Goal: Browse casually: Explore the website without a specific task or goal

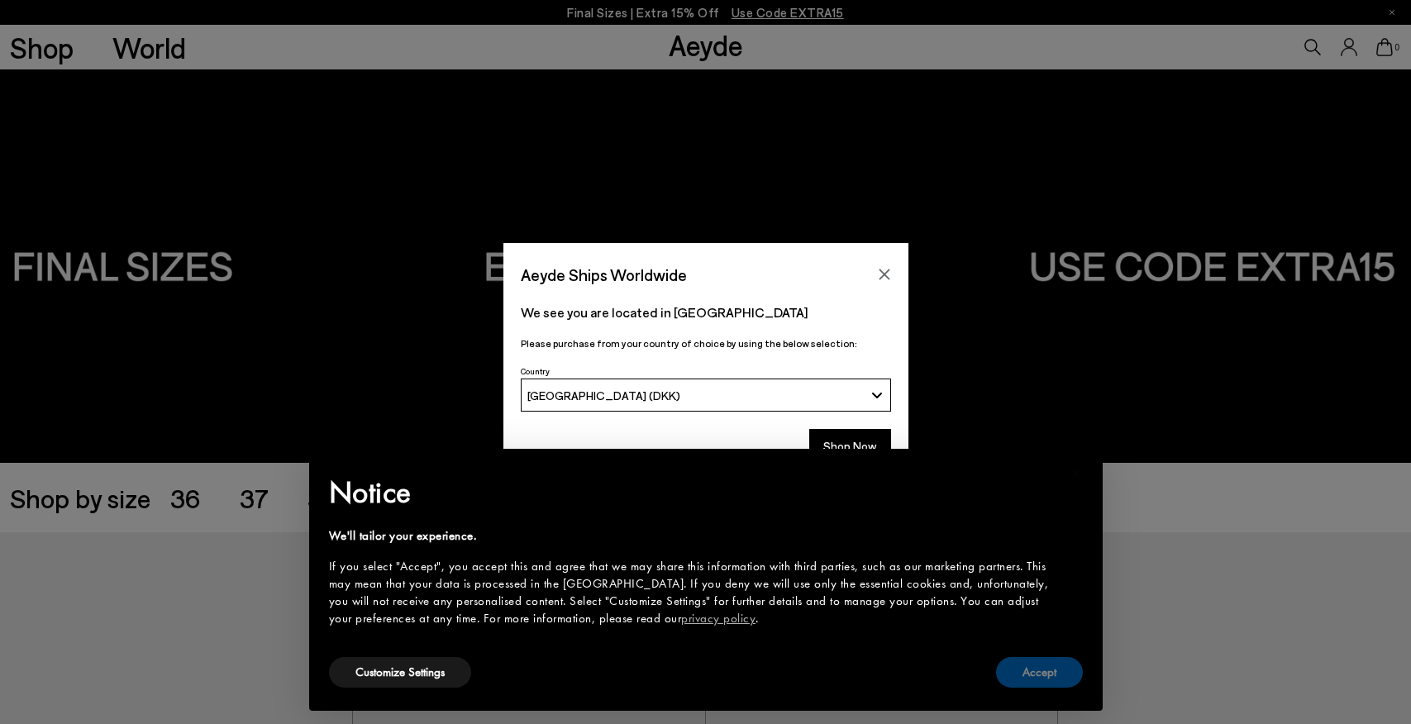
click at [1036, 676] on button "Accept" at bounding box center [1039, 672] width 87 height 31
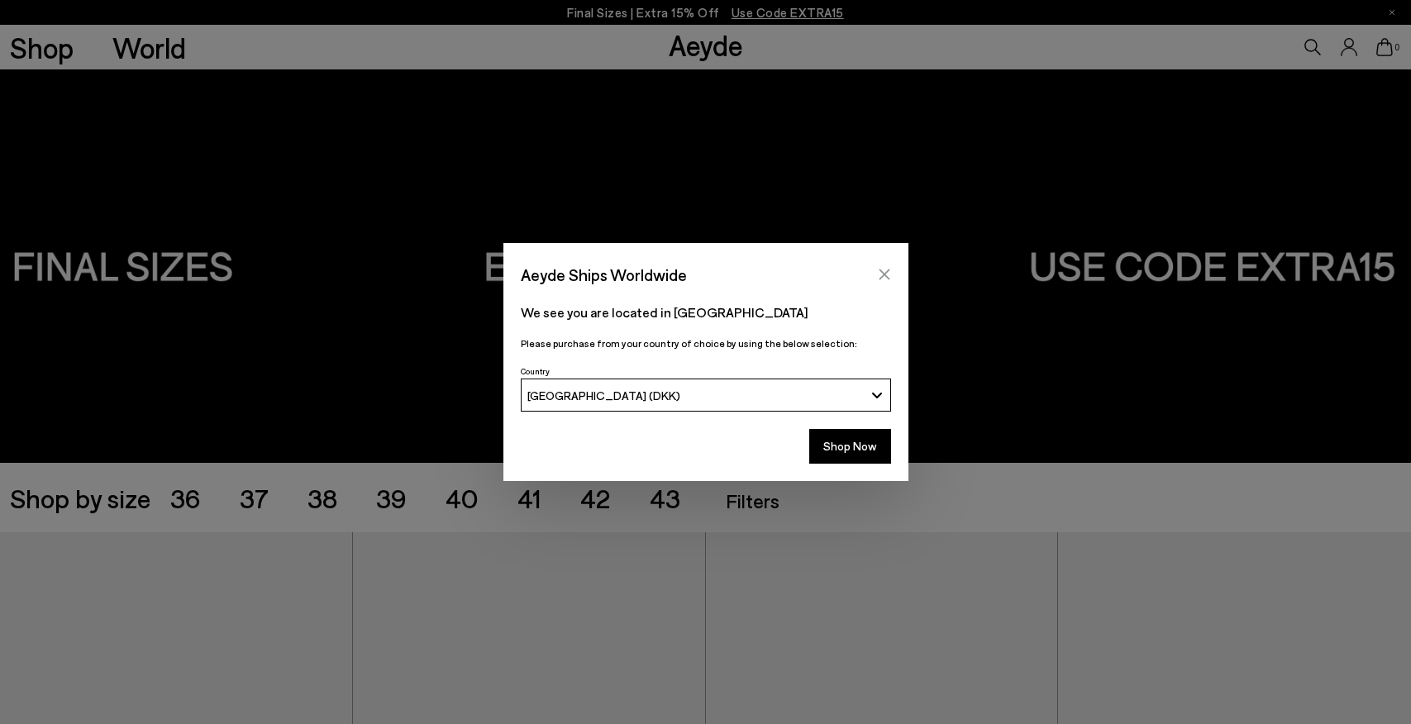
click at [880, 272] on icon "Close" at bounding box center [884, 274] width 11 height 11
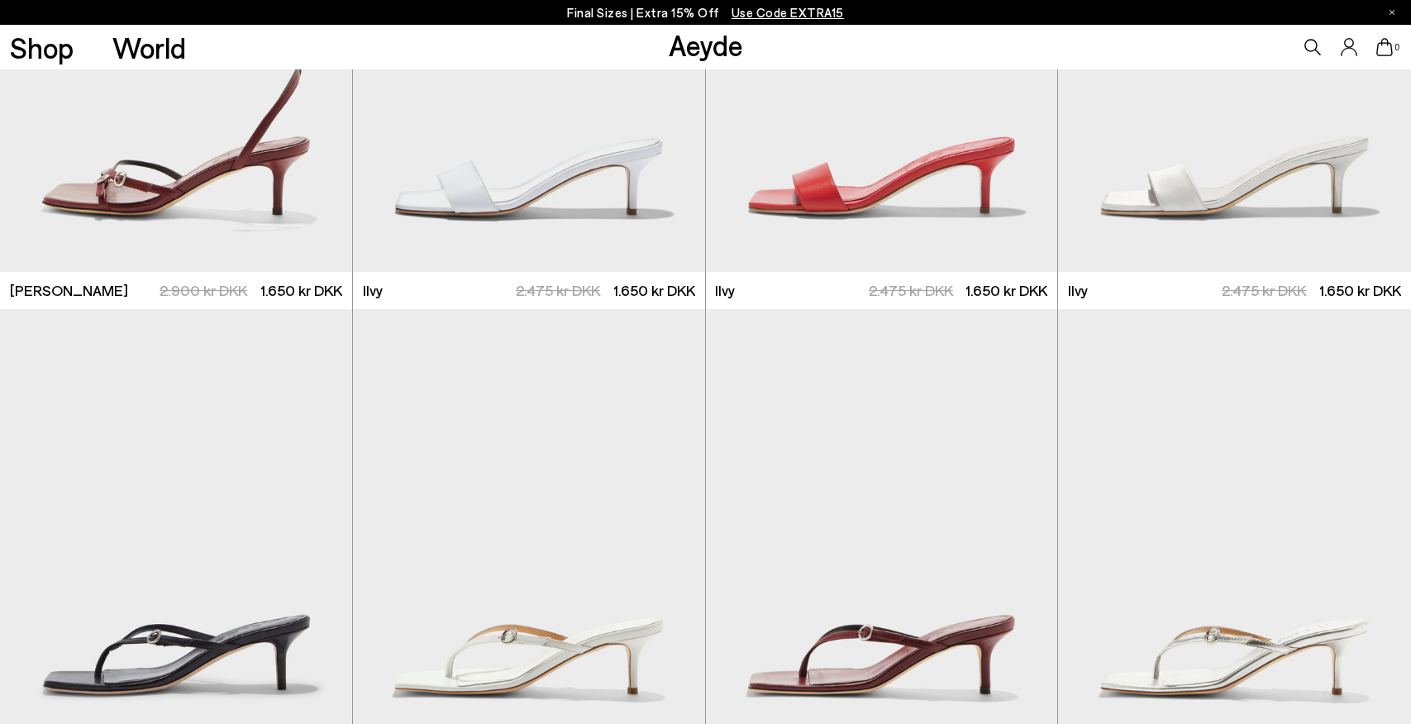
scroll to position [2783, 1]
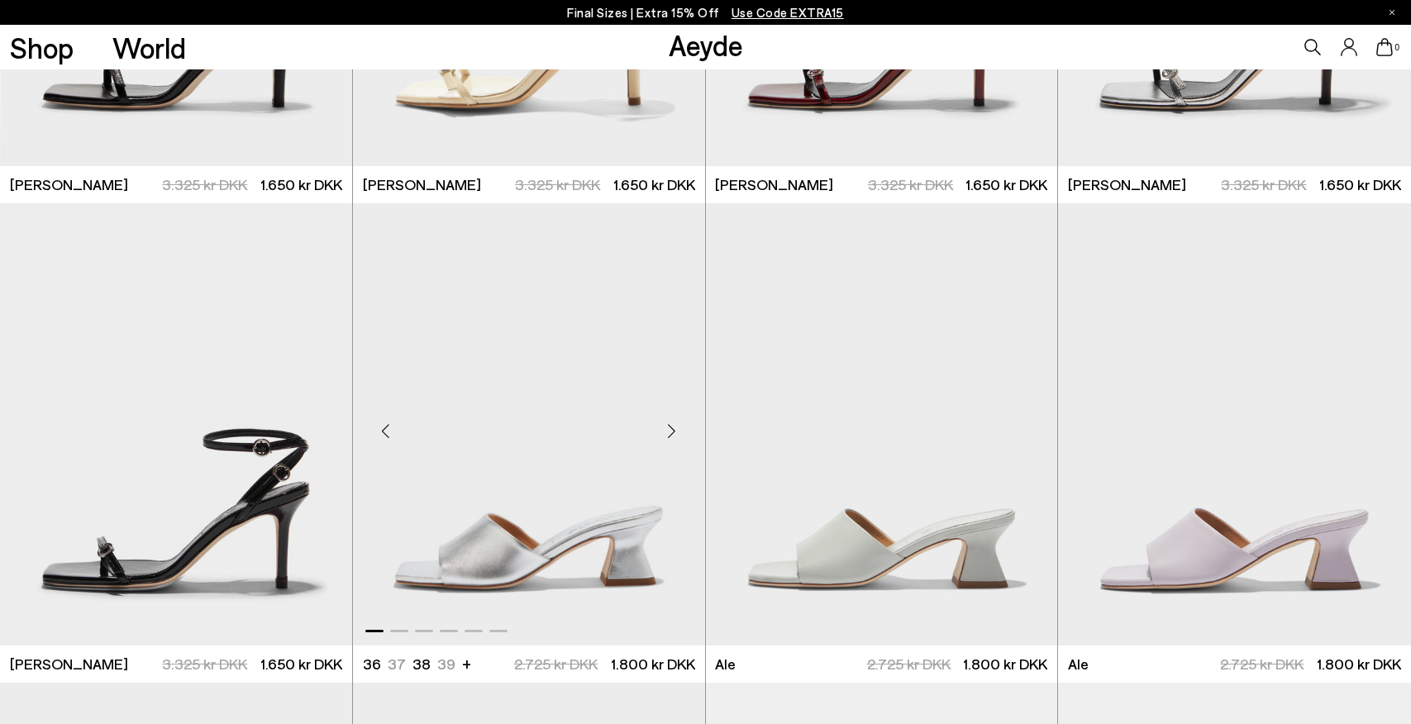
scroll to position [3689, 0]
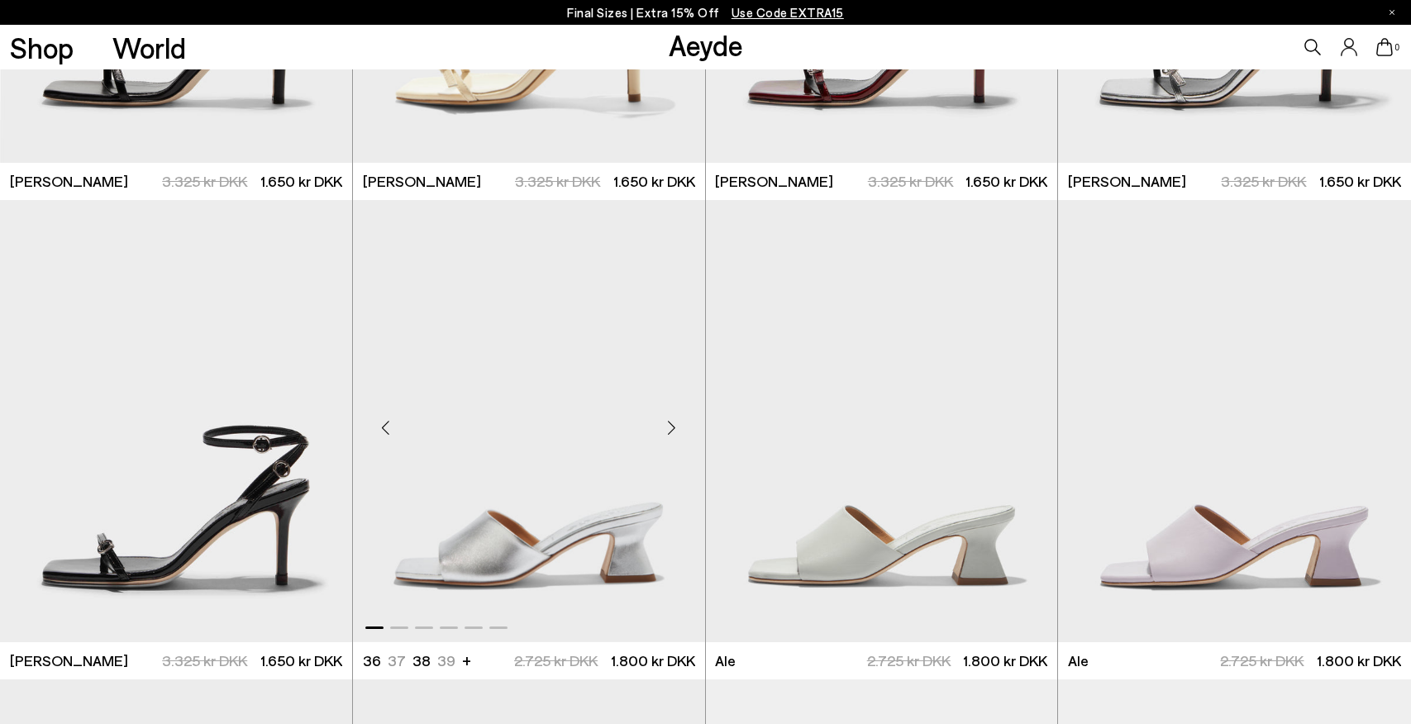
click at [674, 427] on div "Next slide" at bounding box center [672, 428] width 50 height 50
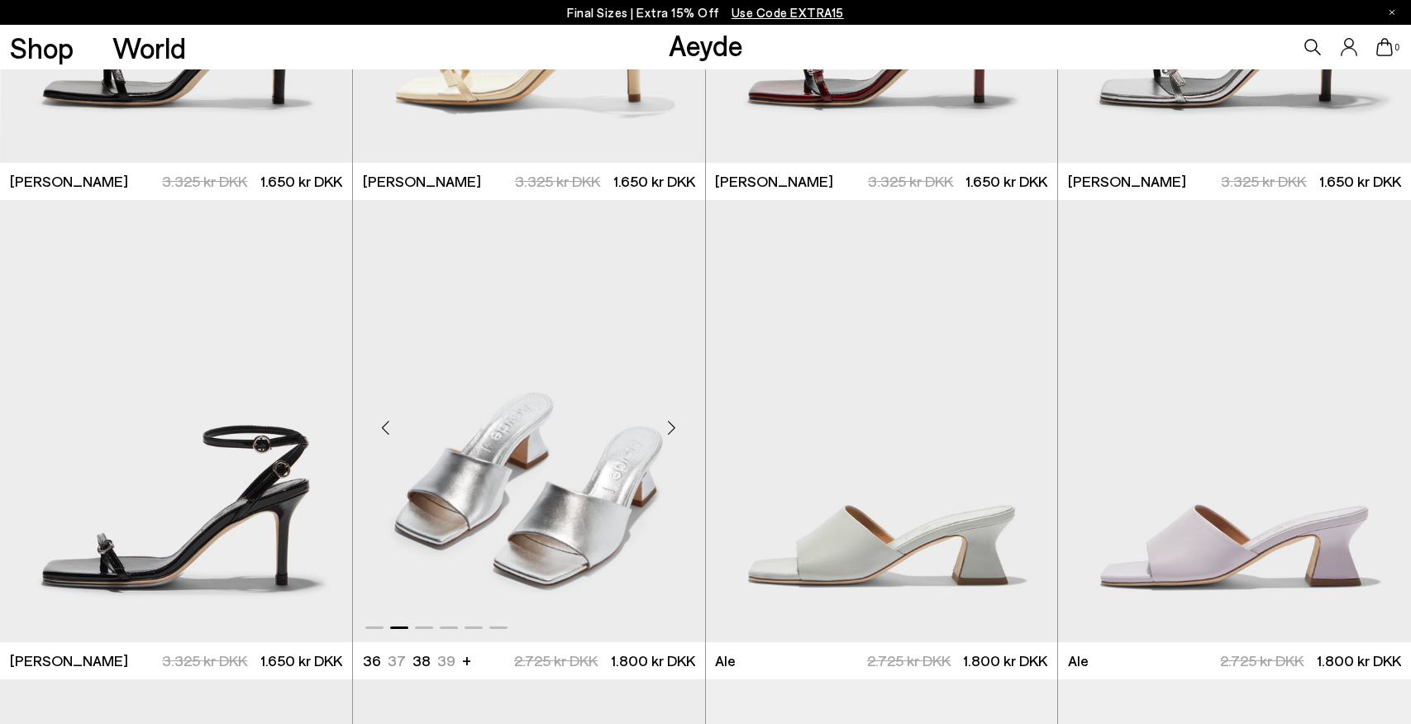
click at [674, 427] on div "Next slide" at bounding box center [672, 428] width 50 height 50
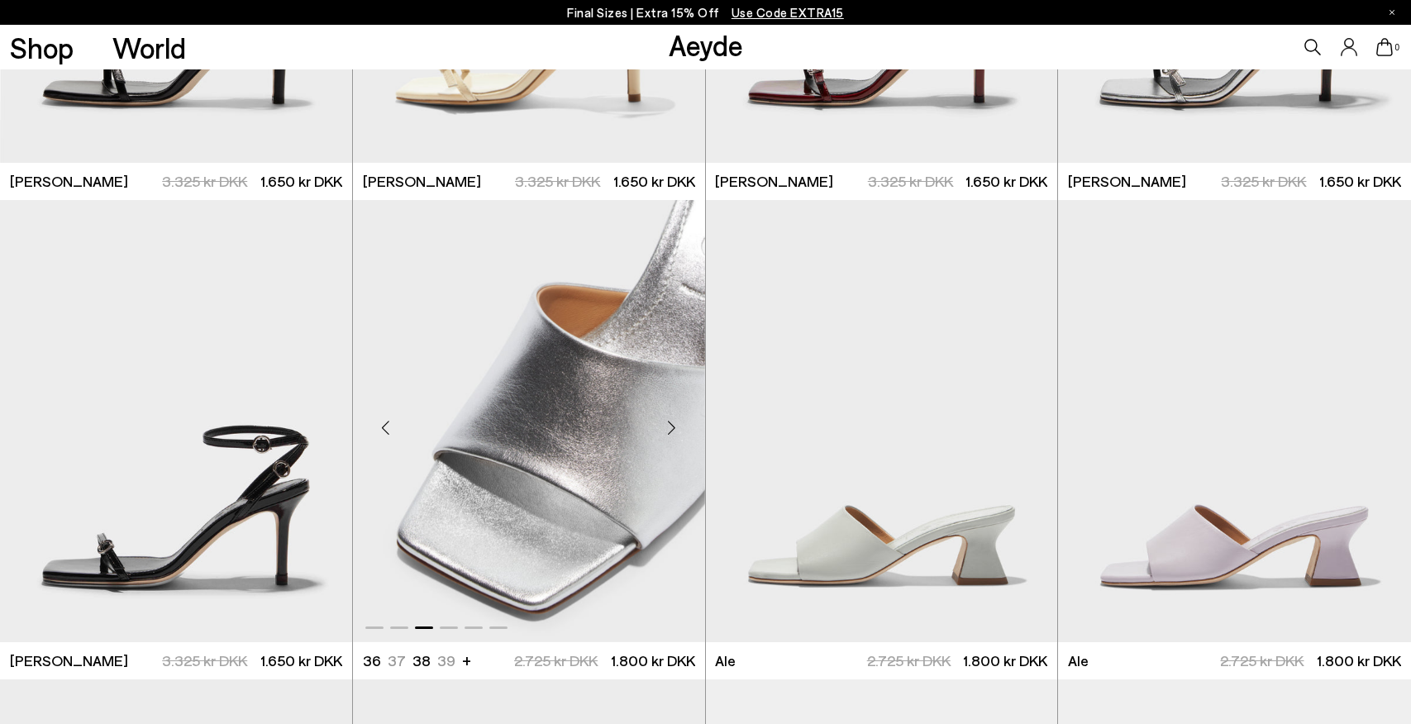
click at [674, 427] on div "Next slide" at bounding box center [672, 428] width 50 height 50
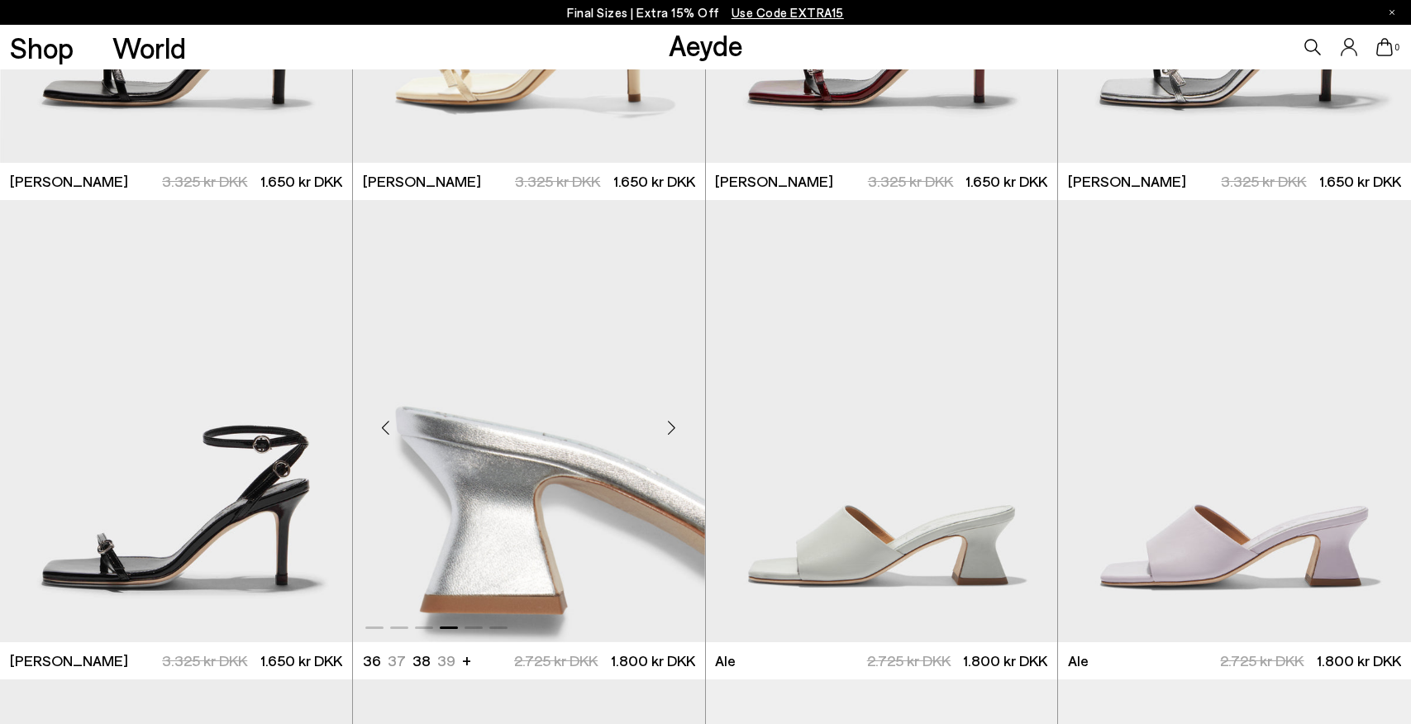
click at [674, 427] on div "Next slide" at bounding box center [672, 428] width 50 height 50
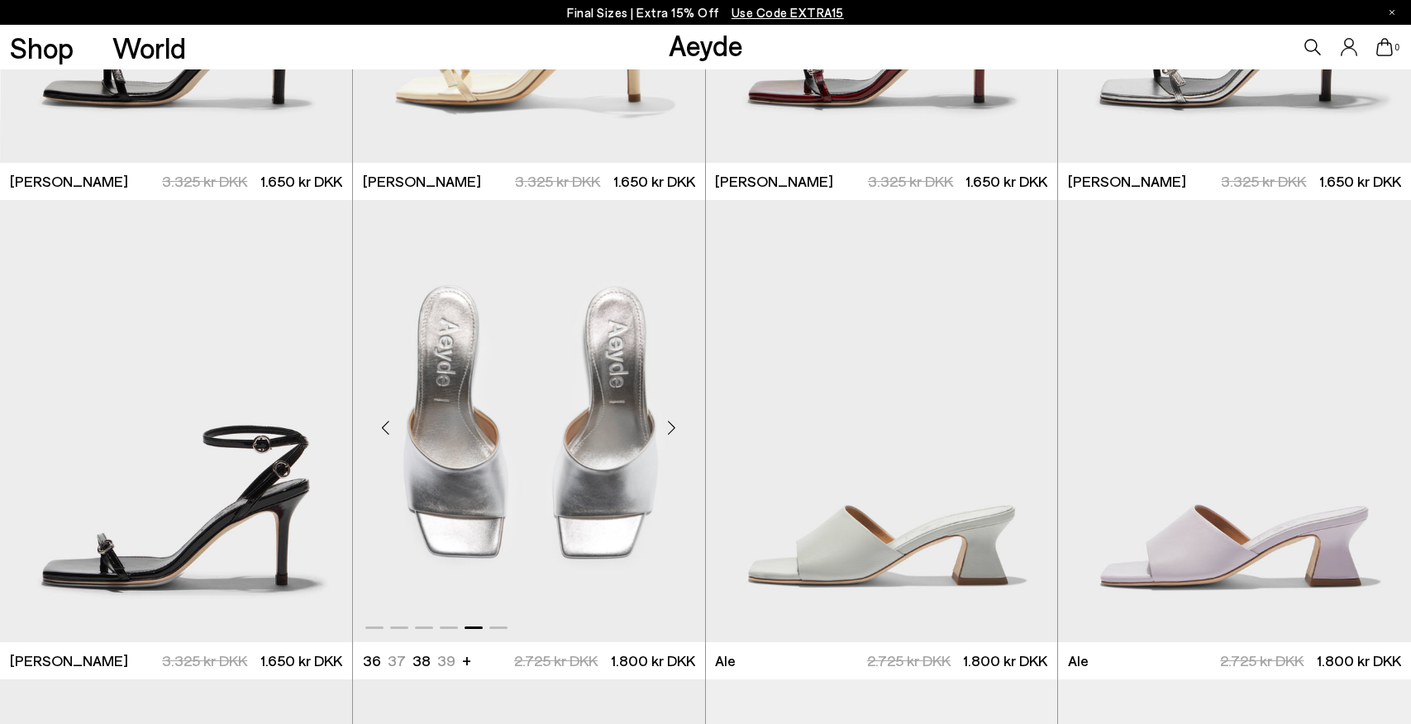
click at [674, 427] on div "Next slide" at bounding box center [672, 428] width 50 height 50
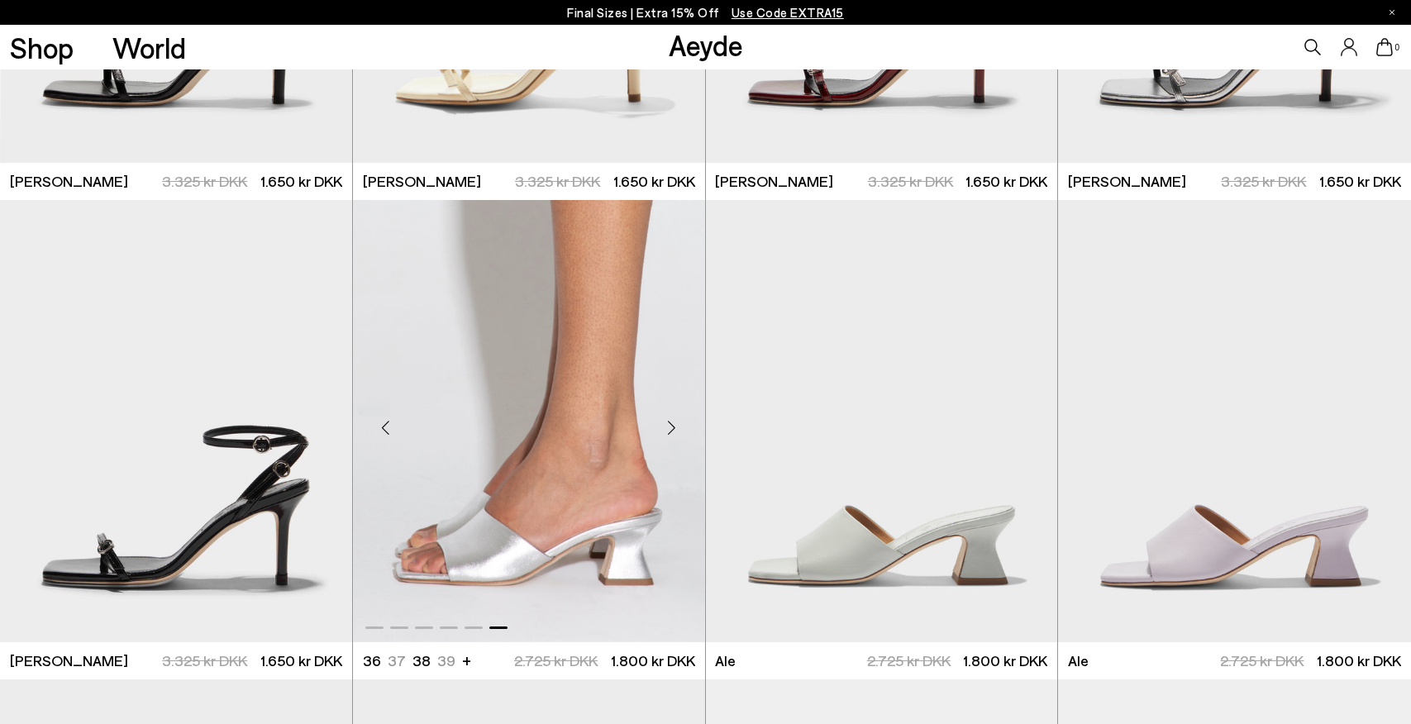
click at [674, 427] on div "Next slide" at bounding box center [672, 428] width 50 height 50
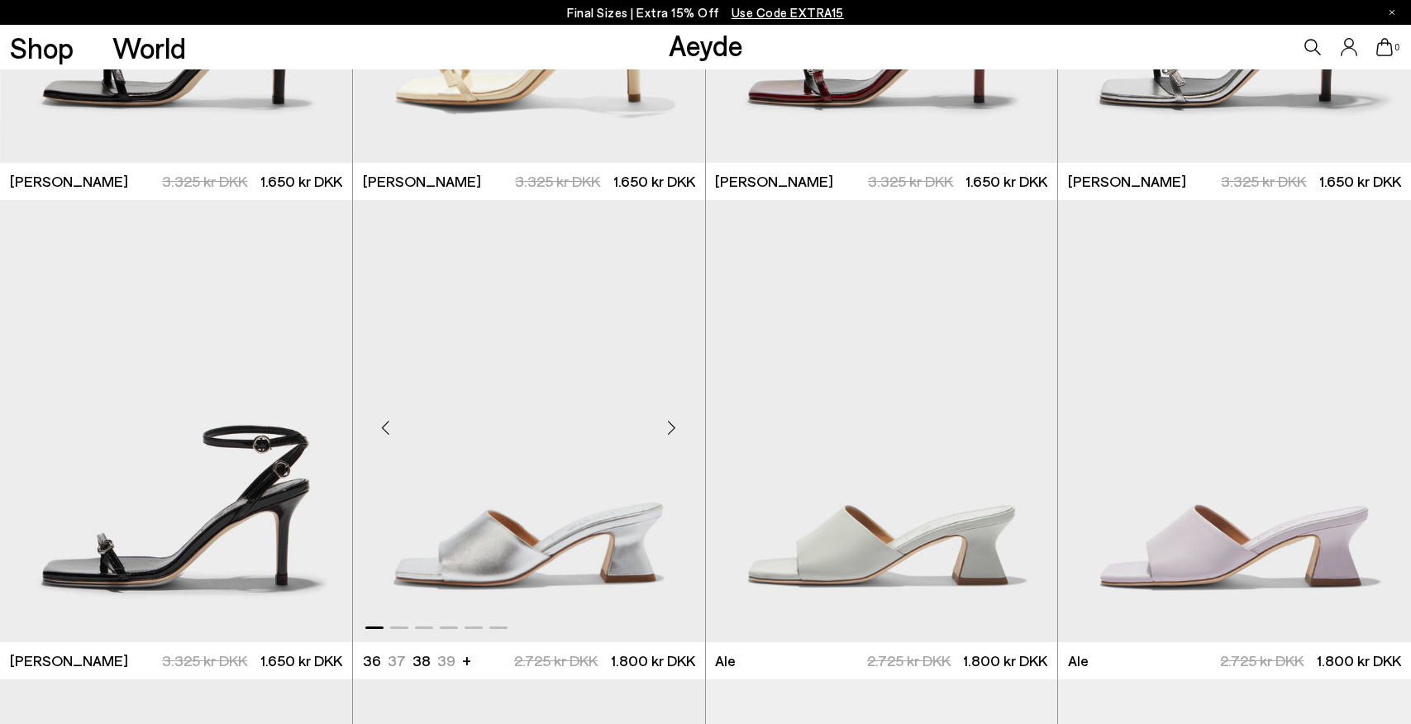
click at [674, 427] on div "Next slide" at bounding box center [672, 428] width 50 height 50
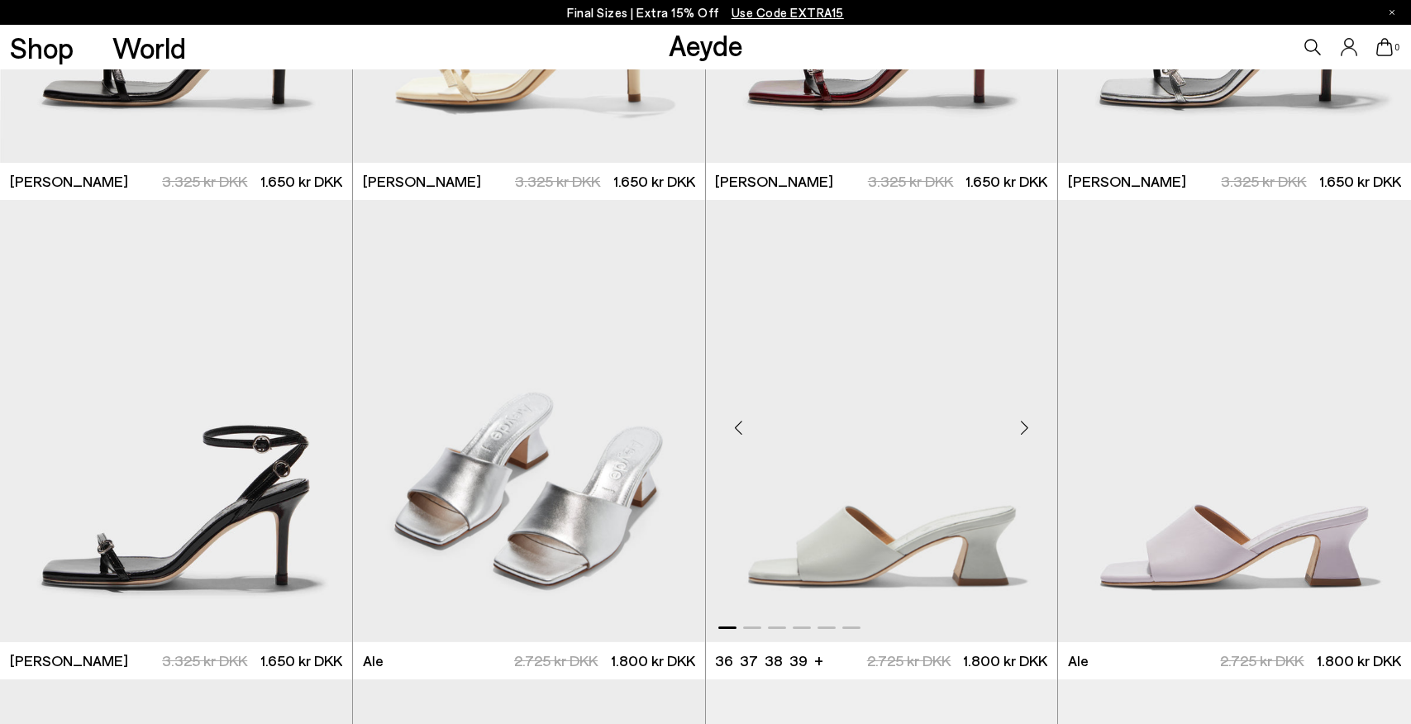
click at [1026, 420] on div "Next slide" at bounding box center [1024, 428] width 50 height 50
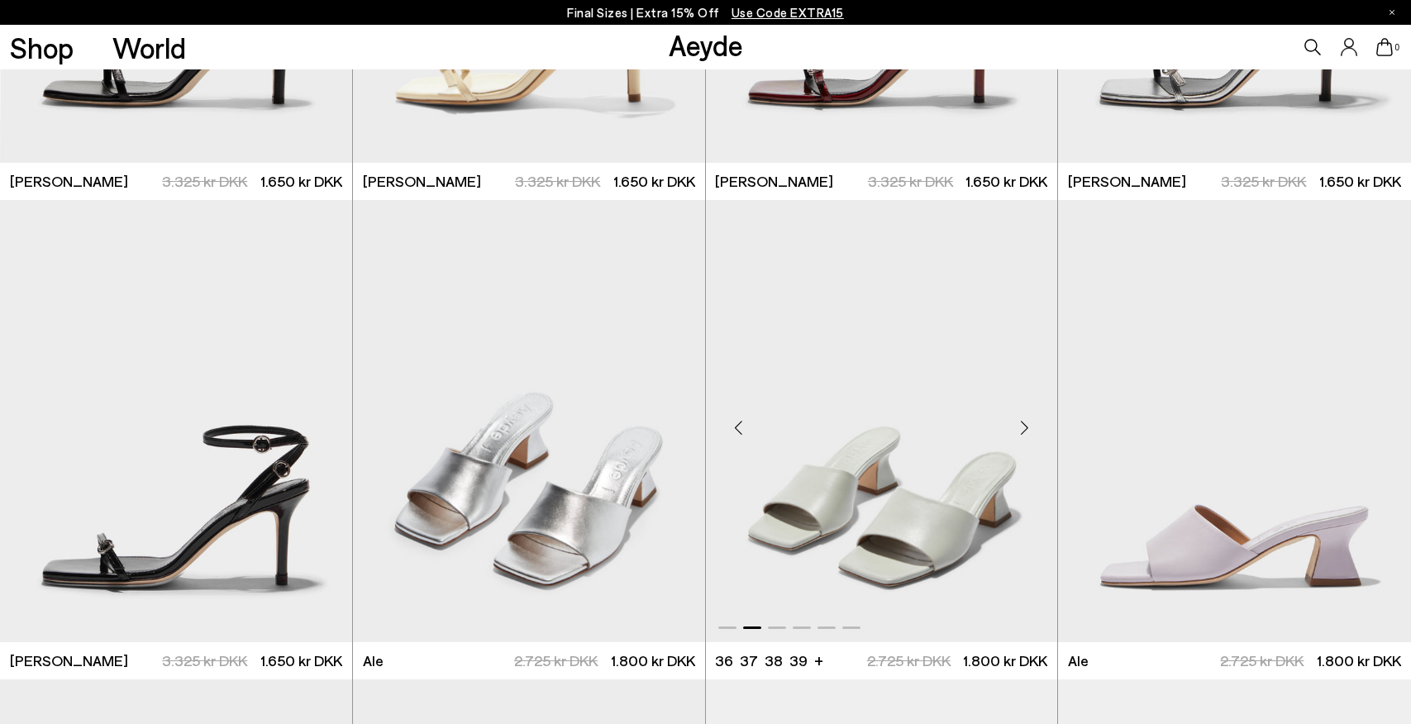
click at [1026, 420] on div "Next slide" at bounding box center [1024, 428] width 50 height 50
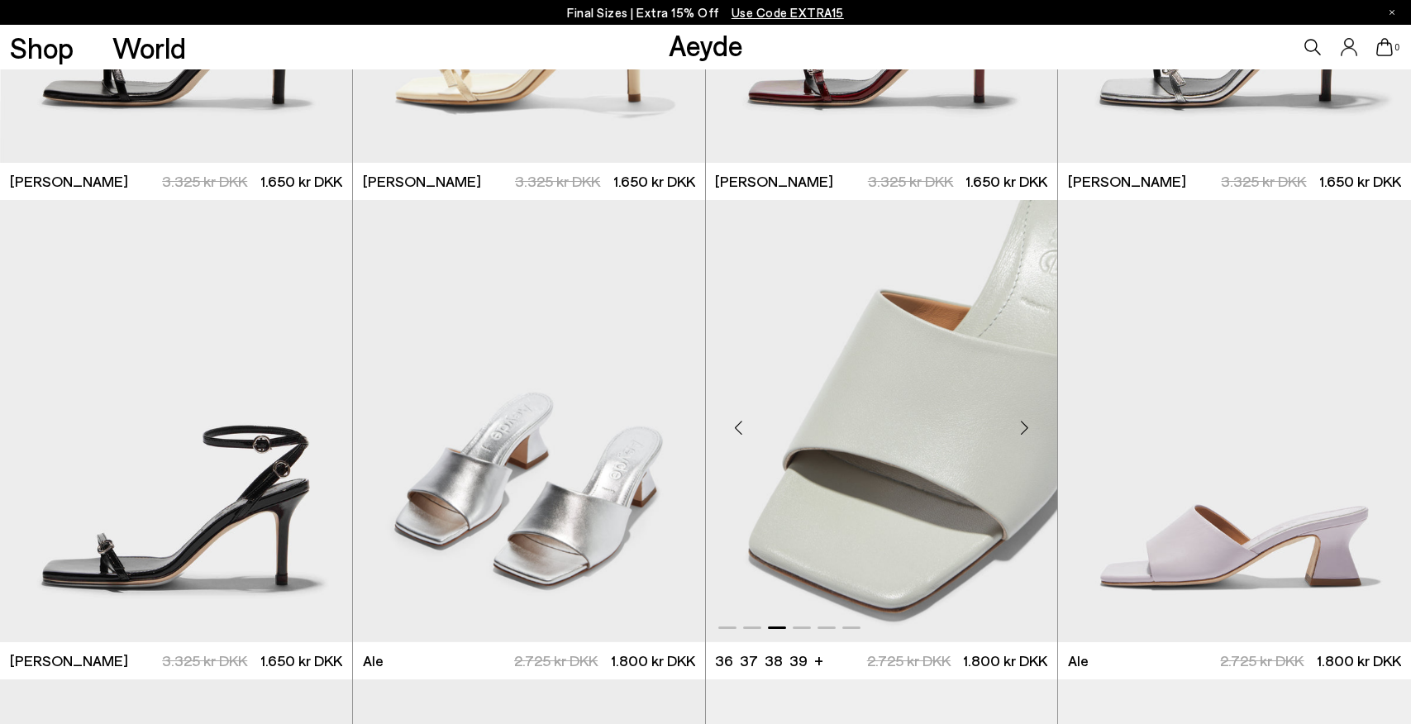
click at [1026, 420] on div "Next slide" at bounding box center [1024, 428] width 50 height 50
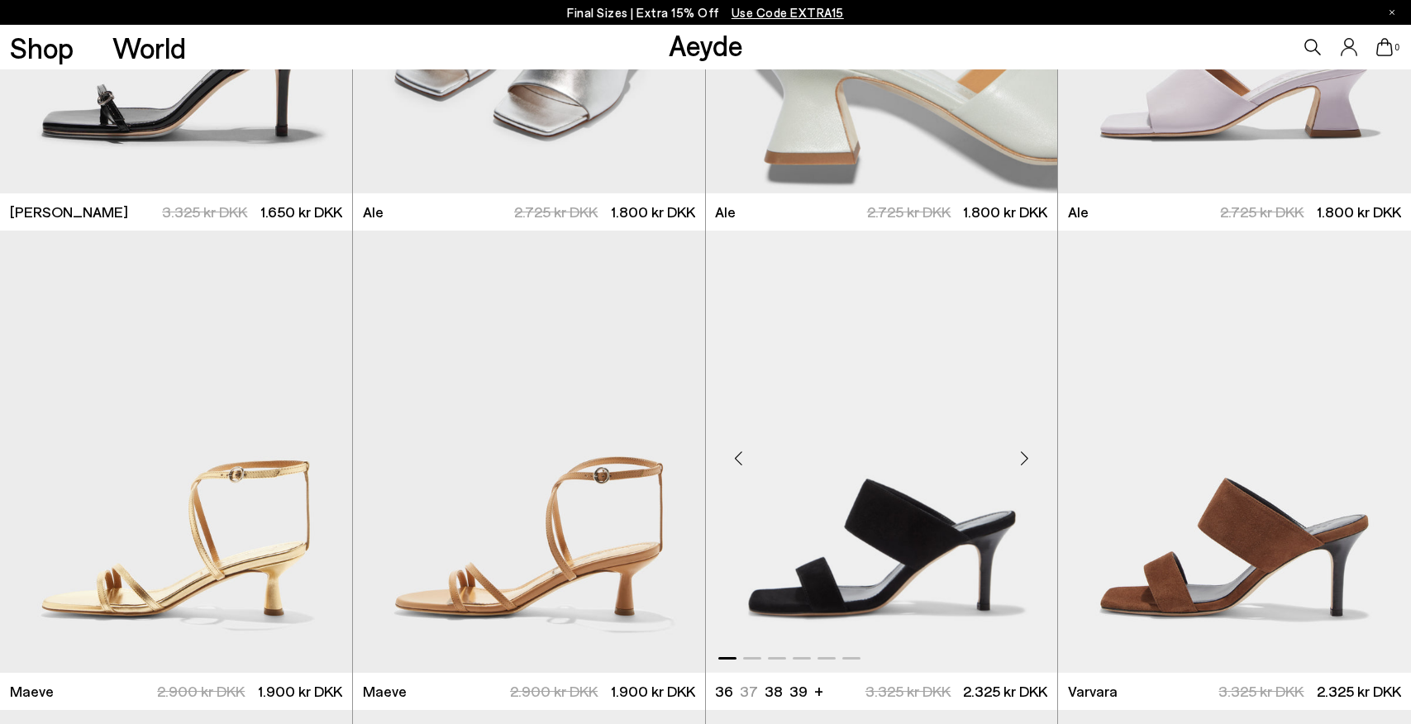
scroll to position [4137, 0]
click at [1022, 463] on div "Next slide" at bounding box center [1024, 460] width 50 height 50
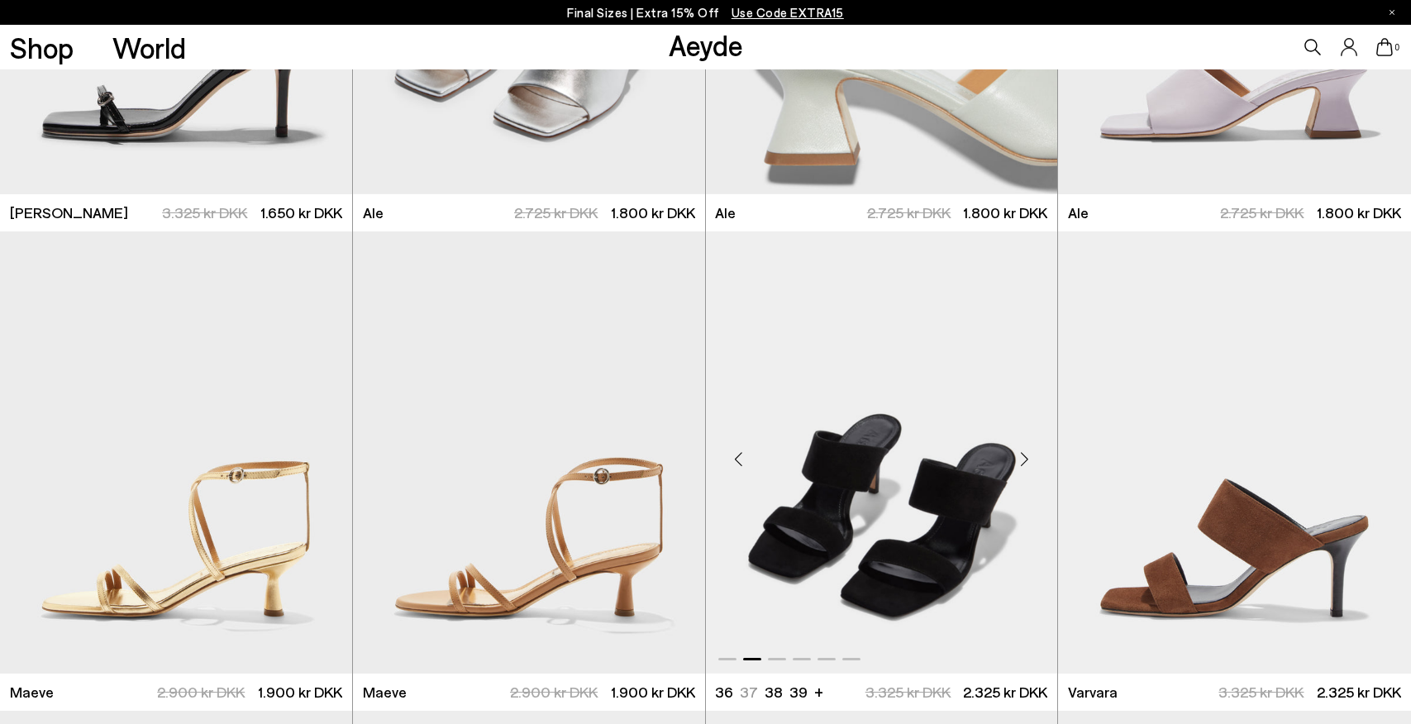
click at [1022, 463] on div "Next slide" at bounding box center [1024, 460] width 50 height 50
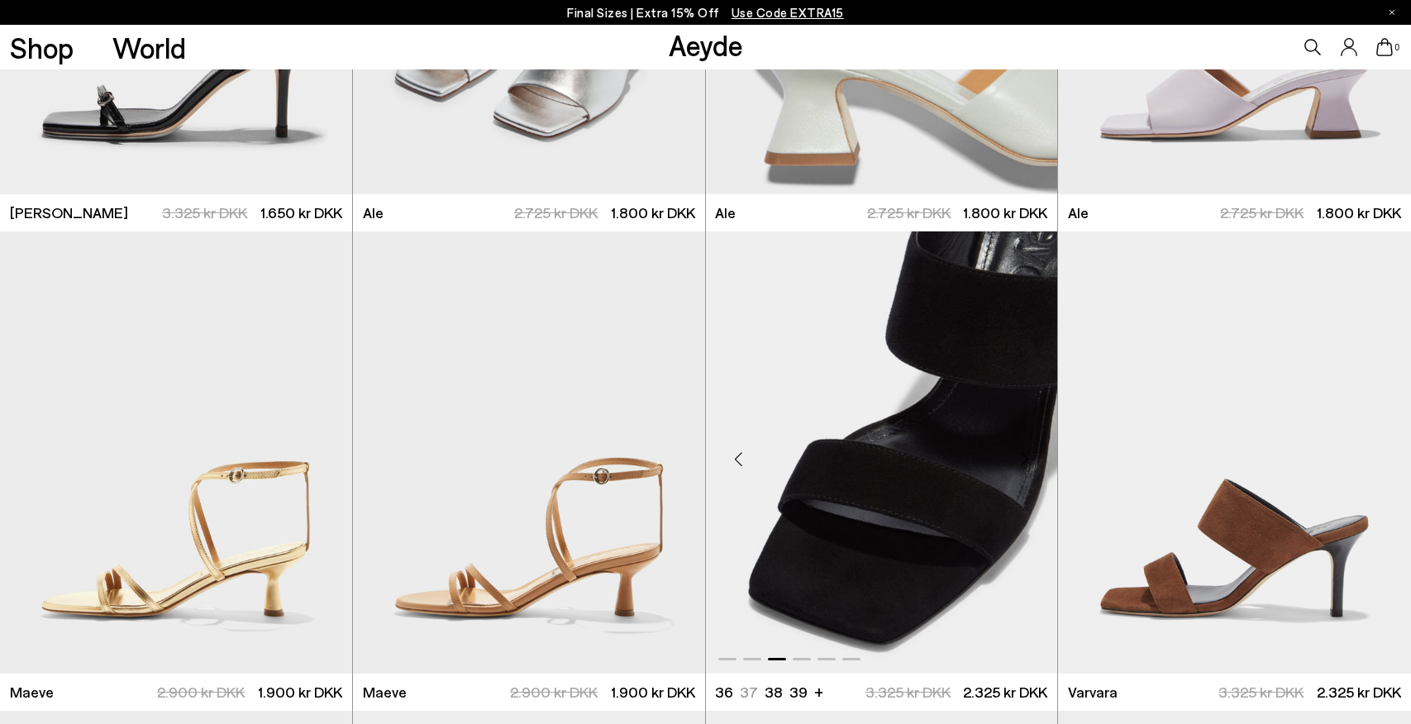
click at [1022, 463] on div "Next slide" at bounding box center [1024, 460] width 50 height 50
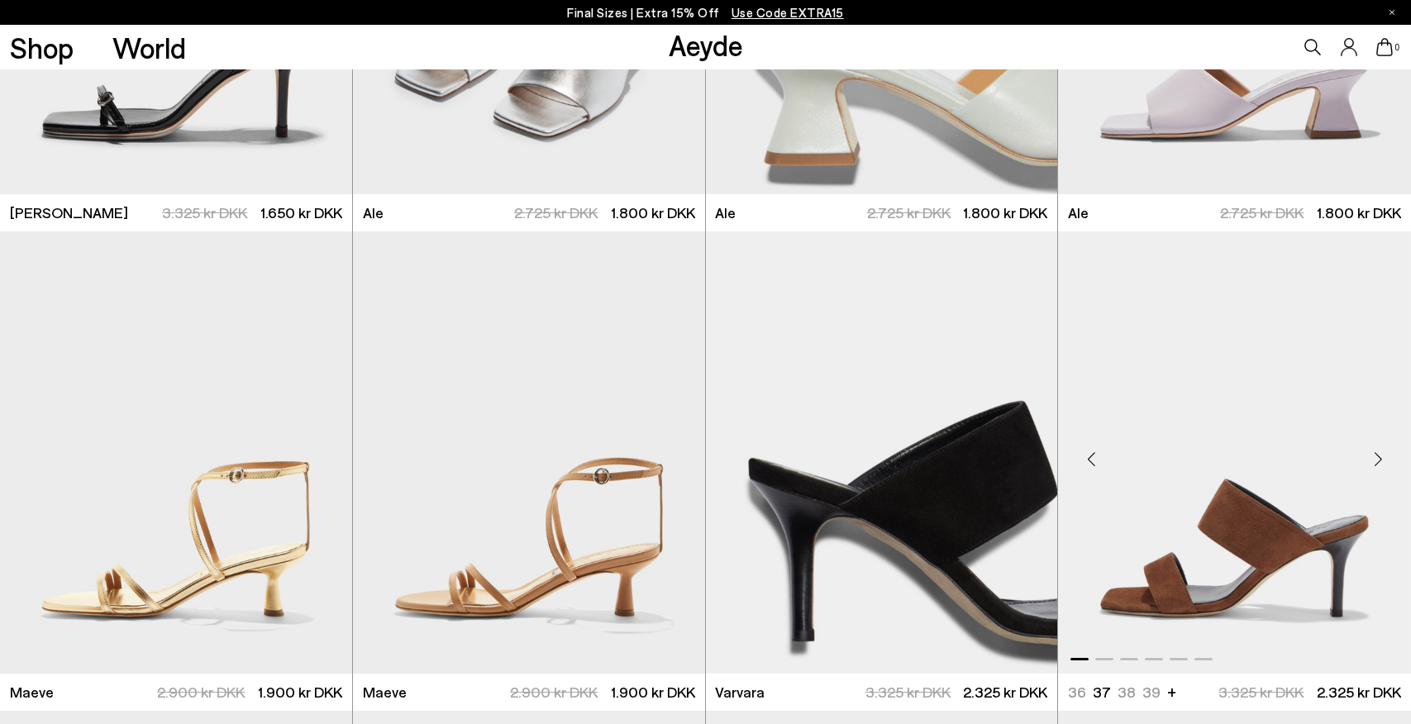
click at [1376, 456] on div "Next slide" at bounding box center [1378, 460] width 50 height 50
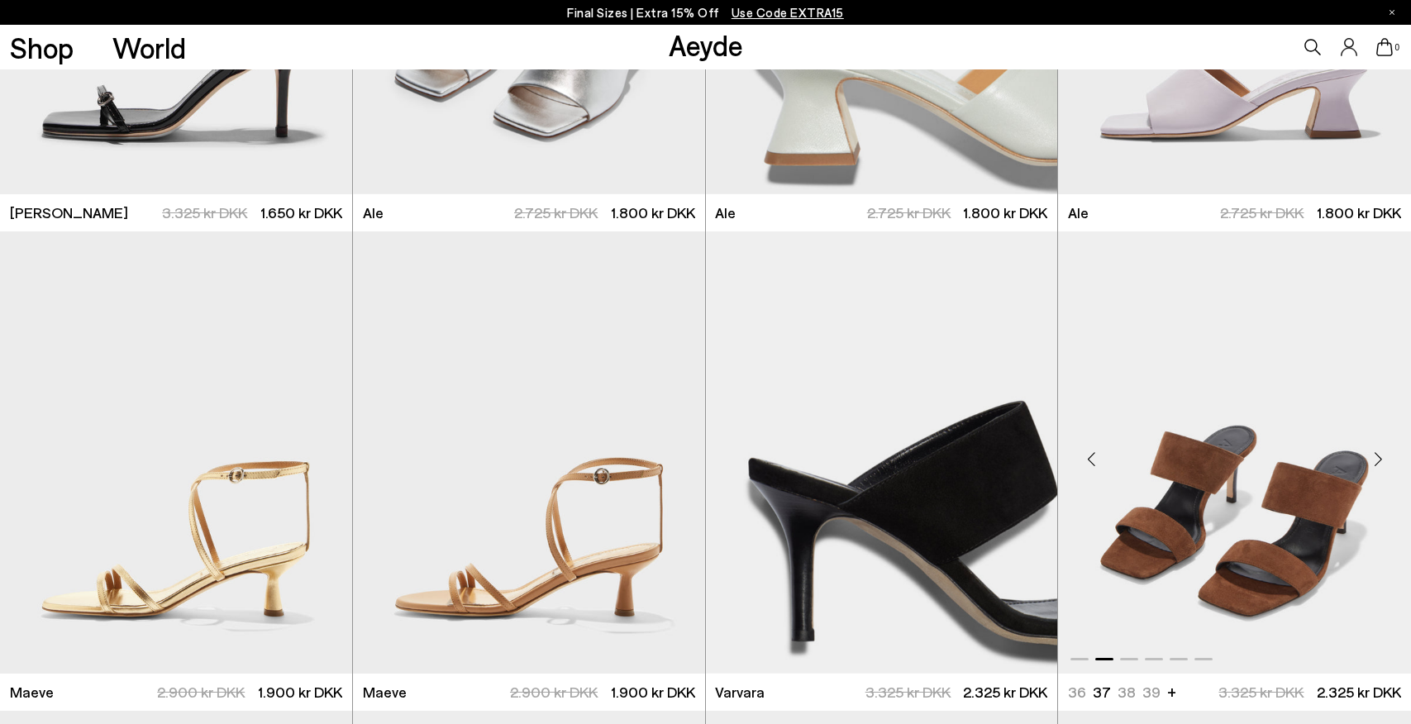
click at [1376, 456] on div "Next slide" at bounding box center [1378, 460] width 50 height 50
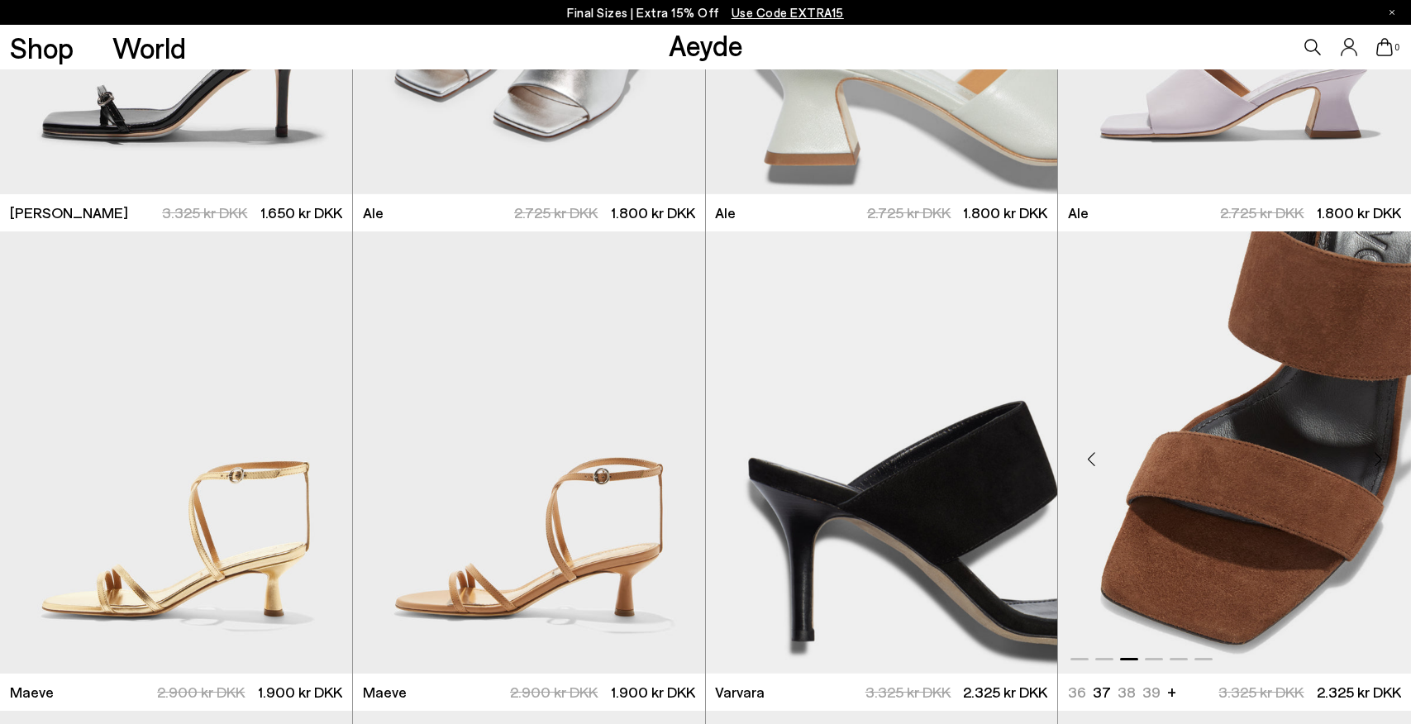
click at [1376, 456] on div "Next slide" at bounding box center [1378, 460] width 50 height 50
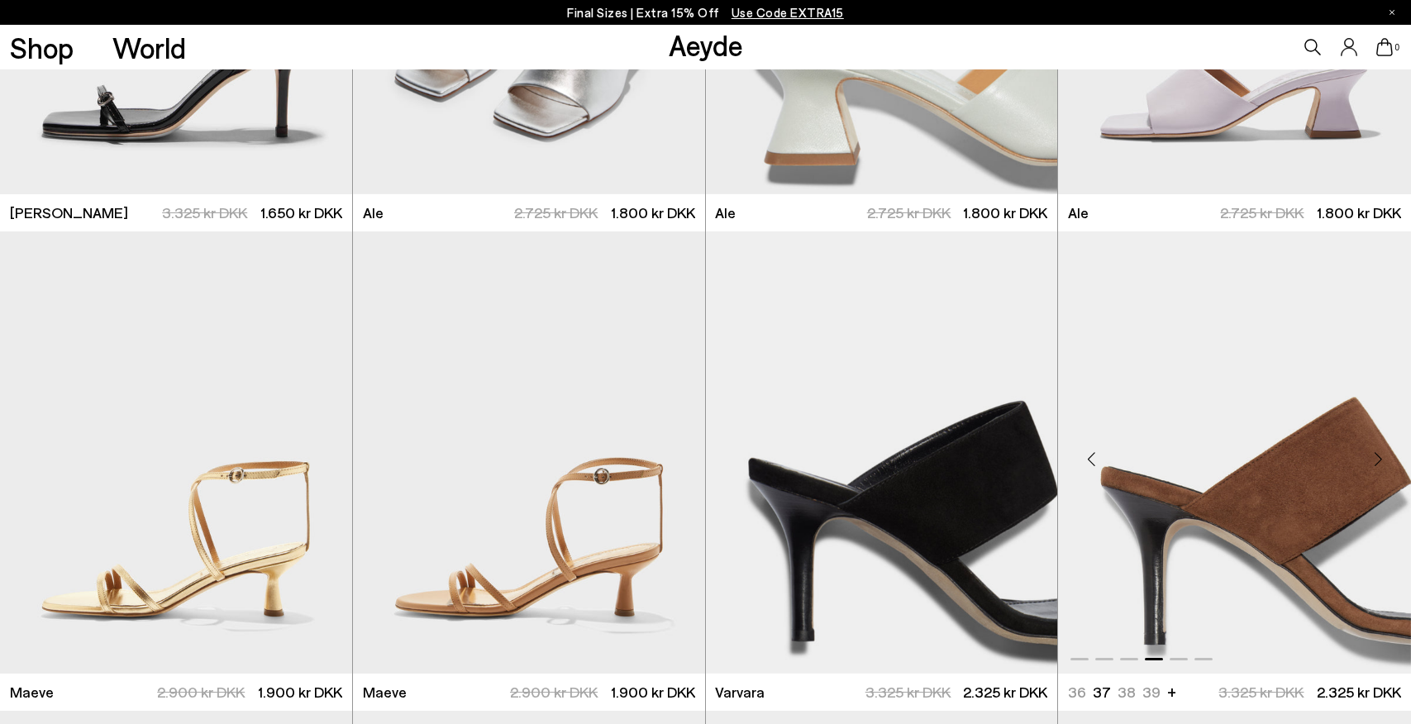
click at [1376, 456] on div "Next slide" at bounding box center [1378, 460] width 50 height 50
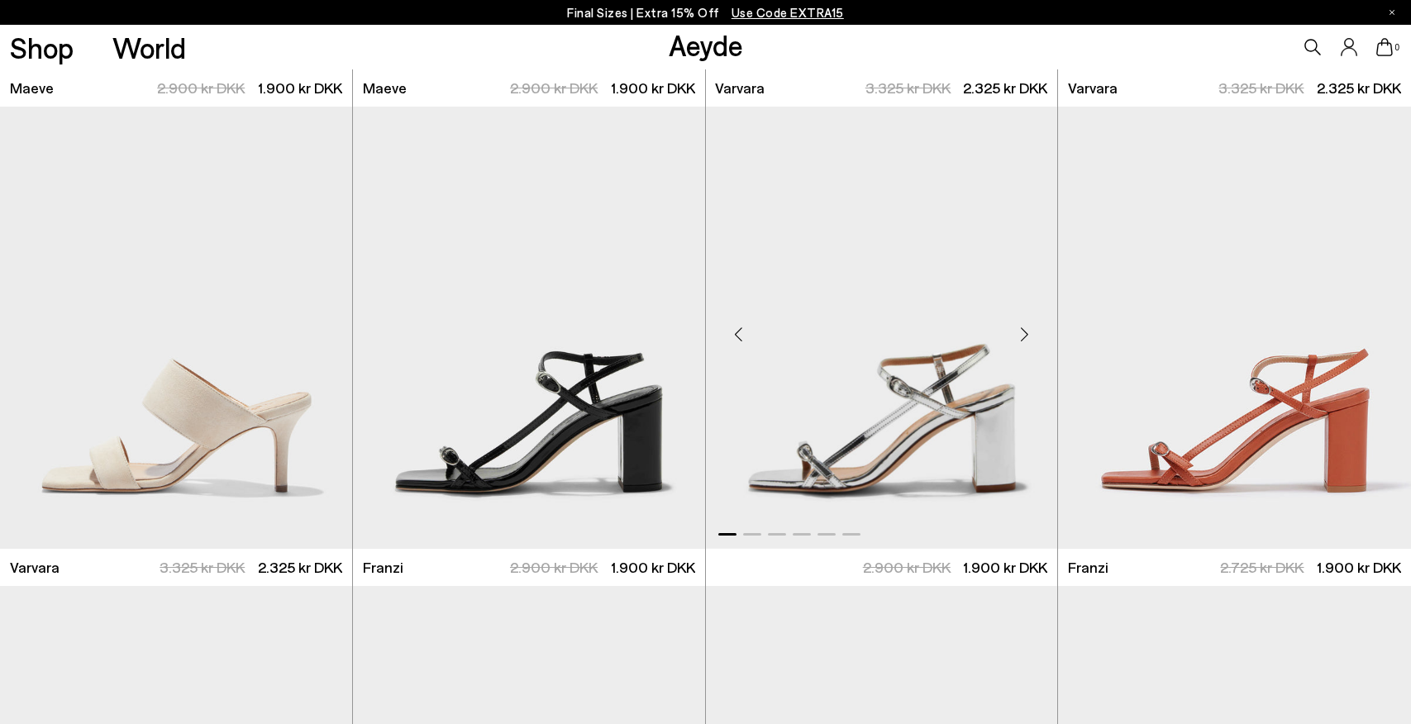
scroll to position [4747, 0]
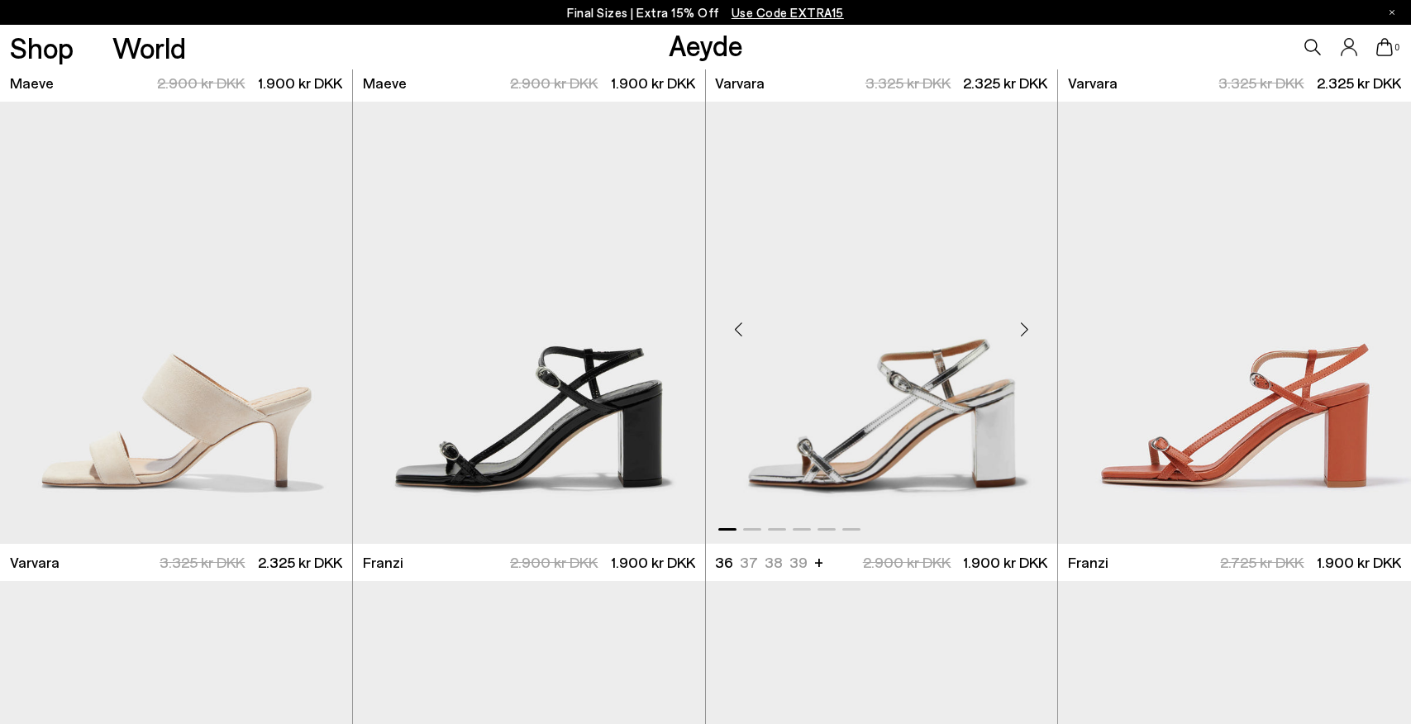
click at [1028, 333] on div "Next slide" at bounding box center [1024, 330] width 50 height 50
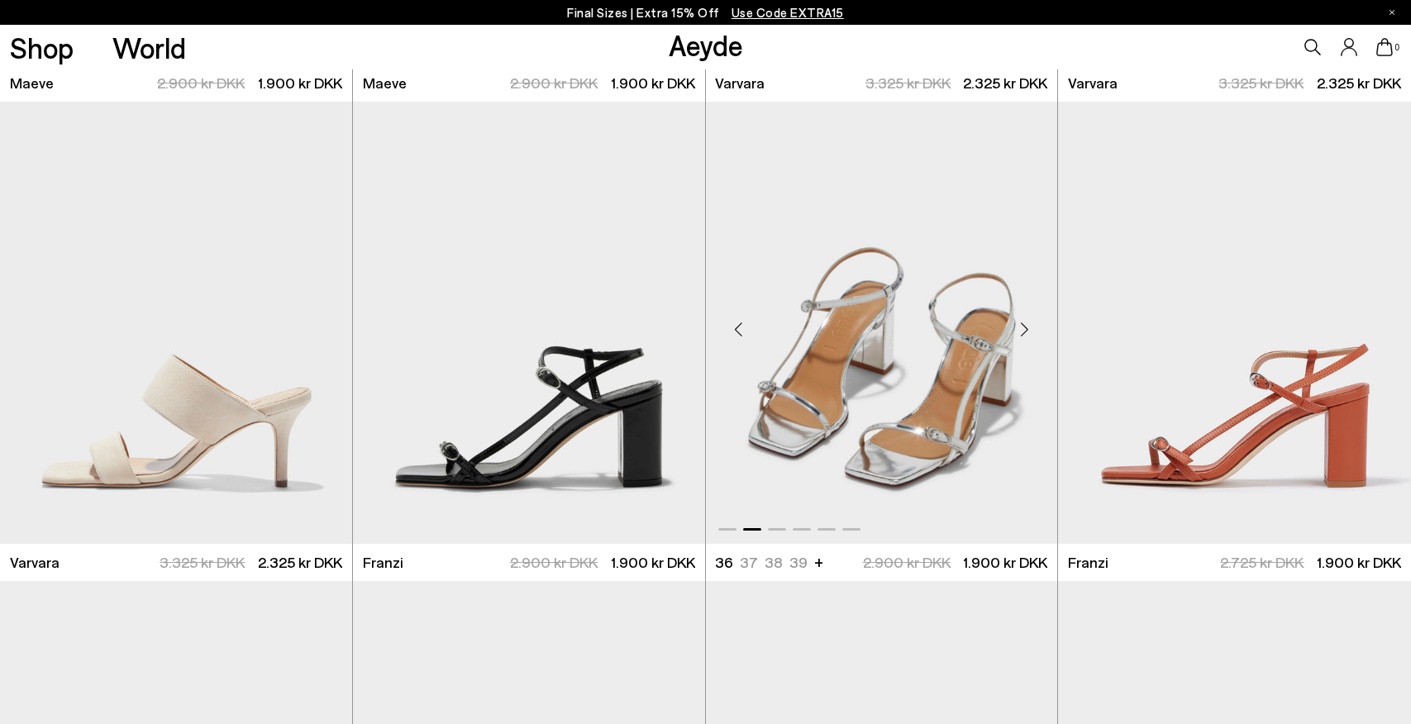
click at [1028, 333] on div "Next slide" at bounding box center [1024, 330] width 50 height 50
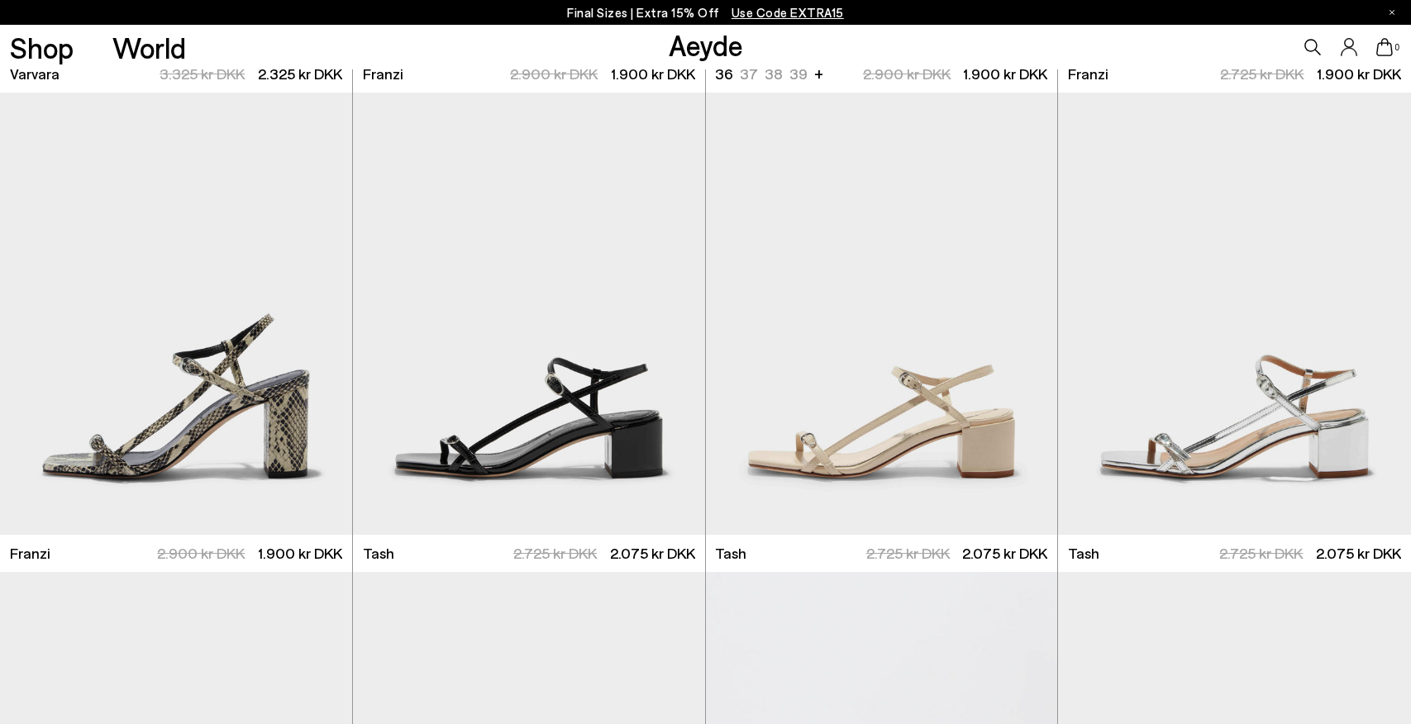
scroll to position [5283, 0]
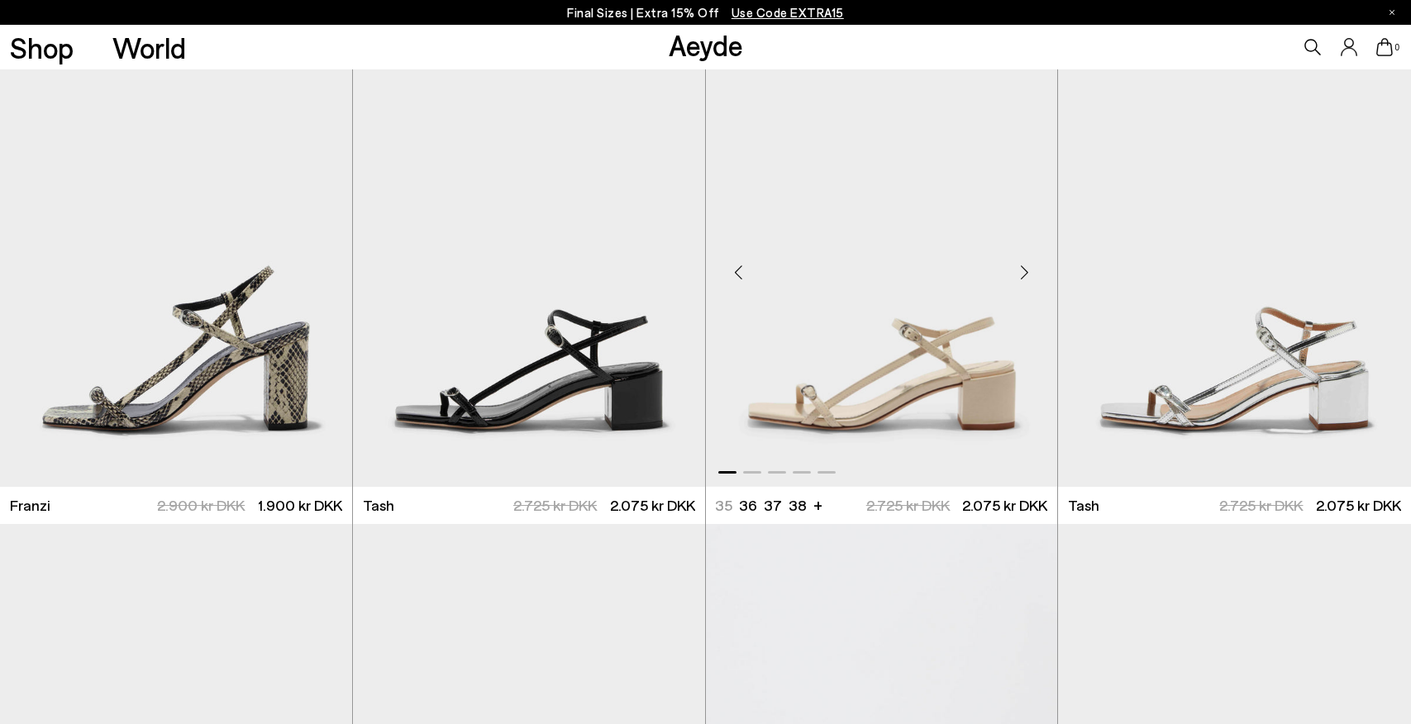
click at [1031, 278] on div "Next slide" at bounding box center [1024, 273] width 50 height 50
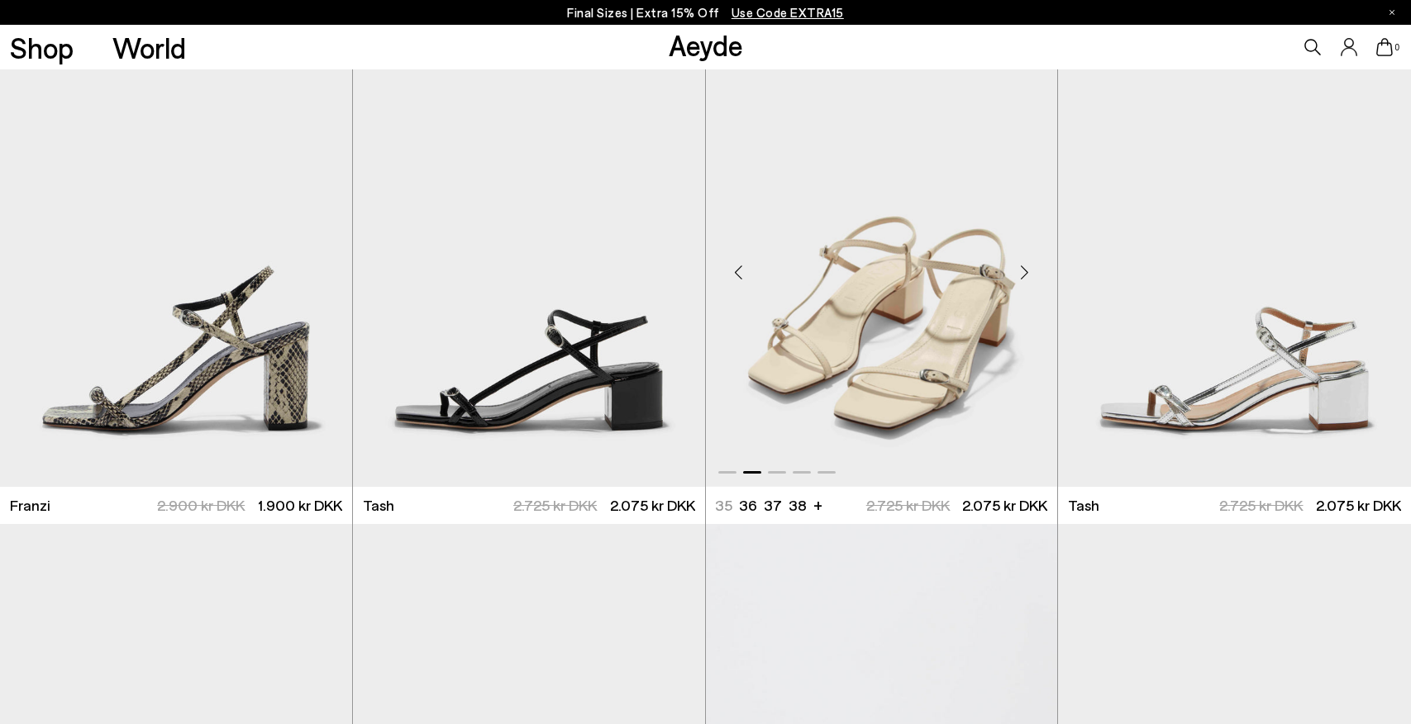
click at [1031, 278] on div "Next slide" at bounding box center [1024, 273] width 50 height 50
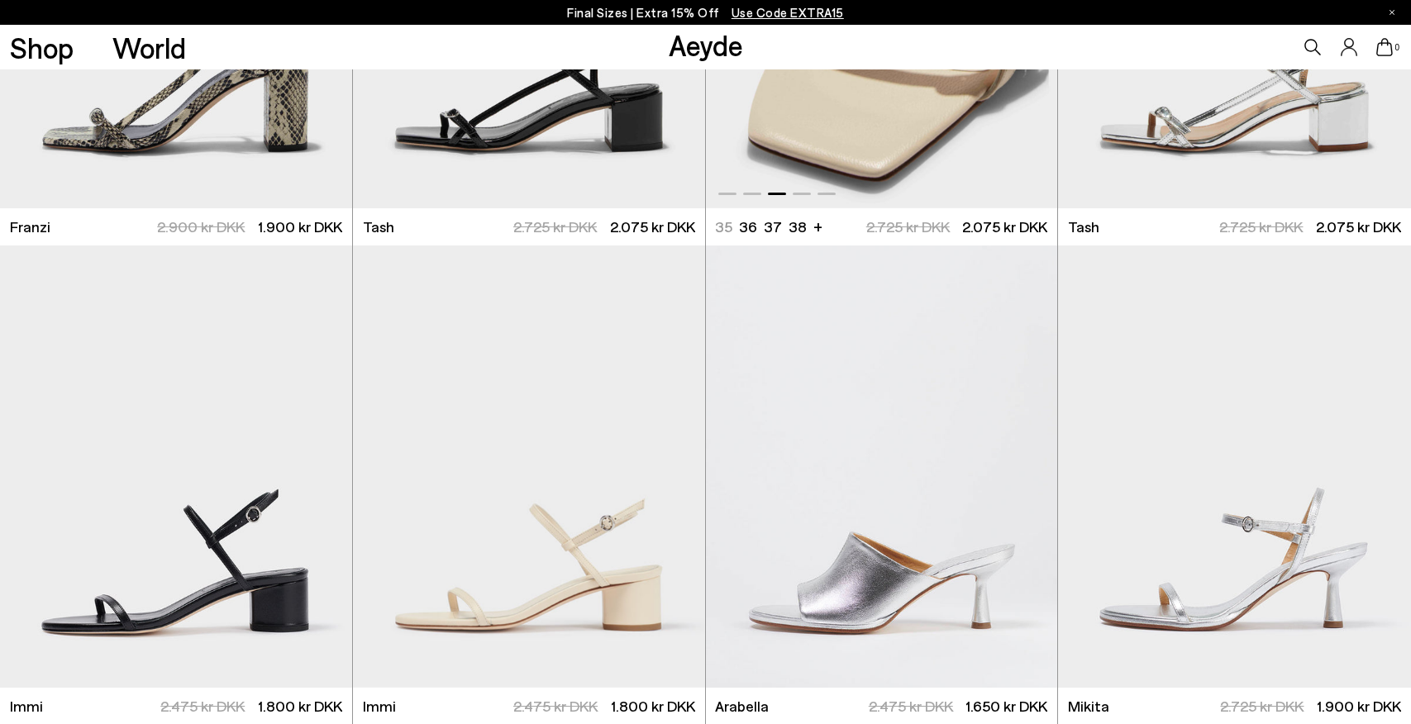
scroll to position [5733, 0]
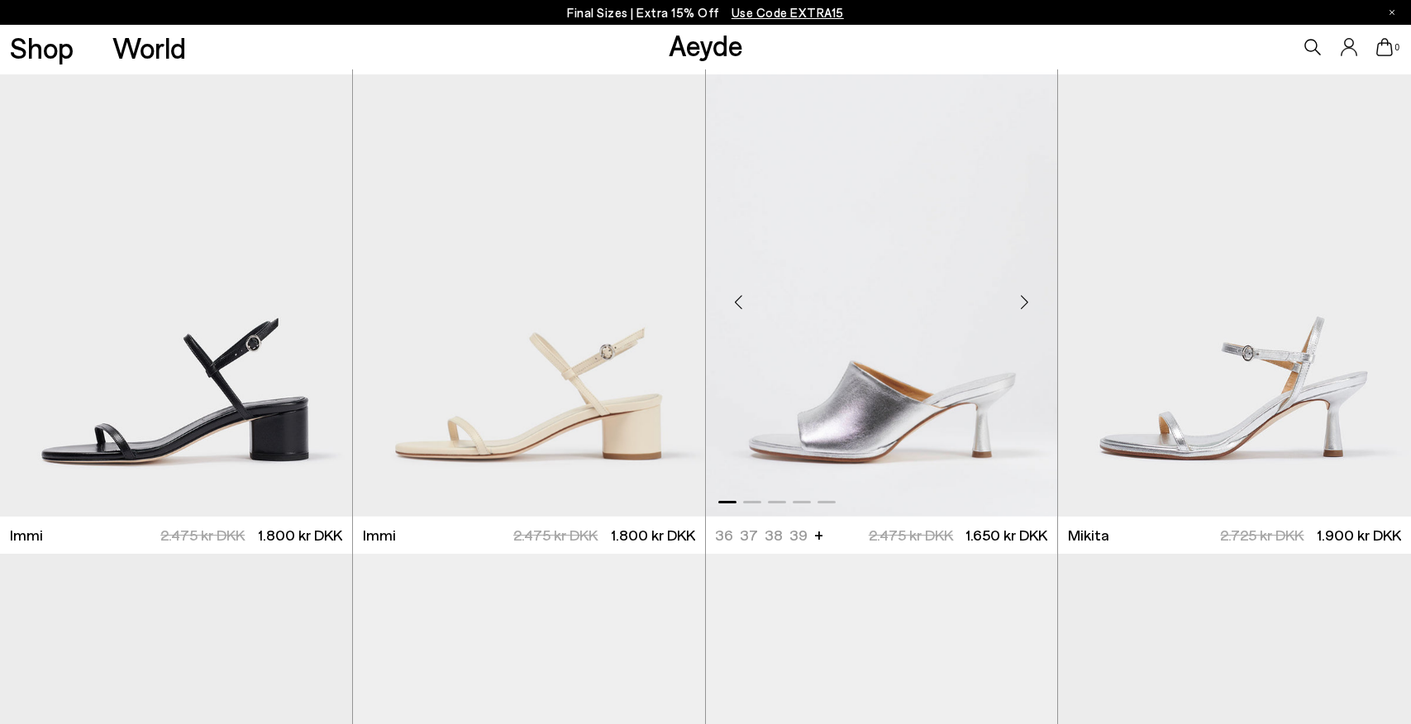
click at [1026, 306] on div "Next slide" at bounding box center [1024, 303] width 50 height 50
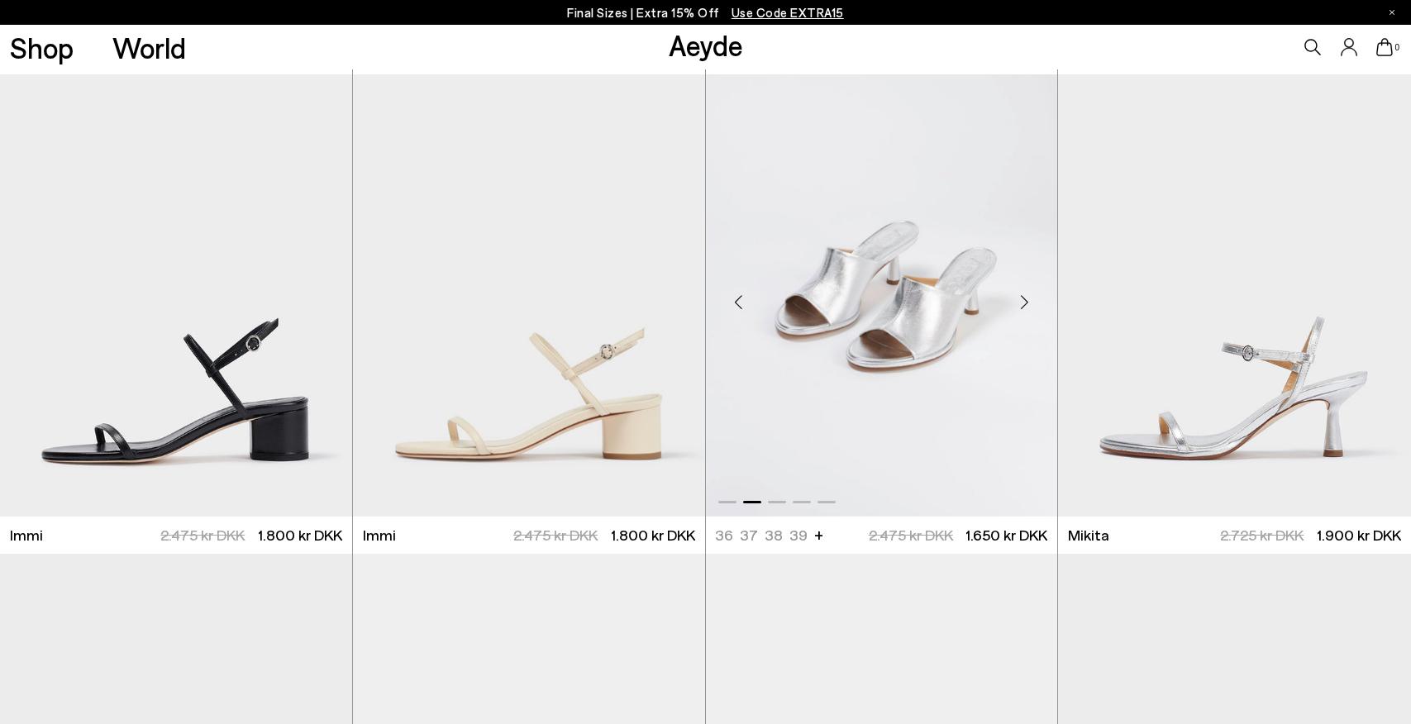
click at [1026, 306] on div "Next slide" at bounding box center [1024, 303] width 50 height 50
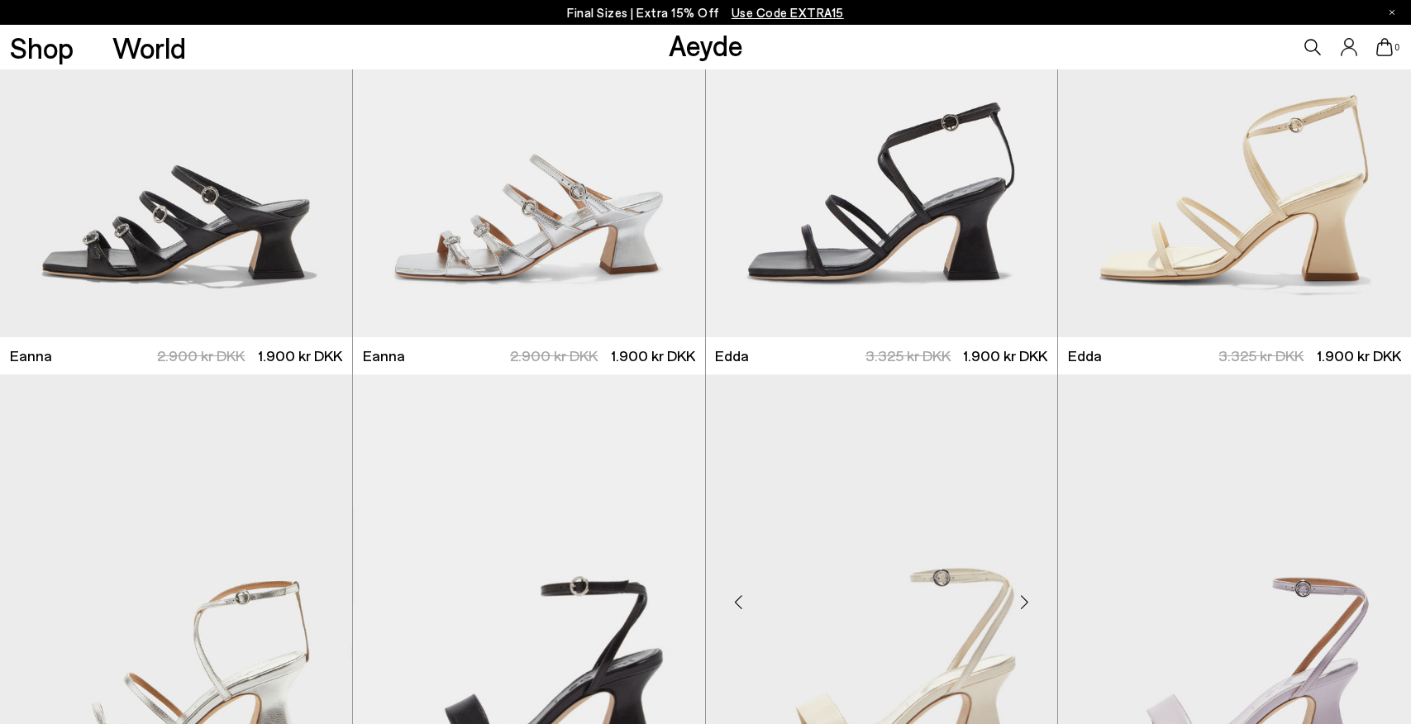
scroll to position [6698, 0]
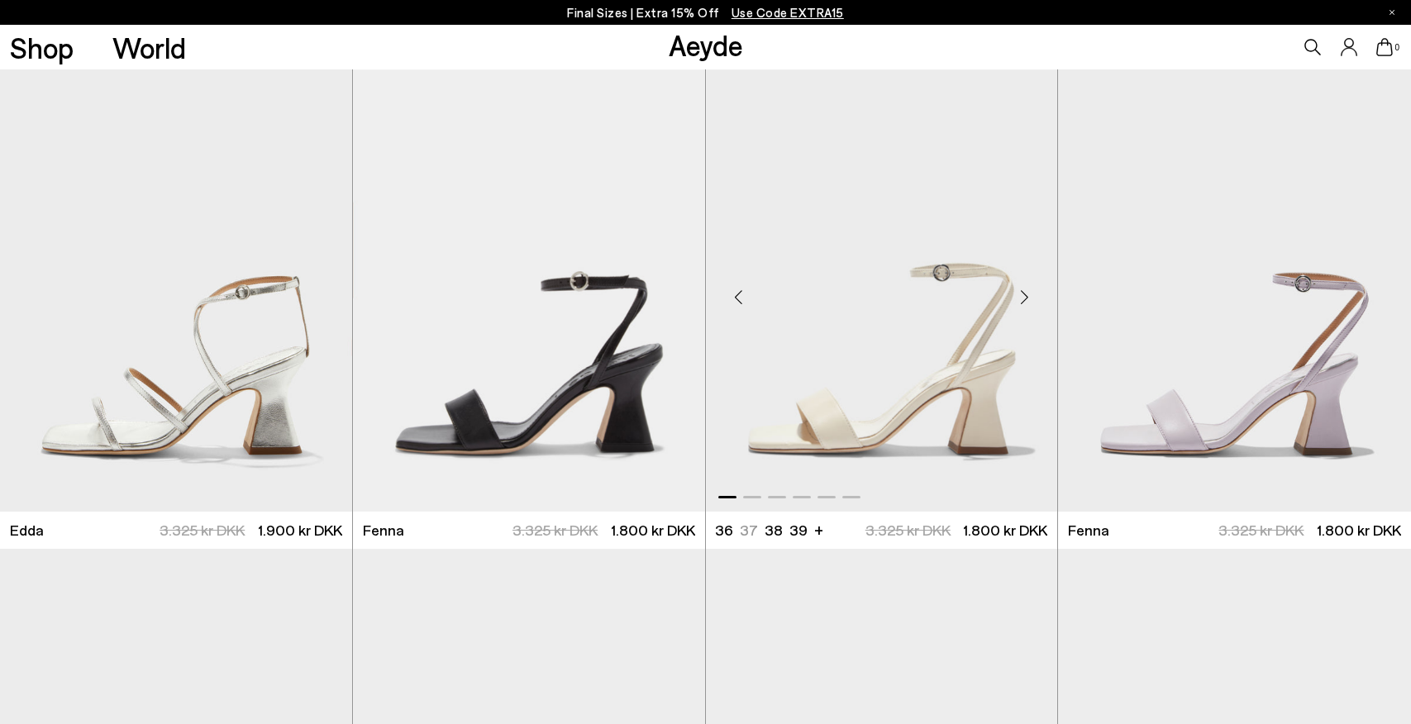
click at [1028, 294] on div "Next slide" at bounding box center [1024, 297] width 50 height 50
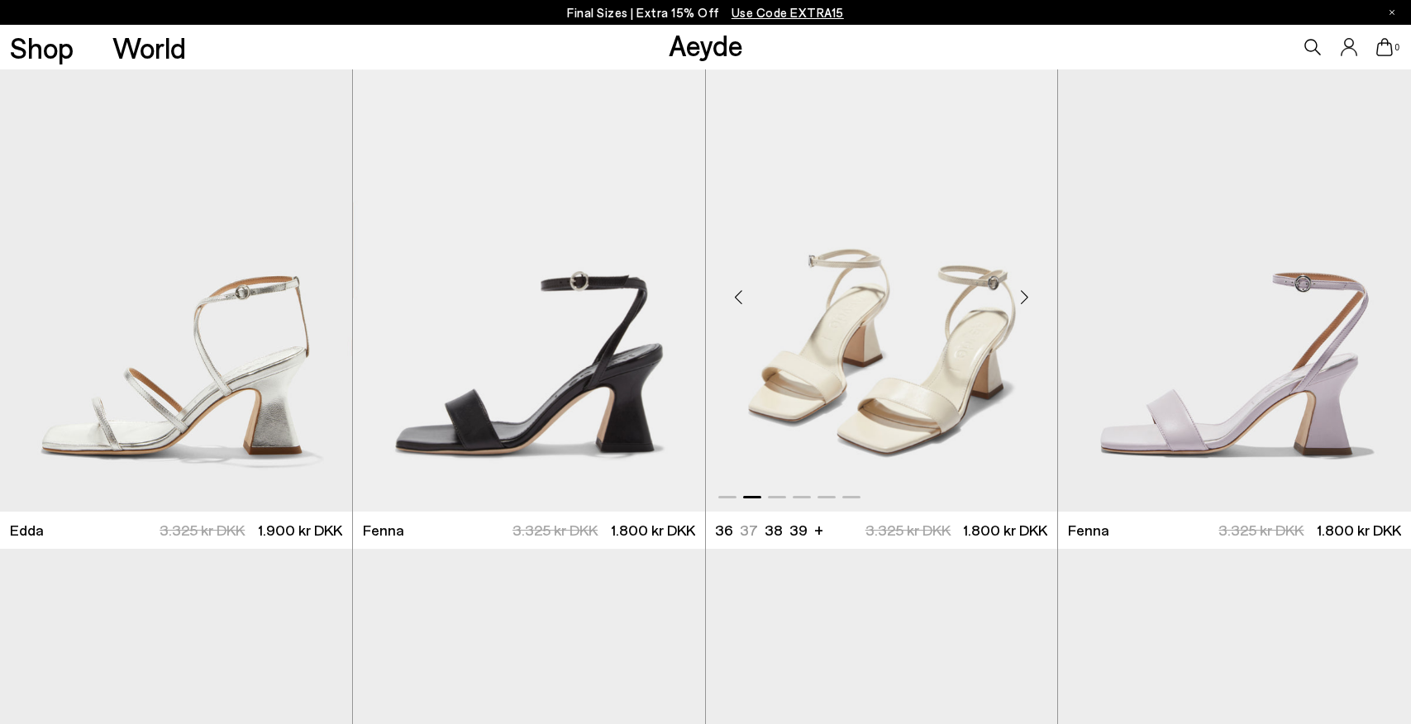
click at [1028, 294] on div "Next slide" at bounding box center [1024, 297] width 50 height 50
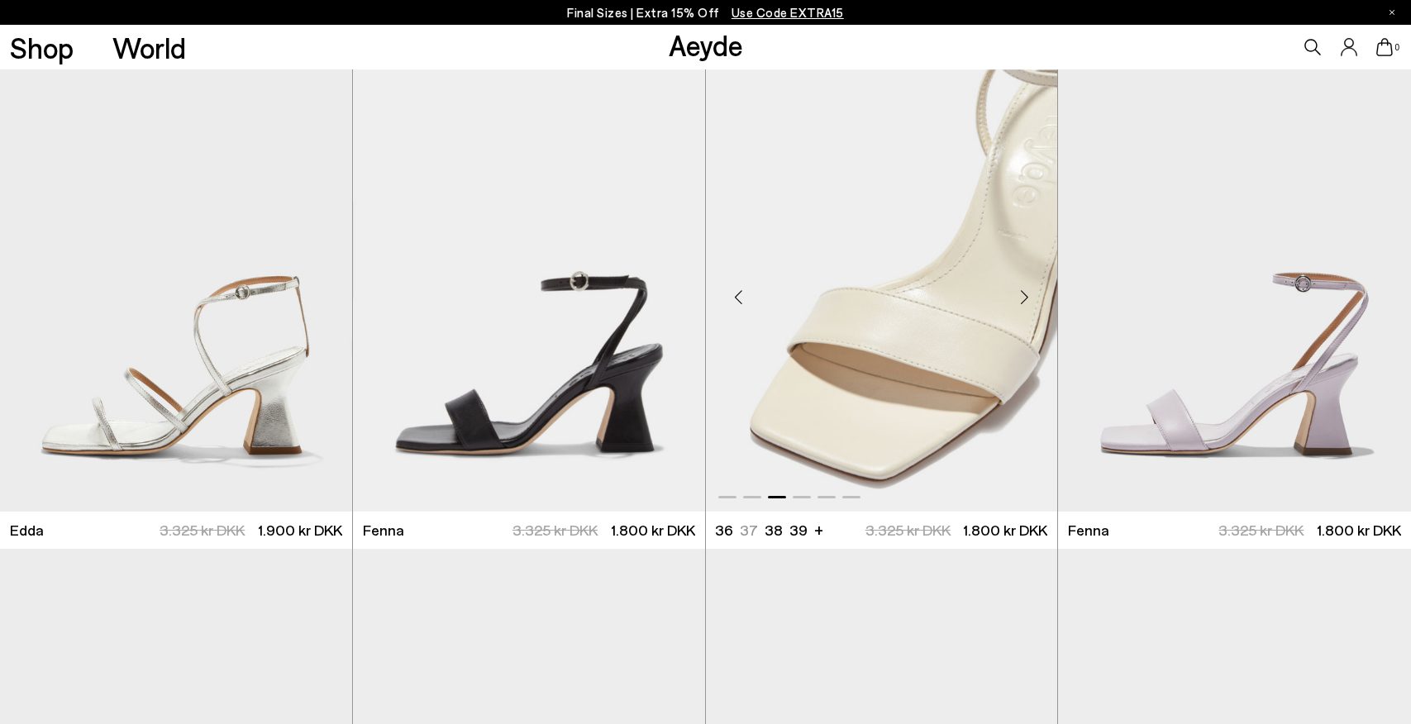
click at [1028, 294] on div "Next slide" at bounding box center [1024, 297] width 50 height 50
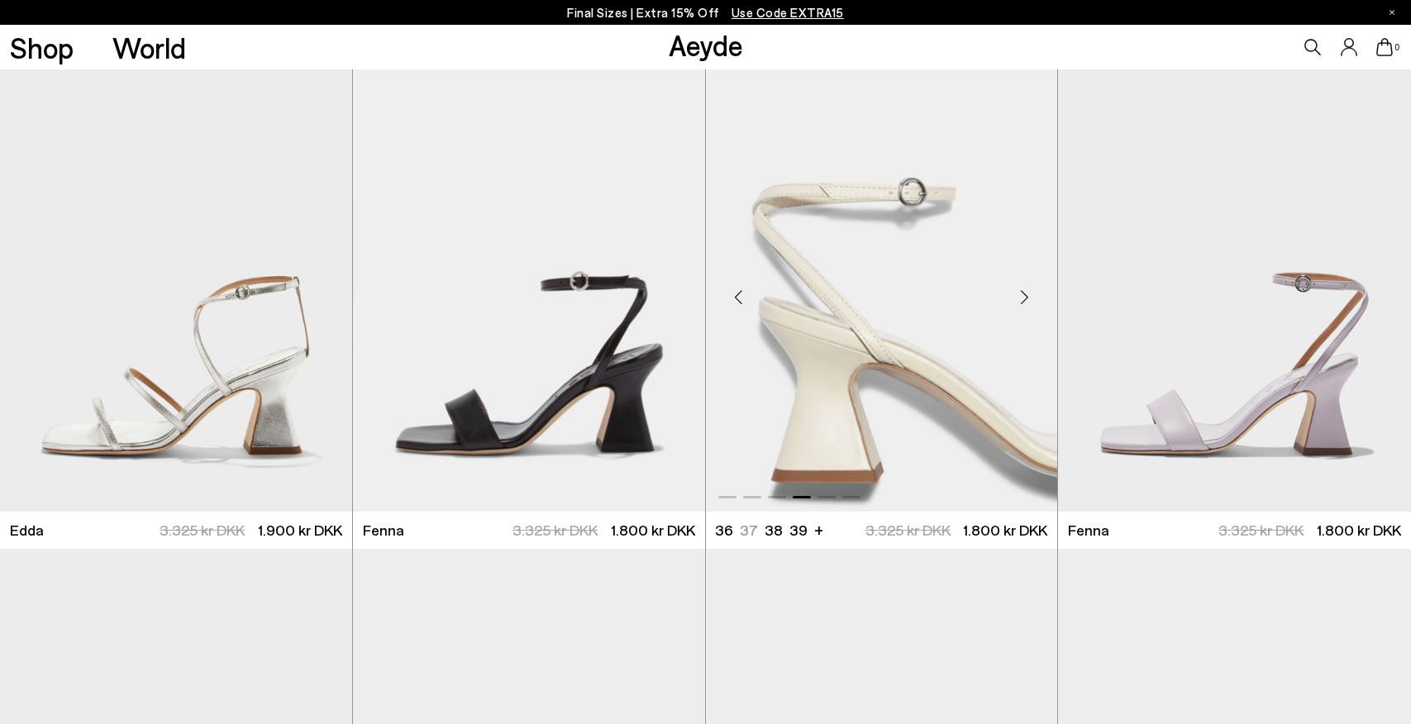
click at [1028, 294] on div "Next slide" at bounding box center [1024, 297] width 50 height 50
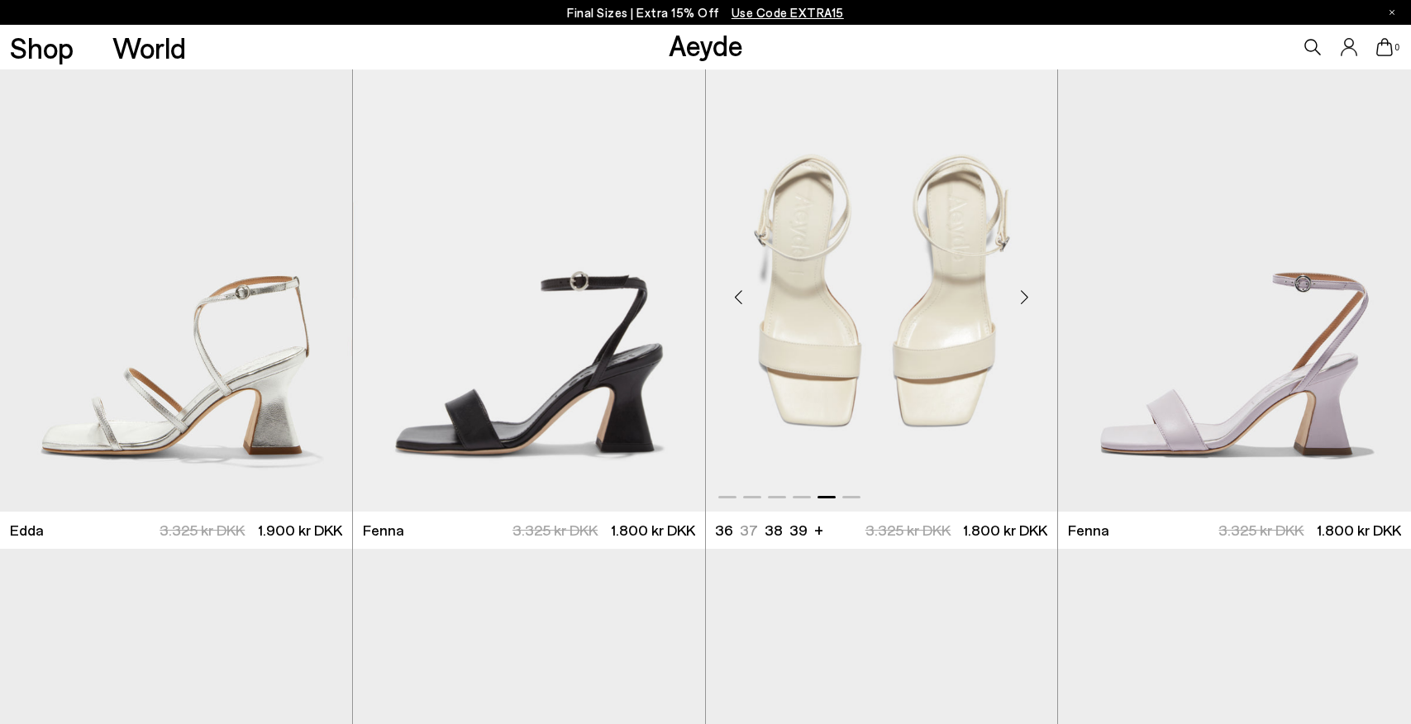
click at [1028, 294] on div "Next slide" at bounding box center [1024, 297] width 50 height 50
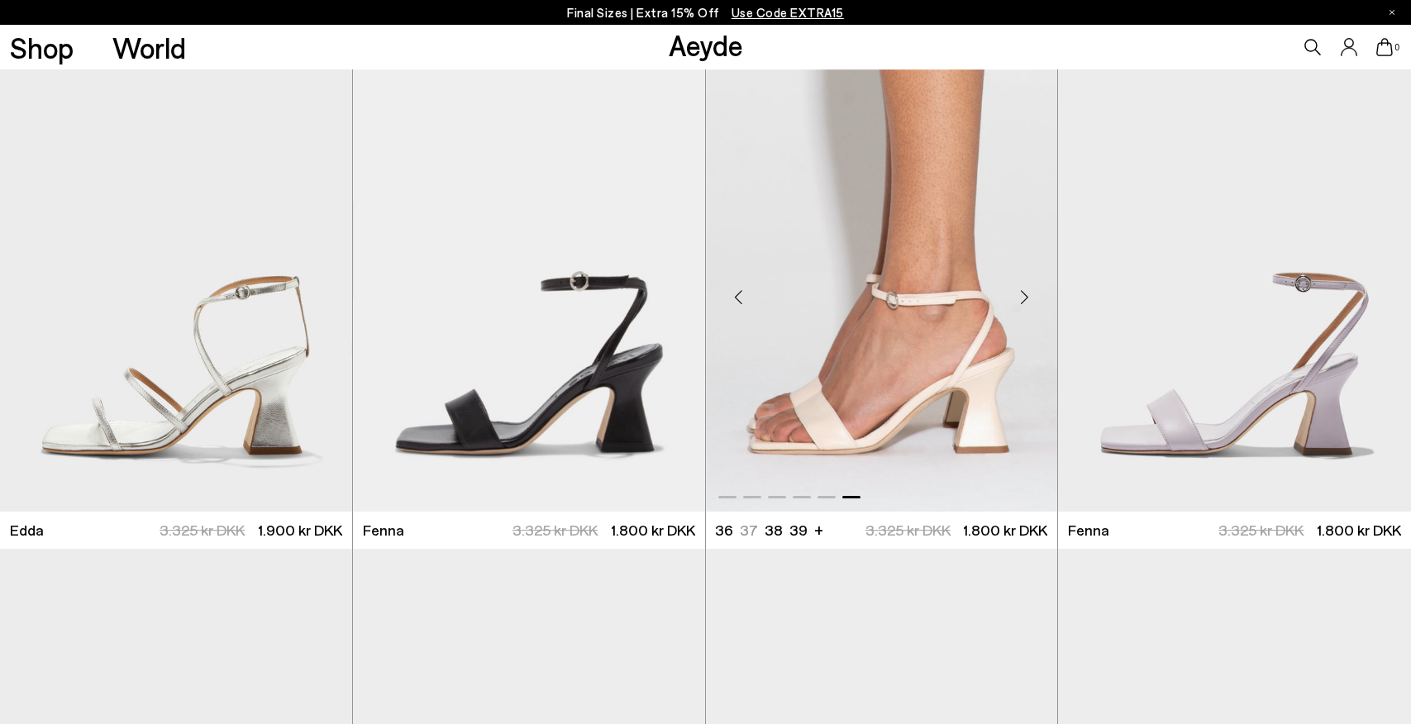
click at [1028, 294] on div "Next slide" at bounding box center [1024, 297] width 50 height 50
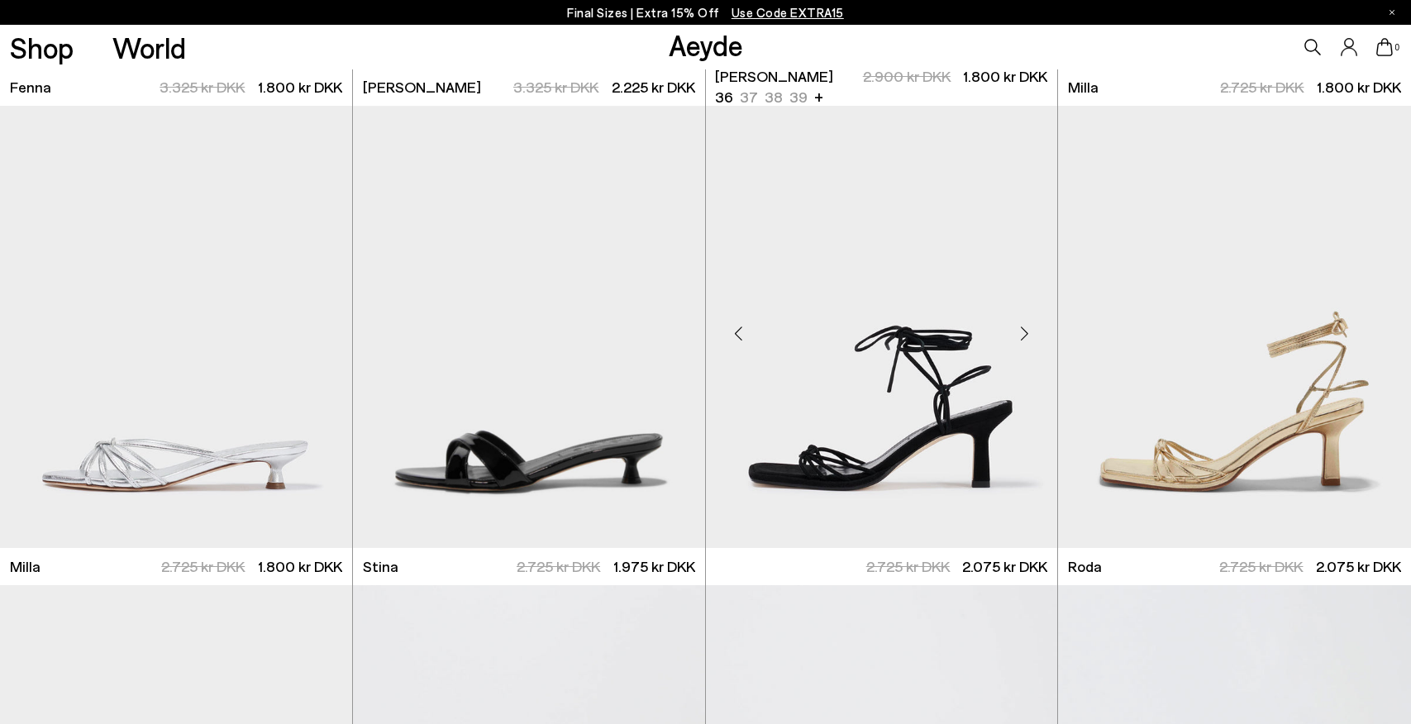
scroll to position [7622, 0]
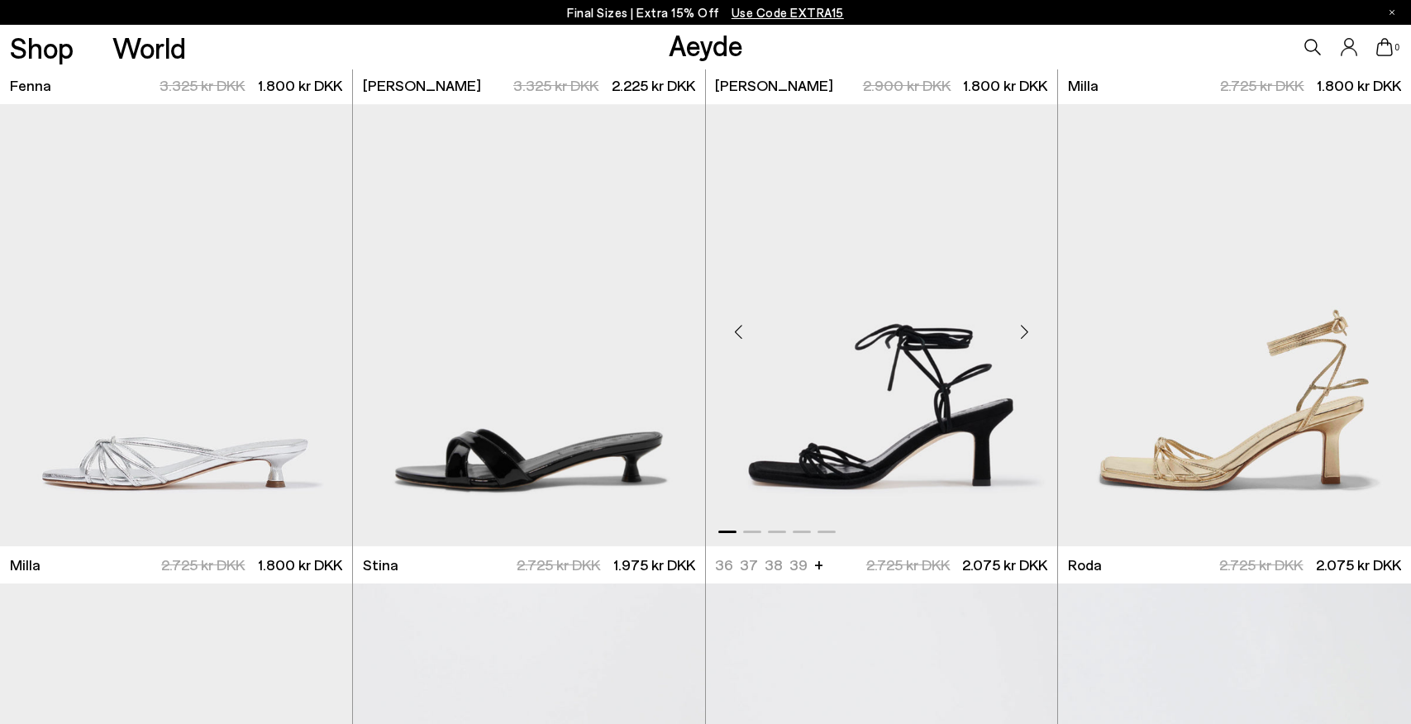
click at [1025, 330] on div "Next slide" at bounding box center [1024, 332] width 50 height 50
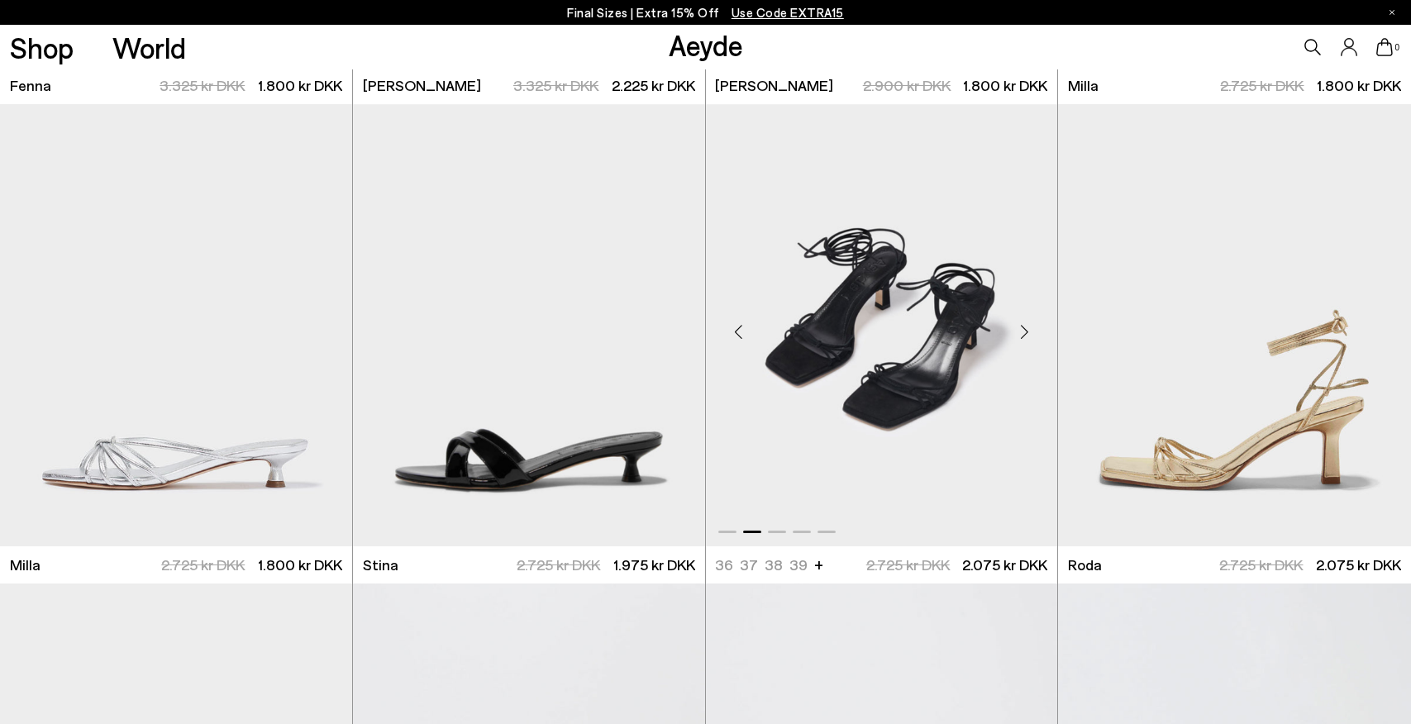
click at [1025, 330] on div "Next slide" at bounding box center [1024, 332] width 50 height 50
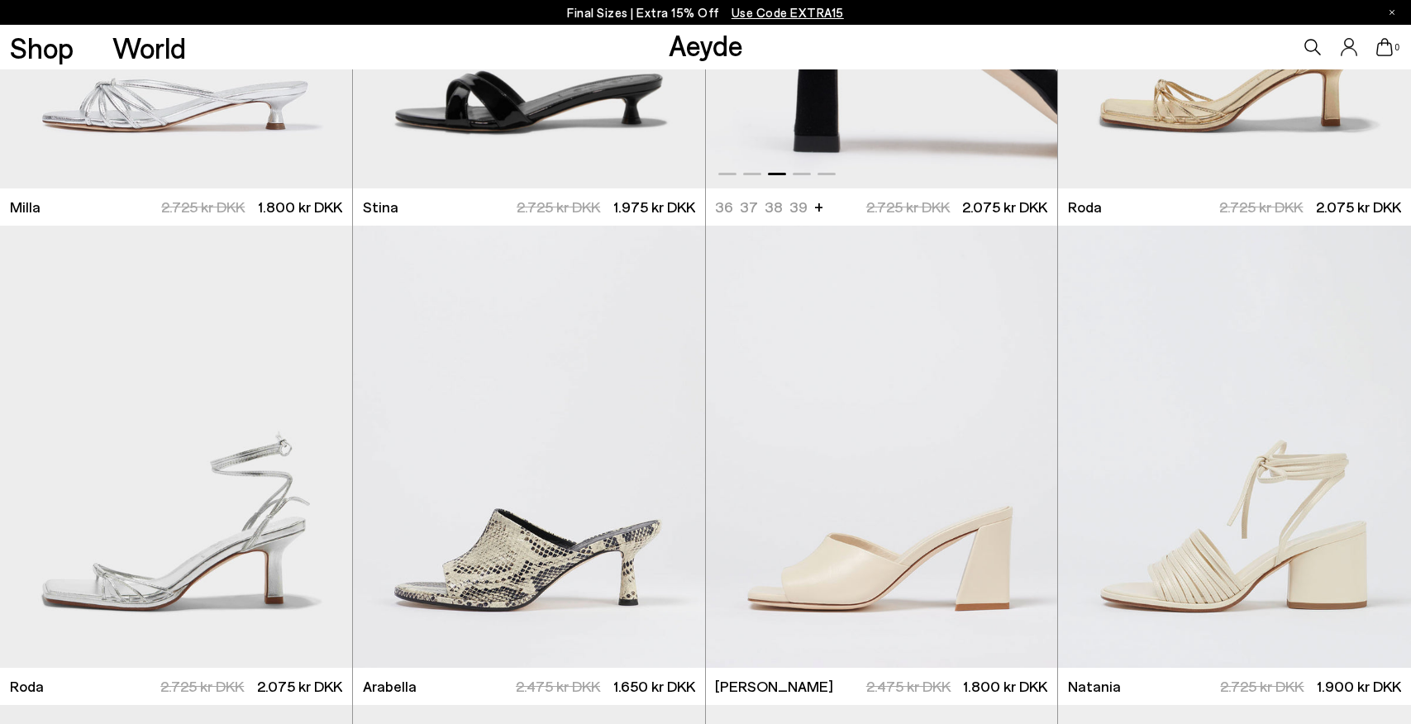
scroll to position [8058, 0]
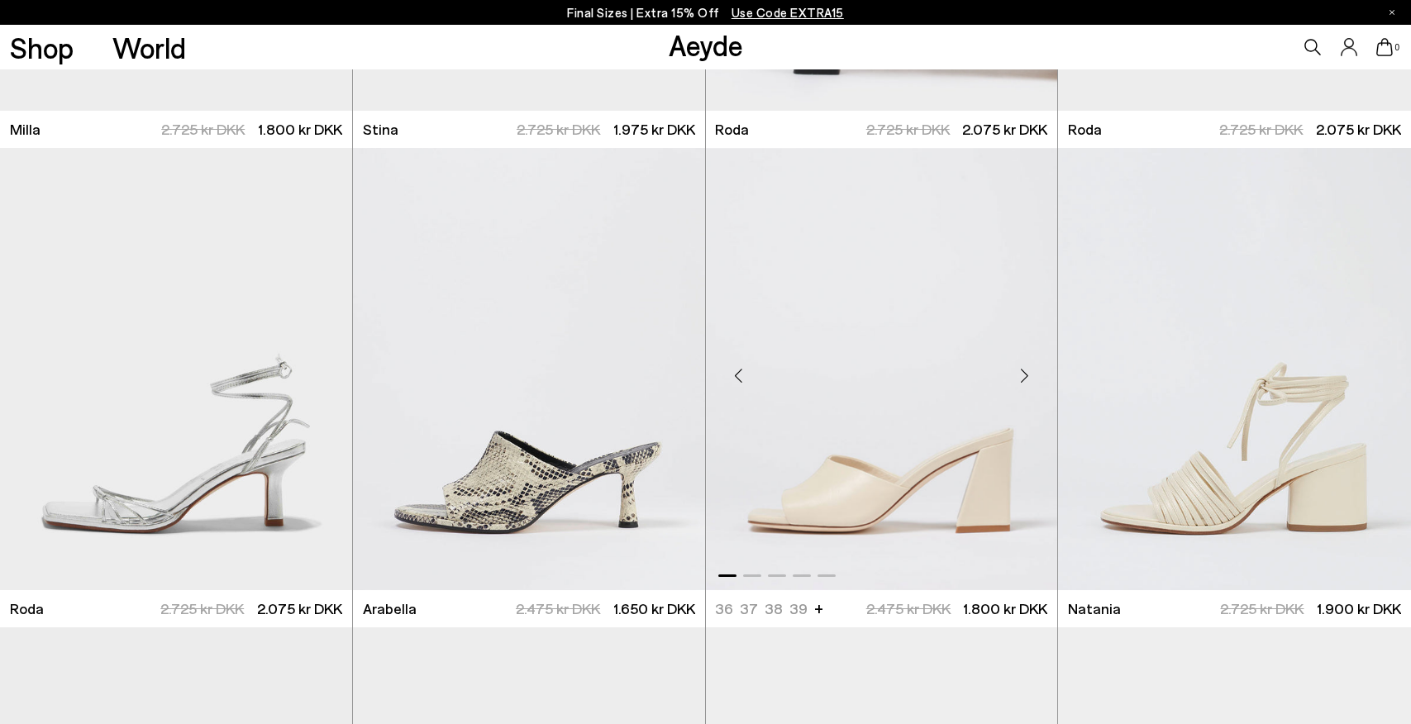
click at [1027, 373] on div "Next slide" at bounding box center [1024, 376] width 50 height 50
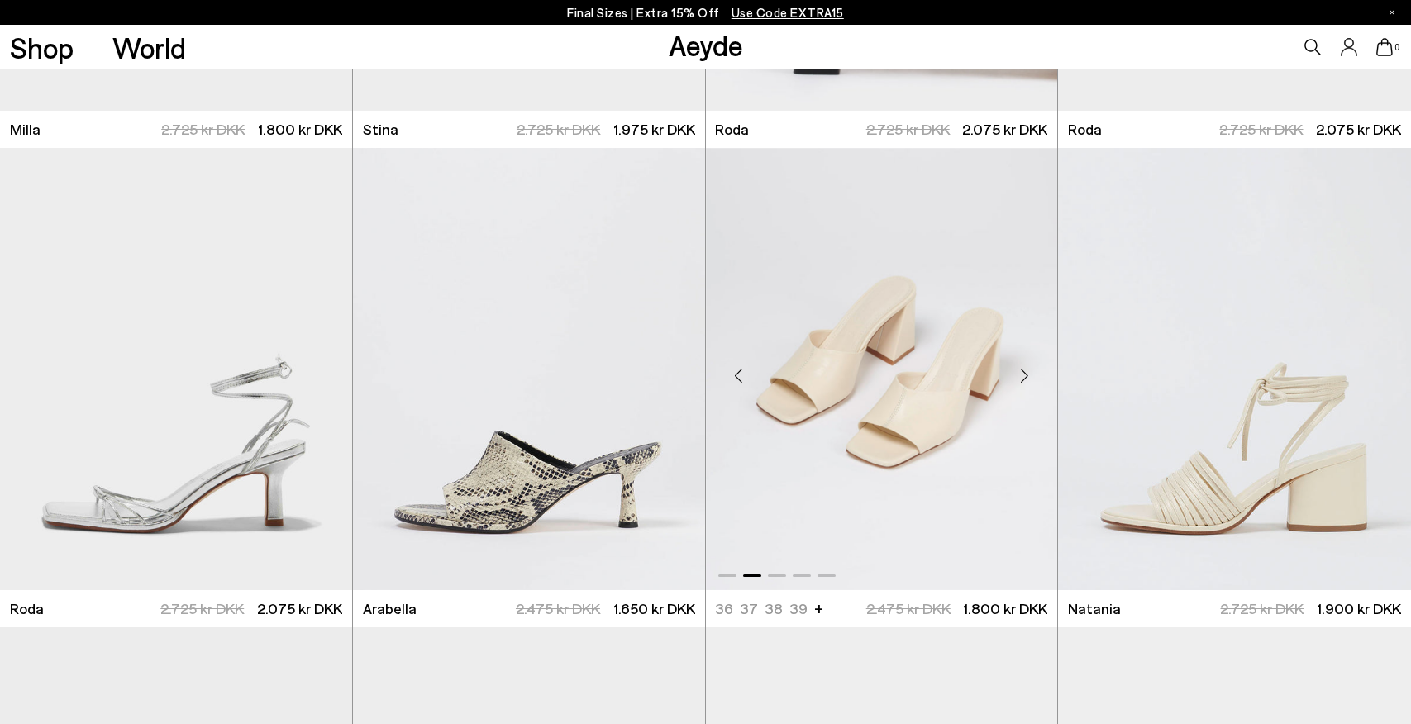
click at [1027, 373] on div "Next slide" at bounding box center [1024, 376] width 50 height 50
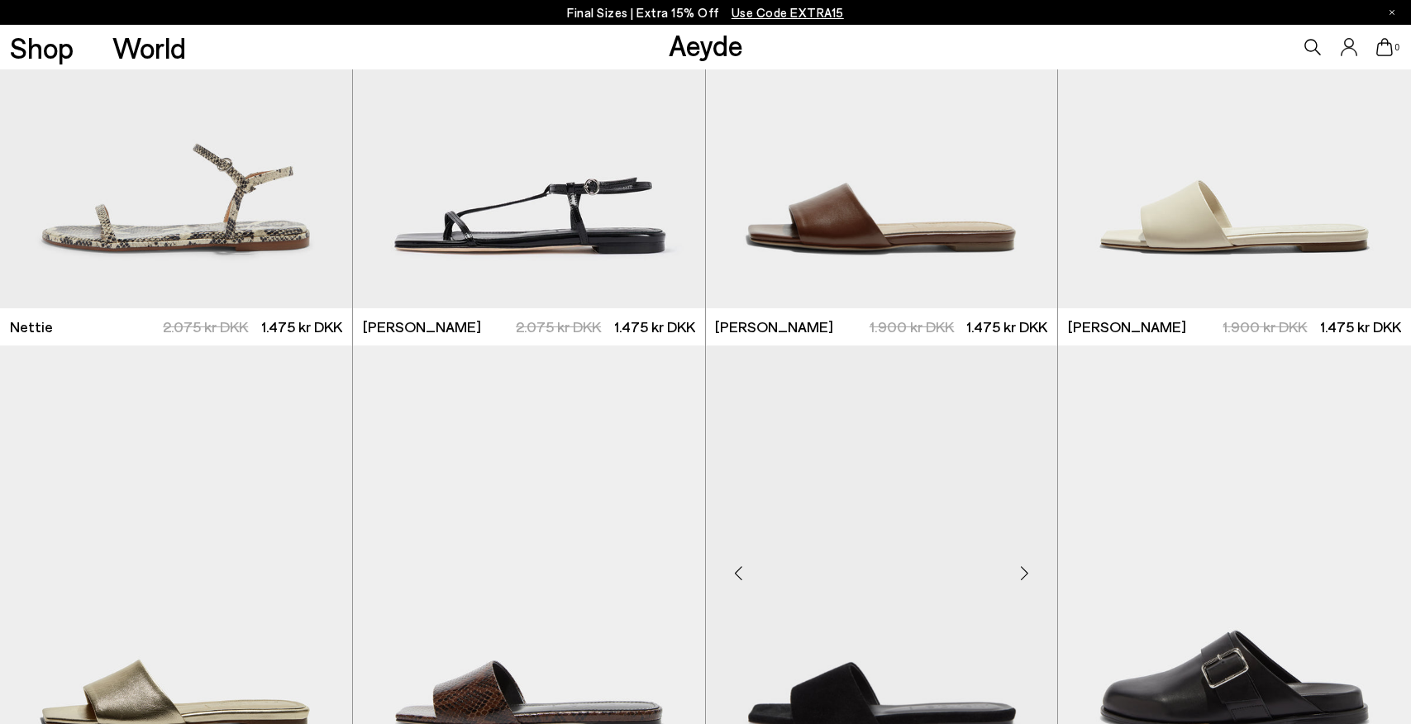
scroll to position [8844, 0]
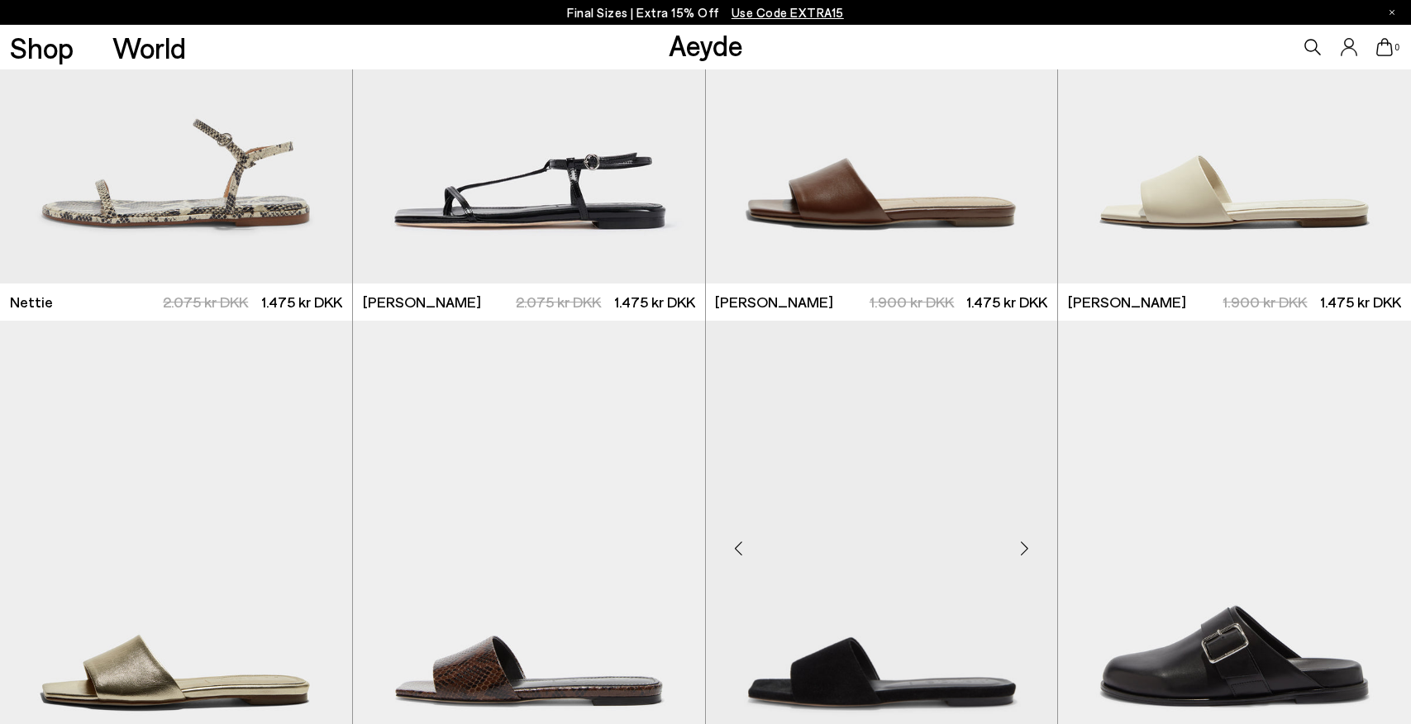
click at [1027, 551] on div "Next slide" at bounding box center [1024, 549] width 50 height 50
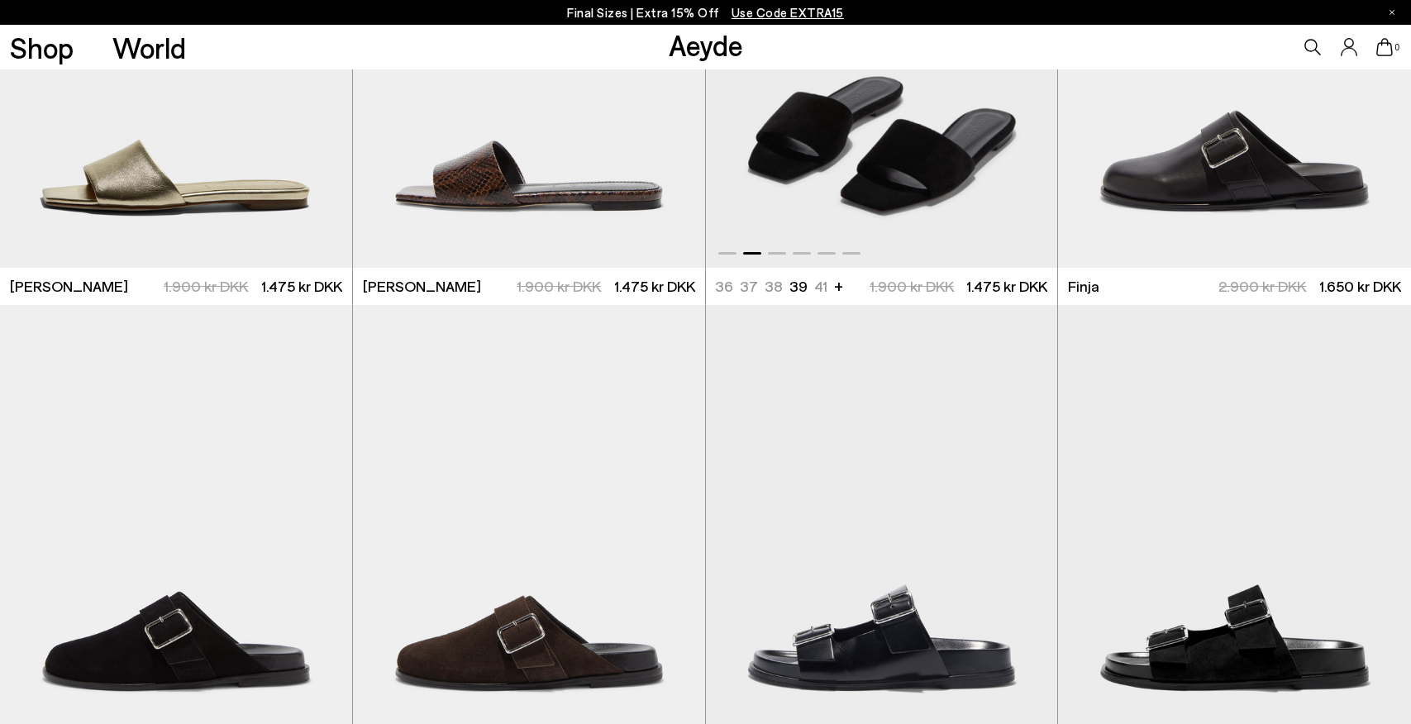
scroll to position [9355, 0]
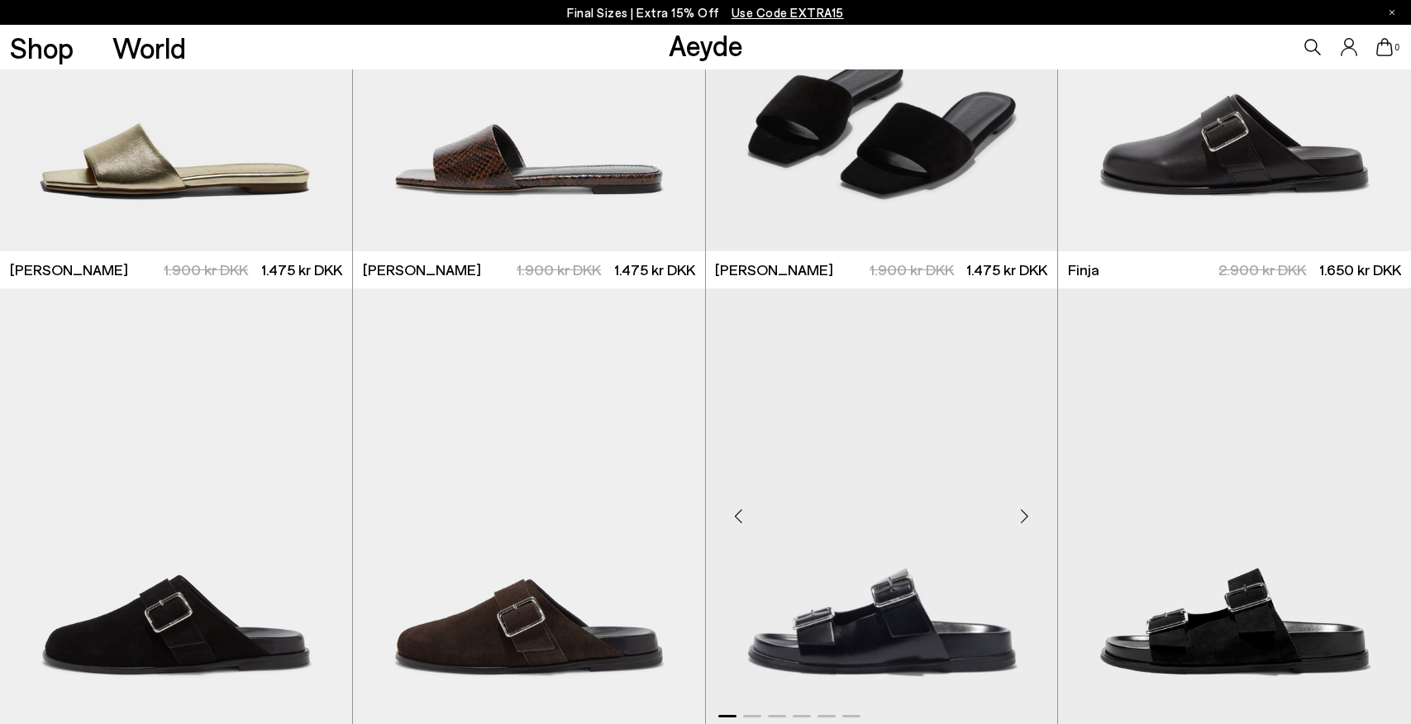
click at [1027, 517] on div "Next slide" at bounding box center [1024, 517] width 50 height 50
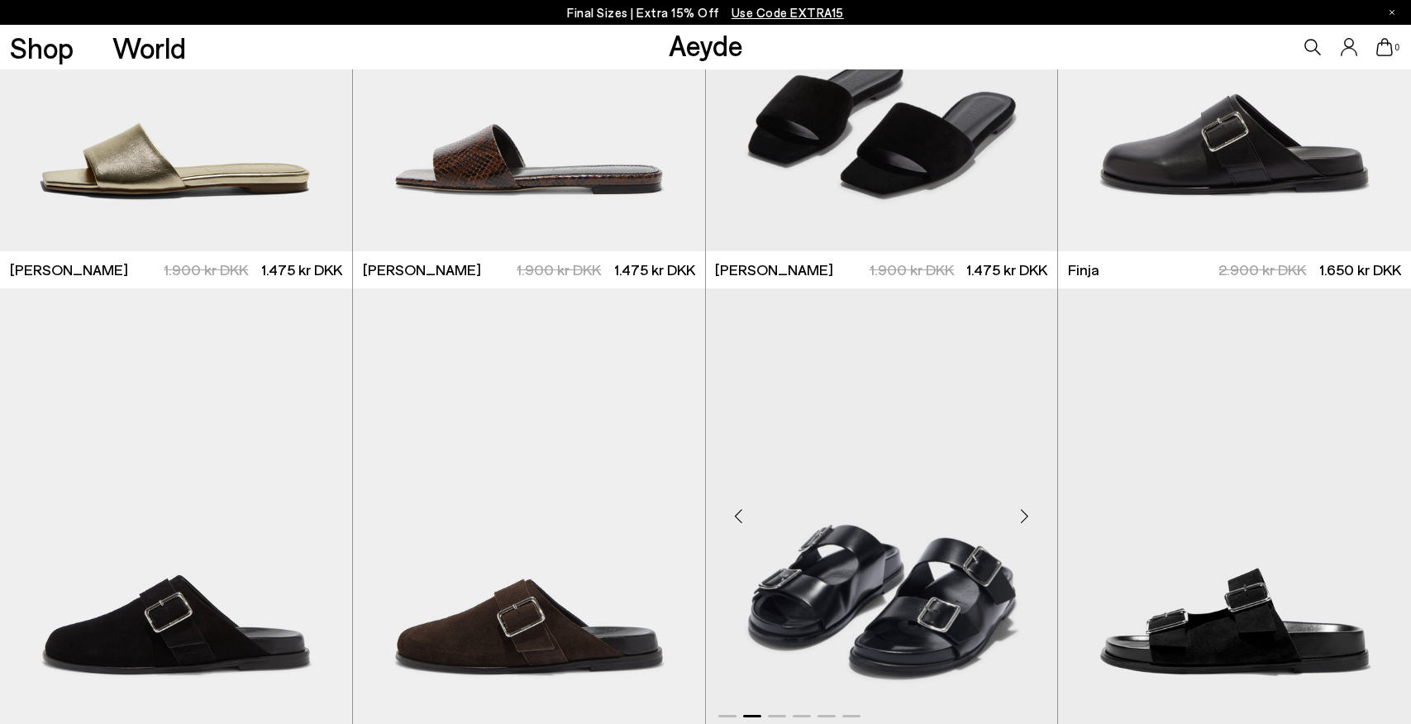
click at [1027, 517] on div "Next slide" at bounding box center [1024, 517] width 50 height 50
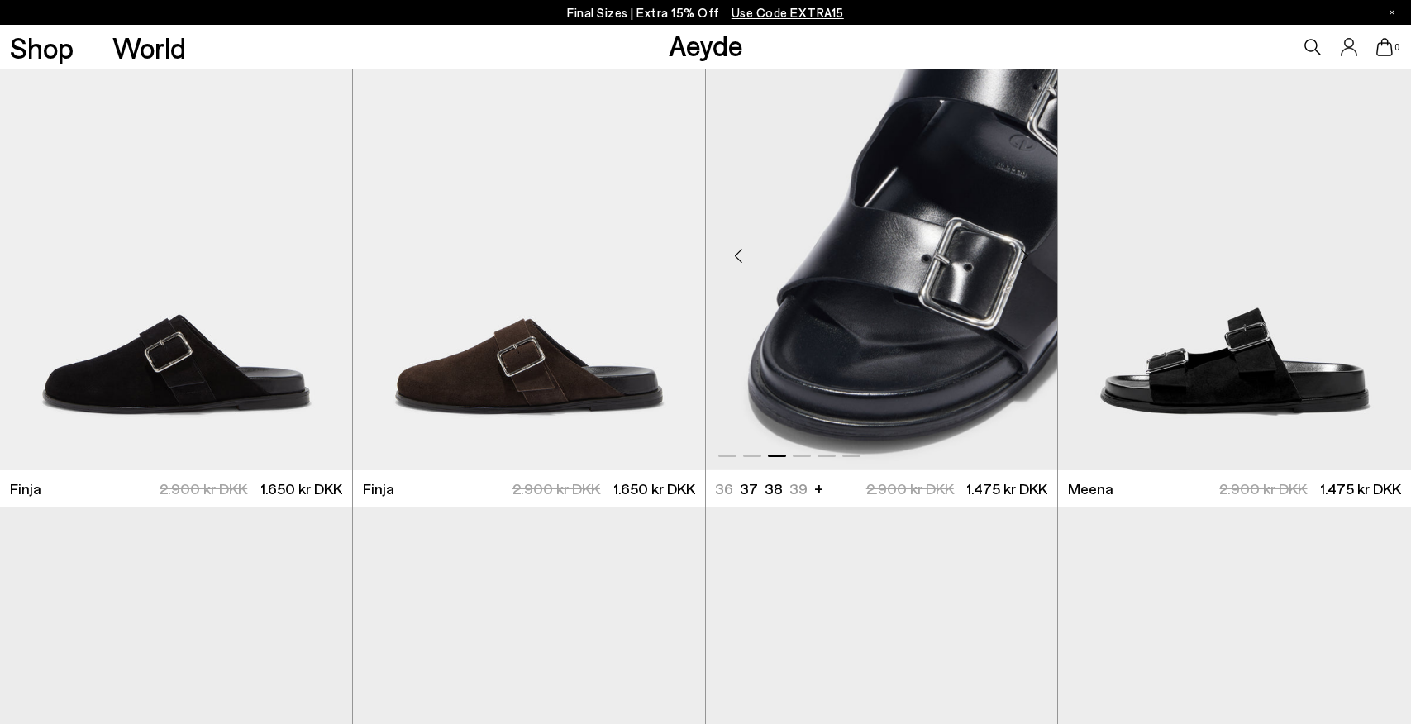
scroll to position [9623, 0]
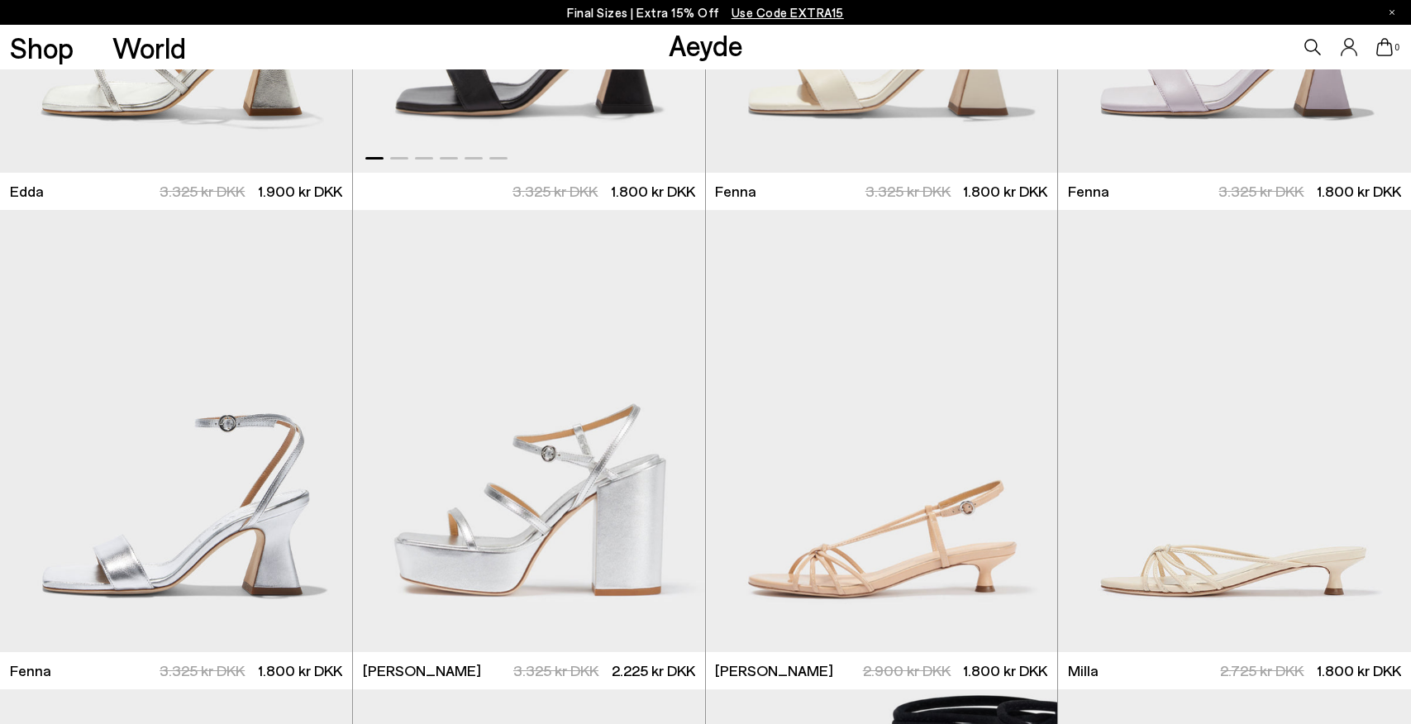
scroll to position [6870, 0]
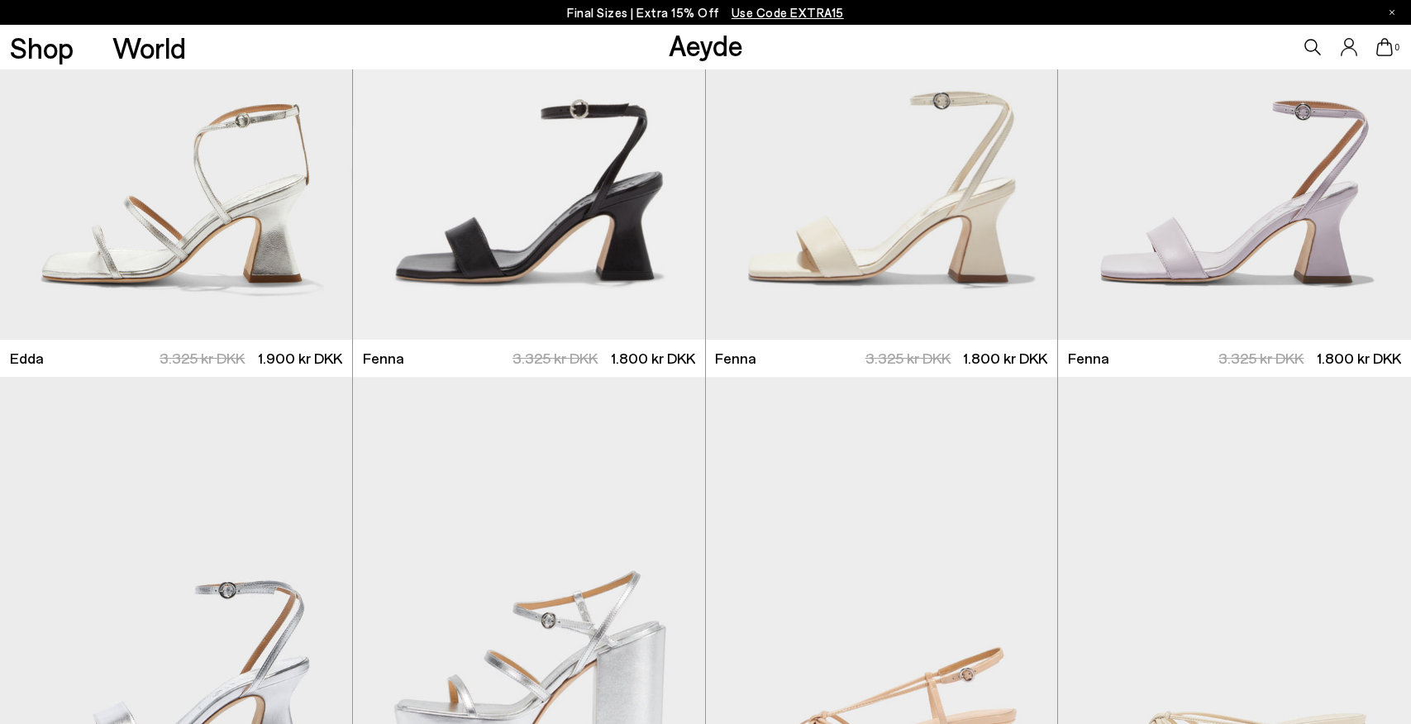
click at [60, 62] on link "Shop" at bounding box center [42, 47] width 64 height 29
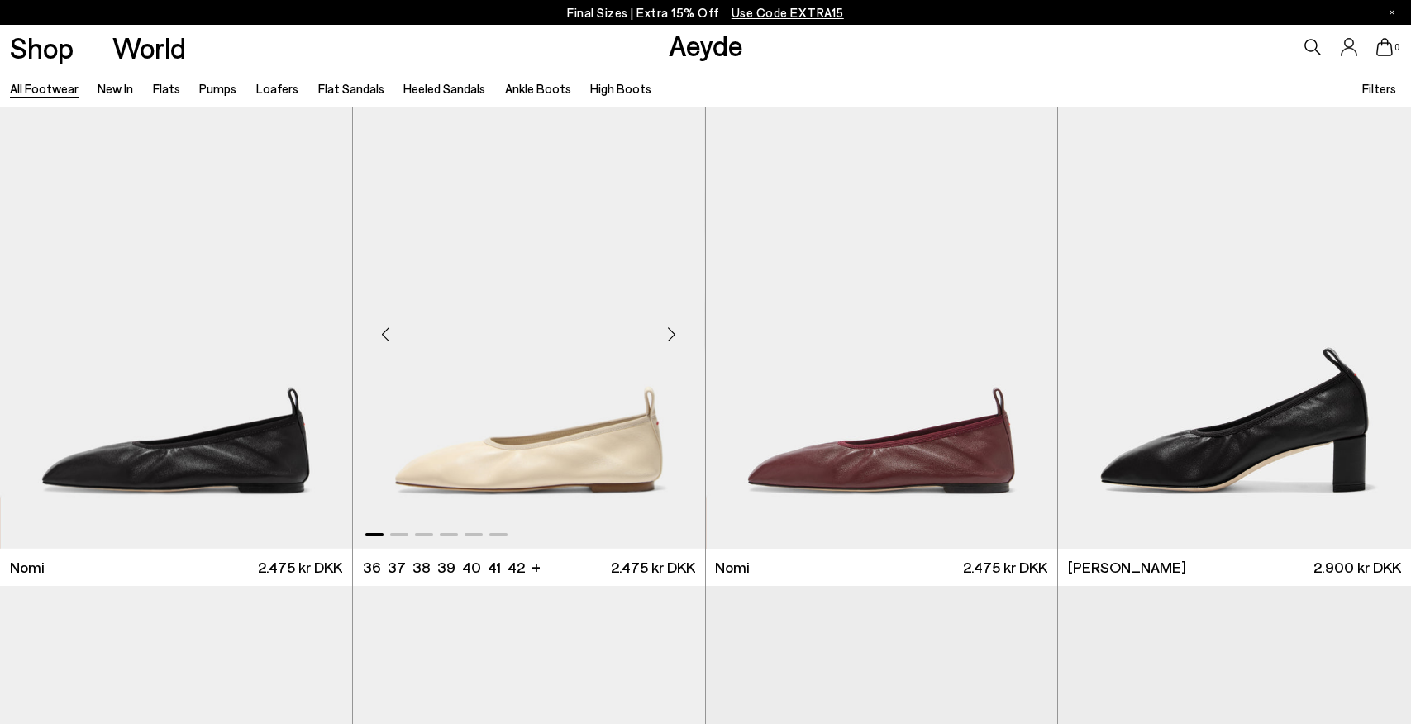
click at [674, 331] on div "Next slide" at bounding box center [672, 335] width 50 height 50
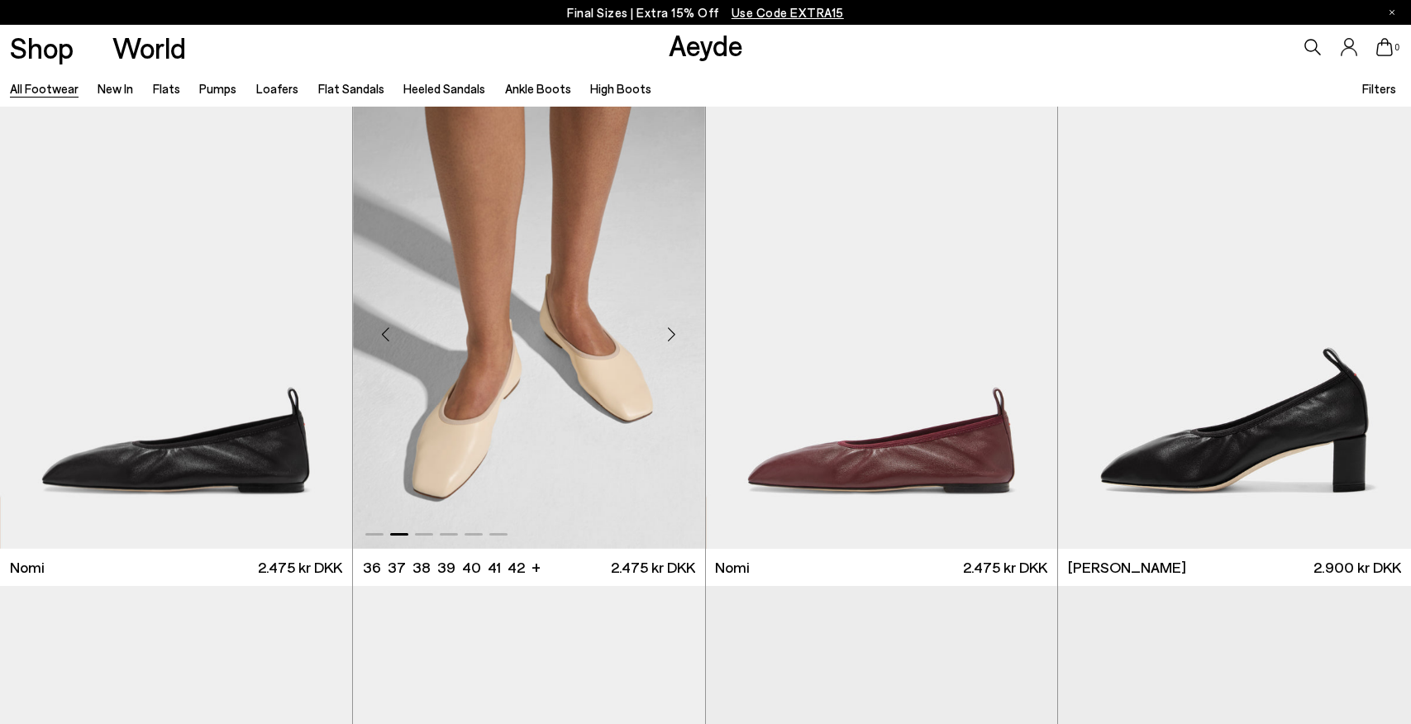
click at [674, 331] on div "Next slide" at bounding box center [672, 335] width 50 height 50
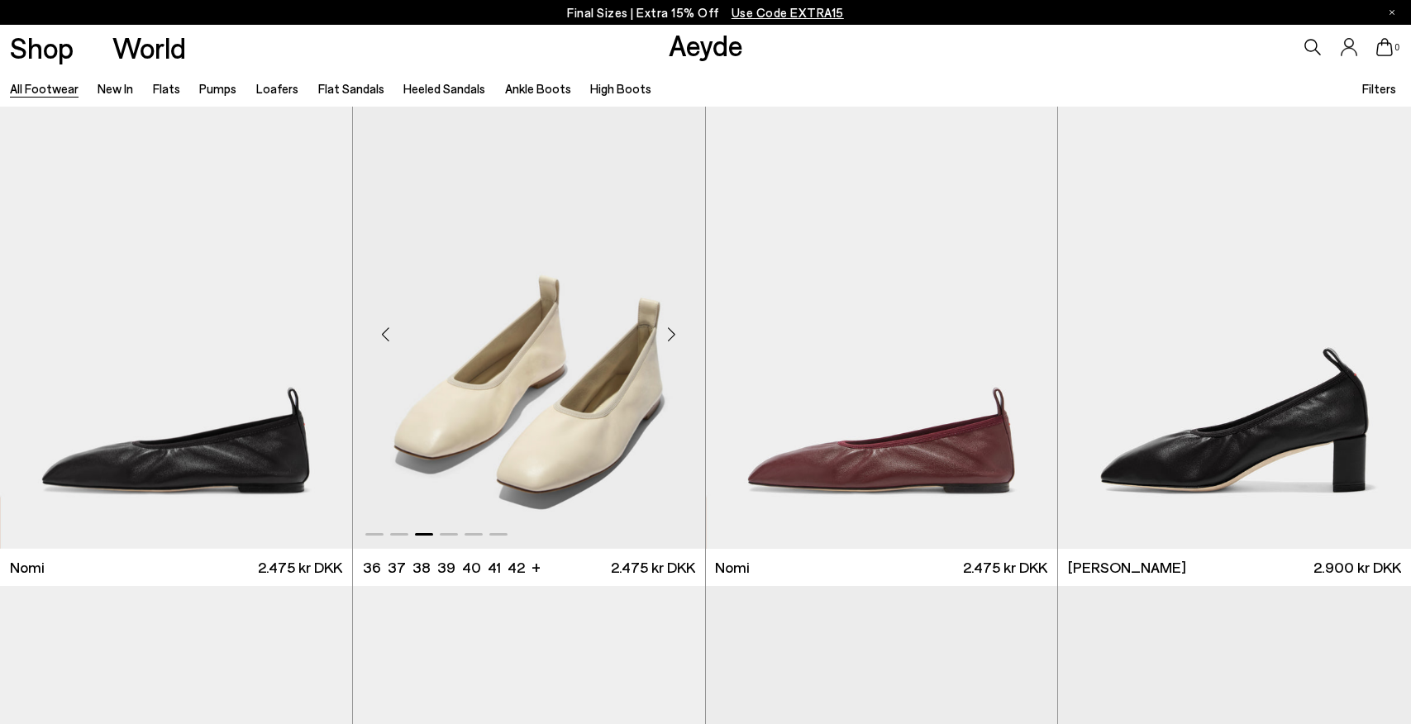
click at [674, 331] on div "Next slide" at bounding box center [672, 335] width 50 height 50
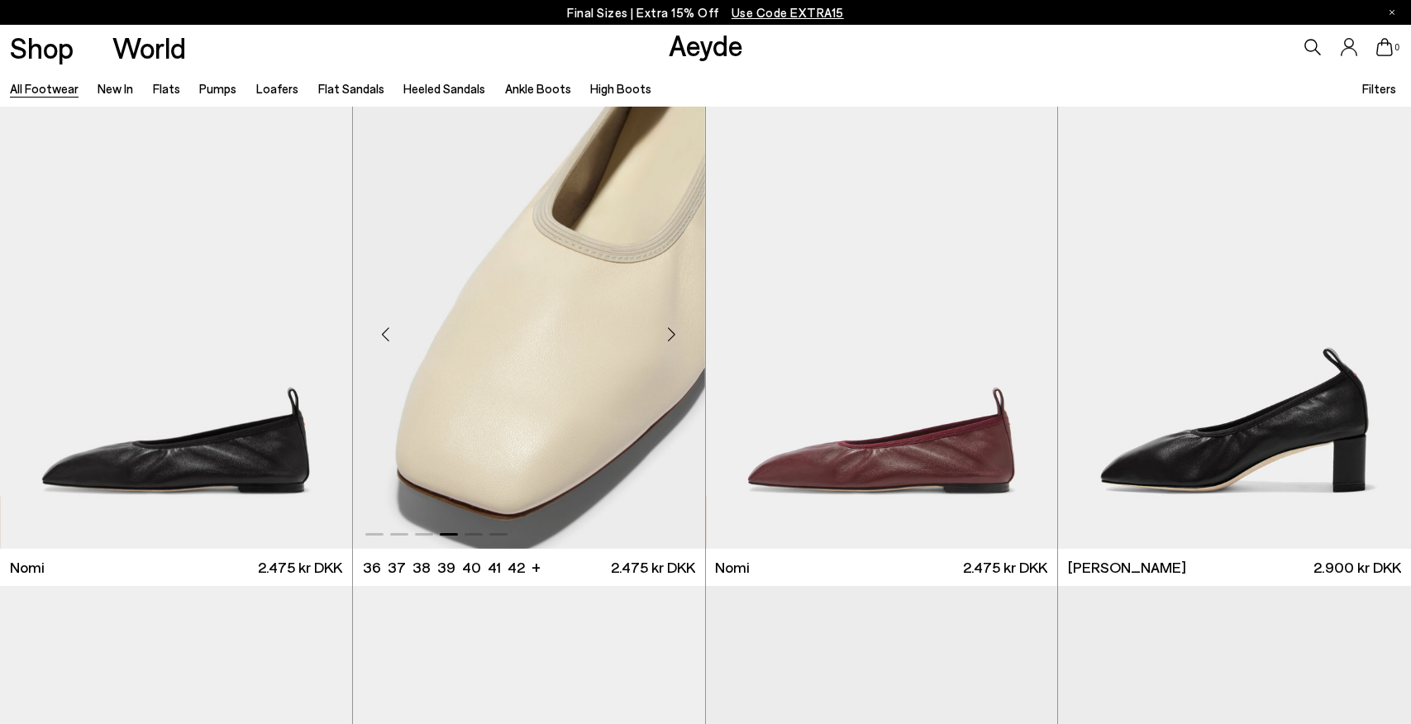
click at [392, 336] on div "Previous slide" at bounding box center [386, 335] width 50 height 50
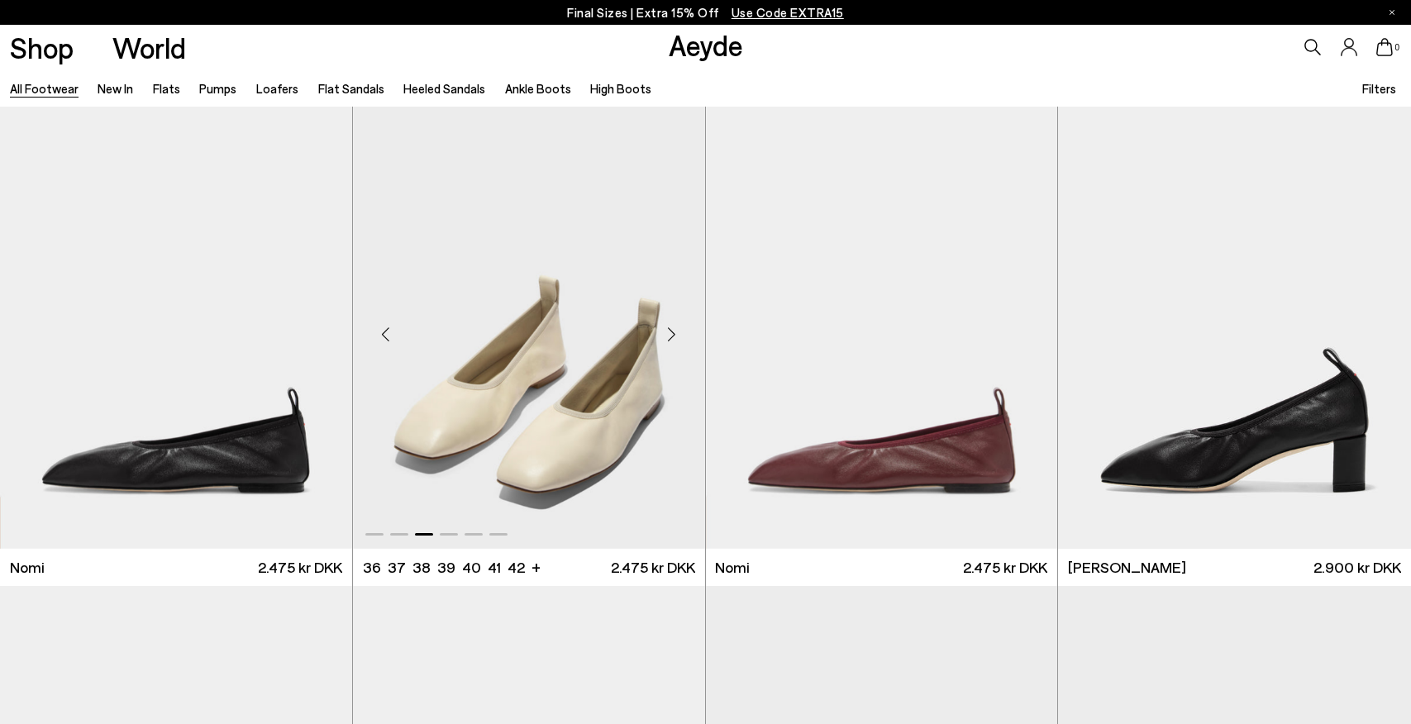
click at [675, 331] on div "Next slide" at bounding box center [672, 335] width 50 height 50
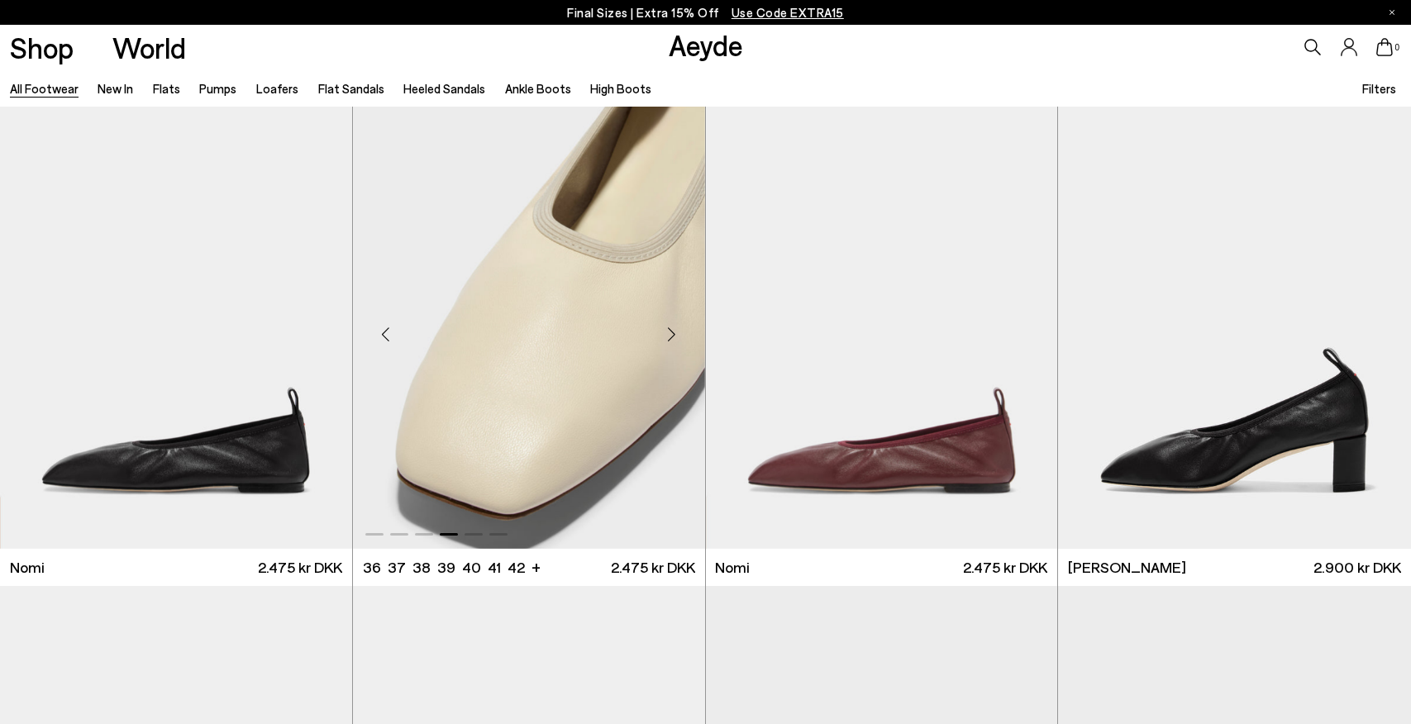
click at [675, 331] on div "Next slide" at bounding box center [672, 335] width 50 height 50
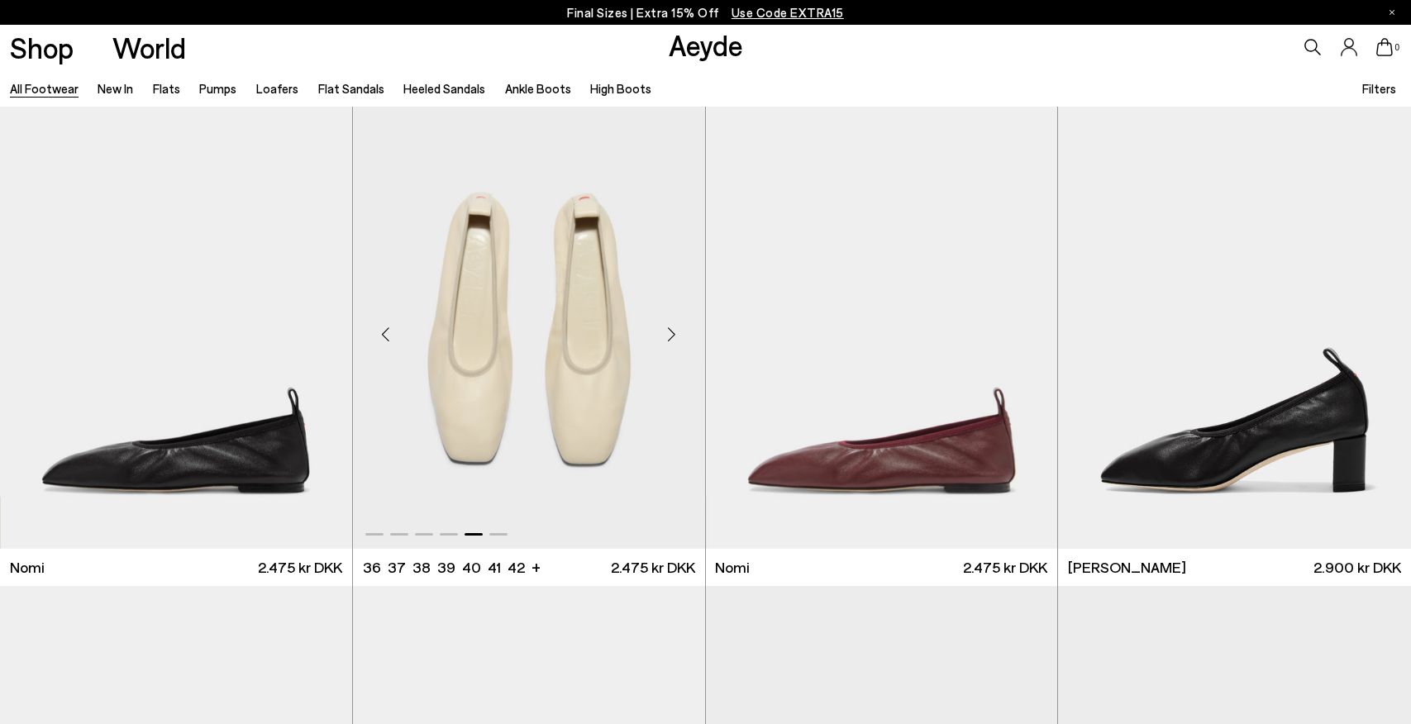
click at [675, 331] on div "Next slide" at bounding box center [672, 335] width 50 height 50
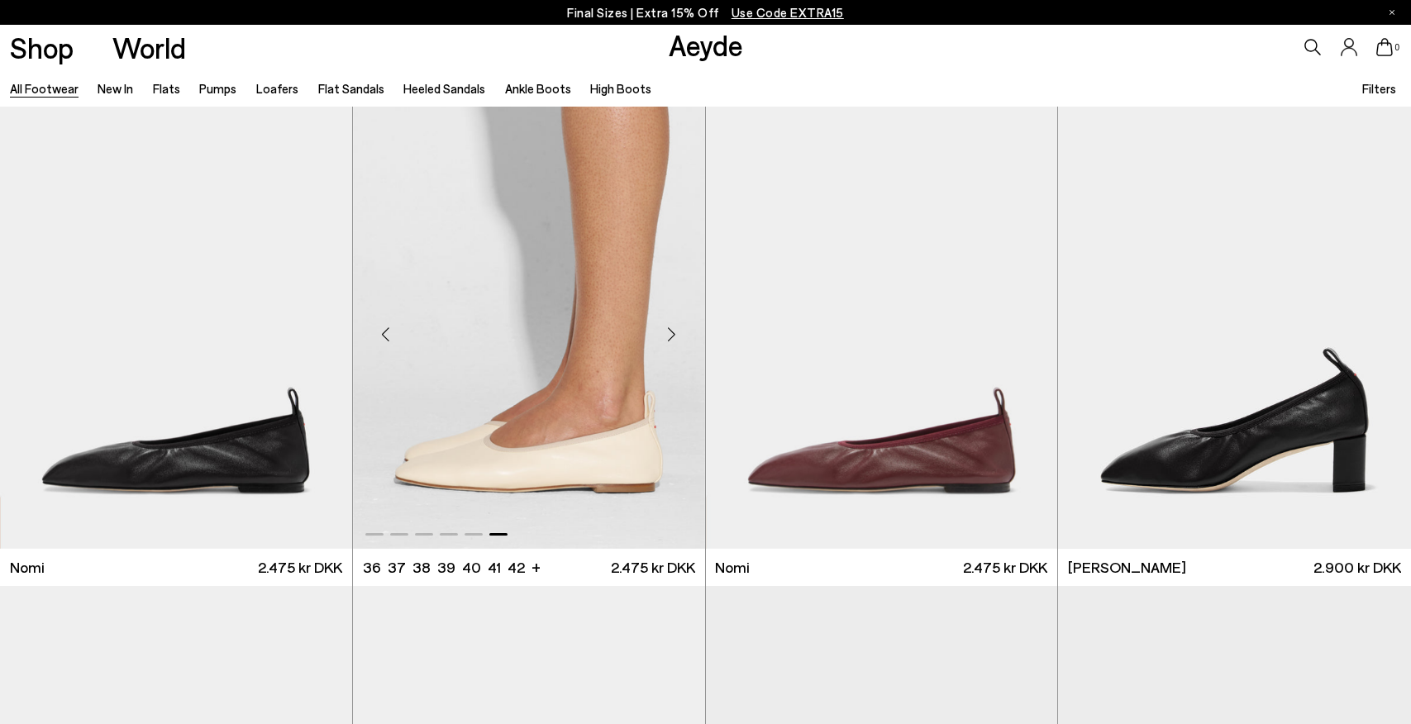
click at [381, 339] on div "Previous slide" at bounding box center [386, 335] width 50 height 50
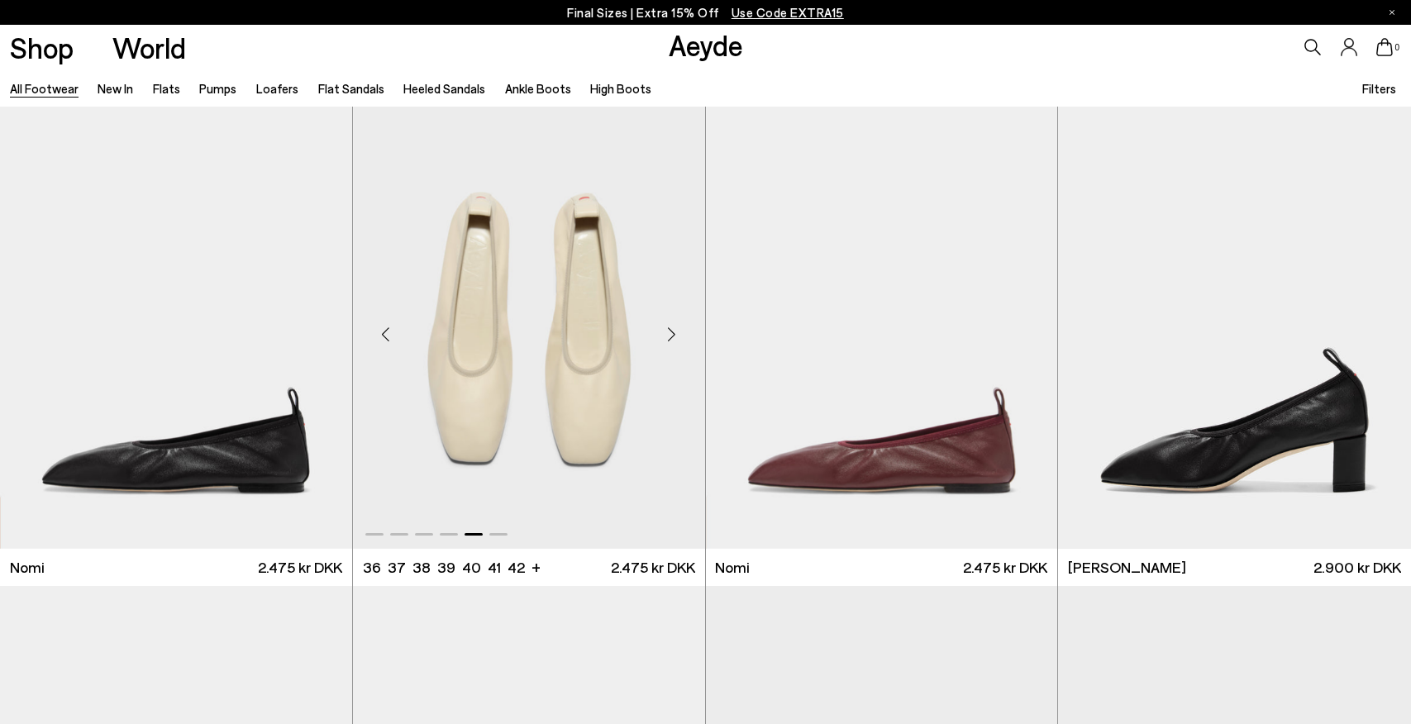
click at [381, 339] on div "Previous slide" at bounding box center [386, 335] width 50 height 50
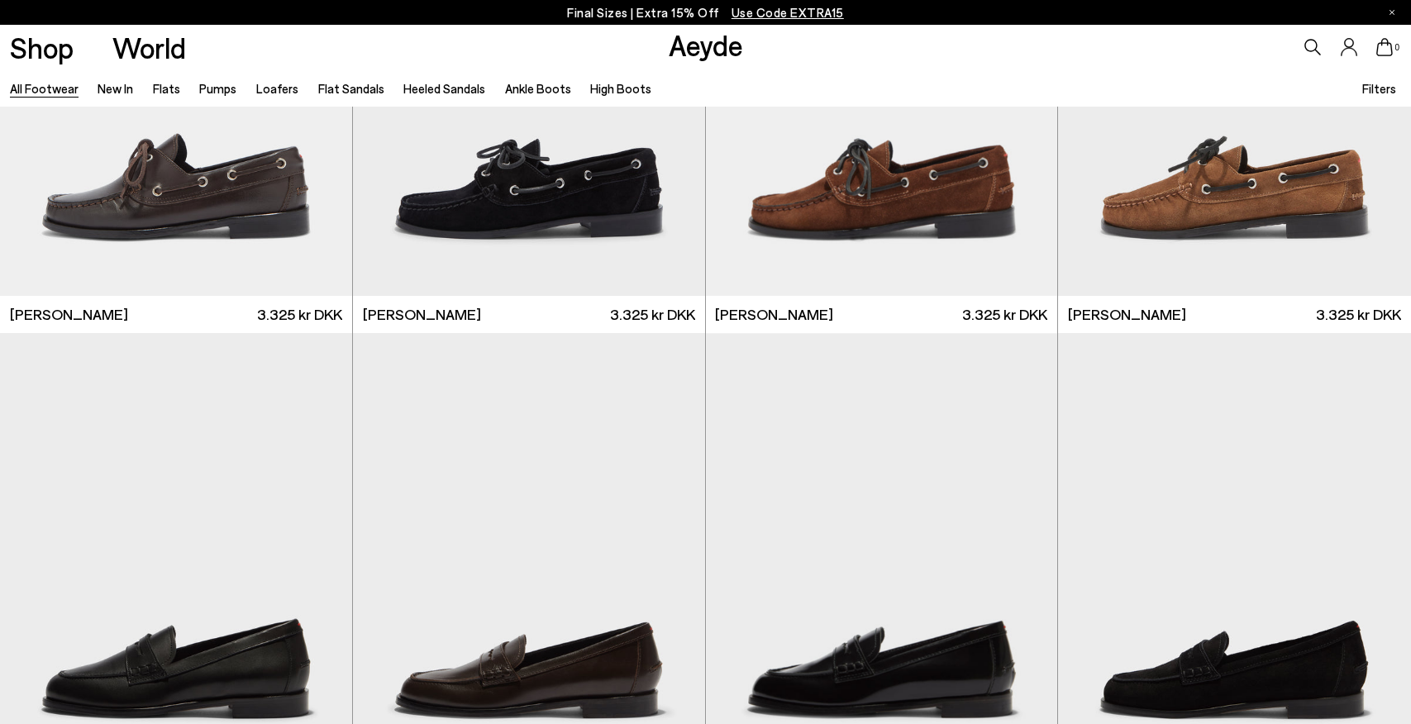
scroll to position [2426, 0]
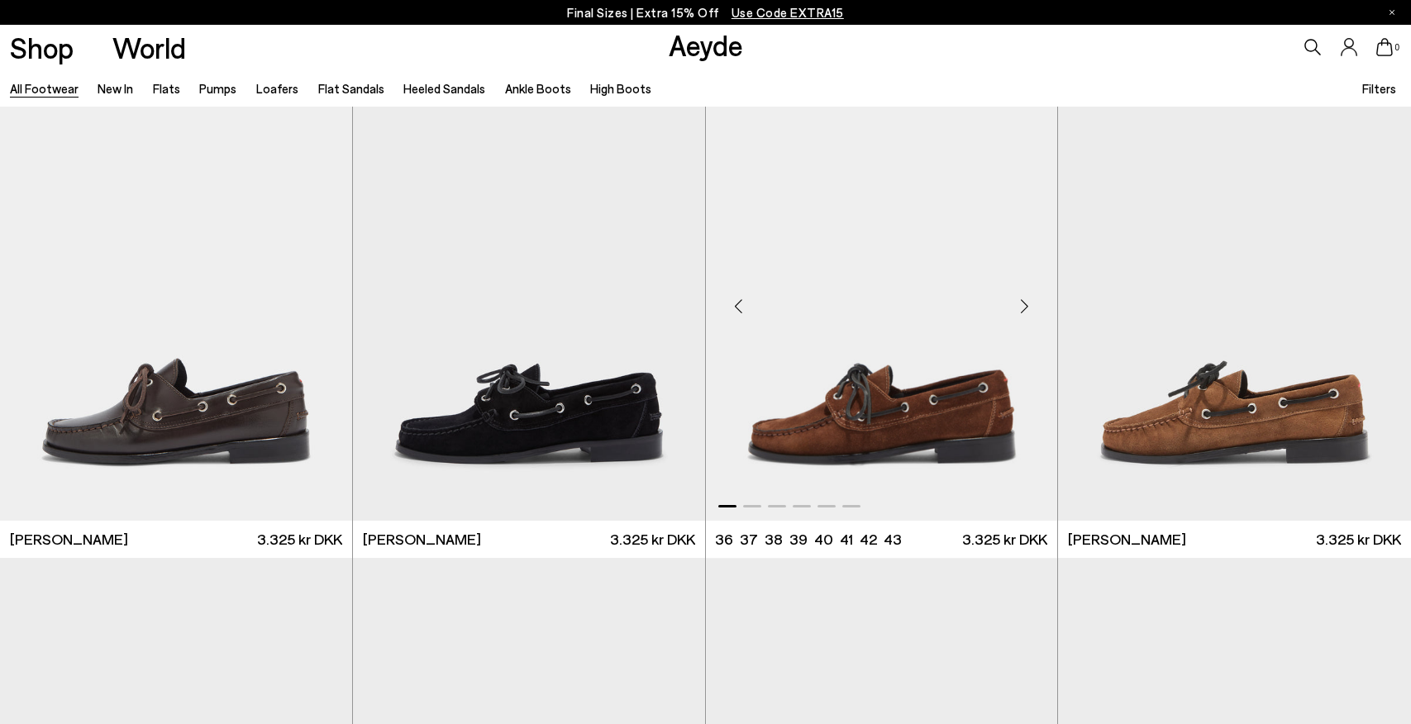
click at [1021, 303] on div "Next slide" at bounding box center [1024, 306] width 50 height 50
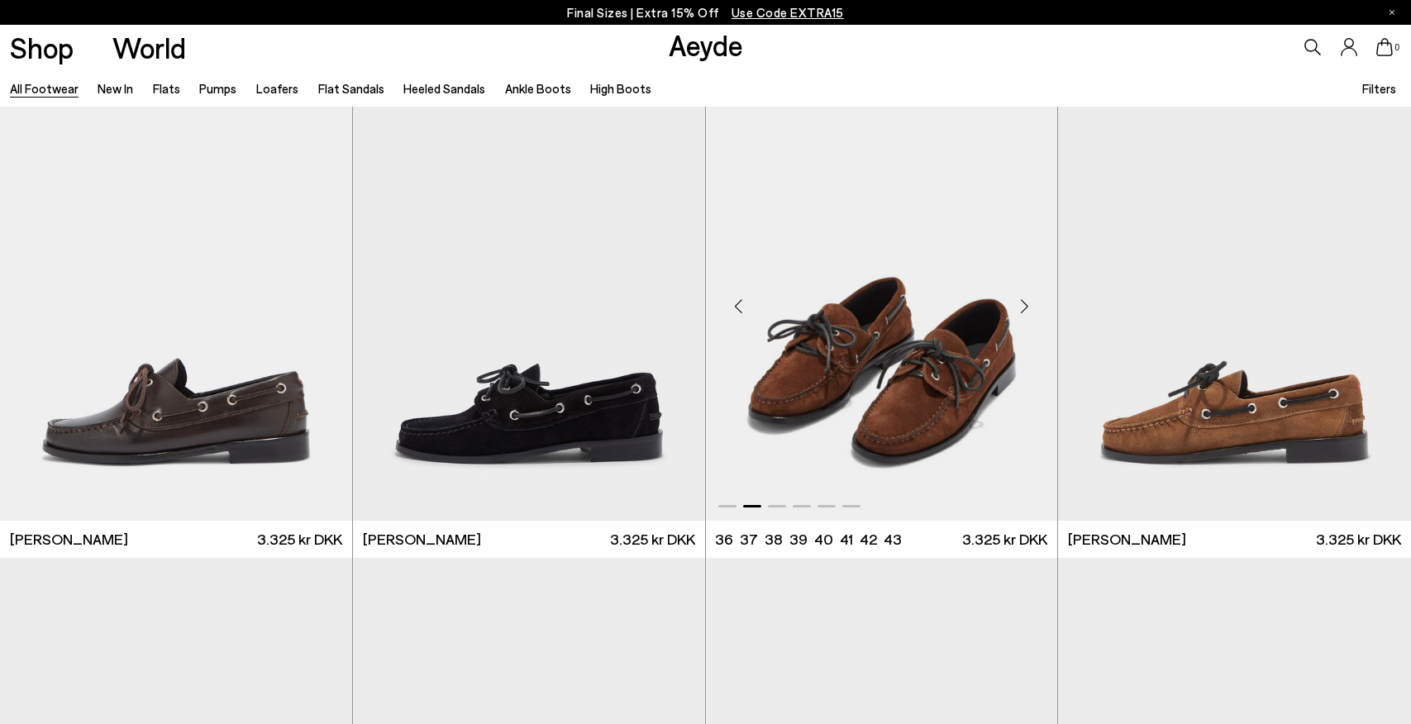
click at [1021, 303] on div "Next slide" at bounding box center [1024, 306] width 50 height 50
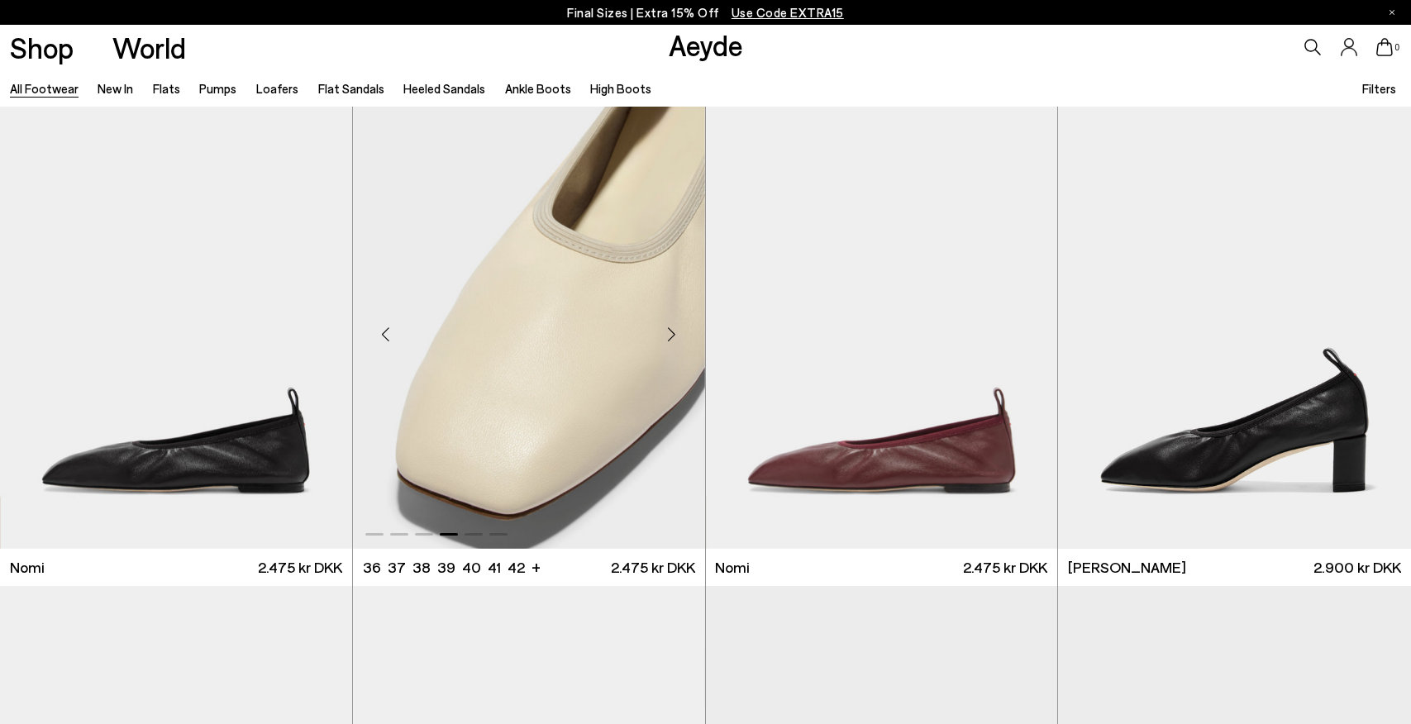
scroll to position [0, 0]
click at [670, 338] on div "Next slide" at bounding box center [672, 335] width 50 height 50
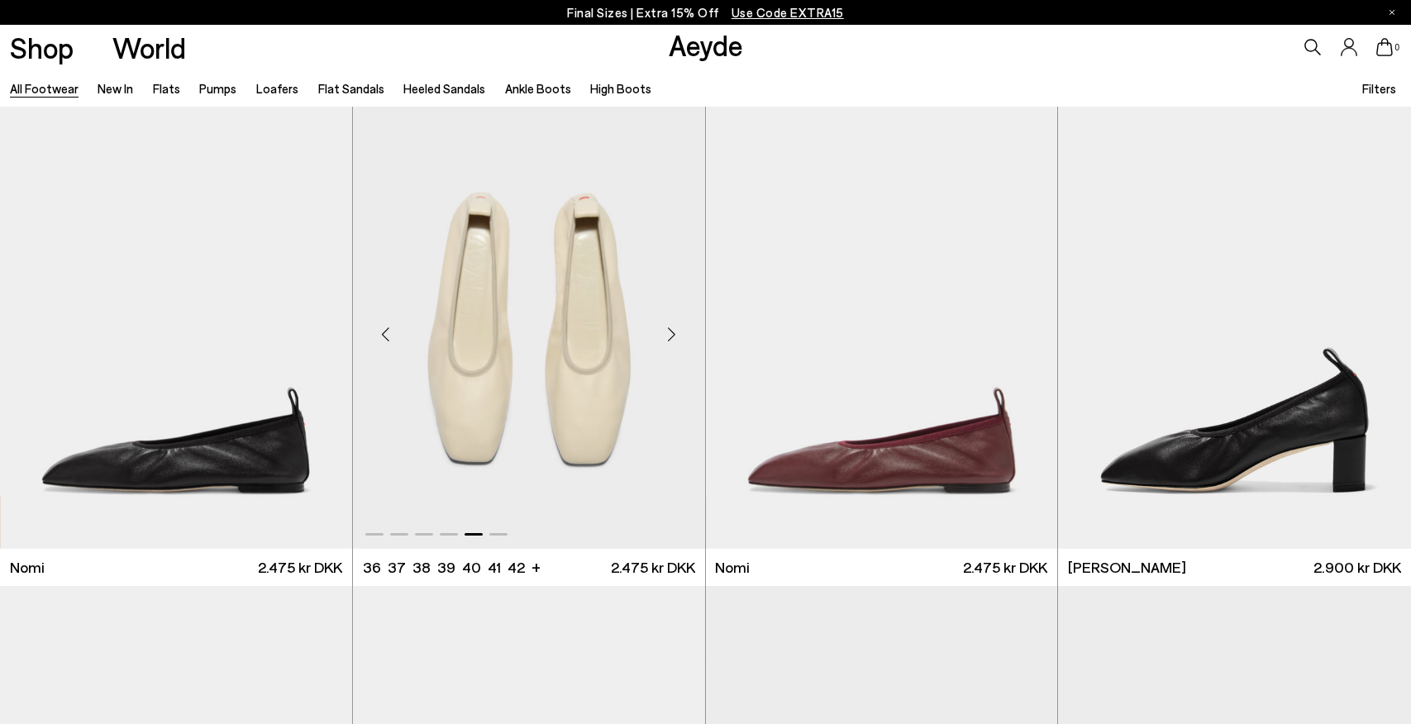
click at [670, 338] on div "Next slide" at bounding box center [672, 335] width 50 height 50
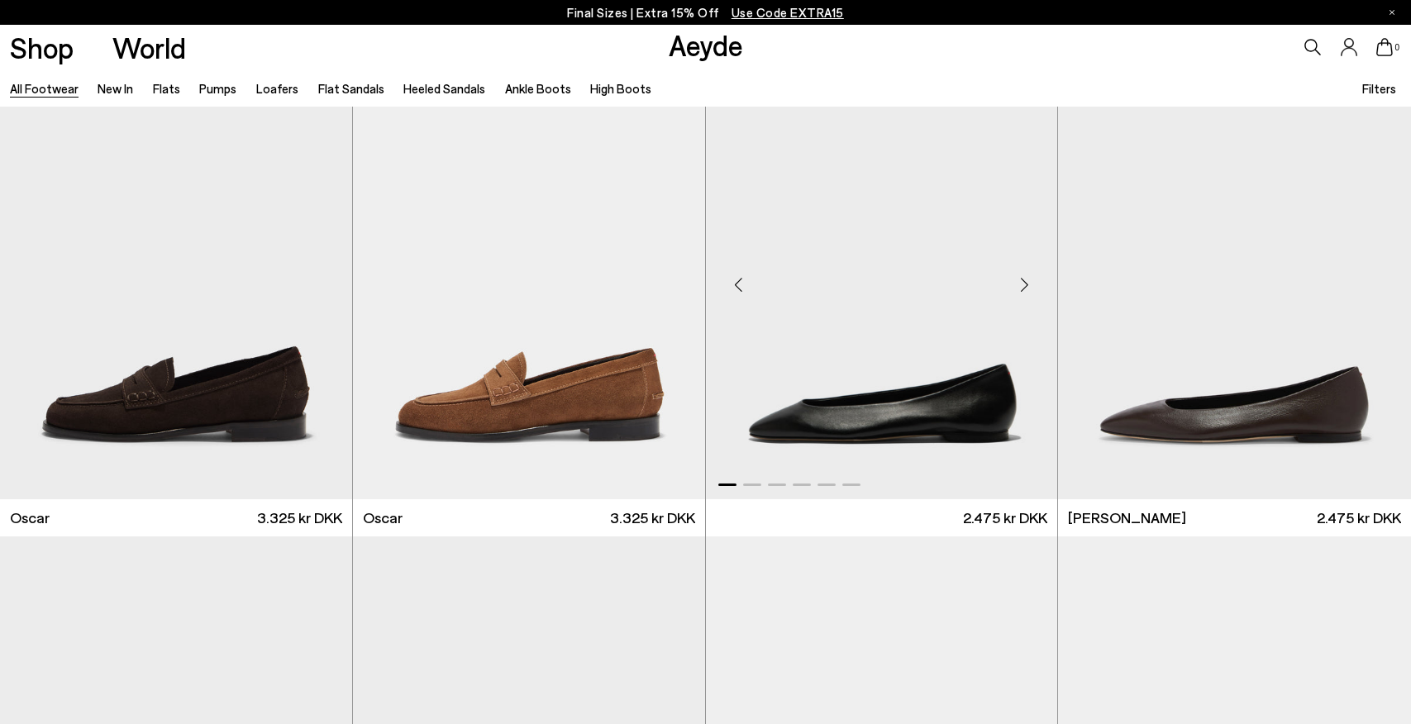
scroll to position [3414, 0]
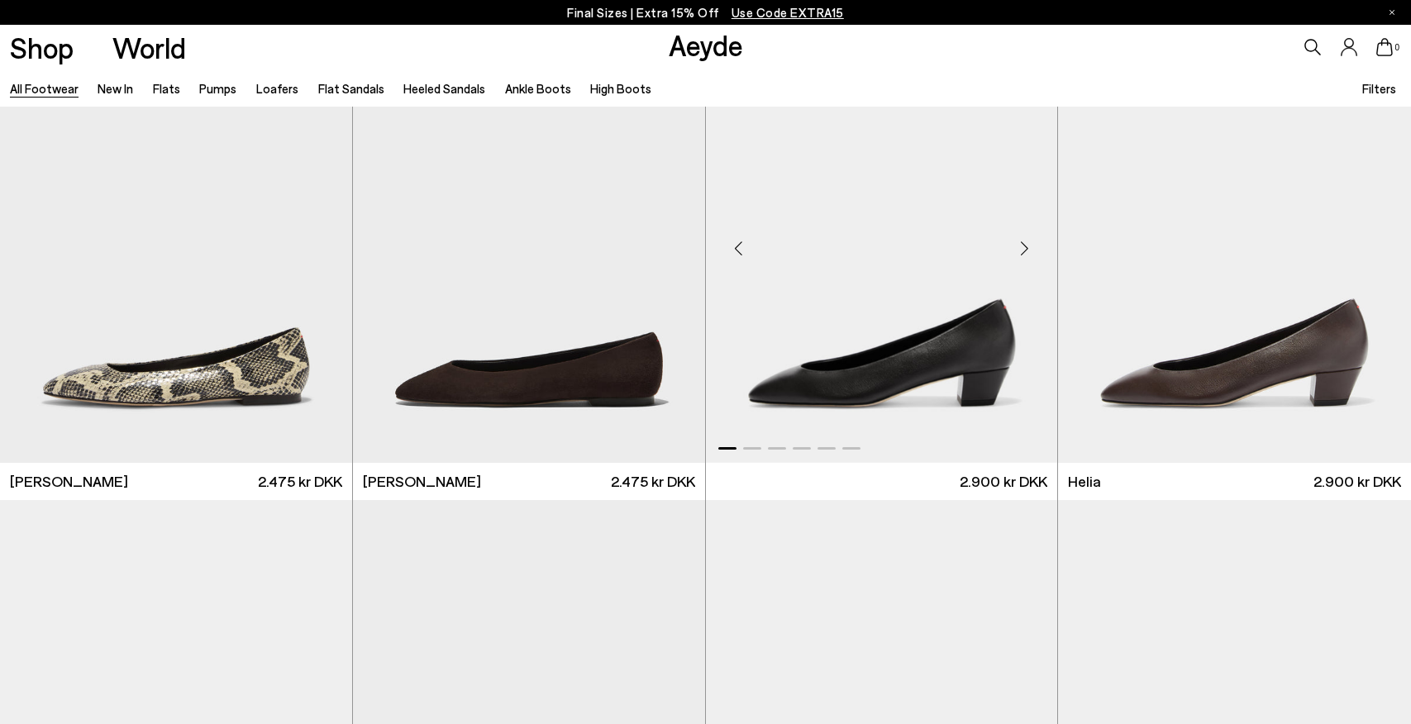
scroll to position [3927, 0]
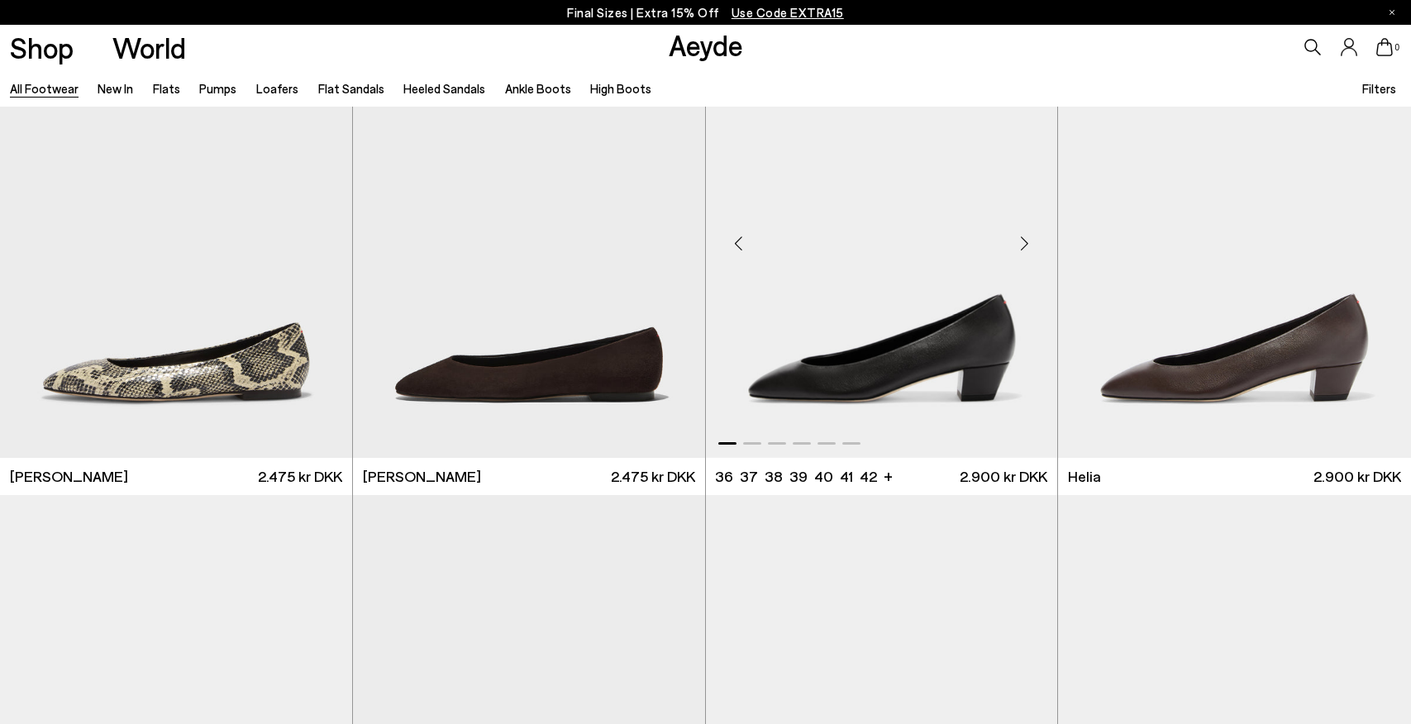
click at [1022, 243] on div "Next slide" at bounding box center [1024, 244] width 50 height 50
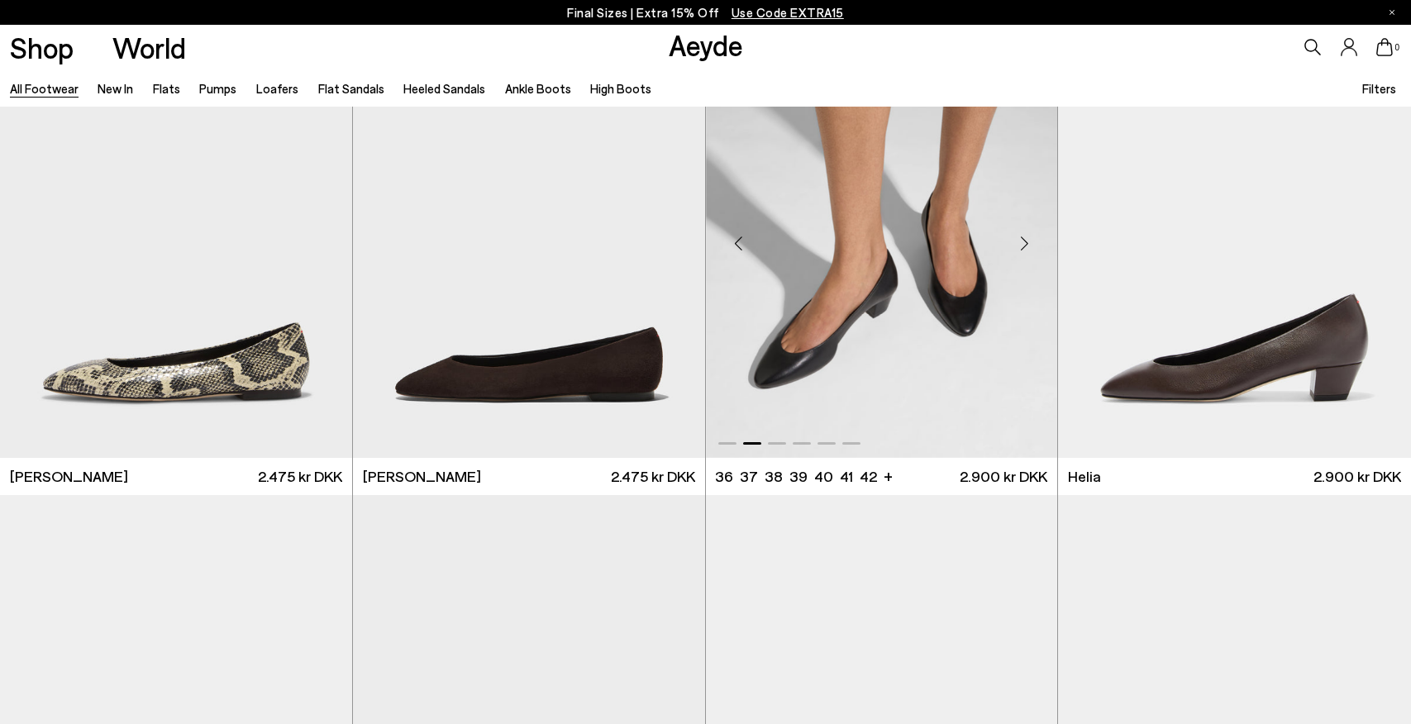
click at [1022, 243] on div "Next slide" at bounding box center [1024, 244] width 50 height 50
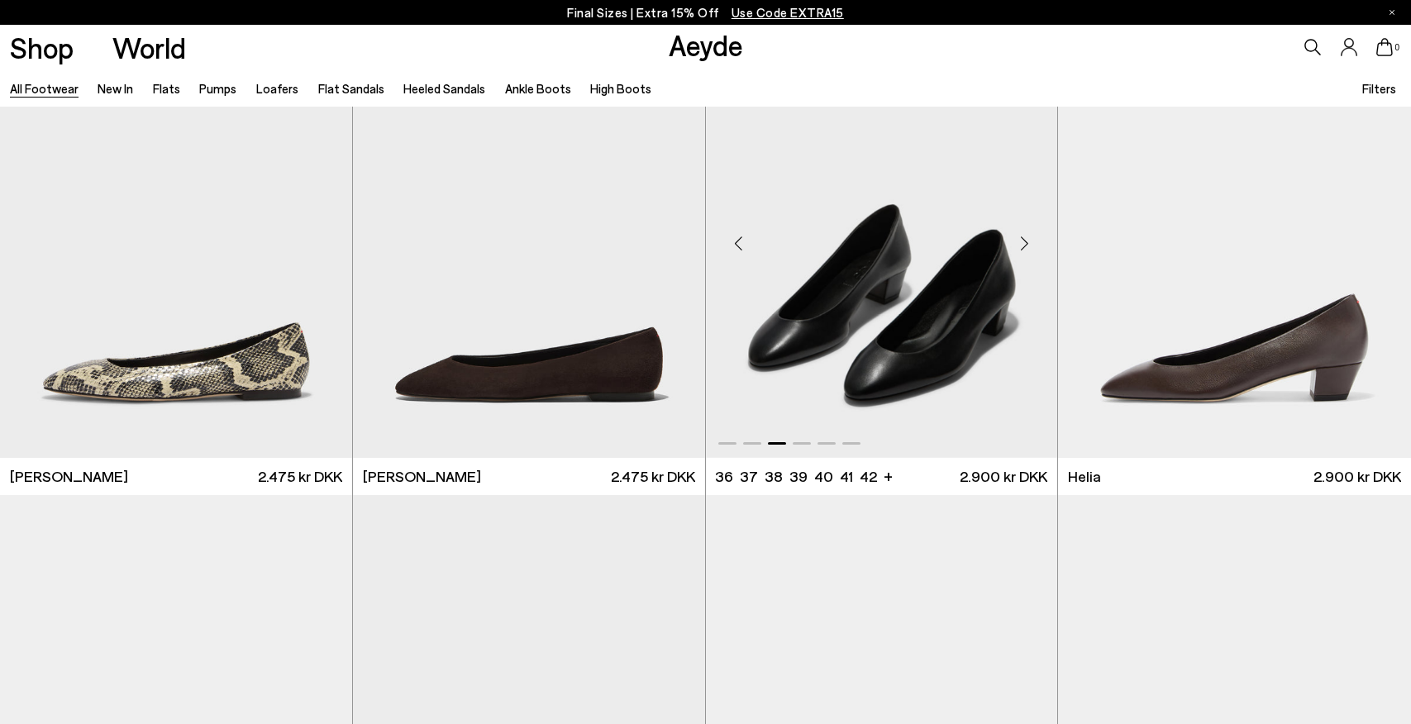
click at [1022, 243] on div "Next slide" at bounding box center [1024, 244] width 50 height 50
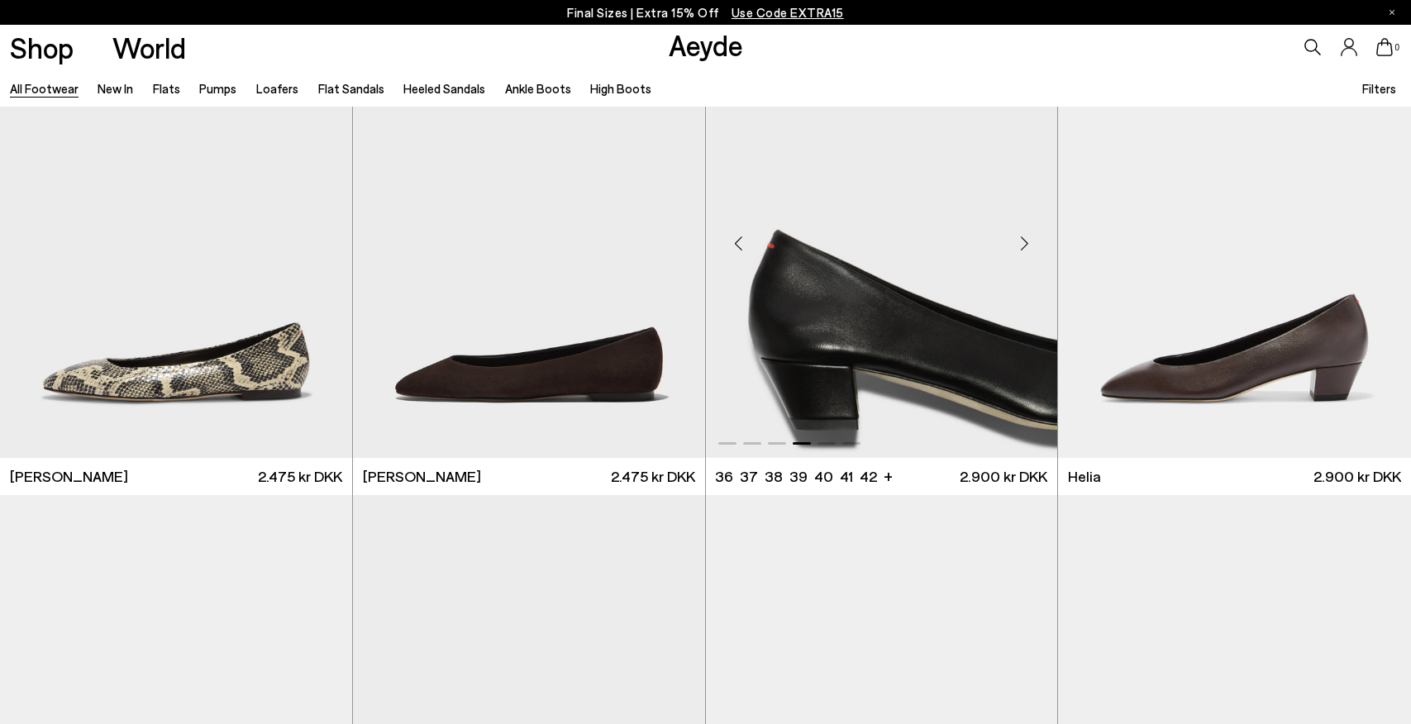
click at [1022, 243] on div "Next slide" at bounding box center [1024, 244] width 50 height 50
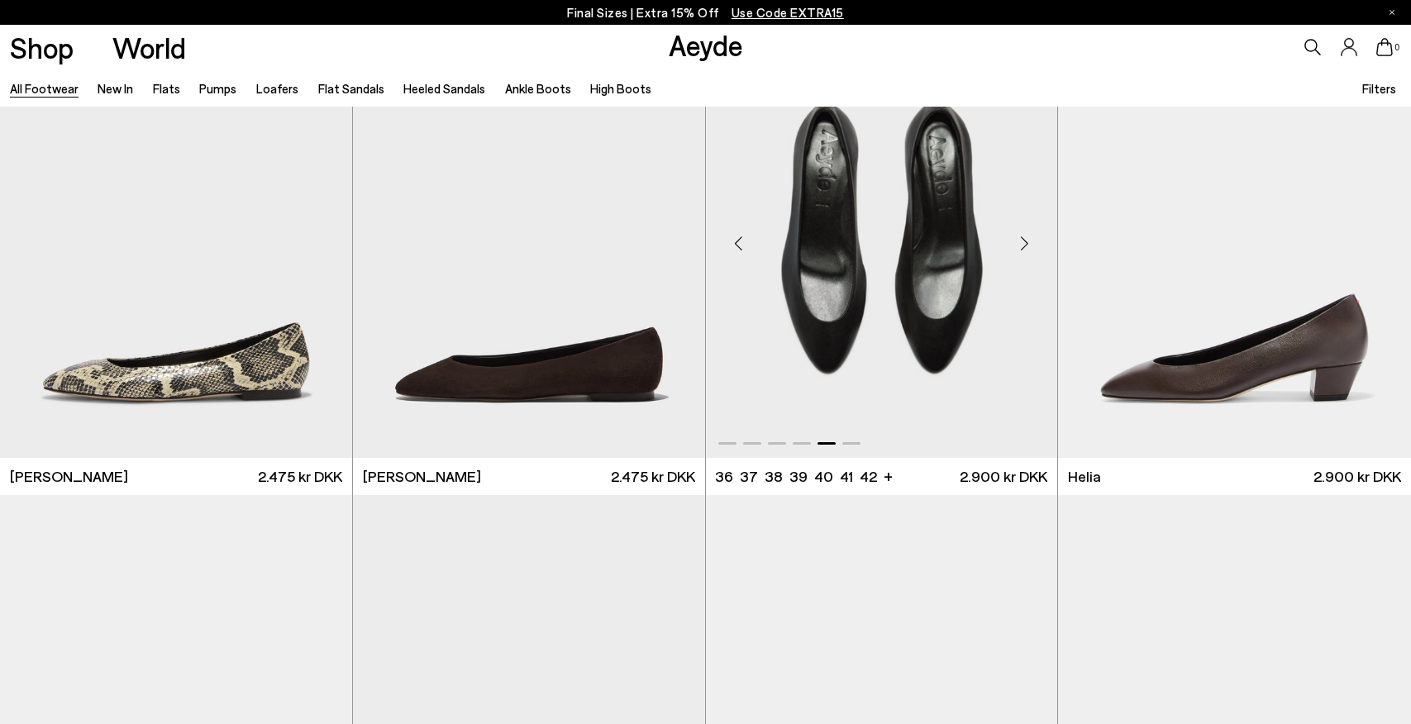
click at [1022, 243] on div "Next slide" at bounding box center [1024, 244] width 50 height 50
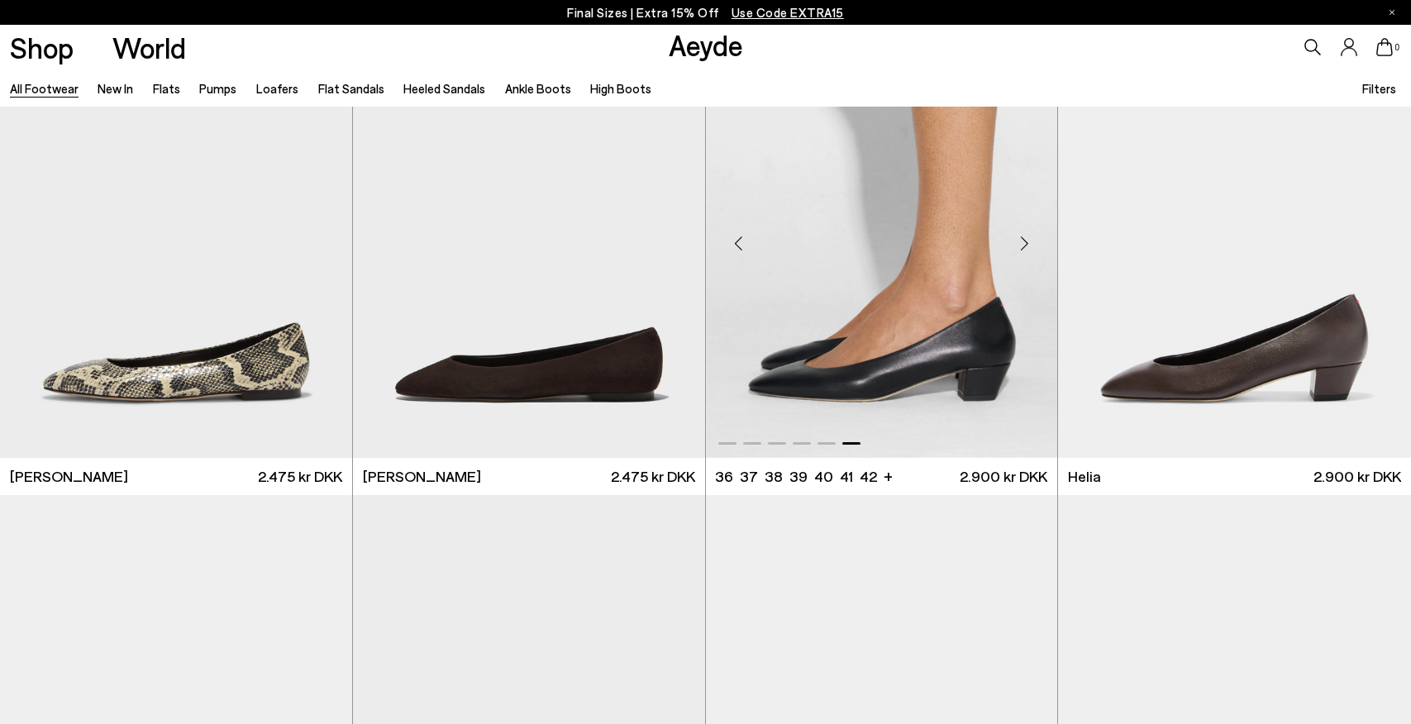
click at [1022, 243] on div "Next slide" at bounding box center [1024, 244] width 50 height 50
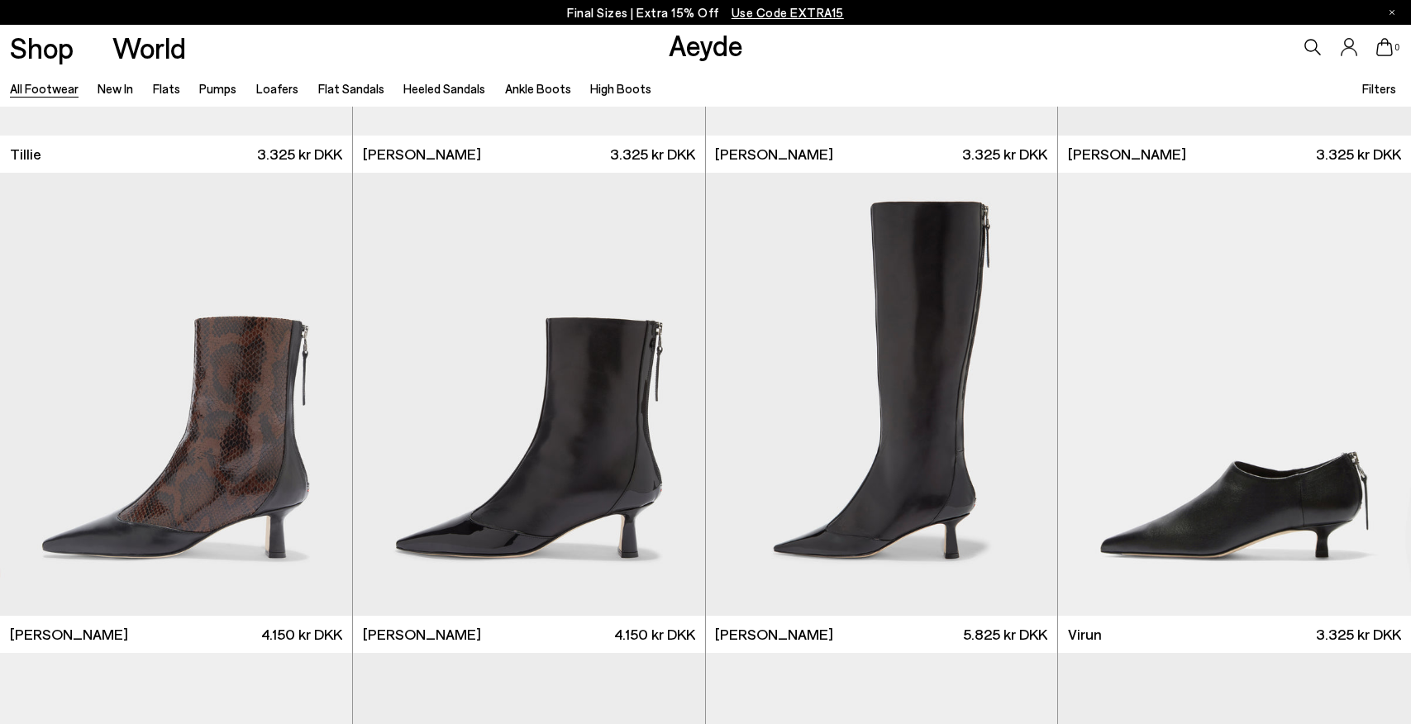
scroll to position [5758, 0]
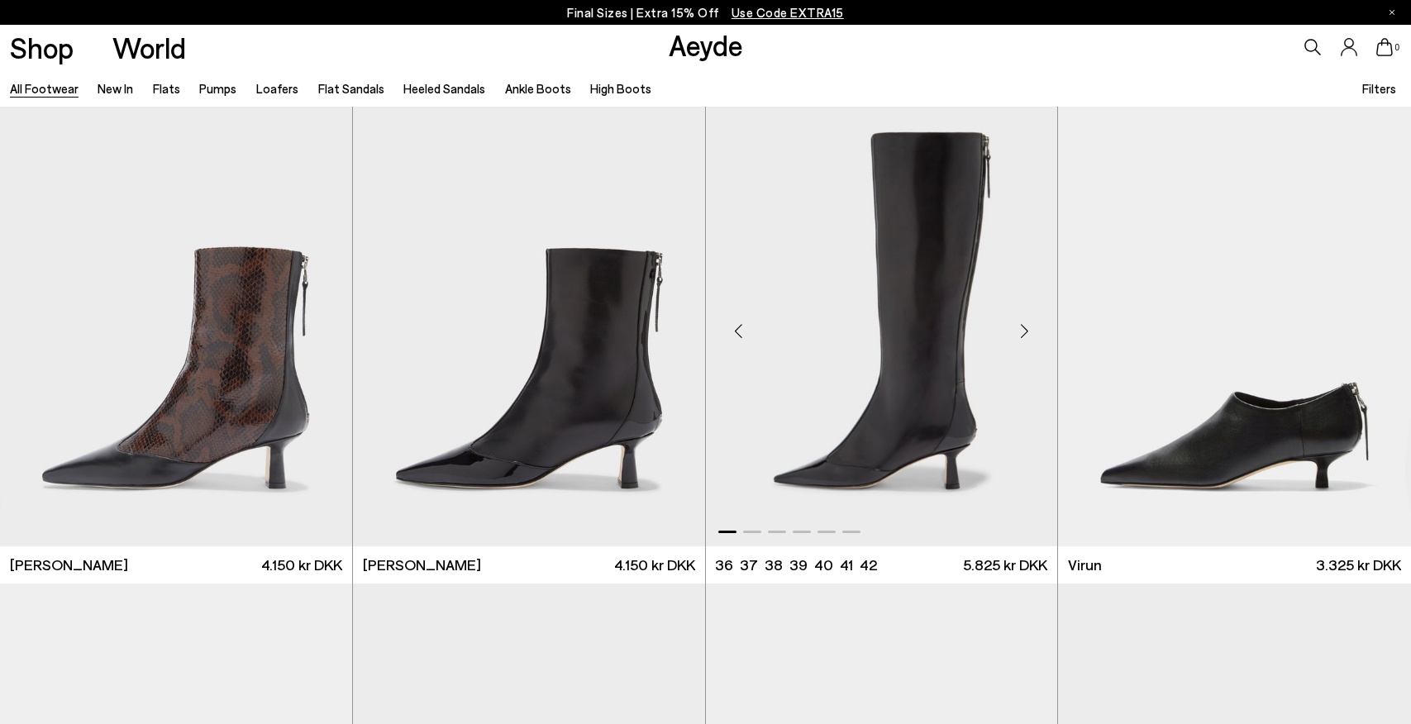
click at [1019, 330] on div "Next slide" at bounding box center [1024, 332] width 50 height 50
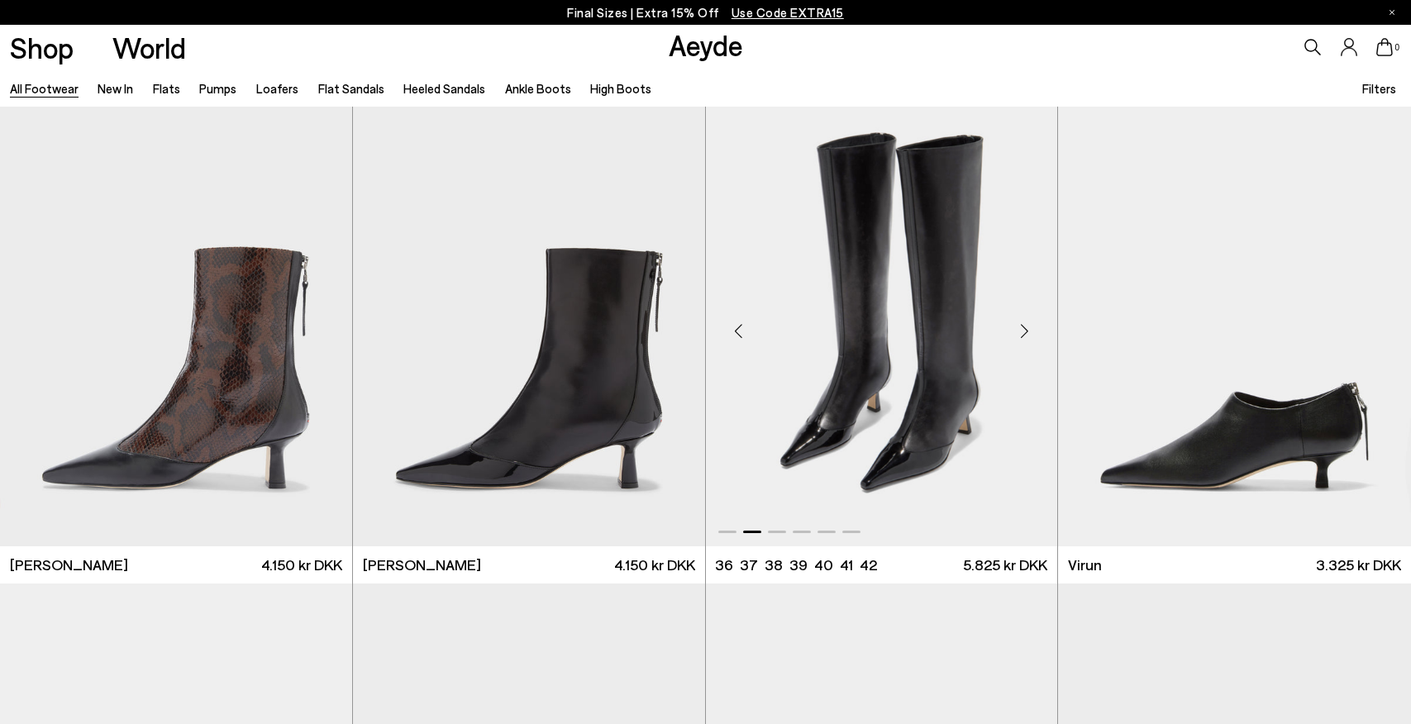
click at [1019, 330] on div "Next slide" at bounding box center [1024, 332] width 50 height 50
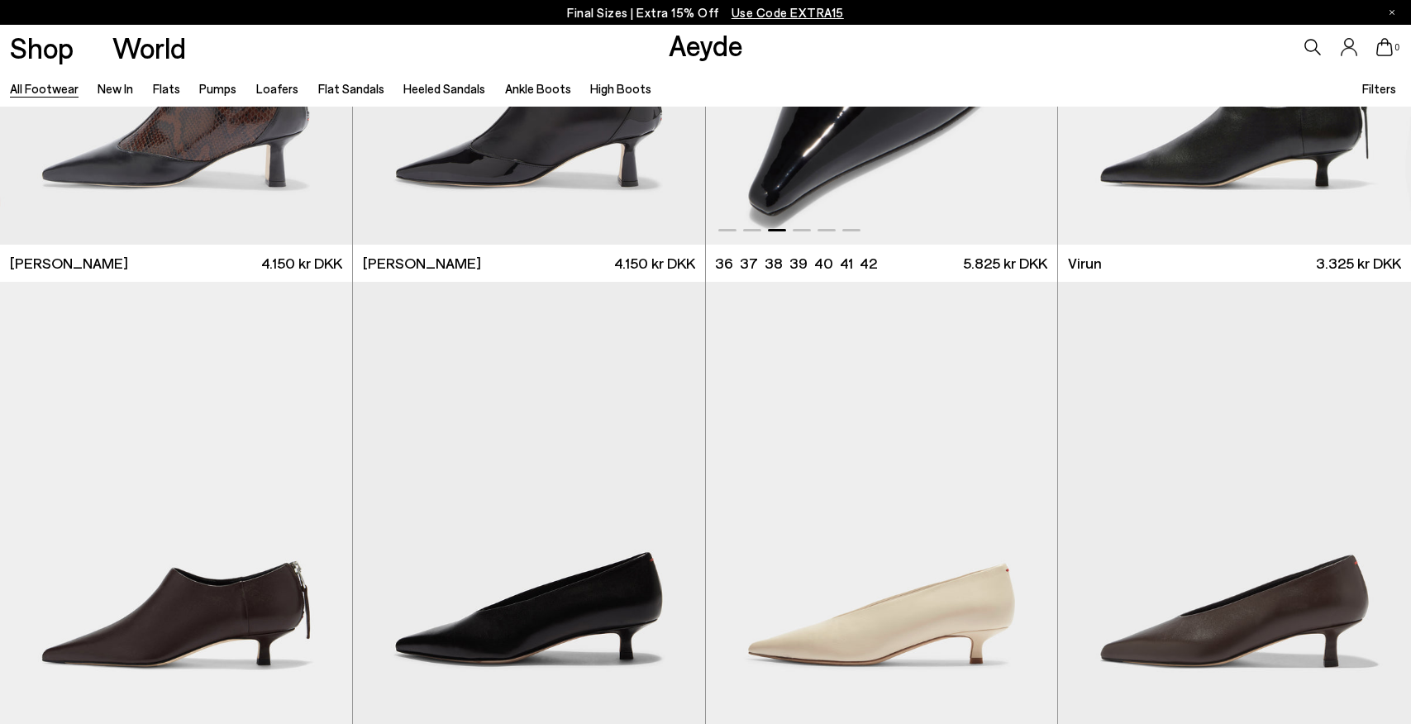
scroll to position [6181, 0]
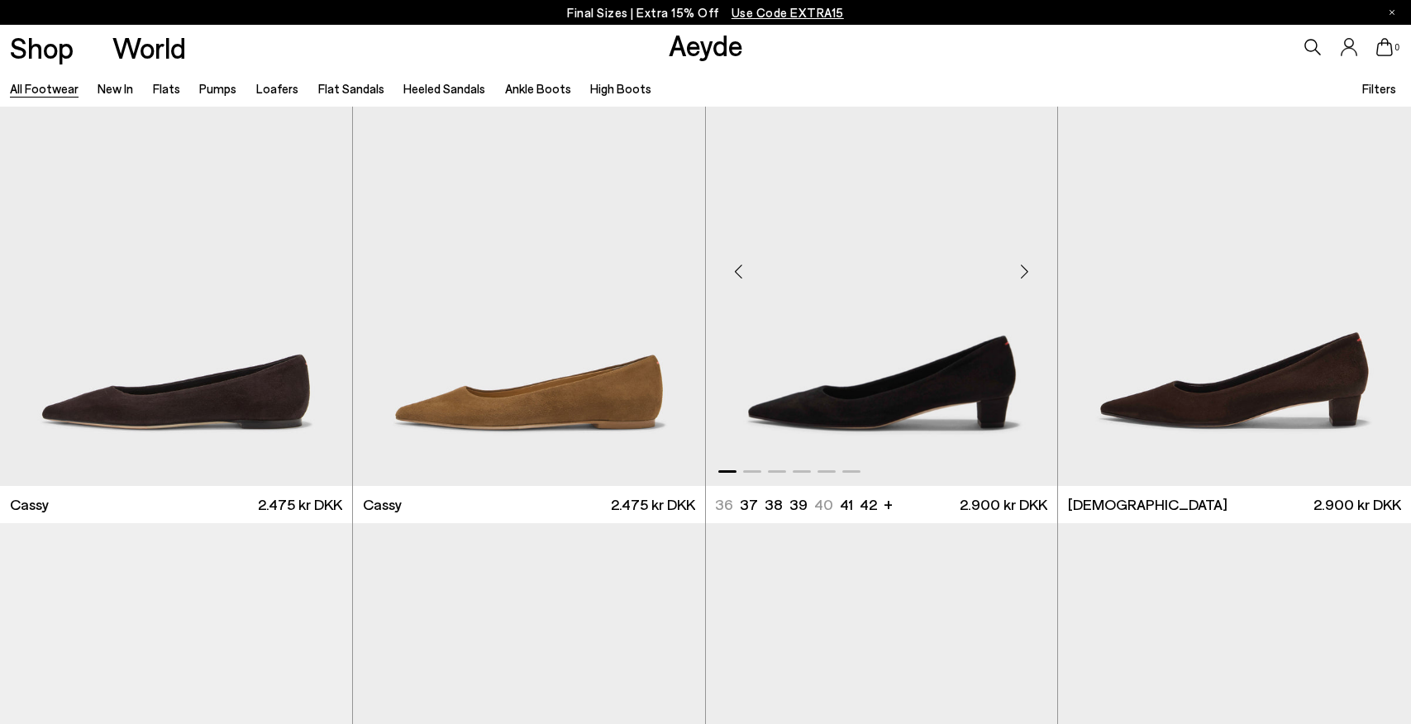
scroll to position [7259, 0]
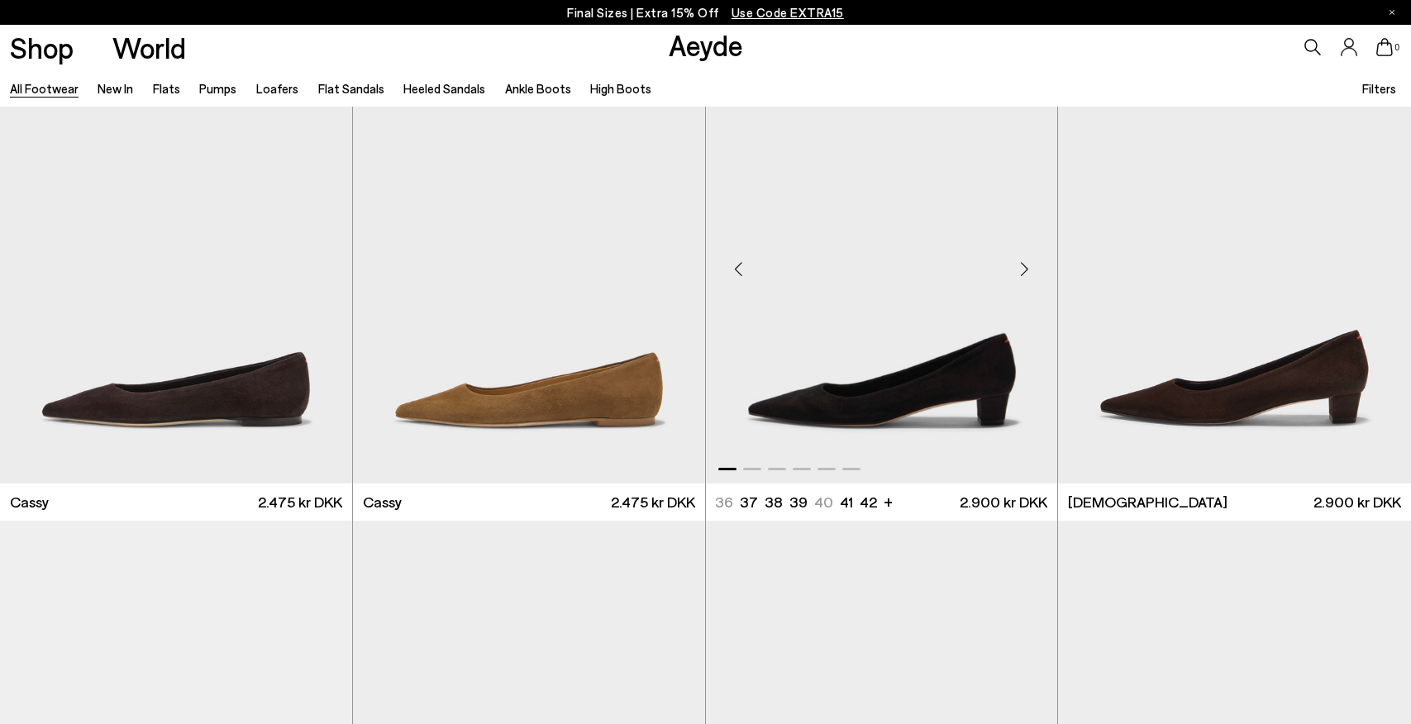
click at [1028, 263] on div "Next slide" at bounding box center [1024, 269] width 50 height 50
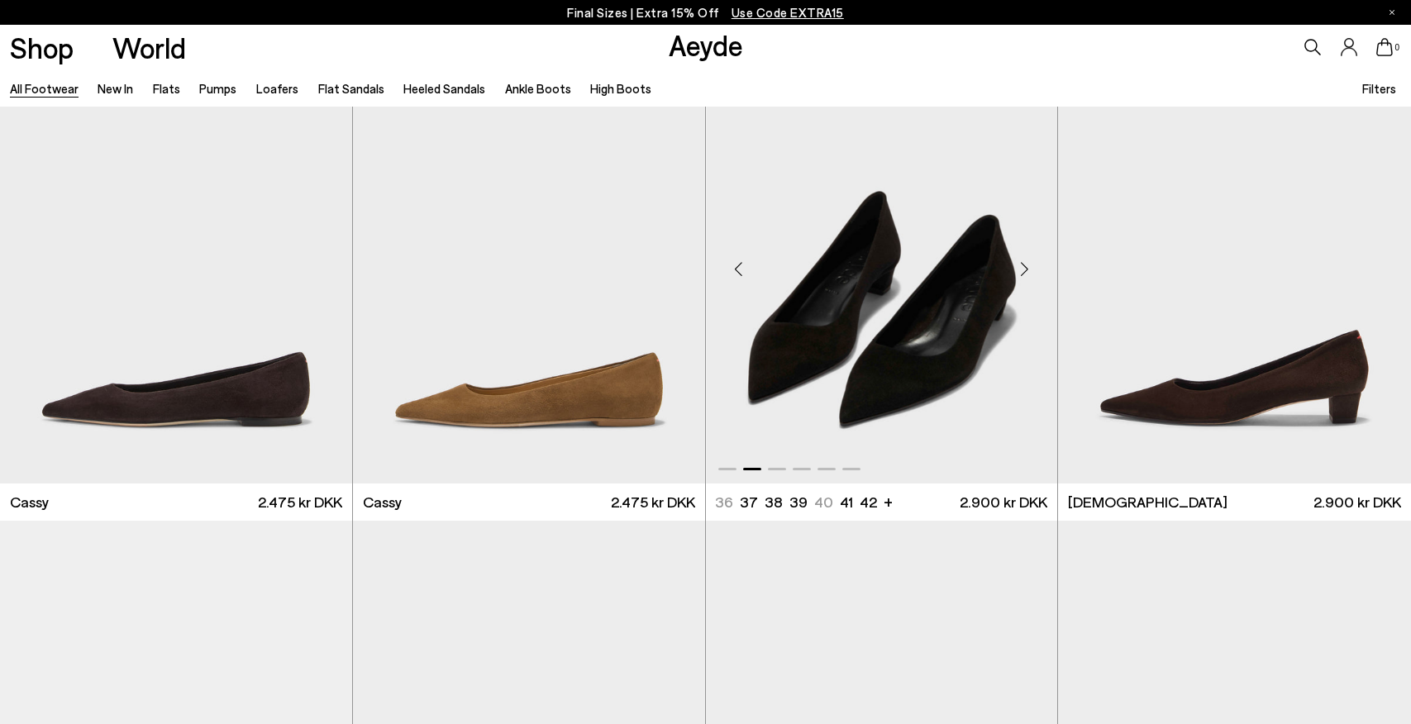
click at [1027, 265] on div "Next slide" at bounding box center [1024, 269] width 50 height 50
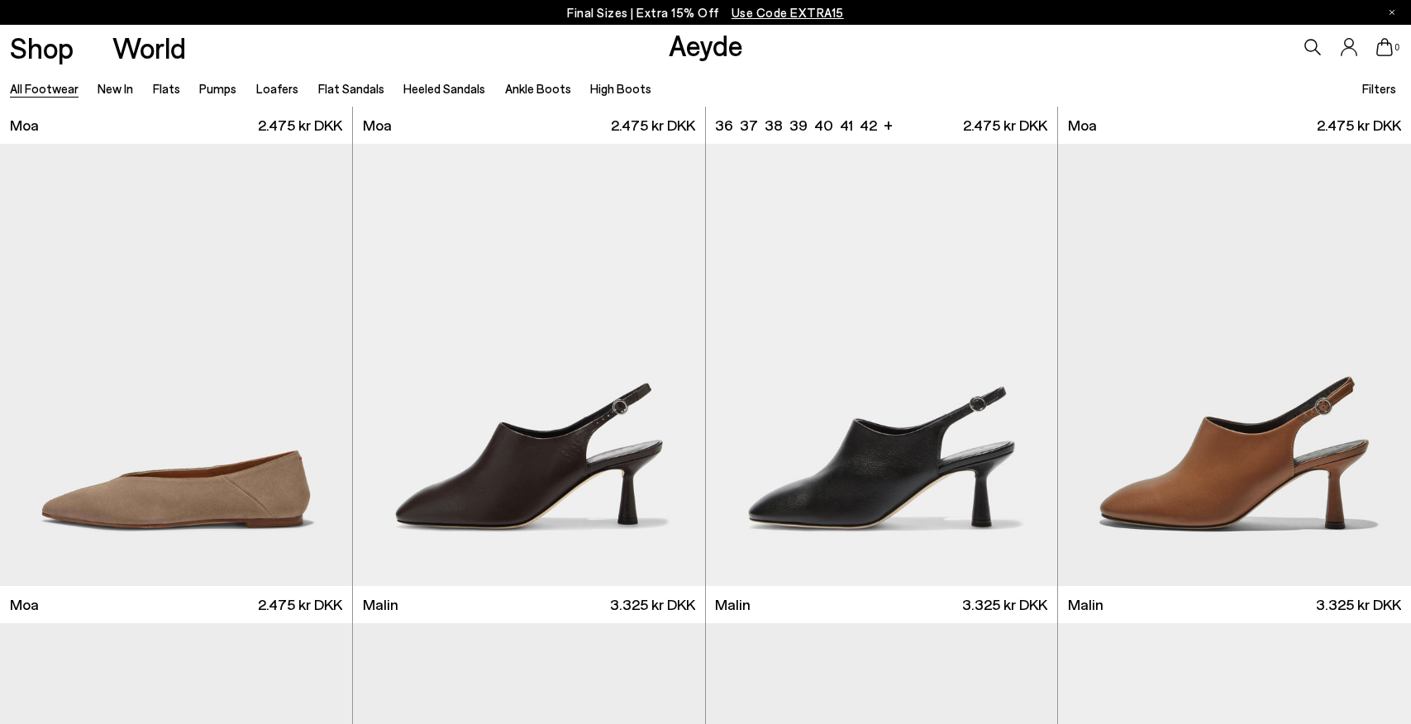
scroll to position [8692, 0]
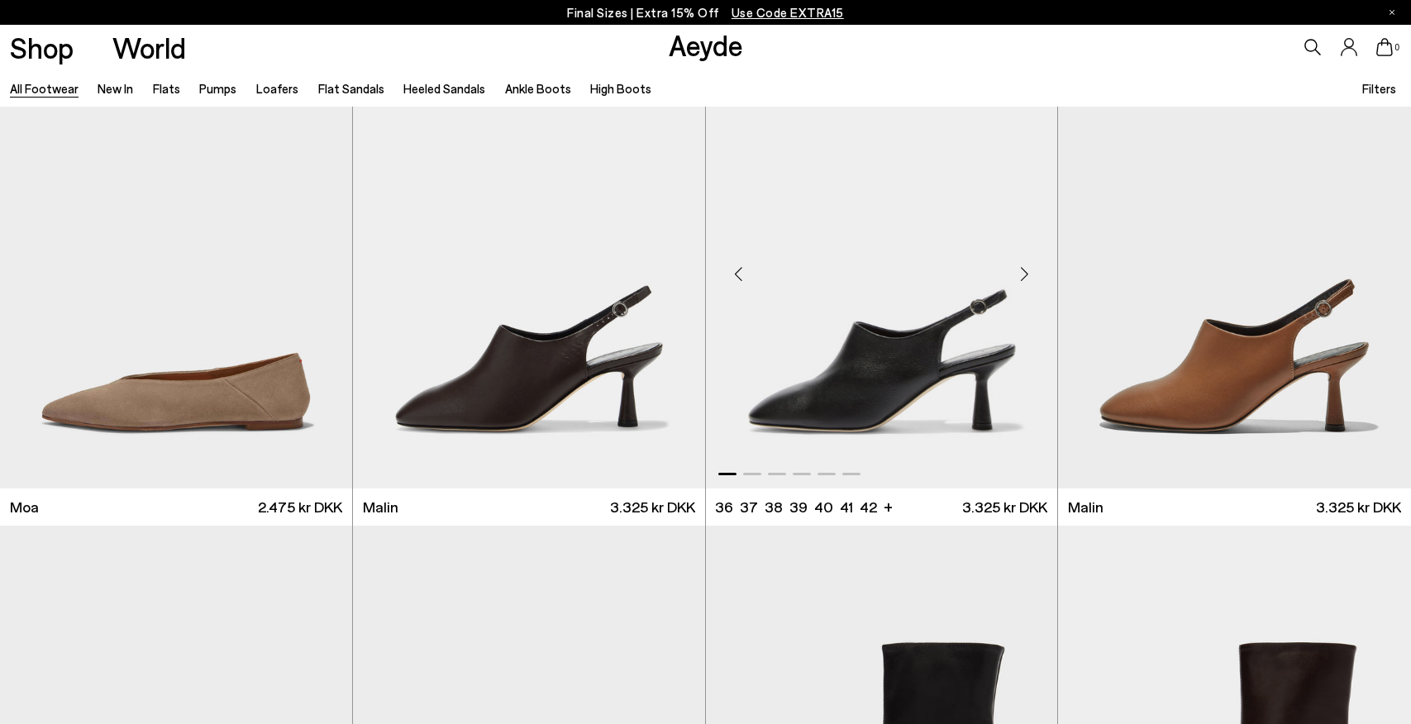
click at [1023, 273] on div "Next slide" at bounding box center [1024, 275] width 50 height 50
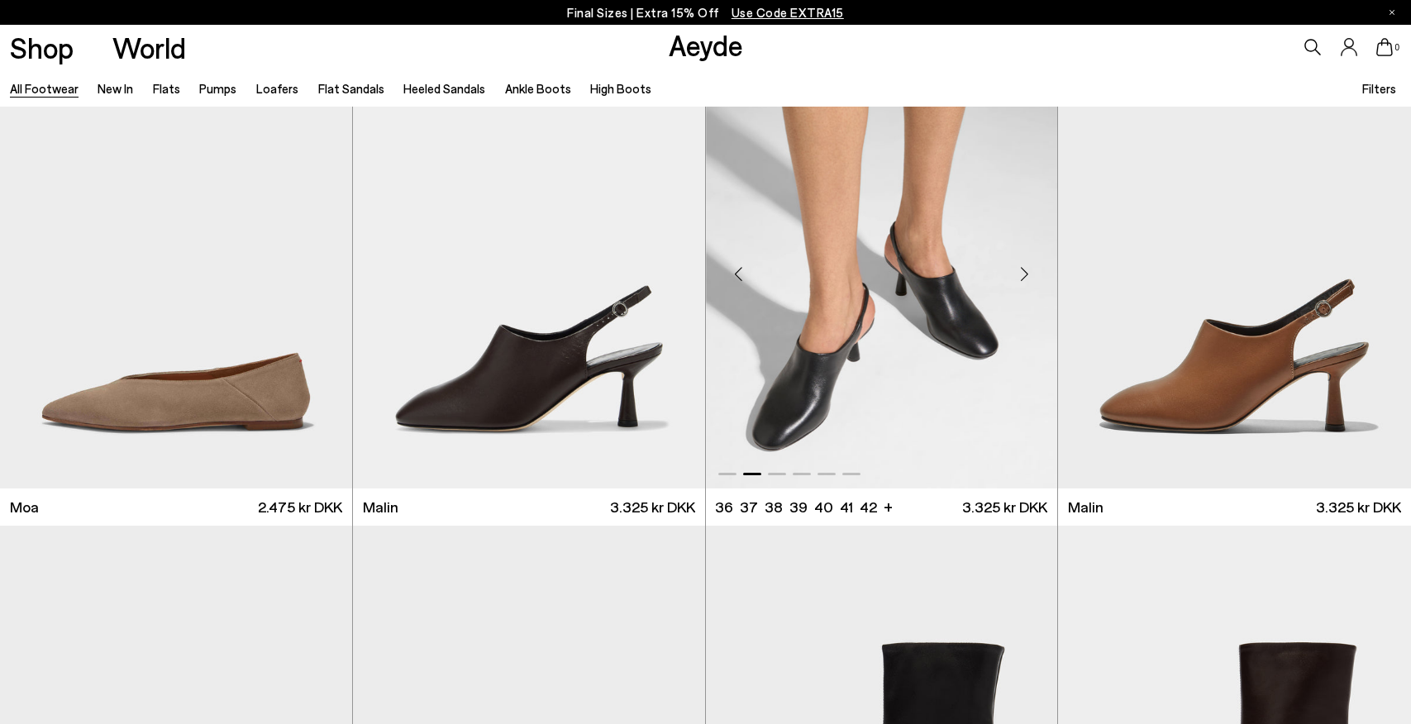
click at [1023, 273] on div "Next slide" at bounding box center [1024, 275] width 50 height 50
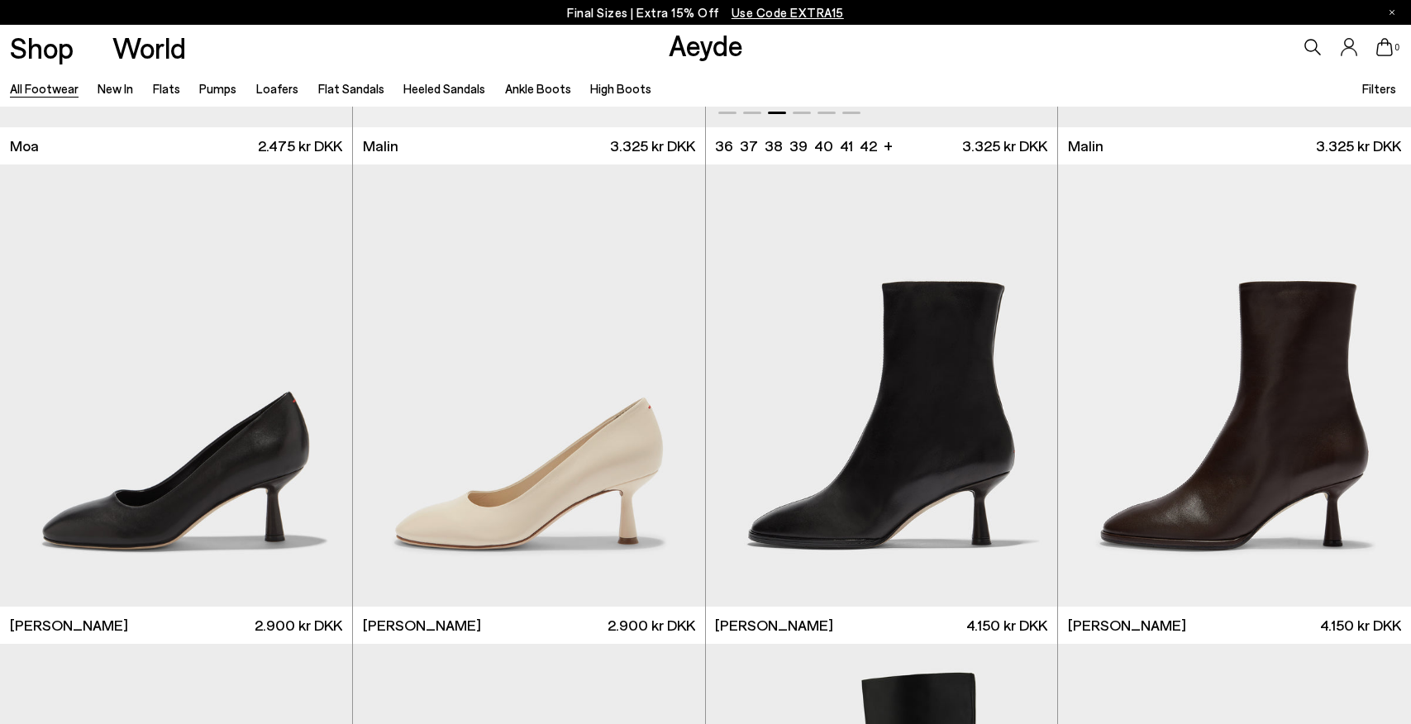
scroll to position [9131, 0]
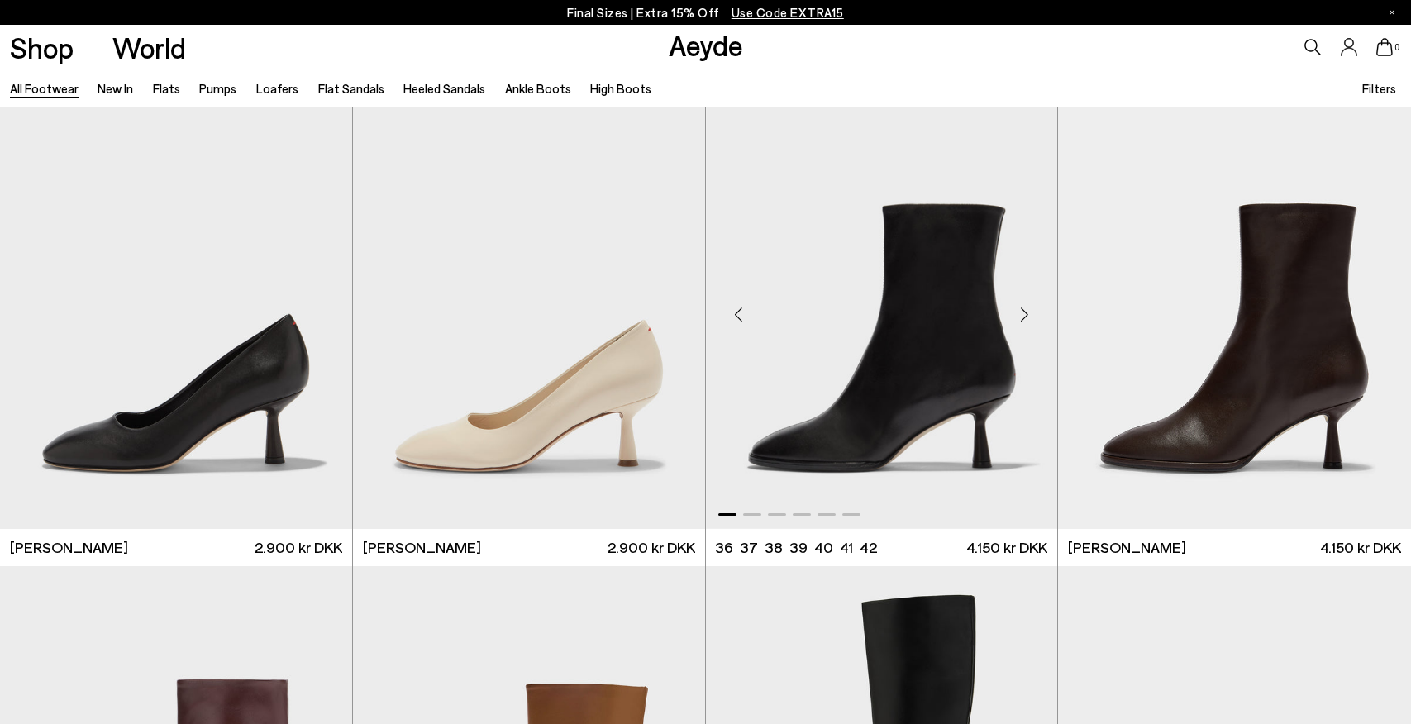
click at [1024, 312] on div "Next slide" at bounding box center [1024, 315] width 50 height 50
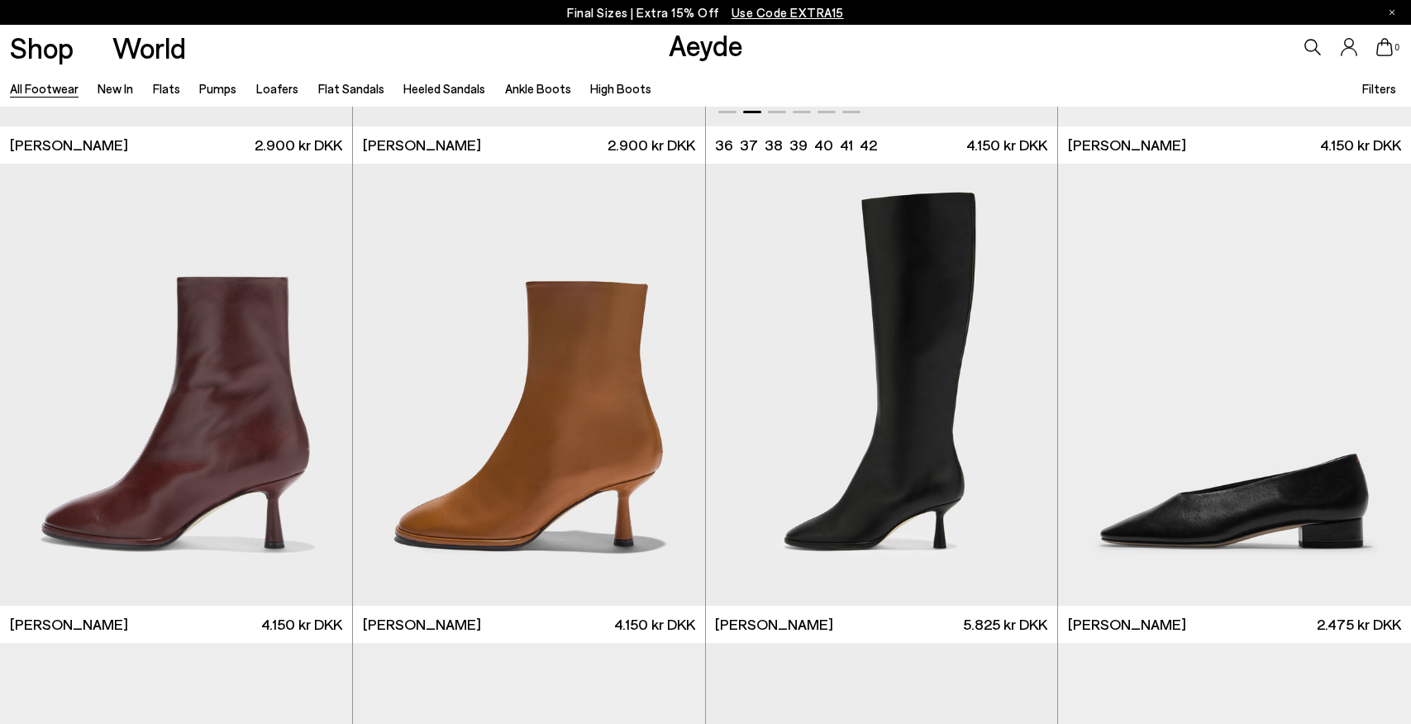
scroll to position [9613, 0]
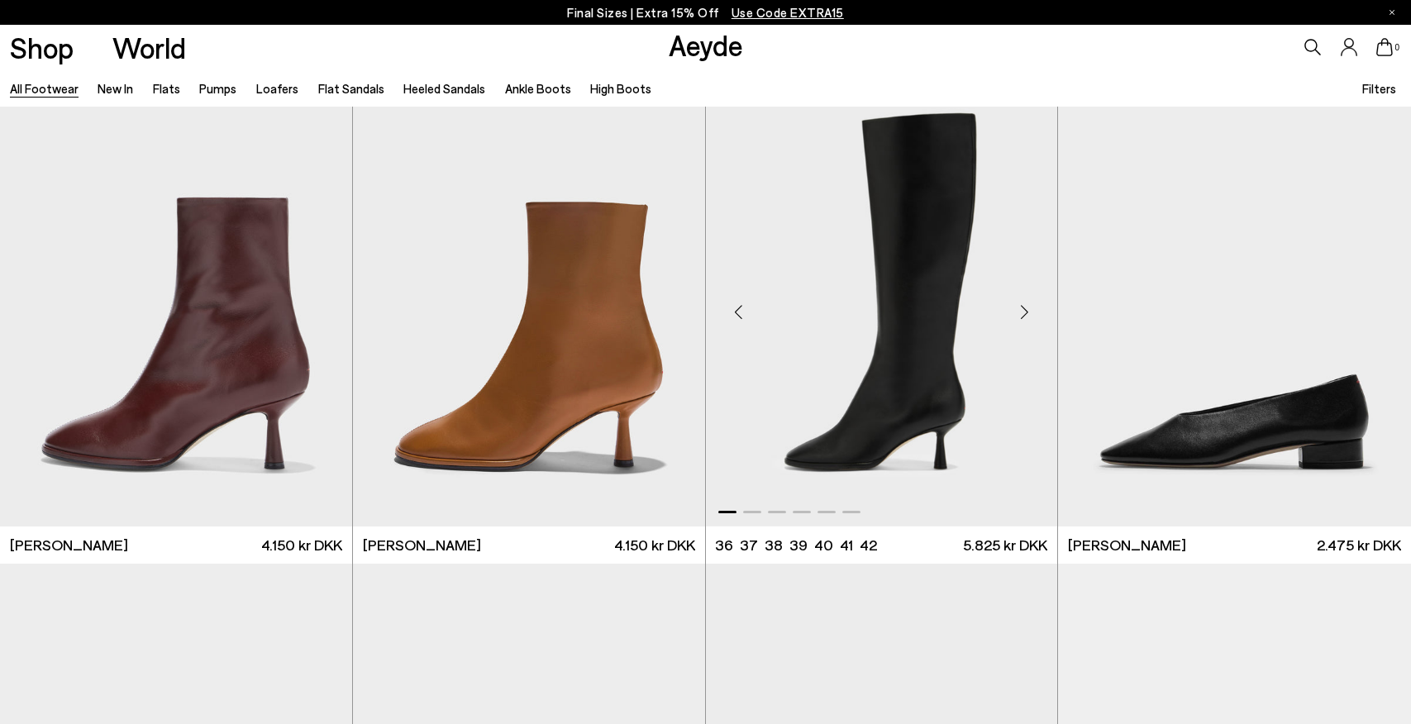
click at [1023, 308] on div "Next slide" at bounding box center [1024, 313] width 50 height 50
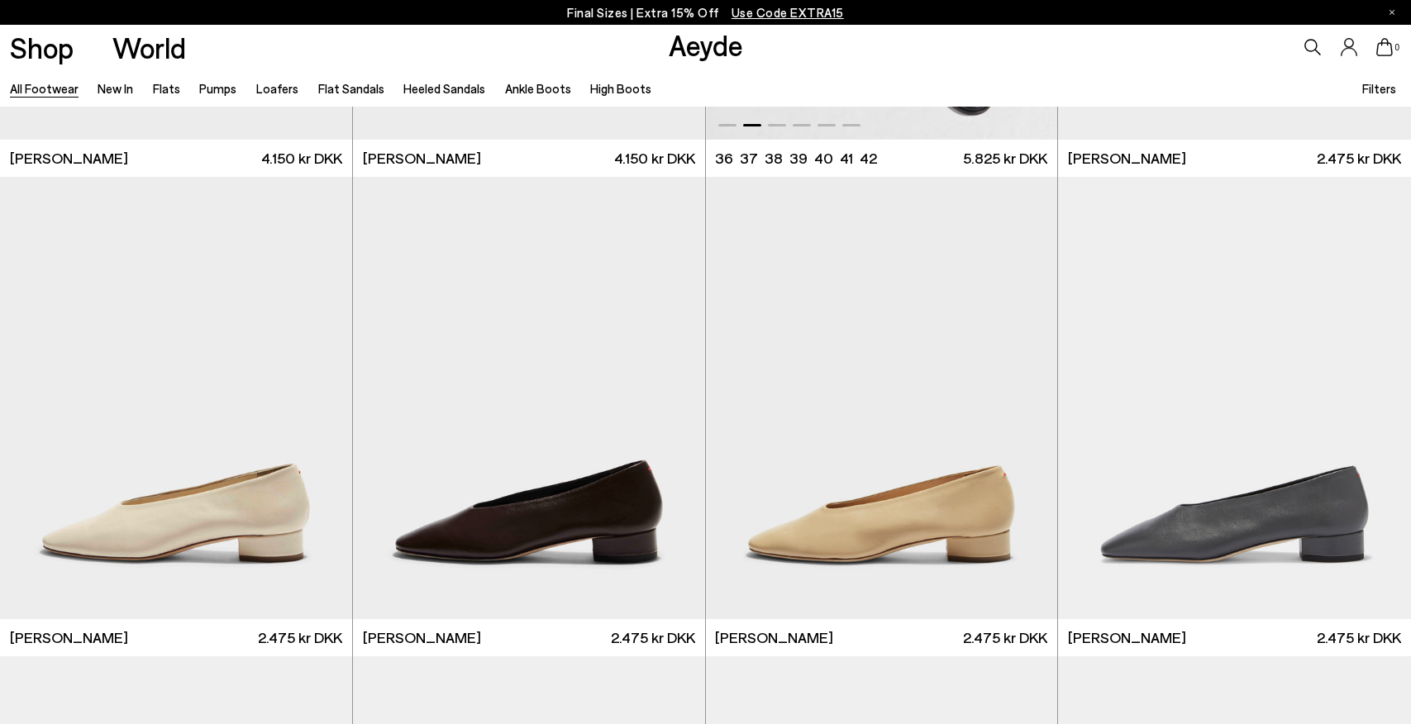
scroll to position [10089, 0]
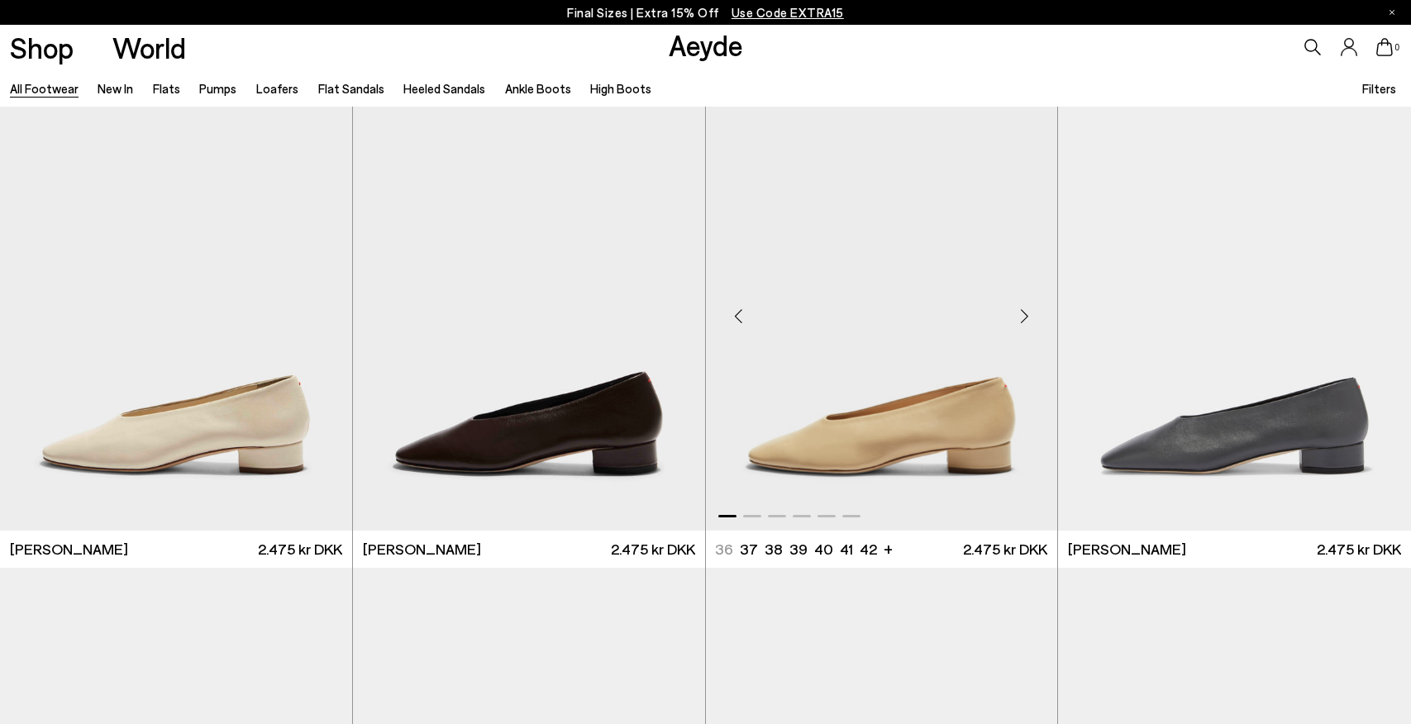
click at [1021, 313] on div "Next slide" at bounding box center [1024, 317] width 50 height 50
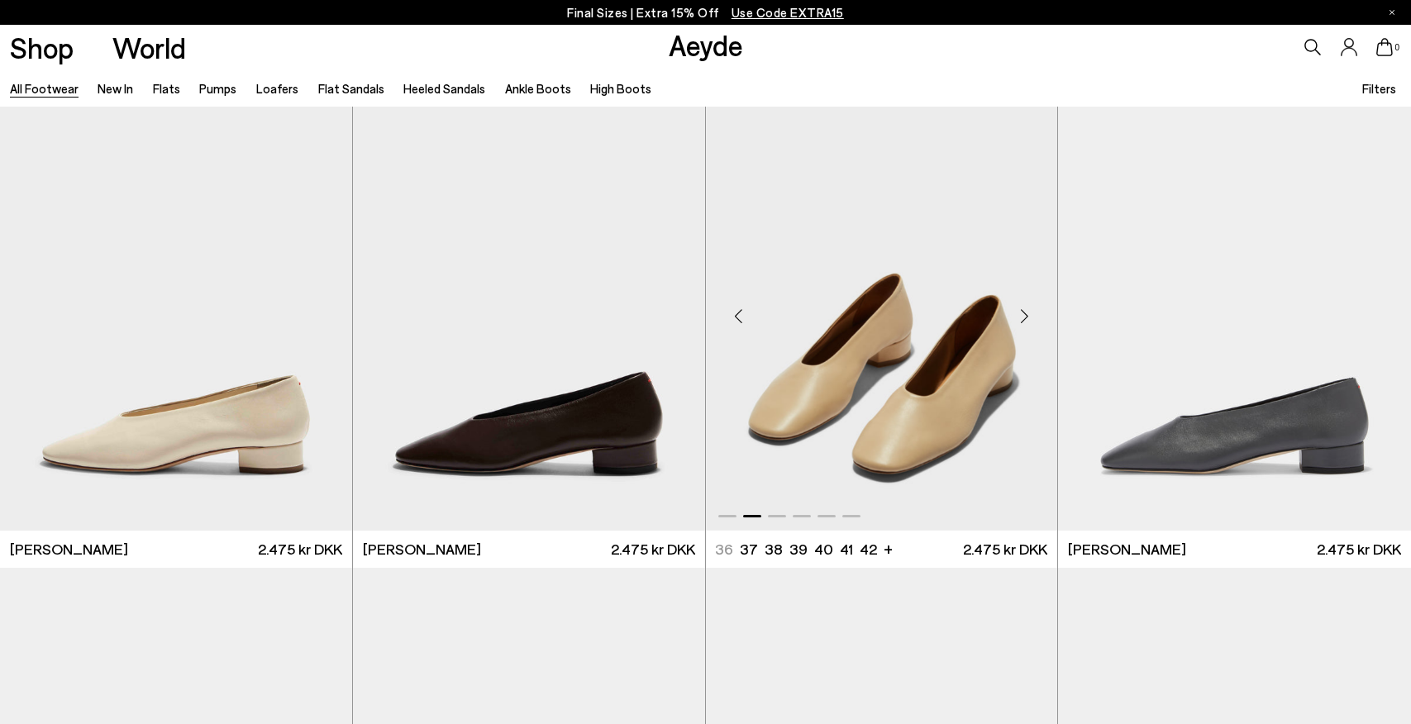
click at [1021, 313] on div "Next slide" at bounding box center [1024, 317] width 50 height 50
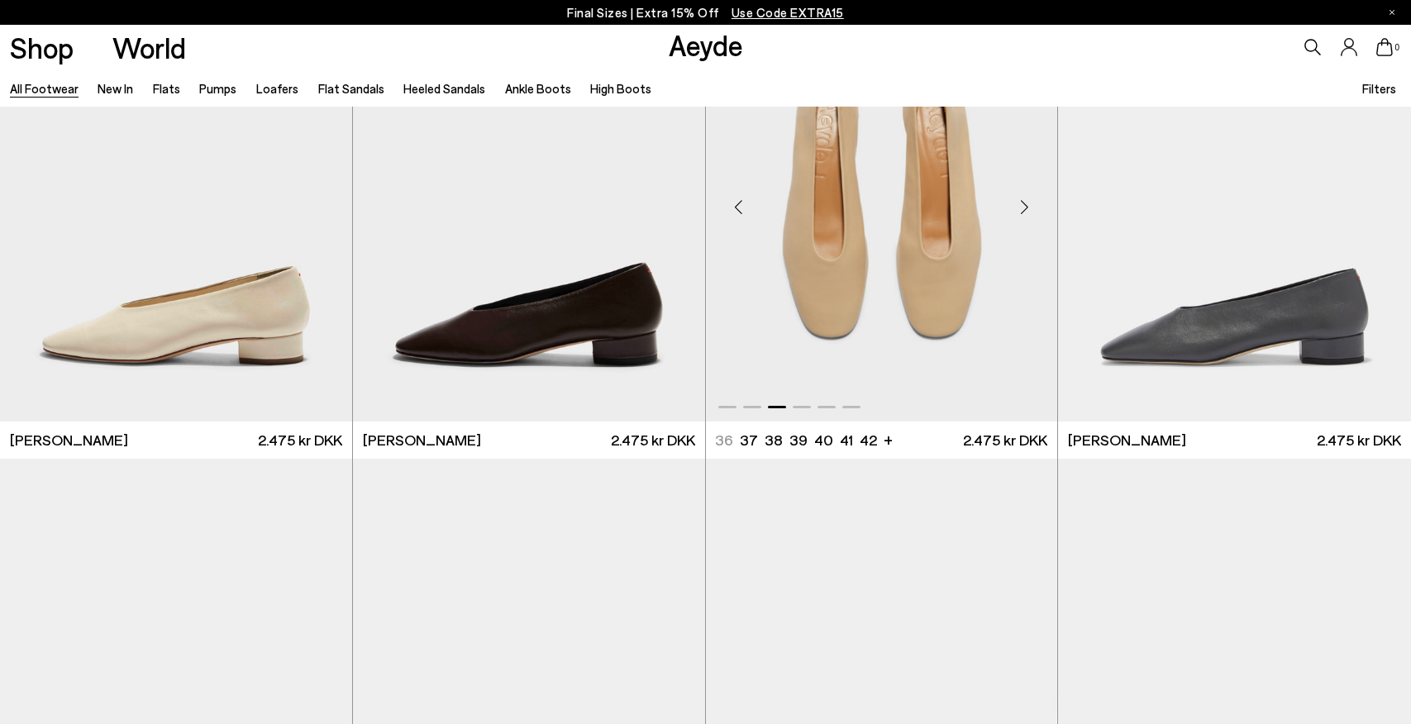
scroll to position [10330, 0]
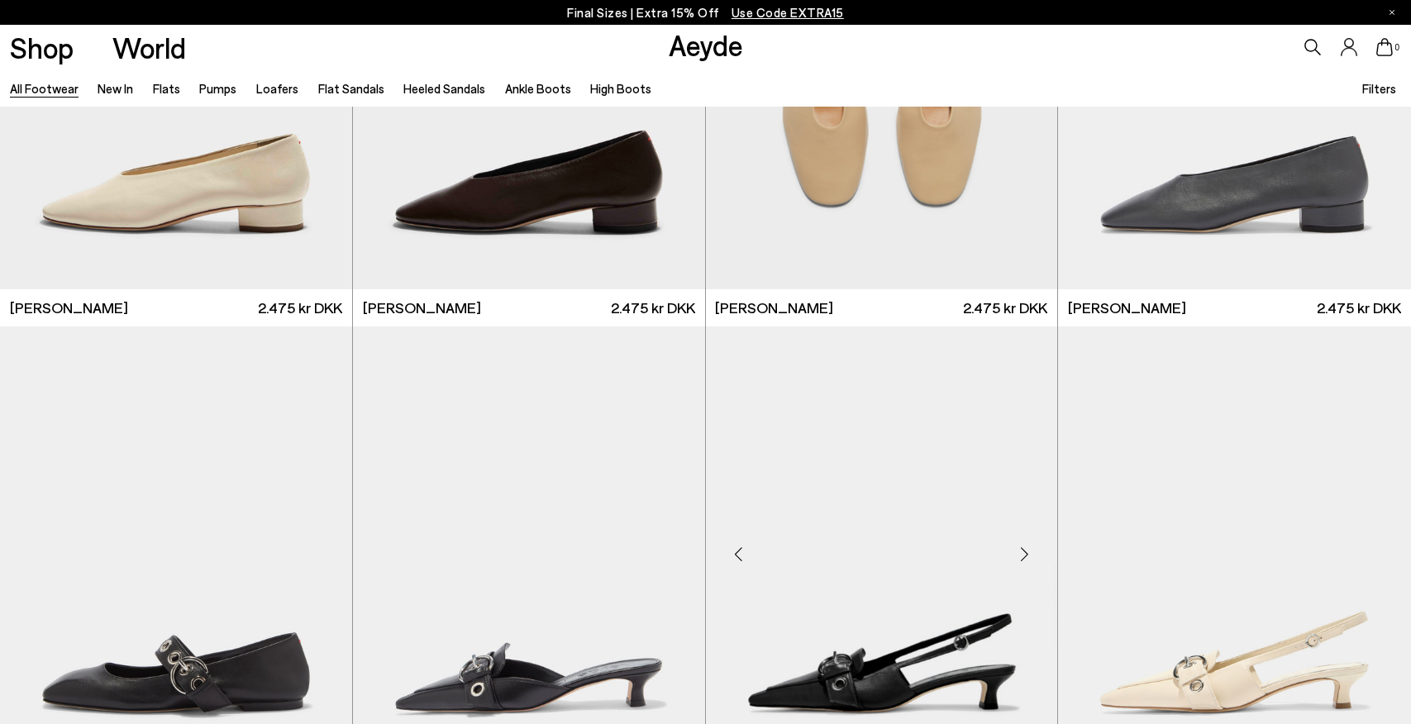
click at [1018, 551] on div "Next slide" at bounding box center [1024, 555] width 50 height 50
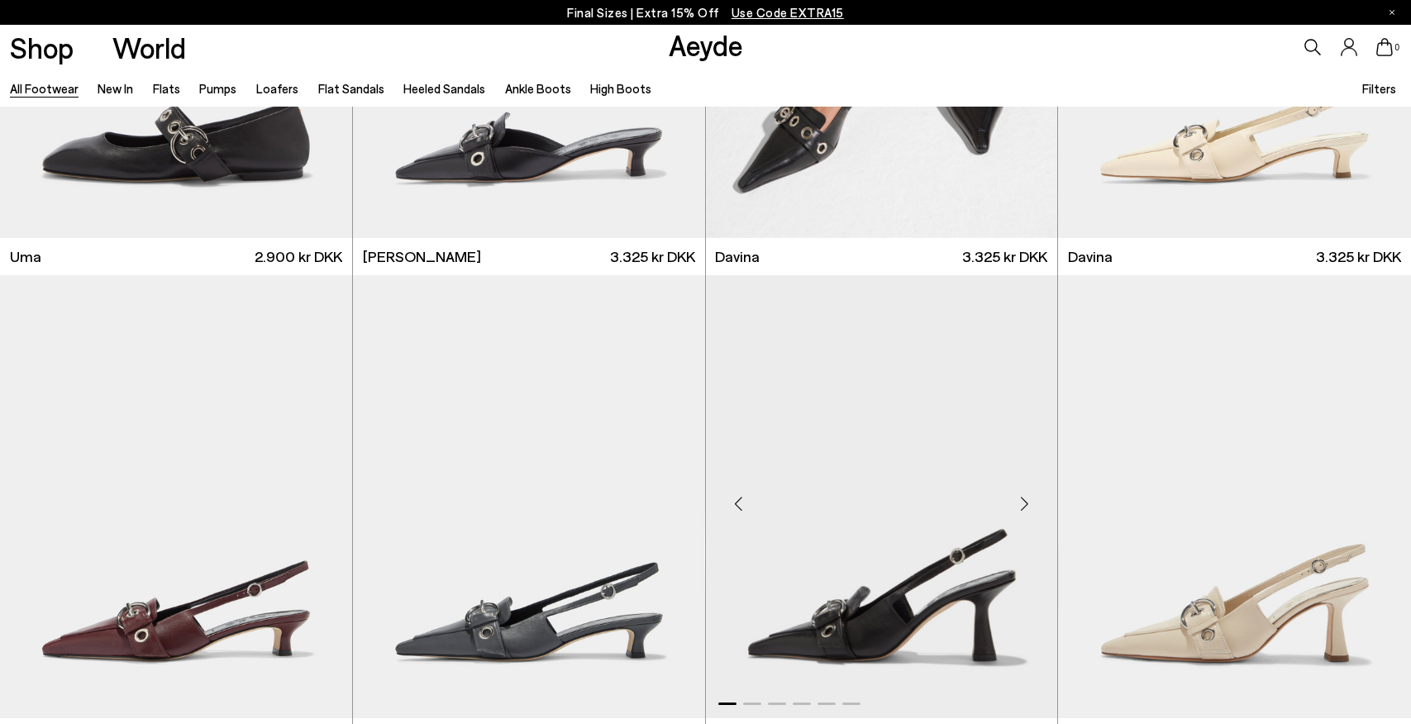
scroll to position [10886, 0]
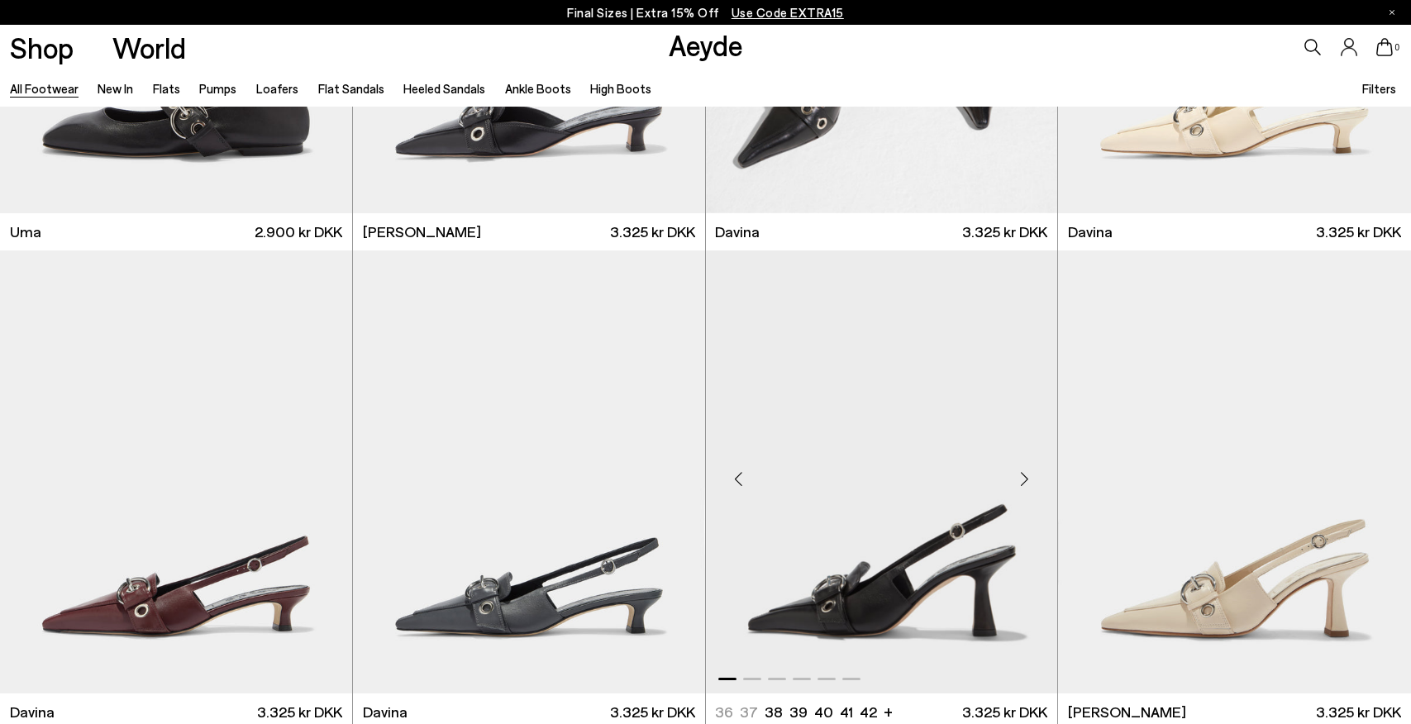
click at [1026, 482] on div "Next slide" at bounding box center [1024, 479] width 50 height 50
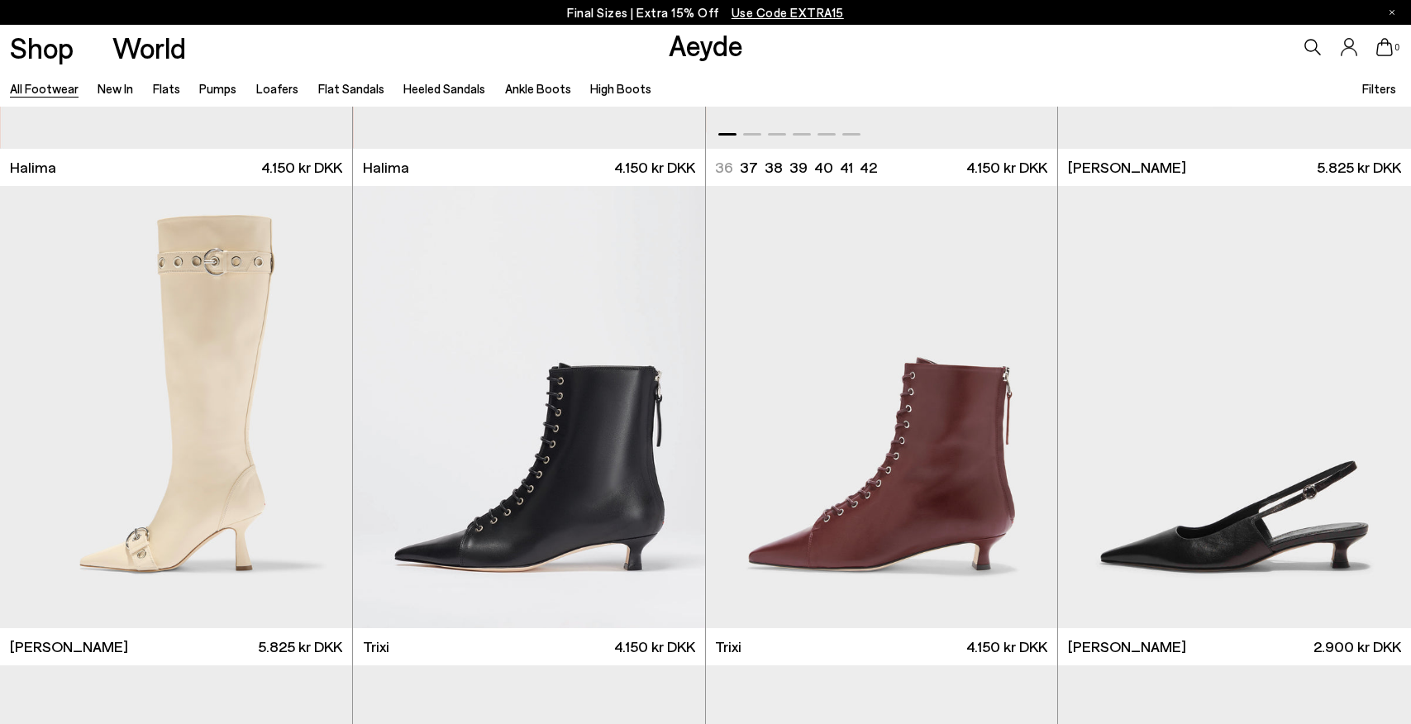
scroll to position [11959, 0]
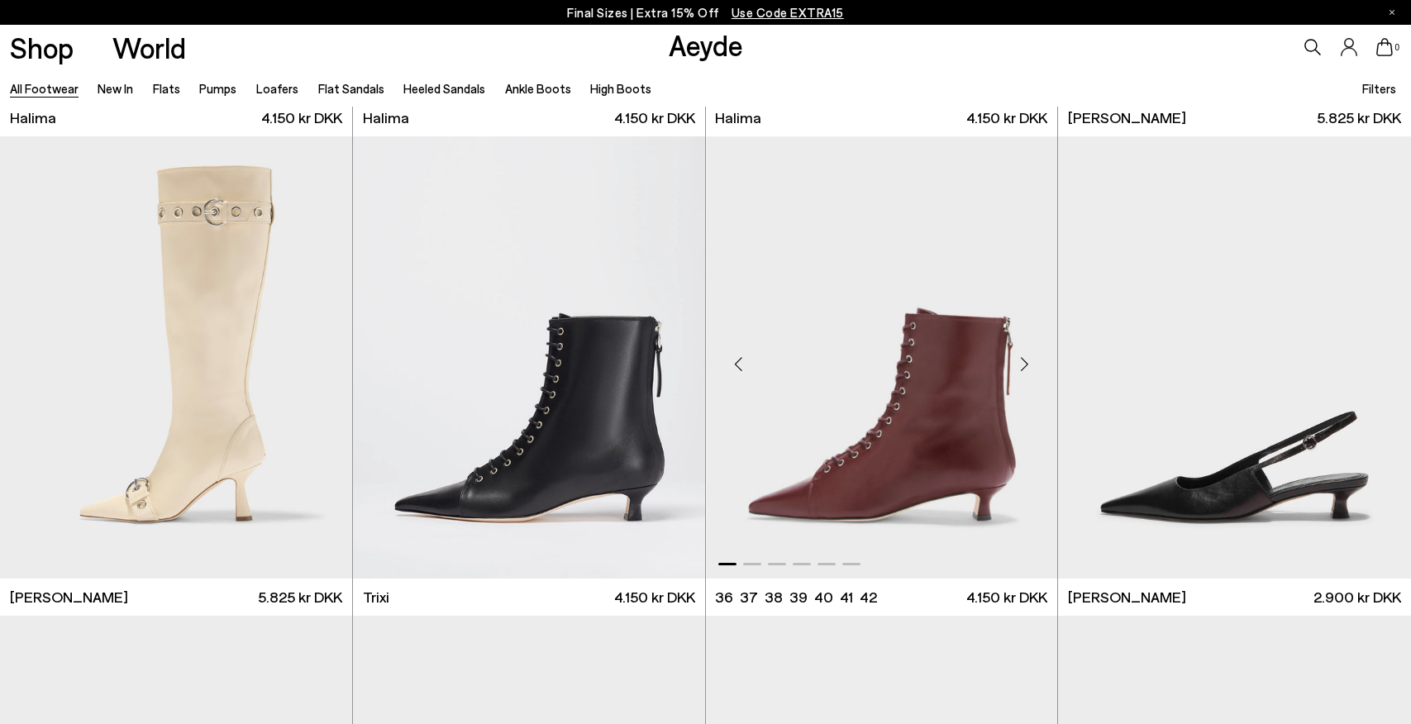
click at [1025, 358] on div "Next slide" at bounding box center [1024, 364] width 50 height 50
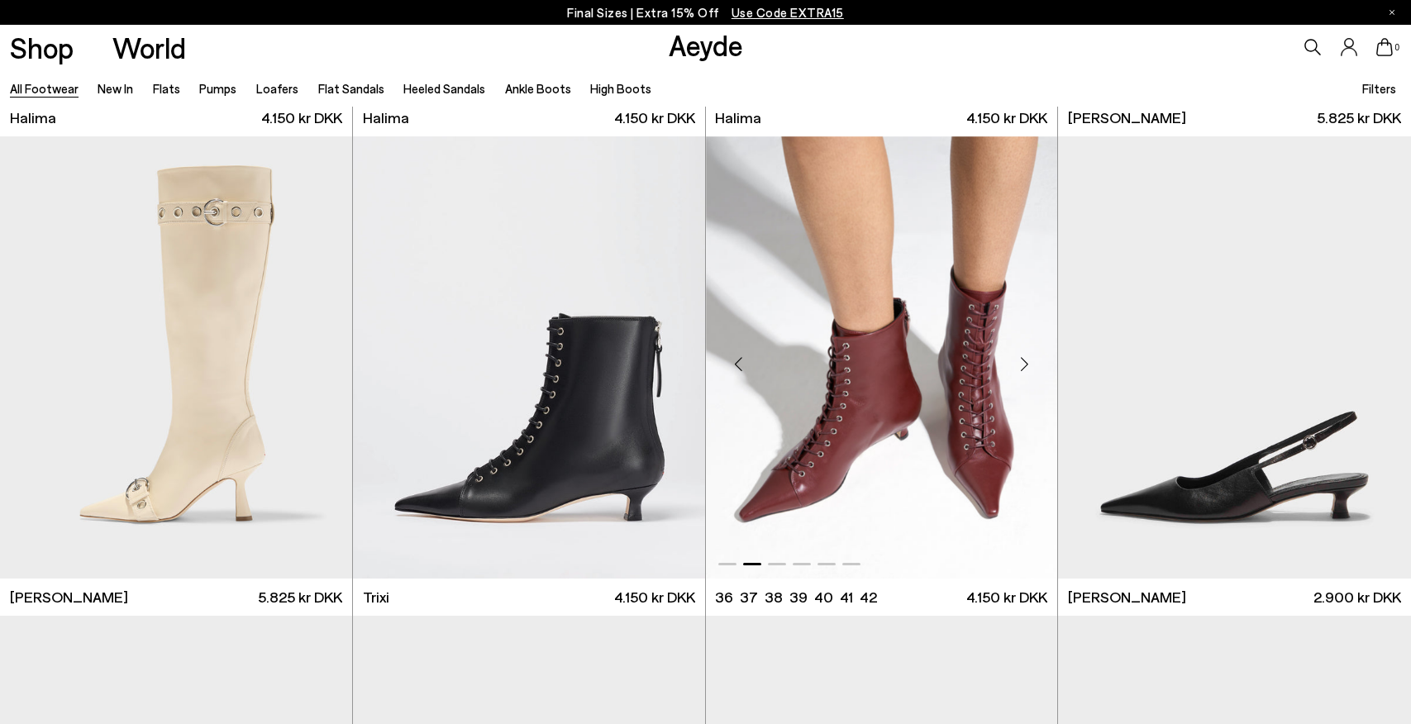
click at [1025, 358] on div "Next slide" at bounding box center [1024, 364] width 50 height 50
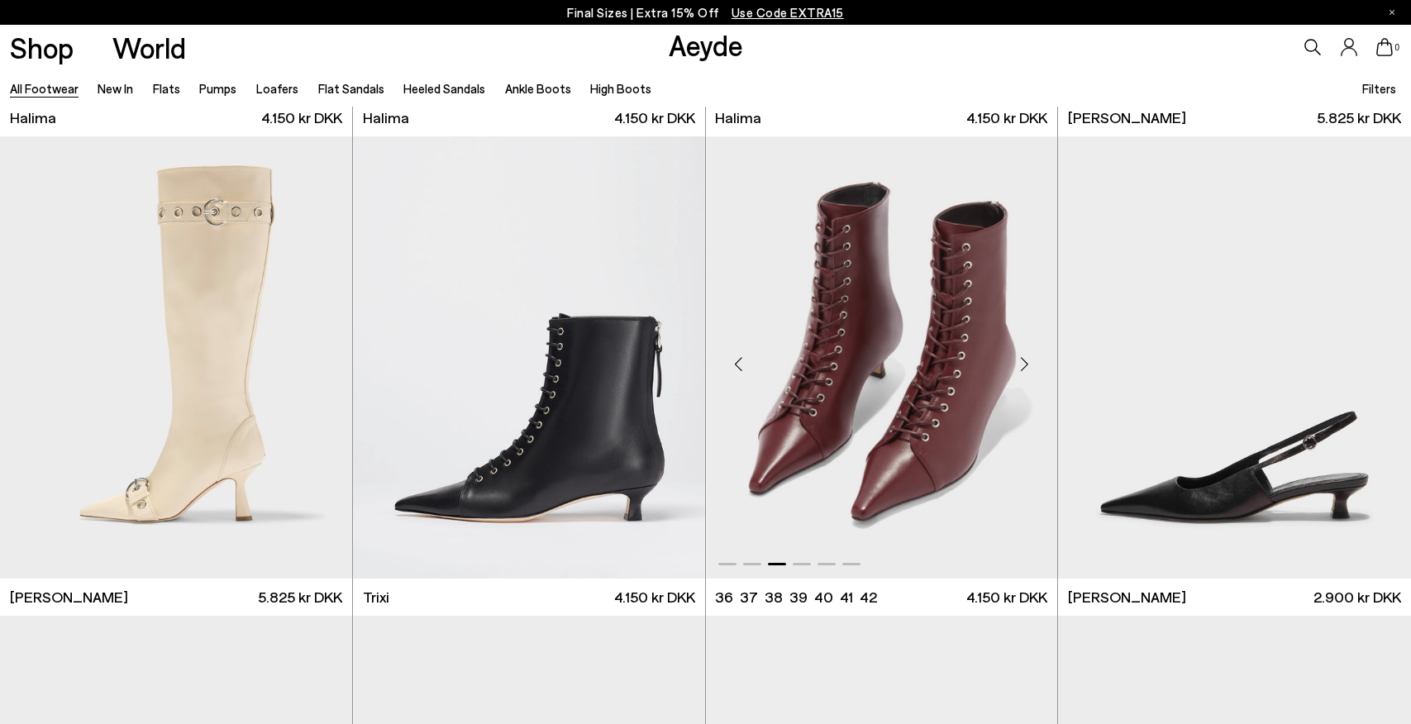
click at [1025, 358] on div "Next slide" at bounding box center [1024, 364] width 50 height 50
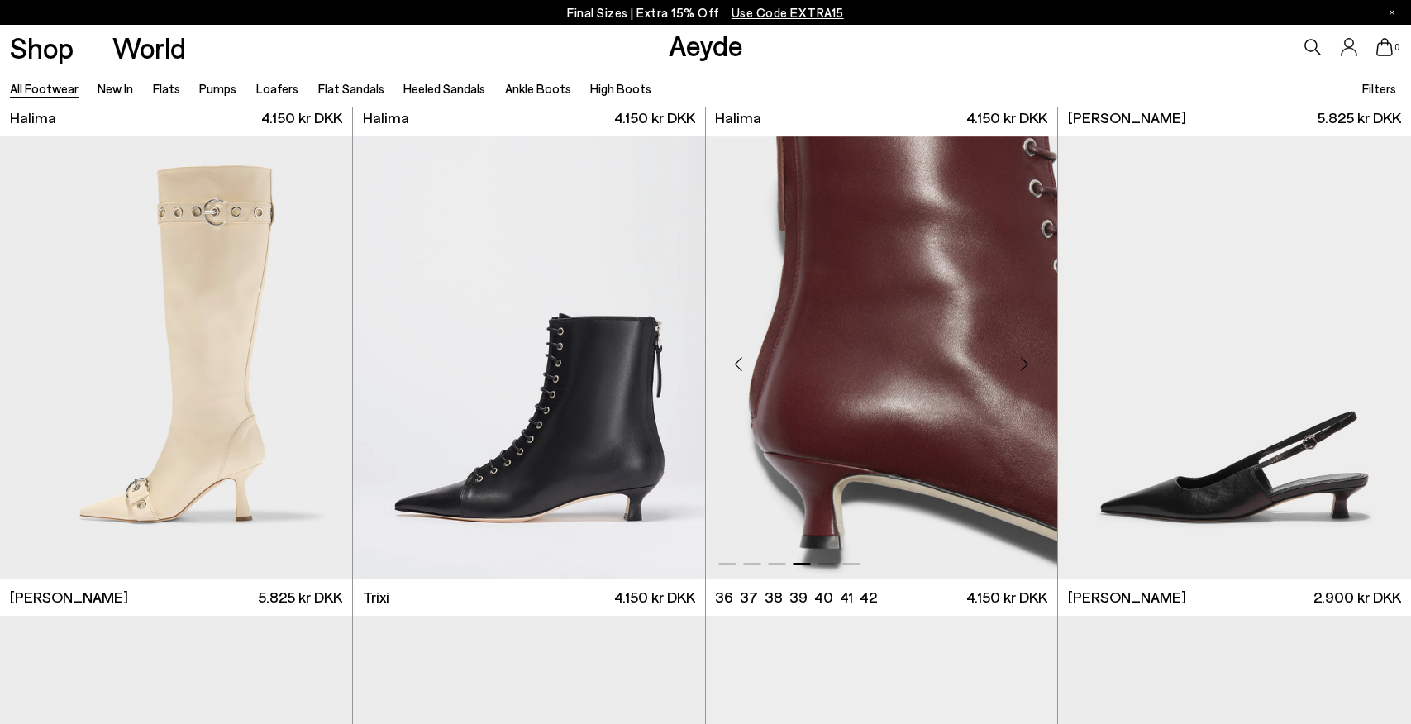
click at [1035, 360] on div "Next slide" at bounding box center [1024, 364] width 50 height 50
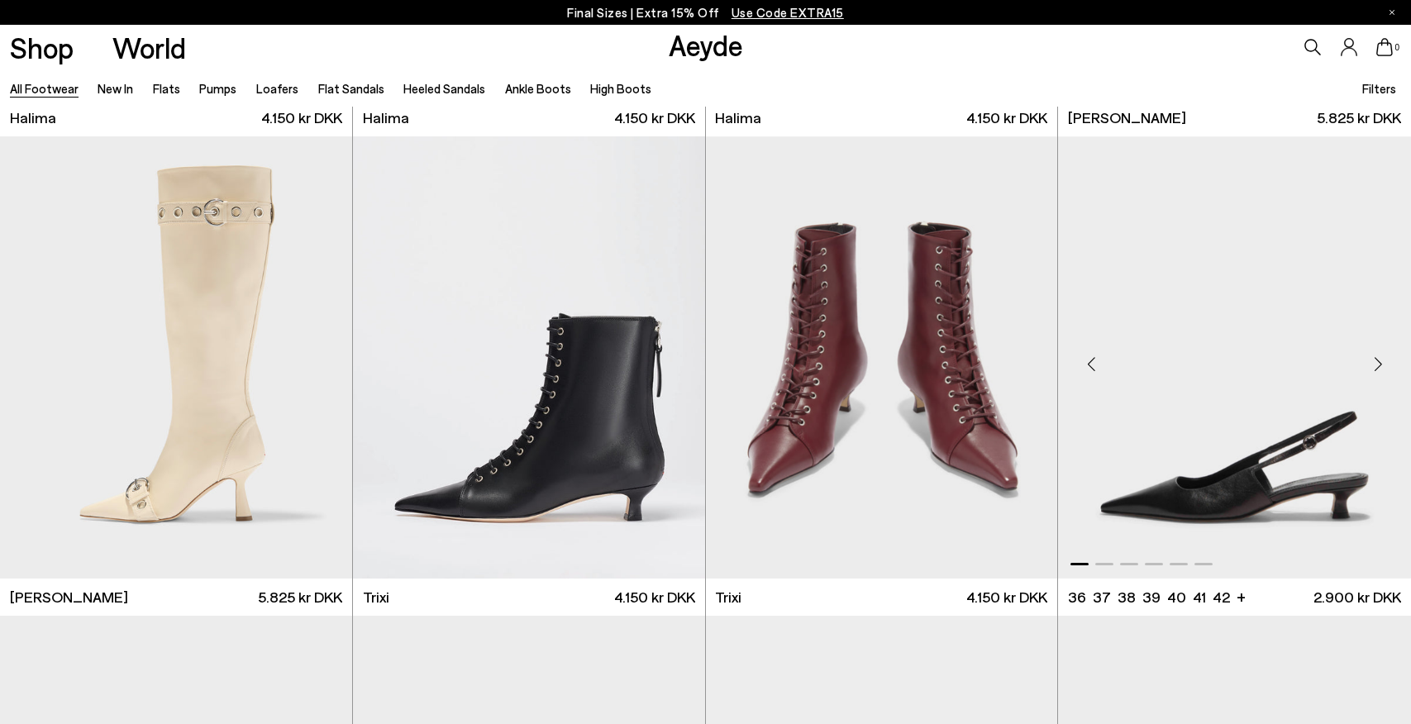
click at [1376, 358] on div "Next slide" at bounding box center [1378, 364] width 50 height 50
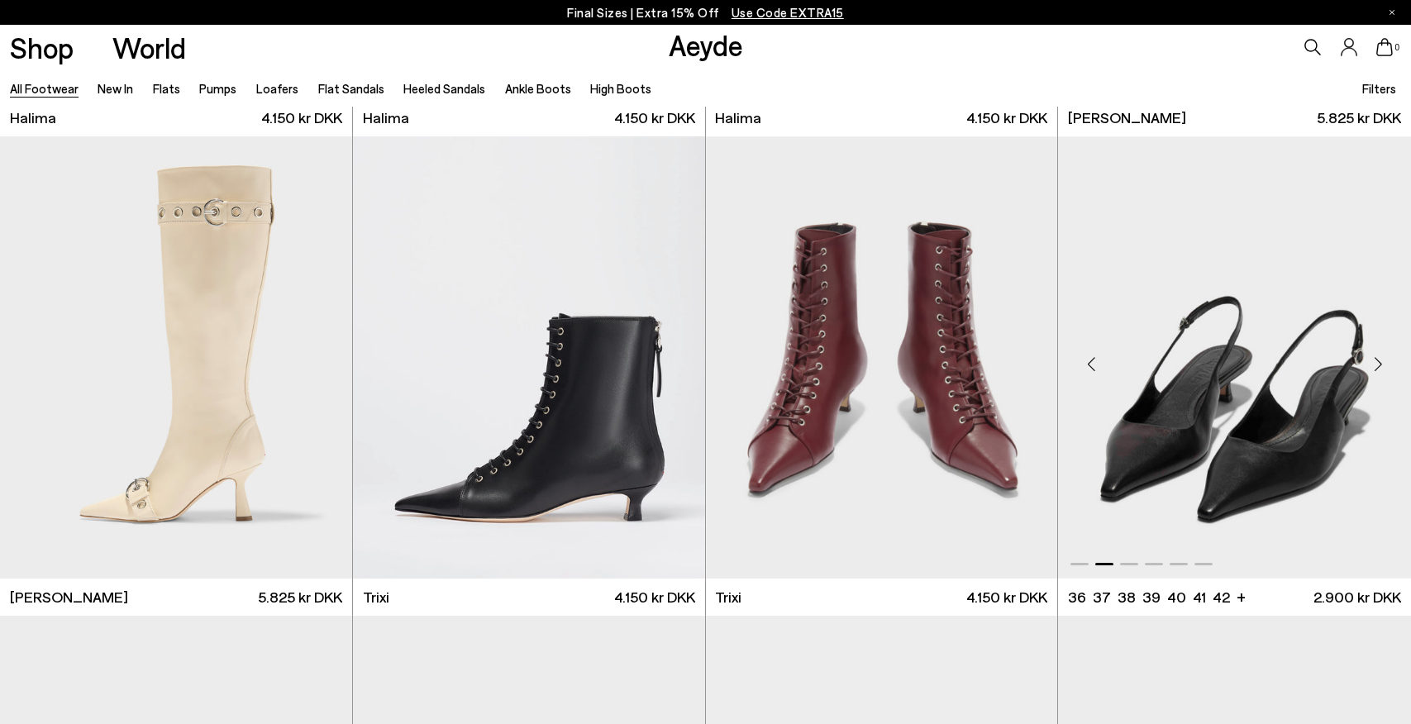
click at [1376, 358] on div "Next slide" at bounding box center [1378, 364] width 50 height 50
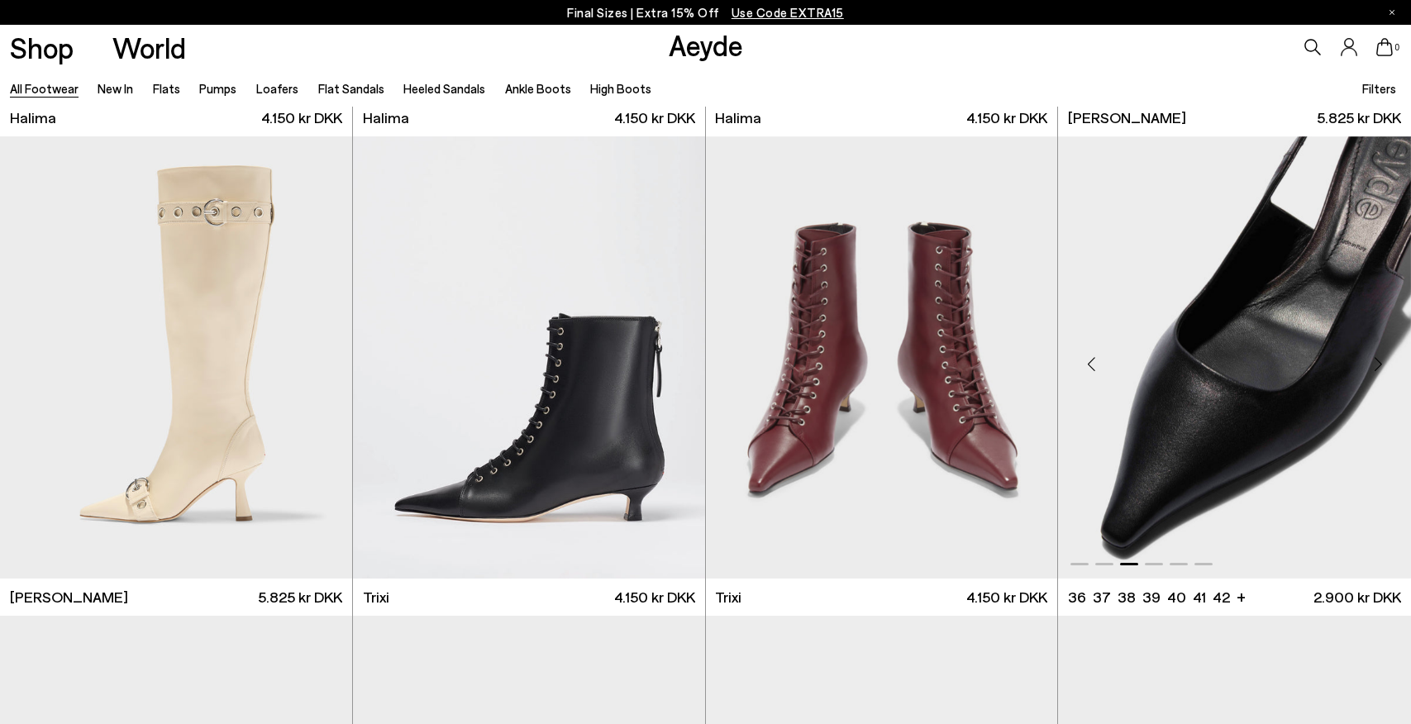
click at [1376, 358] on div "Next slide" at bounding box center [1378, 364] width 50 height 50
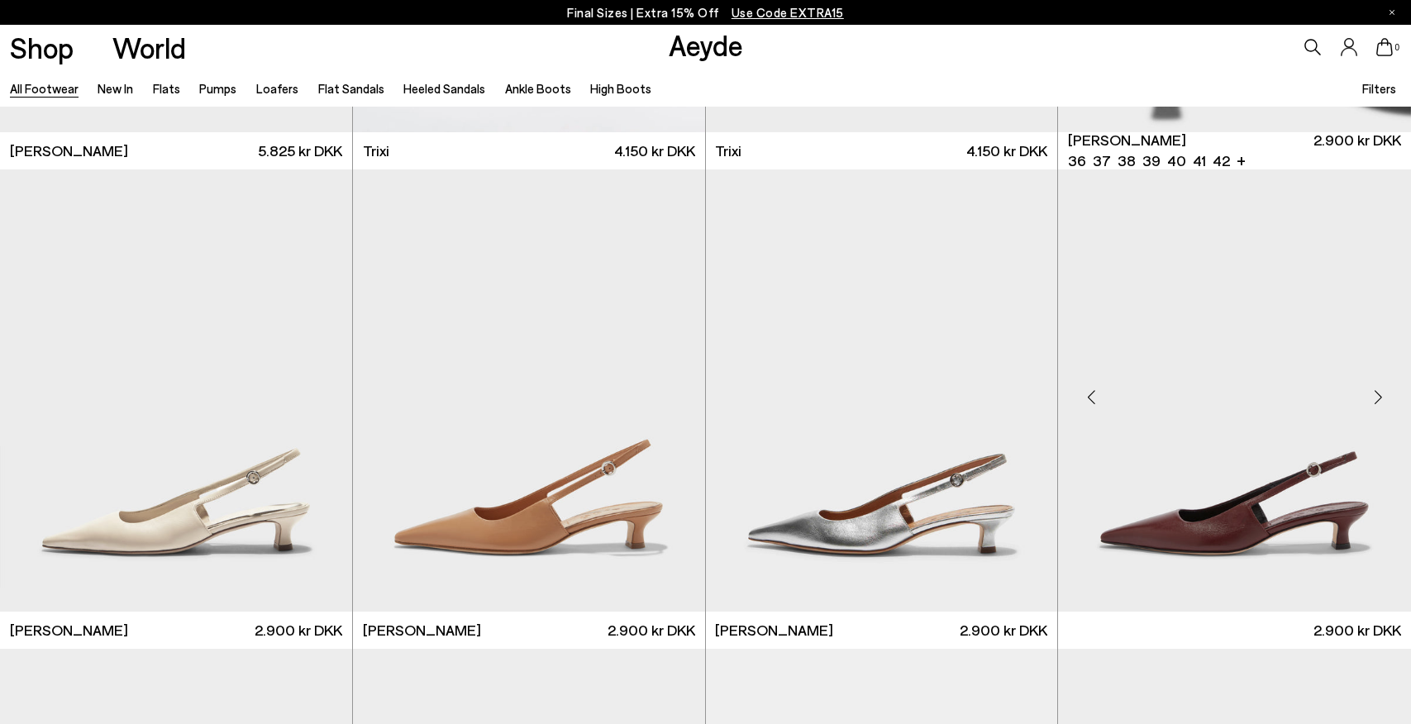
scroll to position [12407, 0]
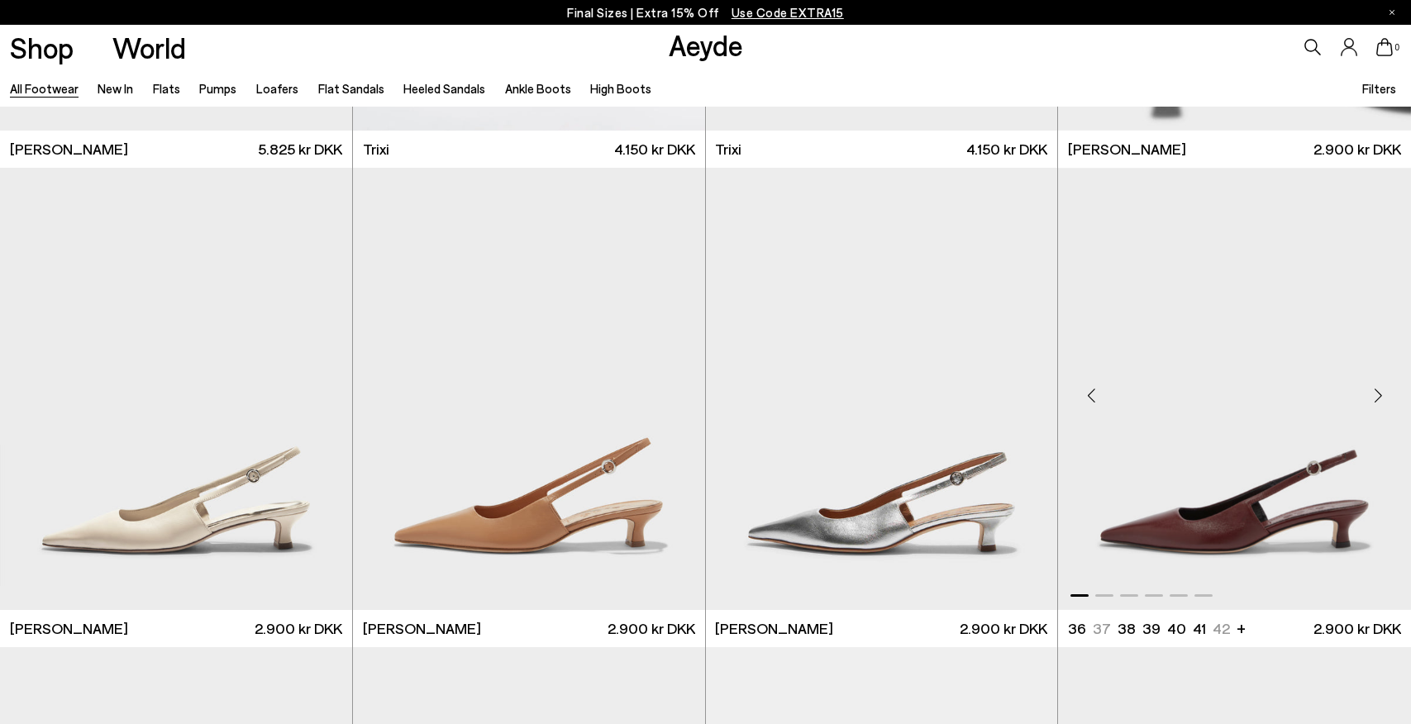
click at [1376, 398] on div "Next slide" at bounding box center [1378, 395] width 50 height 50
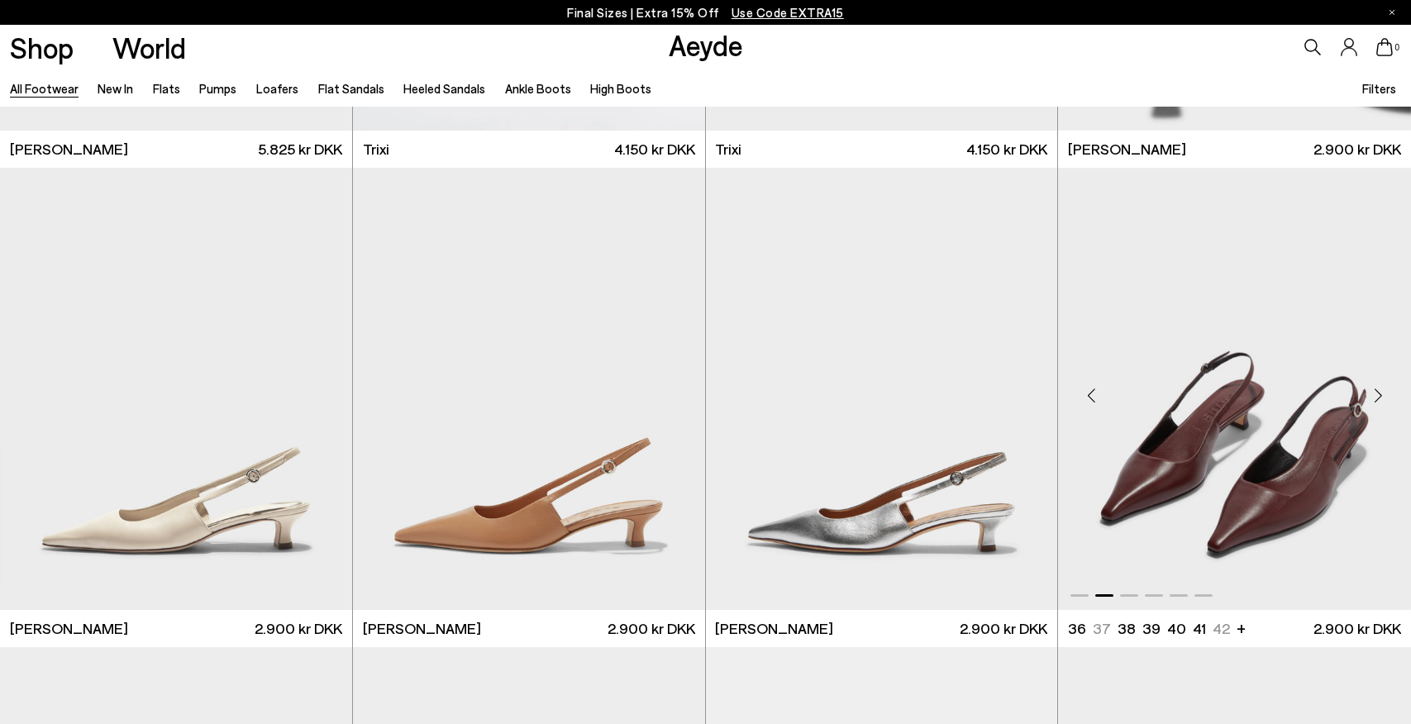
click at [1376, 398] on div "Next slide" at bounding box center [1378, 395] width 50 height 50
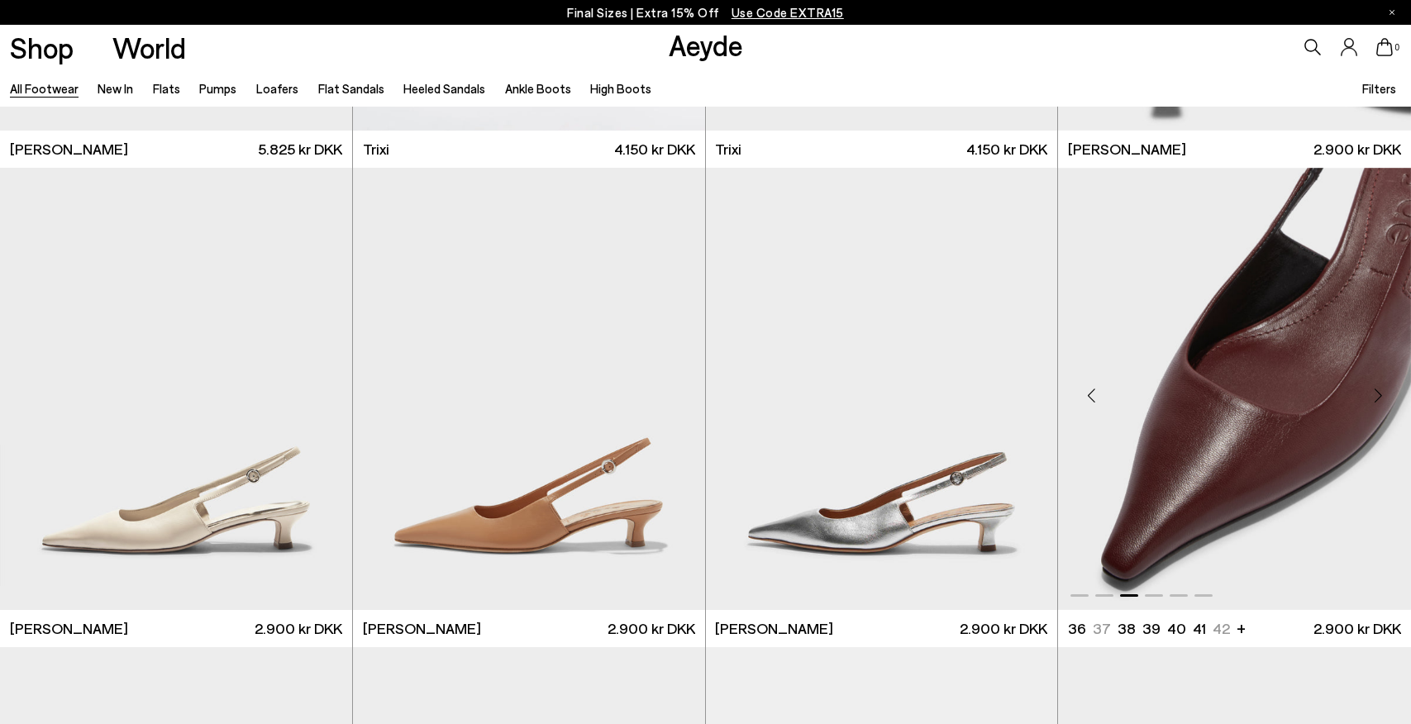
click at [1376, 398] on div "Next slide" at bounding box center [1378, 395] width 50 height 50
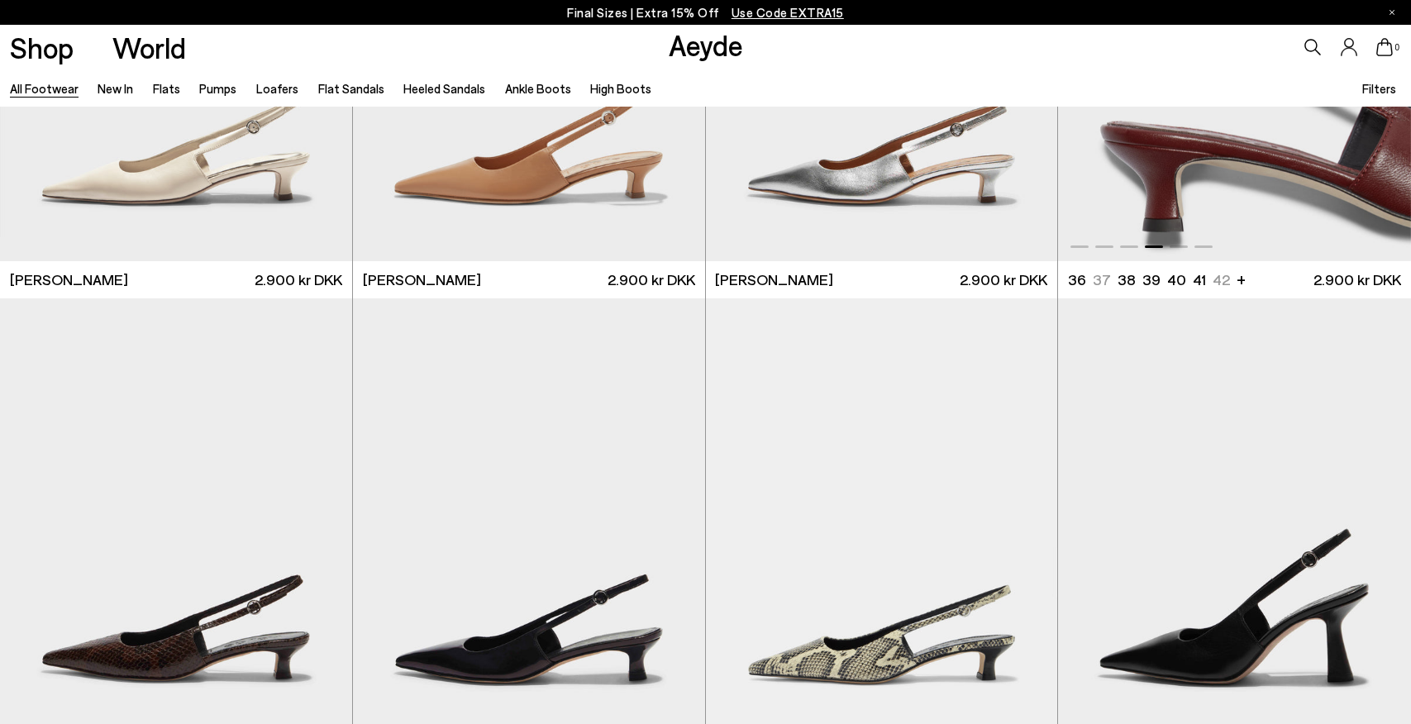
scroll to position [12925, 0]
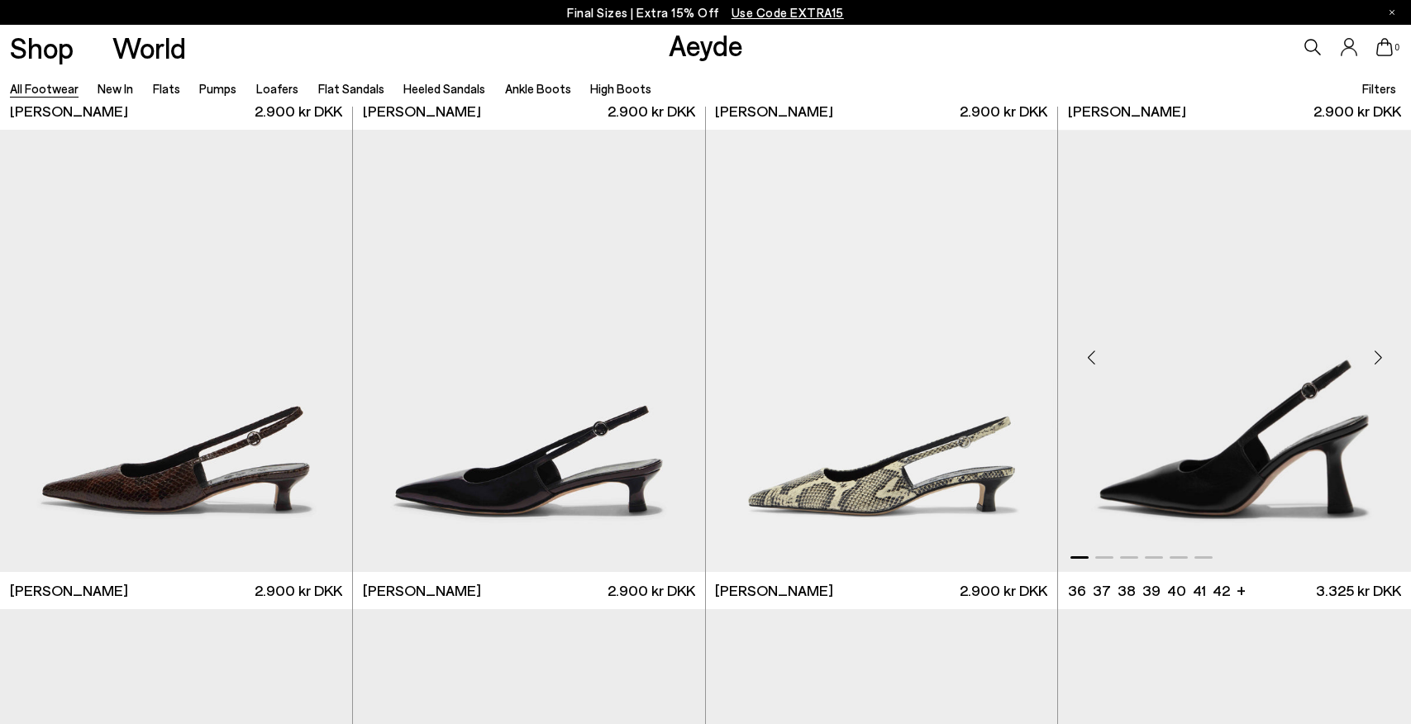
click at [1377, 357] on div "Next slide" at bounding box center [1378, 357] width 50 height 50
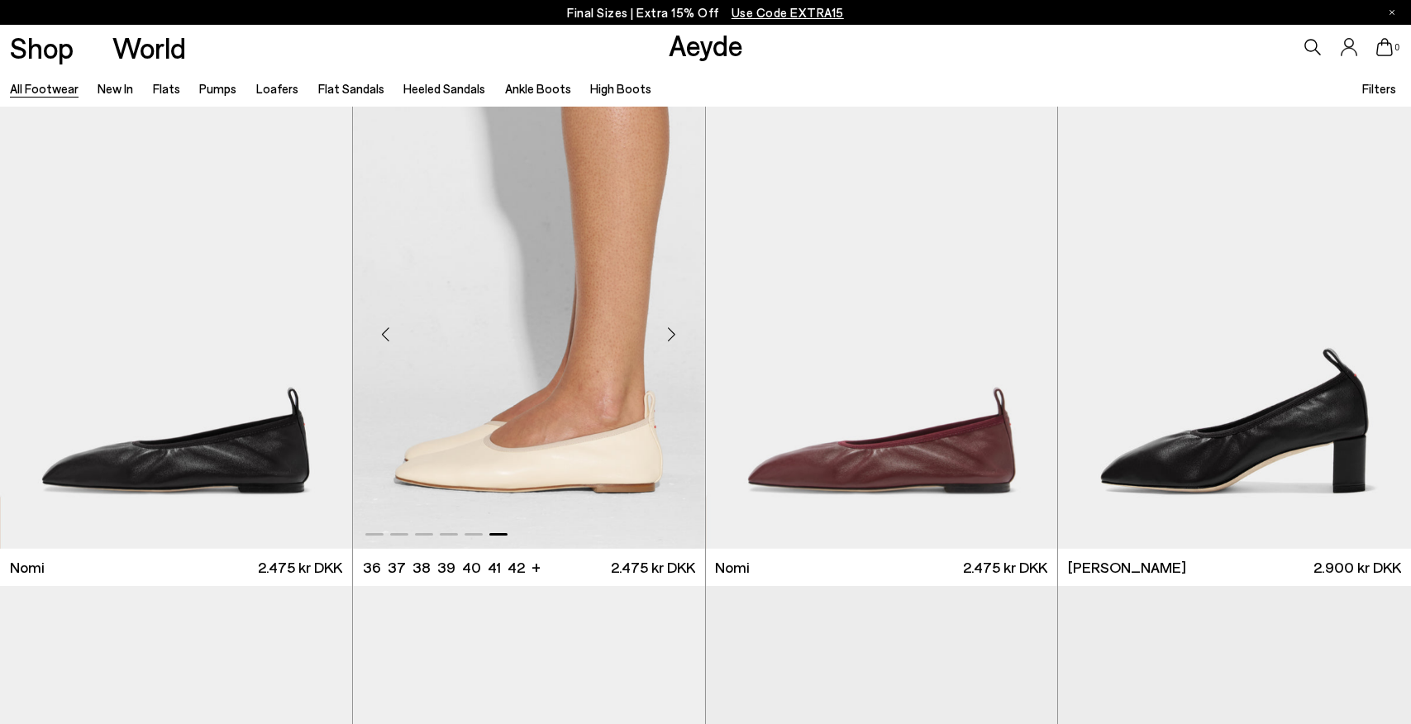
scroll to position [0, 0]
click at [663, 334] on div "Next slide" at bounding box center [672, 335] width 50 height 50
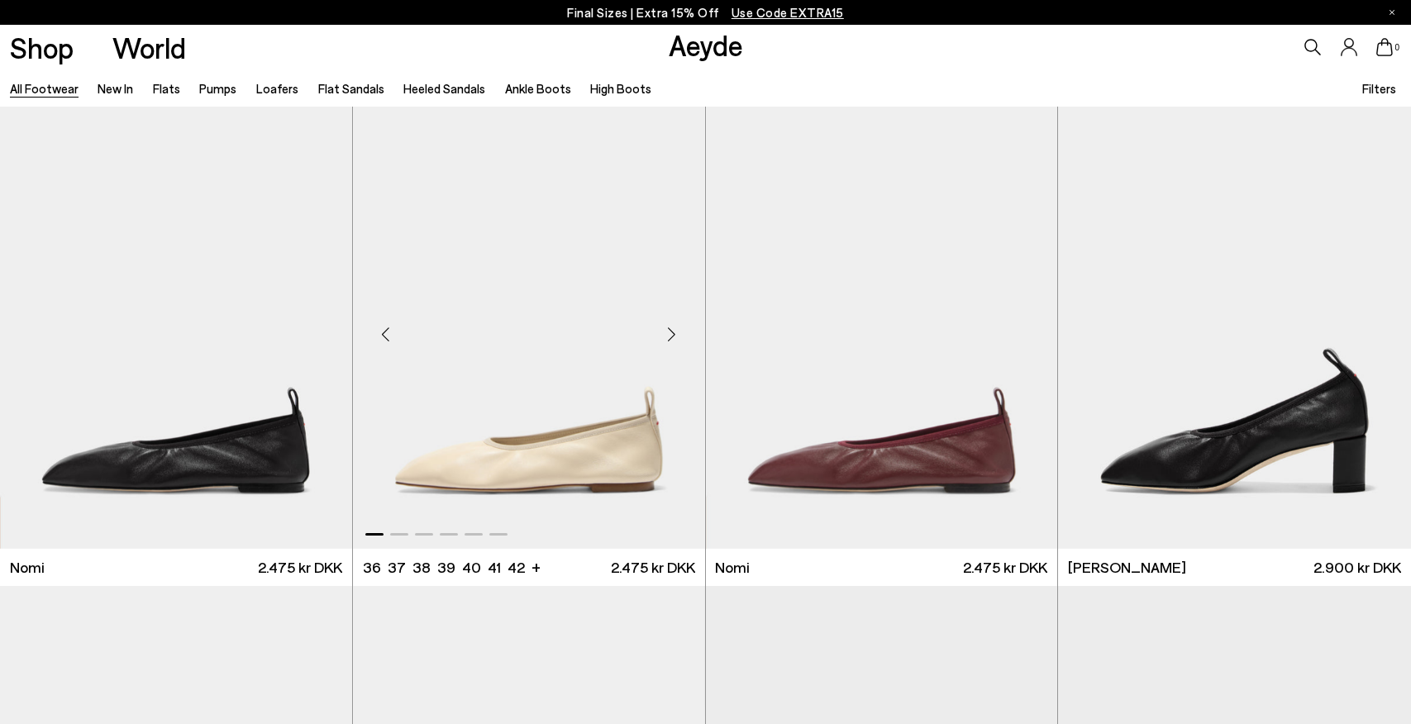
click at [663, 334] on div "Next slide" at bounding box center [672, 335] width 50 height 50
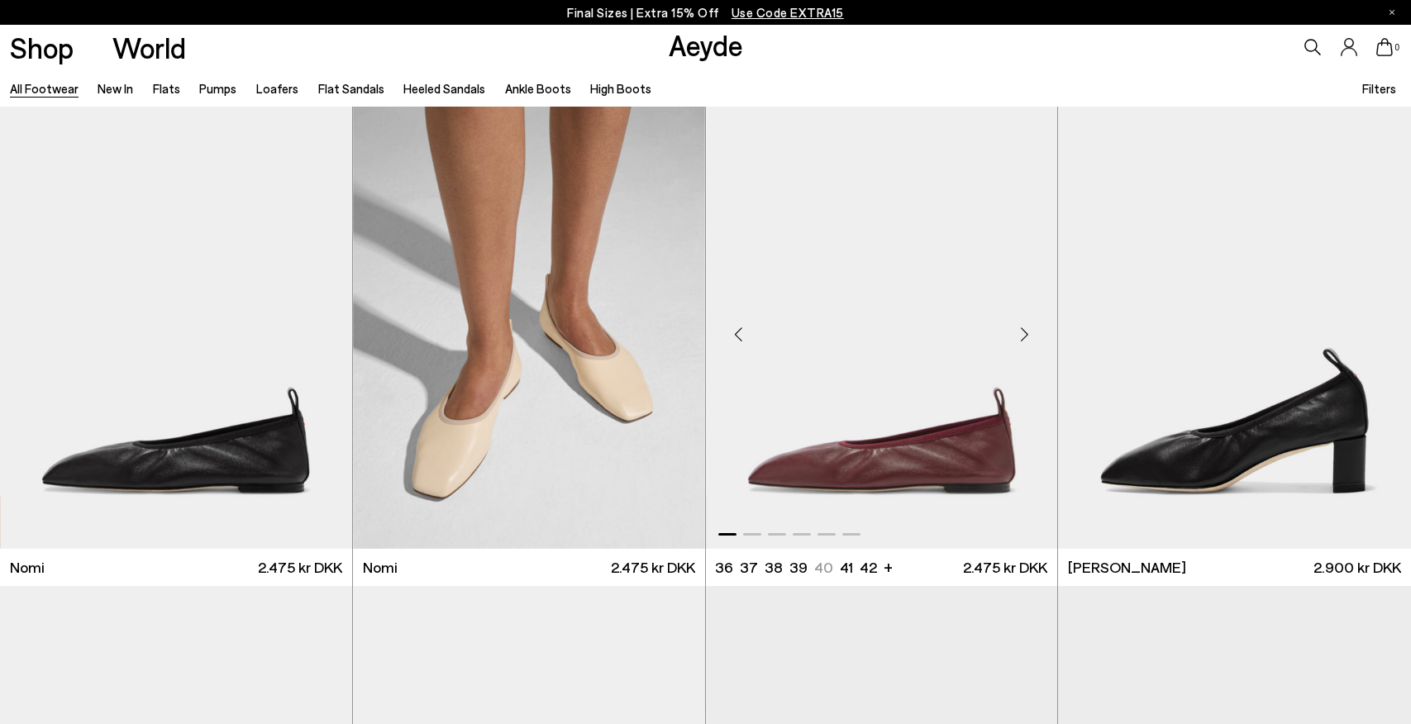
click at [1023, 333] on div "Next slide" at bounding box center [1024, 335] width 50 height 50
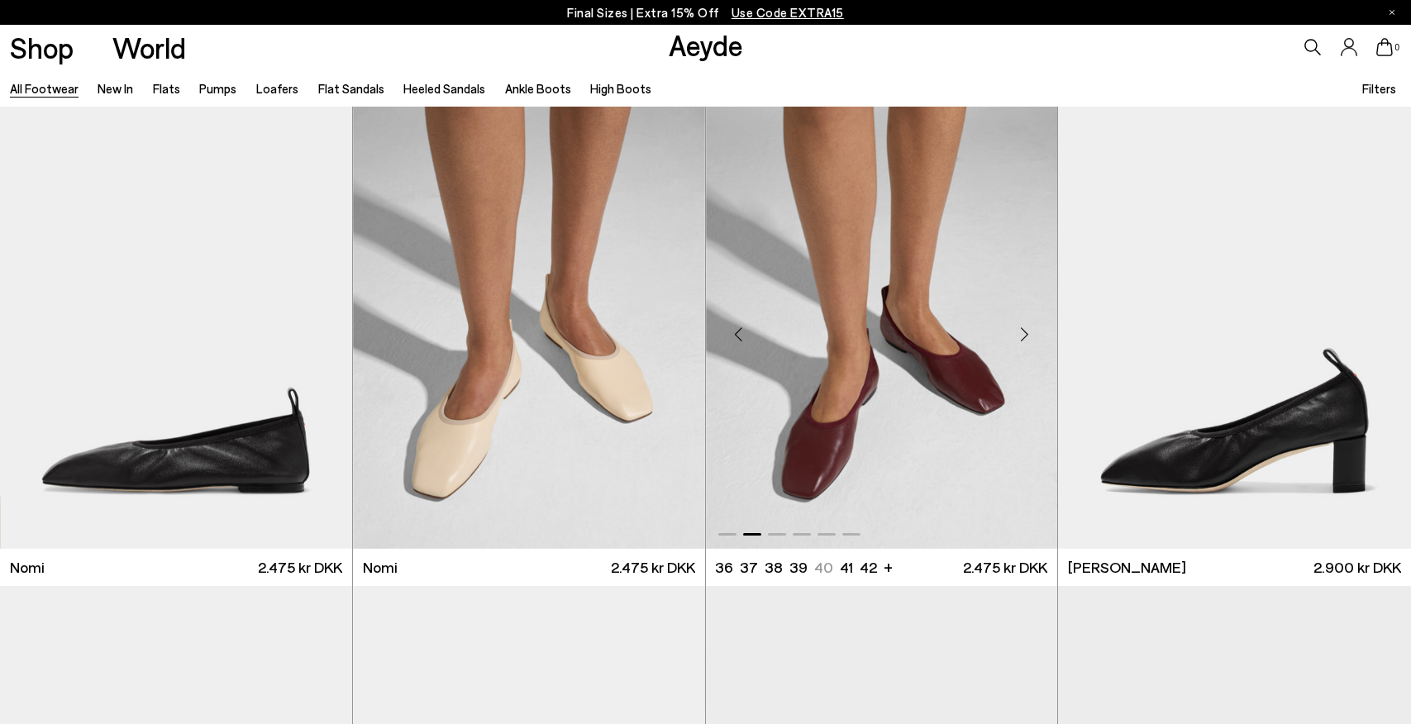
click at [1023, 333] on div "Next slide" at bounding box center [1024, 335] width 50 height 50
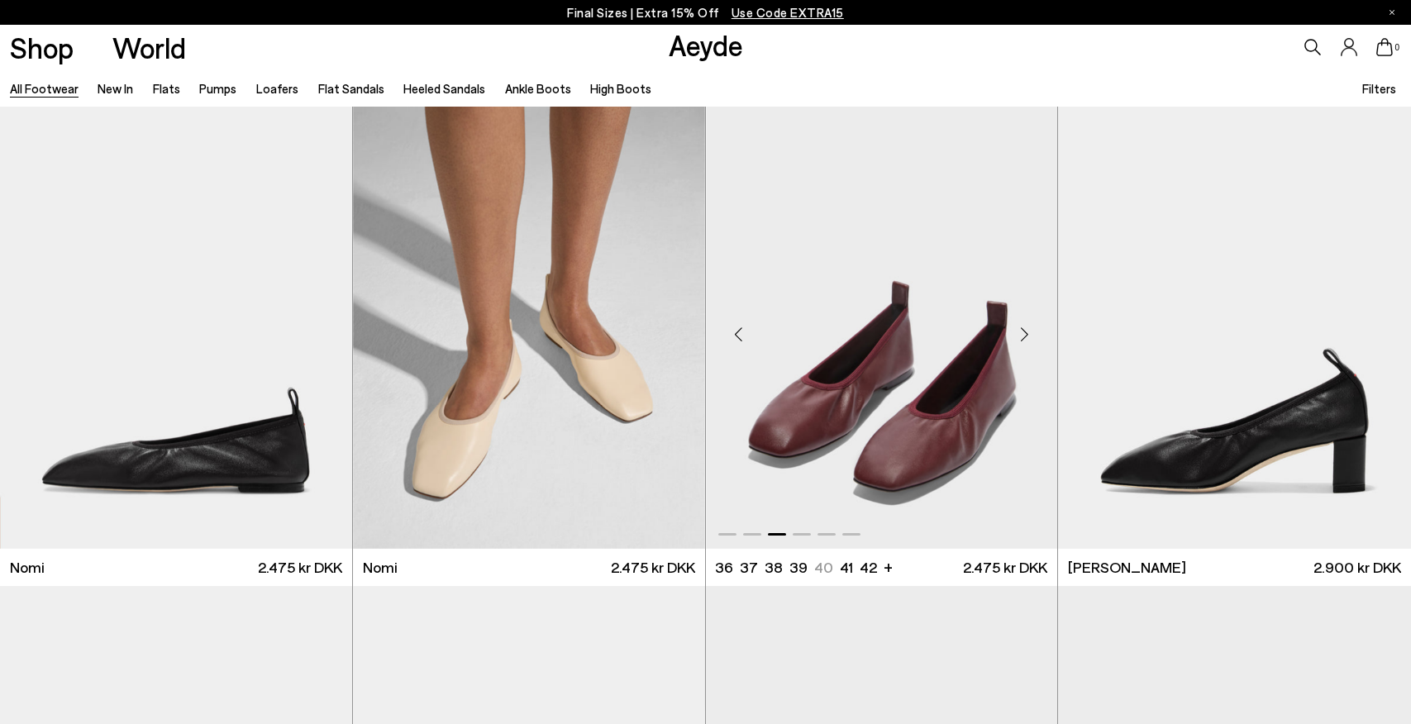
click at [1023, 333] on div "Next slide" at bounding box center [1024, 335] width 50 height 50
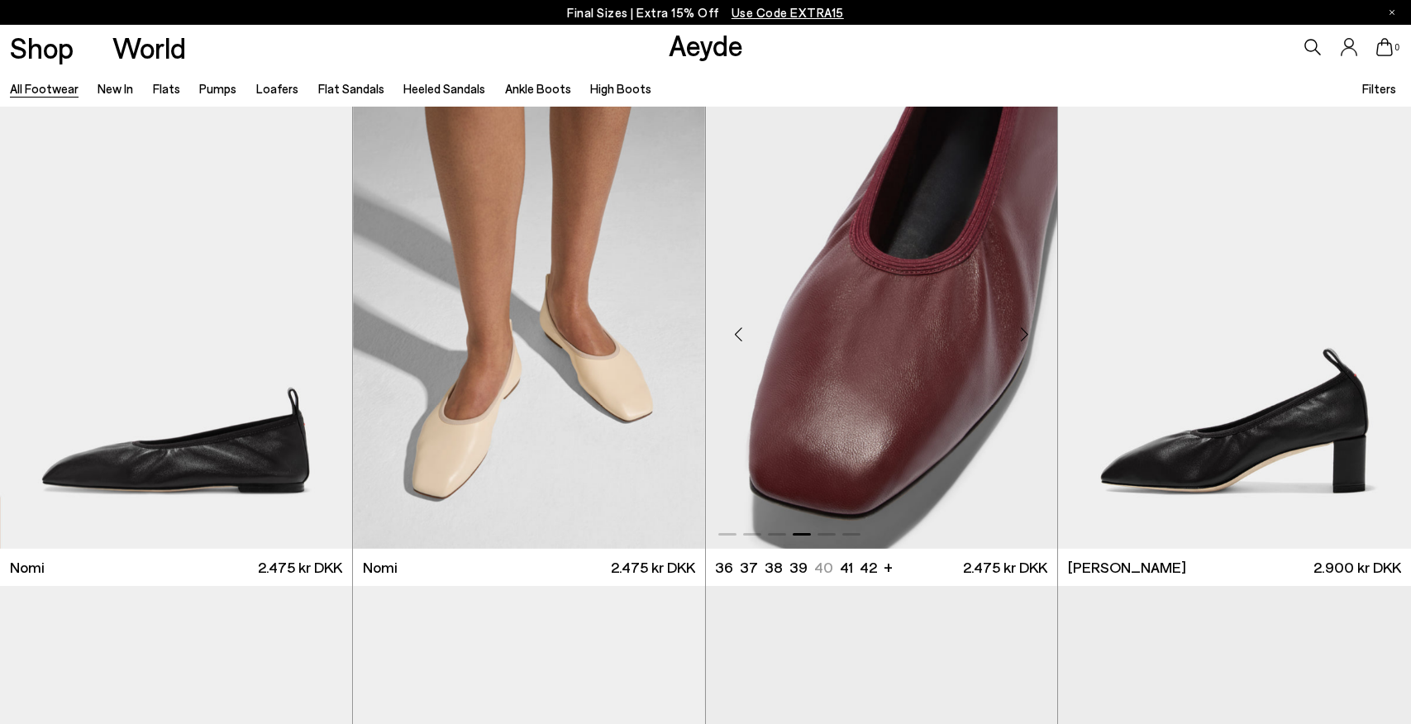
click at [1023, 333] on div "Next slide" at bounding box center [1024, 335] width 50 height 50
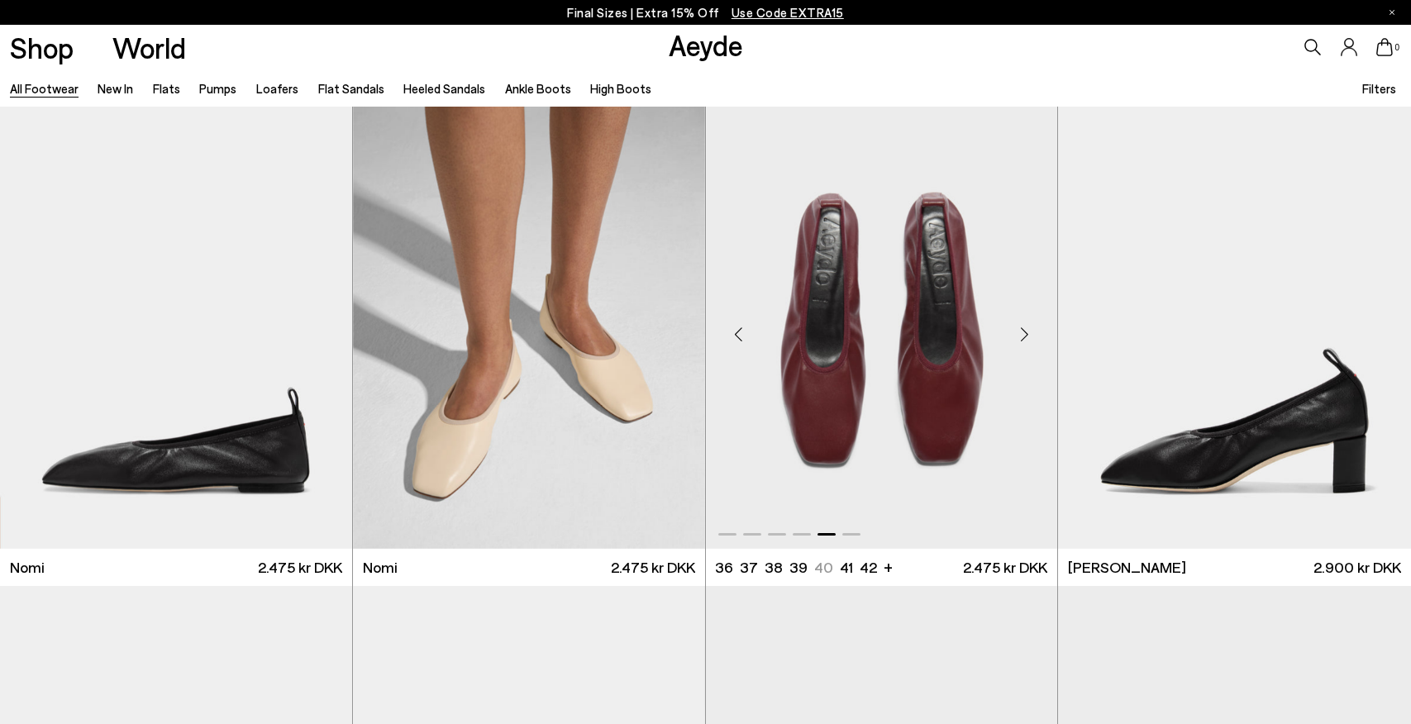
click at [1023, 333] on div "Next slide" at bounding box center [1024, 335] width 50 height 50
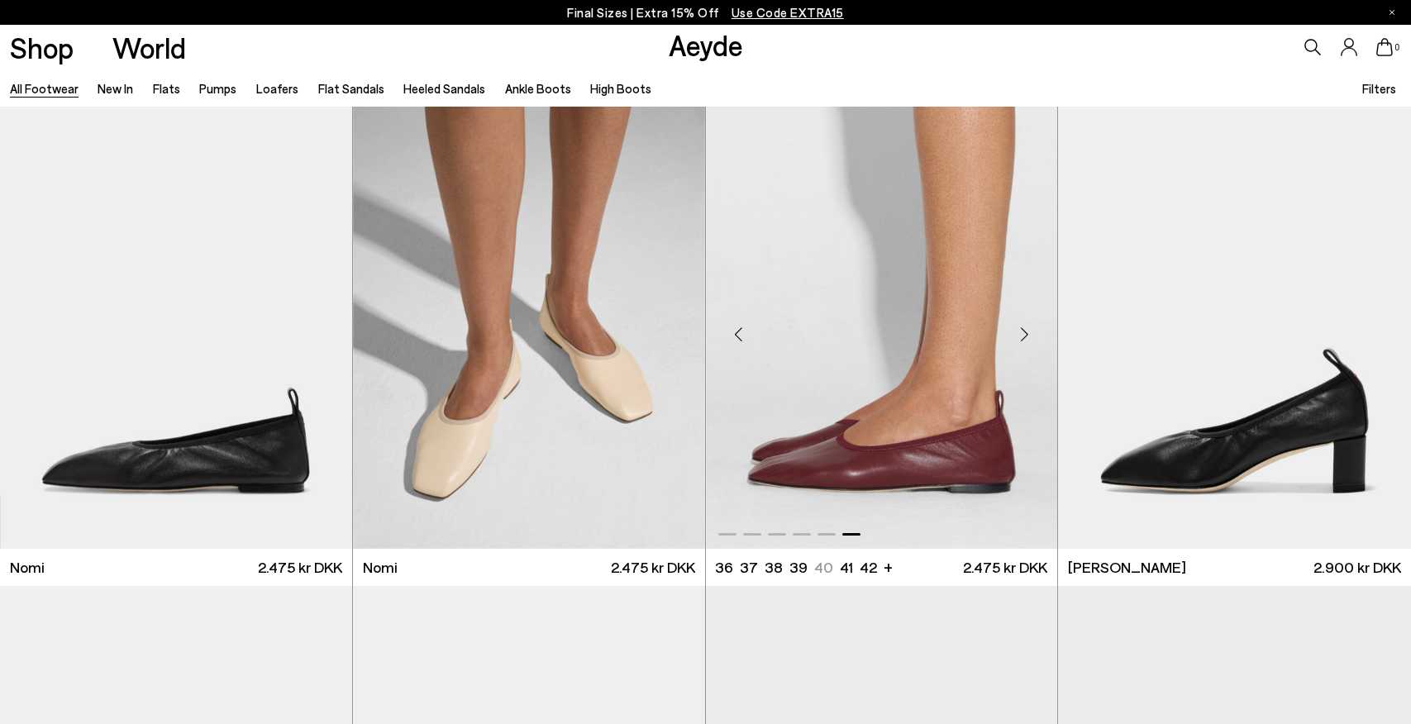
click at [1023, 333] on div "Next slide" at bounding box center [1024, 335] width 50 height 50
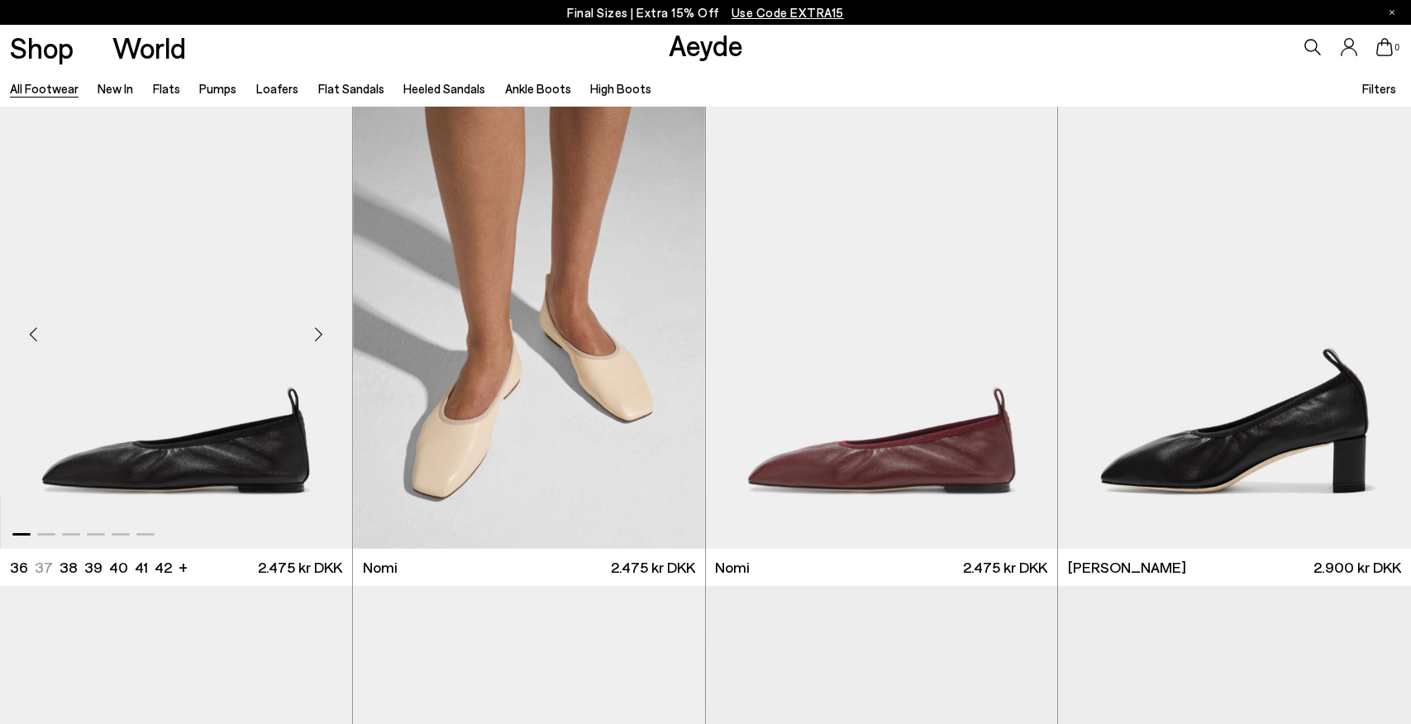
click at [318, 331] on div "Next slide" at bounding box center [319, 335] width 50 height 50
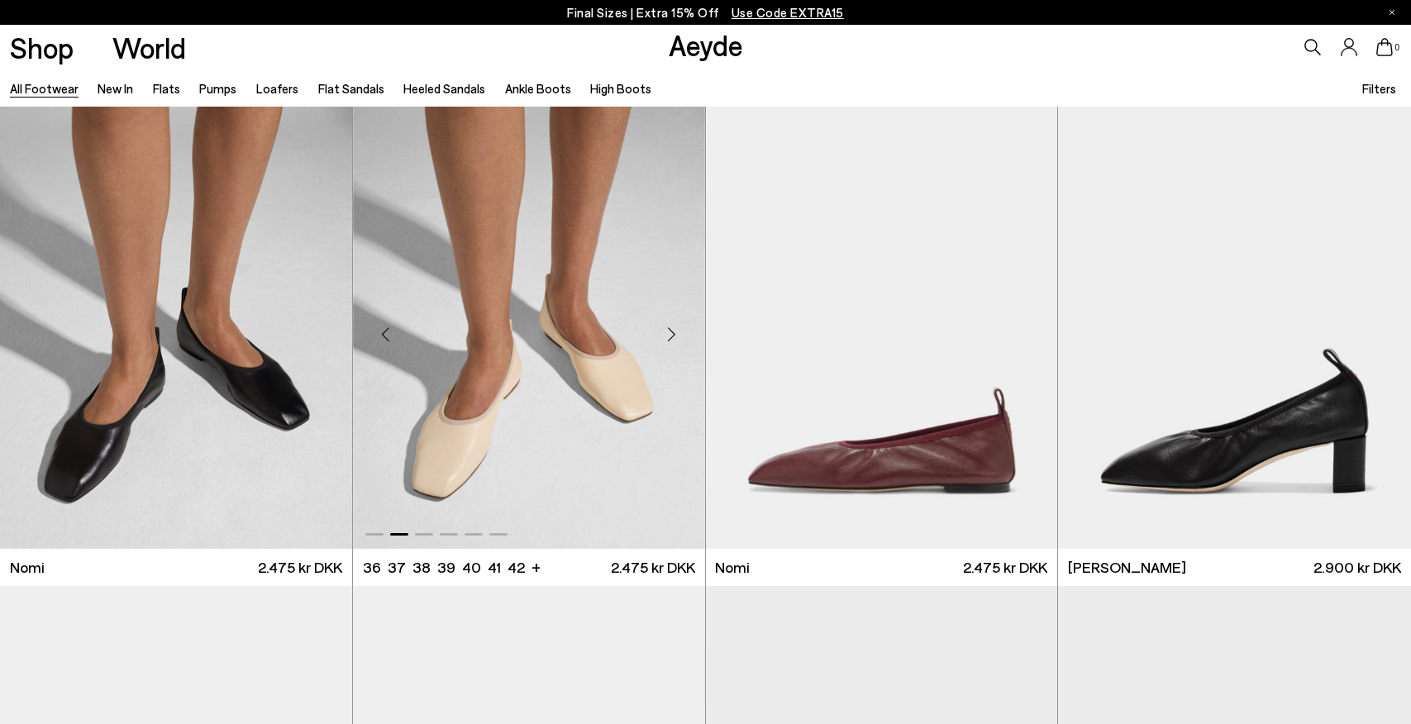
click at [676, 331] on div "Next slide" at bounding box center [672, 335] width 50 height 50
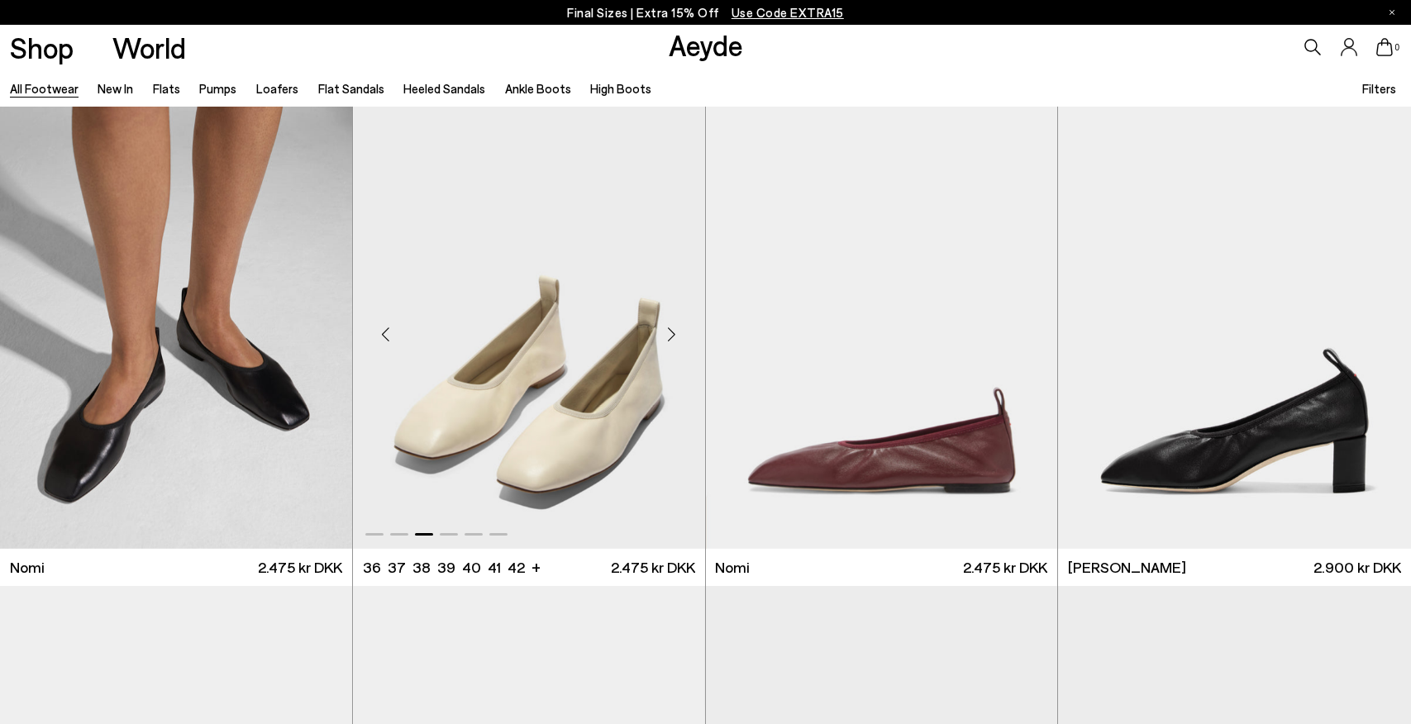
click at [675, 331] on div "Next slide" at bounding box center [672, 335] width 50 height 50
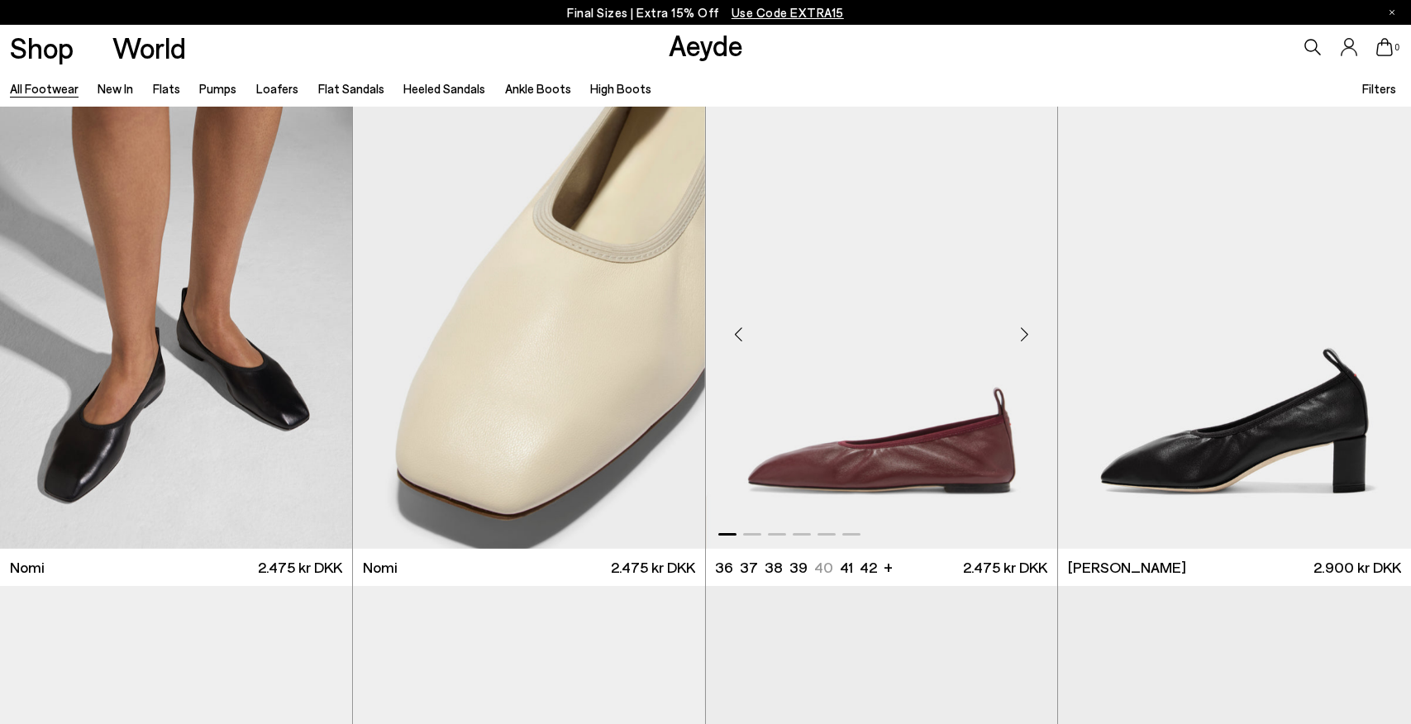
click at [1018, 338] on div "Next slide" at bounding box center [1024, 335] width 50 height 50
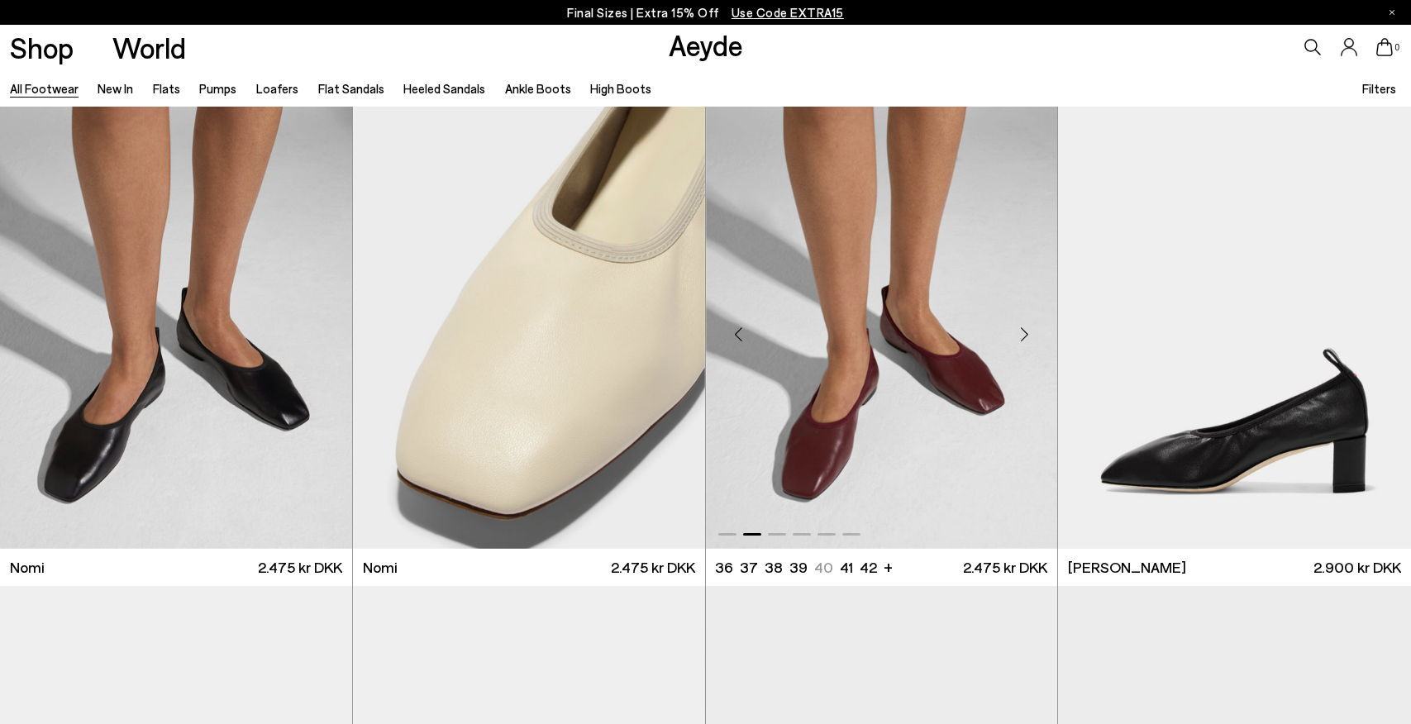
click at [1018, 338] on div "Next slide" at bounding box center [1024, 335] width 50 height 50
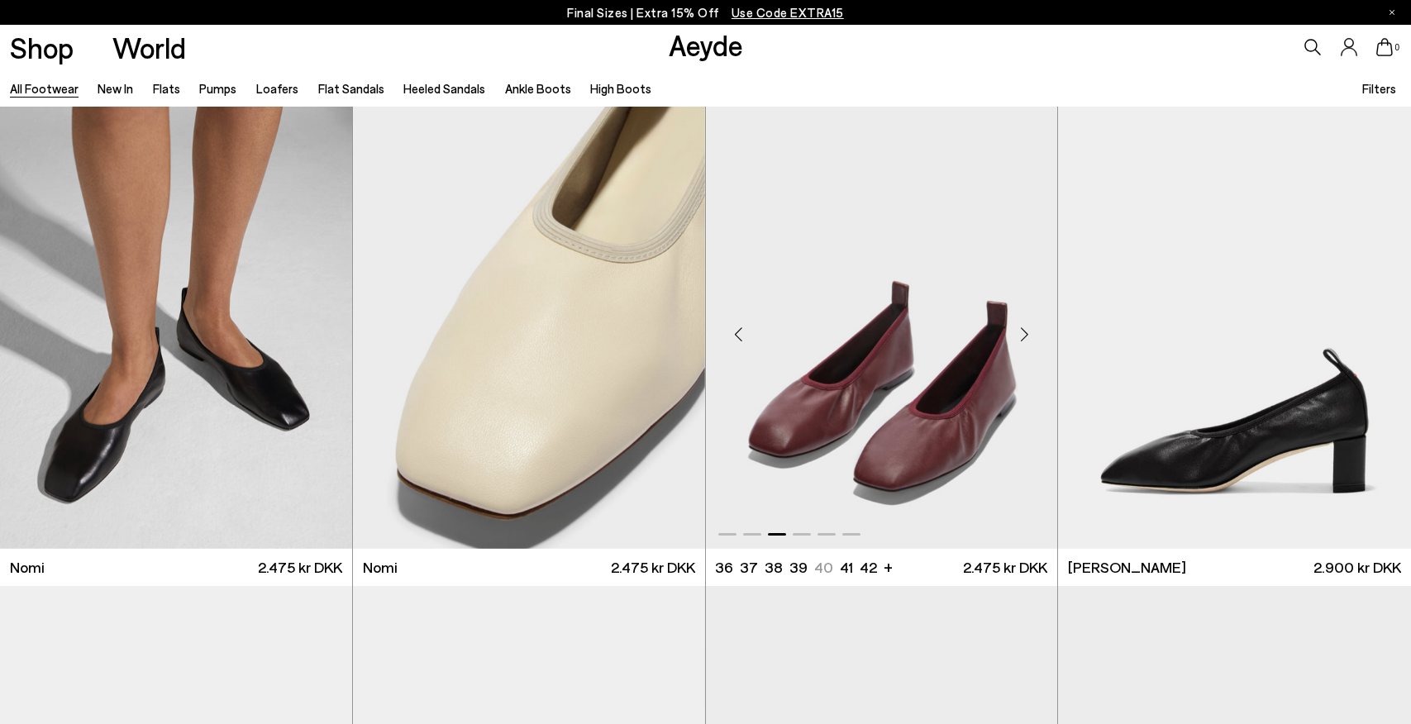
click at [1018, 338] on div "Next slide" at bounding box center [1024, 335] width 50 height 50
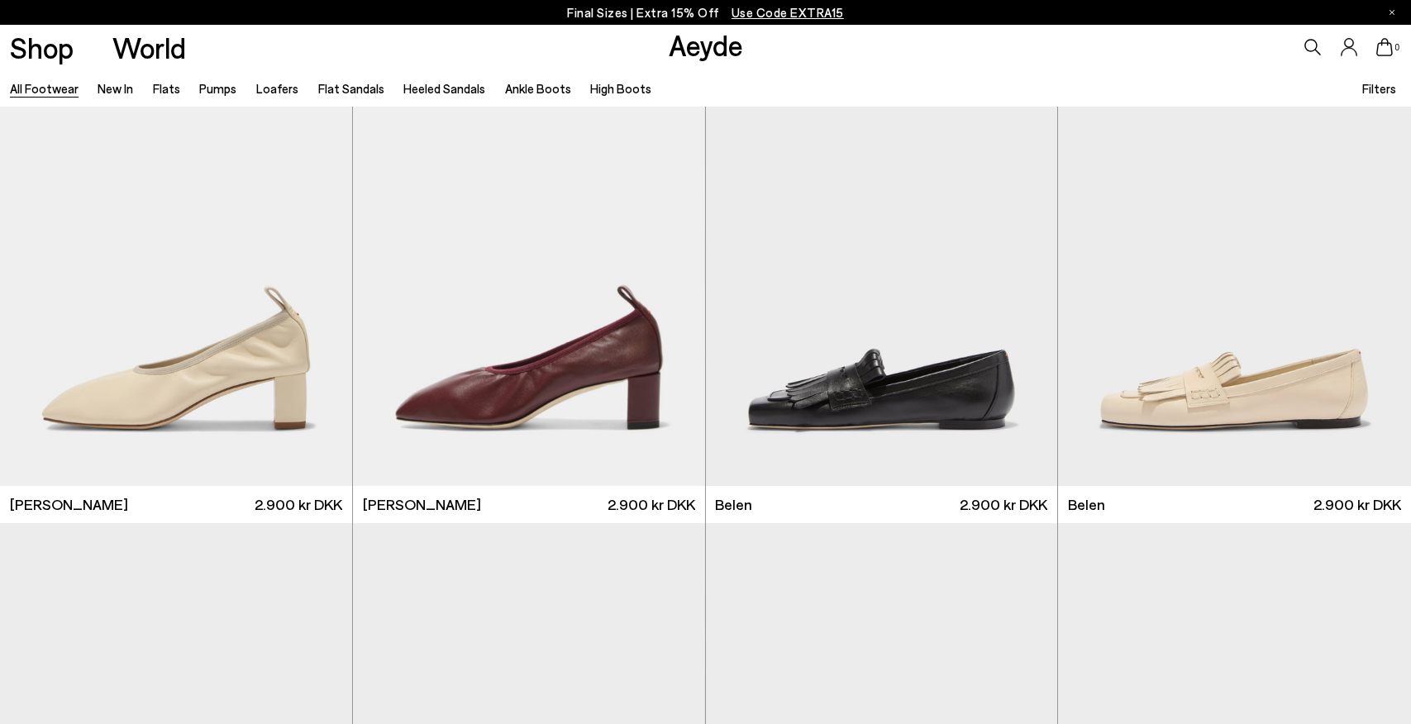
scroll to position [558, 0]
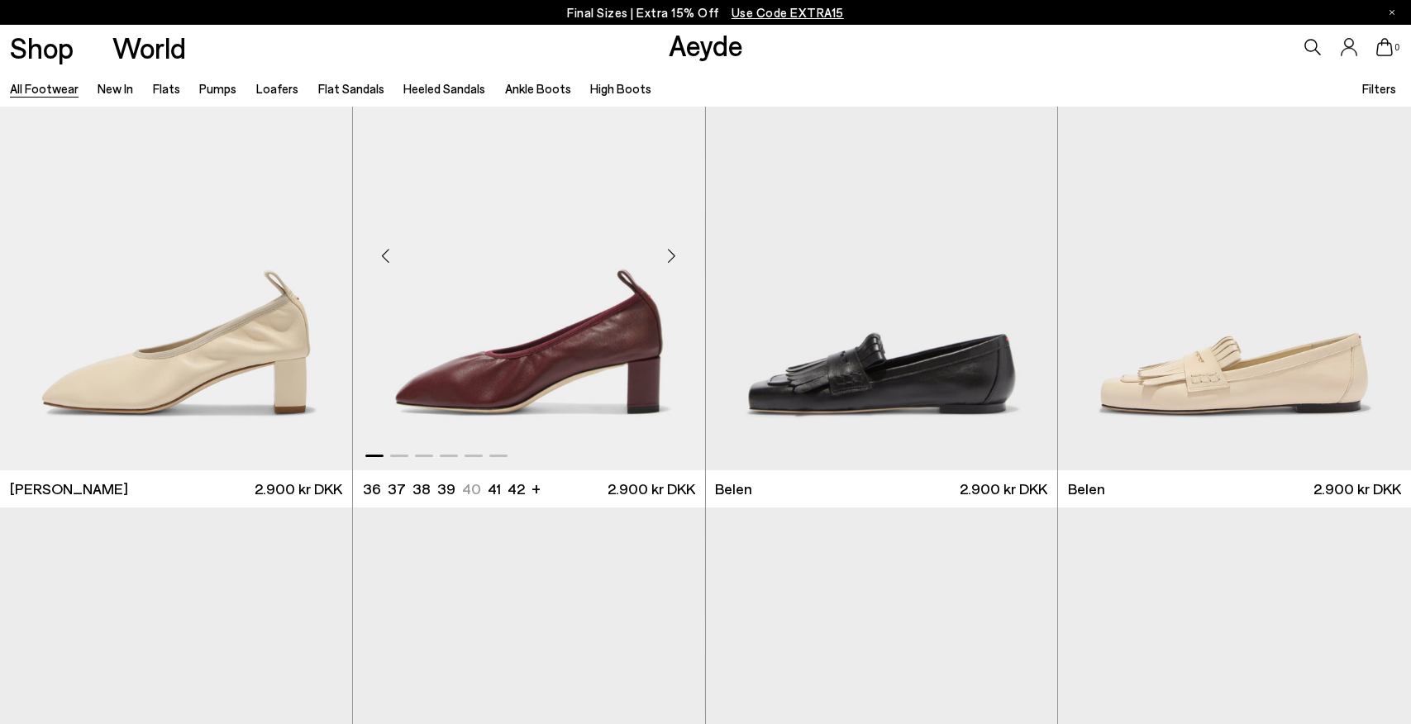
click at [670, 254] on div "Next slide" at bounding box center [672, 256] width 50 height 50
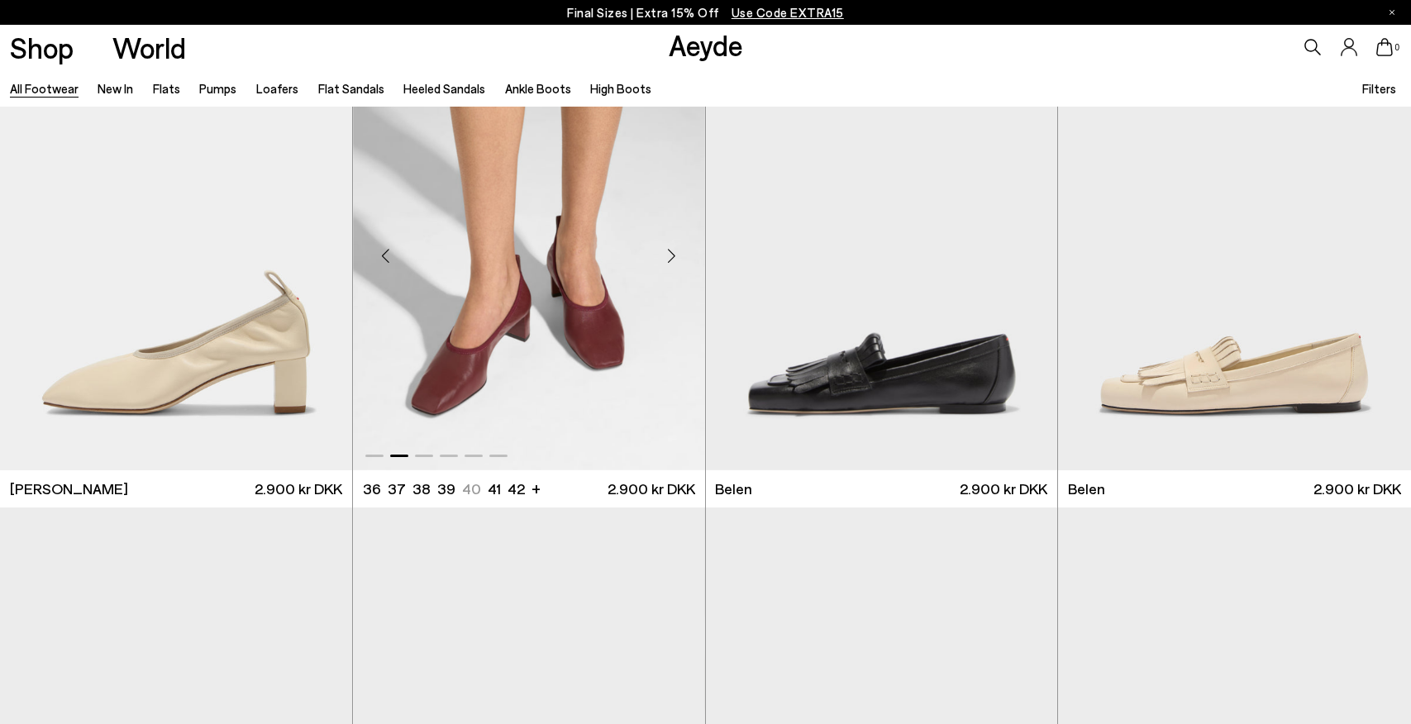
click at [670, 254] on div "Next slide" at bounding box center [672, 256] width 50 height 50
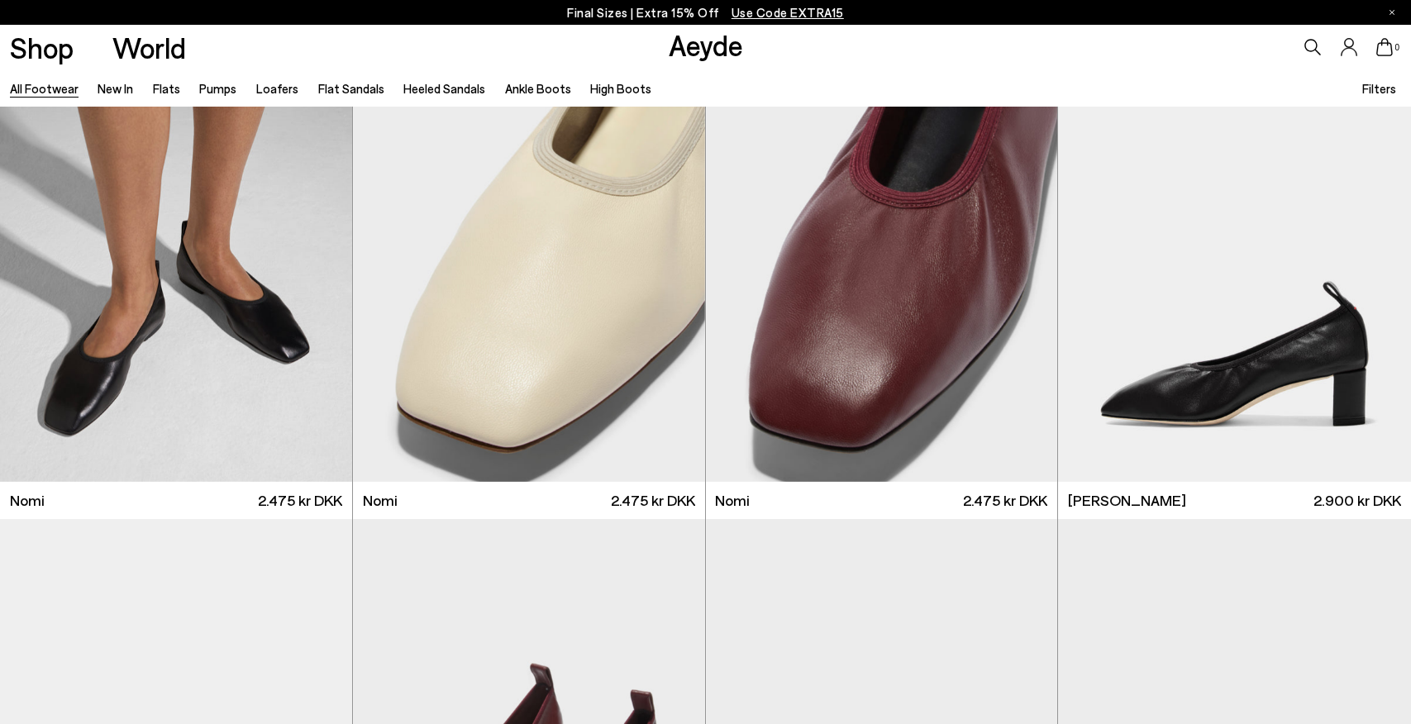
scroll to position [4, 0]
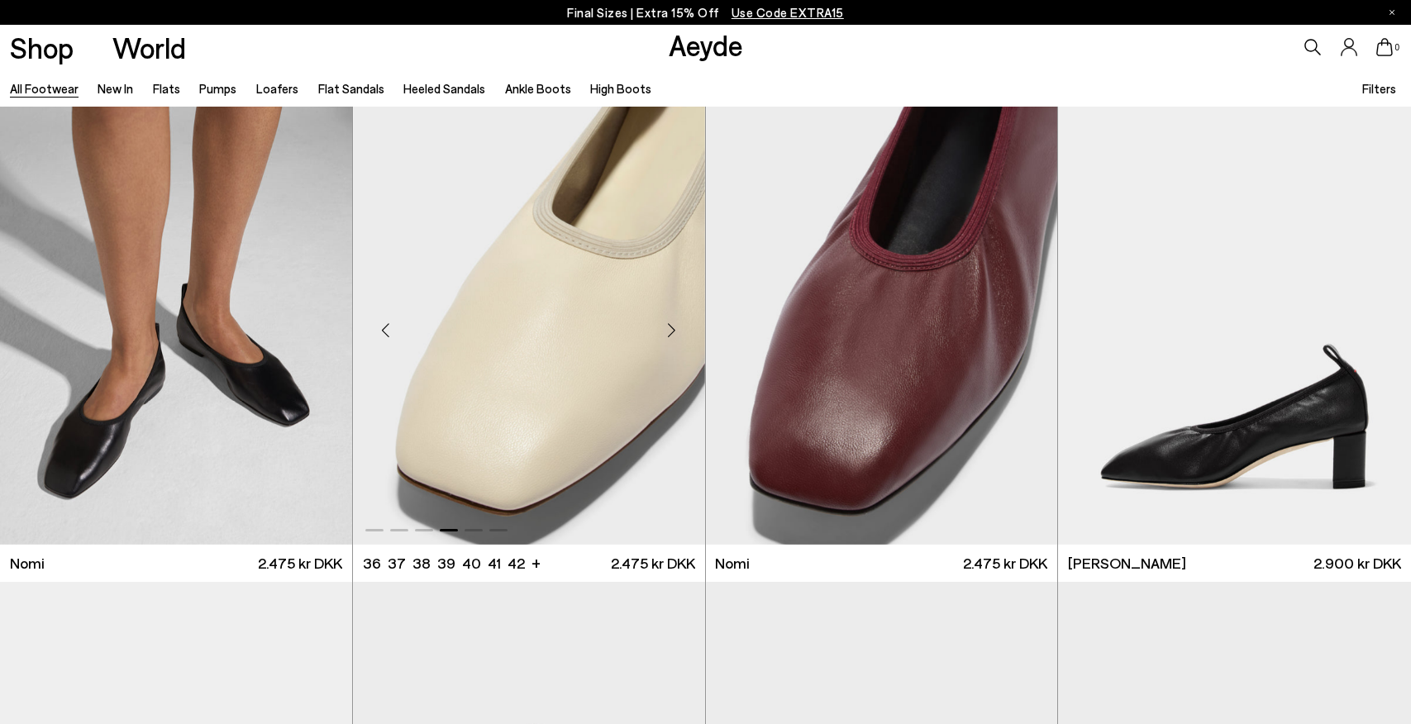
click at [663, 324] on div "Next slide" at bounding box center [672, 331] width 50 height 50
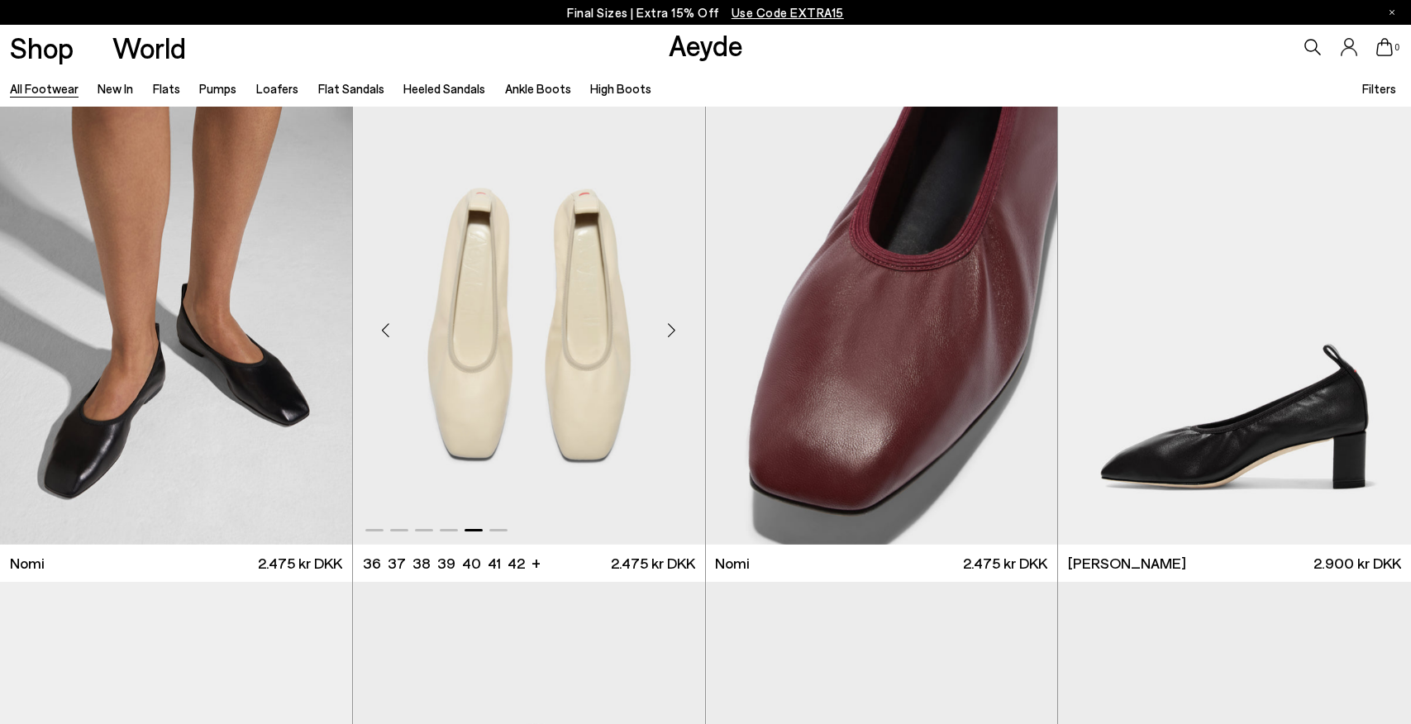
click at [670, 327] on div "Next slide" at bounding box center [672, 331] width 50 height 50
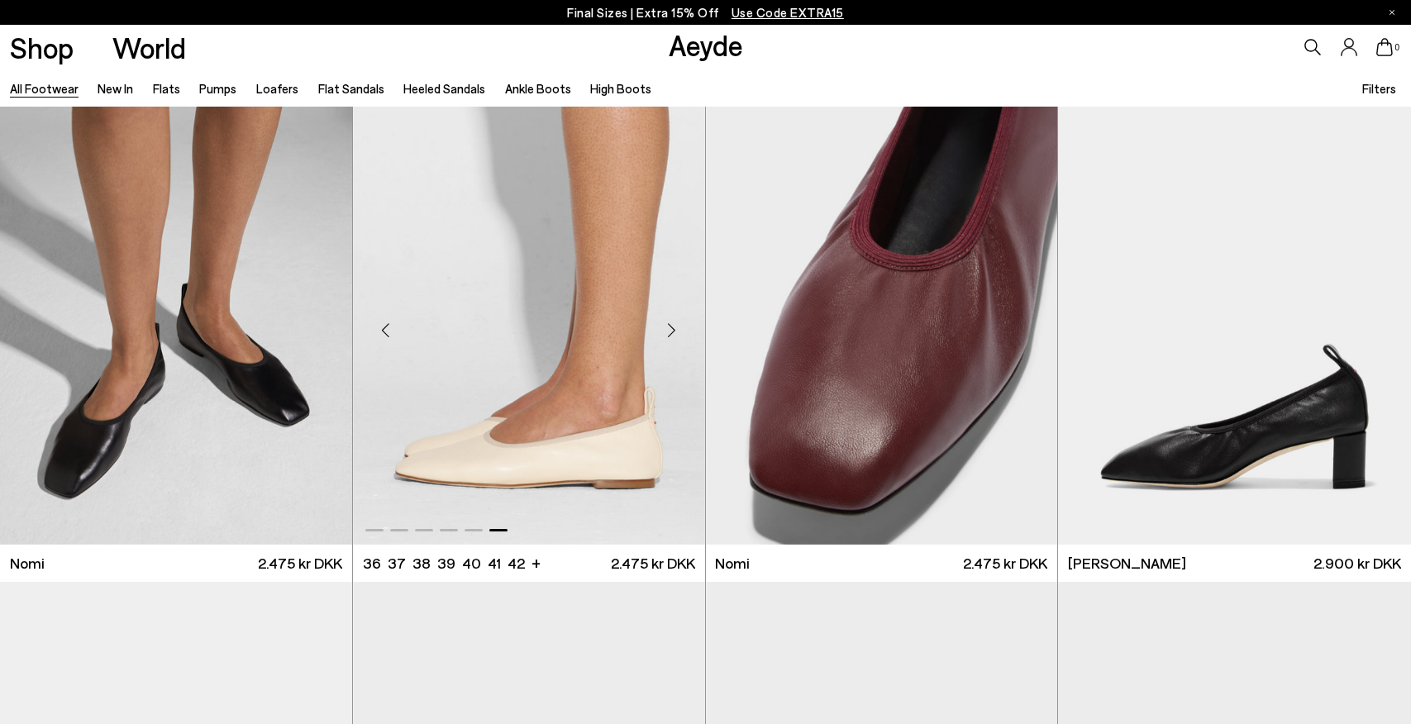
click at [670, 327] on div "Next slide" at bounding box center [672, 331] width 50 height 50
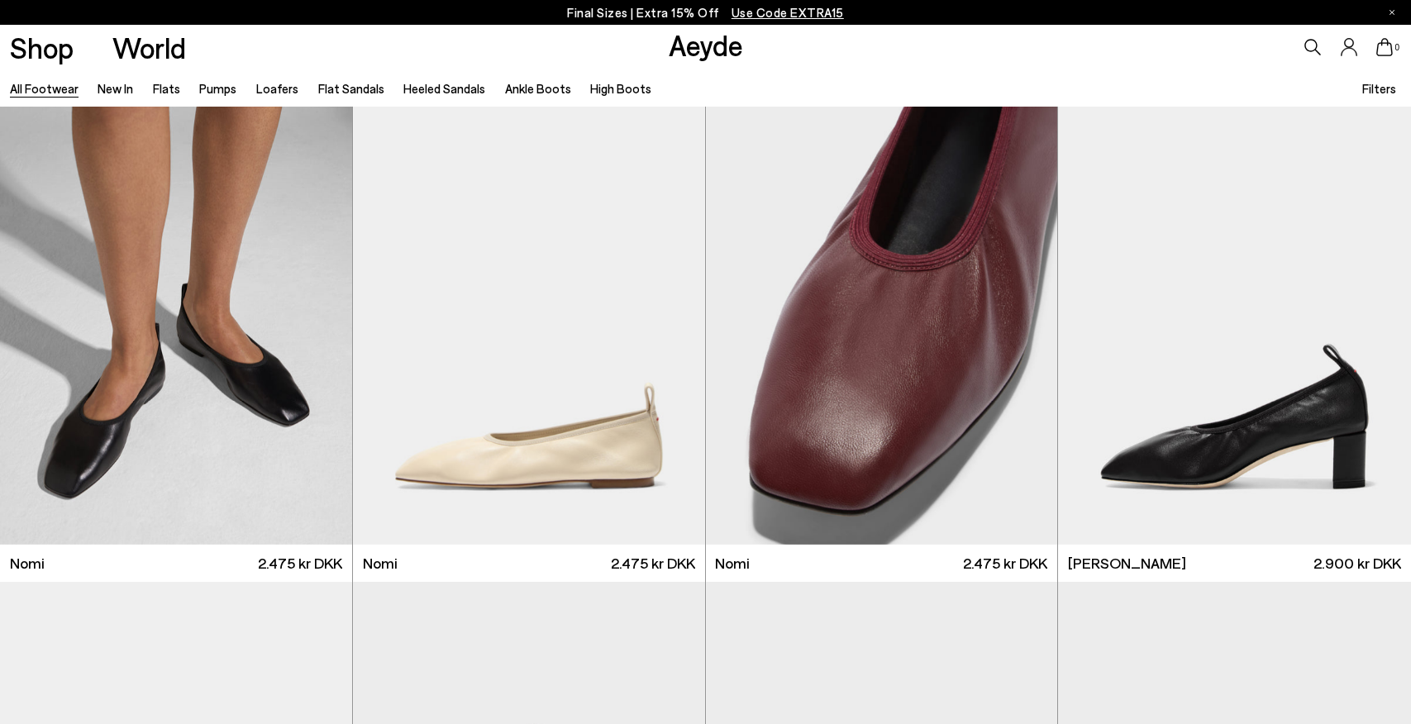
click at [1086, 74] on div "All Footwear New In Flats Pumps Loafers Flat Sandals Heeled Sandals Ankle Boots…" at bounding box center [705, 87] width 1411 height 37
click at [528, 88] on link "Ankle Boots" at bounding box center [538, 88] width 66 height 15
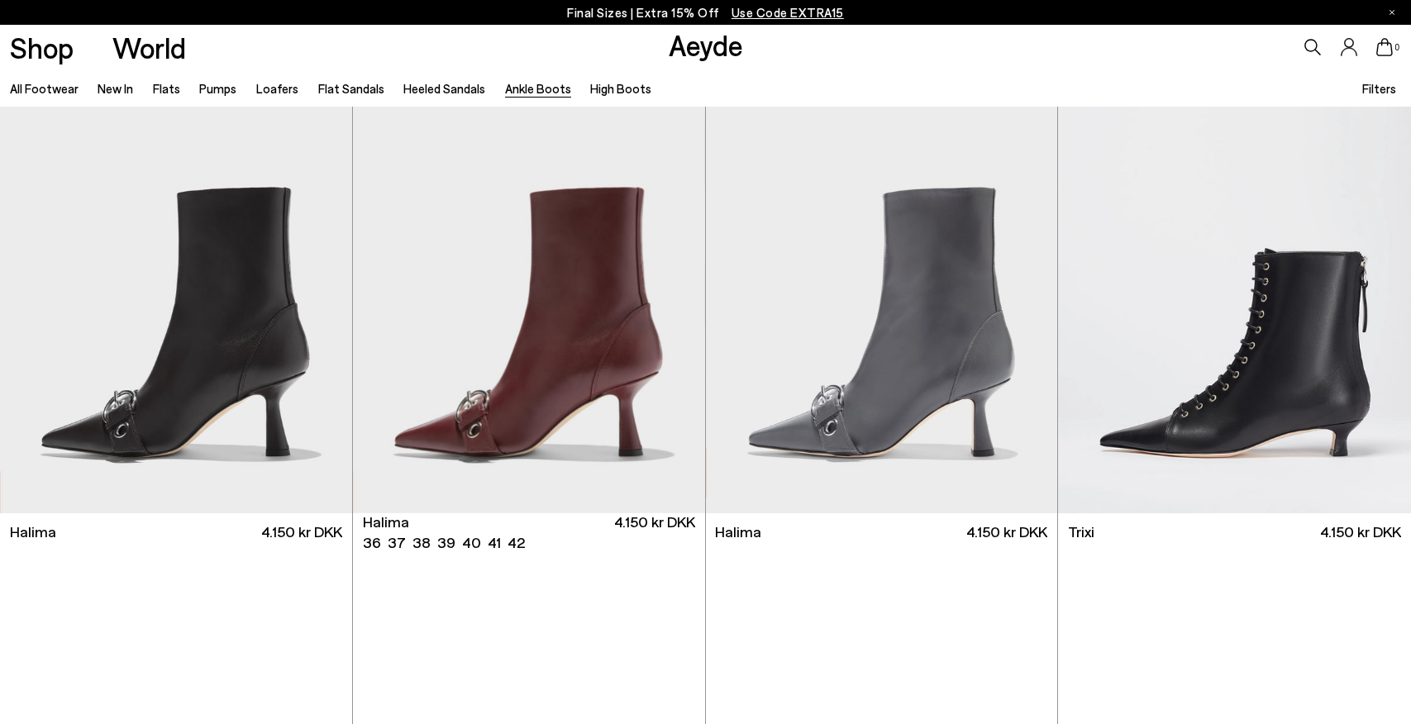
scroll to position [129, 1]
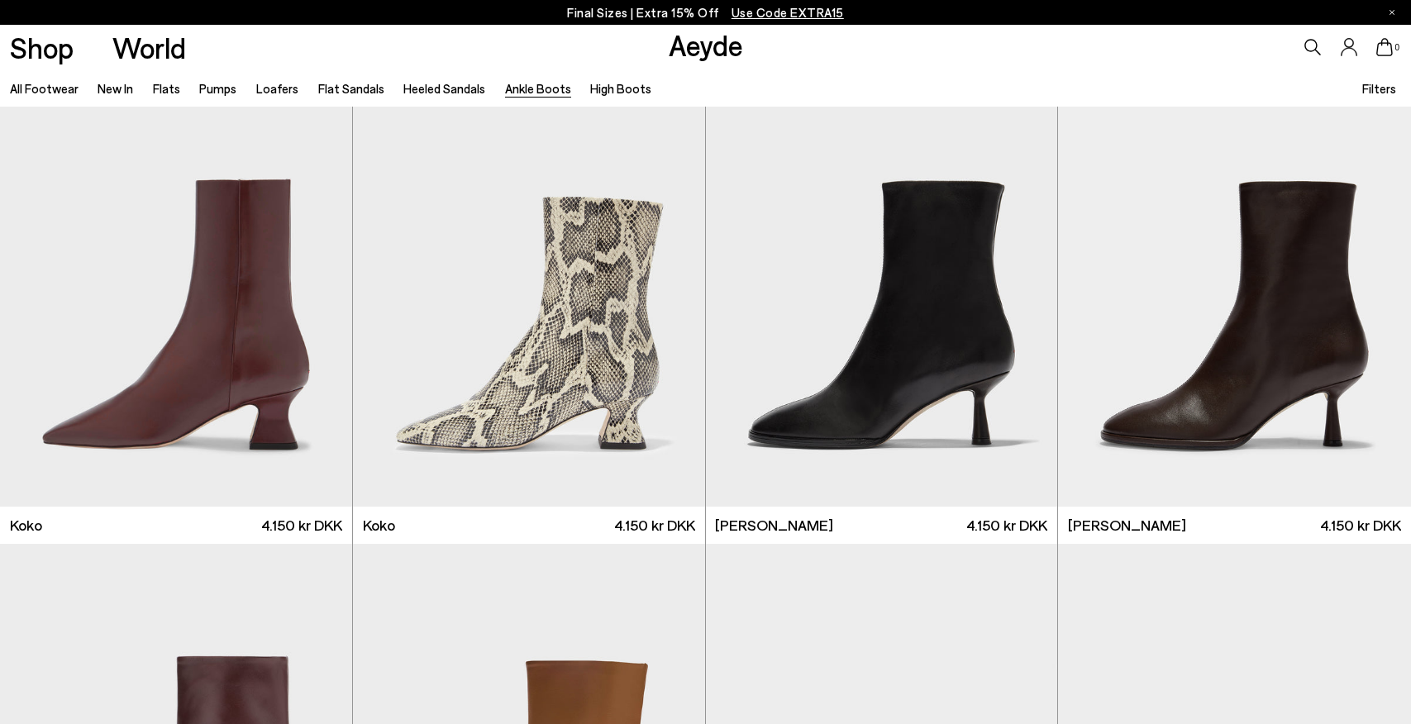
scroll to position [1045, 0]
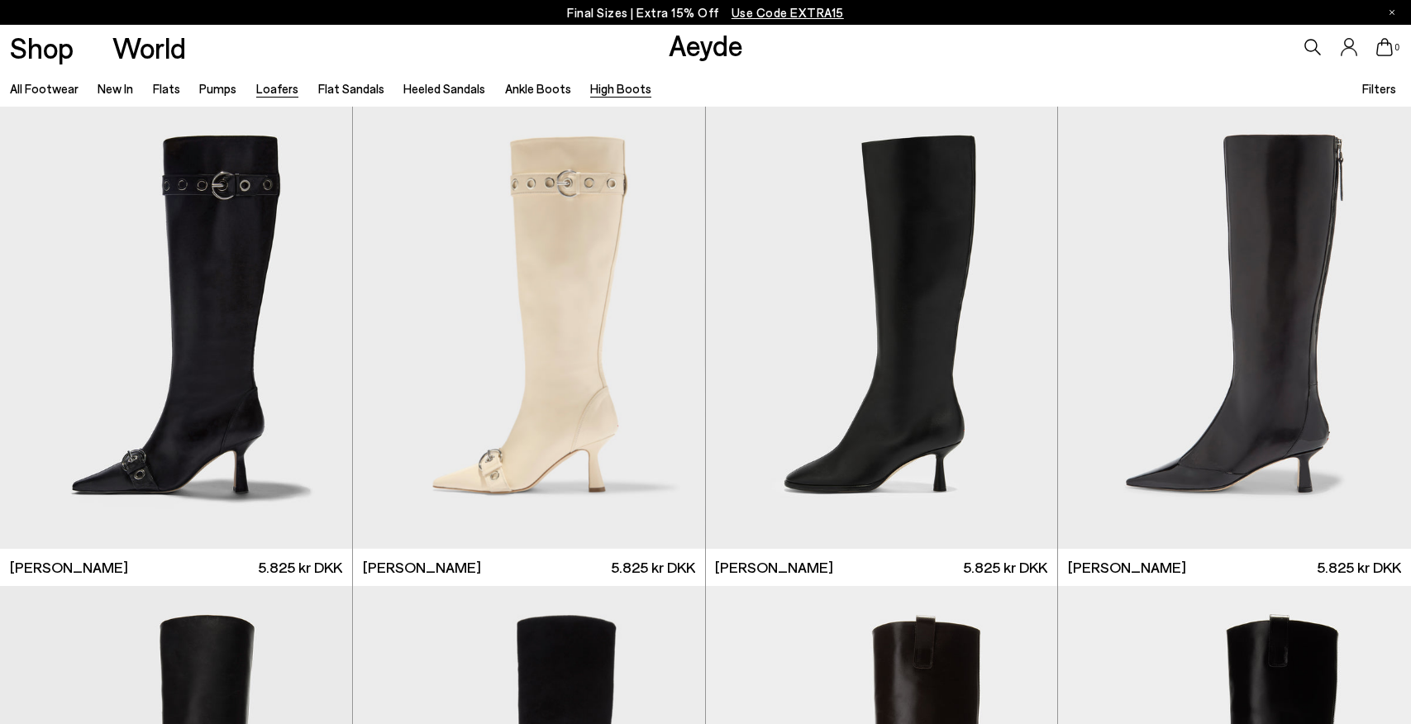
click at [285, 92] on link "Loafers" at bounding box center [277, 88] width 42 height 15
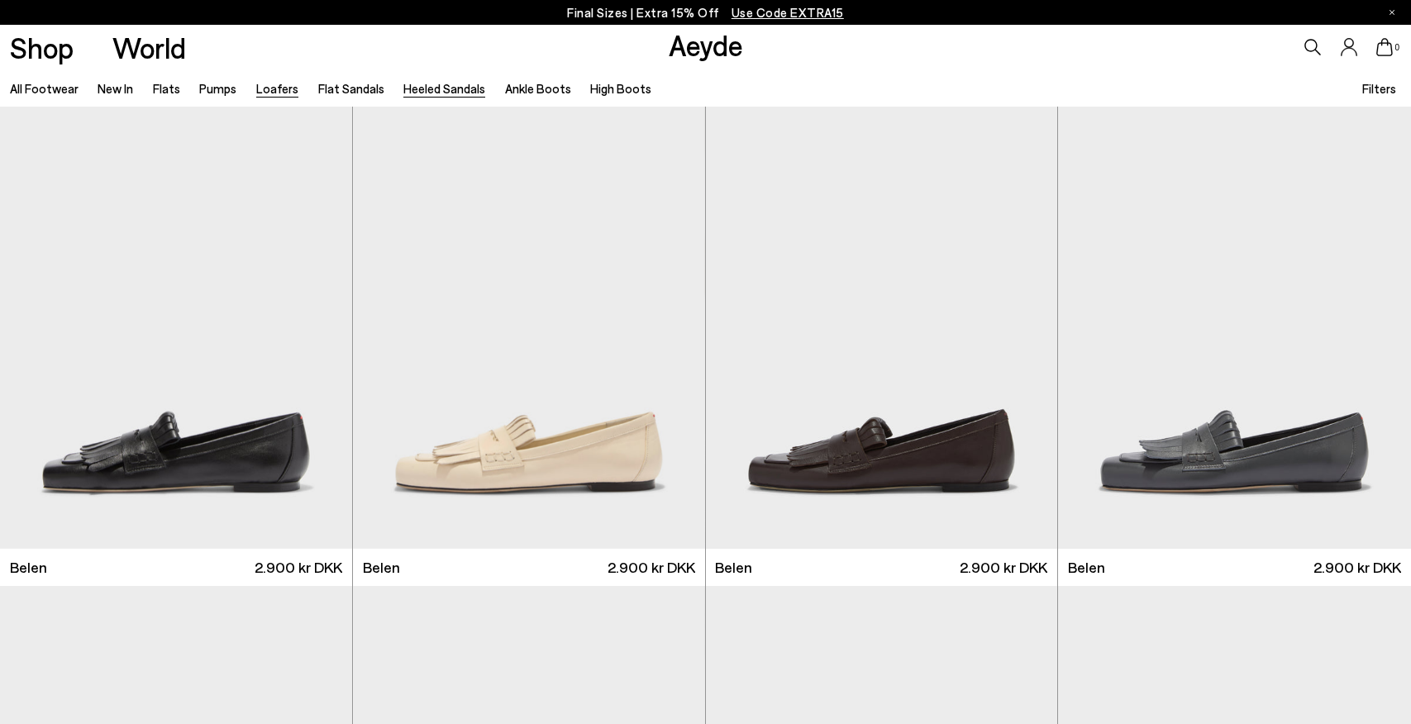
click at [443, 90] on link "Heeled Sandals" at bounding box center [444, 88] width 82 height 15
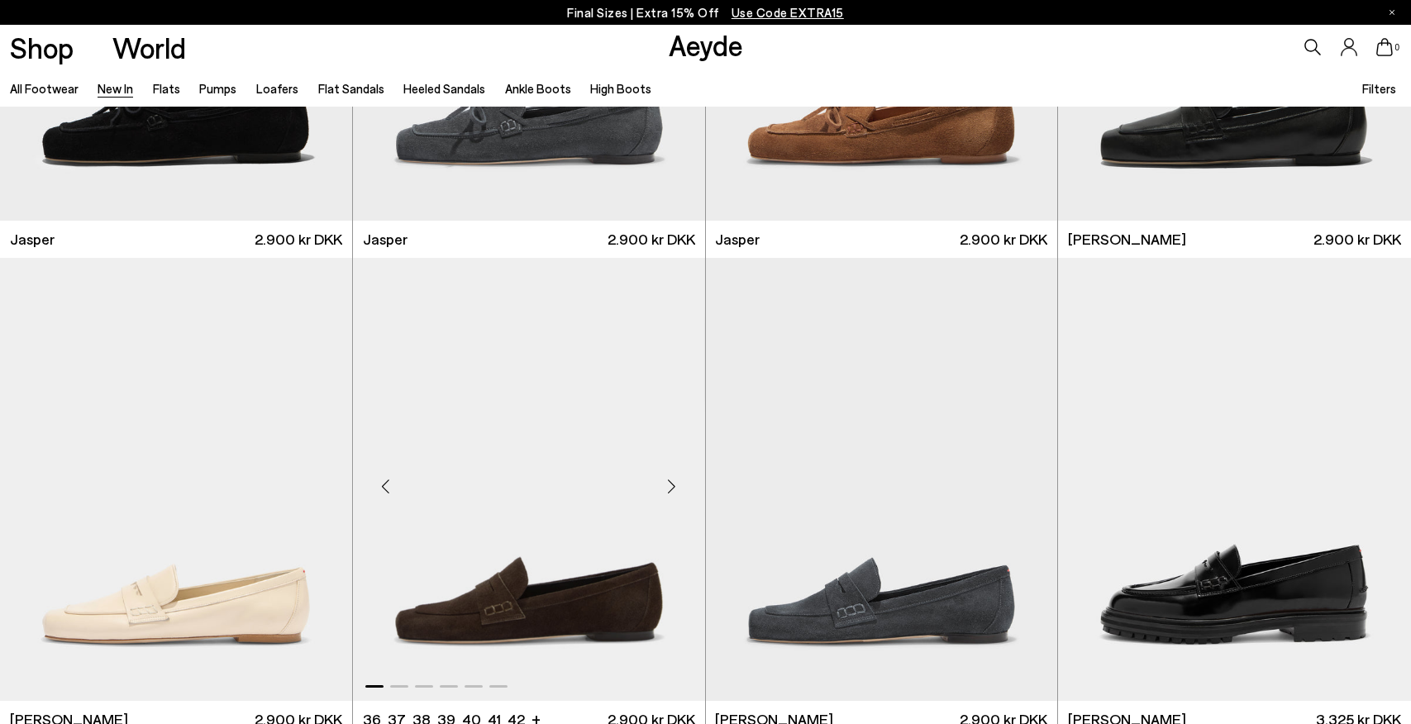
scroll to position [899, 0]
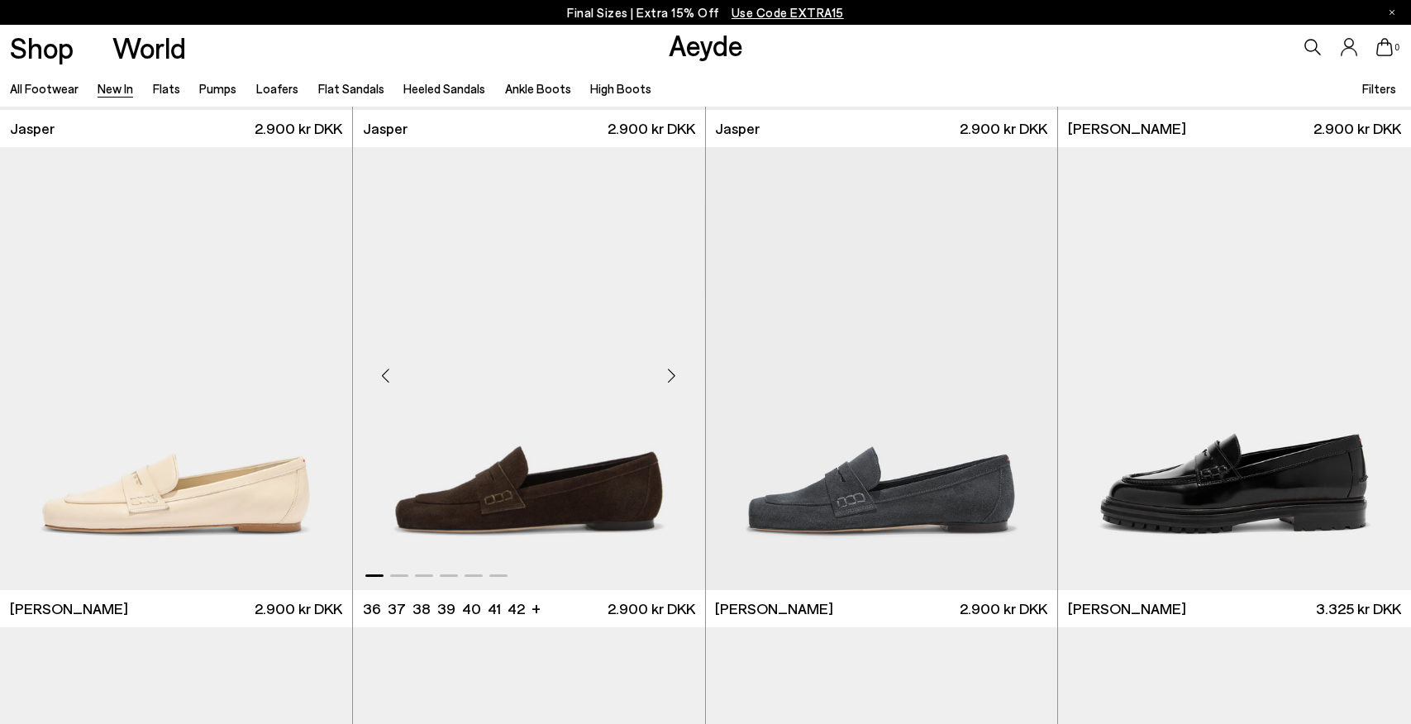
scroll to position [918, 0]
click at [670, 370] on div "Next slide" at bounding box center [672, 376] width 50 height 50
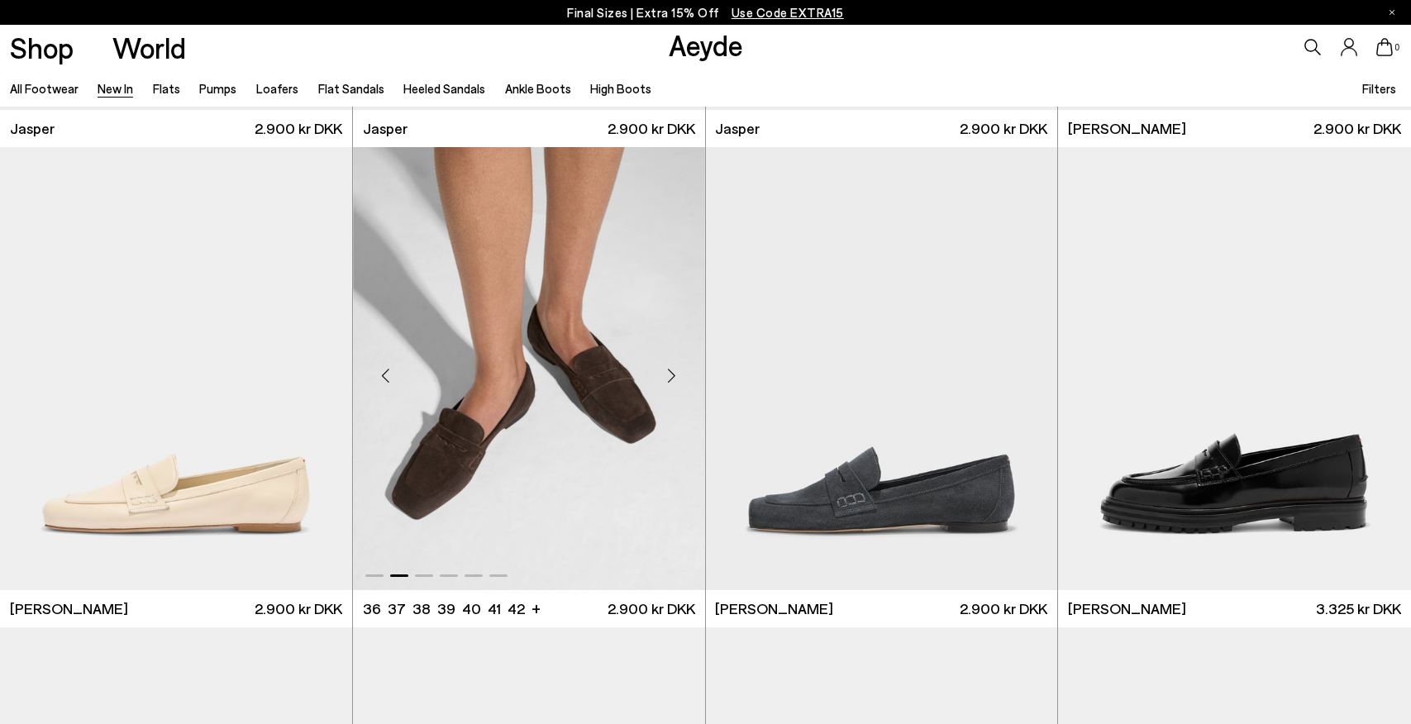
click at [670, 370] on div "Next slide" at bounding box center [672, 376] width 50 height 50
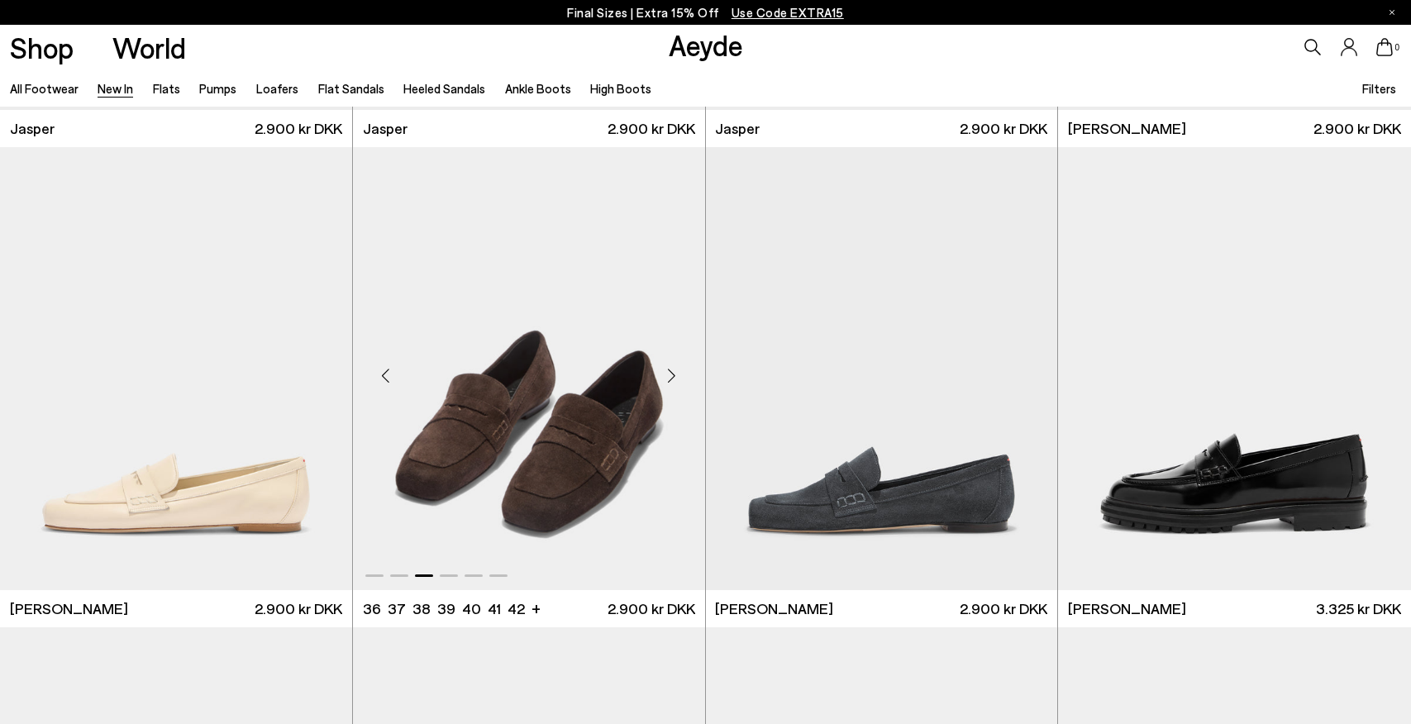
click at [670, 370] on div "Next slide" at bounding box center [672, 376] width 50 height 50
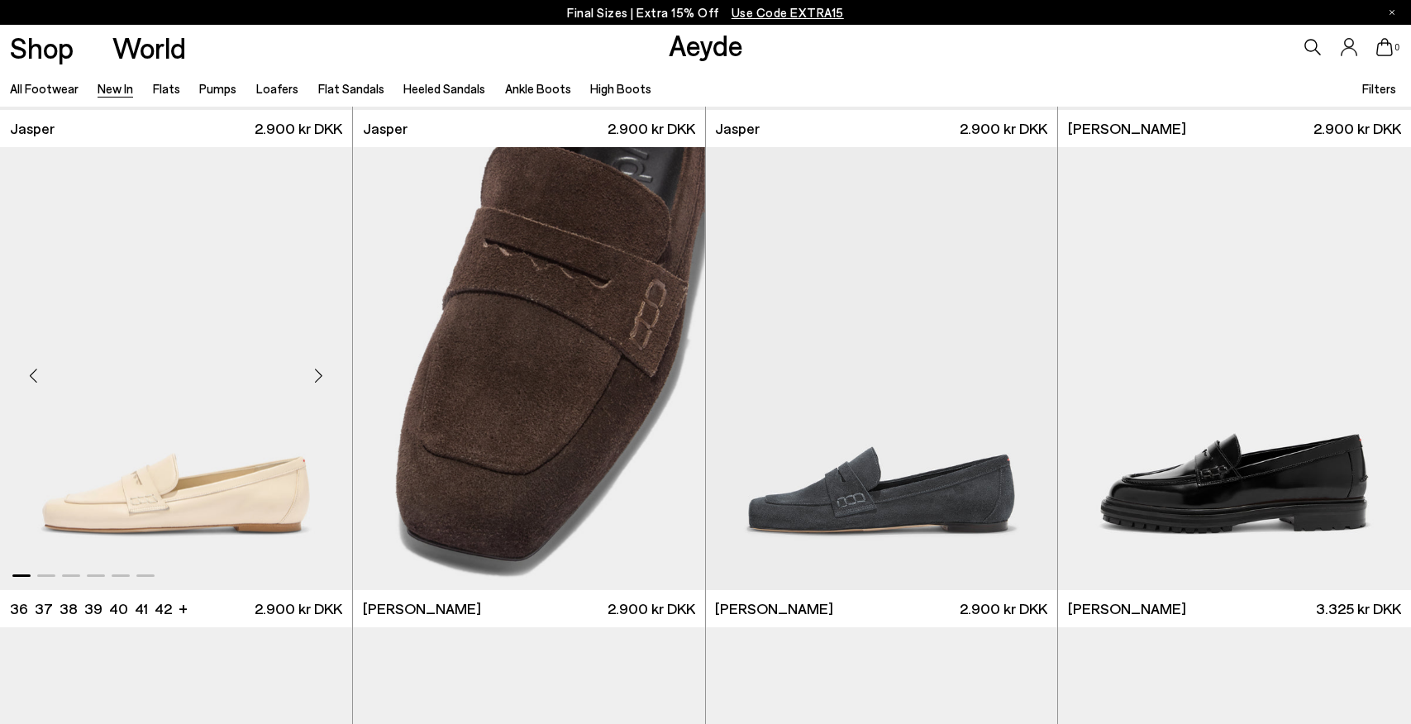
click at [322, 371] on div "Next slide" at bounding box center [319, 376] width 50 height 50
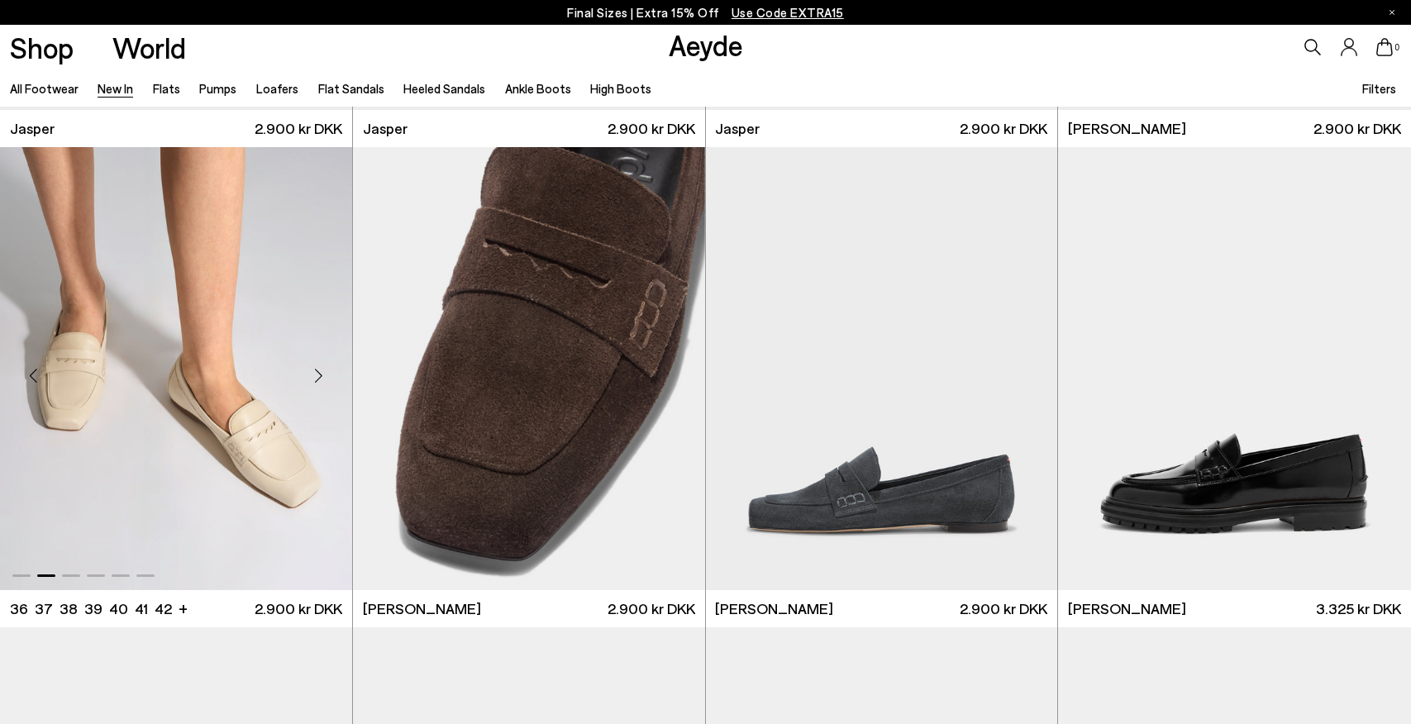
click at [322, 371] on div "Next slide" at bounding box center [319, 376] width 50 height 50
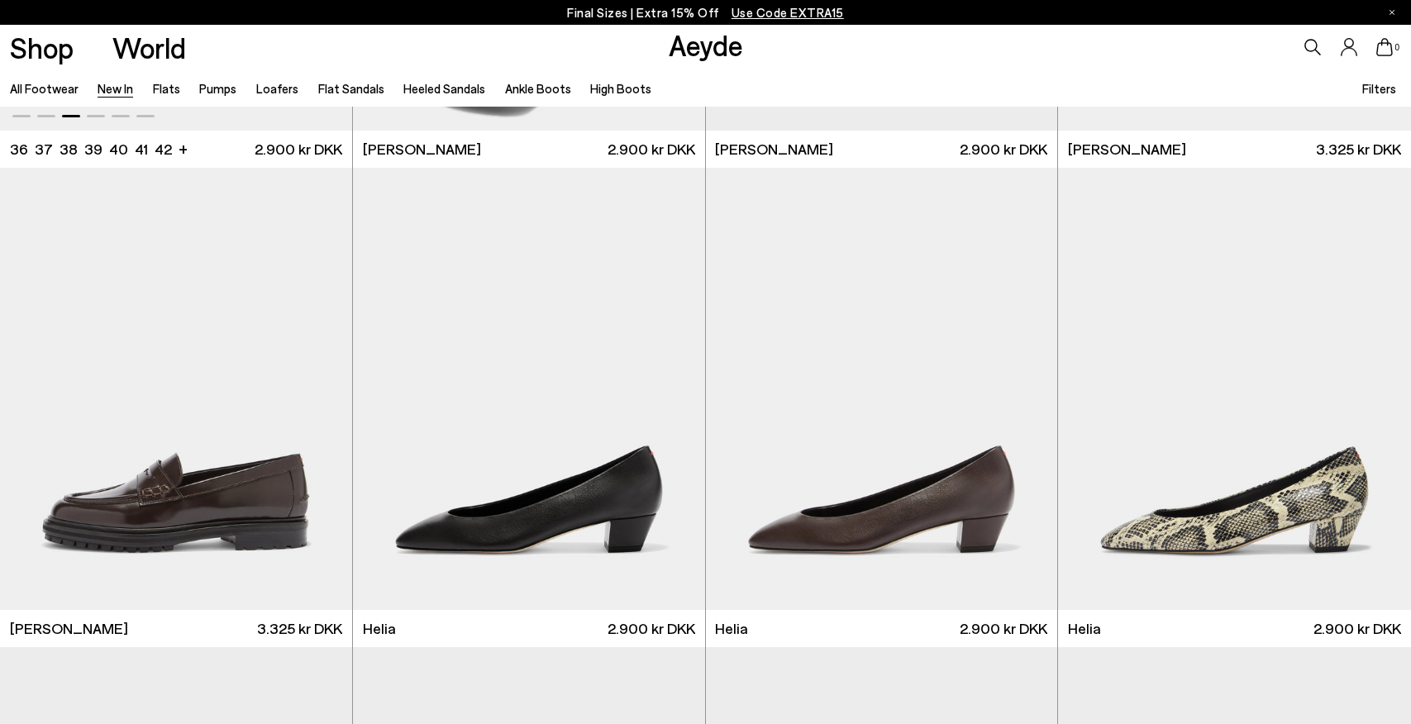
scroll to position [1381, 0]
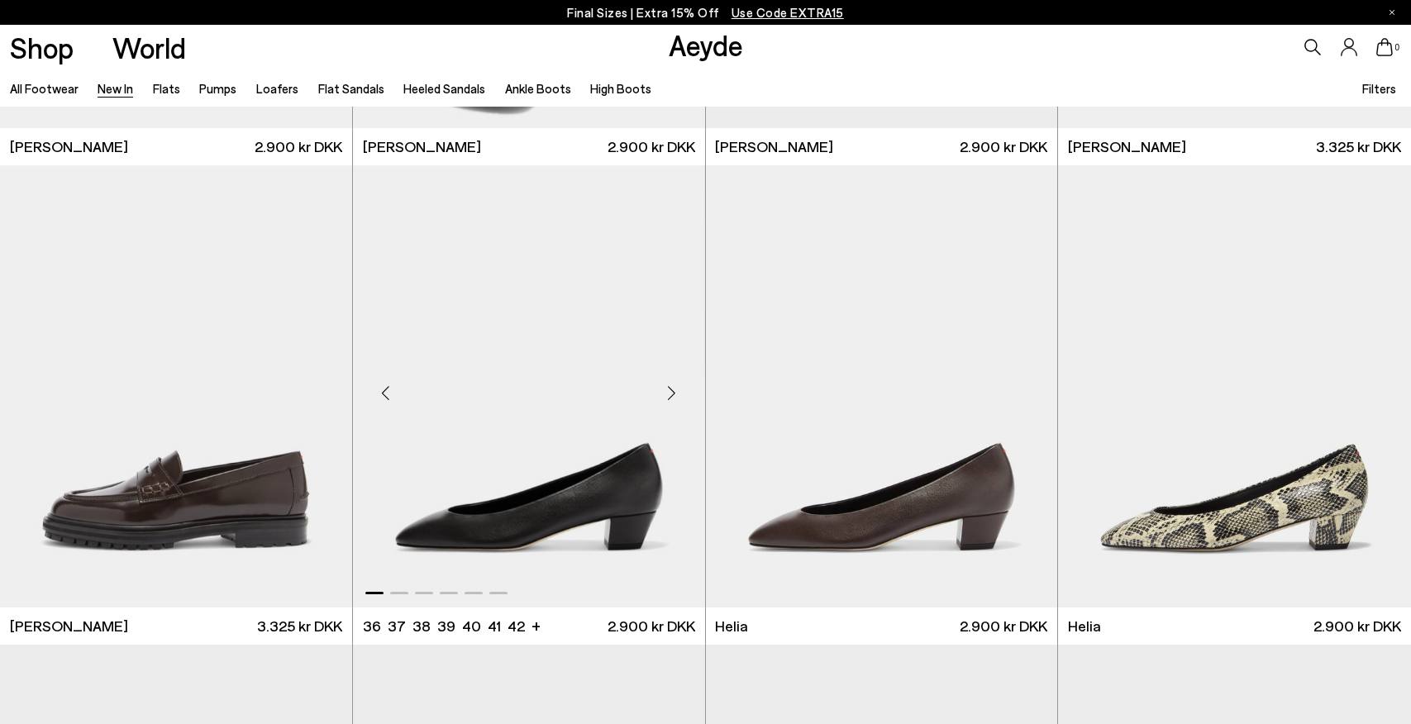
click at [675, 394] on div "Next slide" at bounding box center [672, 393] width 50 height 50
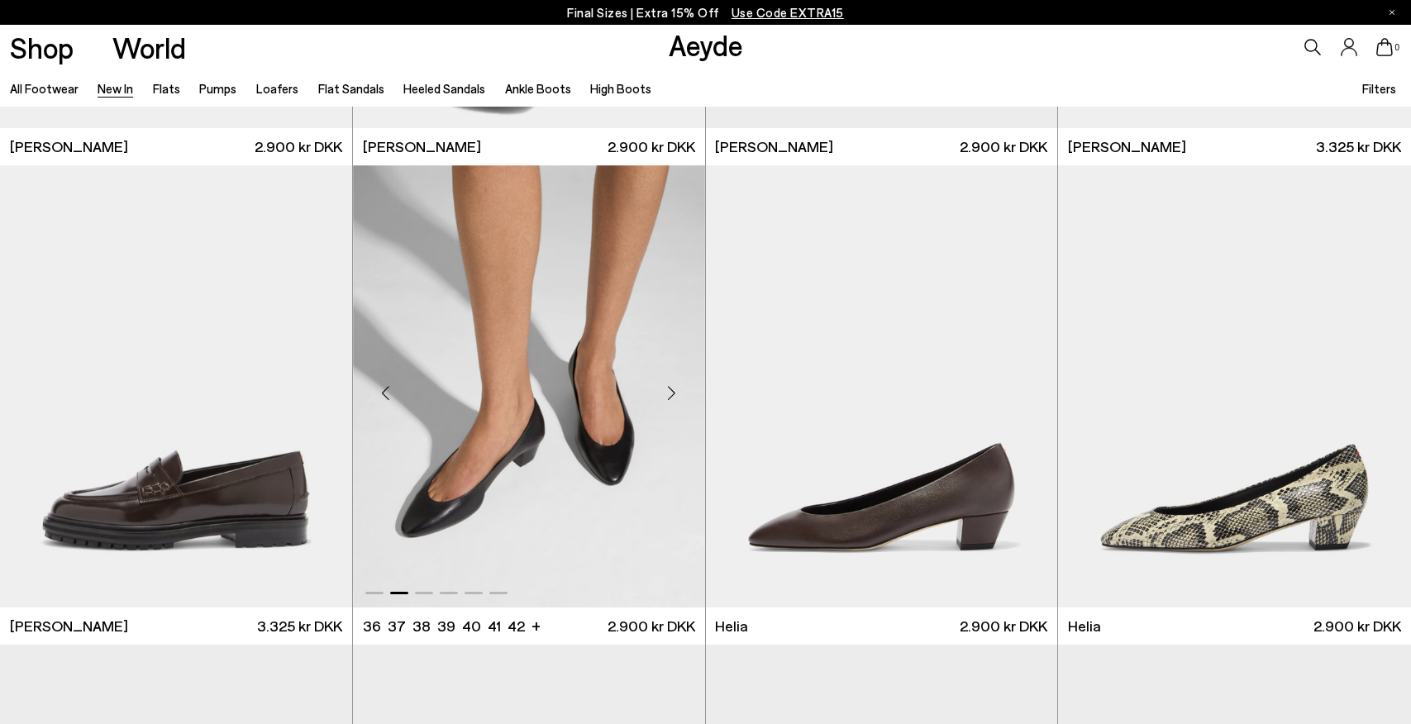
click at [675, 394] on div "Next slide" at bounding box center [672, 393] width 50 height 50
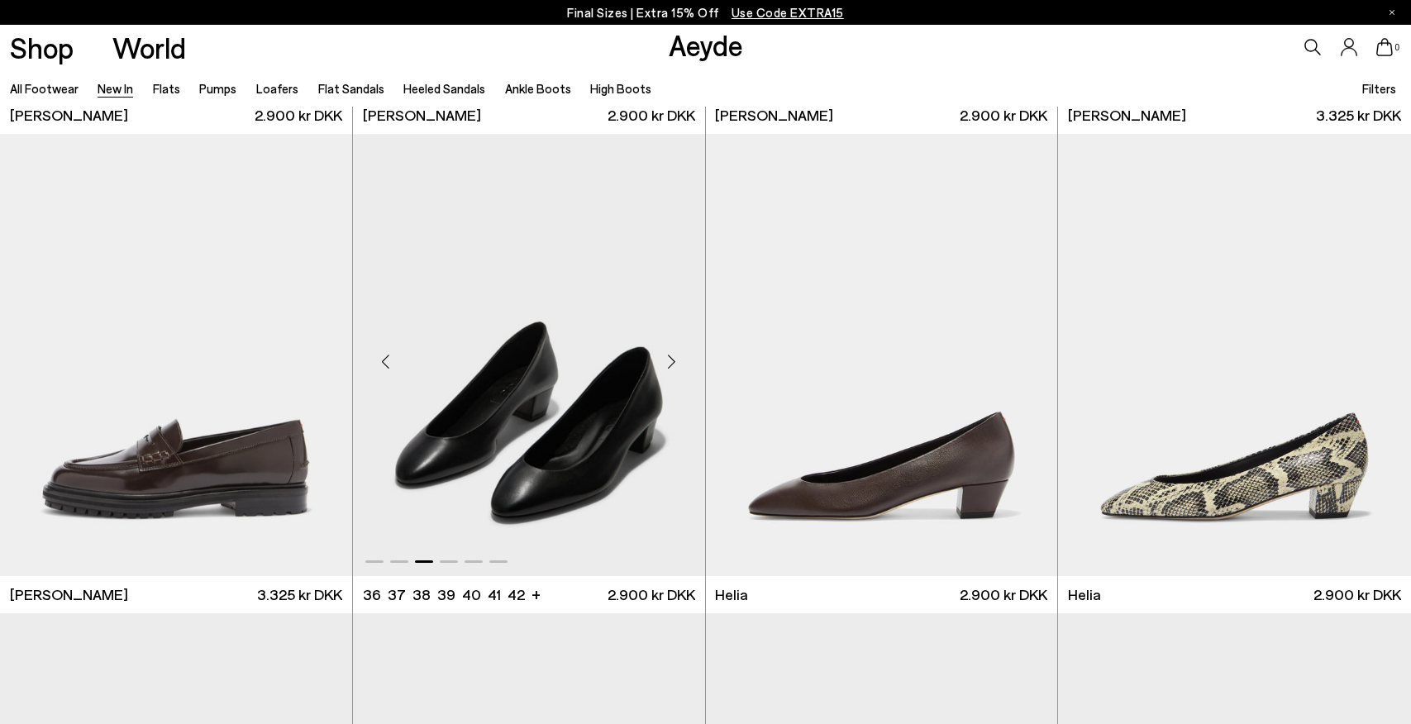
scroll to position [1417, 0]
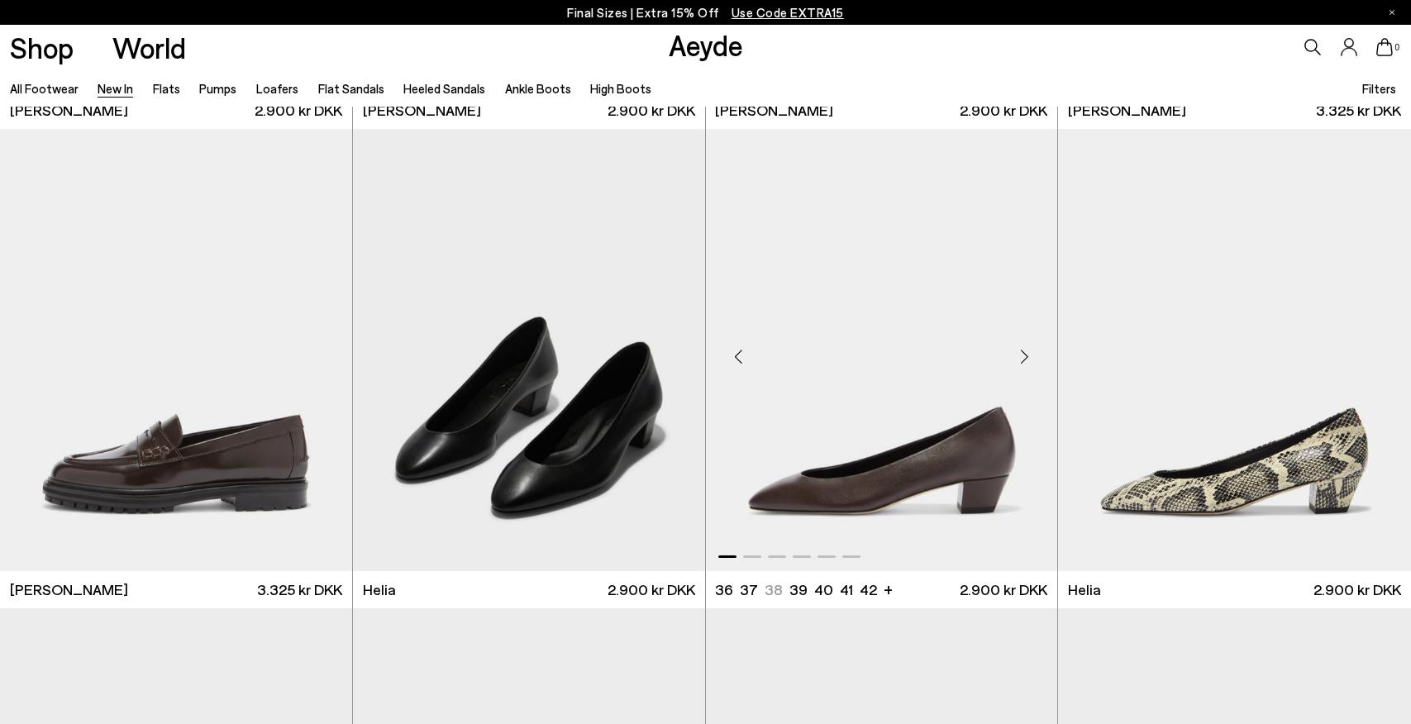
click at [1023, 362] on div "Next slide" at bounding box center [1024, 356] width 50 height 50
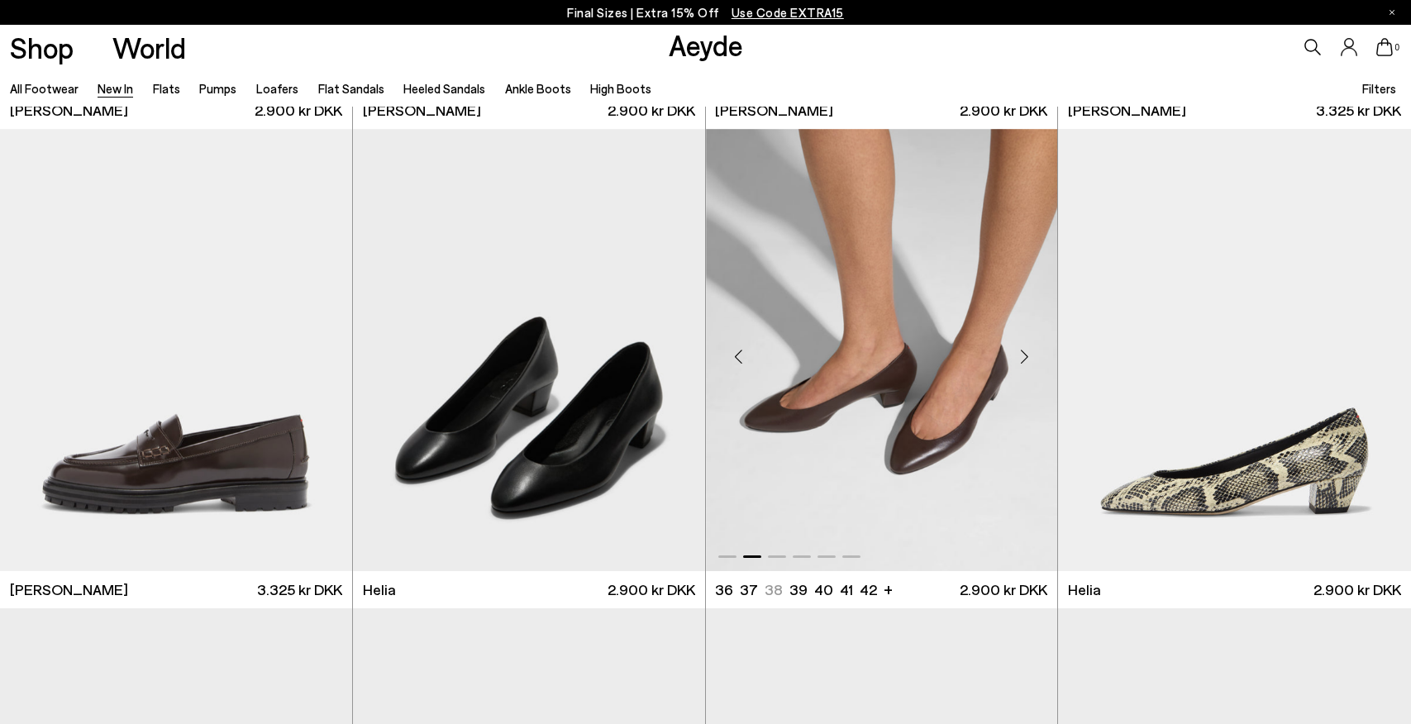
click at [1023, 361] on div "Next slide" at bounding box center [1024, 356] width 50 height 50
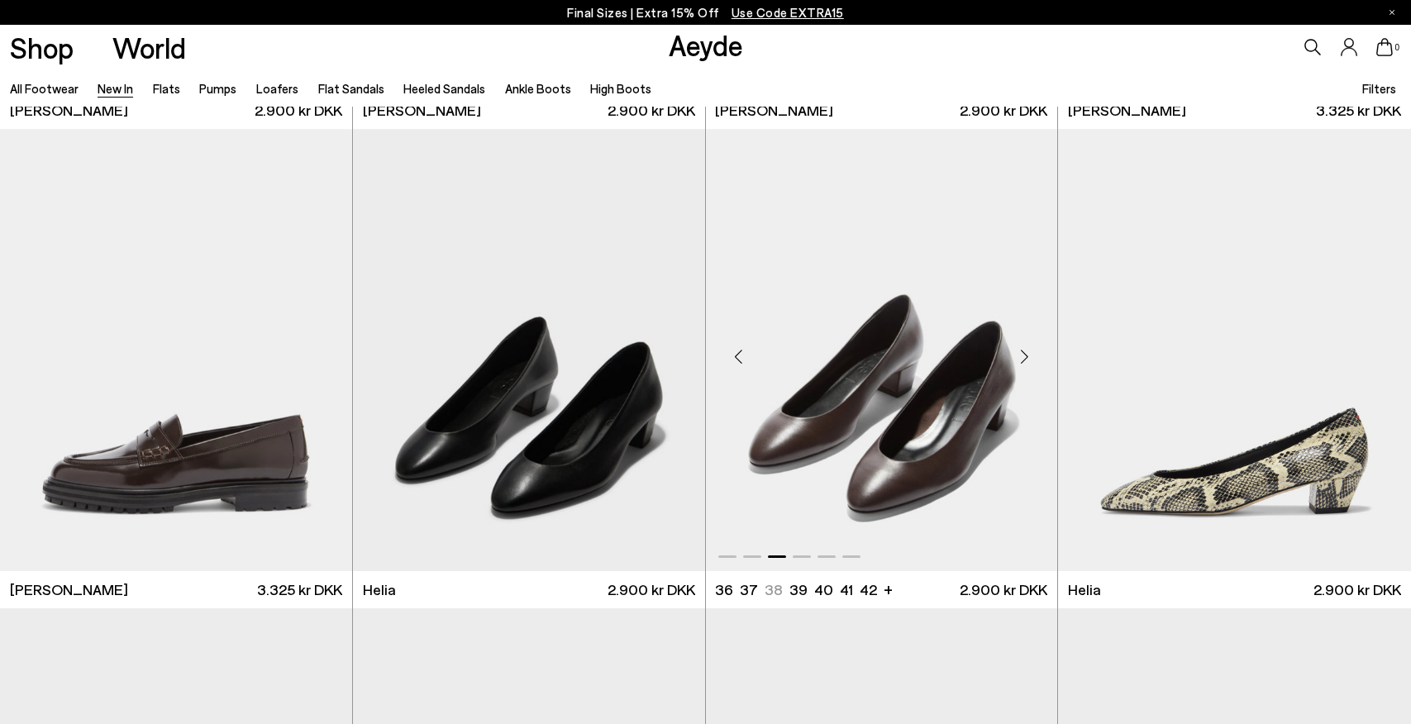
click at [1023, 361] on div "Next slide" at bounding box center [1024, 356] width 50 height 50
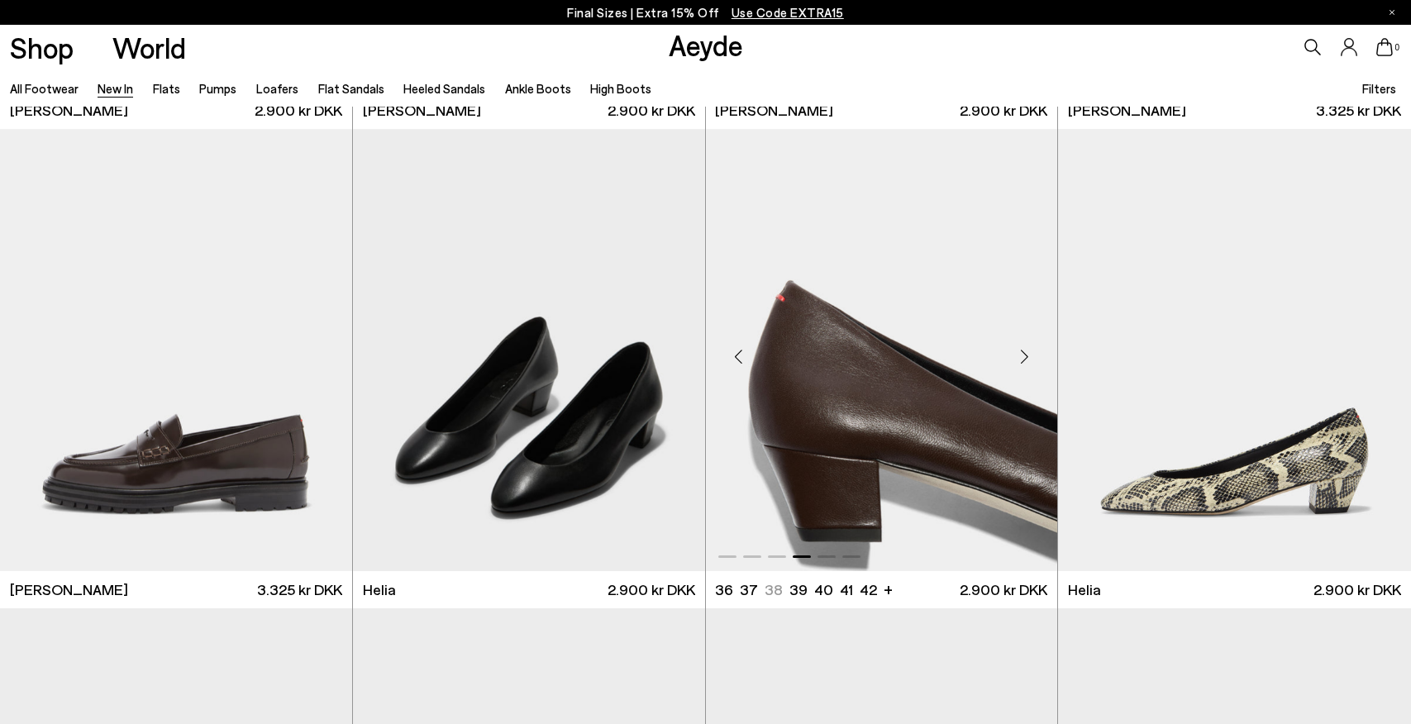
click at [1023, 361] on div "Next slide" at bounding box center [1024, 356] width 50 height 50
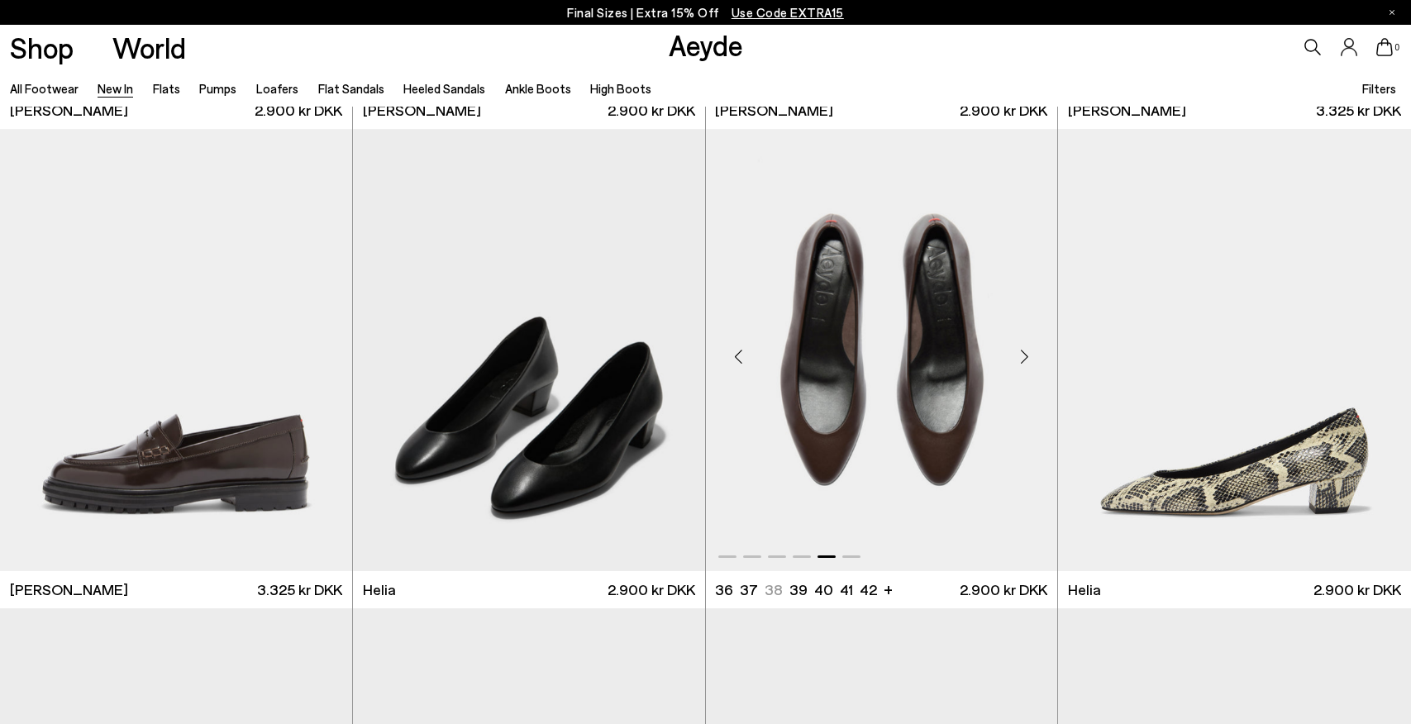
click at [1023, 353] on div "Next slide" at bounding box center [1024, 356] width 50 height 50
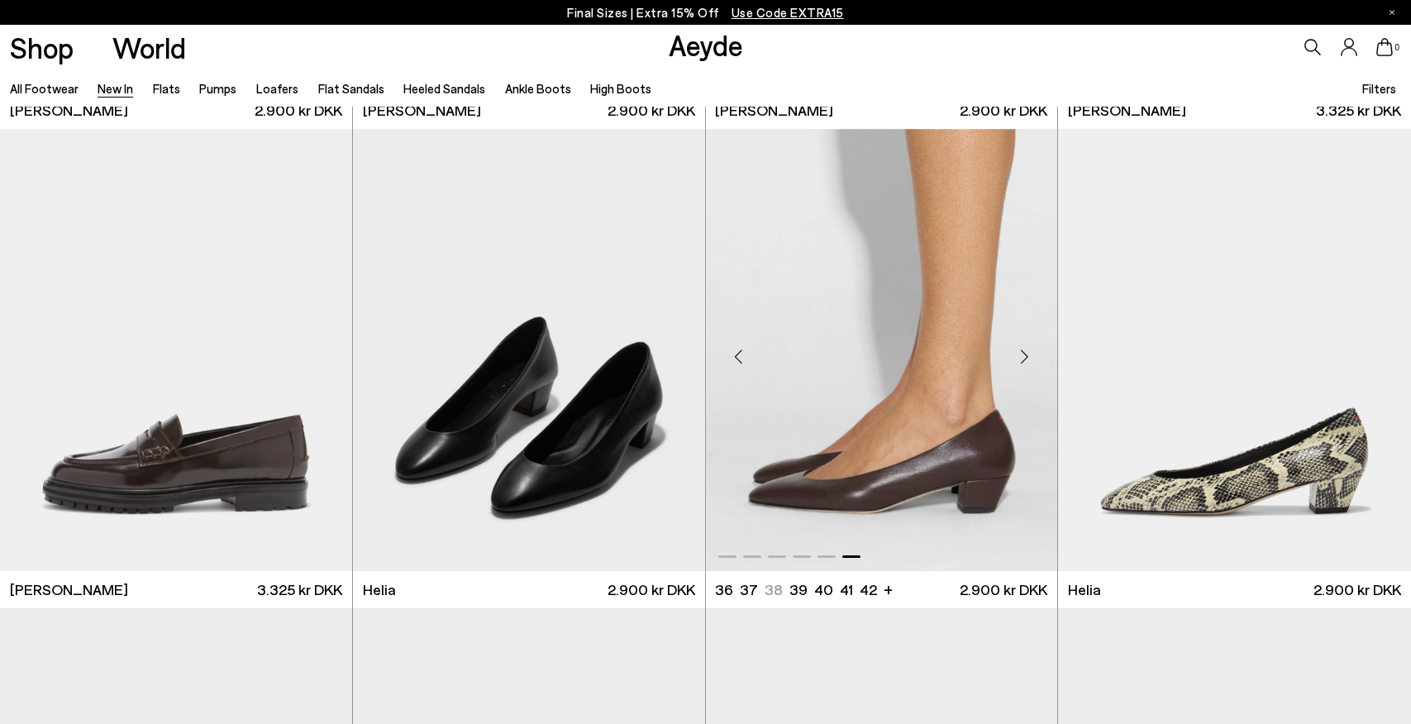
click at [1023, 353] on div "Next slide" at bounding box center [1024, 356] width 50 height 50
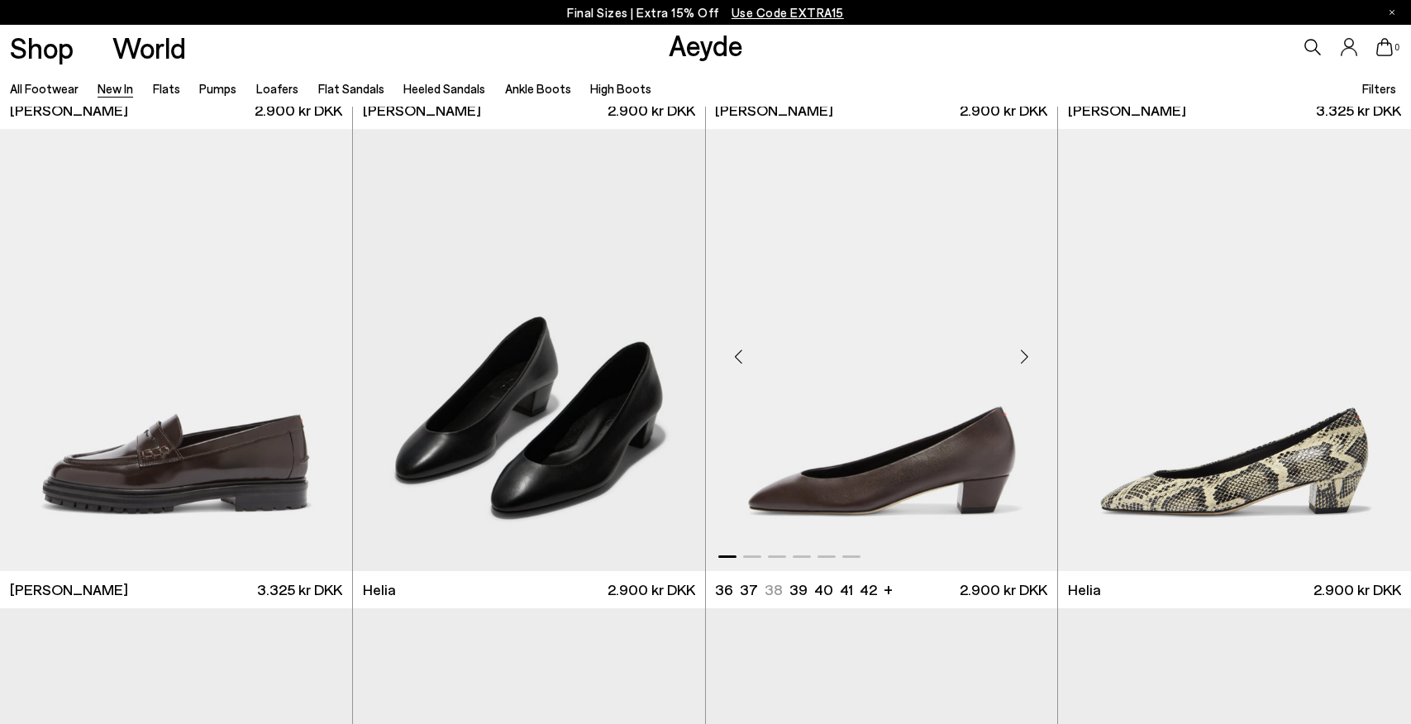
click at [1023, 353] on div "Next slide" at bounding box center [1024, 356] width 50 height 50
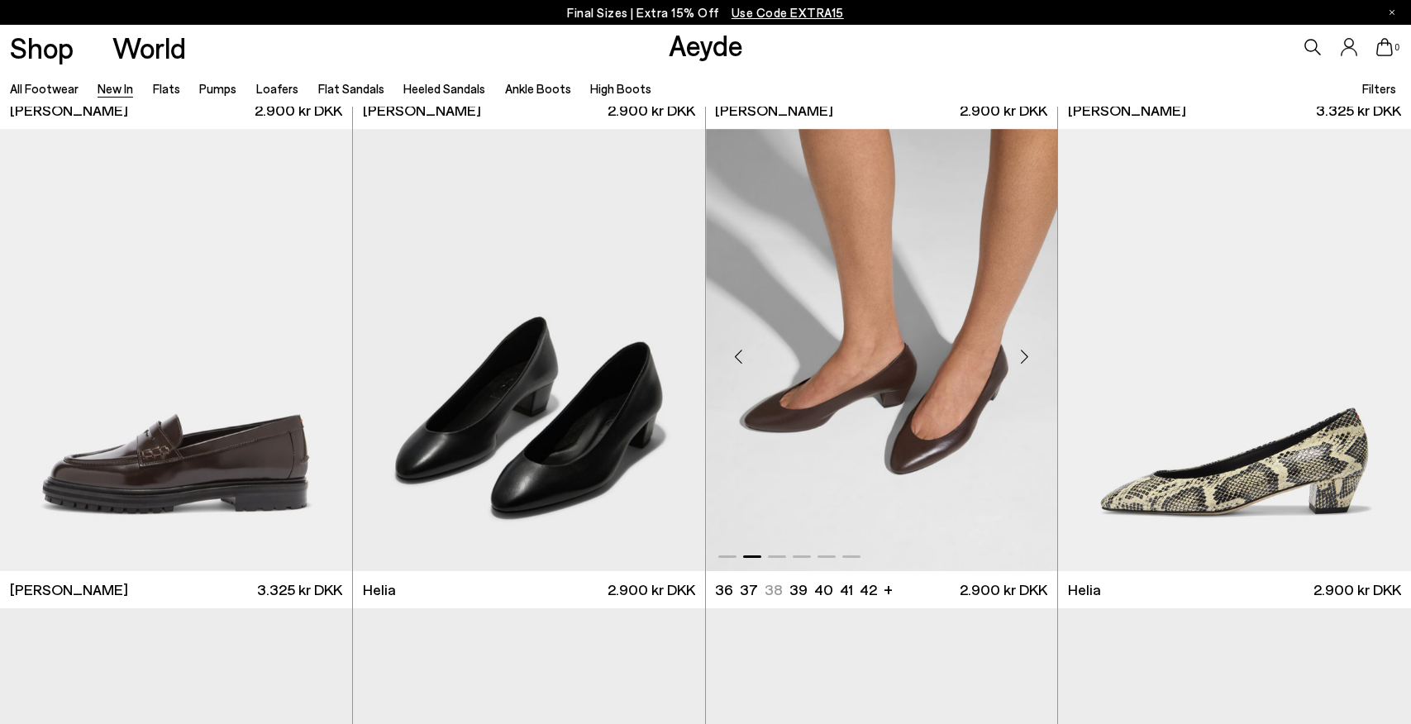
click at [1023, 353] on div "Next slide" at bounding box center [1024, 356] width 50 height 50
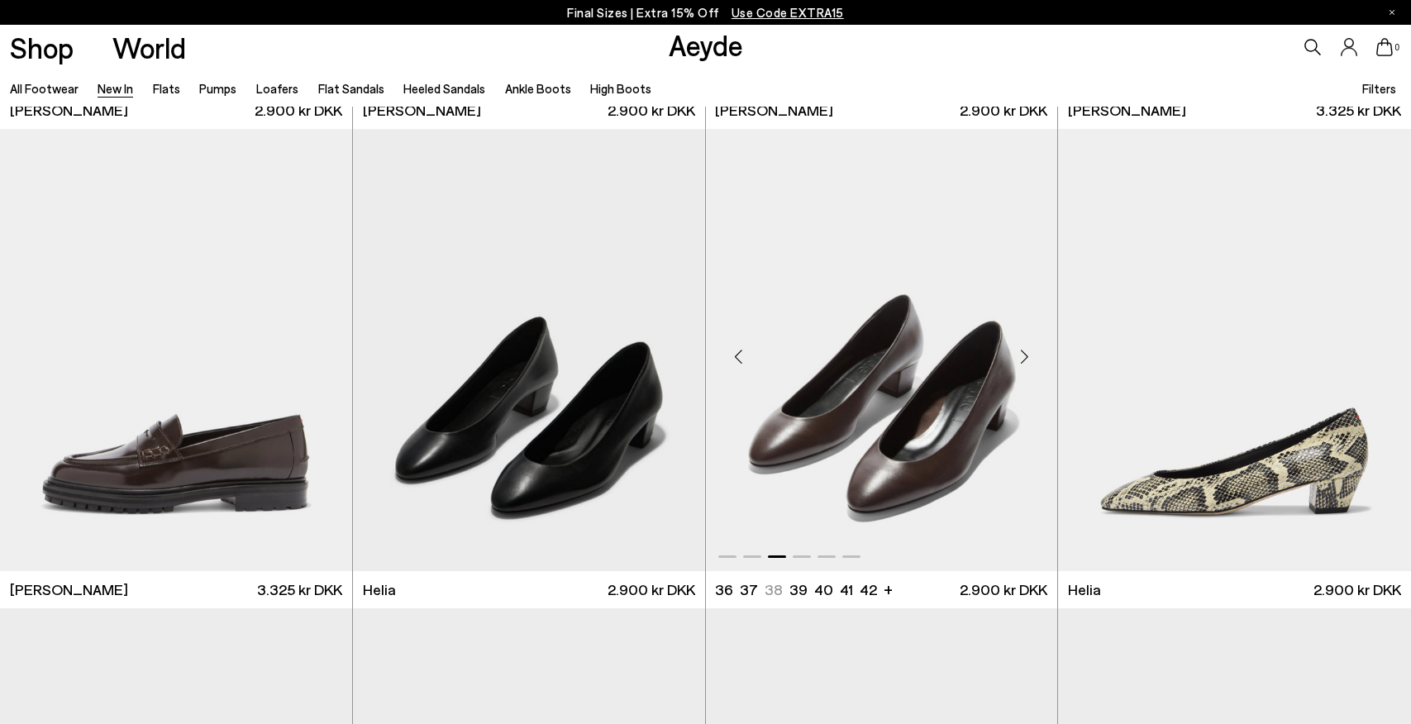
click at [1023, 353] on div "Next slide" at bounding box center [1024, 356] width 50 height 50
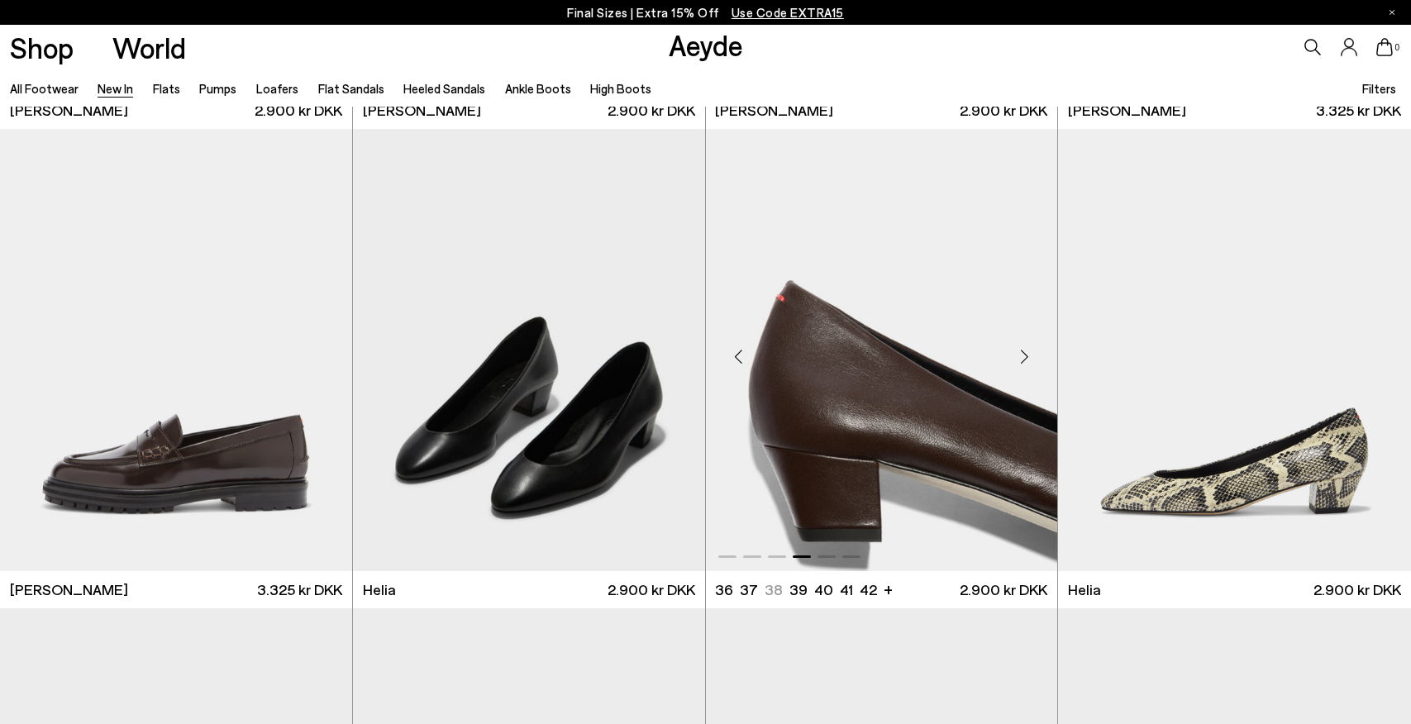
click at [1023, 352] on div "Next slide" at bounding box center [1024, 356] width 50 height 50
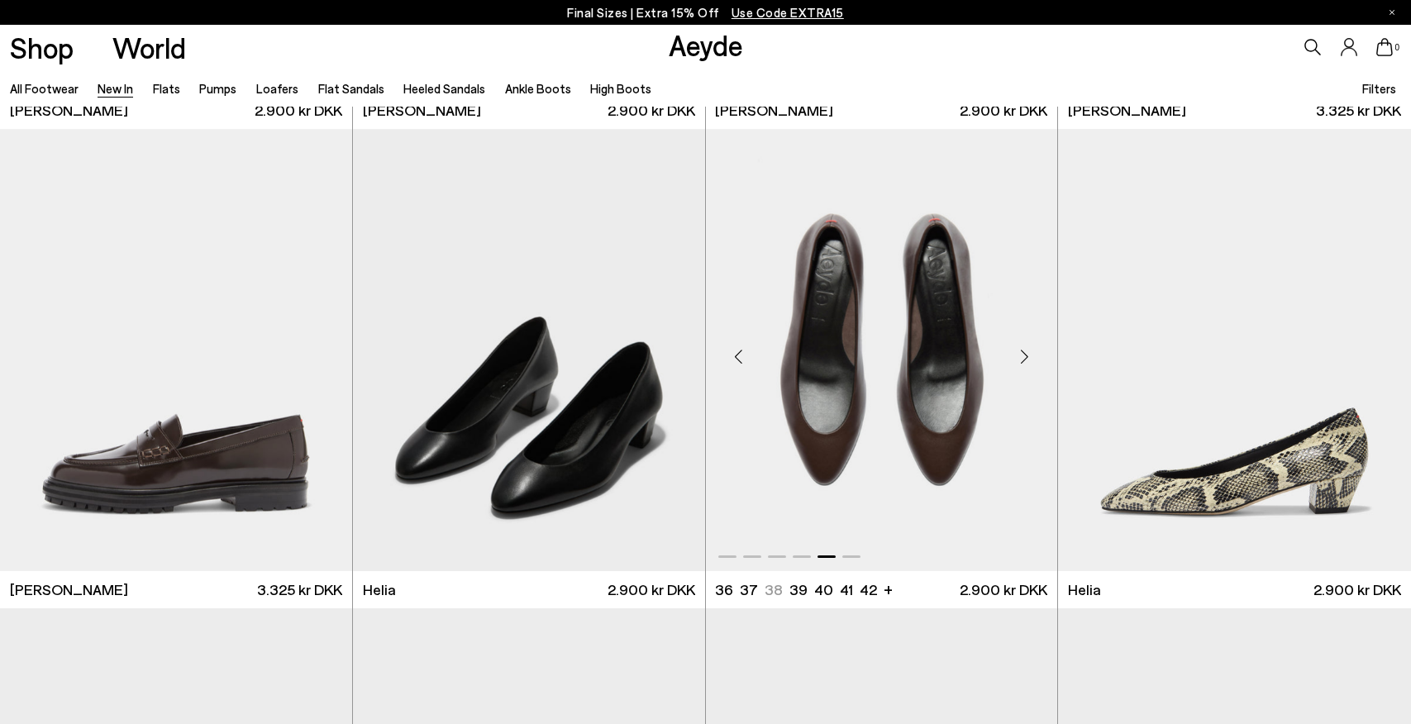
click at [1023, 352] on div "Next slide" at bounding box center [1024, 356] width 50 height 50
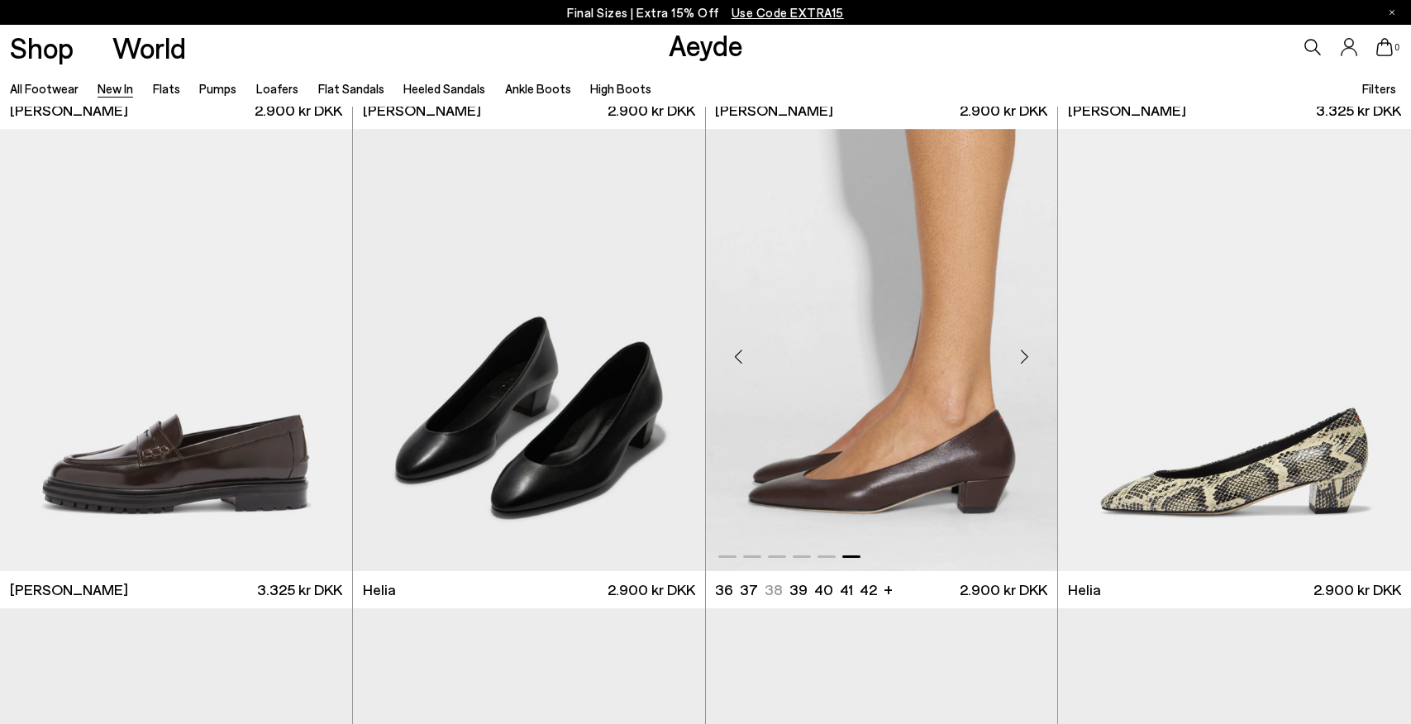
click at [1023, 352] on div "Next slide" at bounding box center [1024, 356] width 50 height 50
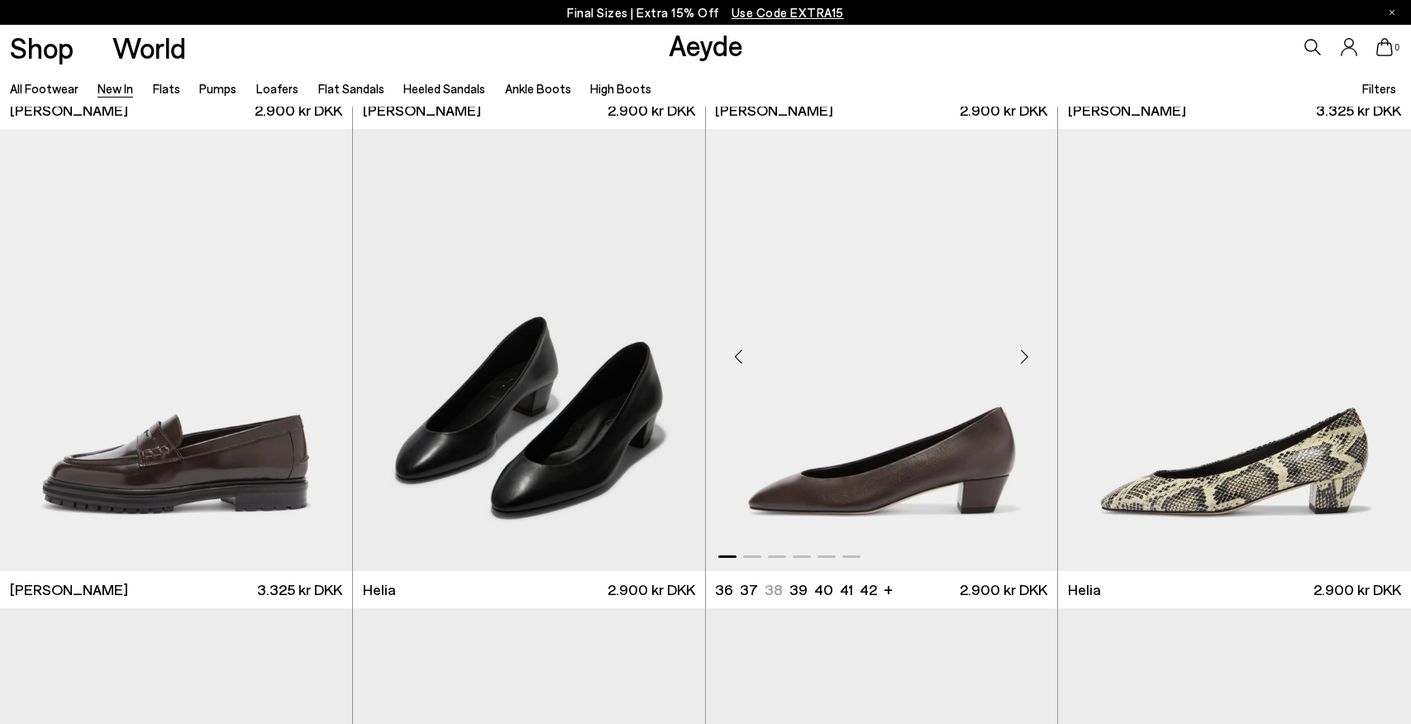
click at [1023, 352] on div "Next slide" at bounding box center [1024, 356] width 50 height 50
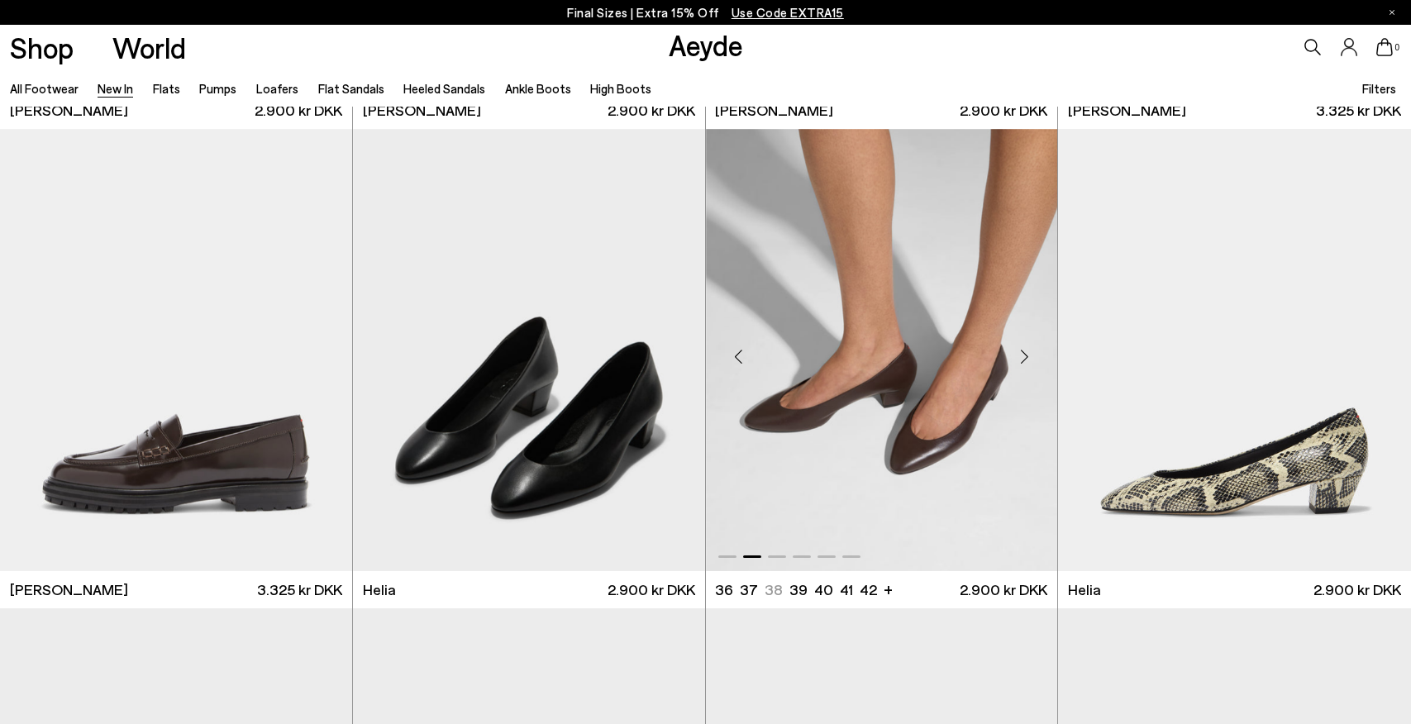
click at [1020, 349] on div "Next slide" at bounding box center [1024, 356] width 50 height 50
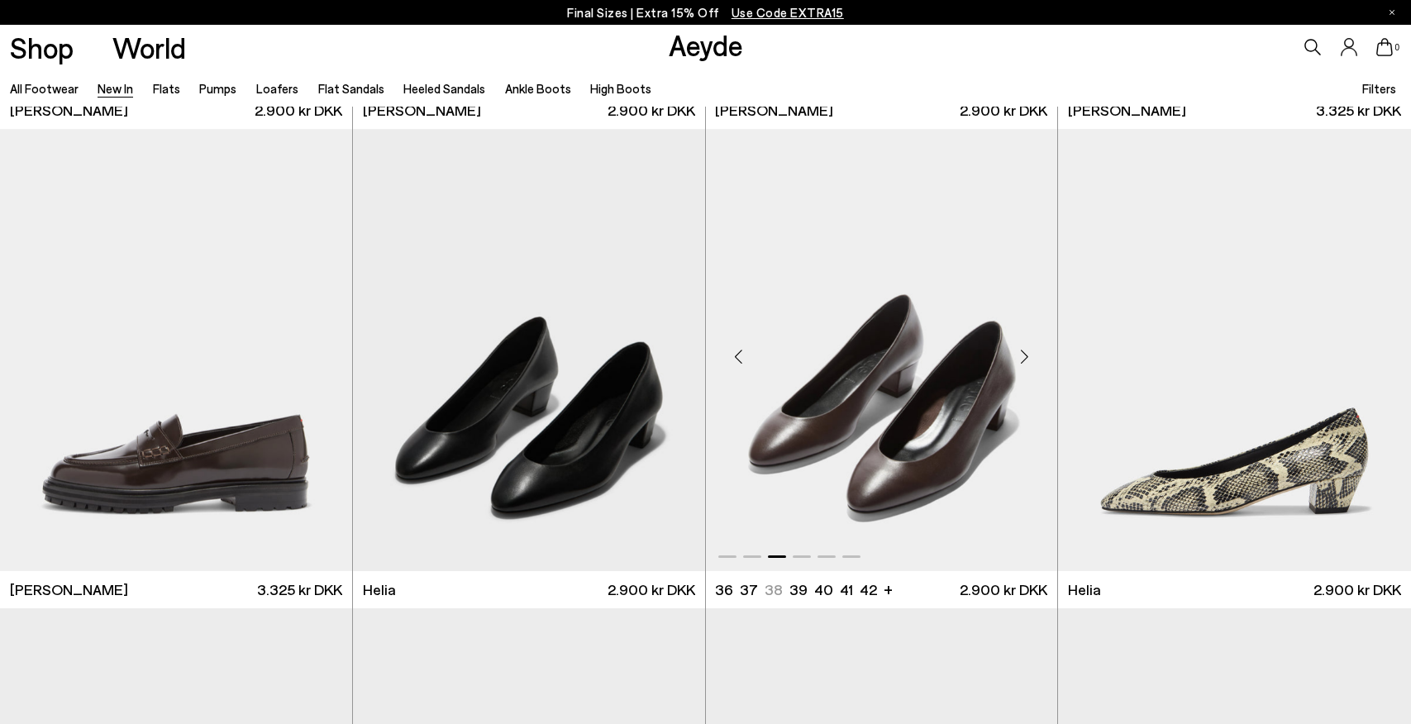
click at [1020, 349] on div "Next slide" at bounding box center [1024, 356] width 50 height 50
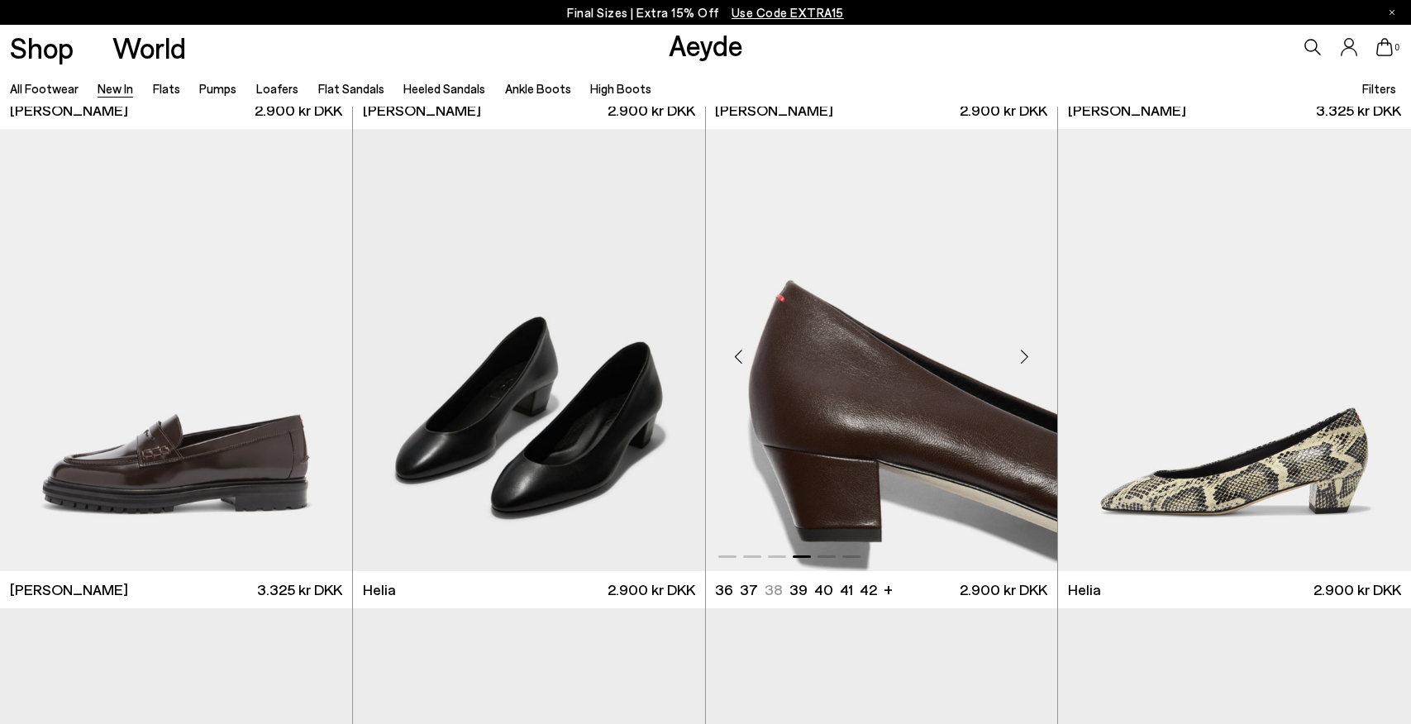
click at [1020, 349] on div "Next slide" at bounding box center [1024, 356] width 50 height 50
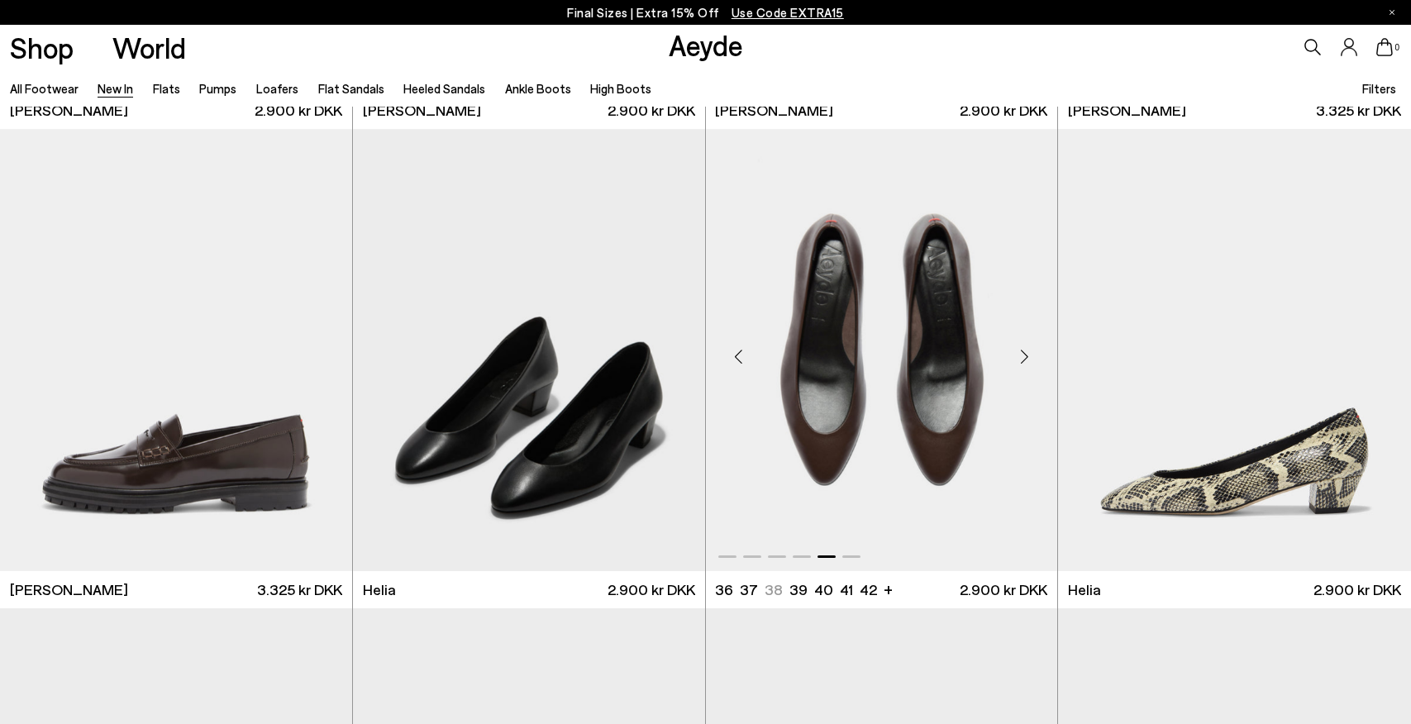
click at [1020, 349] on div "Next slide" at bounding box center [1024, 356] width 50 height 50
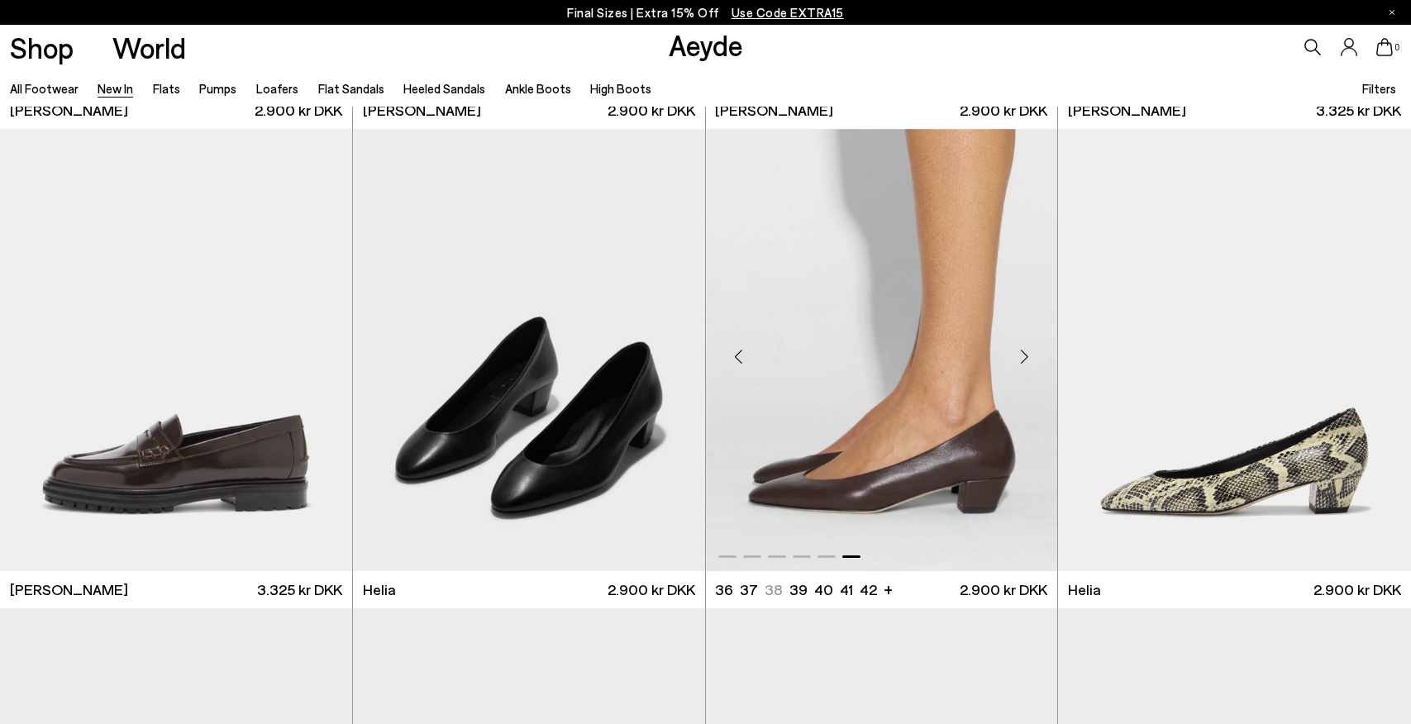
click at [1019, 346] on div "Next slide" at bounding box center [1024, 356] width 50 height 50
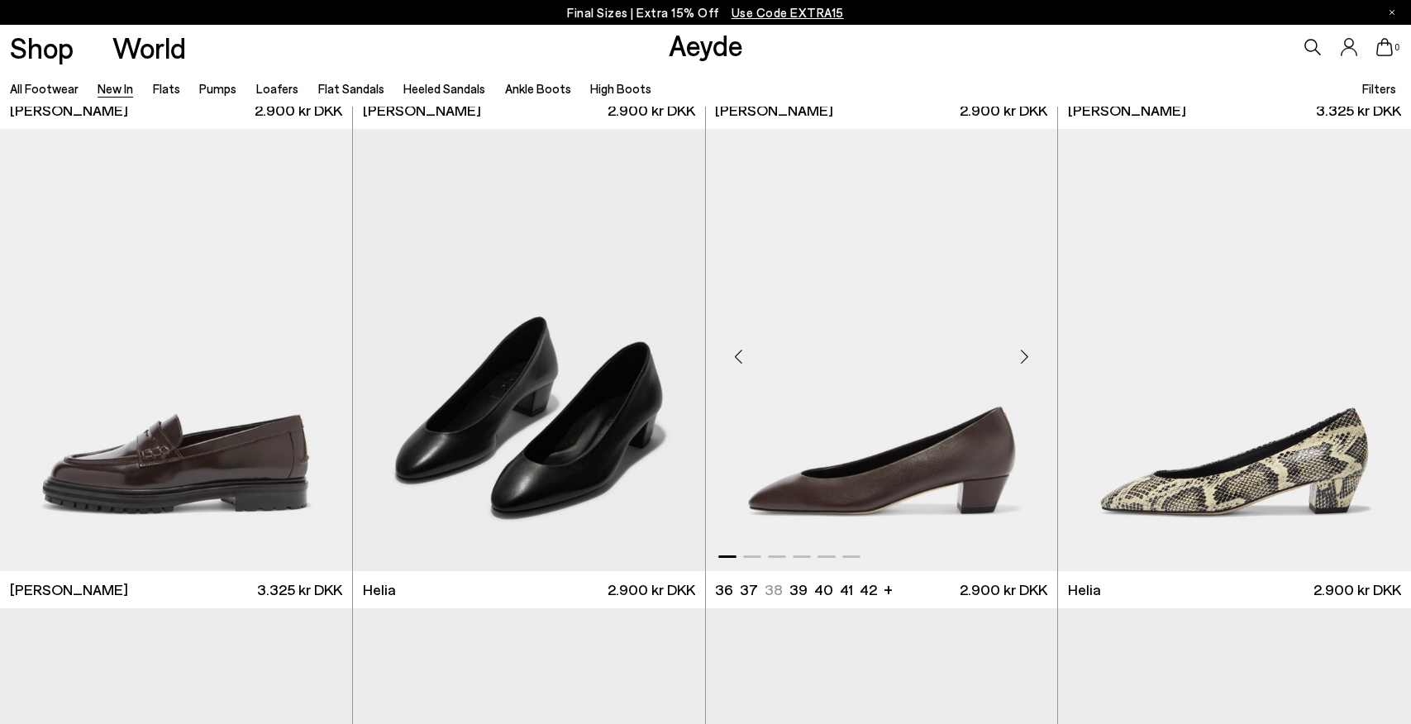
click at [1019, 346] on div "Next slide" at bounding box center [1024, 356] width 50 height 50
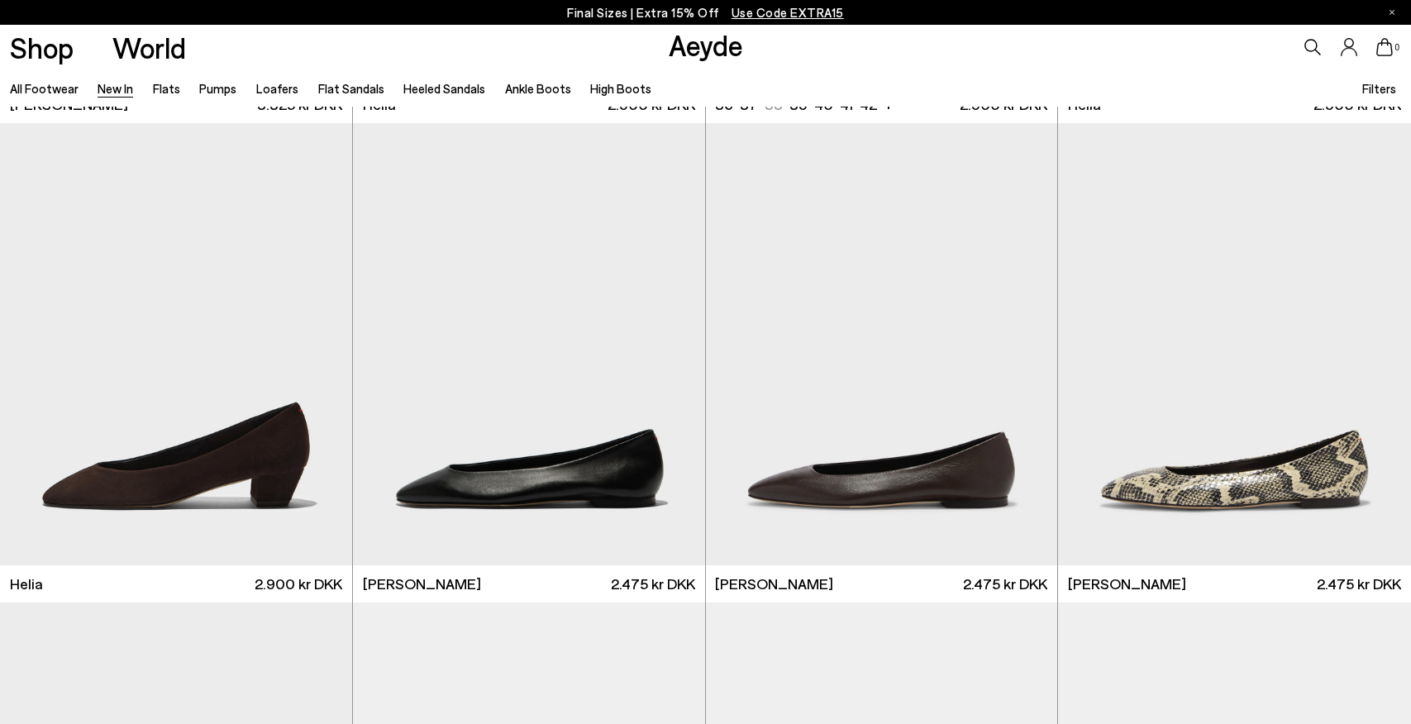
scroll to position [1919, 0]
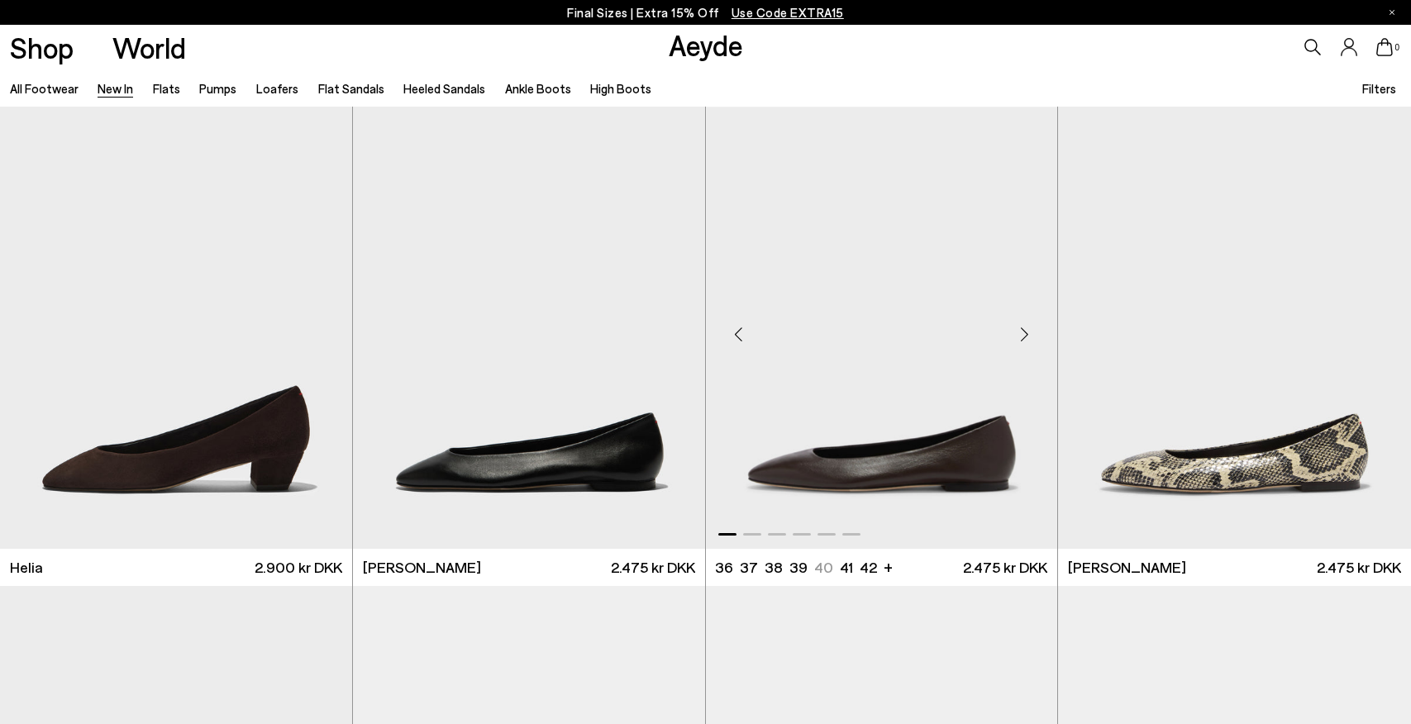
click at [1020, 331] on div "Next slide" at bounding box center [1024, 334] width 50 height 50
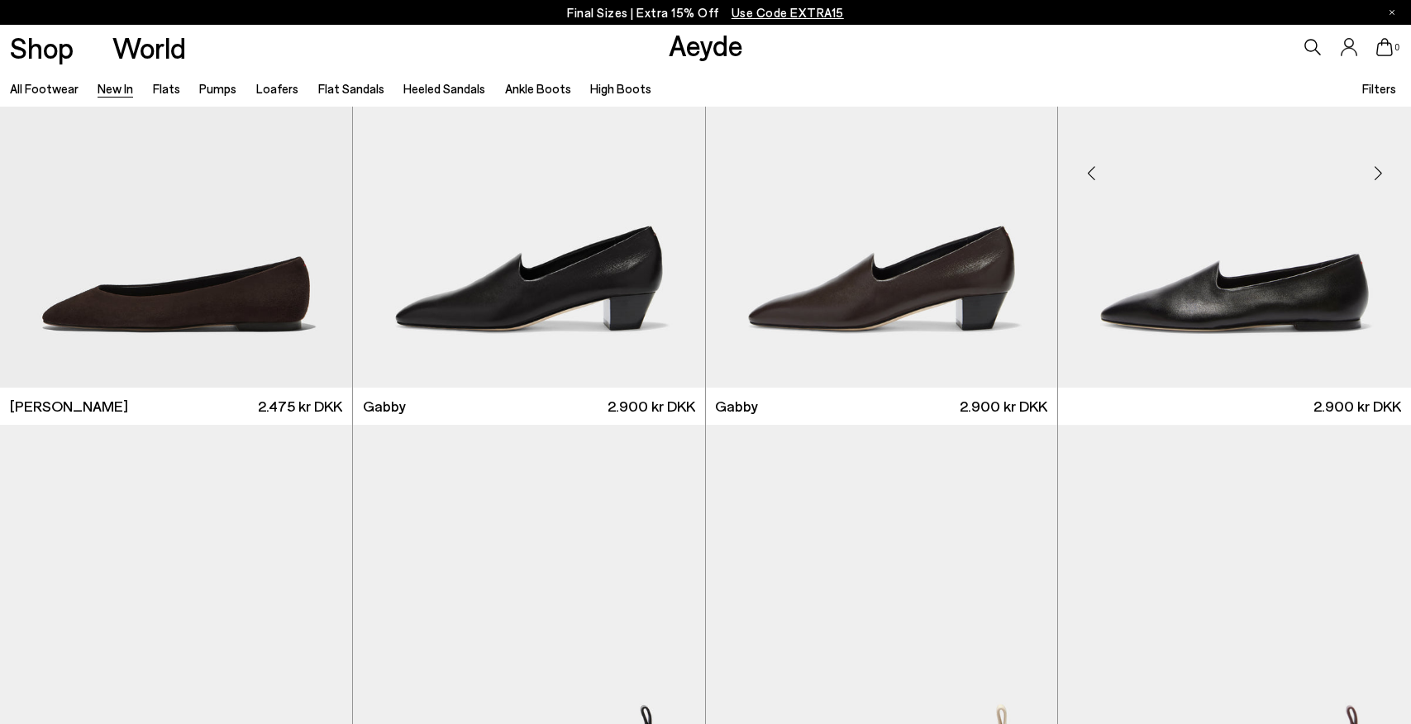
scroll to position [2487, 0]
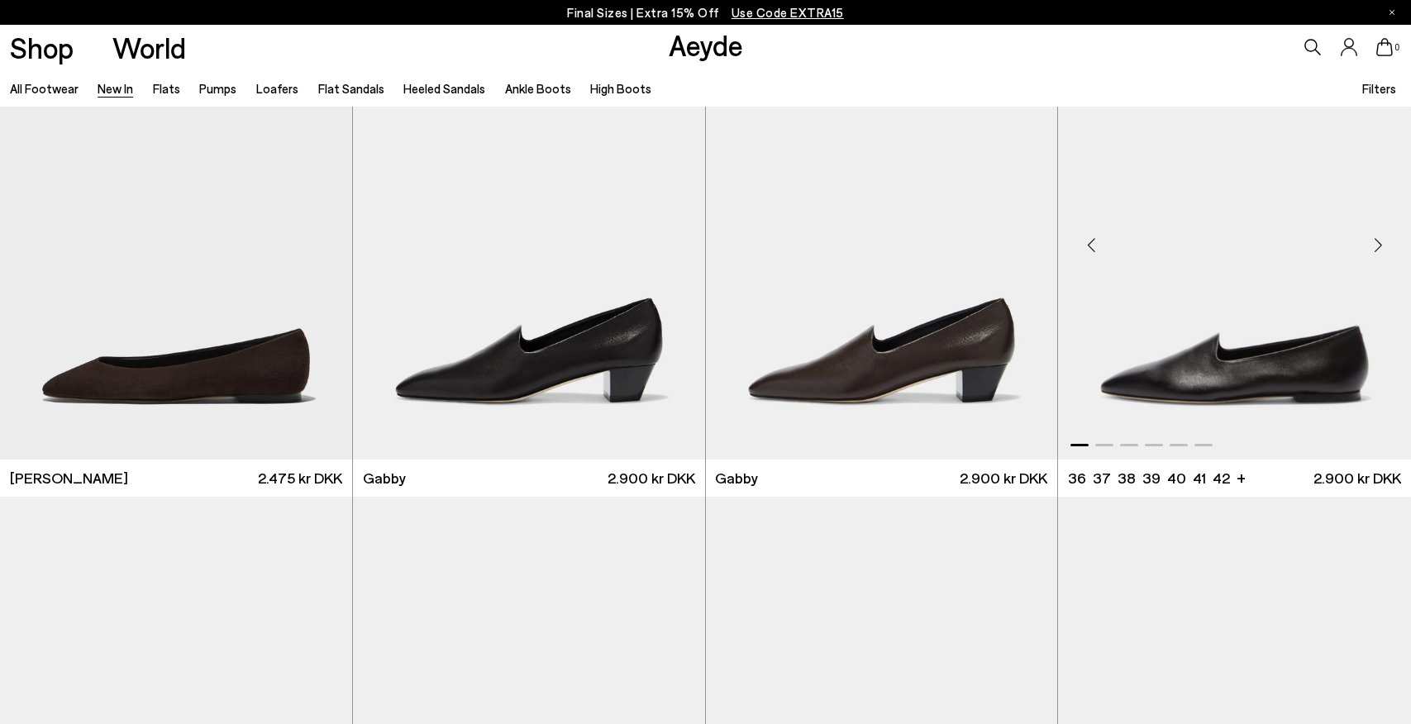
click at [1372, 251] on div "Next slide" at bounding box center [1378, 245] width 50 height 50
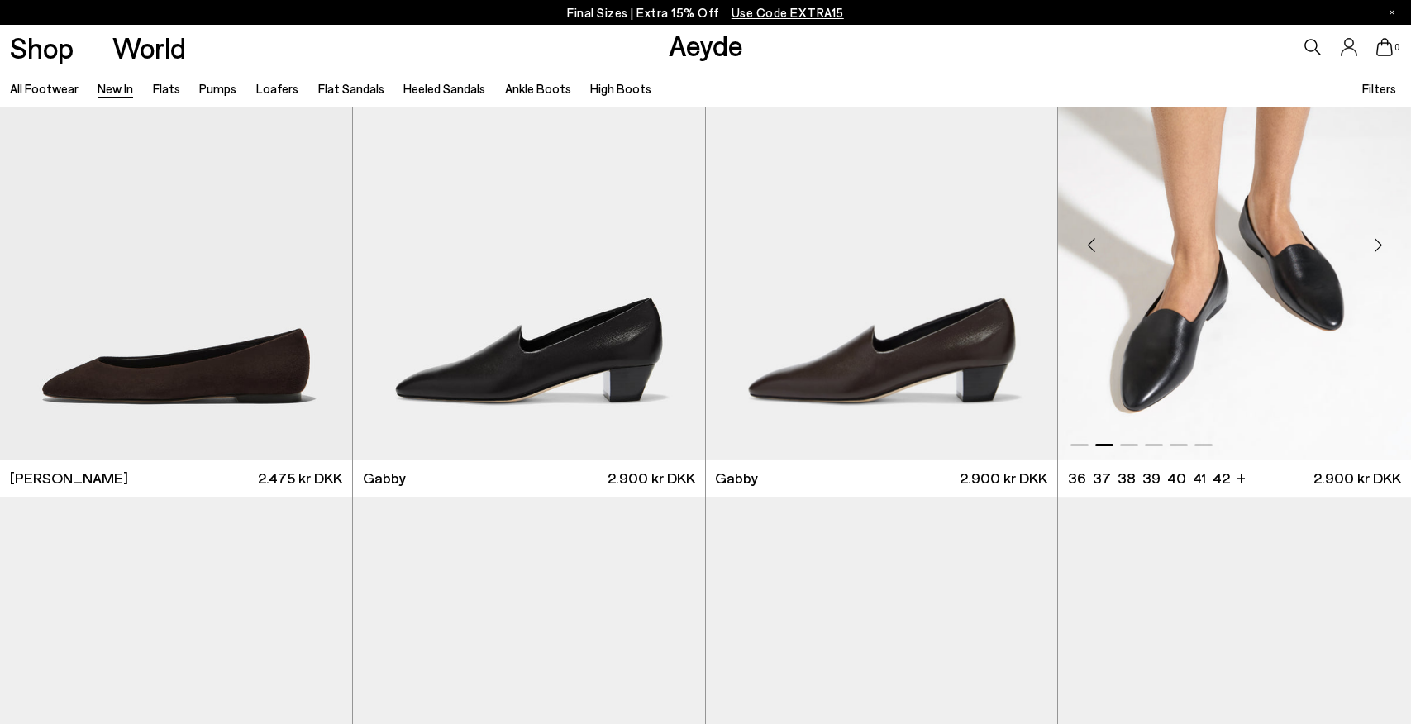
click at [1378, 246] on div "Next slide" at bounding box center [1378, 245] width 50 height 50
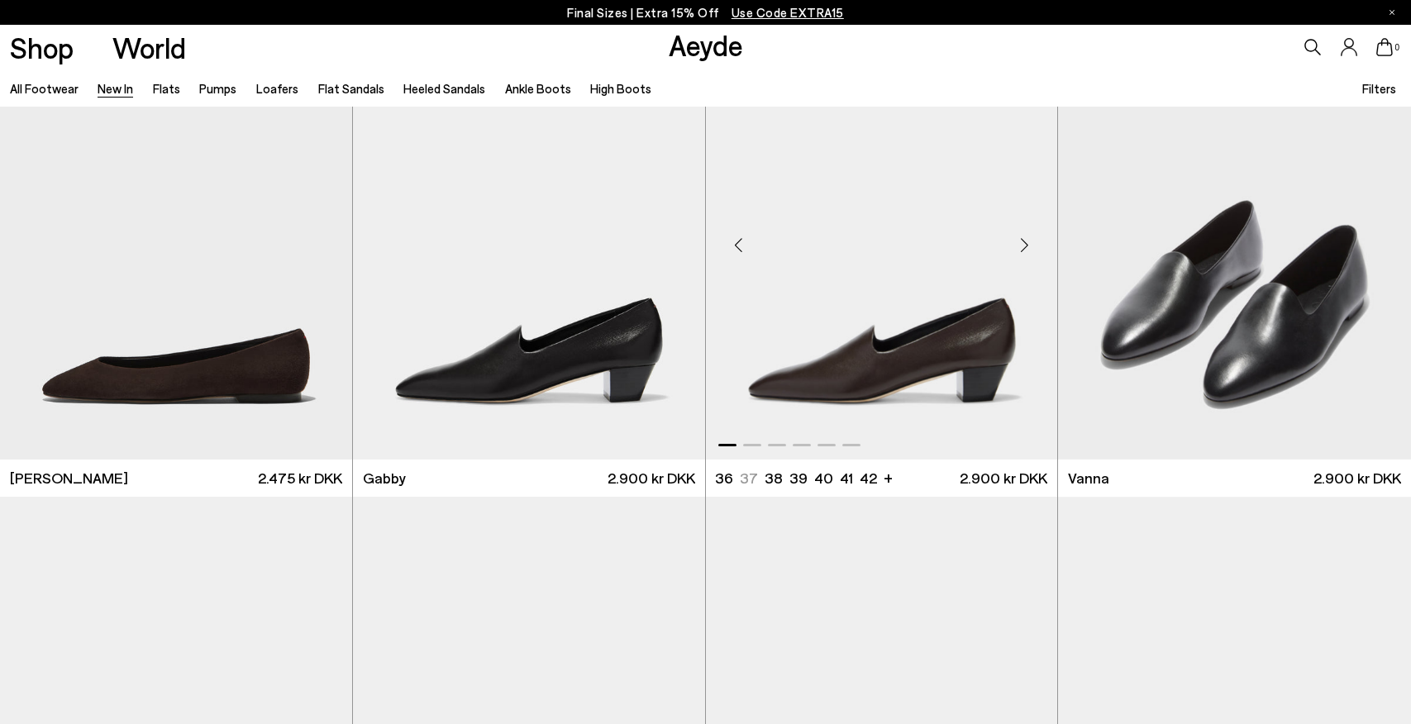
click at [1024, 249] on div "Next slide" at bounding box center [1024, 245] width 50 height 50
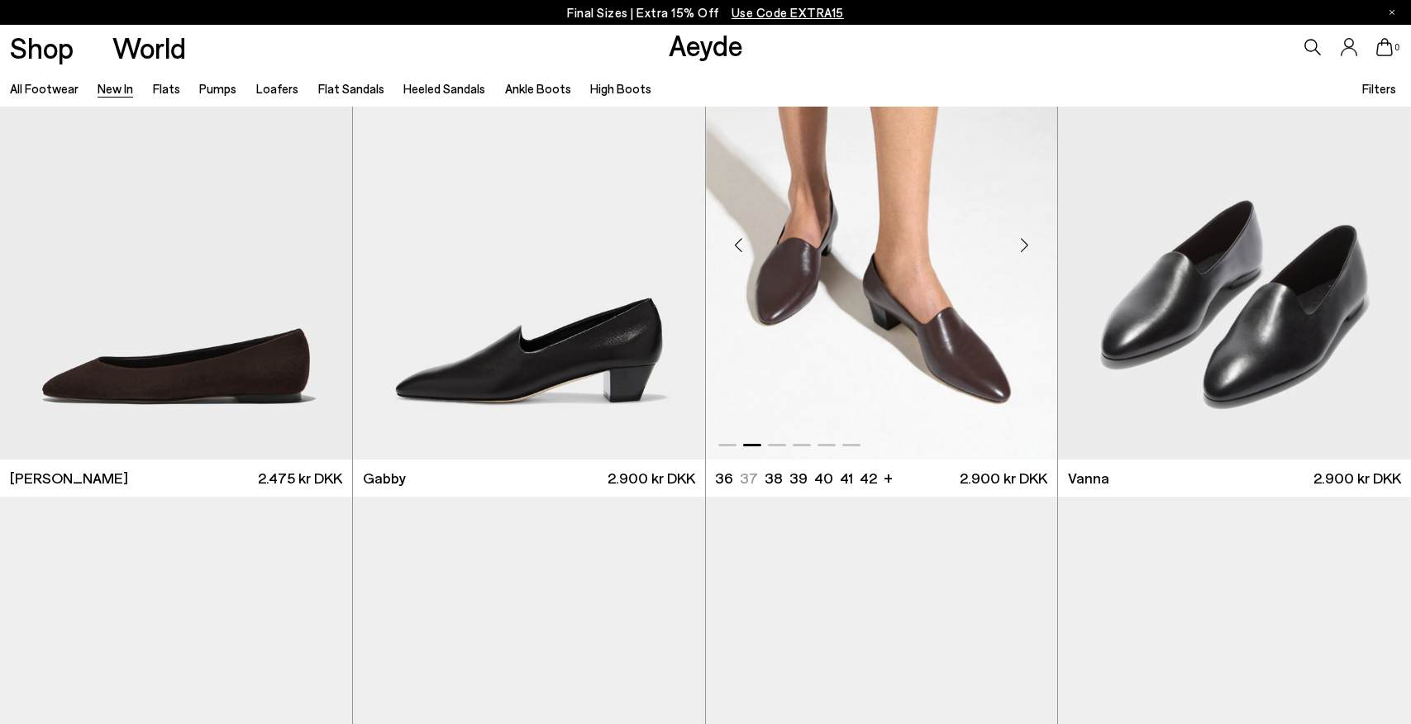
click at [1024, 249] on div "Next slide" at bounding box center [1024, 245] width 50 height 50
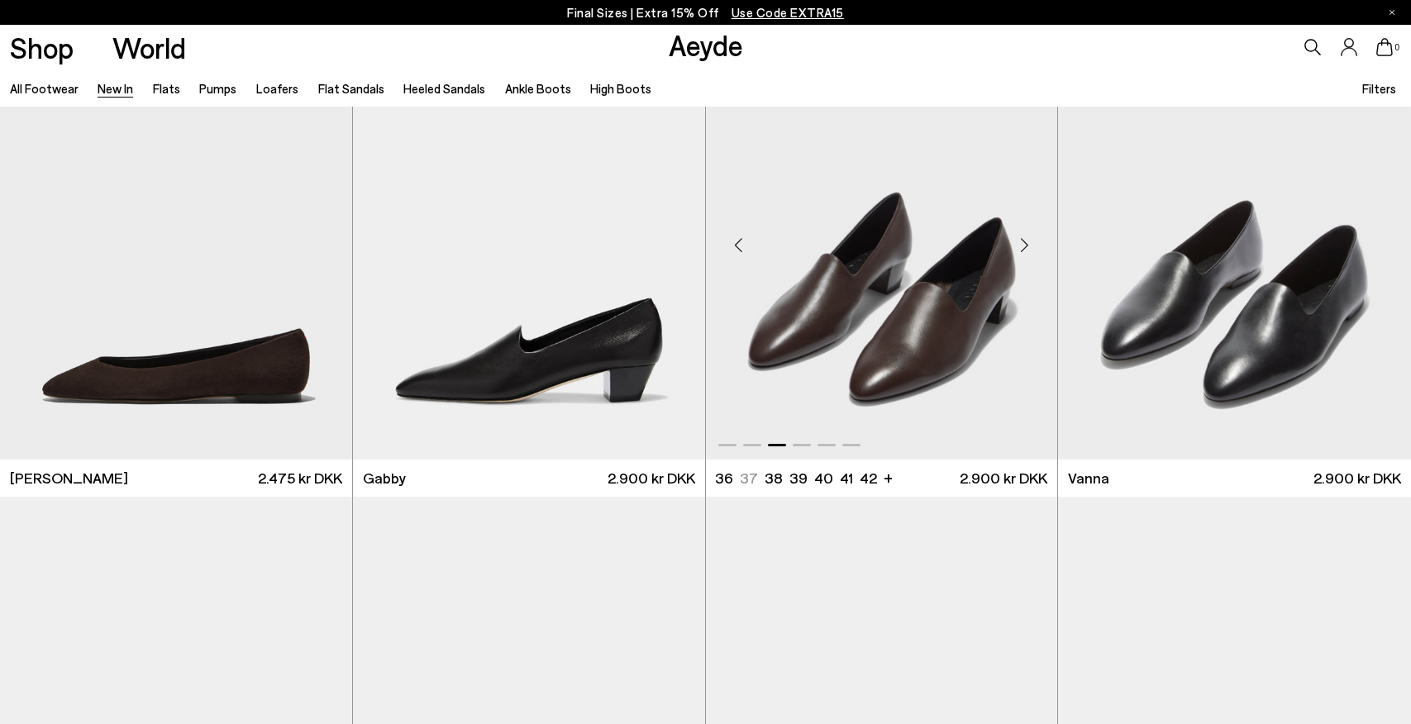
click at [1024, 249] on div "Next slide" at bounding box center [1024, 245] width 50 height 50
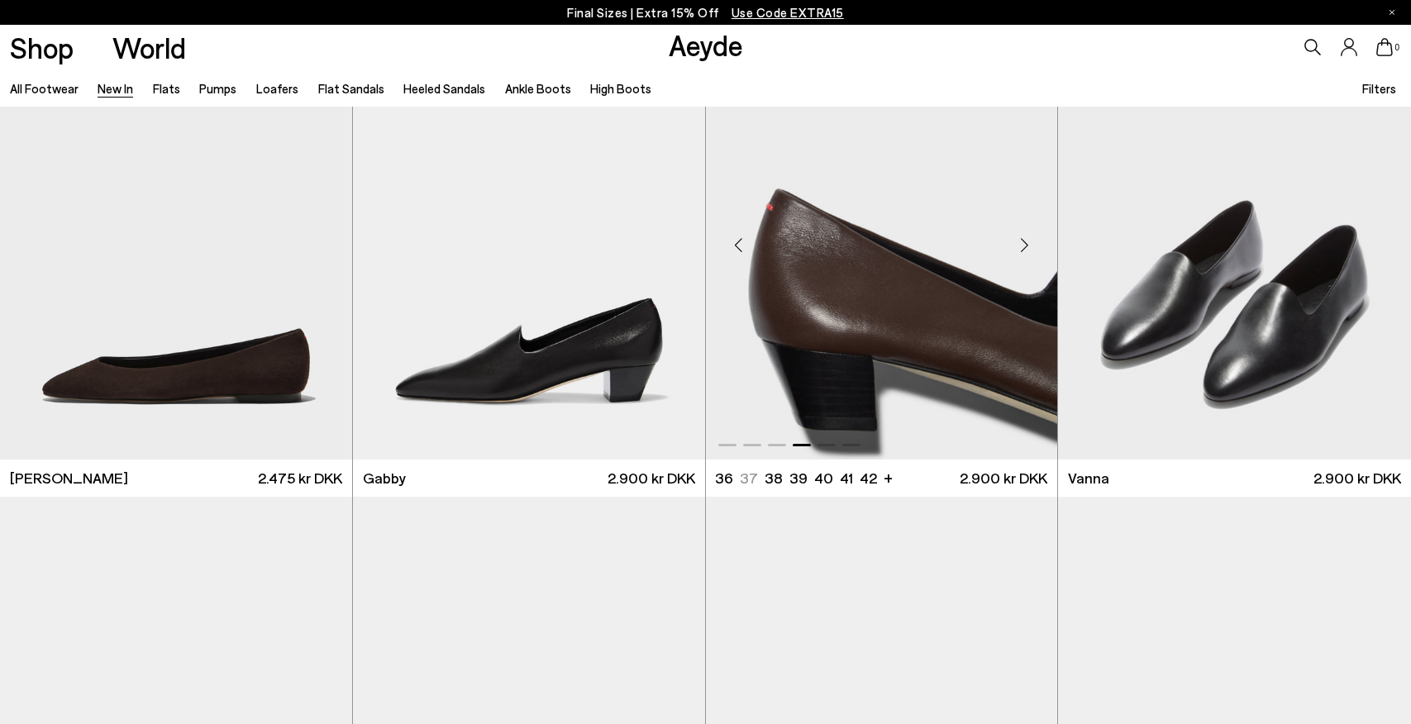
click at [1024, 249] on div "Next slide" at bounding box center [1024, 245] width 50 height 50
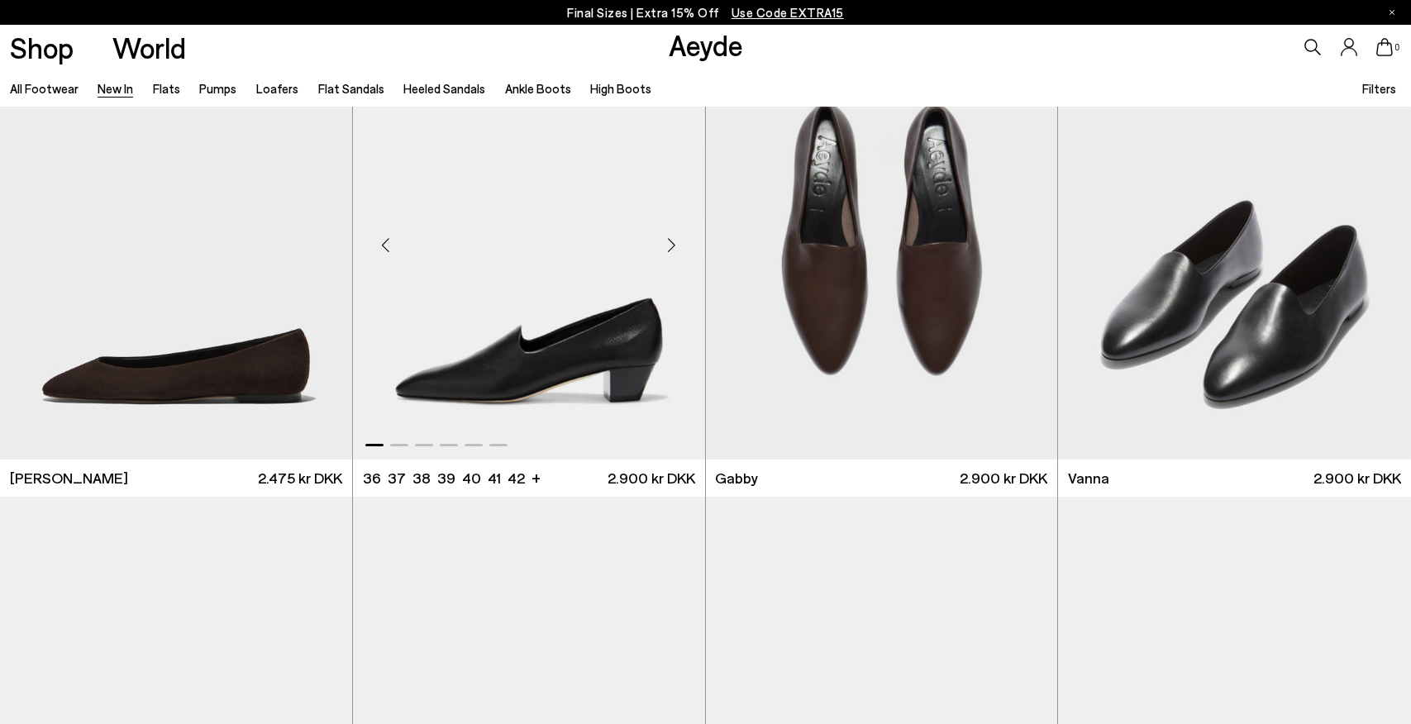
click at [671, 245] on div "Next slide" at bounding box center [672, 245] width 50 height 50
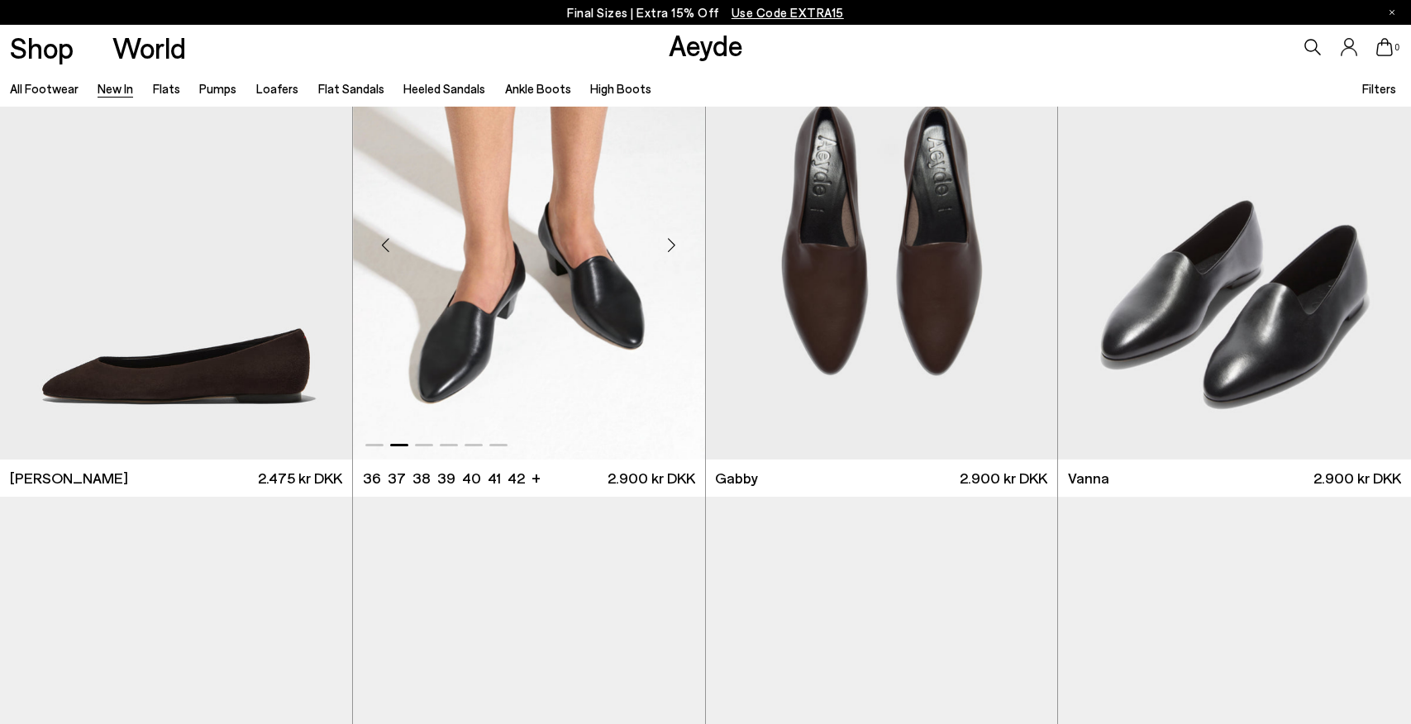
click at [671, 245] on div "Next slide" at bounding box center [672, 245] width 50 height 50
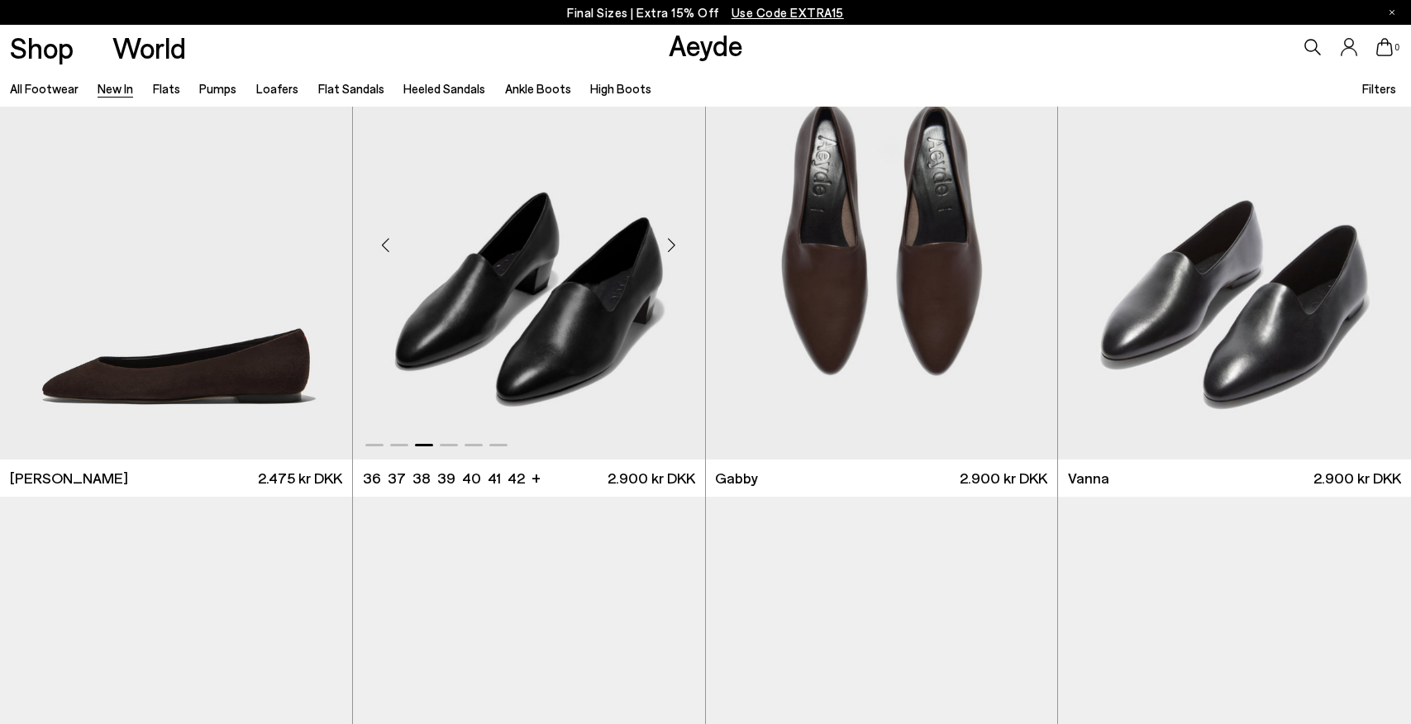
click at [671, 245] on div "Next slide" at bounding box center [672, 245] width 50 height 50
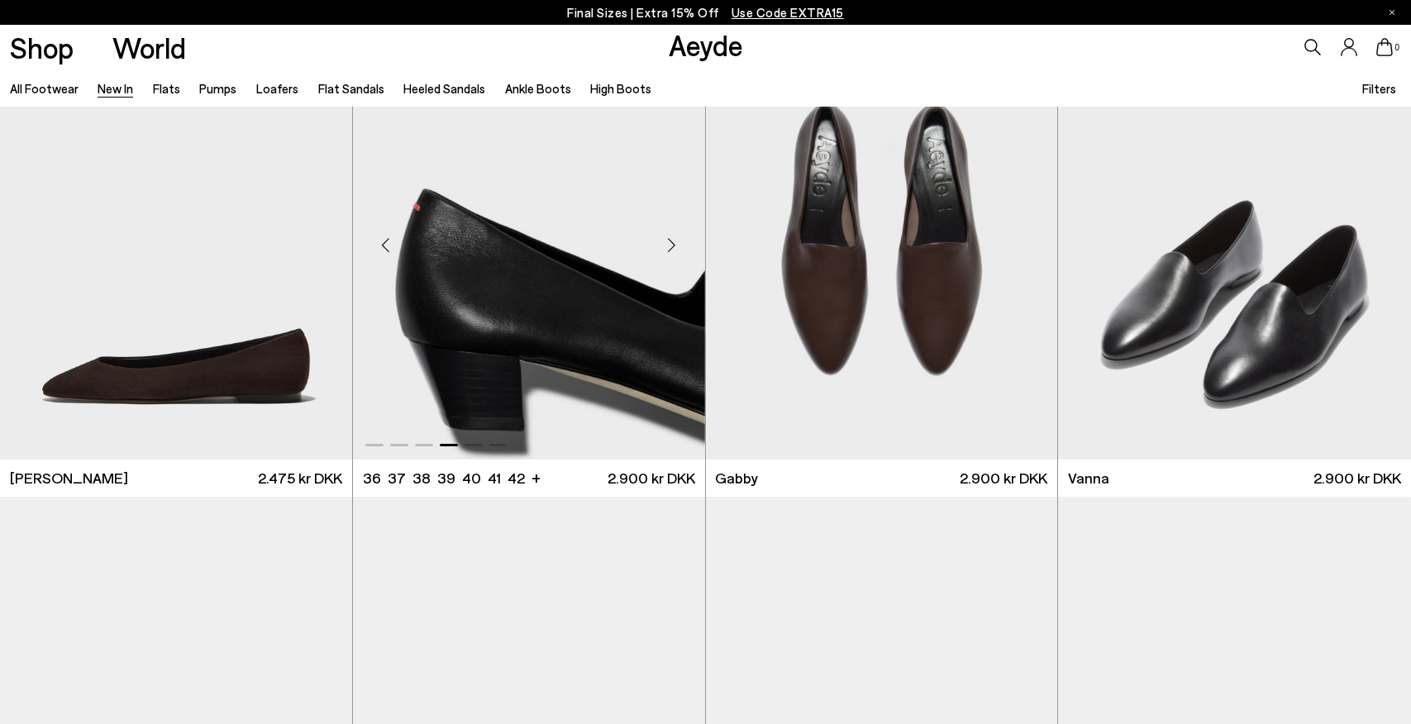
click at [671, 245] on div "Next slide" at bounding box center [672, 245] width 50 height 50
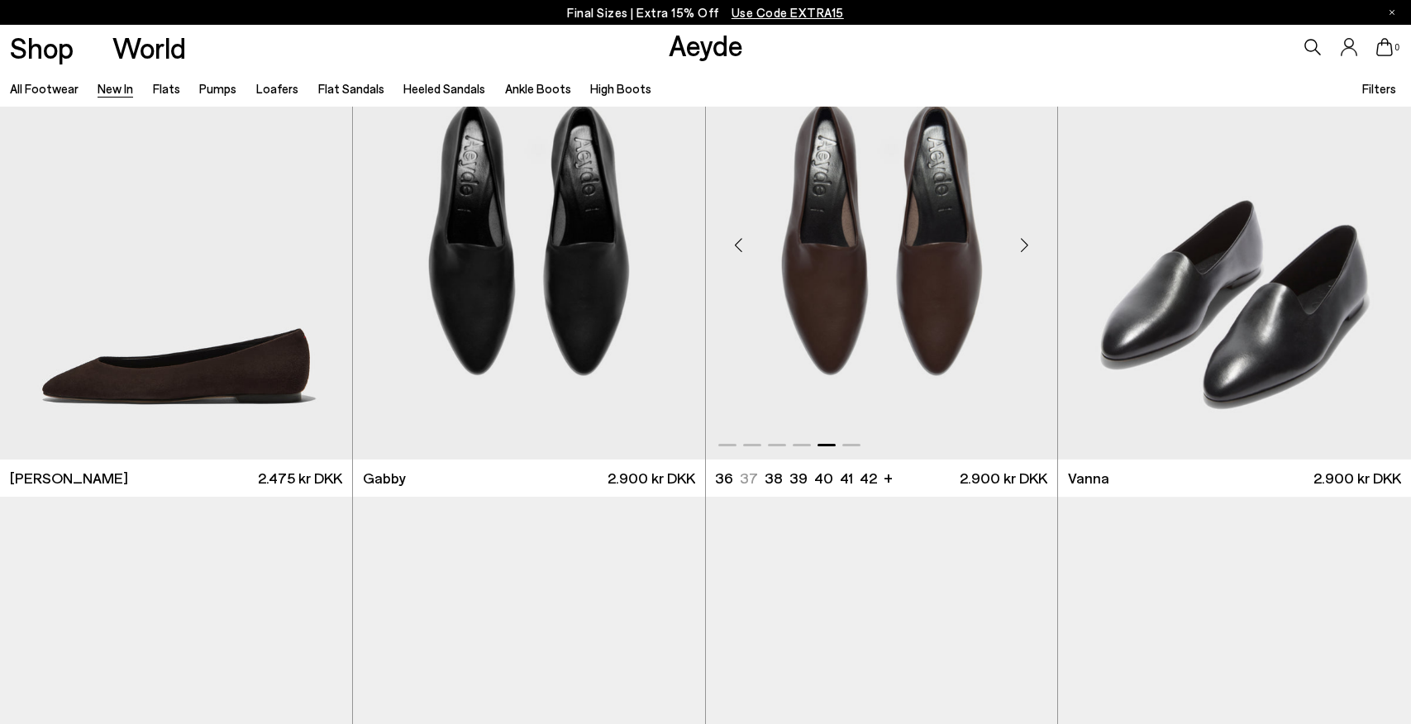
click at [1023, 245] on div "Next slide" at bounding box center [1024, 245] width 50 height 50
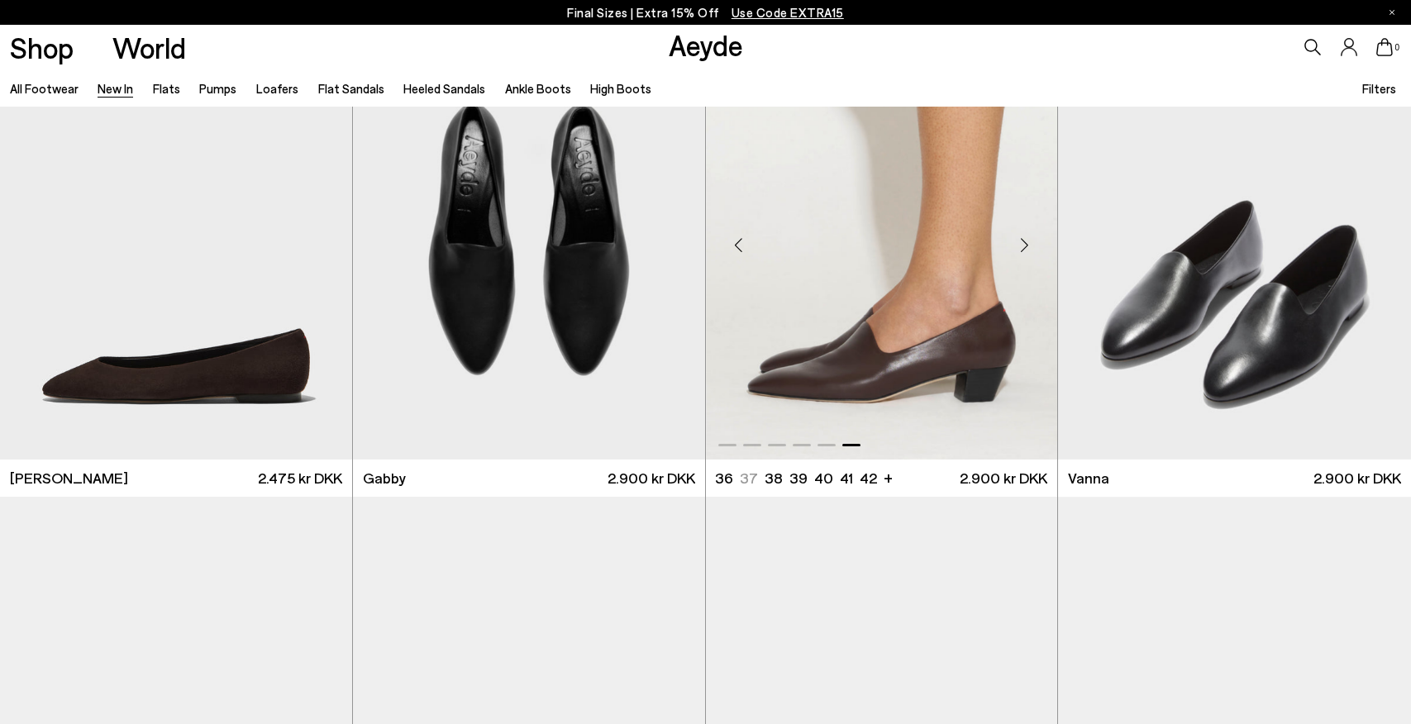
click at [1023, 245] on div "Next slide" at bounding box center [1024, 245] width 50 height 50
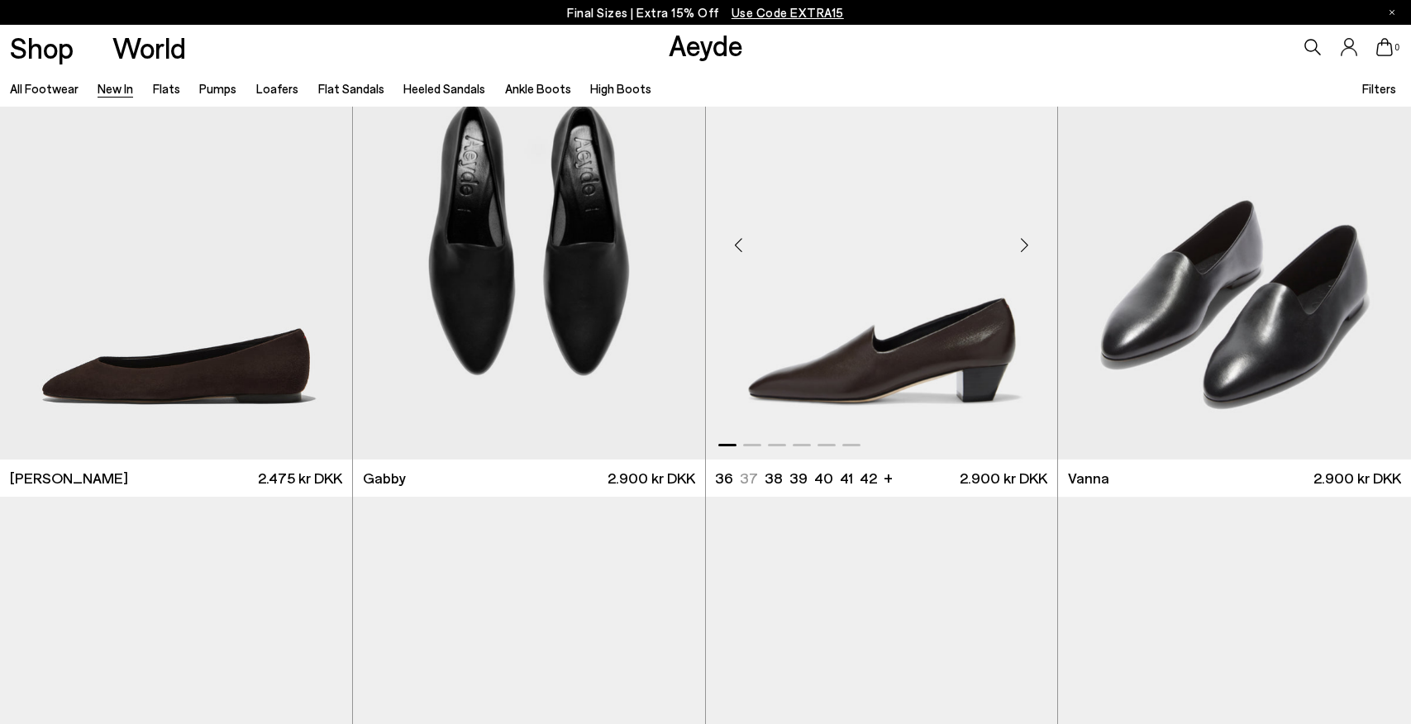
click at [1023, 245] on div "Next slide" at bounding box center [1024, 245] width 50 height 50
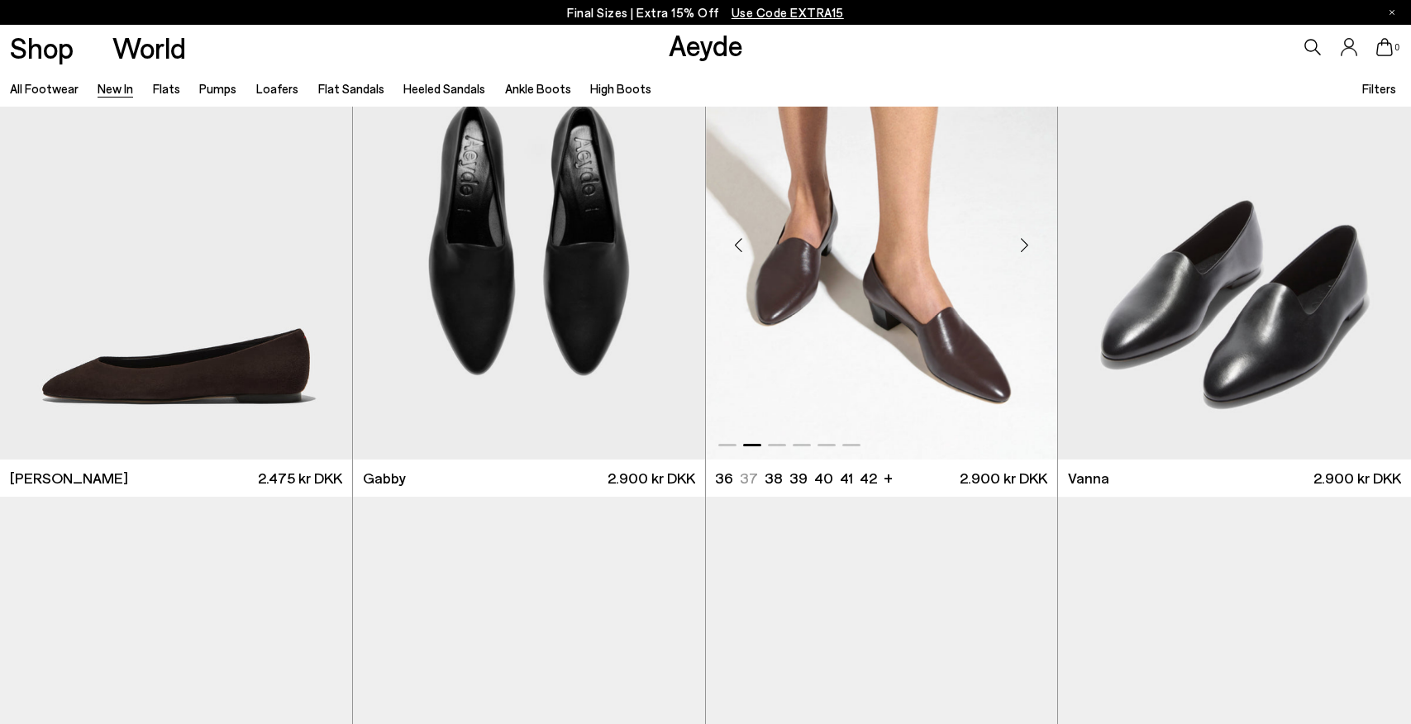
click at [1023, 245] on div "Next slide" at bounding box center [1024, 245] width 50 height 50
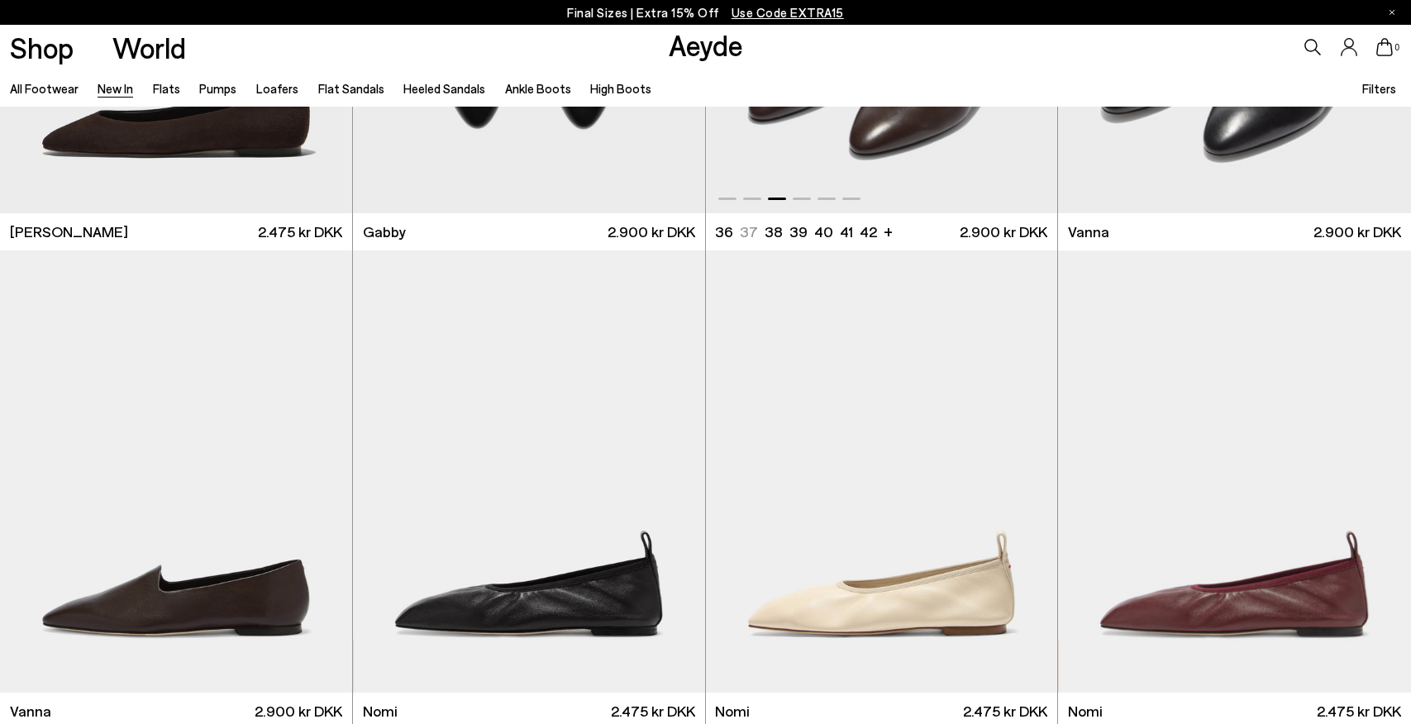
scroll to position [2807, 0]
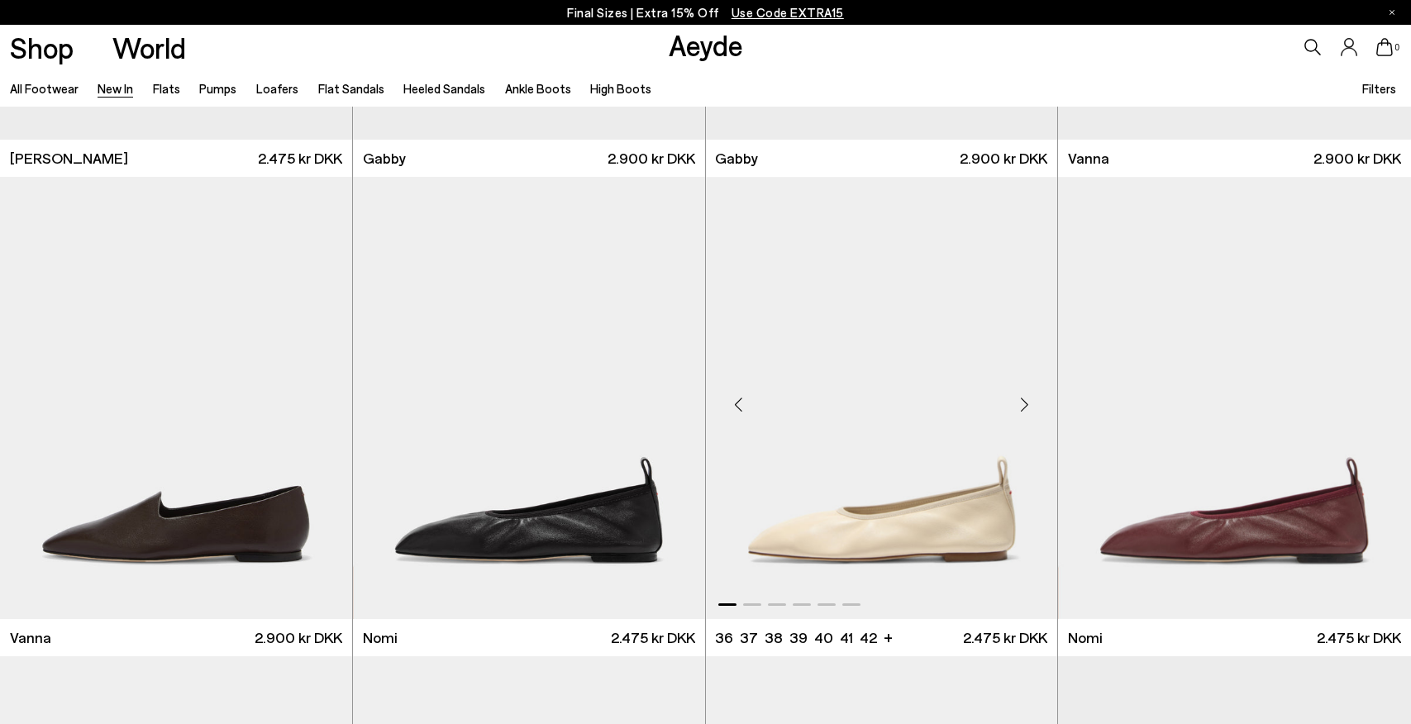
click at [1021, 403] on div "Next slide" at bounding box center [1024, 404] width 50 height 50
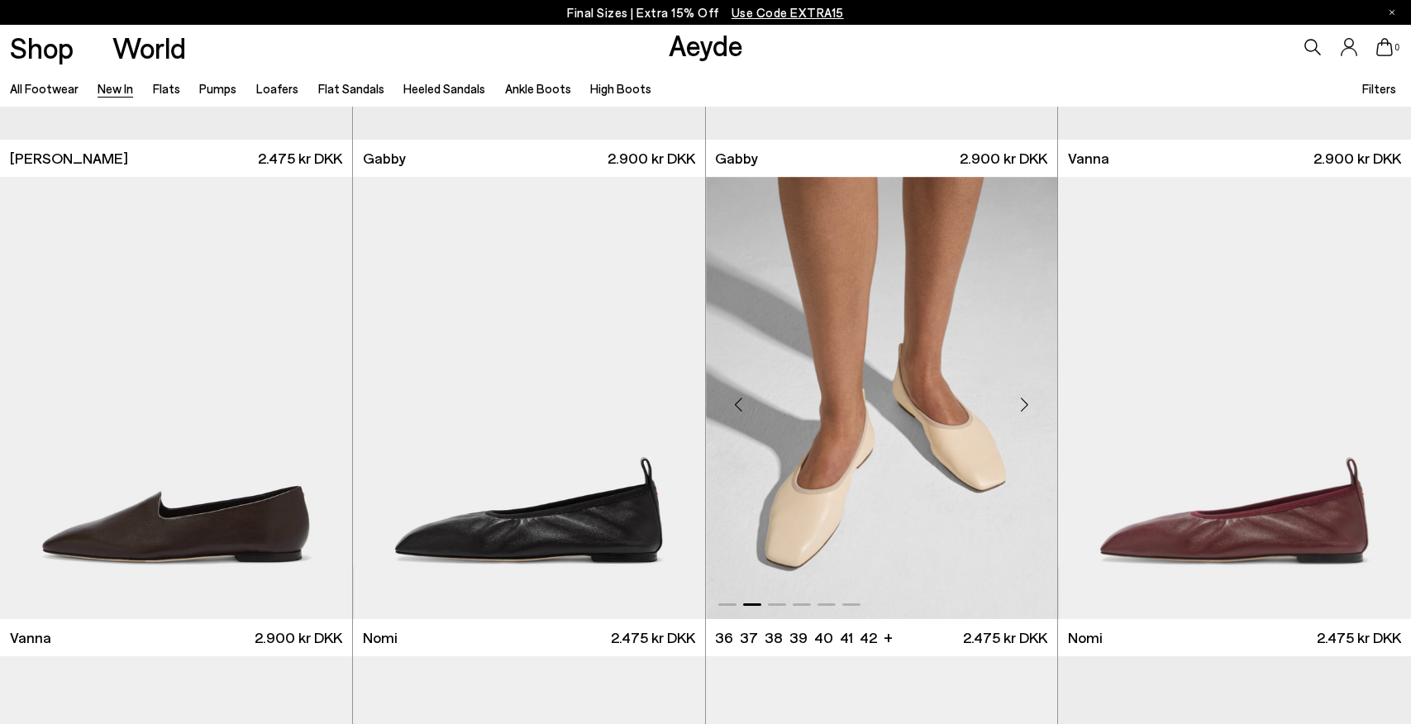
click at [1021, 403] on div "Next slide" at bounding box center [1024, 404] width 50 height 50
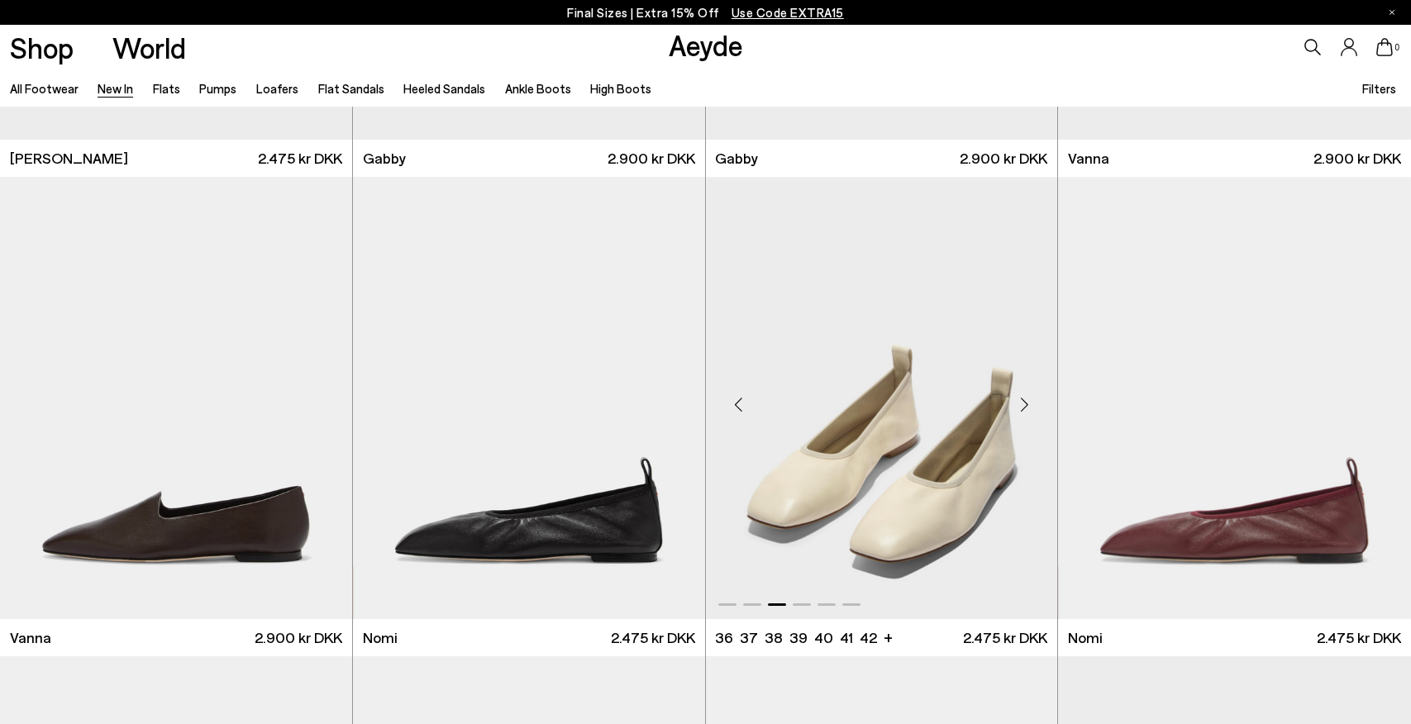
click at [1024, 398] on div "Next slide" at bounding box center [1024, 404] width 50 height 50
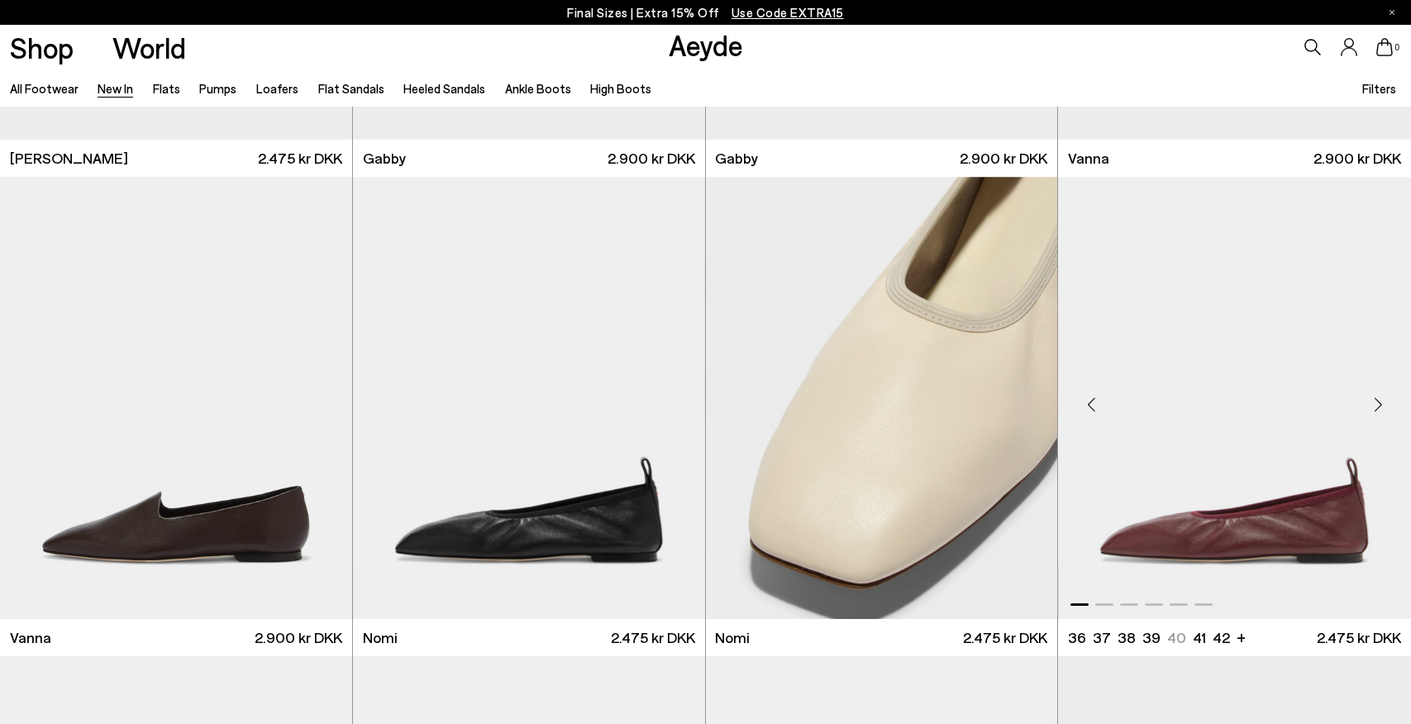
click at [1385, 404] on div "Next slide" at bounding box center [1378, 404] width 50 height 50
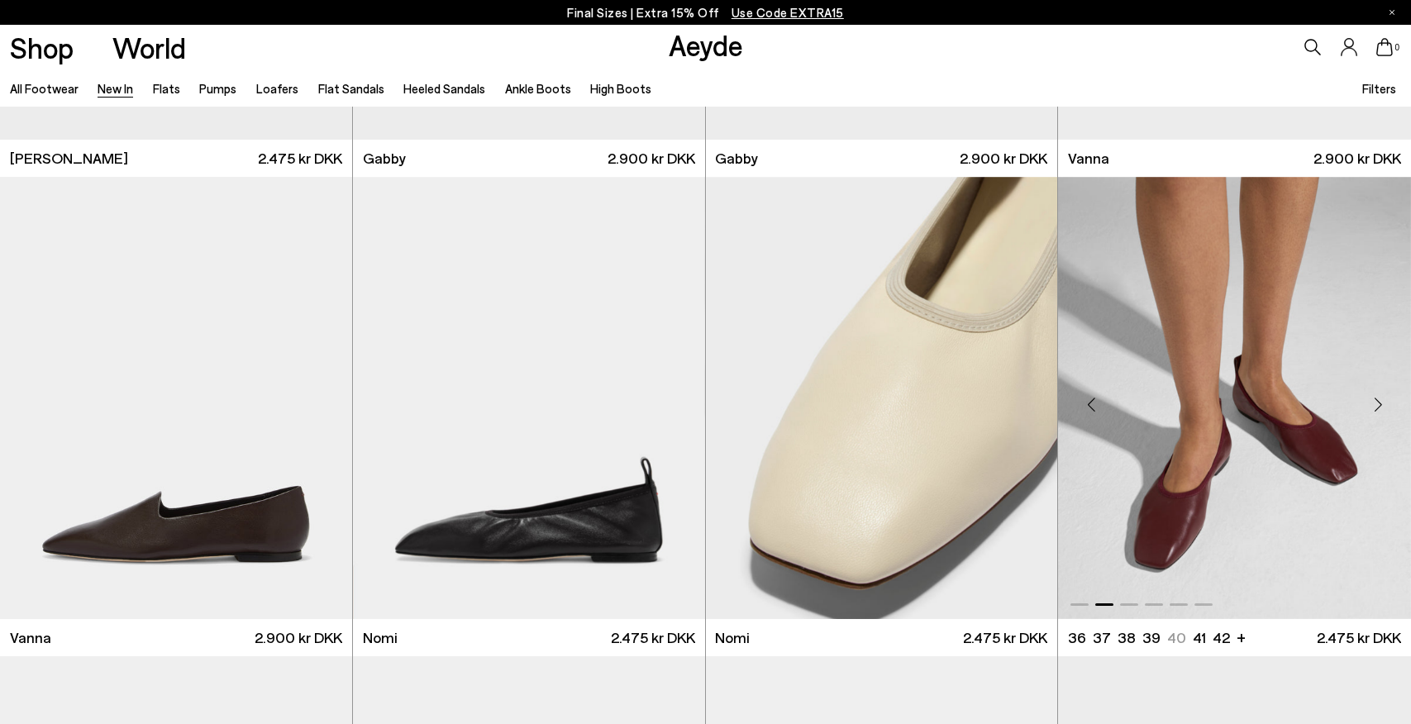
click at [1381, 403] on div "Next slide" at bounding box center [1378, 404] width 50 height 50
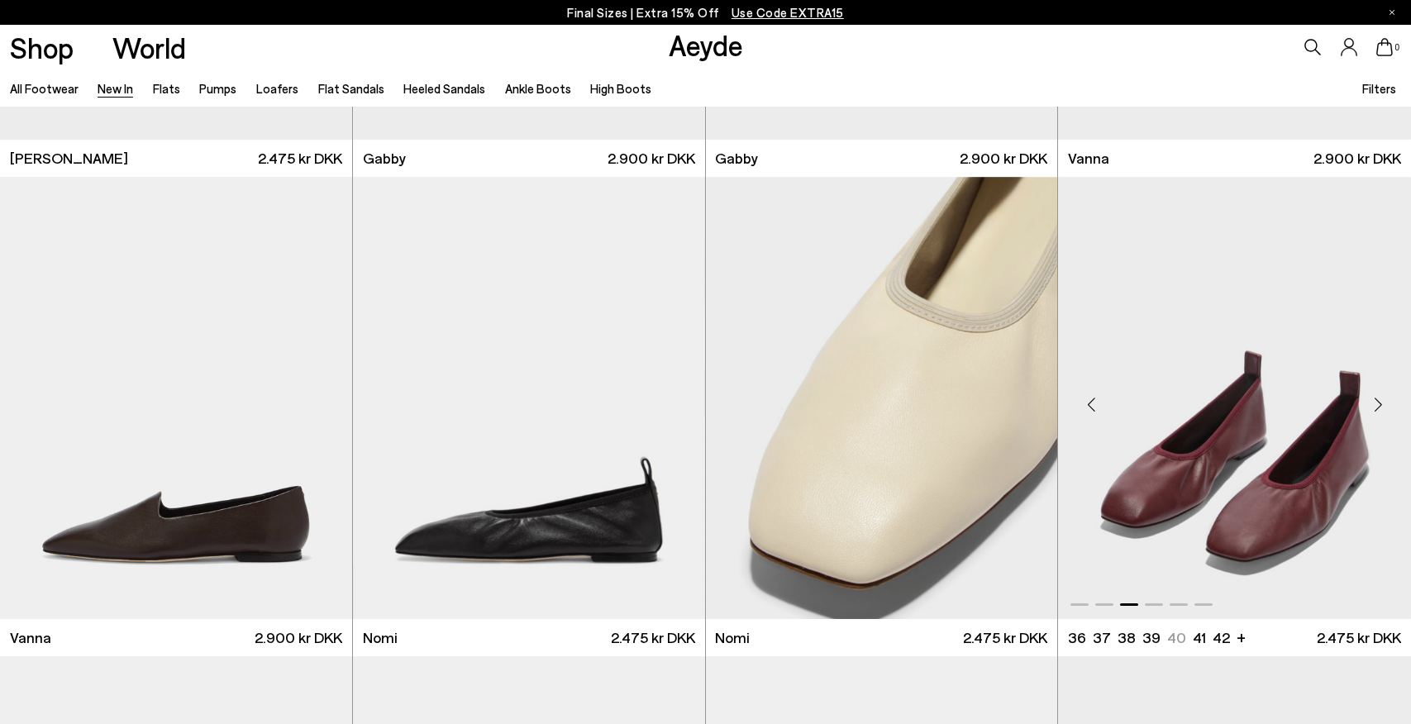
click at [1381, 403] on div "Next slide" at bounding box center [1378, 404] width 50 height 50
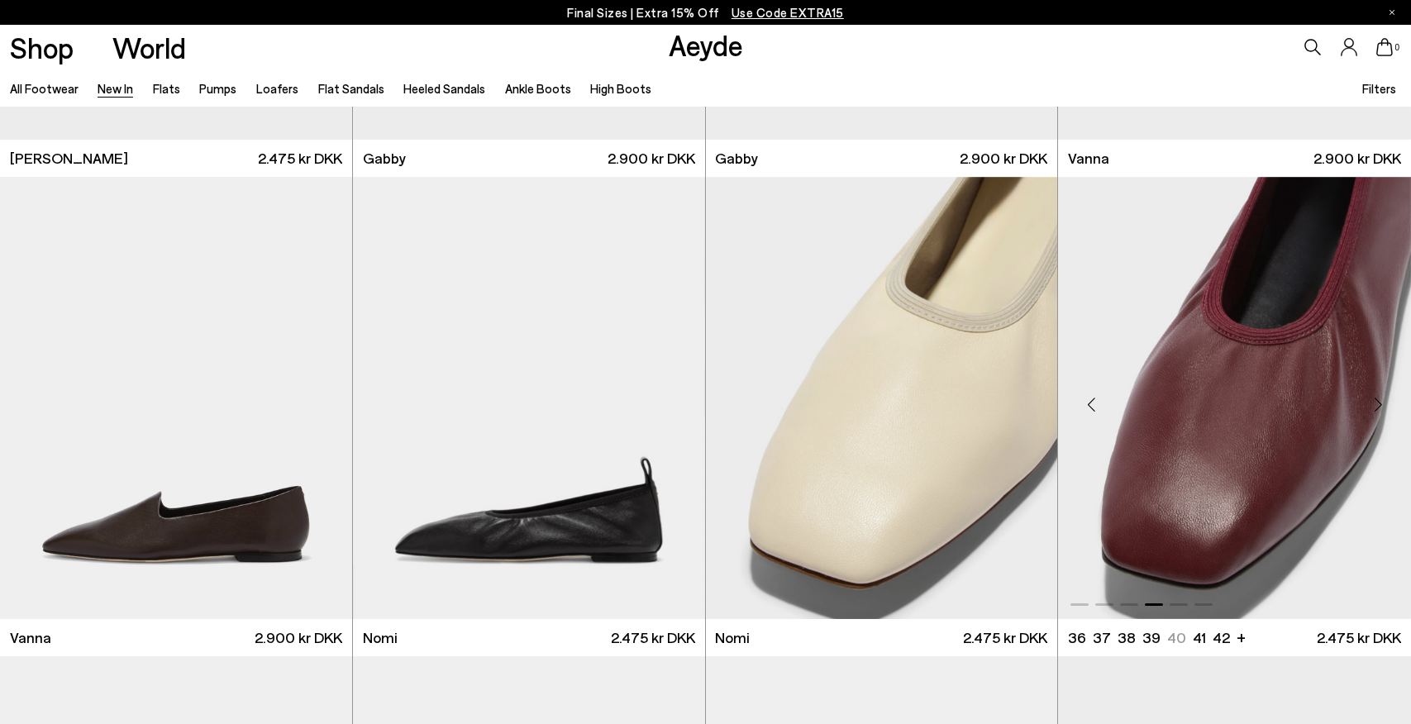
click at [1104, 403] on div "Previous slide" at bounding box center [1091, 404] width 50 height 50
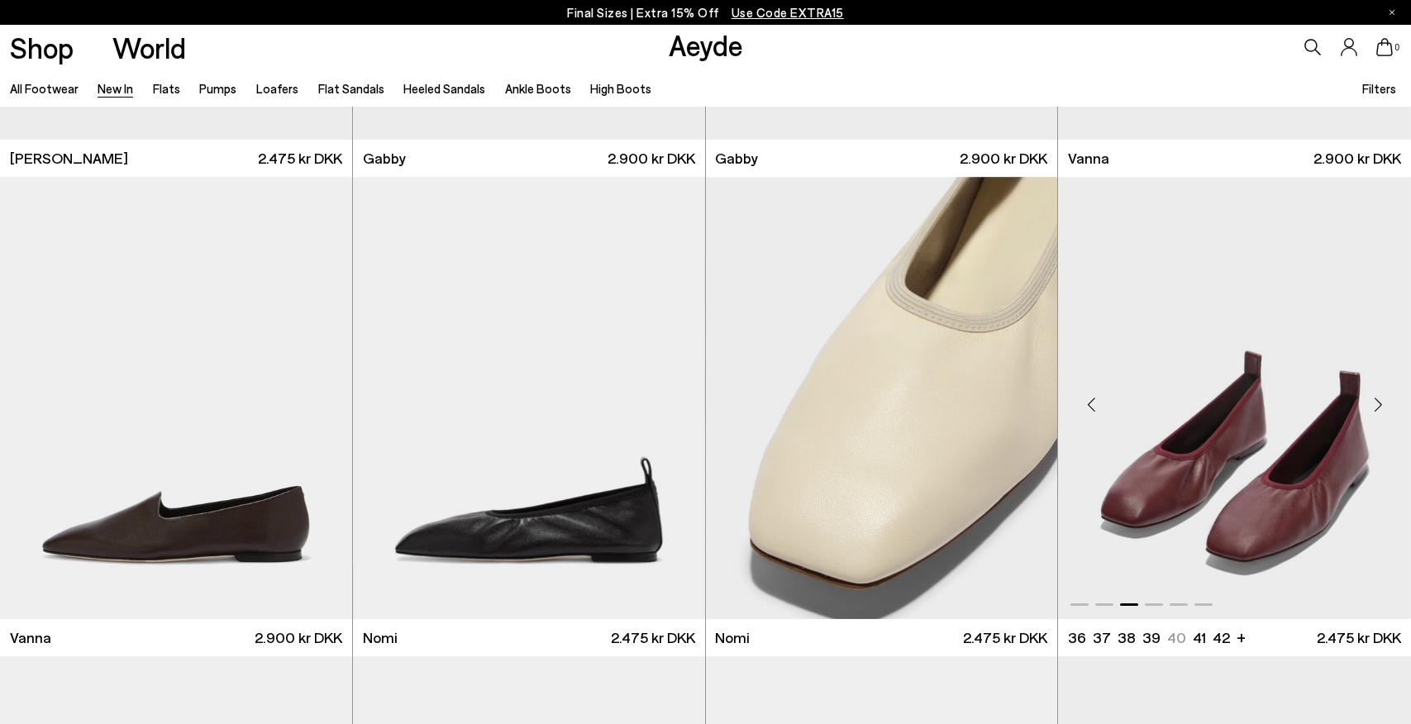
click at [1100, 403] on div "Previous slide" at bounding box center [1091, 404] width 50 height 50
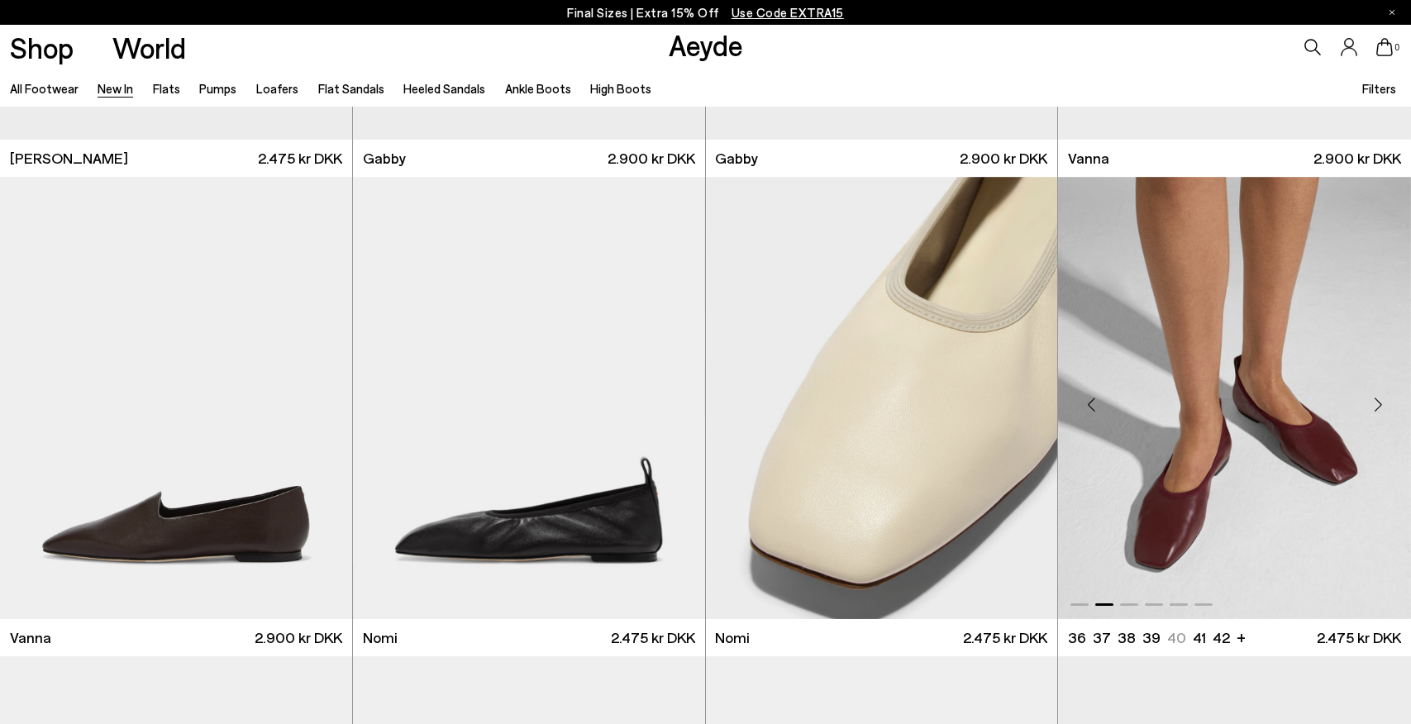
click at [1095, 403] on div "Previous slide" at bounding box center [1091, 404] width 50 height 50
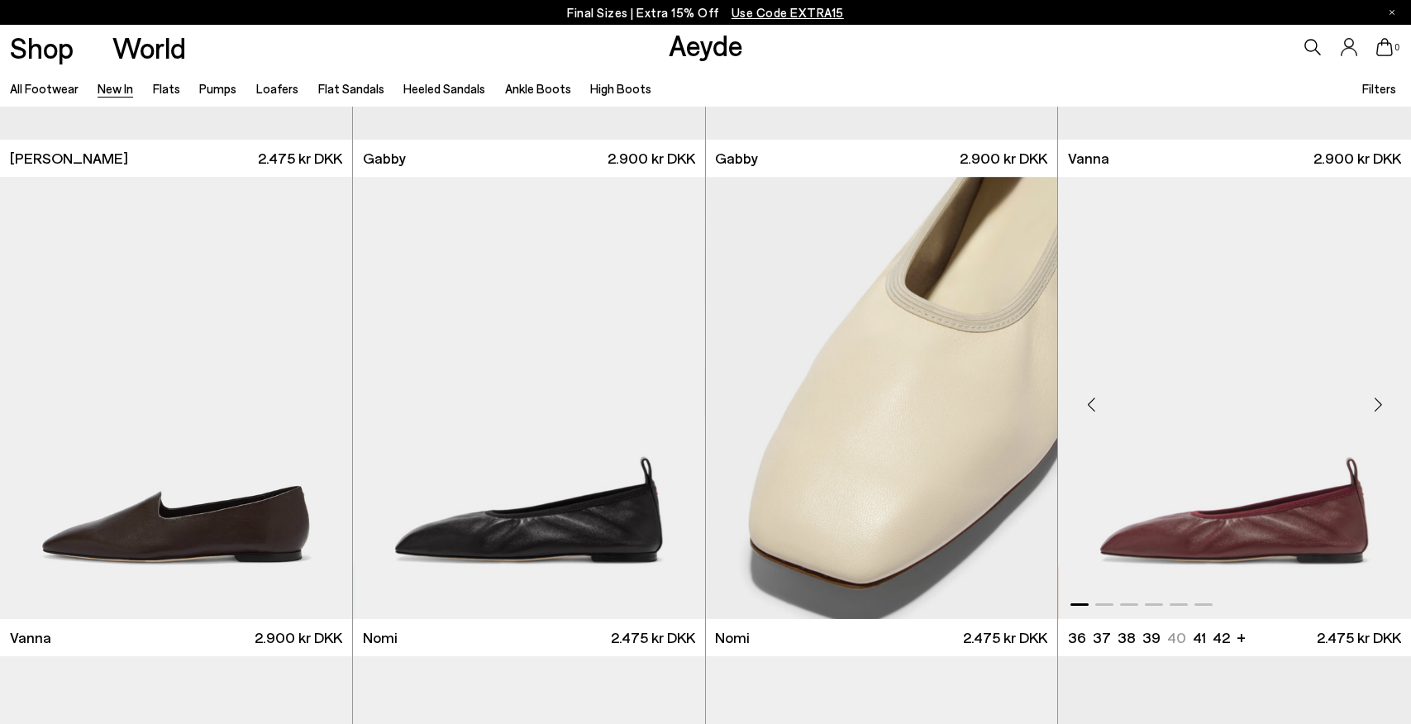
click at [1095, 403] on div "Previous slide" at bounding box center [1091, 404] width 50 height 50
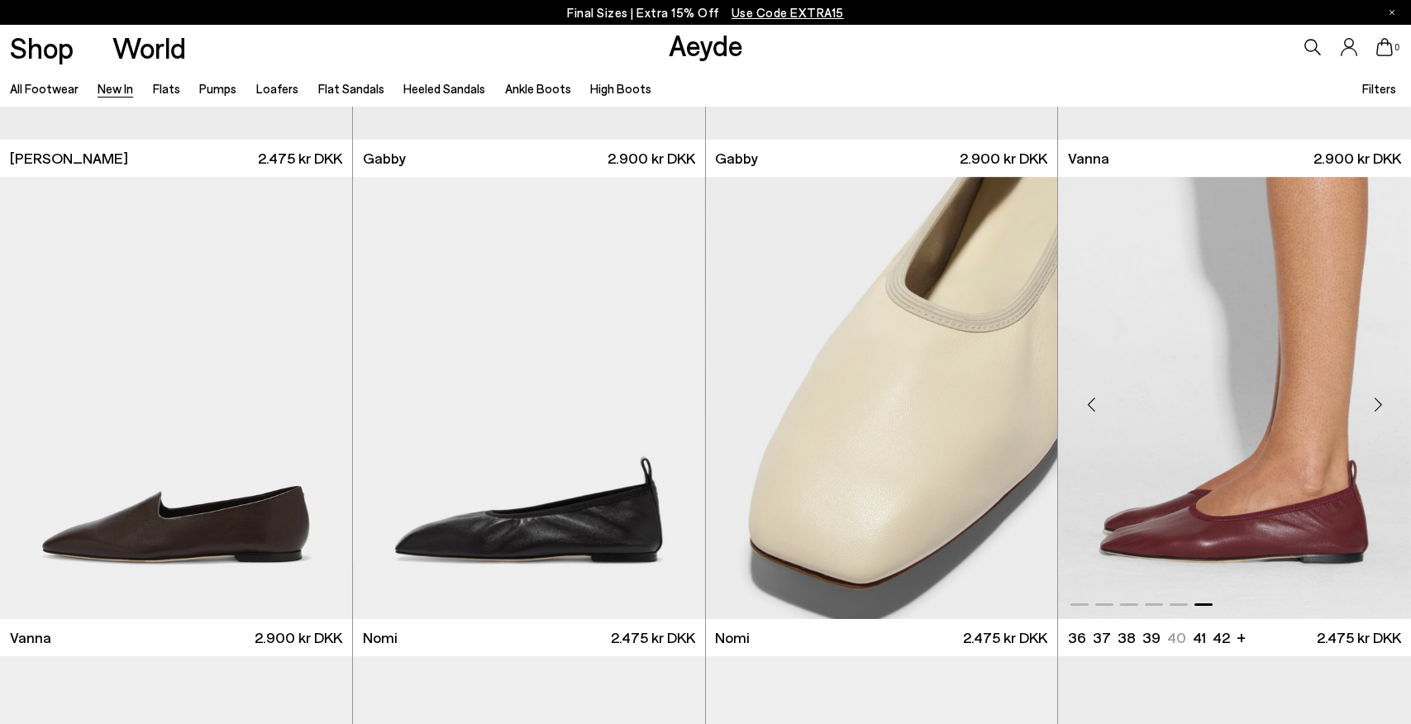
click at [1095, 403] on div "Previous slide" at bounding box center [1091, 404] width 50 height 50
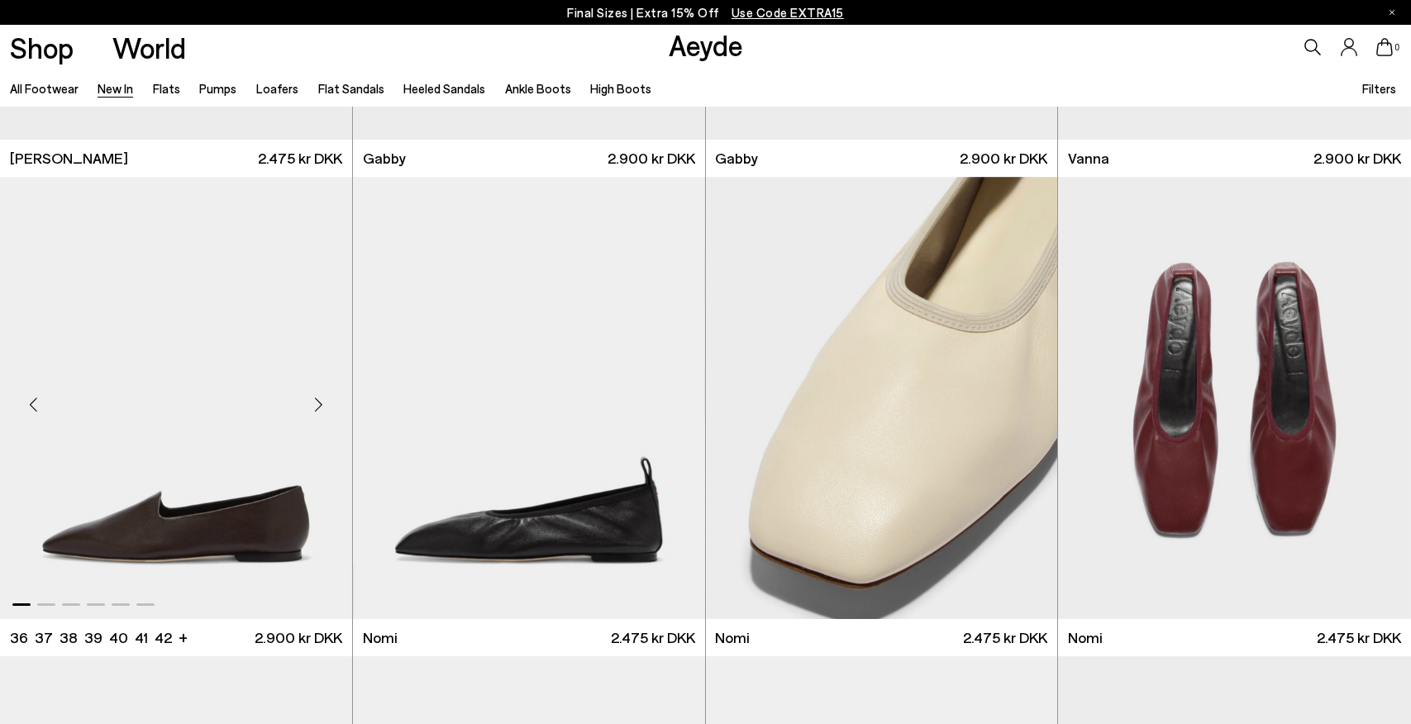
click at [315, 398] on div "Next slide" at bounding box center [319, 404] width 50 height 50
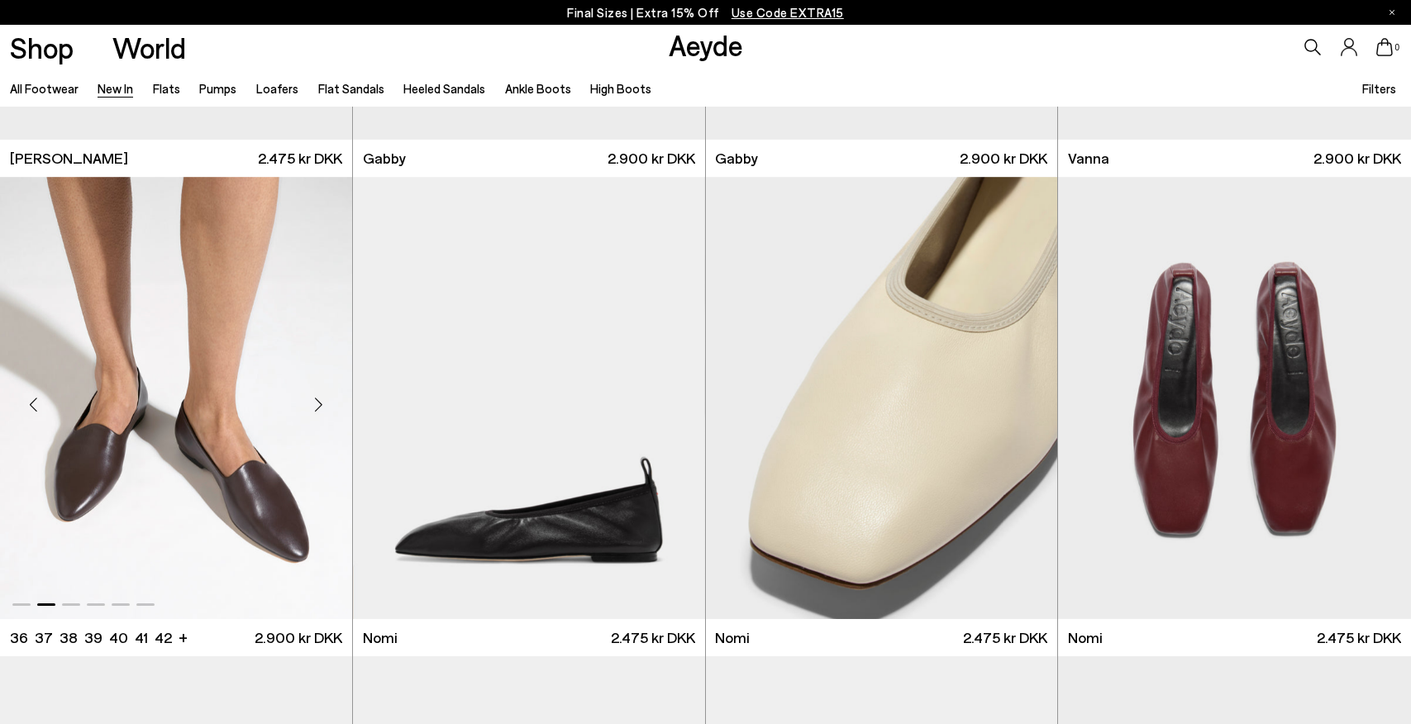
click at [315, 398] on div "Next slide" at bounding box center [319, 404] width 50 height 50
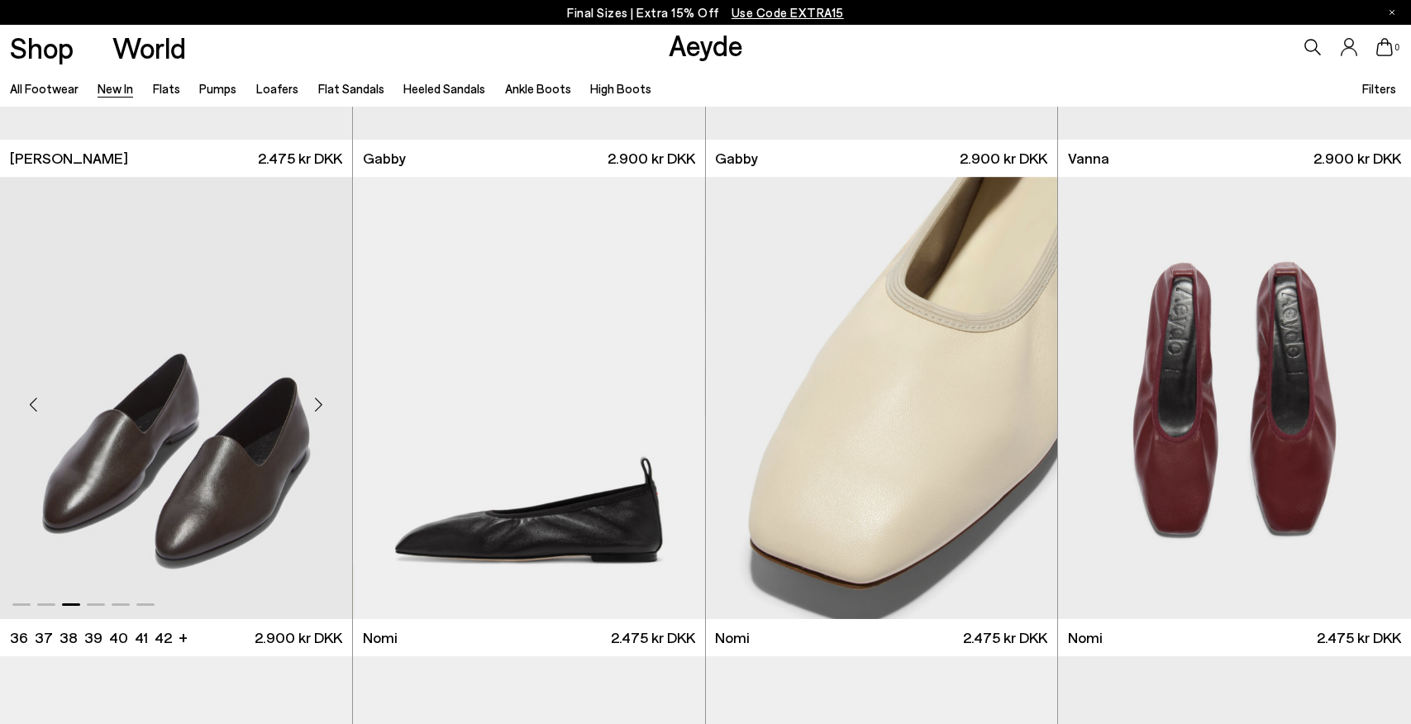
click at [315, 398] on div "Next slide" at bounding box center [319, 404] width 50 height 50
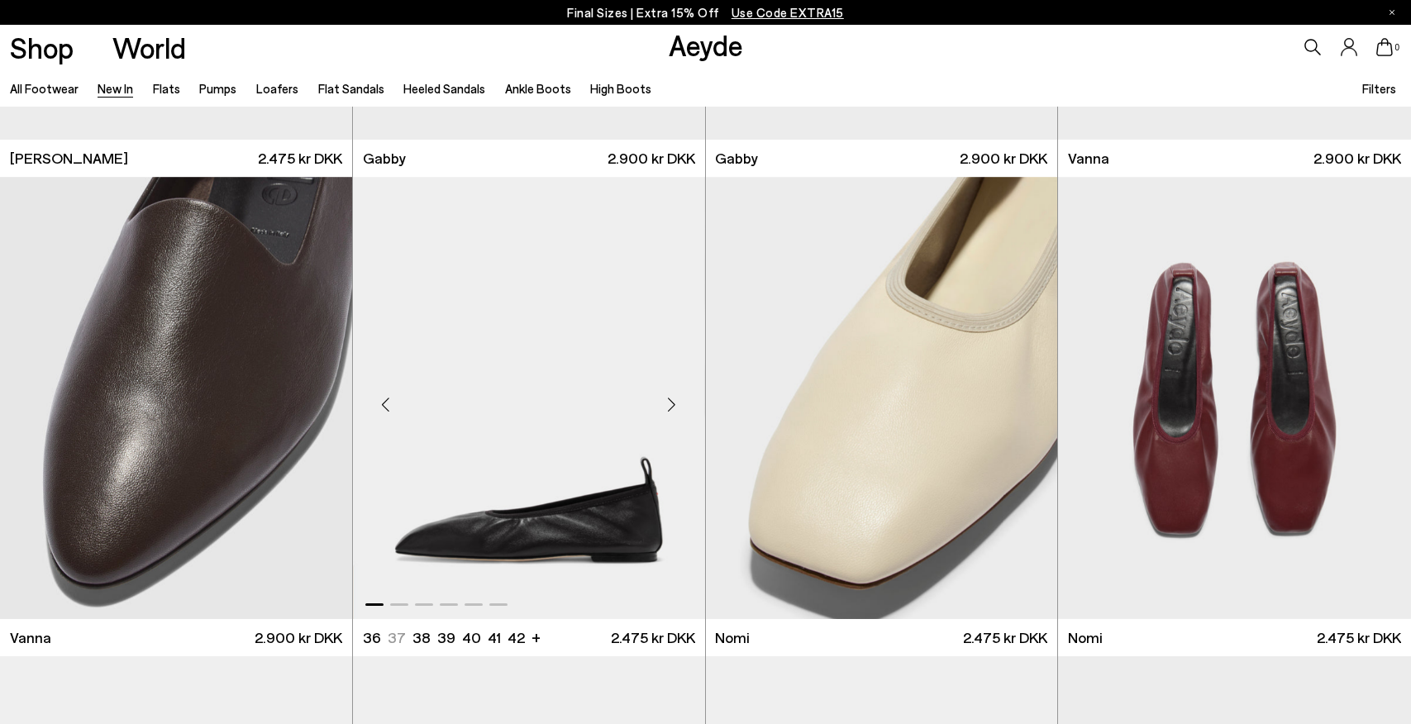
click at [665, 405] on div "Next slide" at bounding box center [672, 404] width 50 height 50
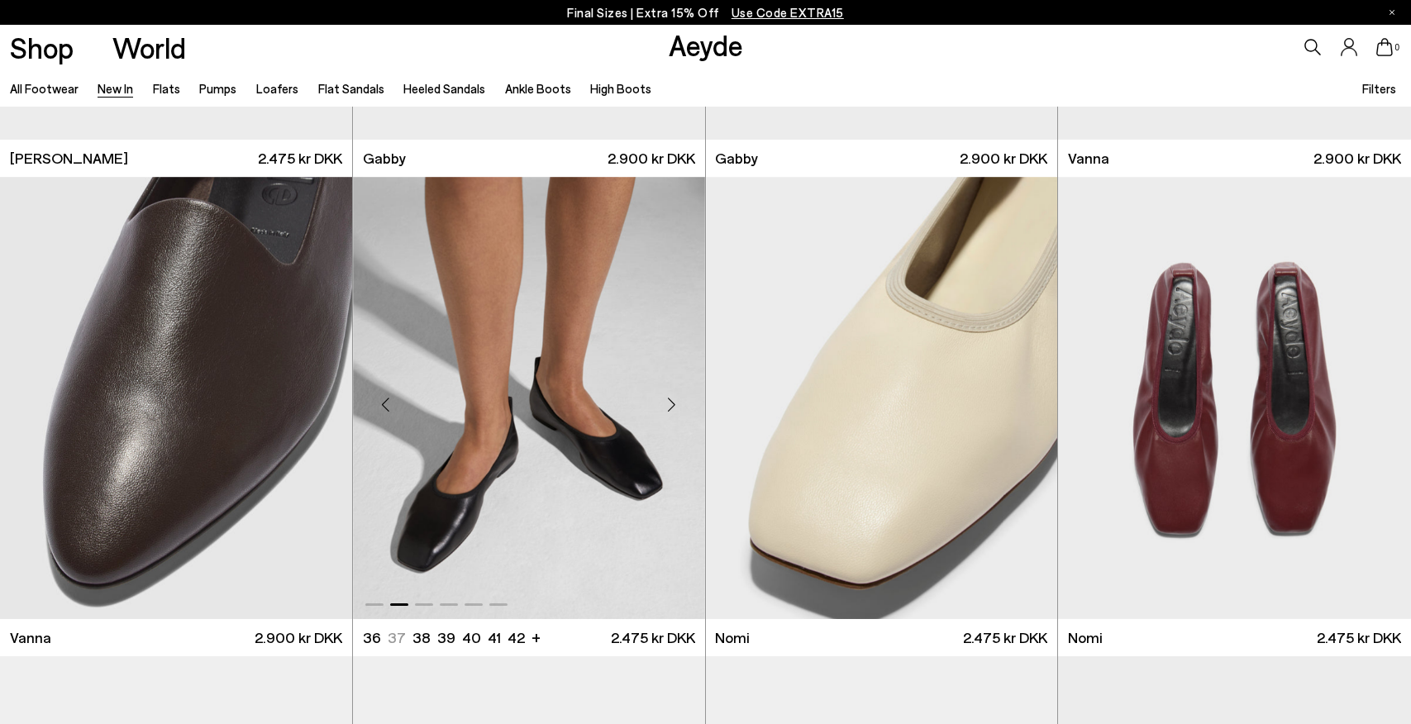
click at [665, 405] on div "Next slide" at bounding box center [672, 404] width 50 height 50
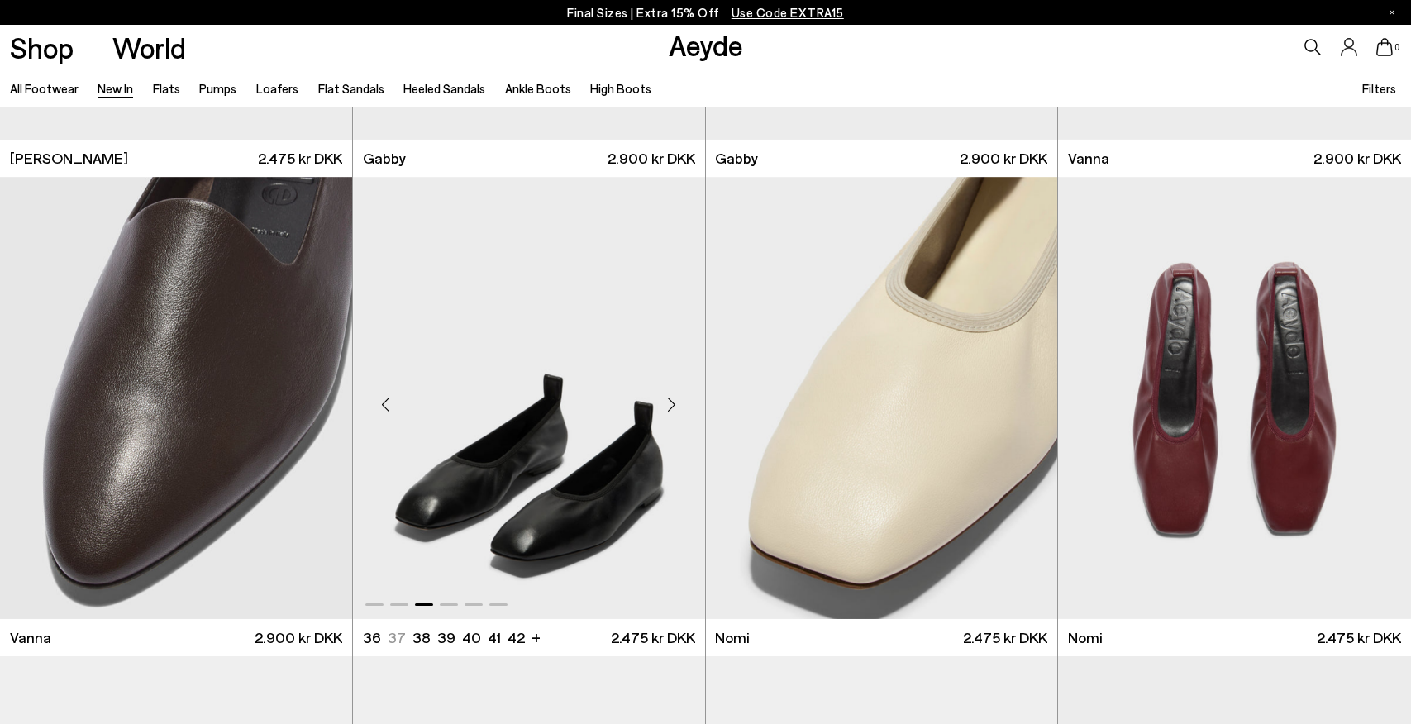
click at [670, 405] on div "Next slide" at bounding box center [672, 404] width 50 height 50
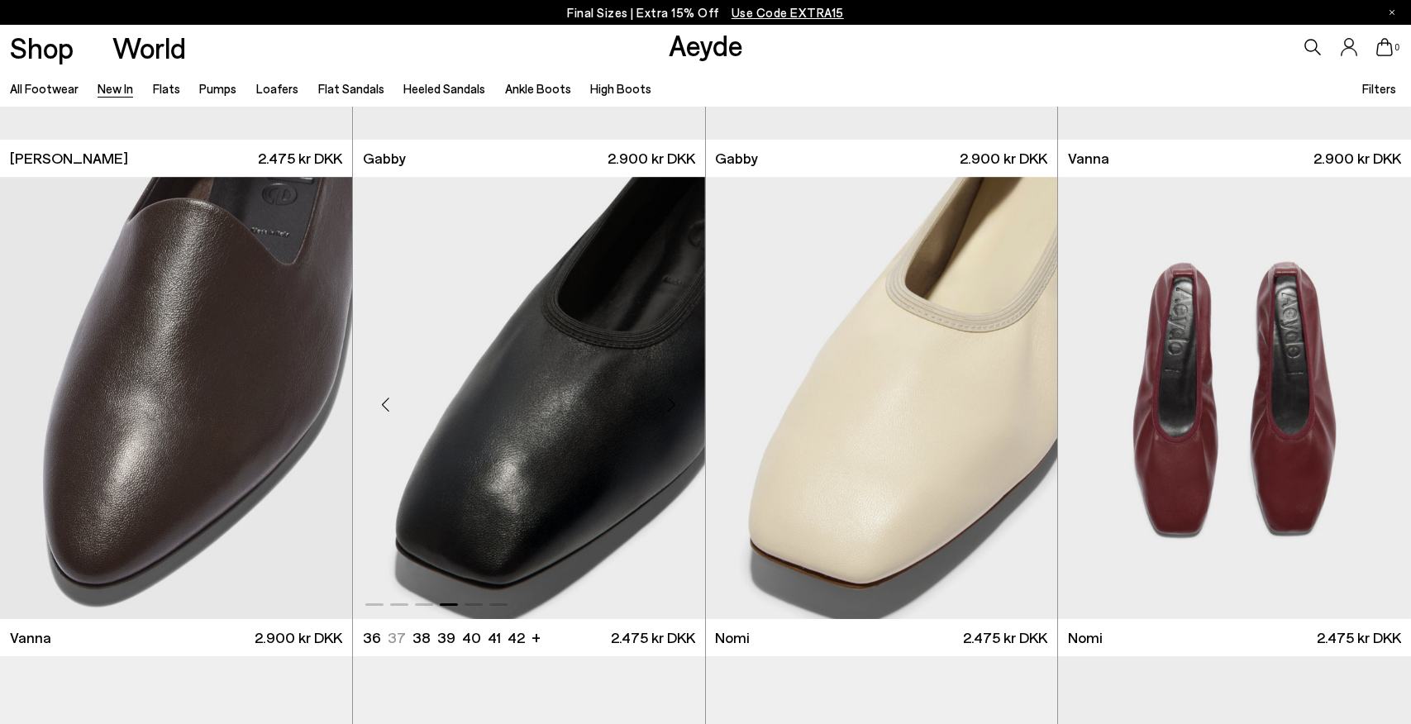
click at [670, 405] on div "Next slide" at bounding box center [672, 404] width 50 height 50
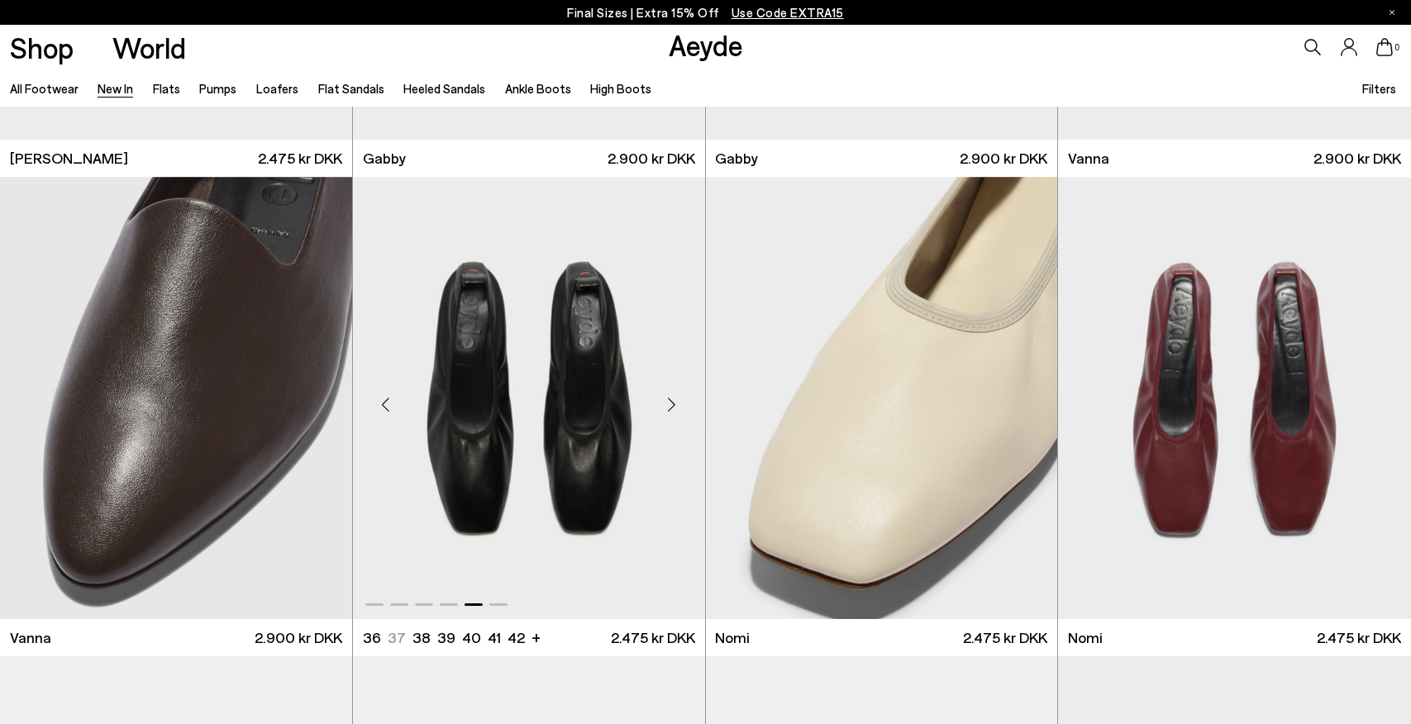
click at [670, 405] on div "Next slide" at bounding box center [672, 404] width 50 height 50
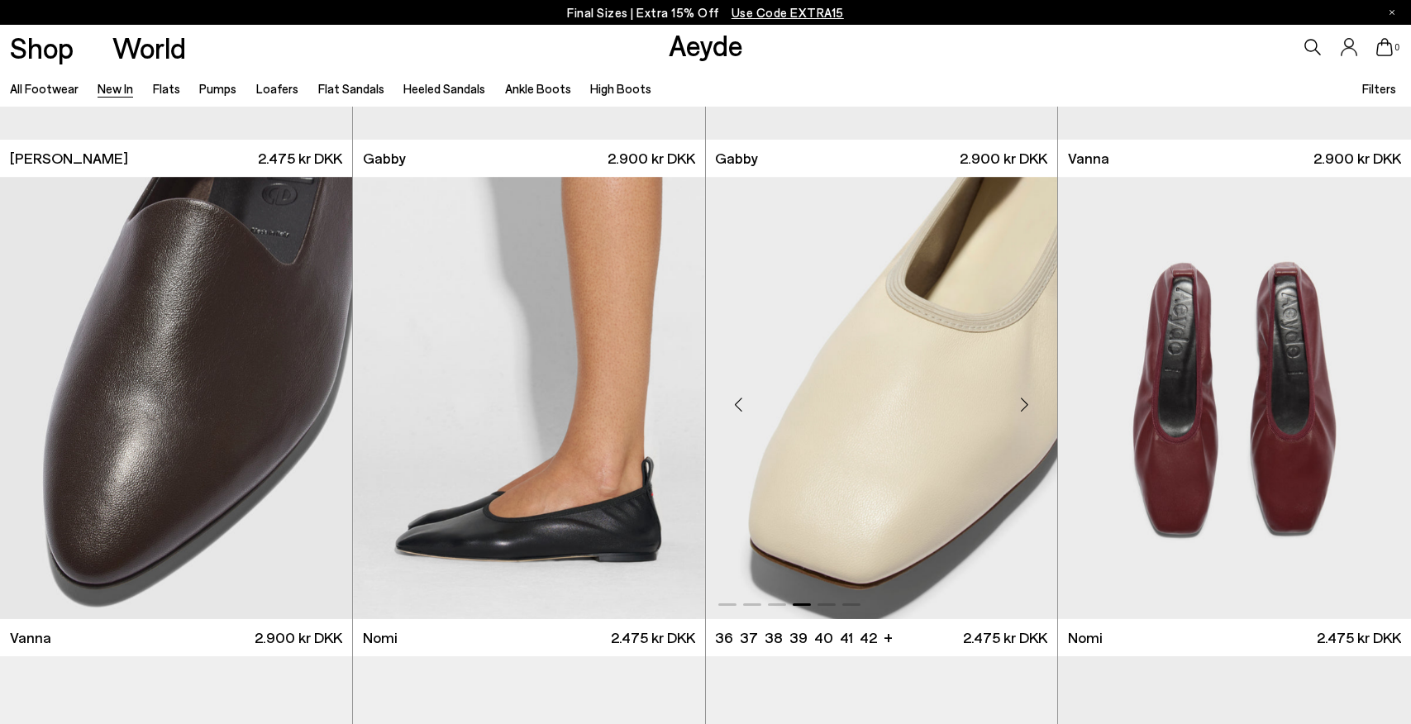
click at [1029, 409] on div "Next slide" at bounding box center [1024, 404] width 50 height 50
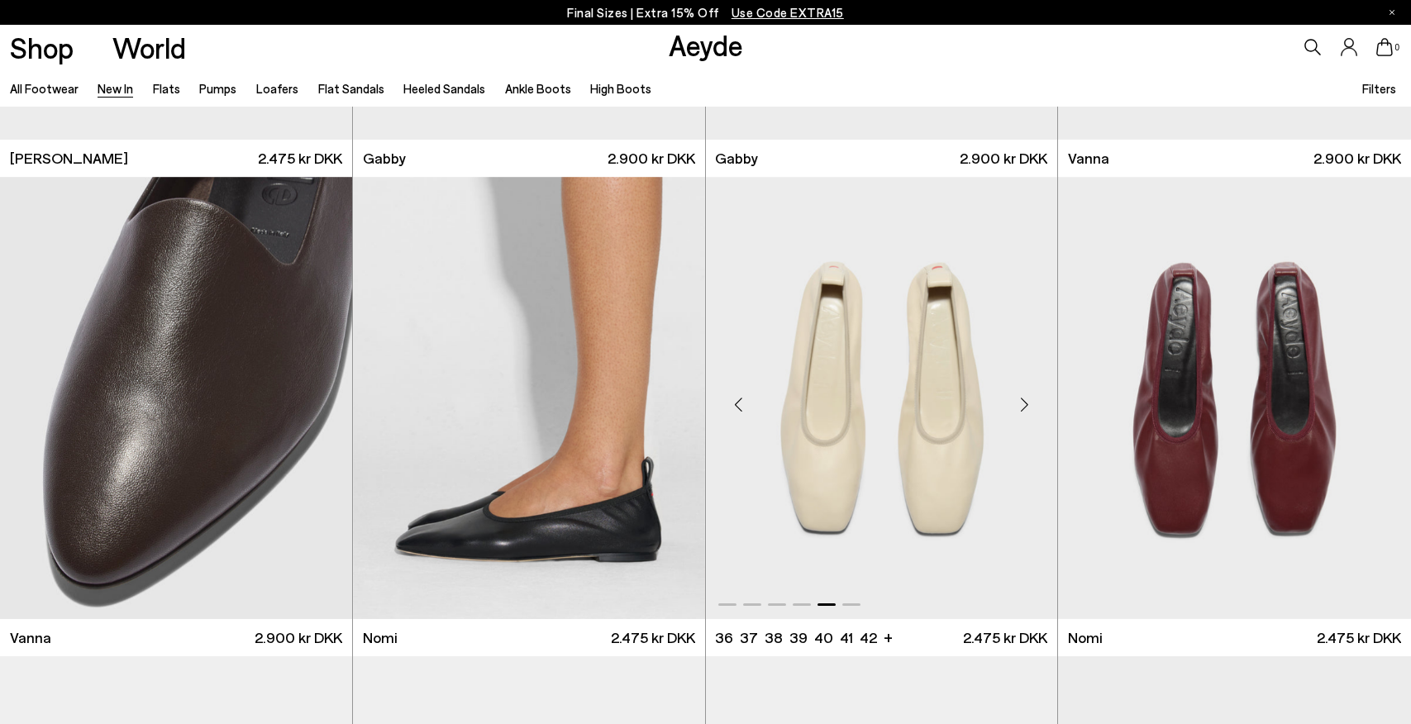
click at [1029, 409] on div "Next slide" at bounding box center [1024, 404] width 50 height 50
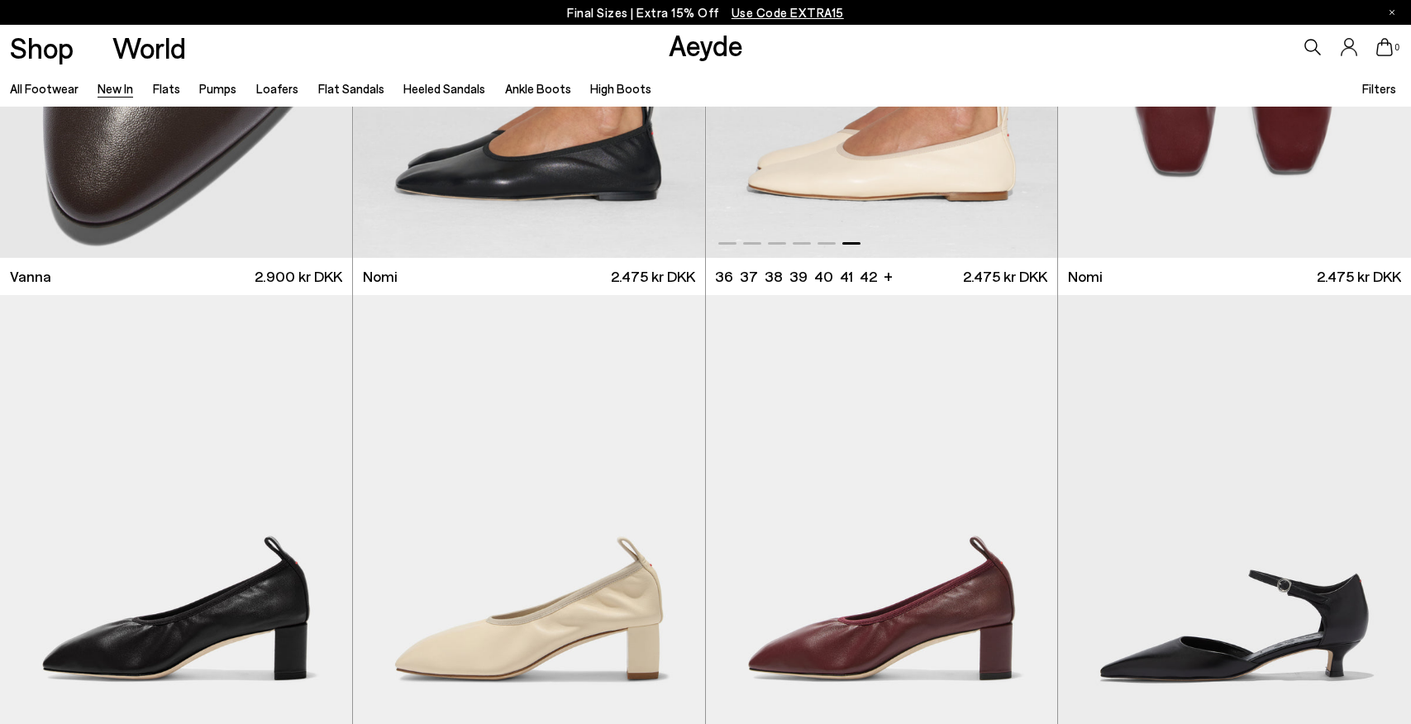
scroll to position [3286, 0]
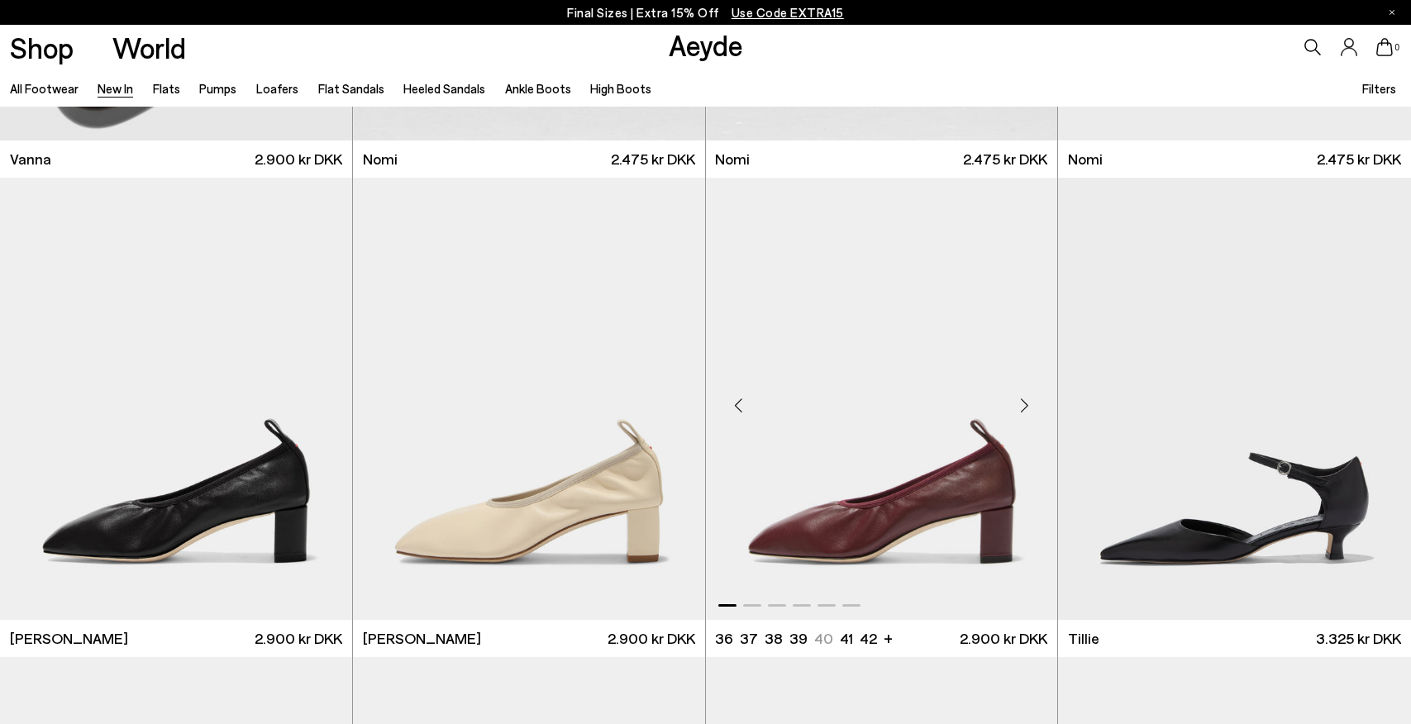
click at [1024, 406] on div "Next slide" at bounding box center [1024, 406] width 50 height 50
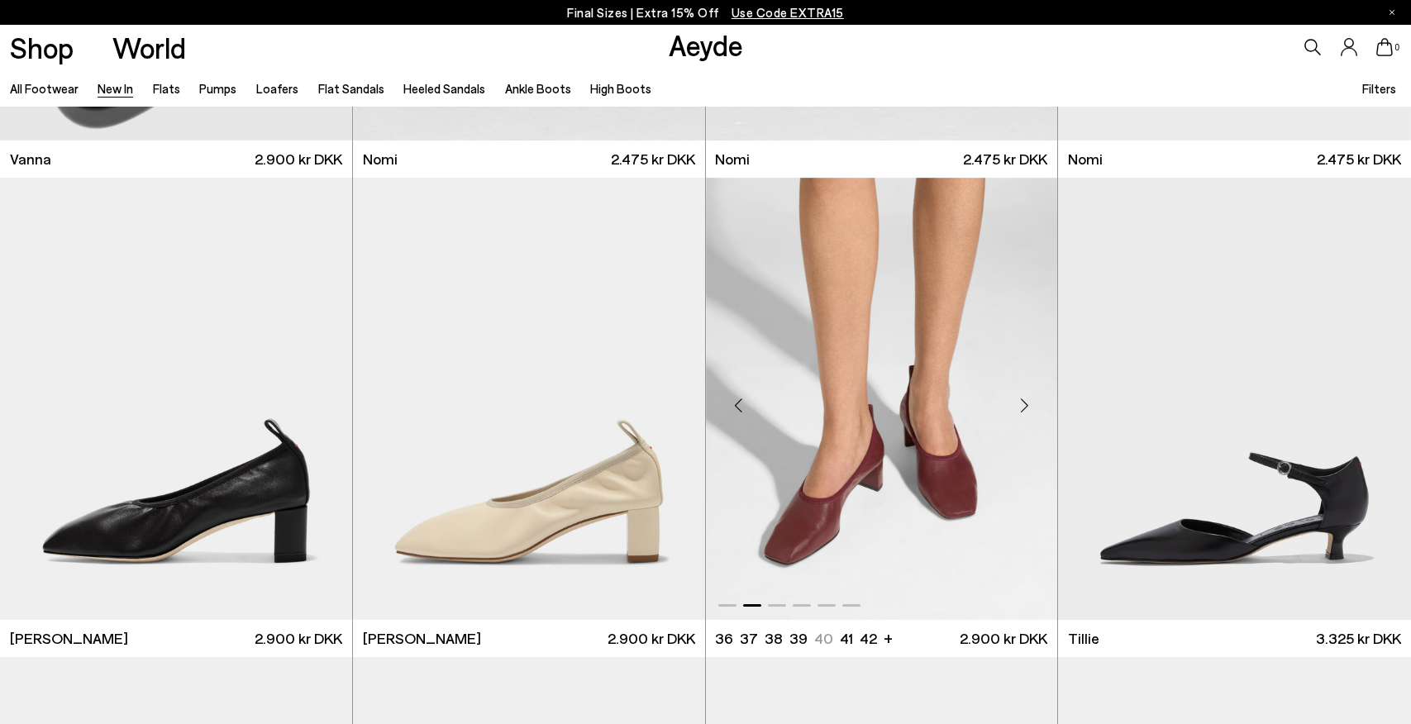
click at [1024, 406] on div "Next slide" at bounding box center [1024, 406] width 50 height 50
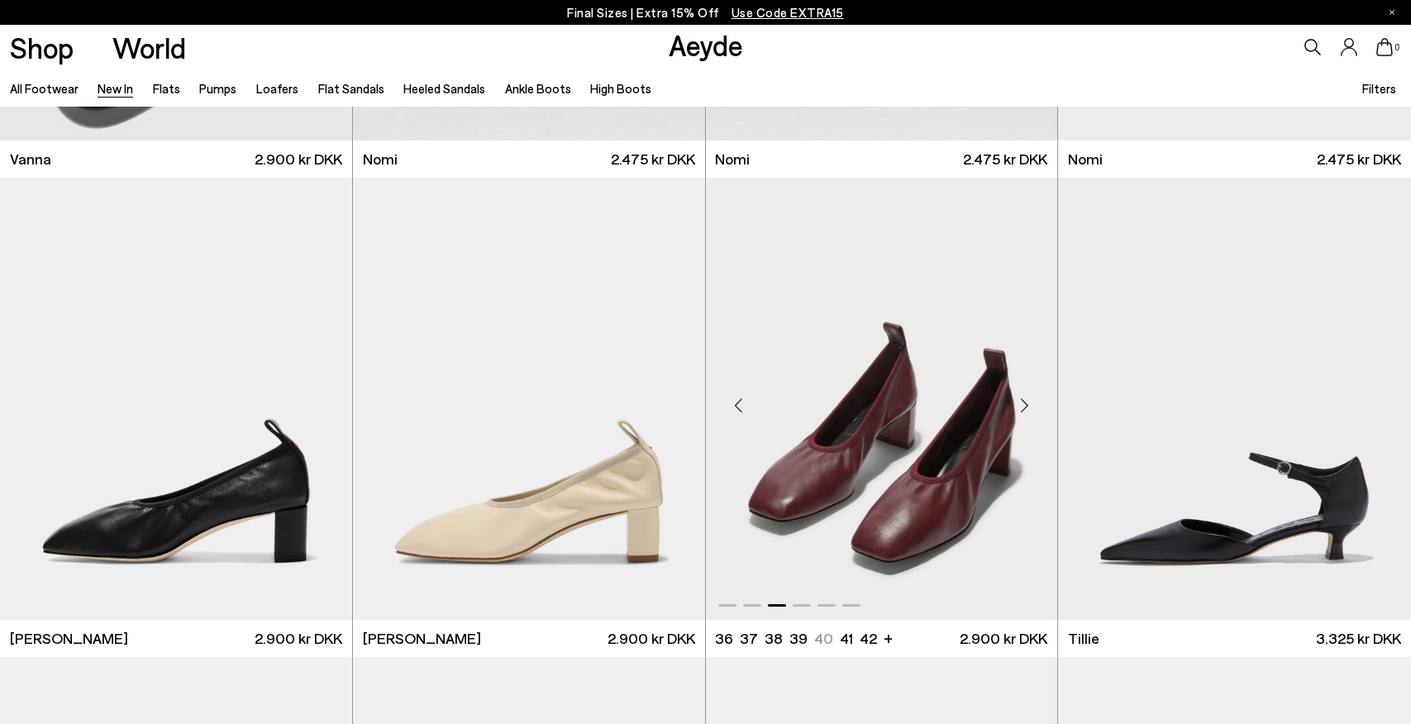
click at [1024, 406] on div "Next slide" at bounding box center [1024, 406] width 50 height 50
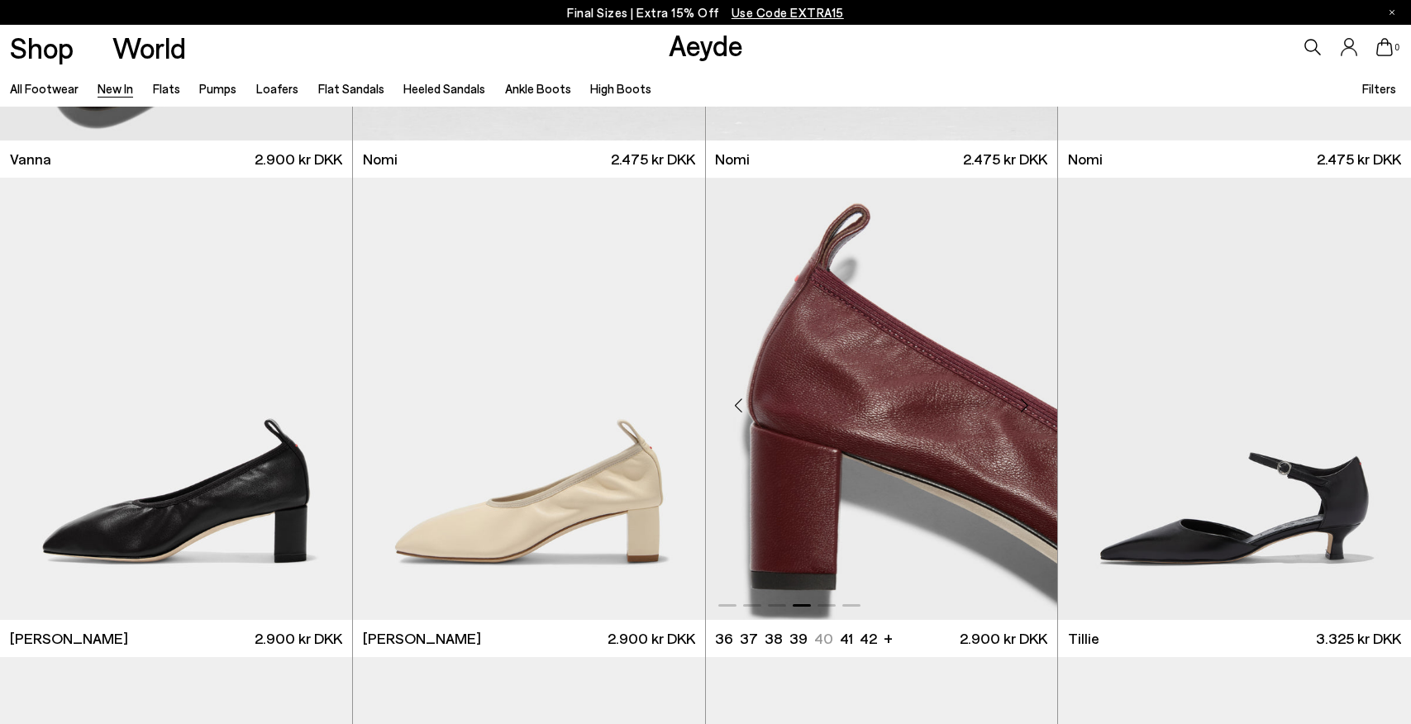
click at [1024, 406] on div "Next slide" at bounding box center [1024, 406] width 50 height 50
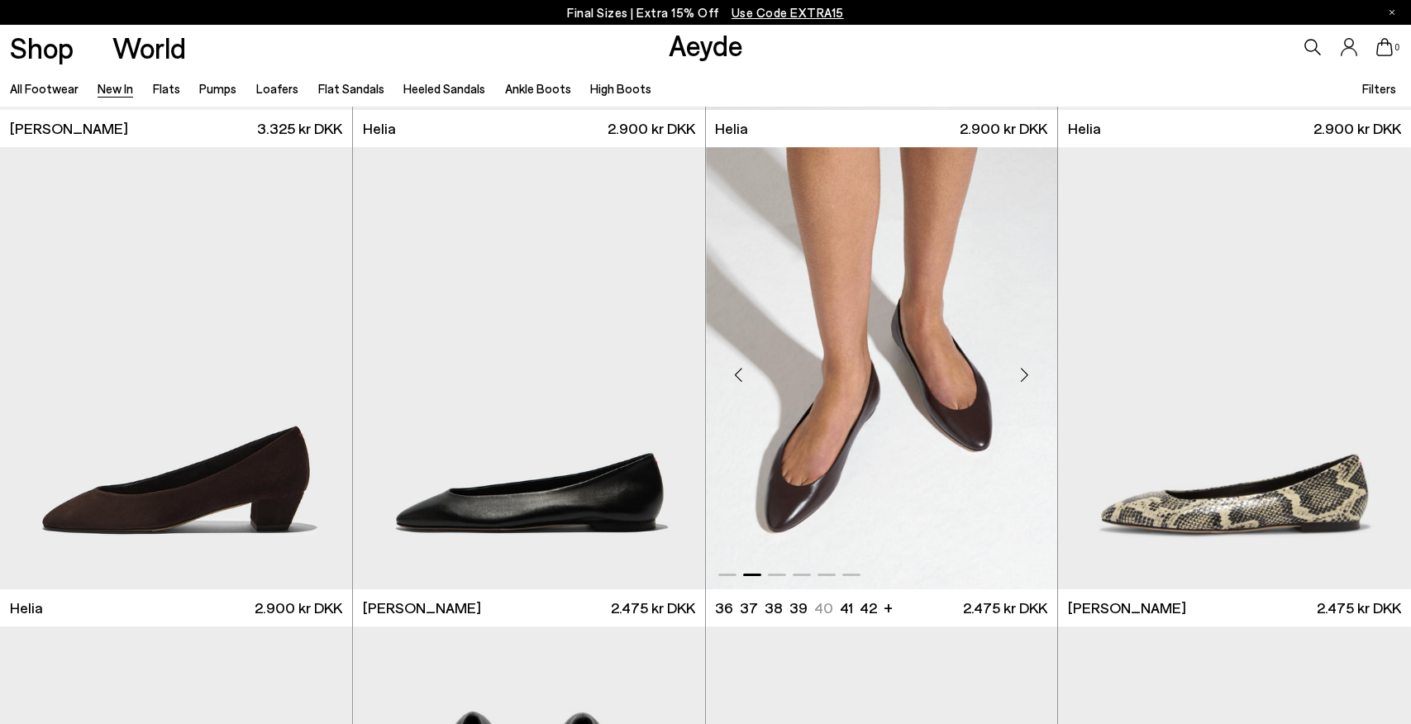
scroll to position [1839, 0]
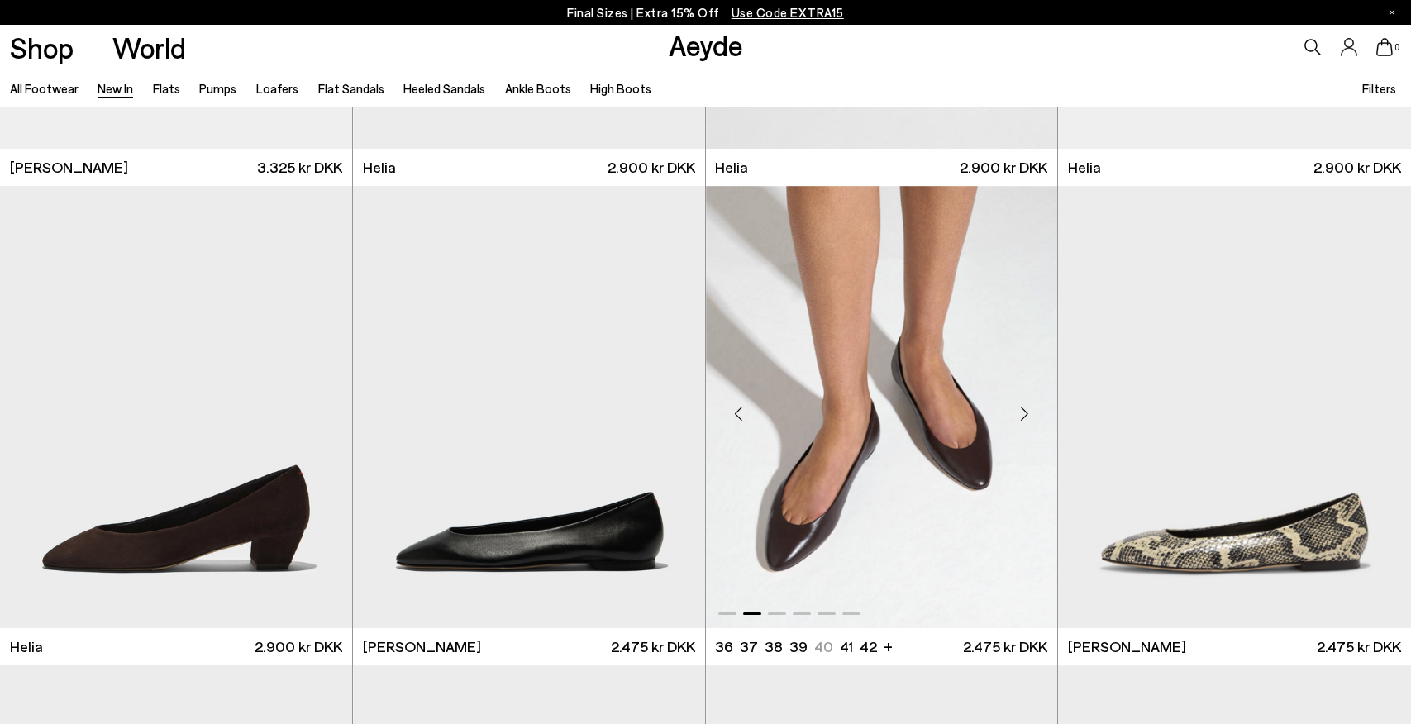
click at [1022, 416] on div "Next slide" at bounding box center [1024, 414] width 50 height 50
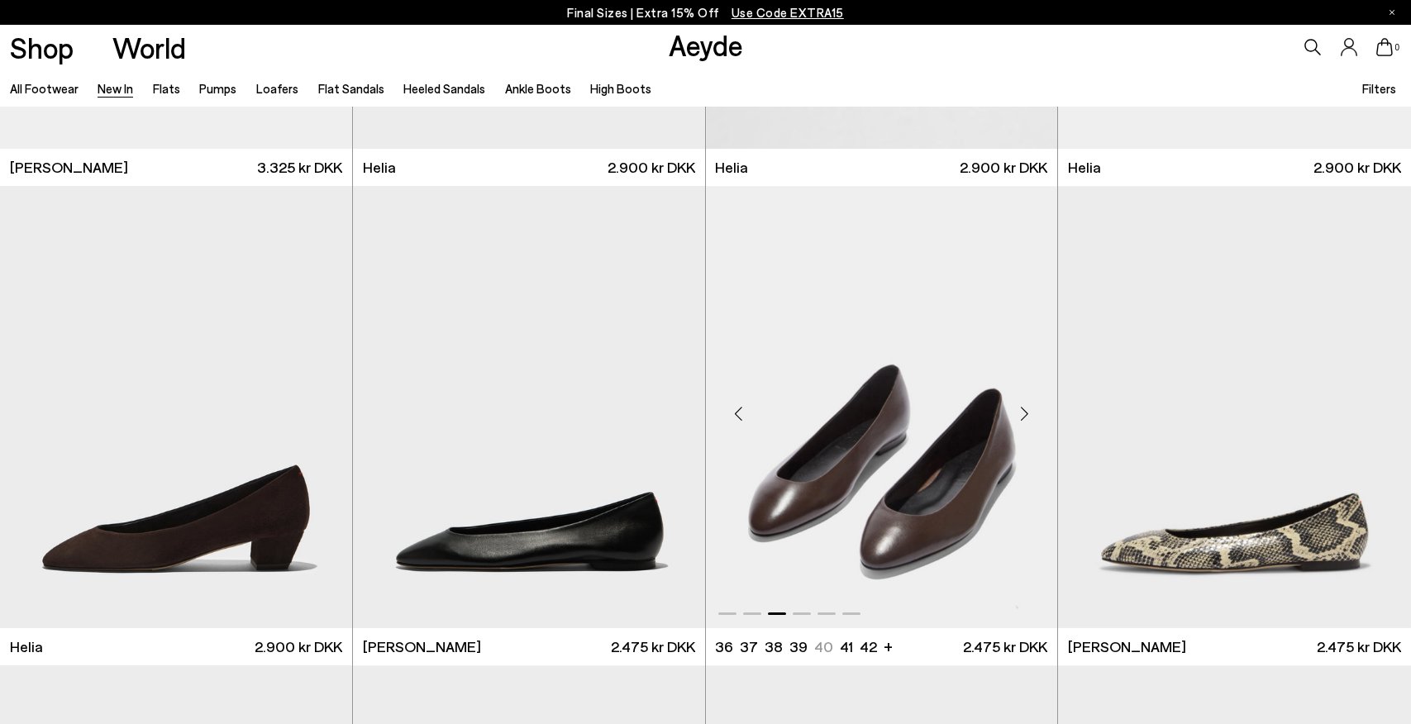
click at [1022, 416] on div "Next slide" at bounding box center [1024, 414] width 50 height 50
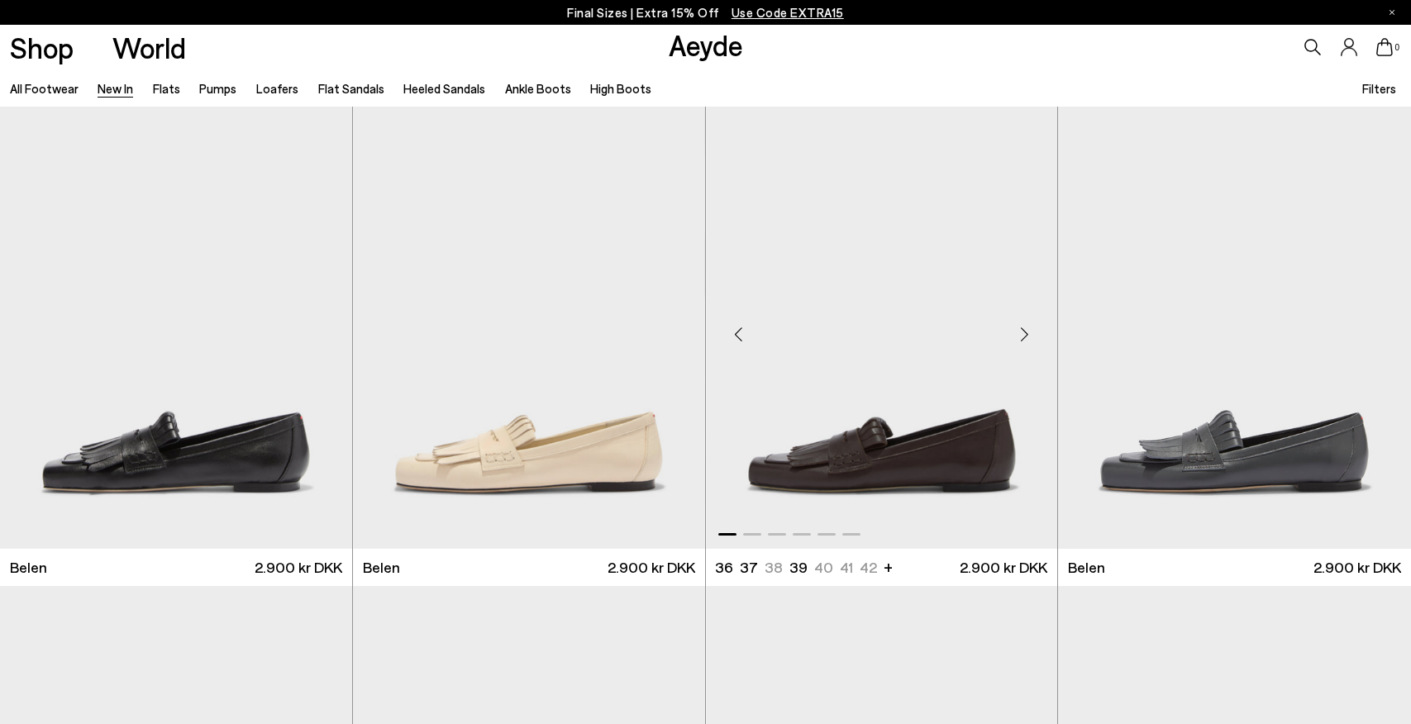
scroll to position [0, 0]
click at [1028, 328] on div "Next slide" at bounding box center [1024, 335] width 50 height 50
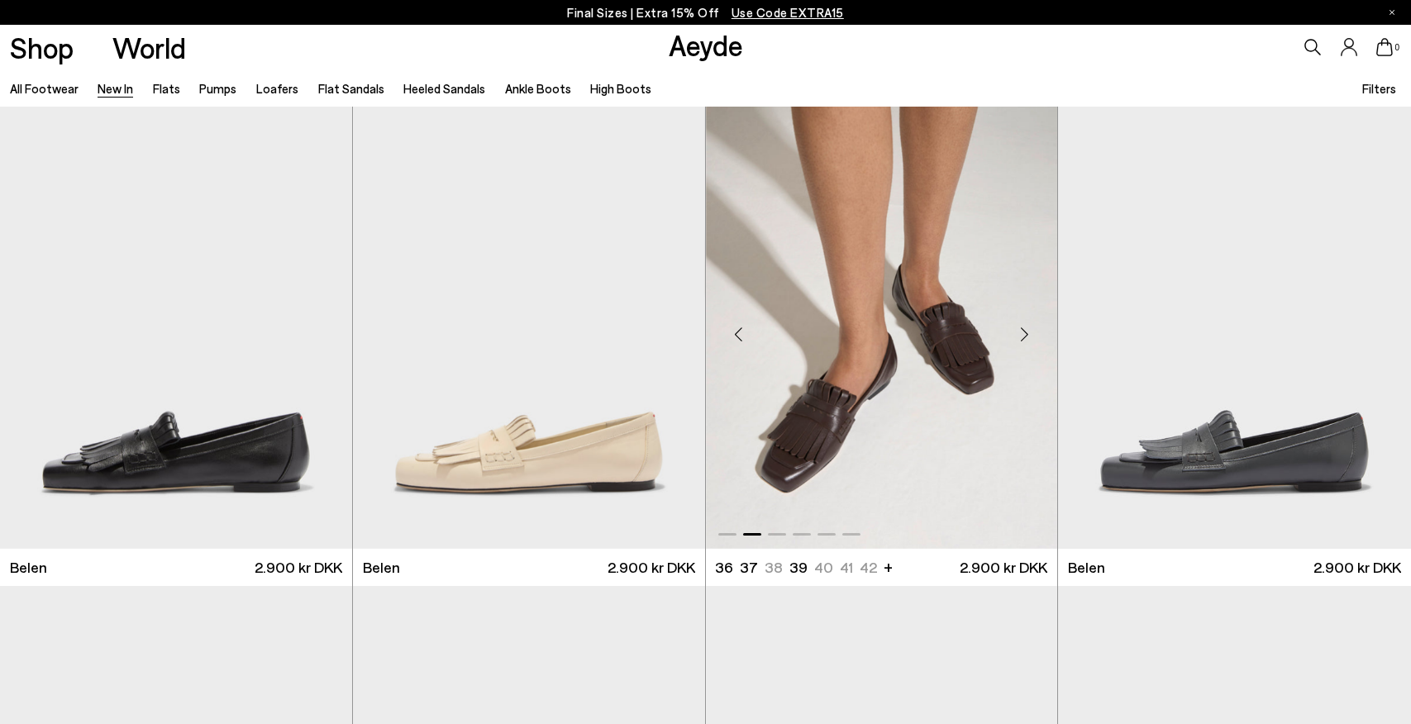
click at [1028, 328] on div "Next slide" at bounding box center [1024, 335] width 50 height 50
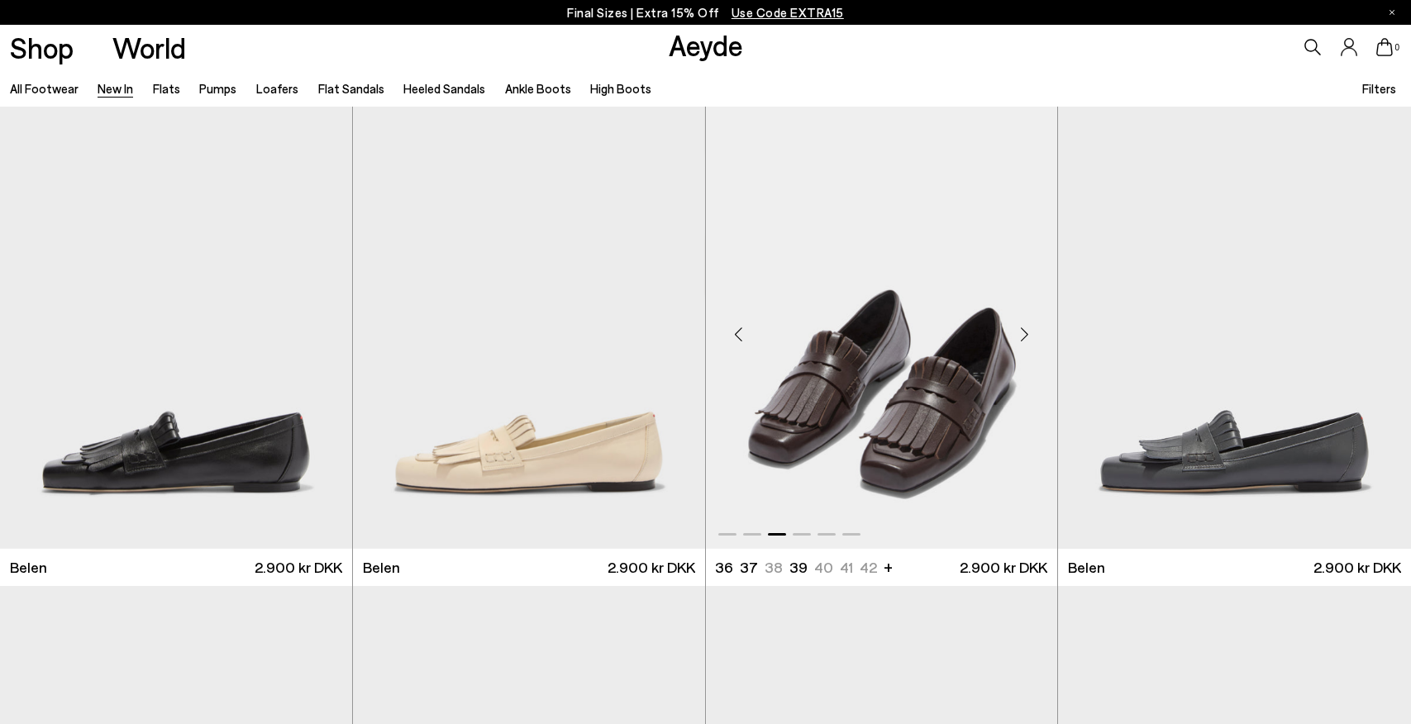
click at [1028, 328] on div "Next slide" at bounding box center [1024, 335] width 50 height 50
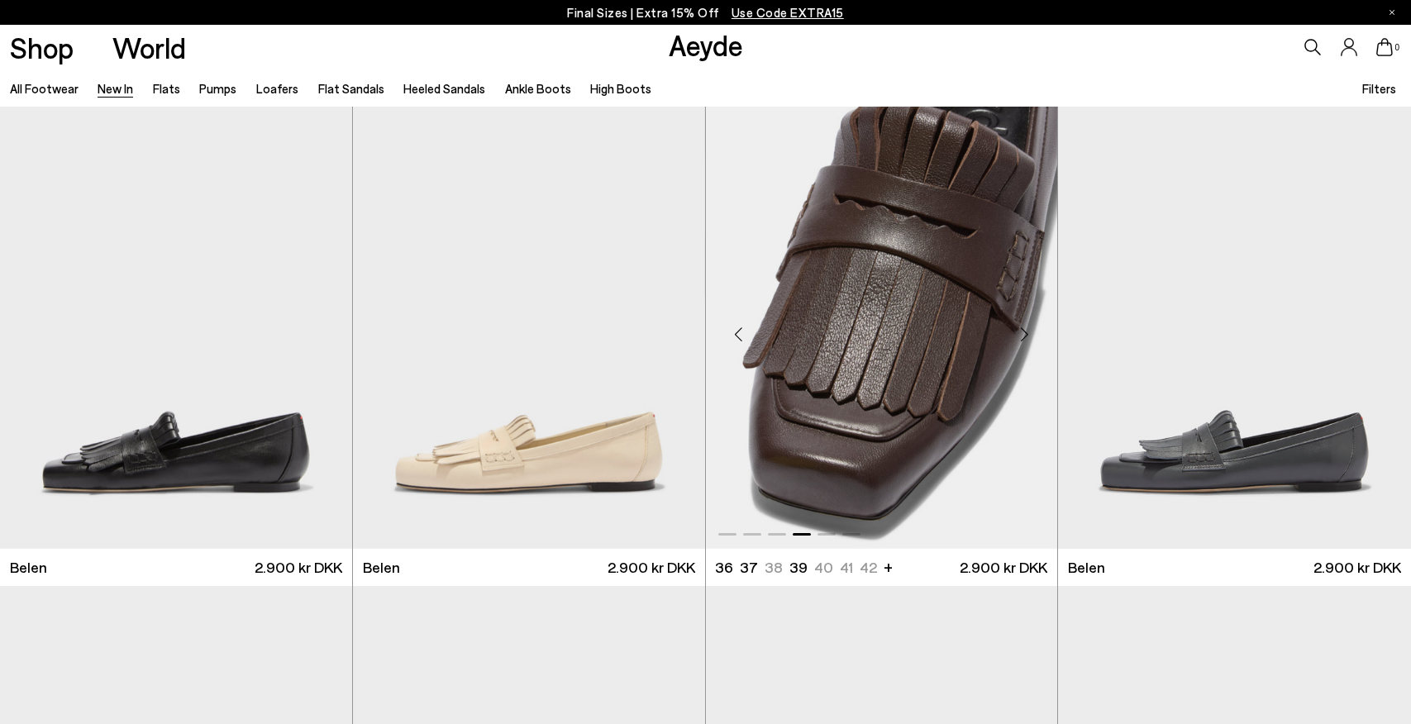
click at [1028, 328] on div "Next slide" at bounding box center [1024, 335] width 50 height 50
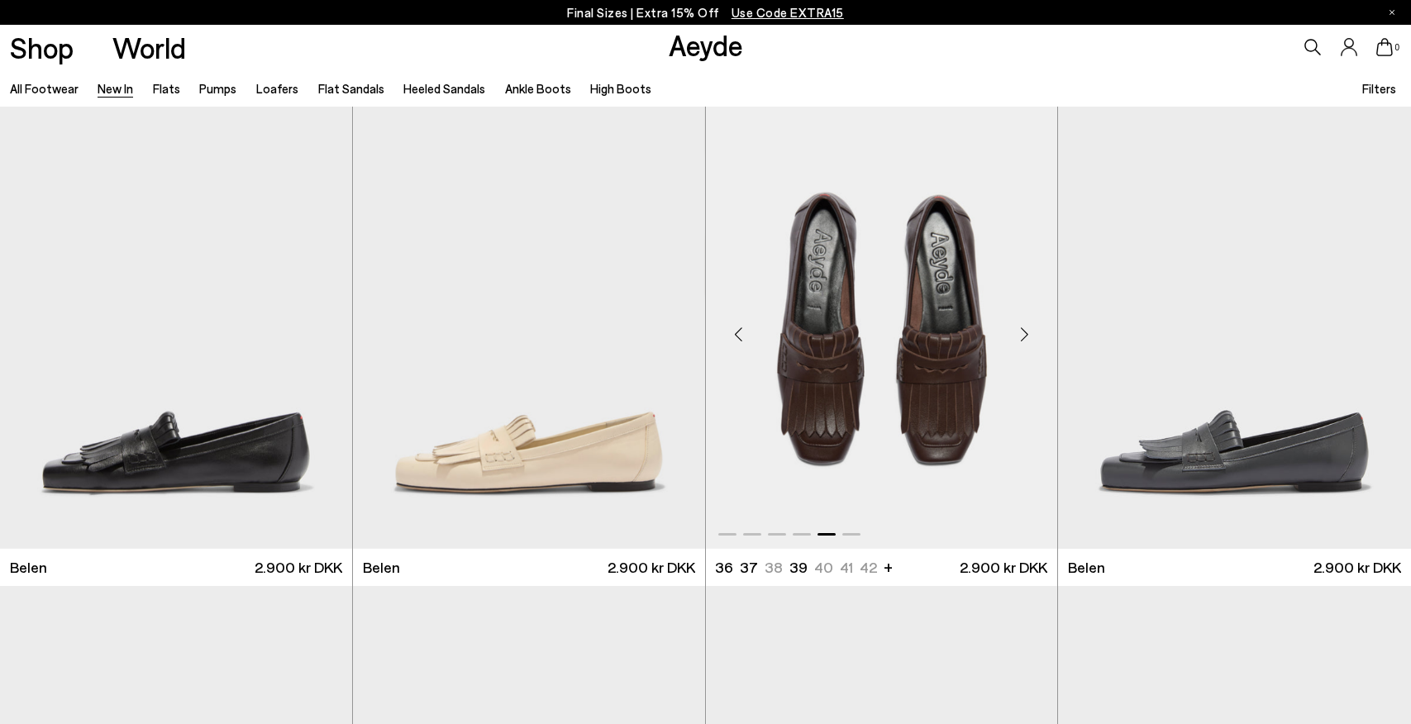
click at [1028, 328] on div "Next slide" at bounding box center [1024, 335] width 50 height 50
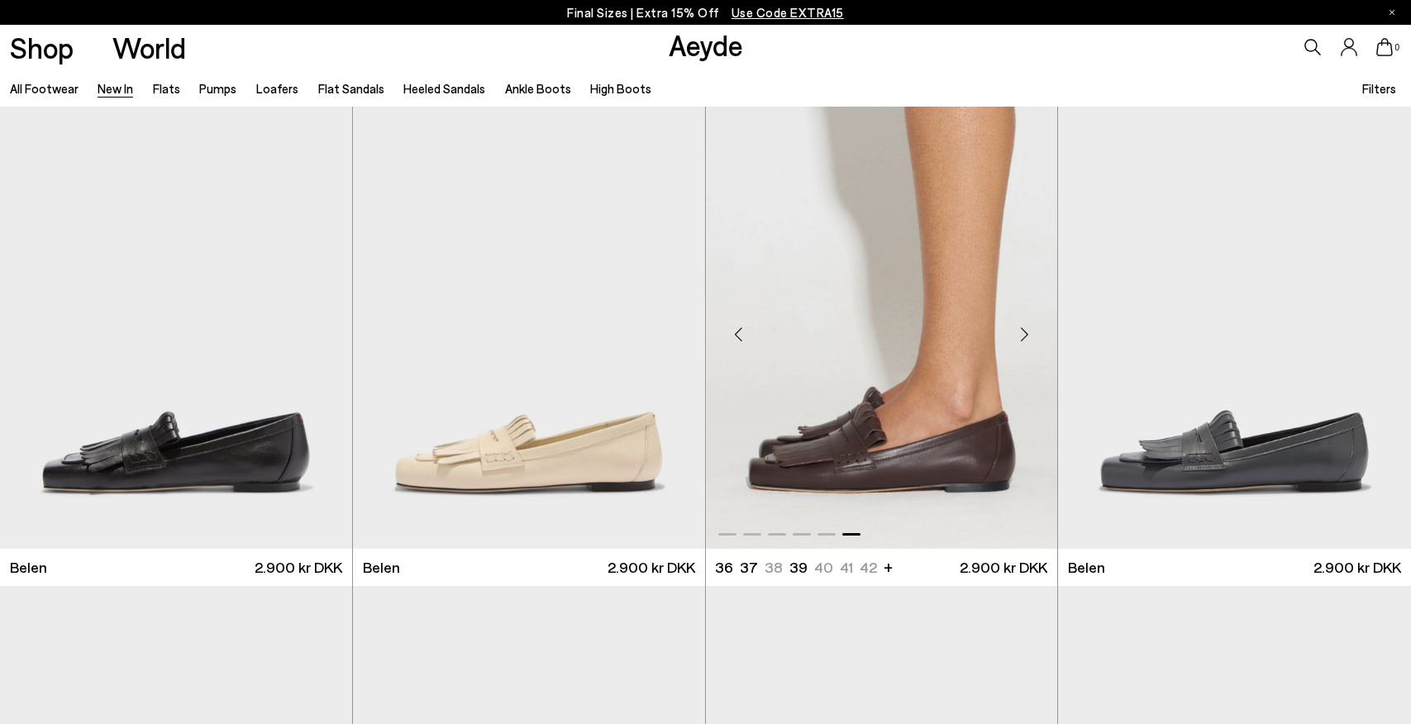
click at [1028, 328] on div "Next slide" at bounding box center [1024, 335] width 50 height 50
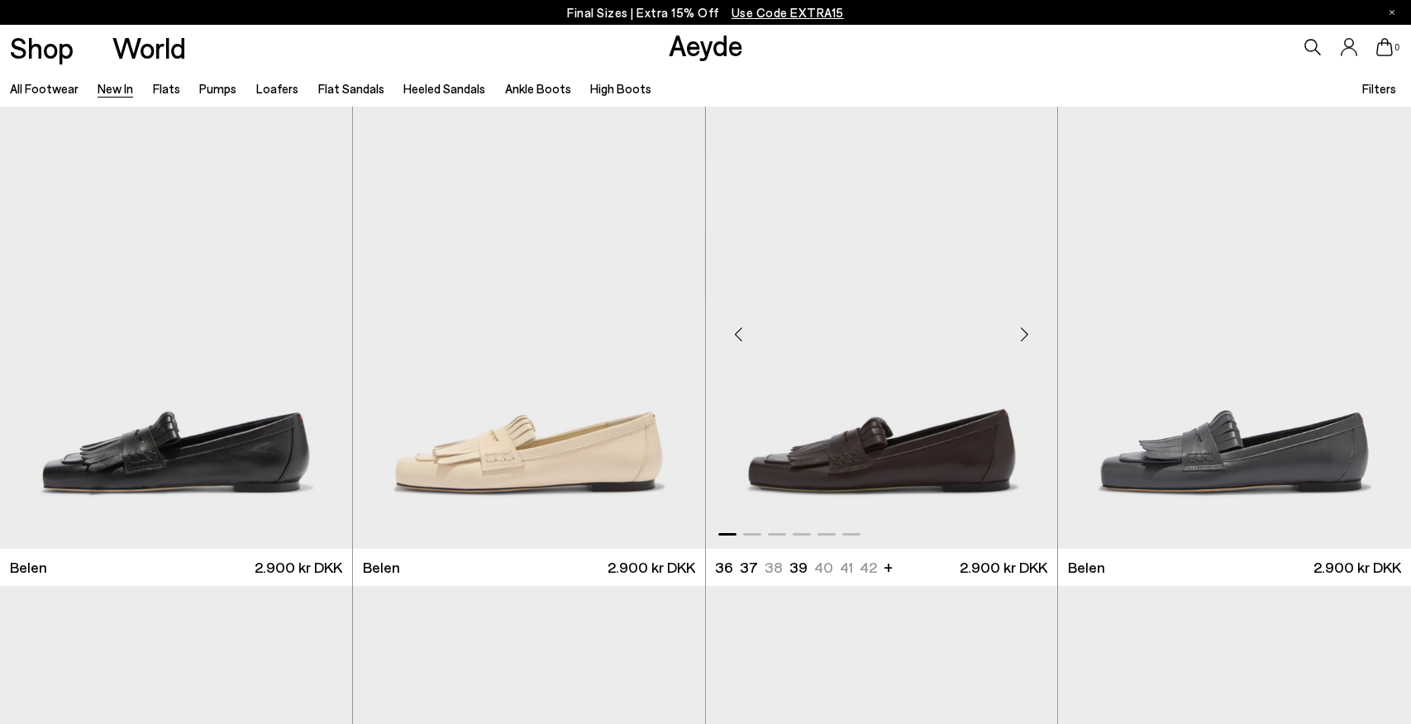
click at [1028, 327] on div "Next slide" at bounding box center [1024, 335] width 50 height 50
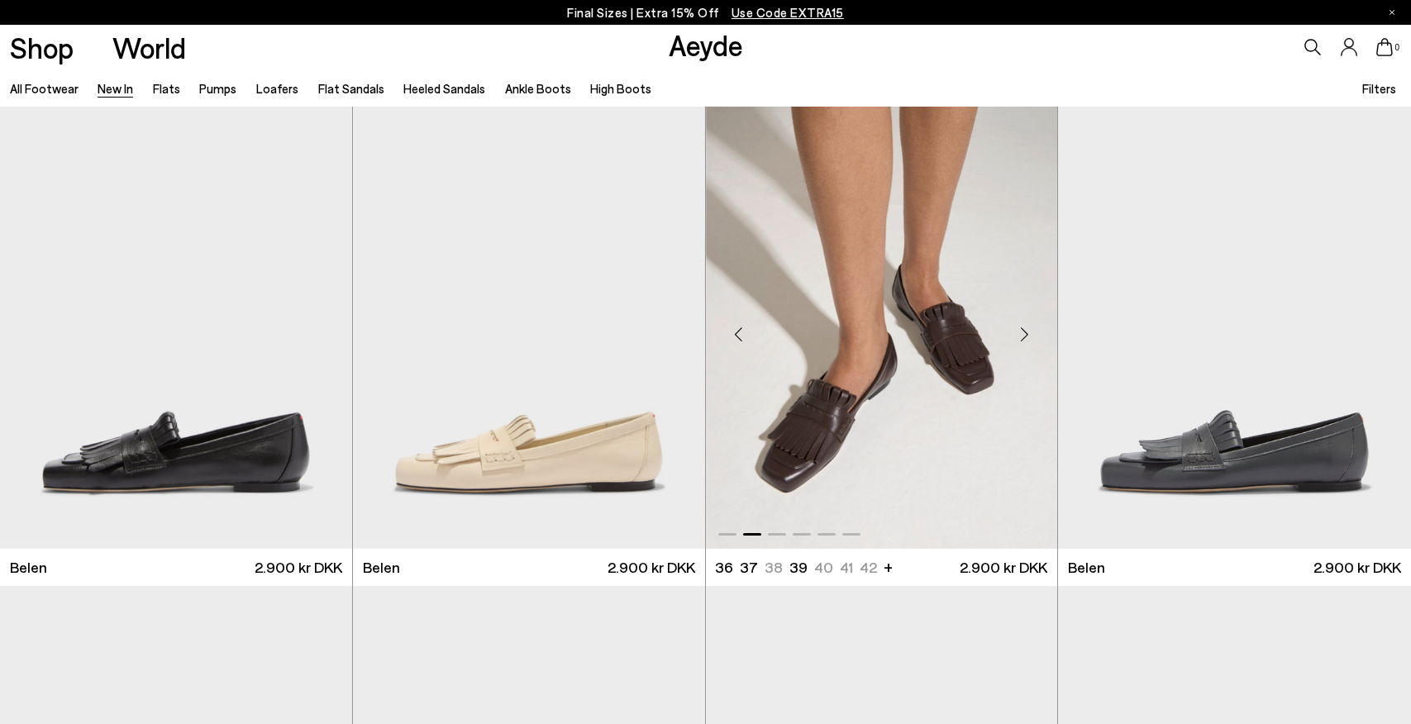
click at [1028, 327] on div "Next slide" at bounding box center [1024, 335] width 50 height 50
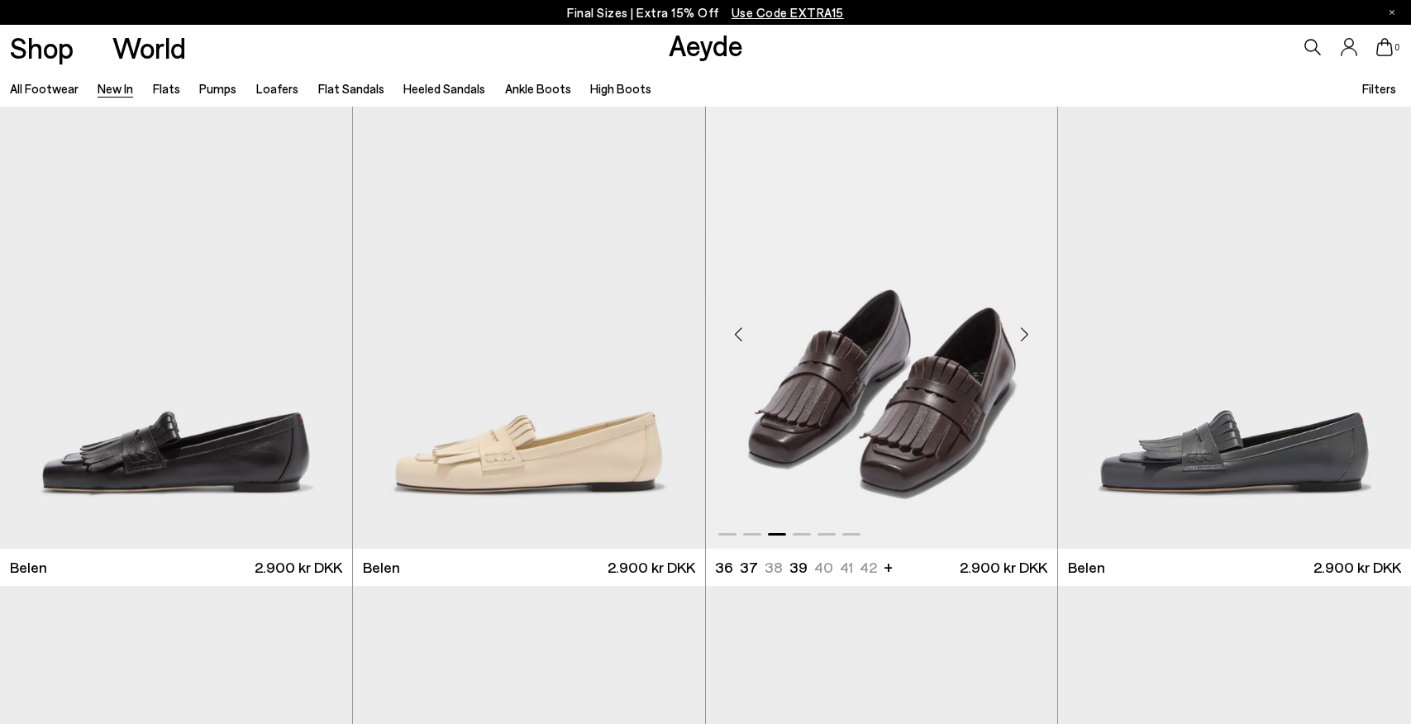
click at [1028, 327] on div "Next slide" at bounding box center [1024, 335] width 50 height 50
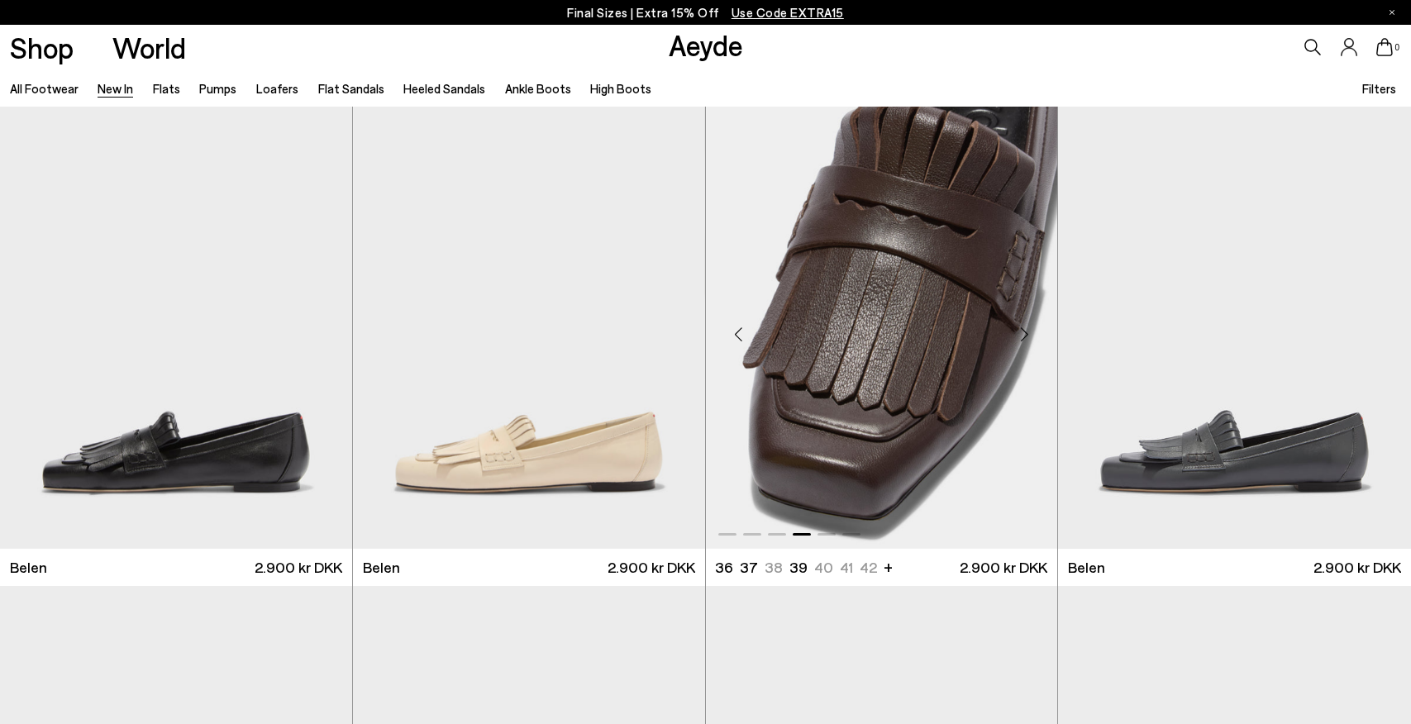
click at [1028, 327] on div "Next slide" at bounding box center [1024, 335] width 50 height 50
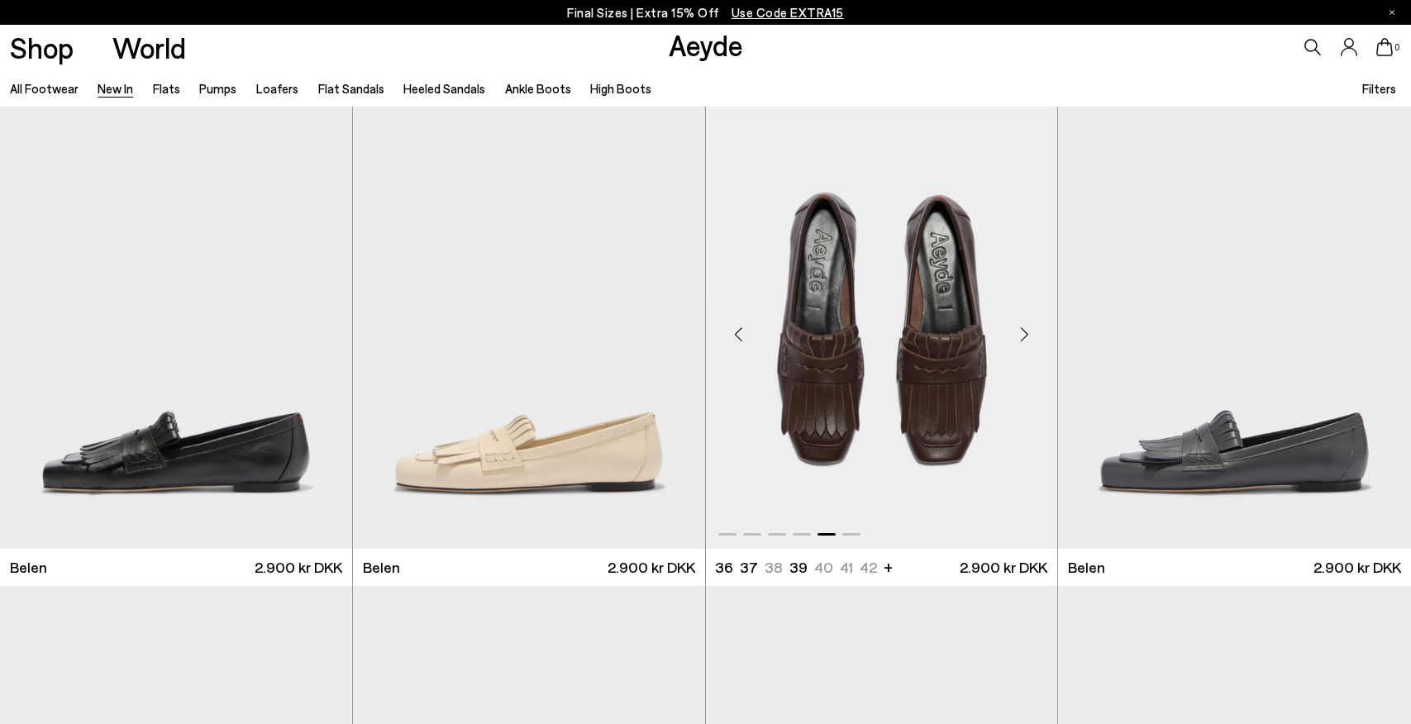
click at [1028, 327] on div "Next slide" at bounding box center [1024, 335] width 50 height 50
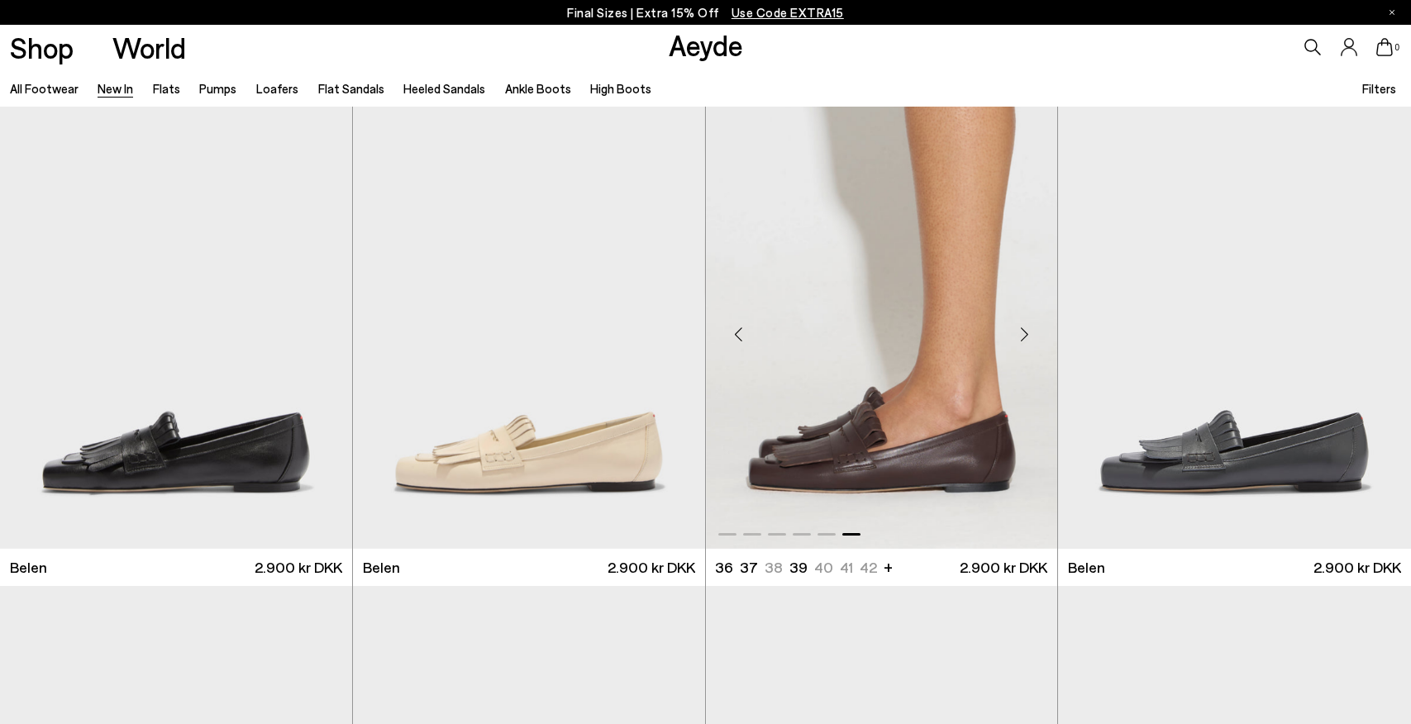
click at [1028, 327] on div "Next slide" at bounding box center [1024, 335] width 50 height 50
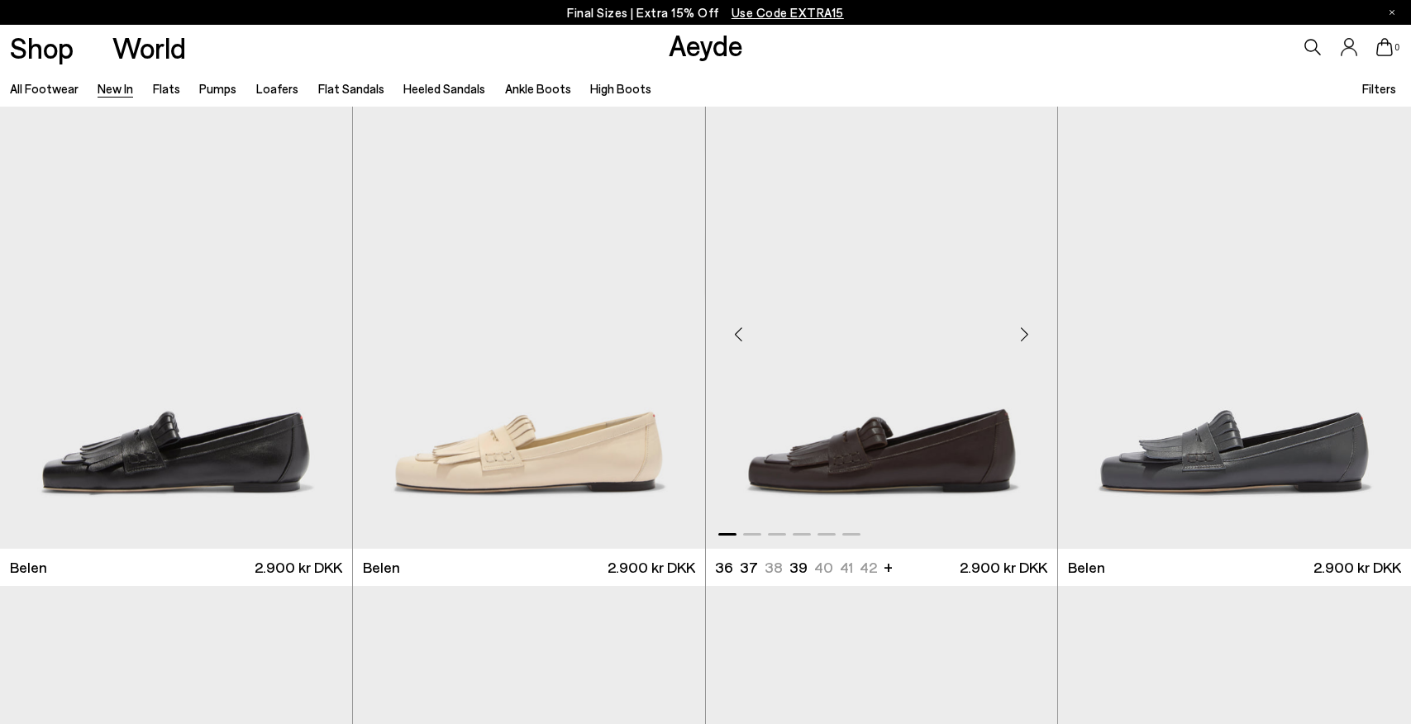
click at [1028, 327] on div "Next slide" at bounding box center [1024, 335] width 50 height 50
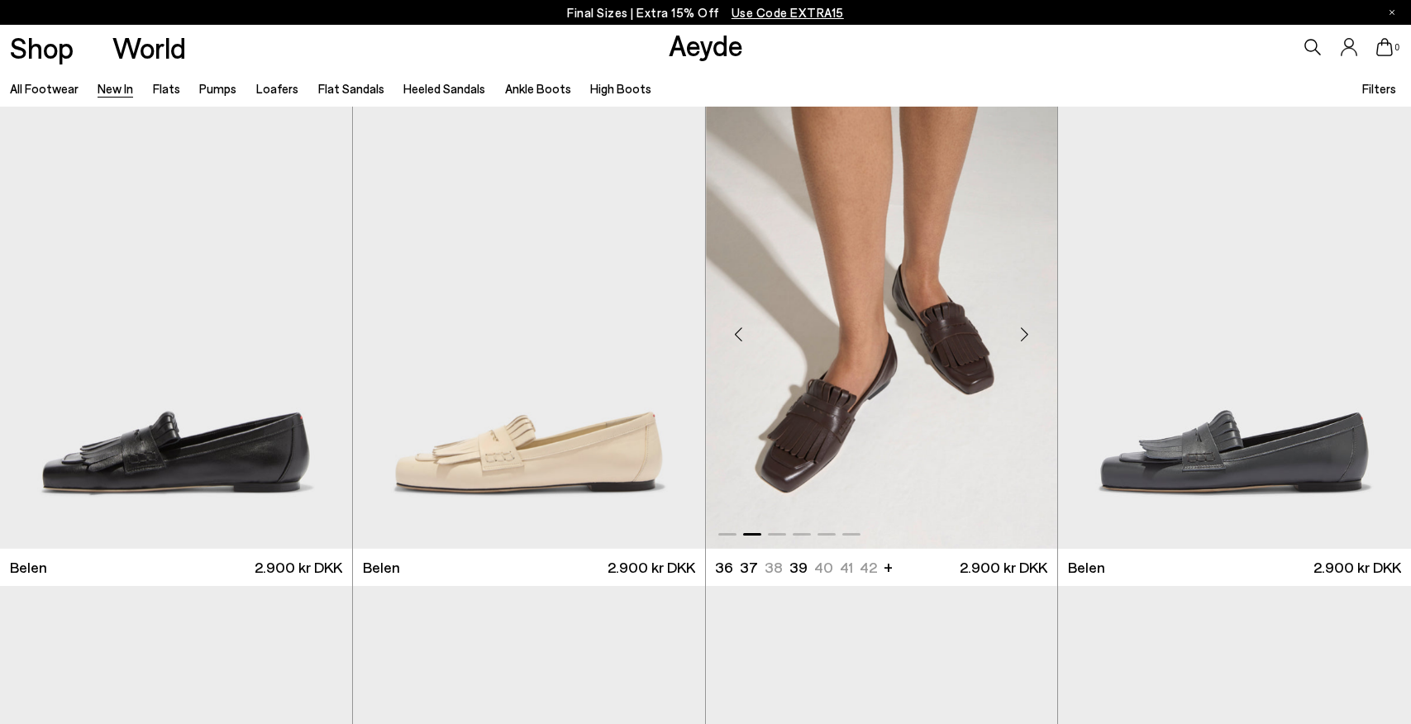
click at [1028, 327] on div "Next slide" at bounding box center [1024, 335] width 50 height 50
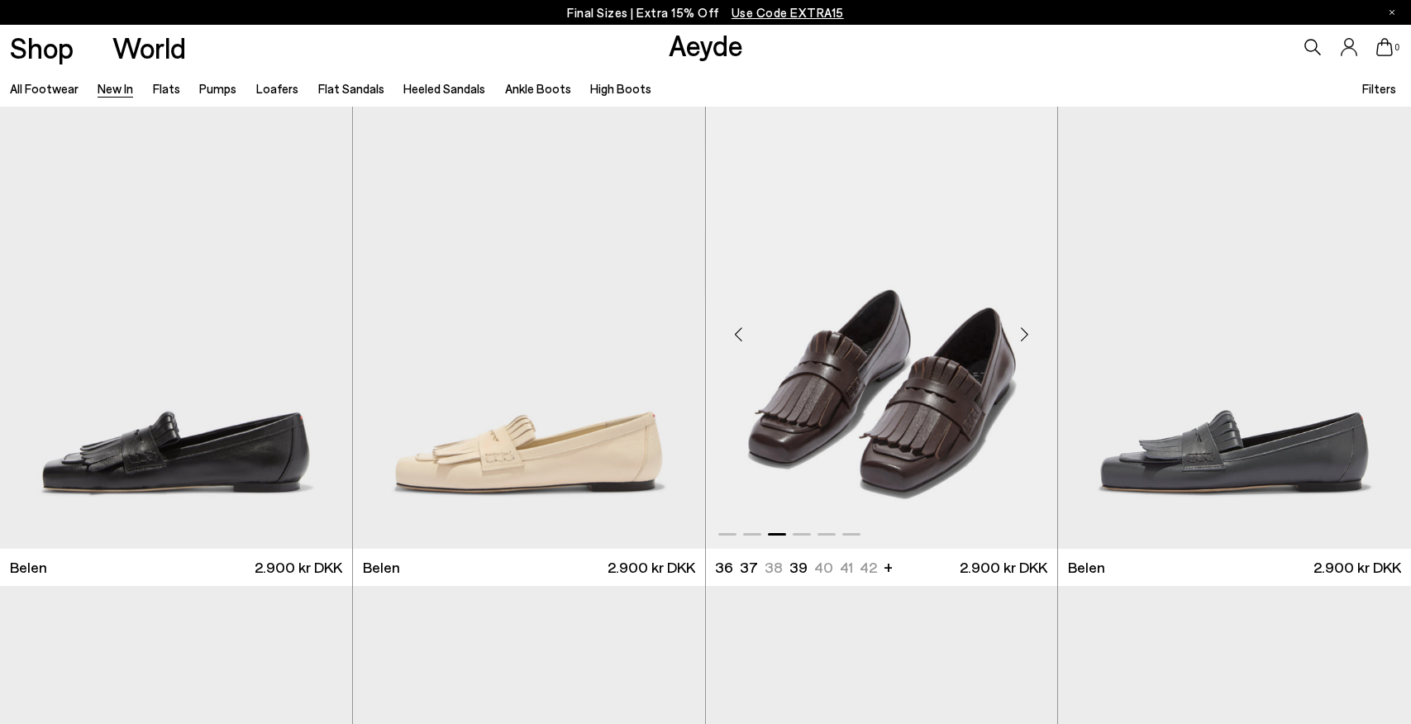
click at [1028, 327] on div "Next slide" at bounding box center [1024, 335] width 50 height 50
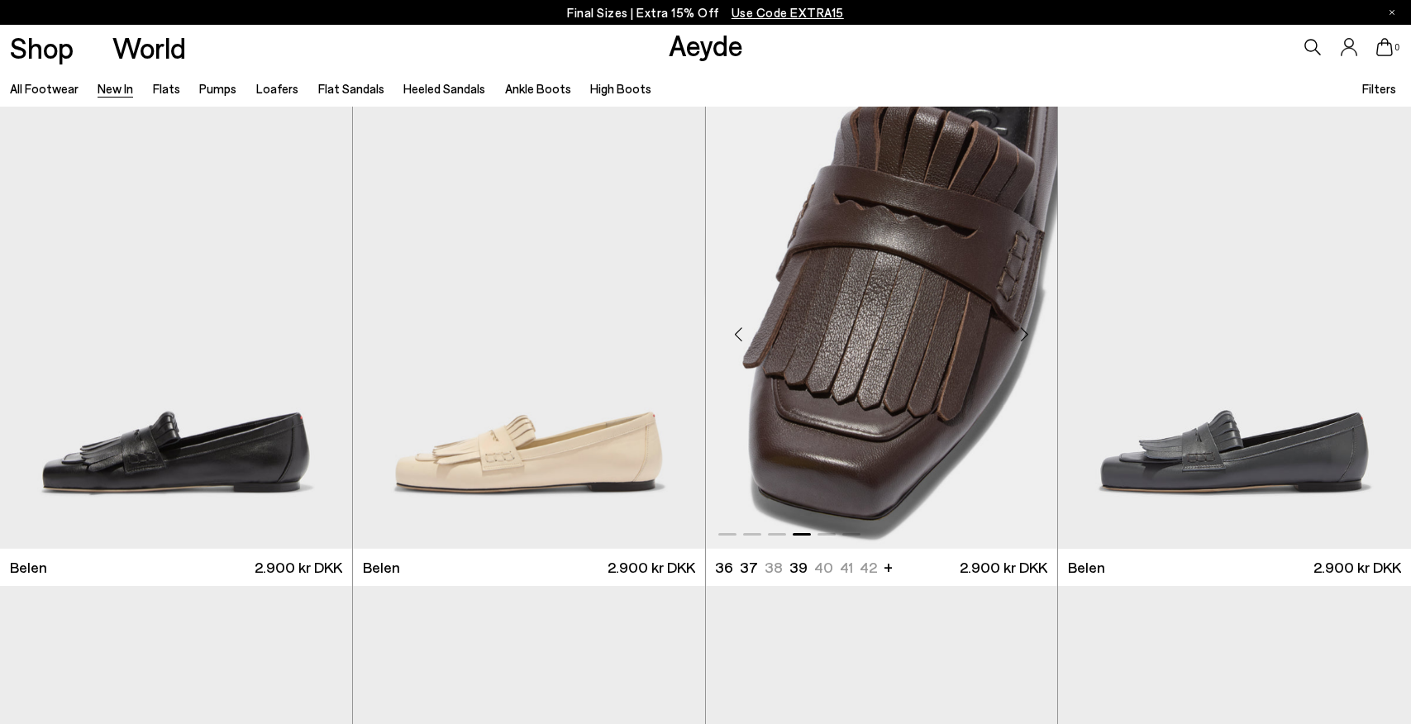
click at [1028, 327] on div "Next slide" at bounding box center [1024, 335] width 50 height 50
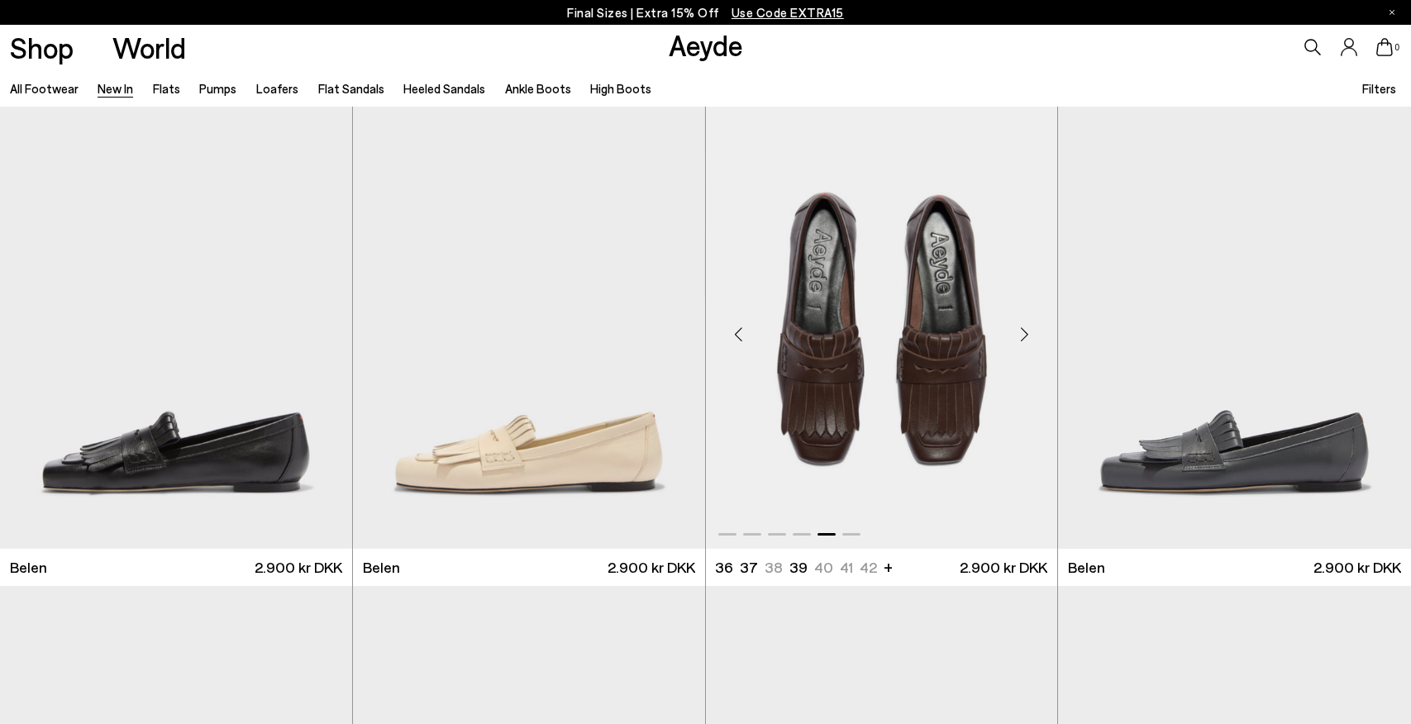
click at [1028, 327] on div "Next slide" at bounding box center [1024, 335] width 50 height 50
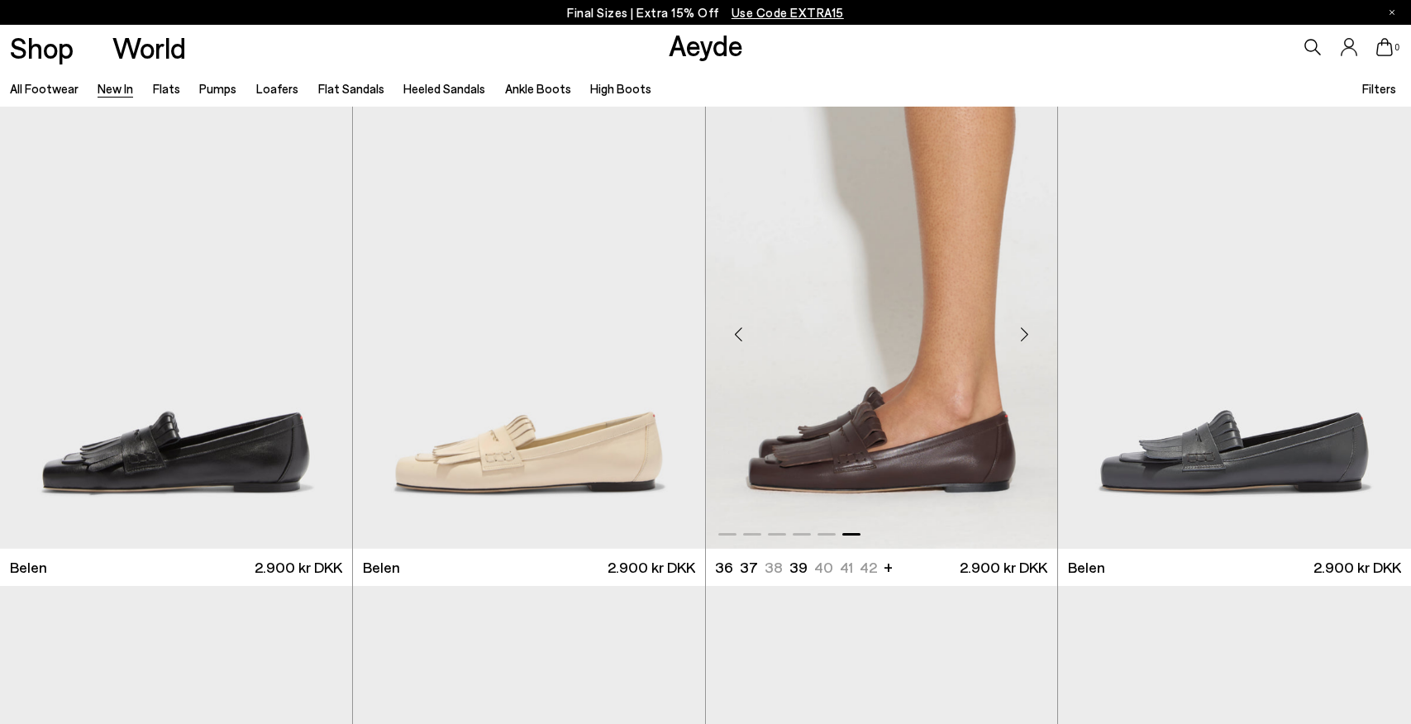
click at [1028, 327] on div "Next slide" at bounding box center [1024, 335] width 50 height 50
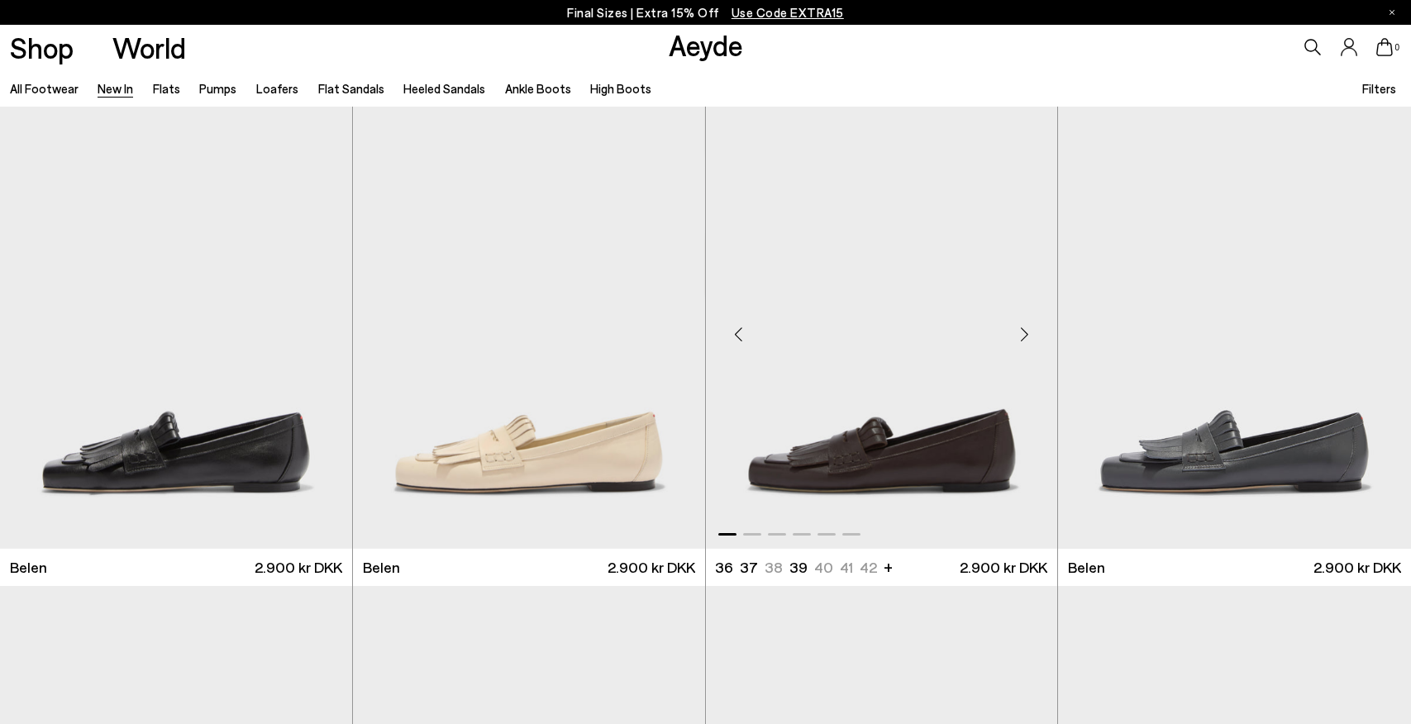
click at [1028, 327] on div "Next slide" at bounding box center [1024, 335] width 50 height 50
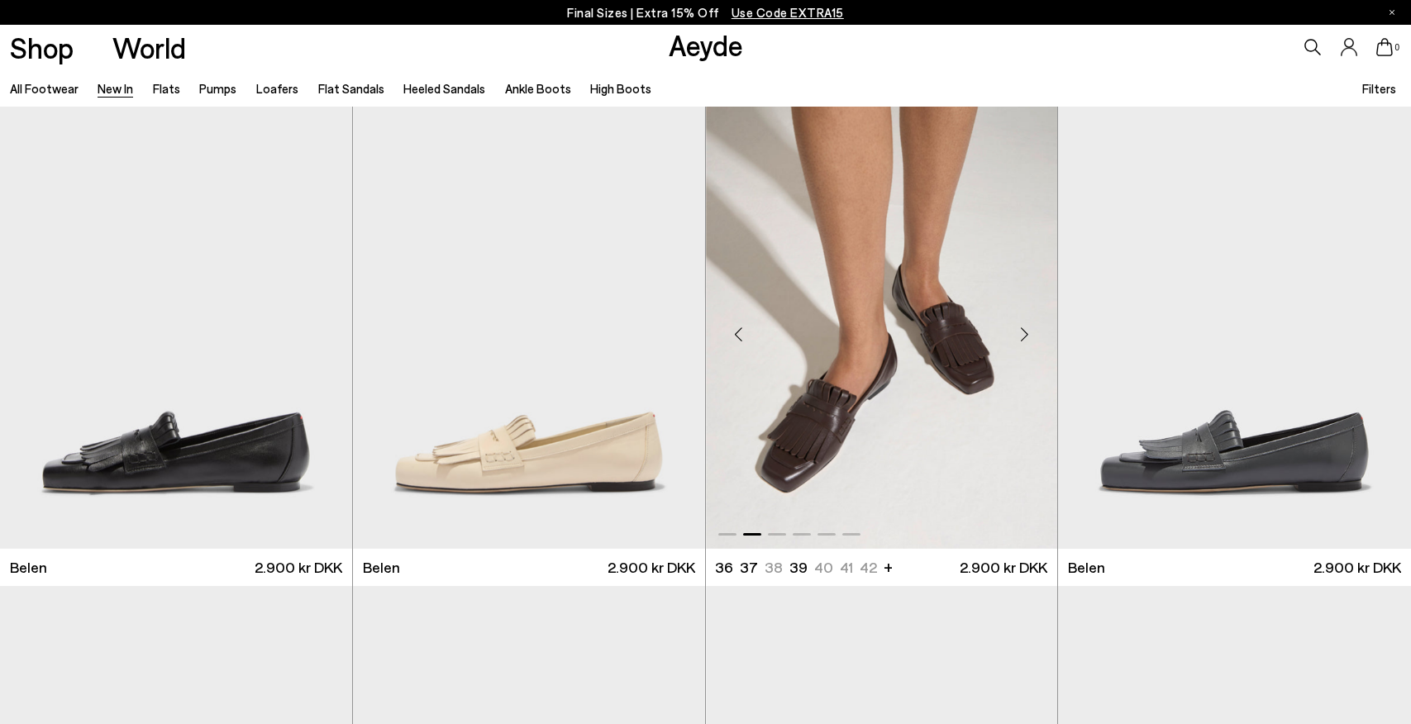
click at [1028, 327] on div "Next slide" at bounding box center [1024, 335] width 50 height 50
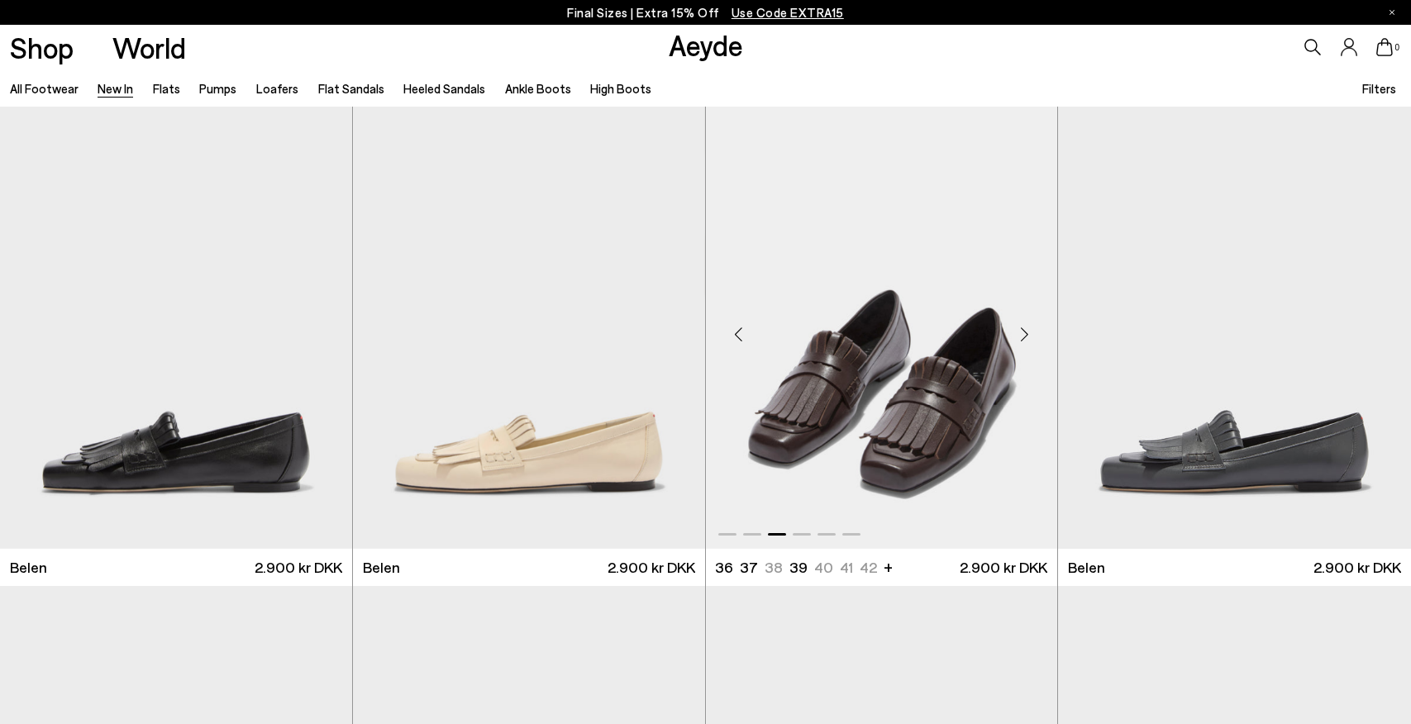
click at [1028, 327] on div "Next slide" at bounding box center [1024, 335] width 50 height 50
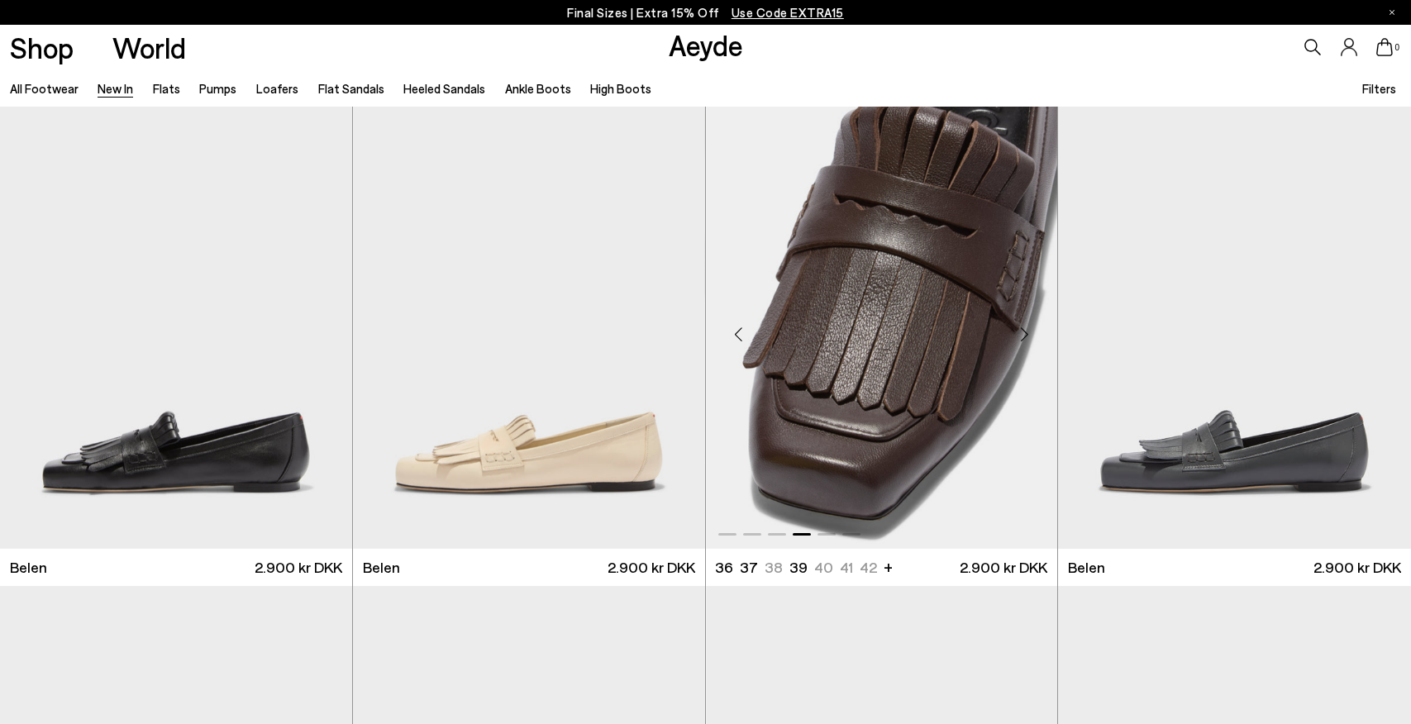
click at [1028, 327] on div "Next slide" at bounding box center [1024, 335] width 50 height 50
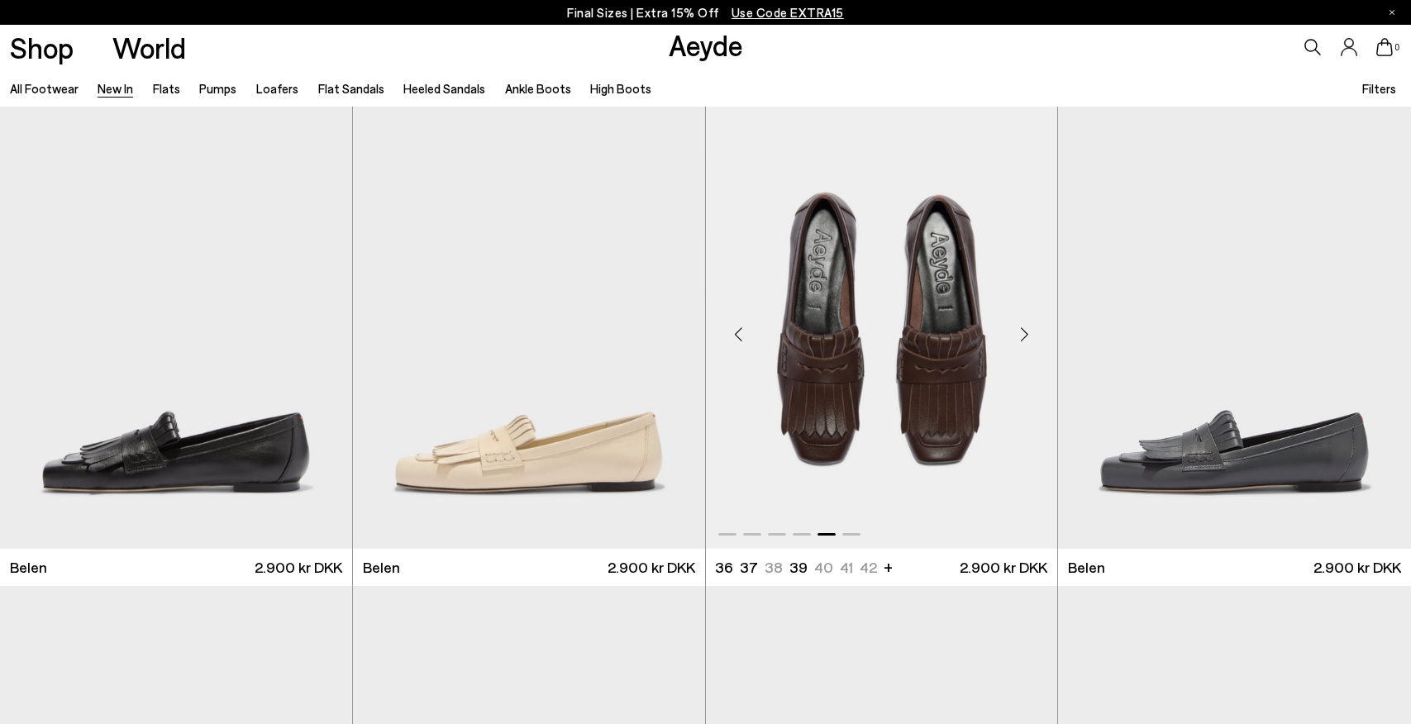
click at [1028, 327] on div "Next slide" at bounding box center [1024, 335] width 50 height 50
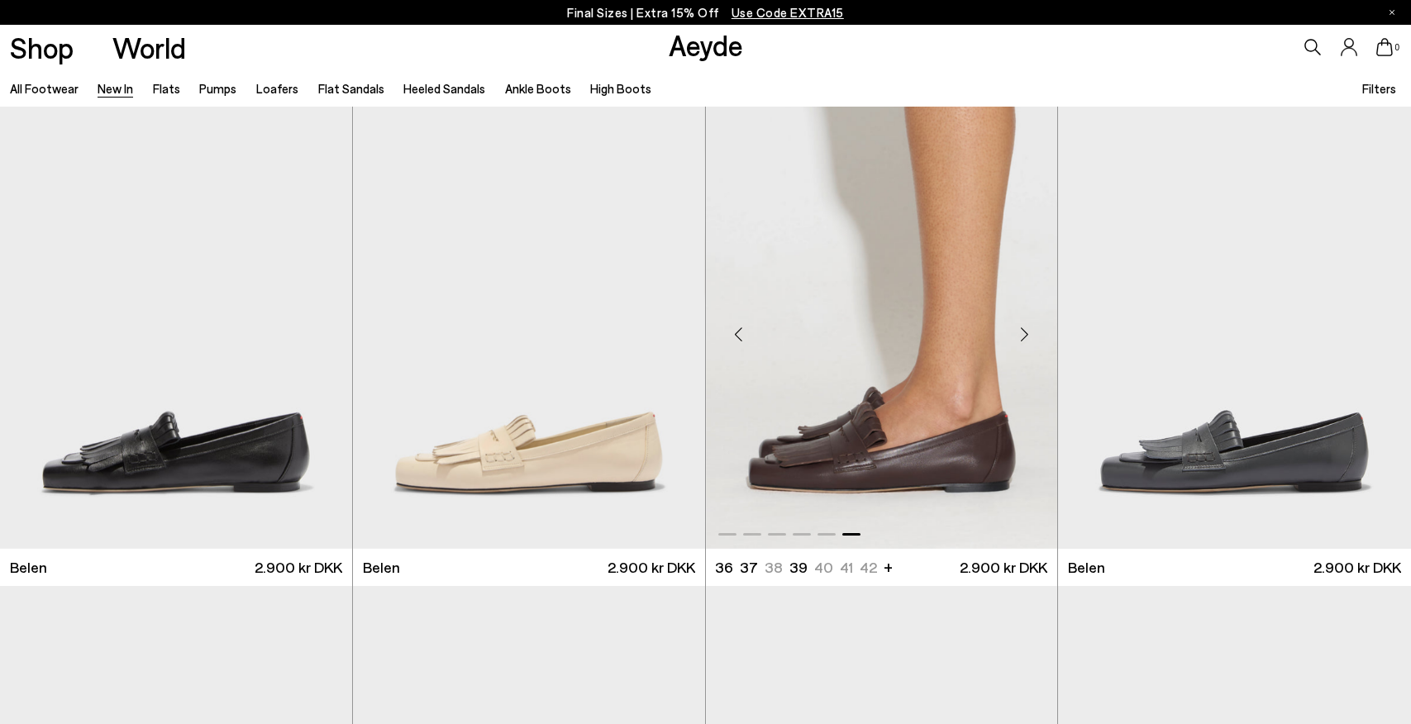
click at [1028, 327] on div "Next slide" at bounding box center [1024, 335] width 50 height 50
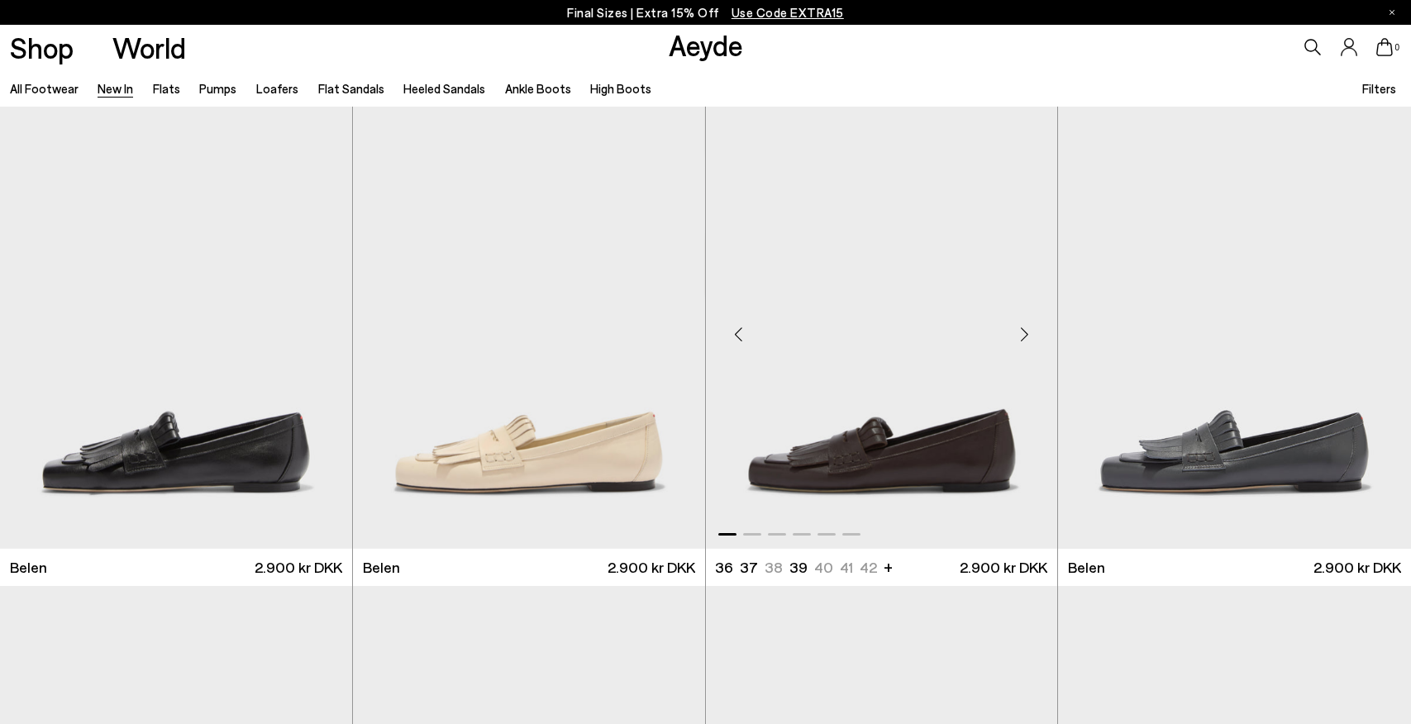
click at [1028, 327] on div "Next slide" at bounding box center [1024, 335] width 50 height 50
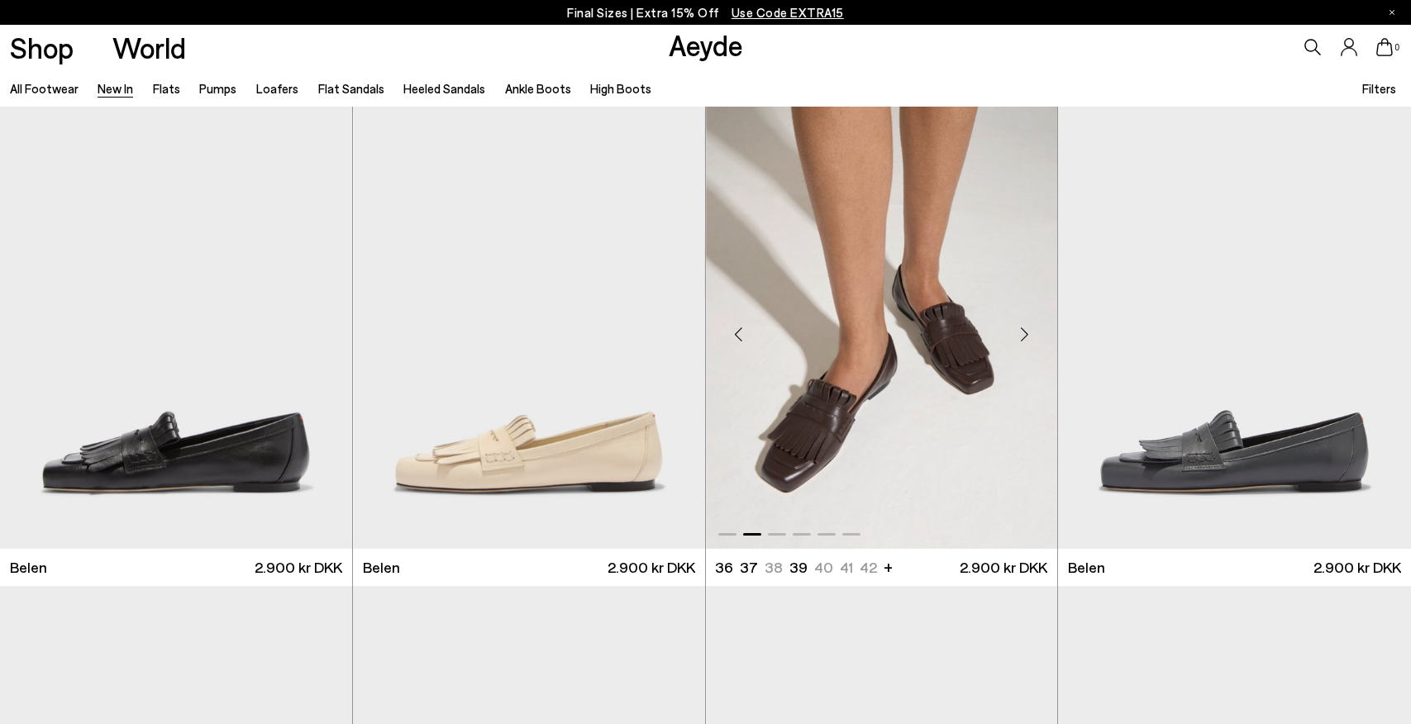
click at [1028, 327] on div "Next slide" at bounding box center [1024, 335] width 50 height 50
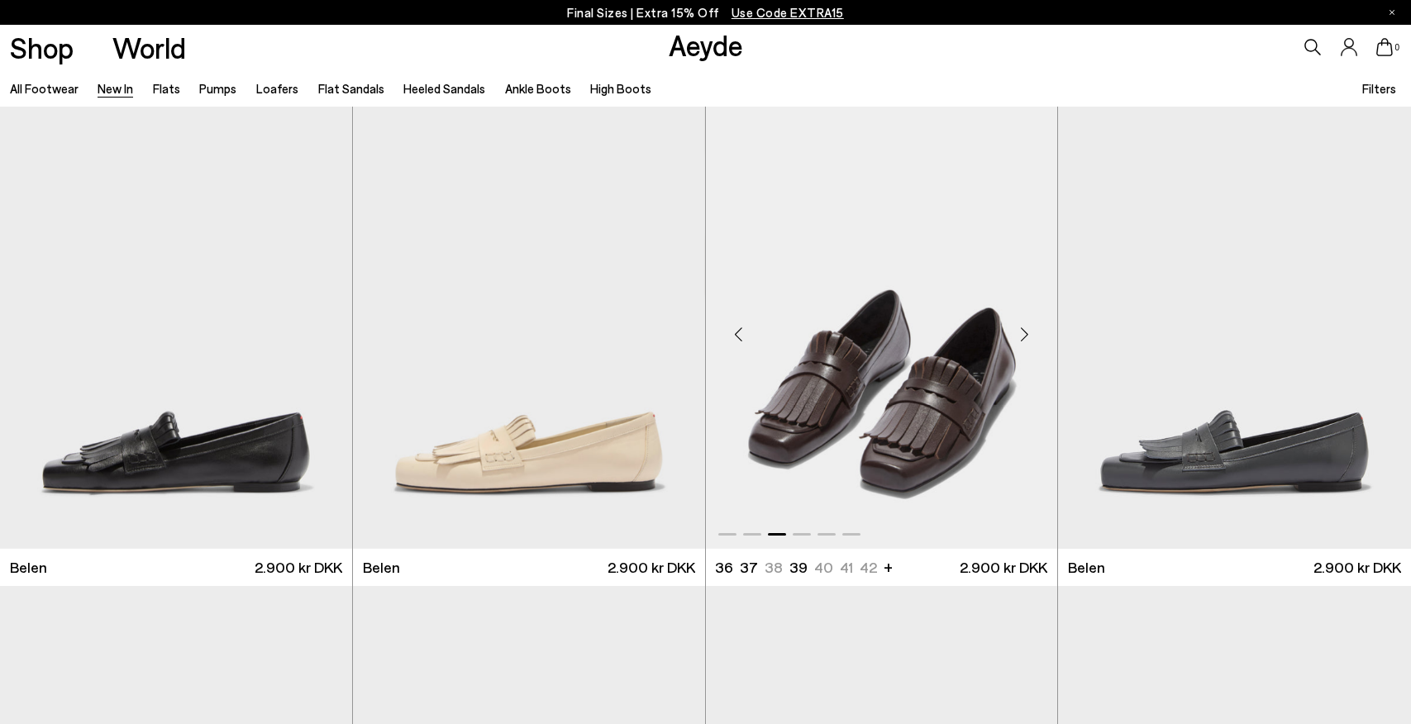
click at [1028, 327] on div "Next slide" at bounding box center [1024, 335] width 50 height 50
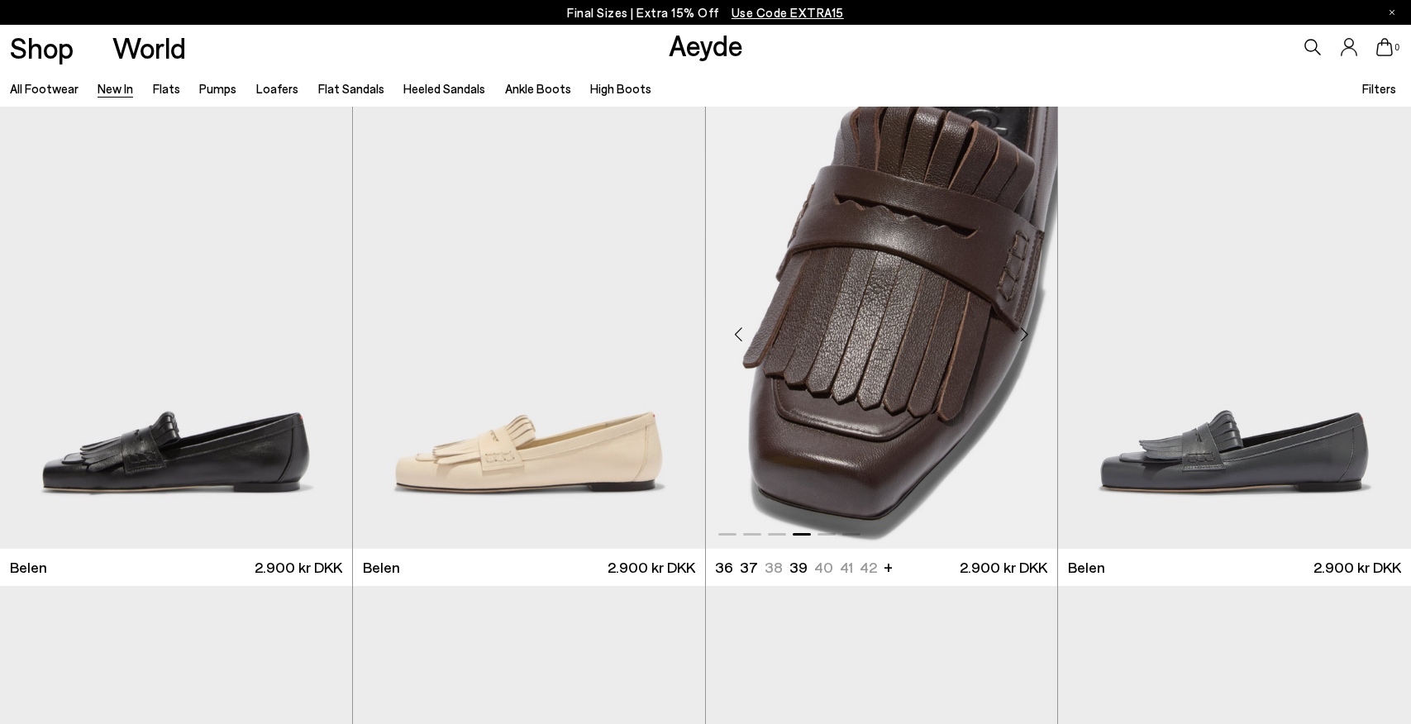
click at [1028, 327] on div "Next slide" at bounding box center [1024, 335] width 50 height 50
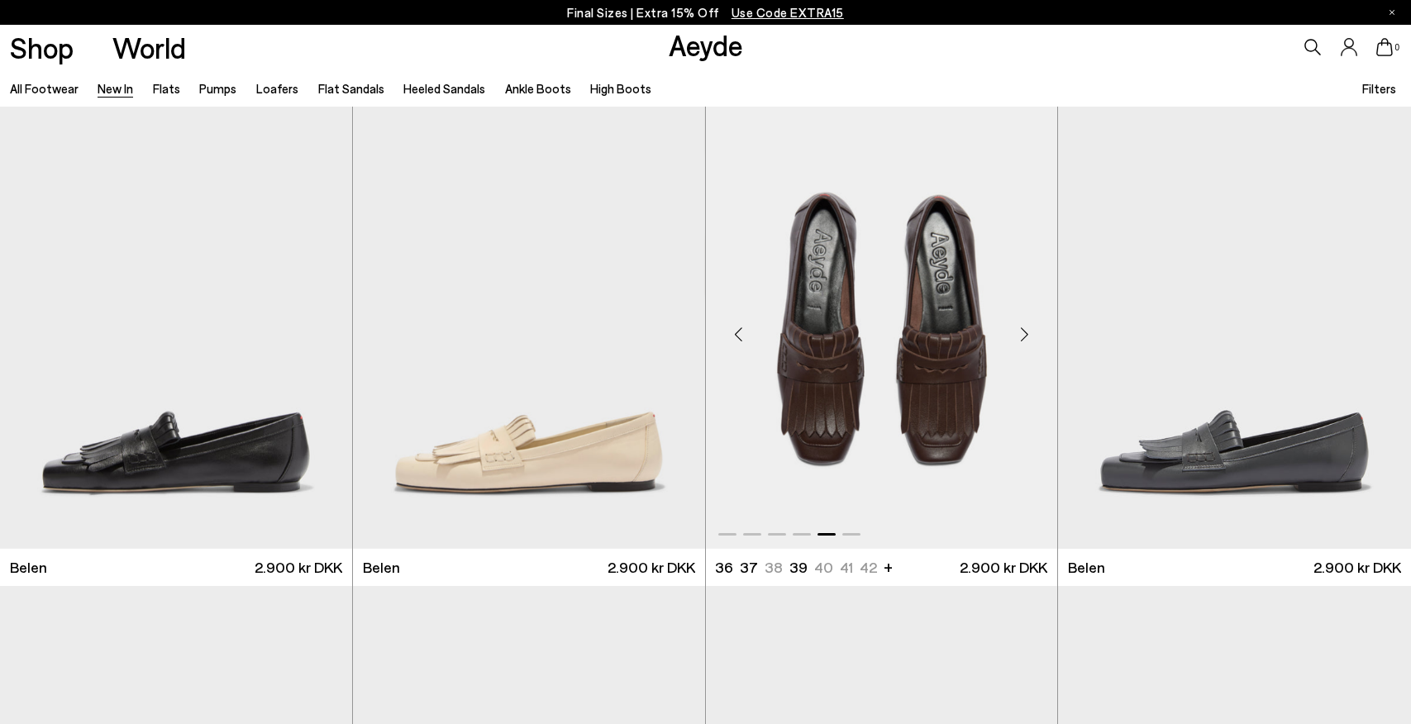
click at [1028, 327] on div "Next slide" at bounding box center [1024, 335] width 50 height 50
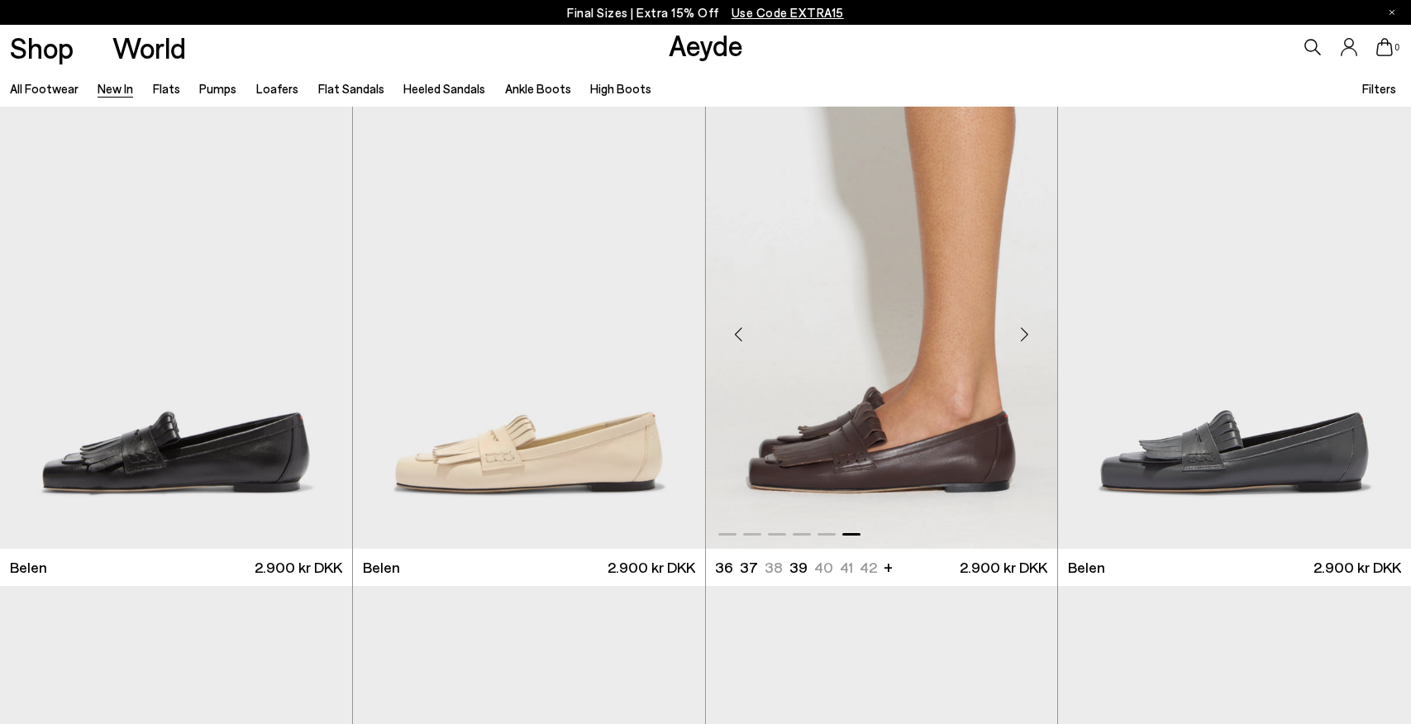
click at [1028, 327] on div "Next slide" at bounding box center [1024, 335] width 50 height 50
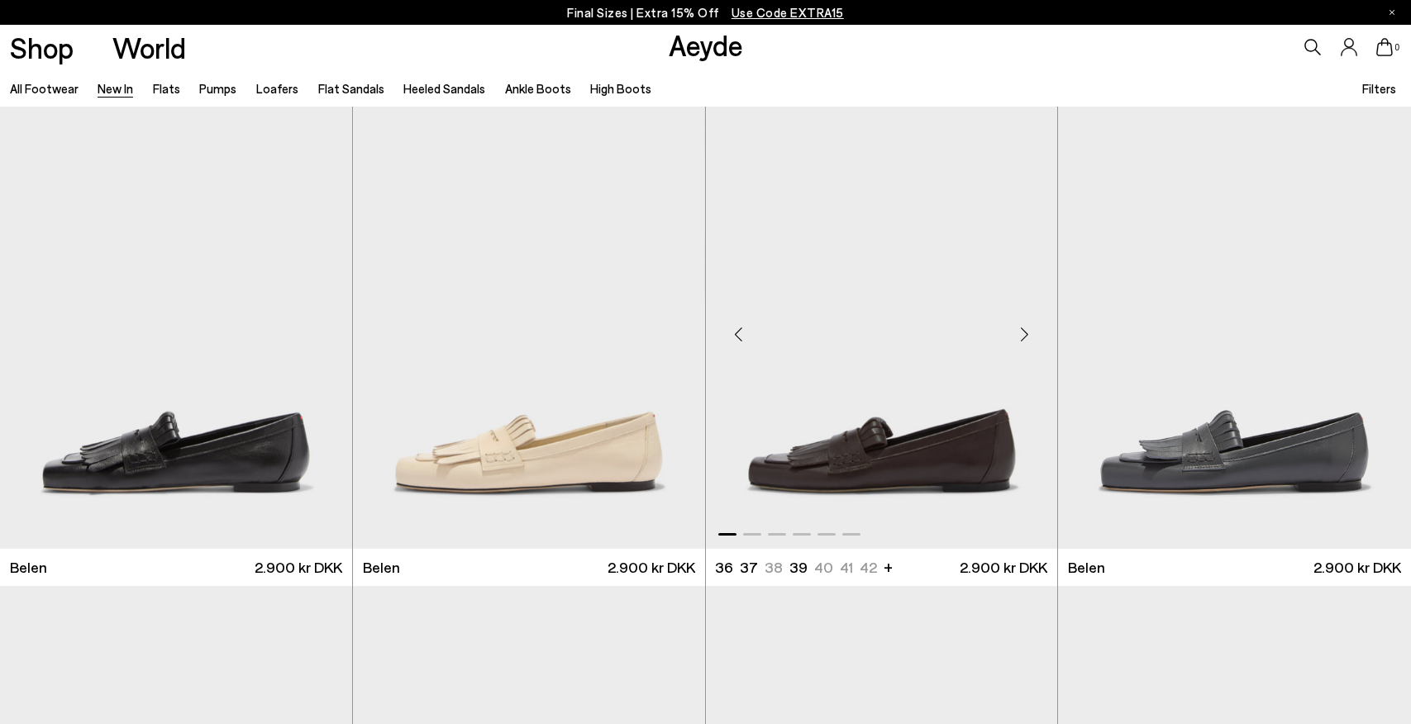
click at [1028, 327] on div "Next slide" at bounding box center [1024, 335] width 50 height 50
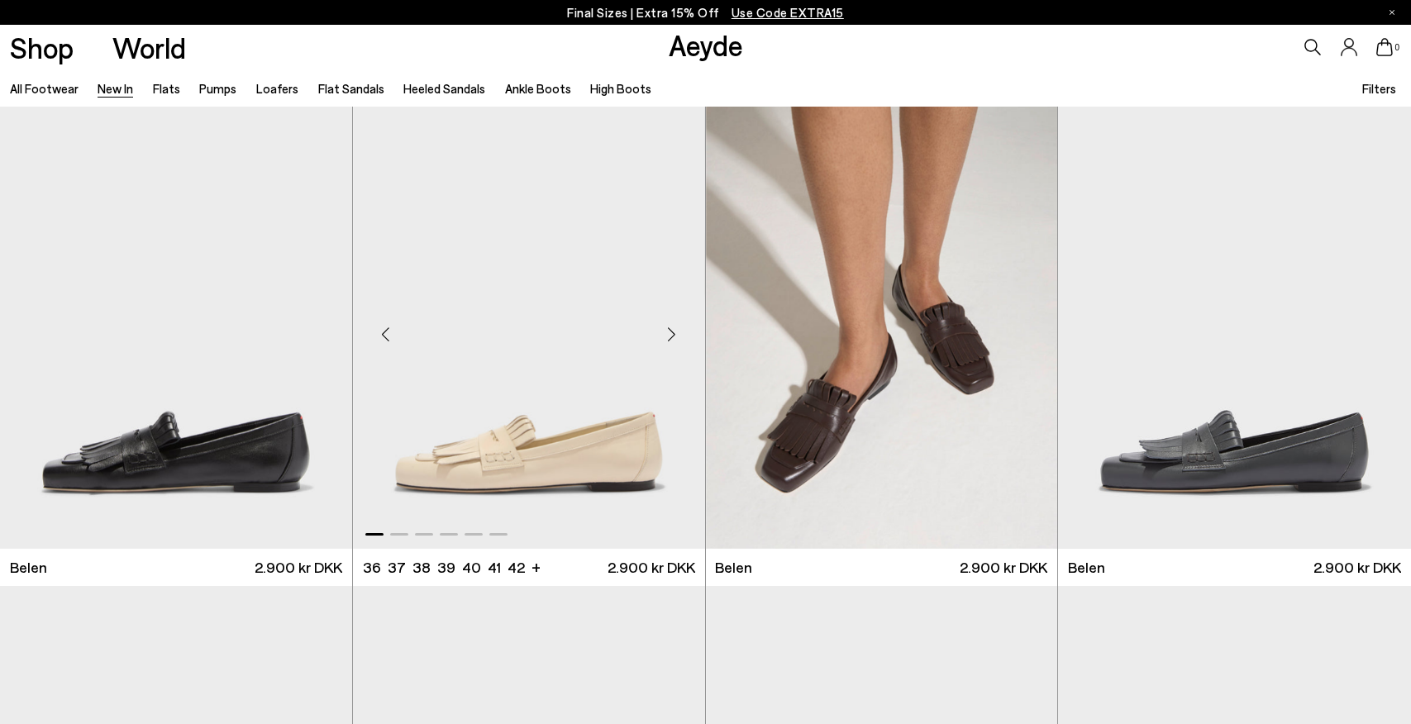
click at [670, 336] on div "Next slide" at bounding box center [672, 335] width 50 height 50
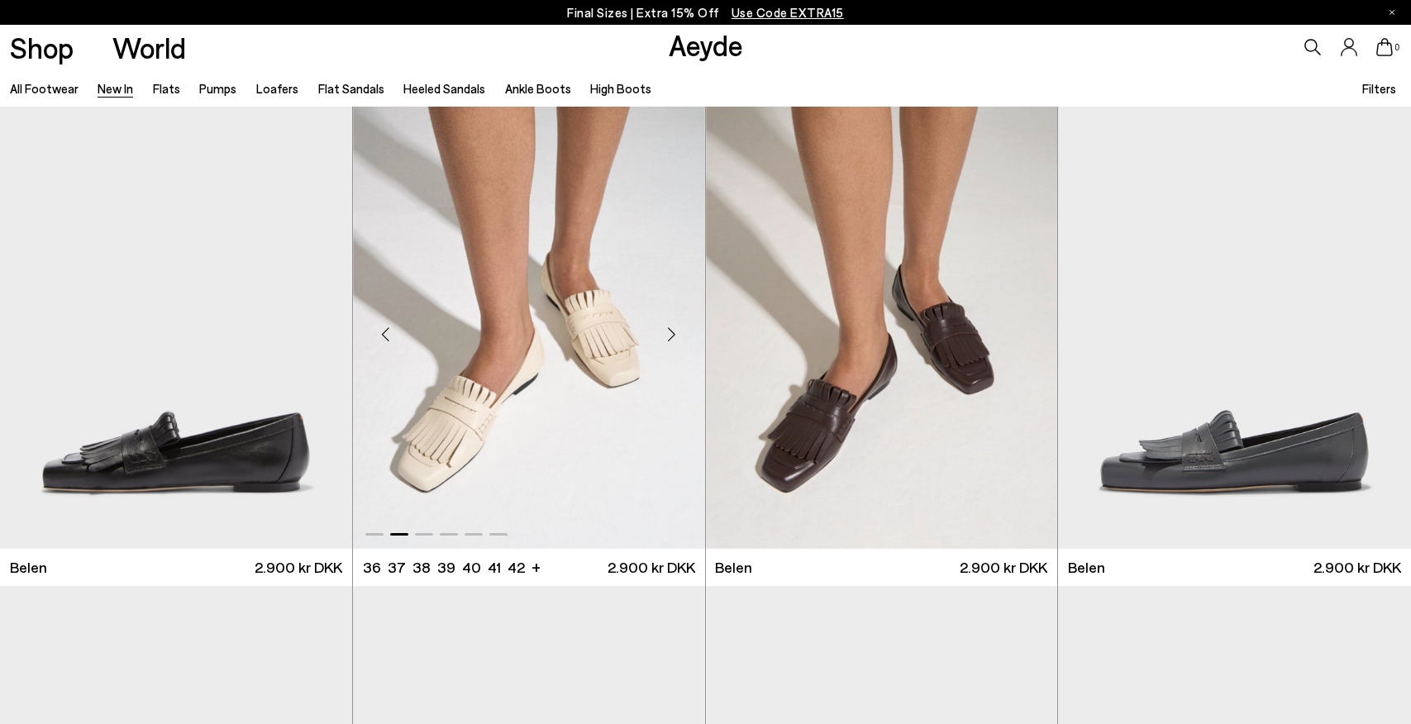
click at [670, 336] on div "Next slide" at bounding box center [672, 335] width 50 height 50
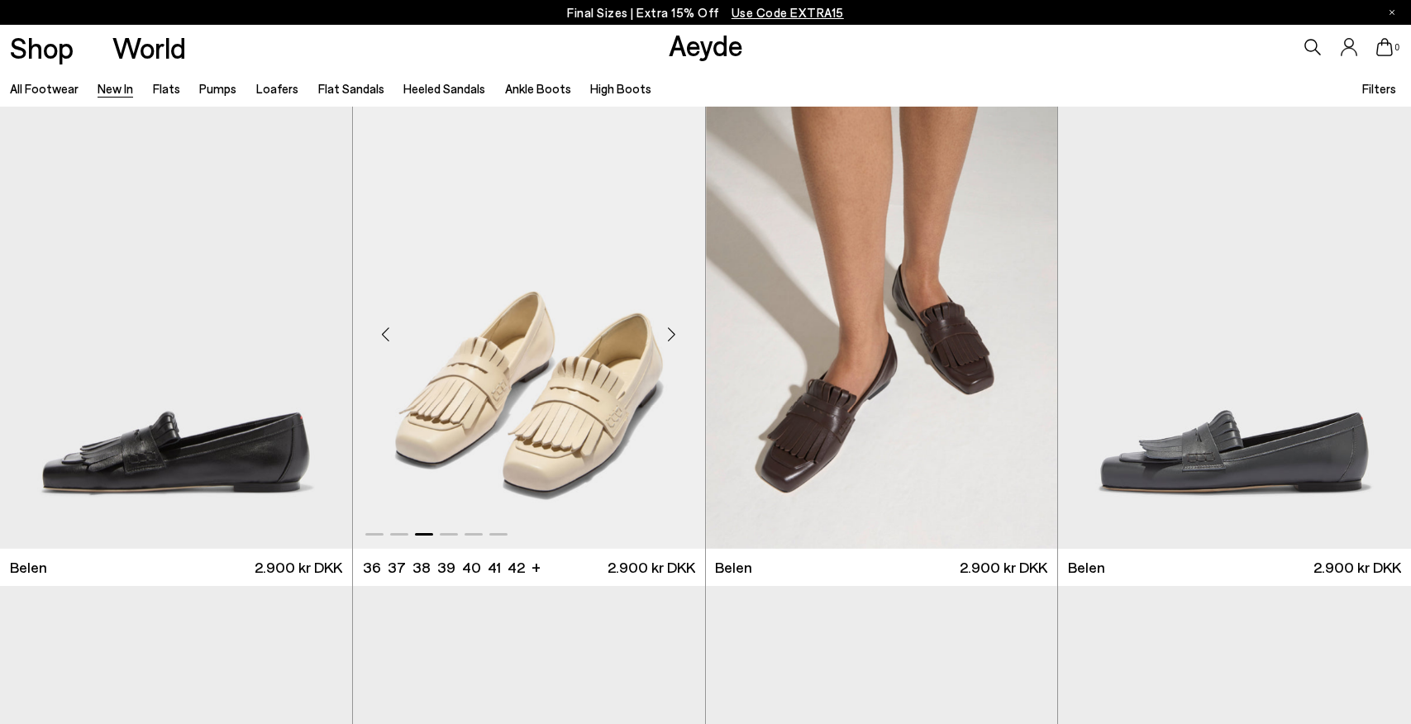
click at [670, 336] on div "Next slide" at bounding box center [672, 335] width 50 height 50
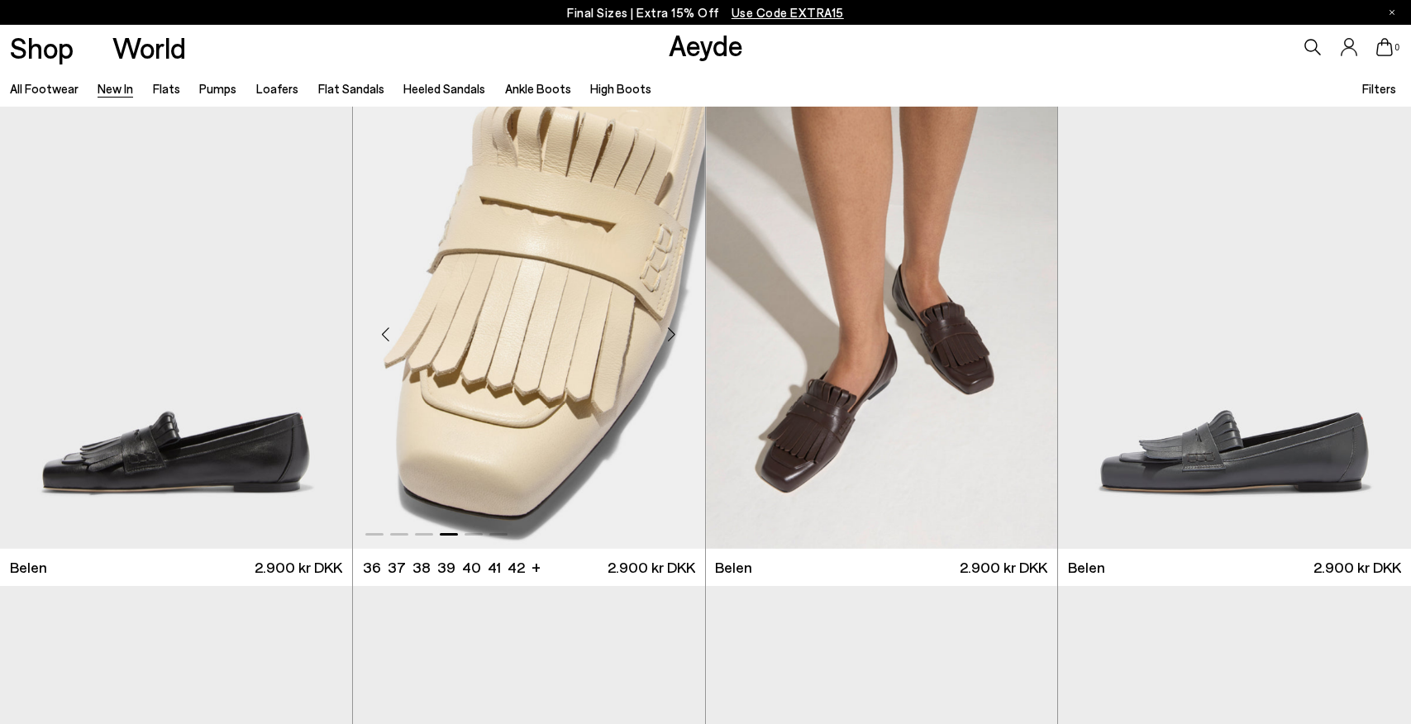
click at [670, 336] on div "Next slide" at bounding box center [672, 335] width 50 height 50
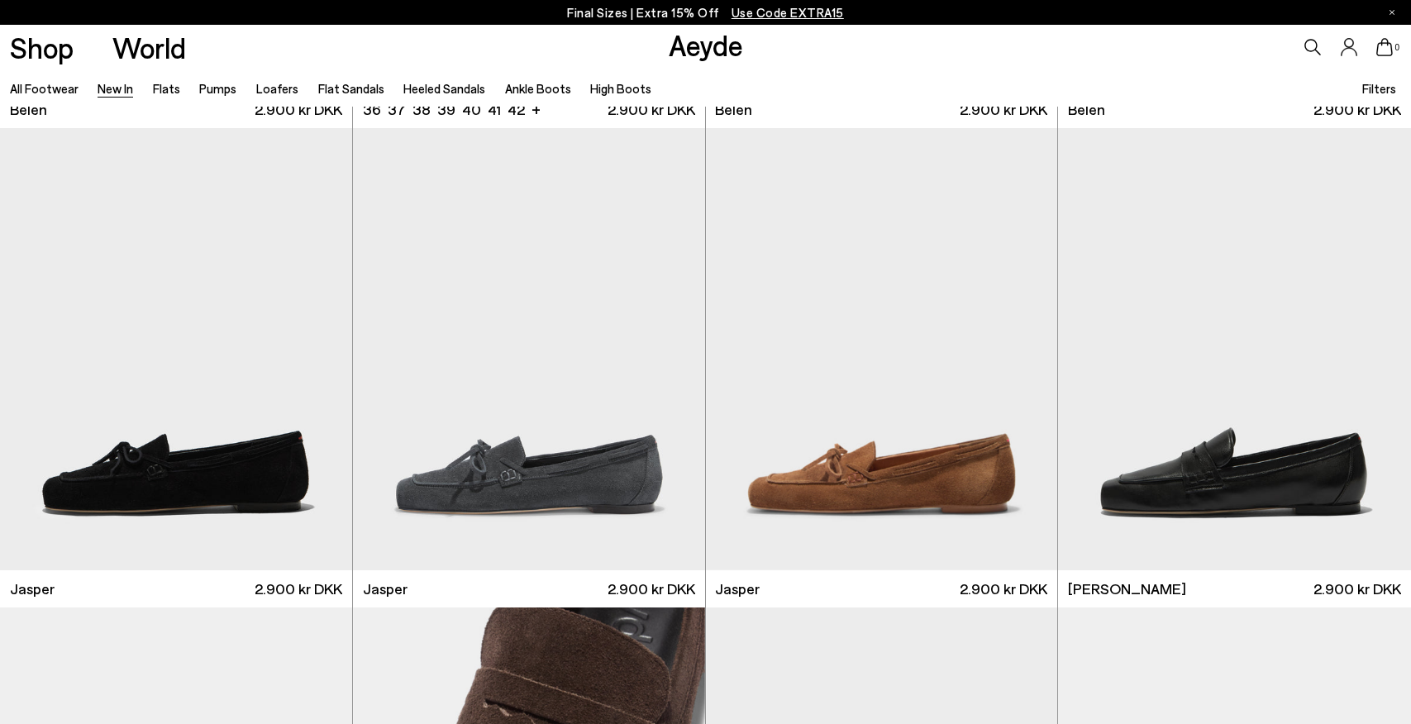
scroll to position [455, 0]
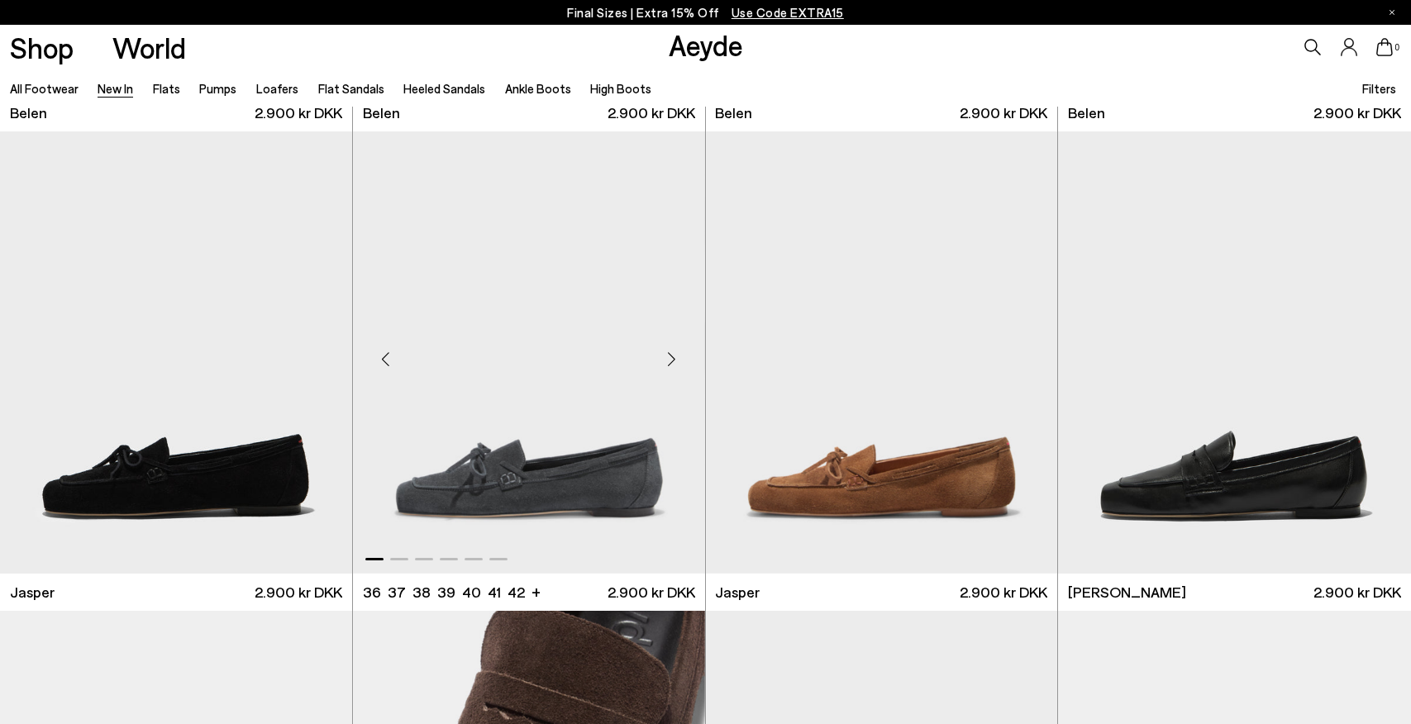
click at [668, 357] on div "Next slide" at bounding box center [672, 360] width 50 height 50
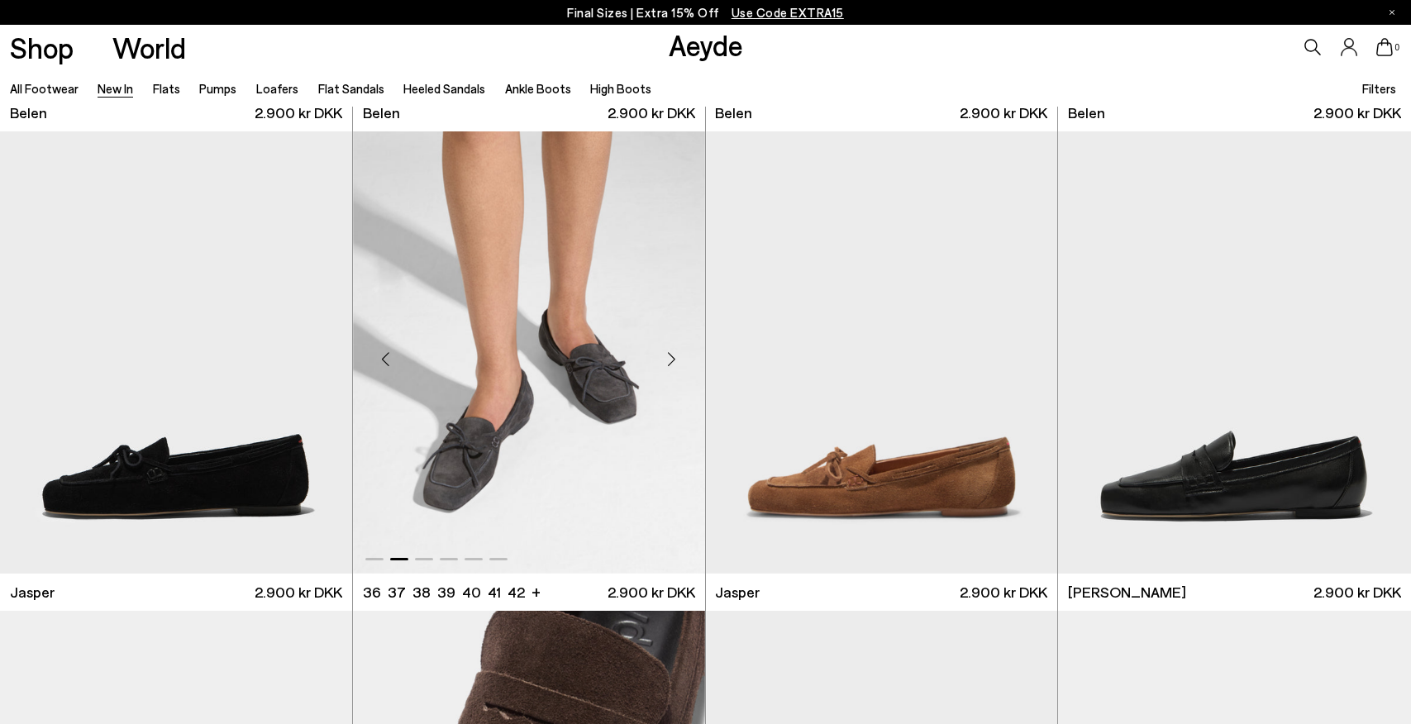
click at [668, 357] on div "Next slide" at bounding box center [672, 360] width 50 height 50
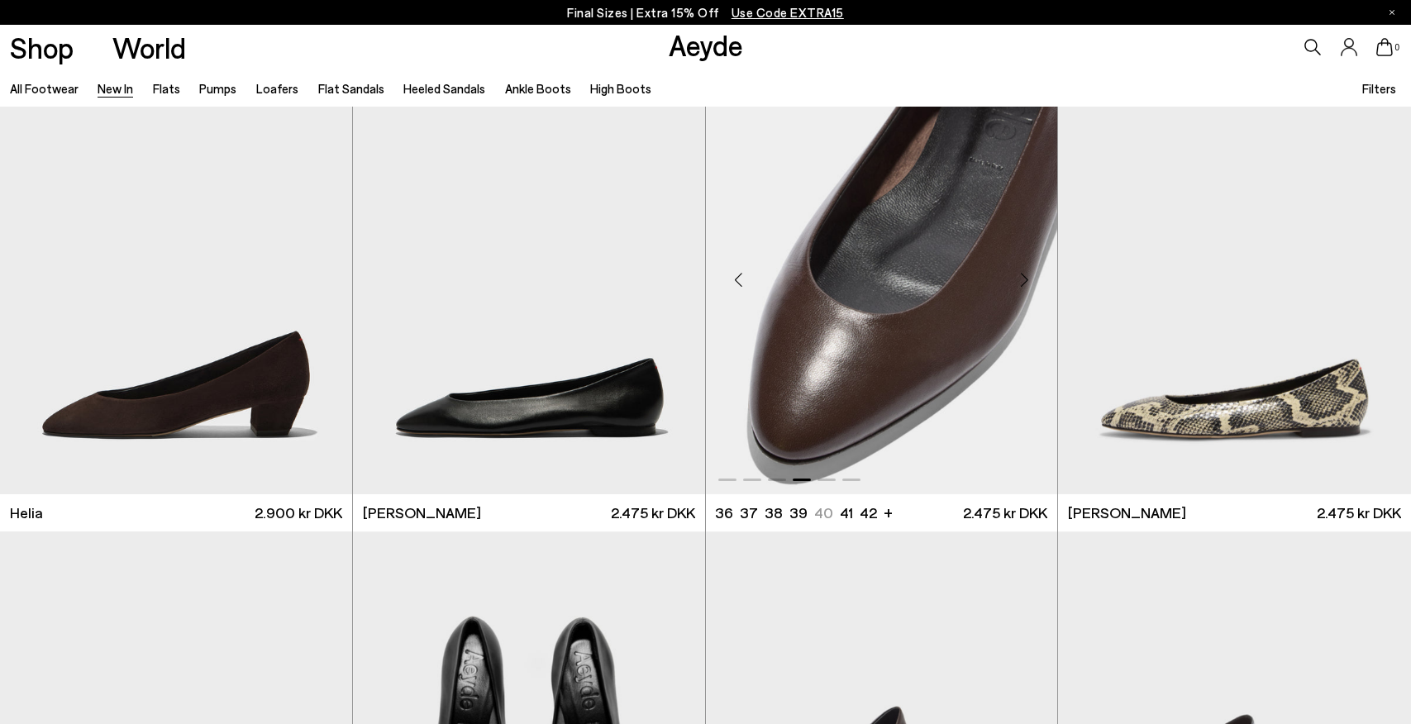
scroll to position [1828, 0]
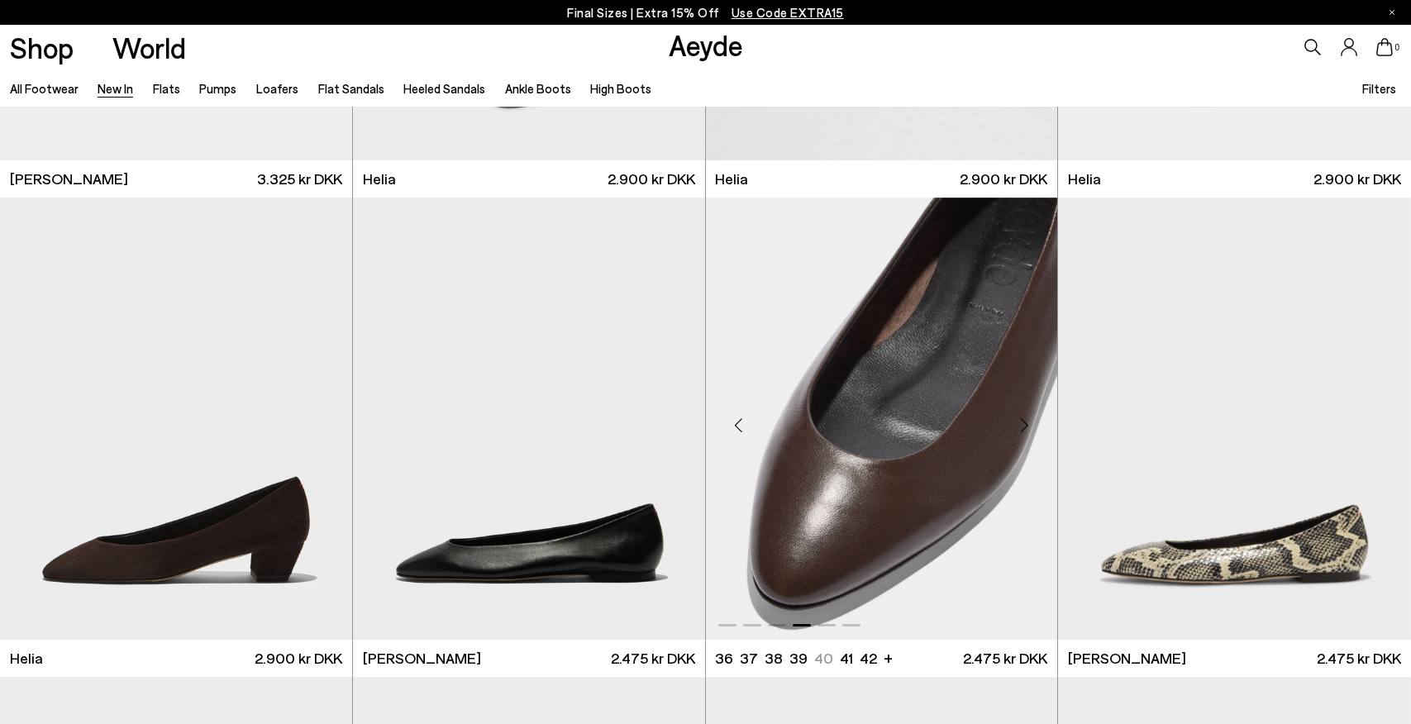
click at [1025, 425] on div "Next slide" at bounding box center [1024, 425] width 50 height 50
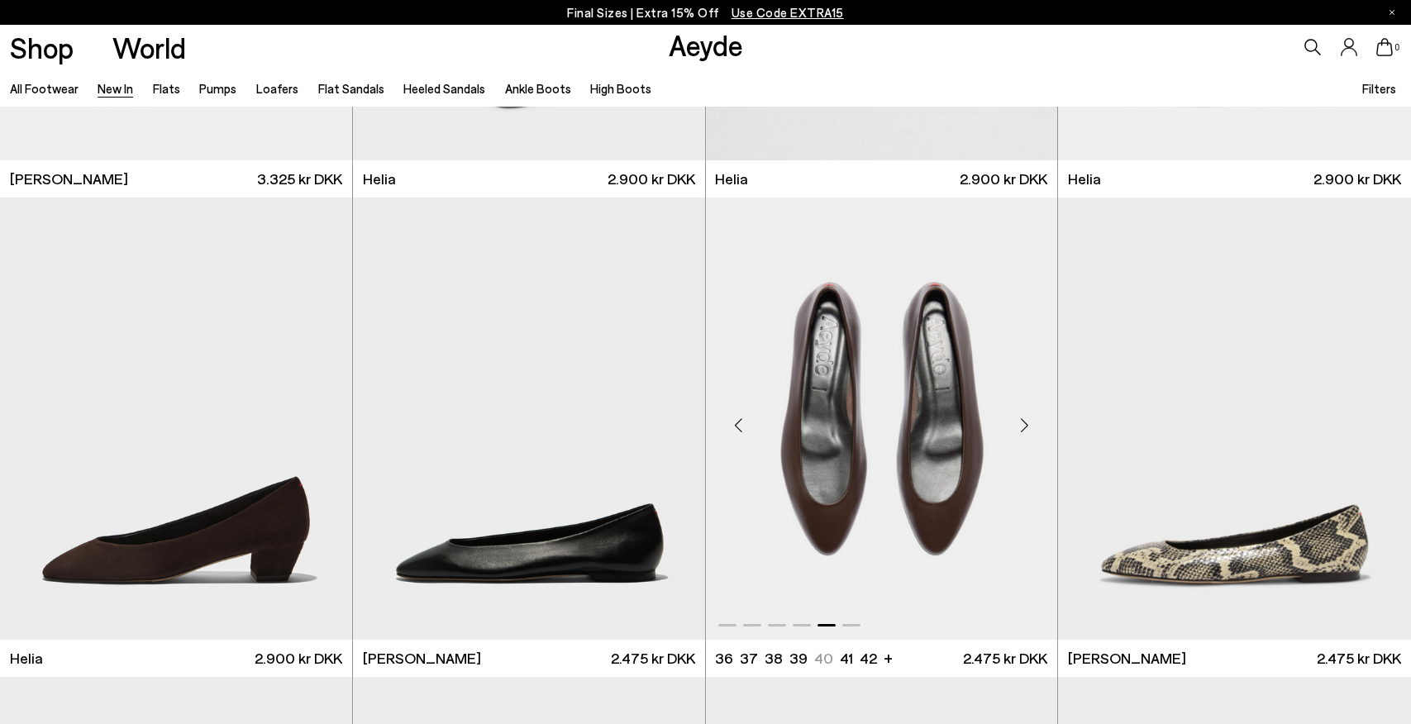
click at [1025, 425] on div "Next slide" at bounding box center [1024, 425] width 50 height 50
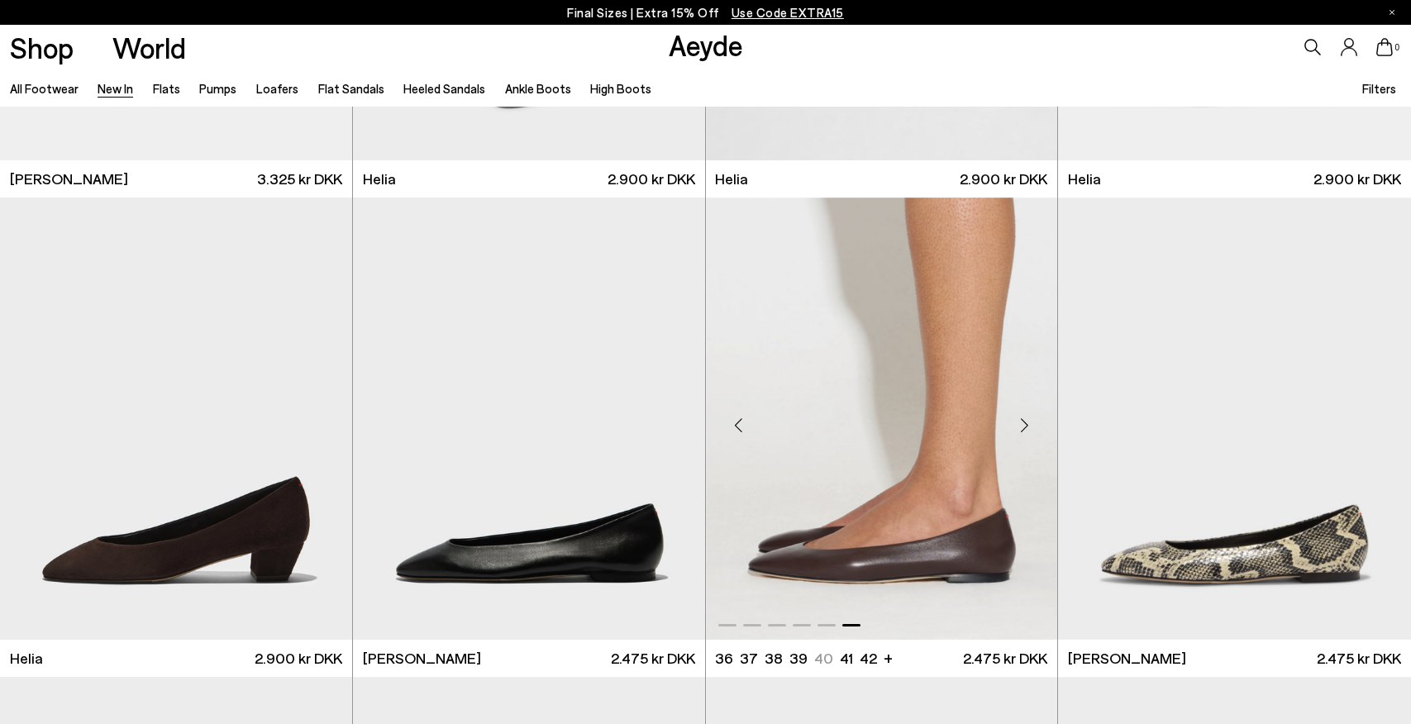
click at [1025, 425] on div "Next slide" at bounding box center [1024, 425] width 50 height 50
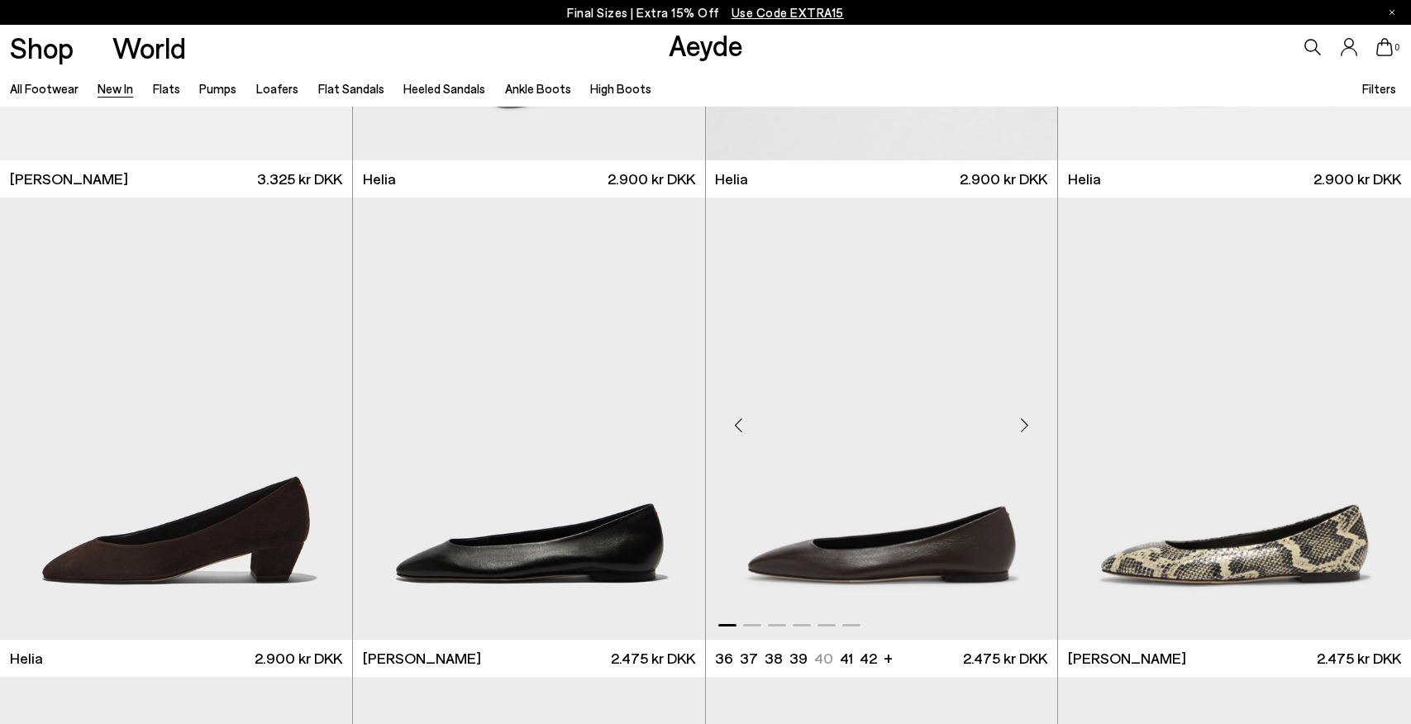
click at [1025, 425] on div "Next slide" at bounding box center [1024, 425] width 50 height 50
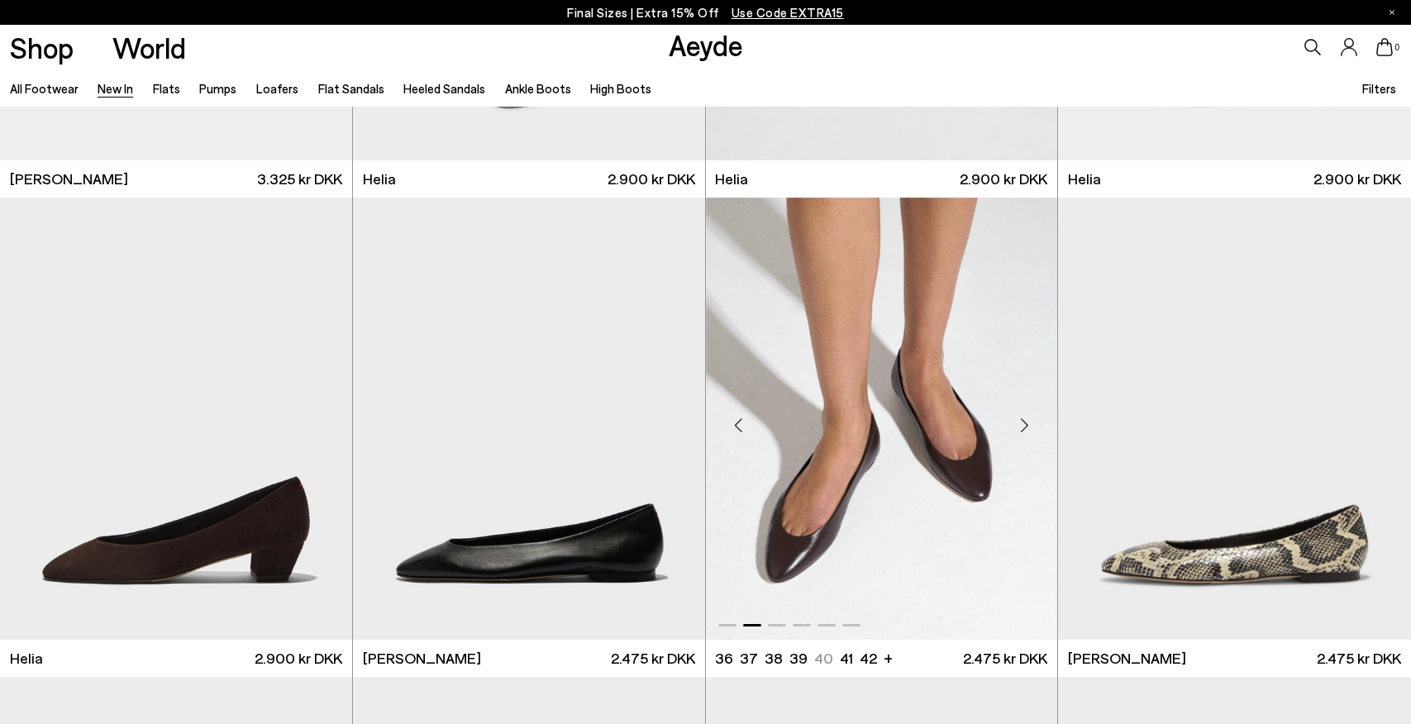
click at [1025, 425] on div "Next slide" at bounding box center [1024, 425] width 50 height 50
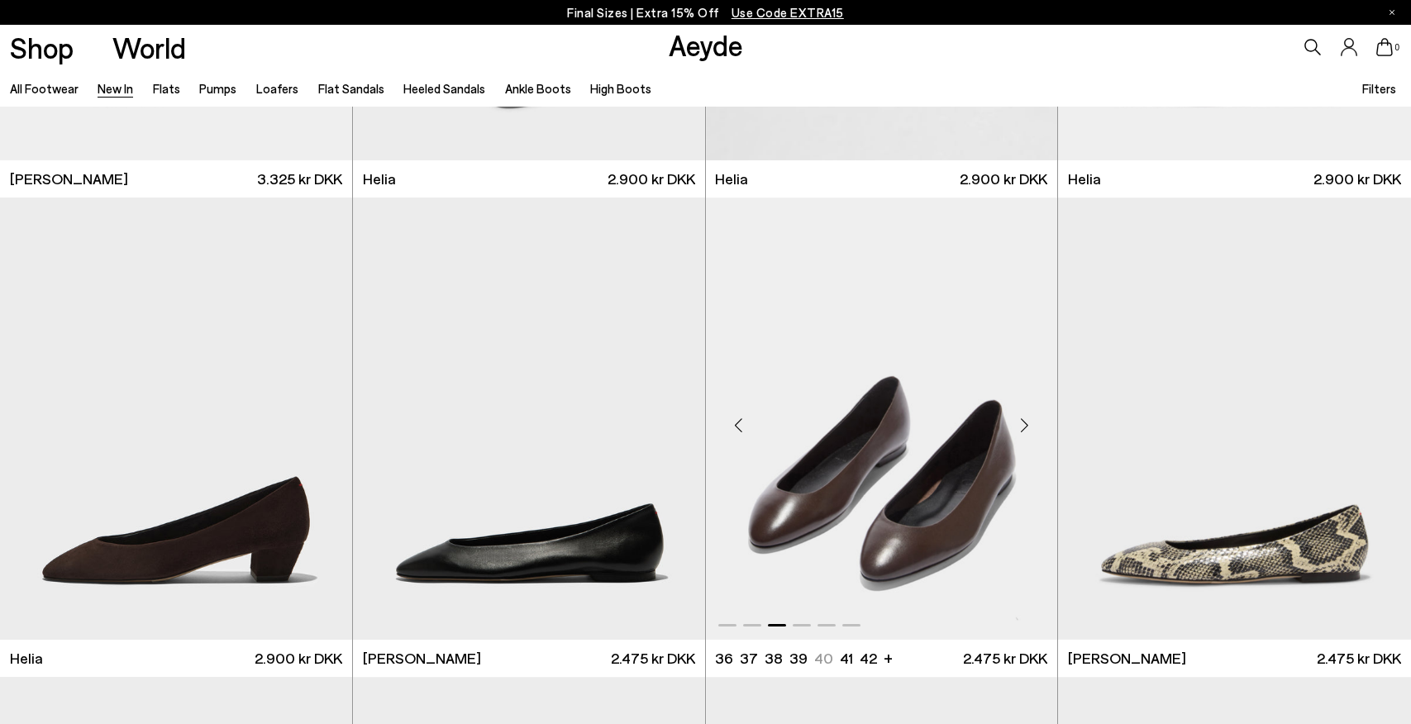
click at [1025, 425] on div "Next slide" at bounding box center [1024, 425] width 50 height 50
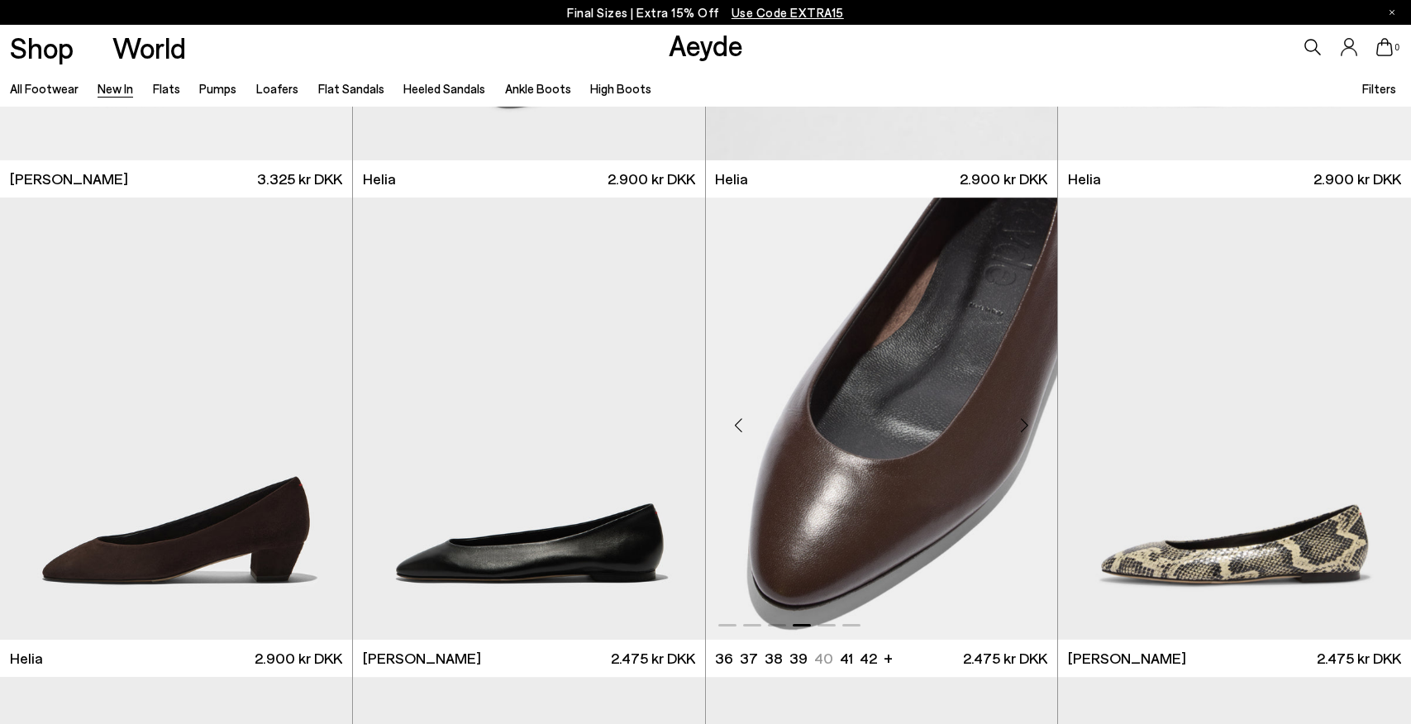
click at [1025, 425] on div "Next slide" at bounding box center [1024, 425] width 50 height 50
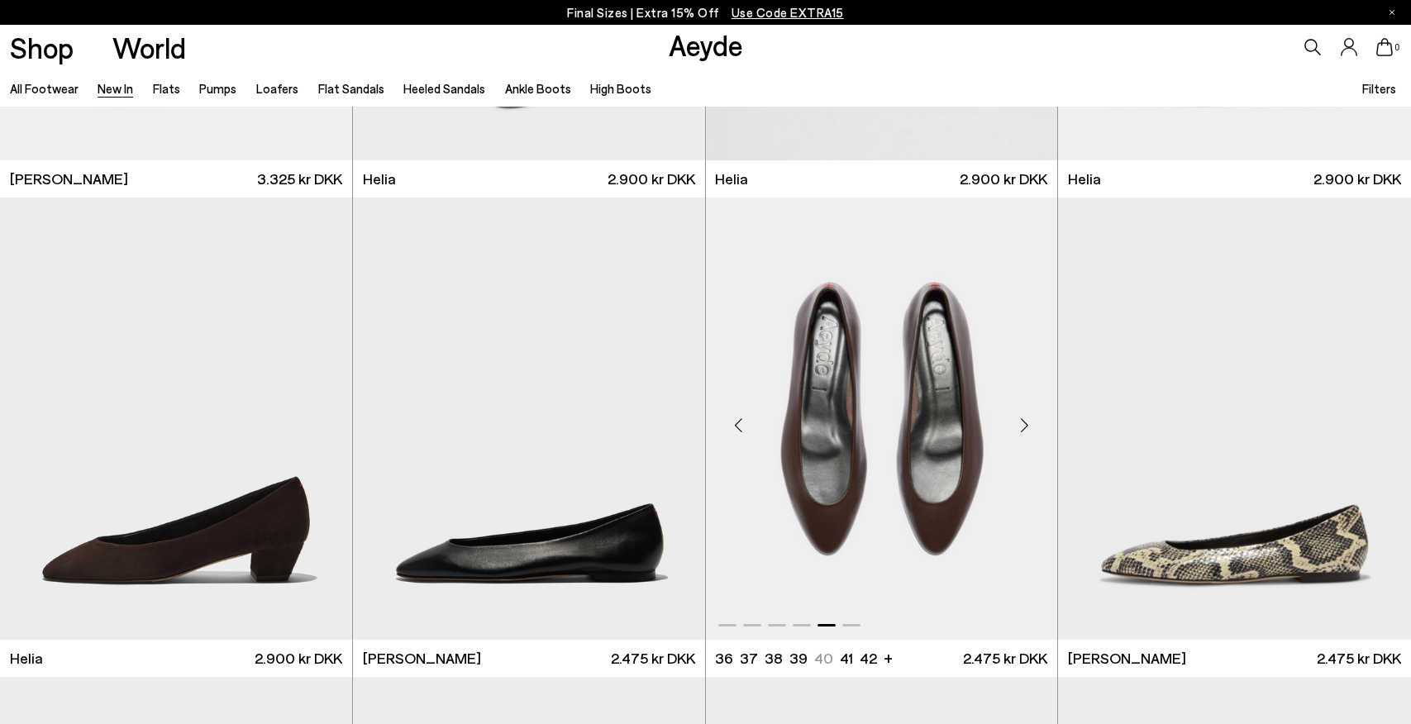
click at [1025, 425] on div "Next slide" at bounding box center [1024, 425] width 50 height 50
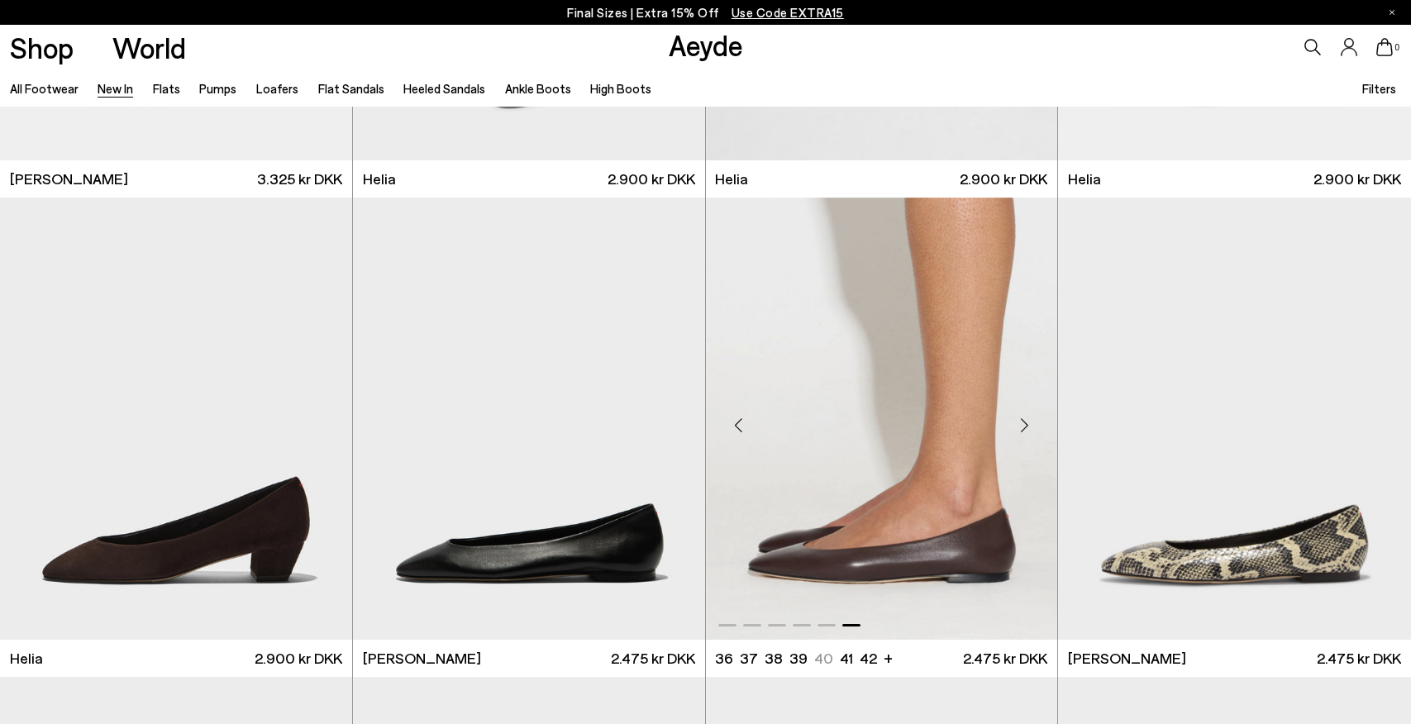
click at [1025, 425] on div "Next slide" at bounding box center [1024, 425] width 50 height 50
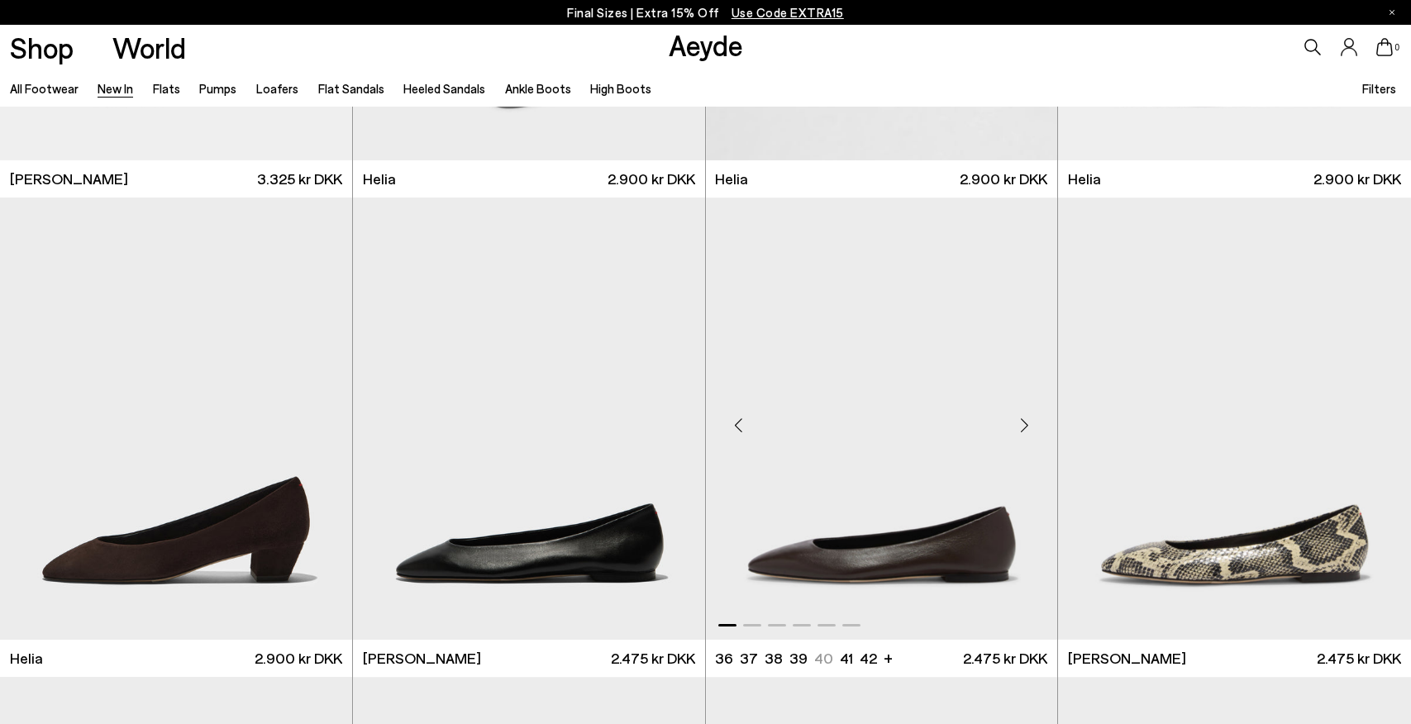
click at [1025, 425] on div "Next slide" at bounding box center [1024, 425] width 50 height 50
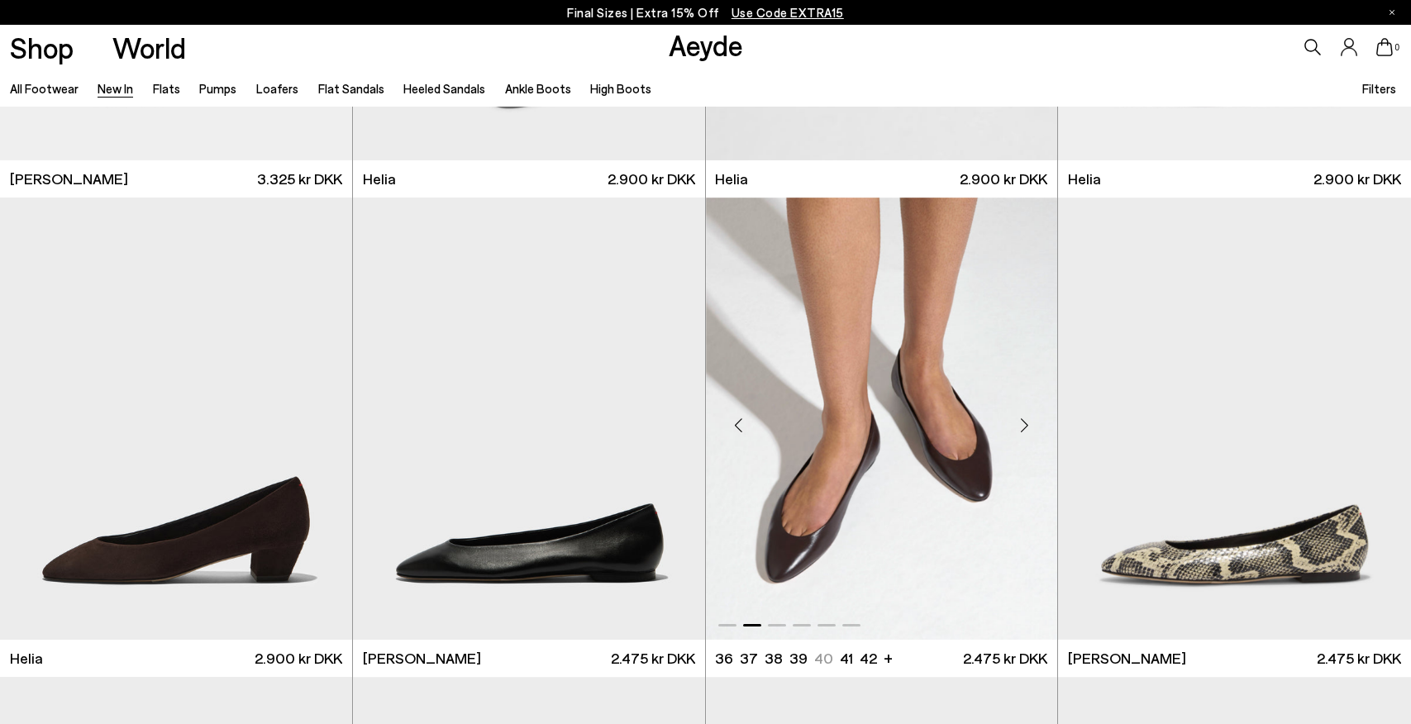
click at [1025, 425] on div "Next slide" at bounding box center [1024, 425] width 50 height 50
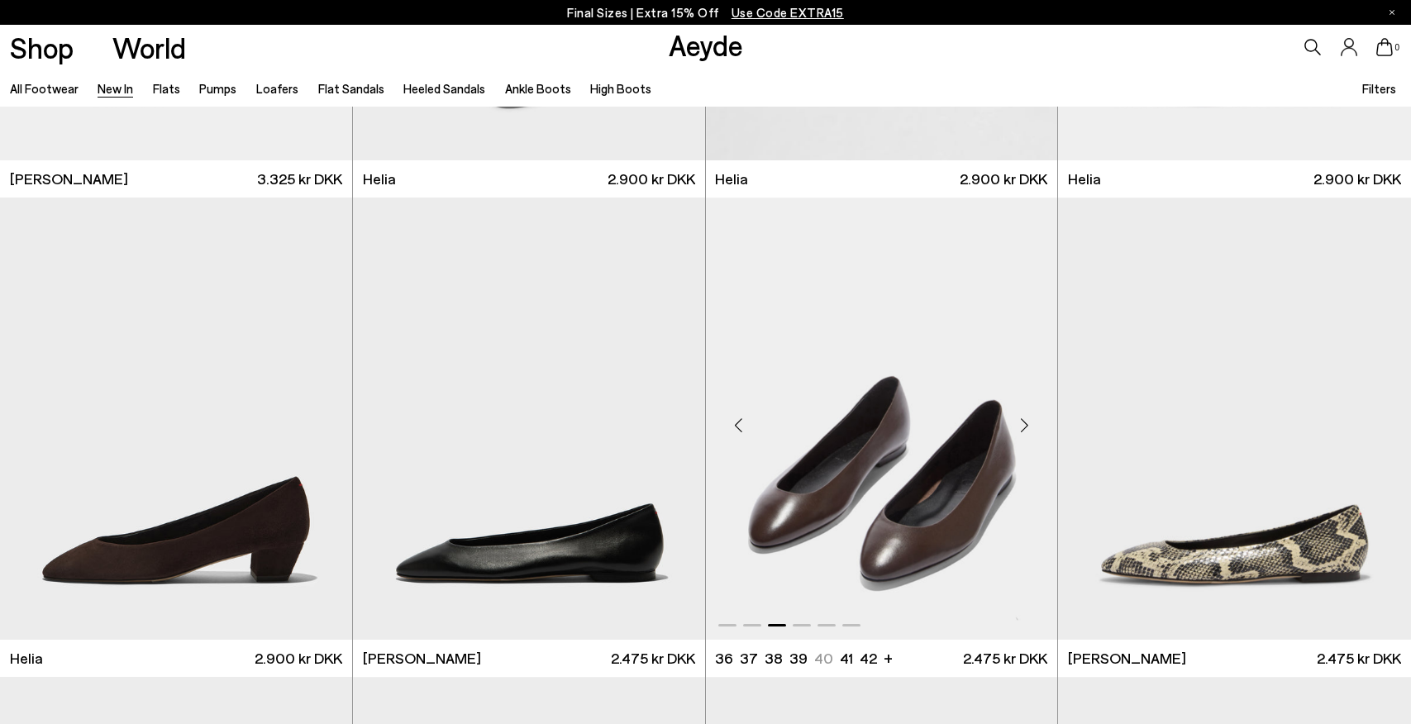
click at [1025, 425] on div "Next slide" at bounding box center [1024, 425] width 50 height 50
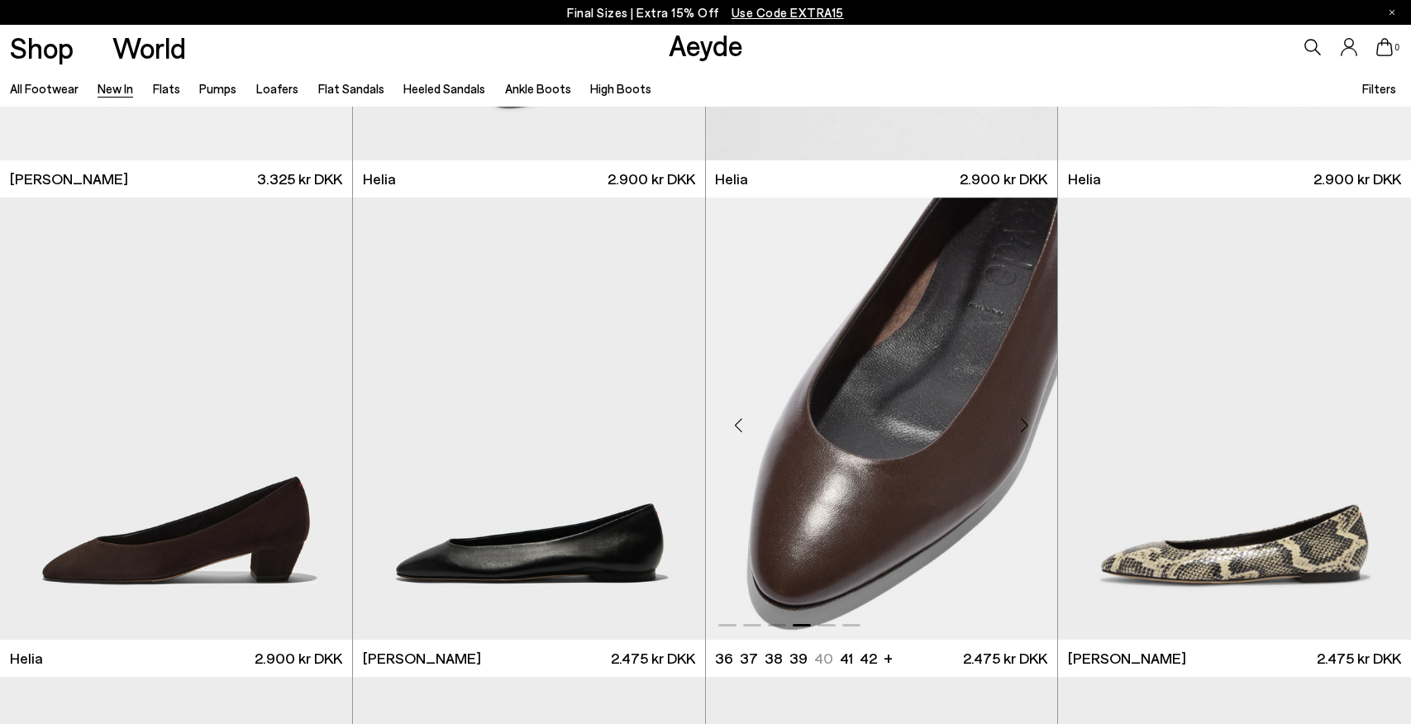
click at [1025, 425] on div "Next slide" at bounding box center [1024, 425] width 50 height 50
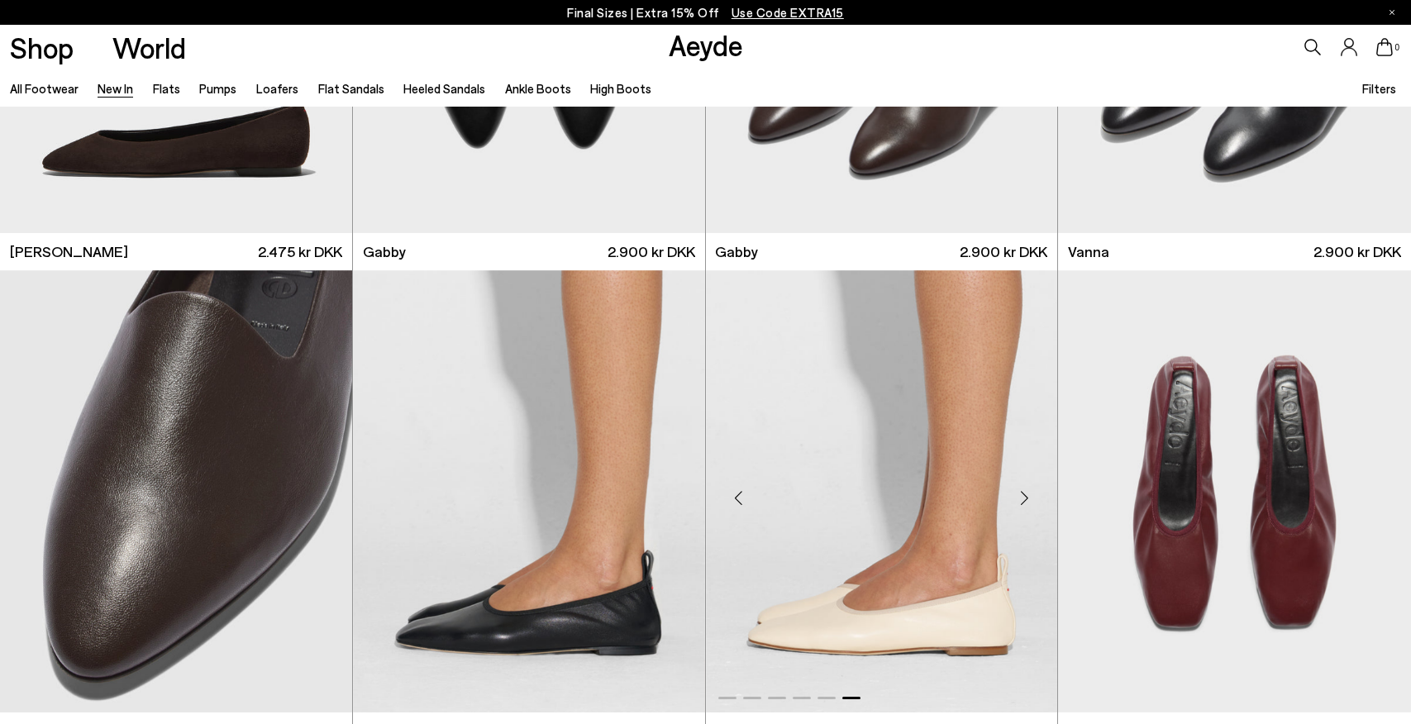
scroll to position [2763, 0]
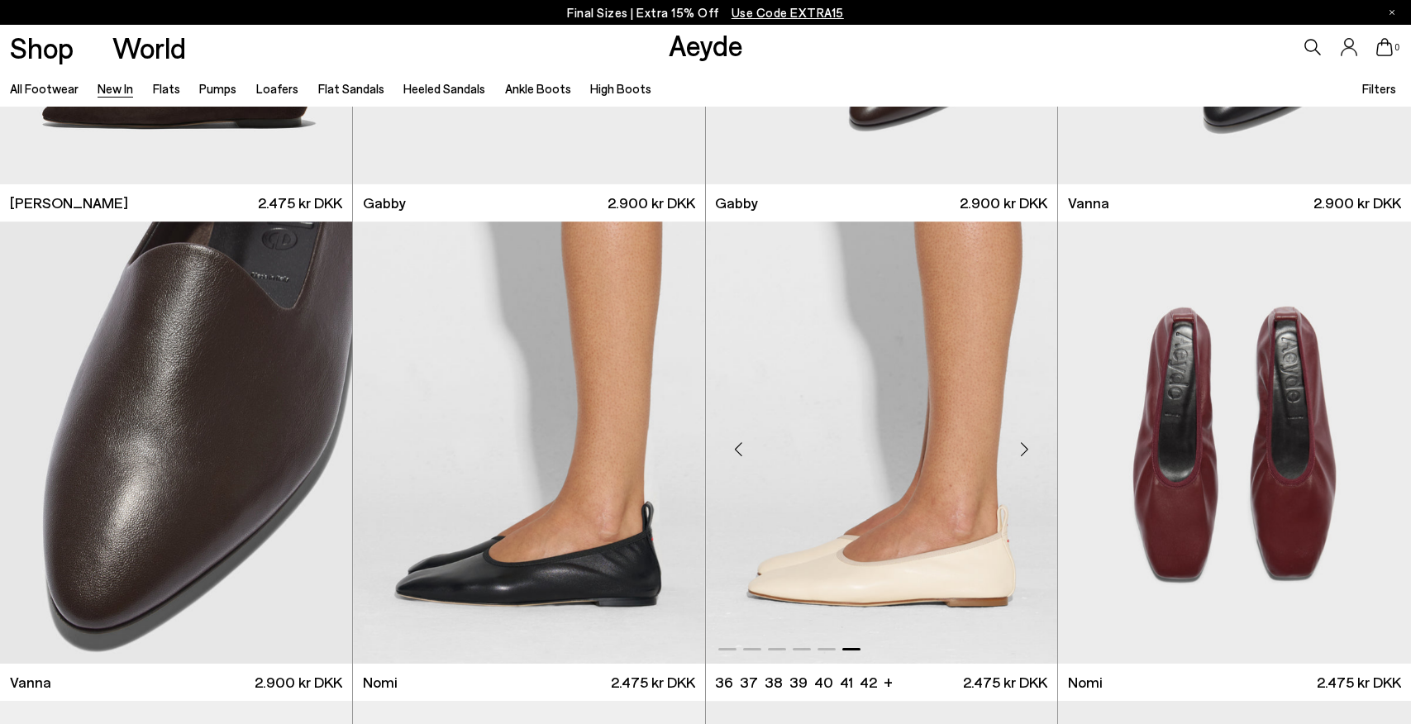
click at [1023, 448] on div "Next slide" at bounding box center [1024, 449] width 50 height 50
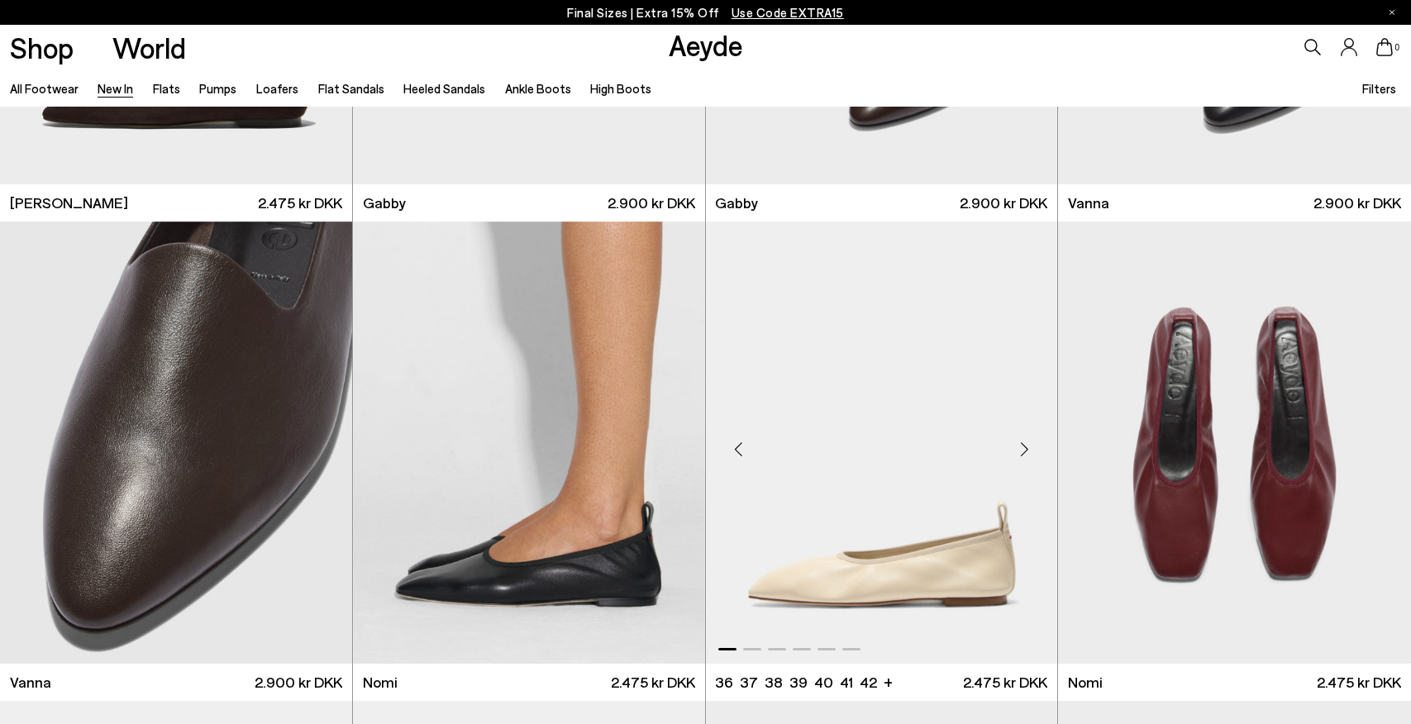
click at [1023, 448] on div "Next slide" at bounding box center [1024, 449] width 50 height 50
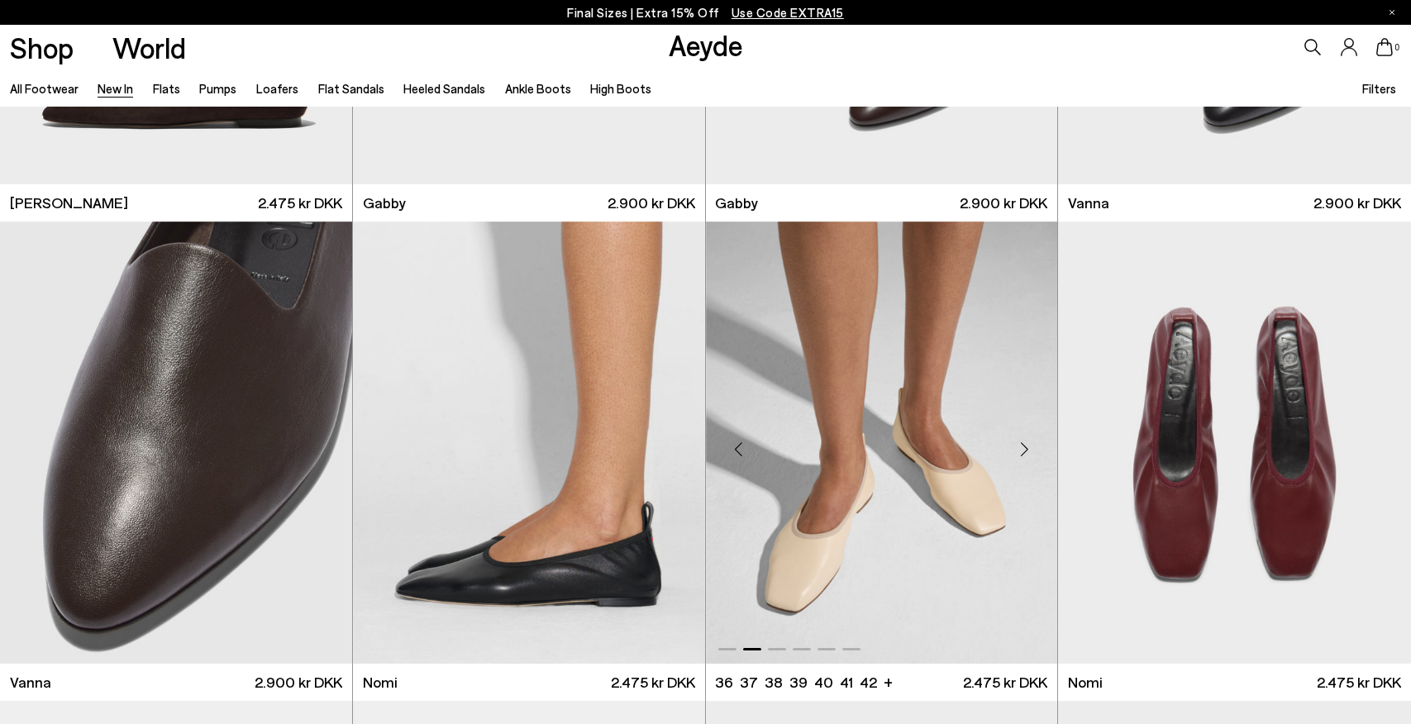
click at [1023, 448] on div "Next slide" at bounding box center [1024, 449] width 50 height 50
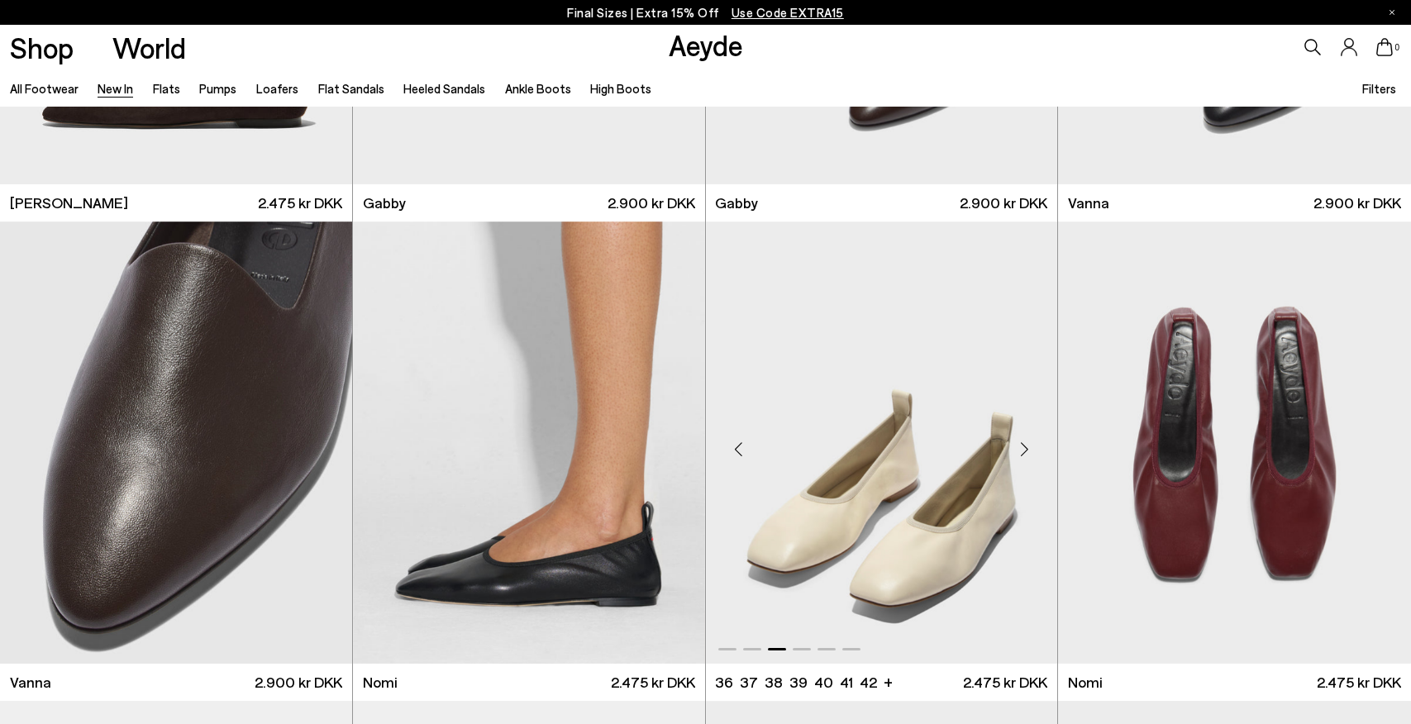
click at [1023, 448] on div "Next slide" at bounding box center [1024, 449] width 50 height 50
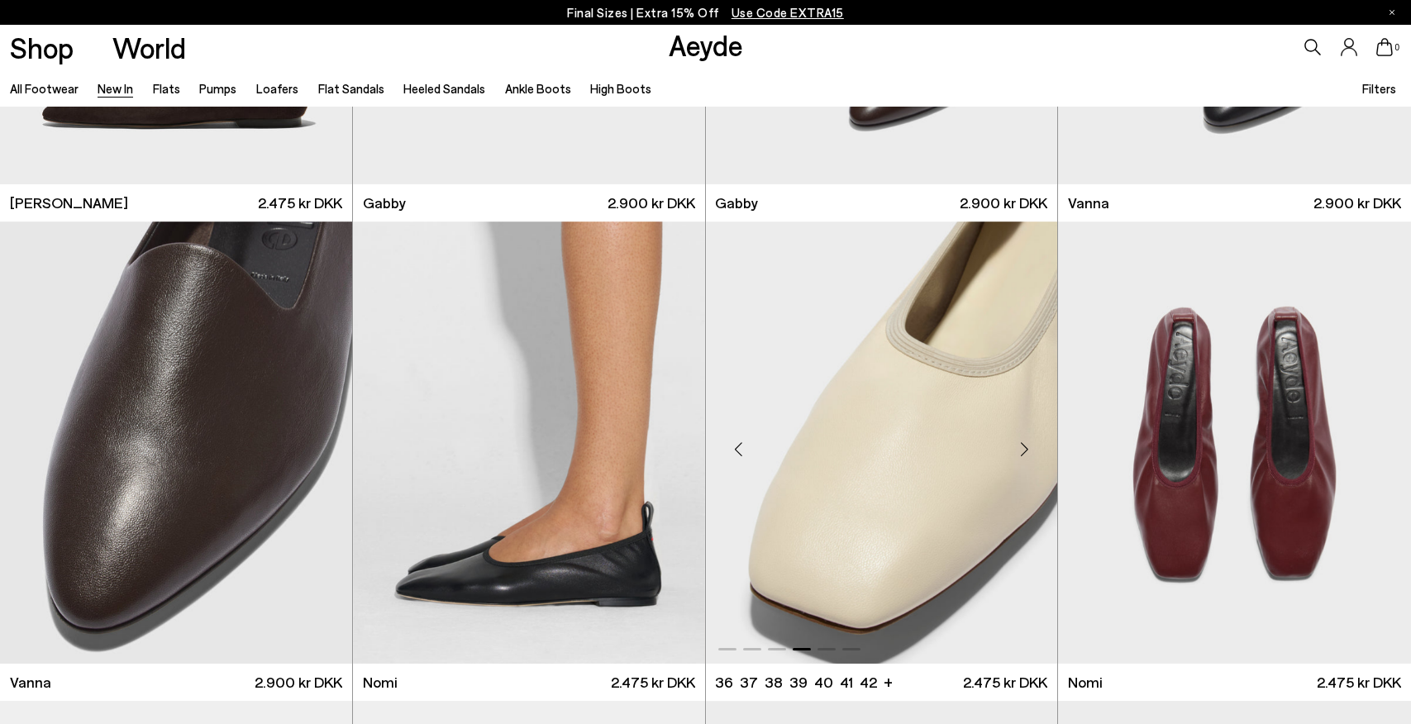
click at [1023, 448] on div "Next slide" at bounding box center [1024, 449] width 50 height 50
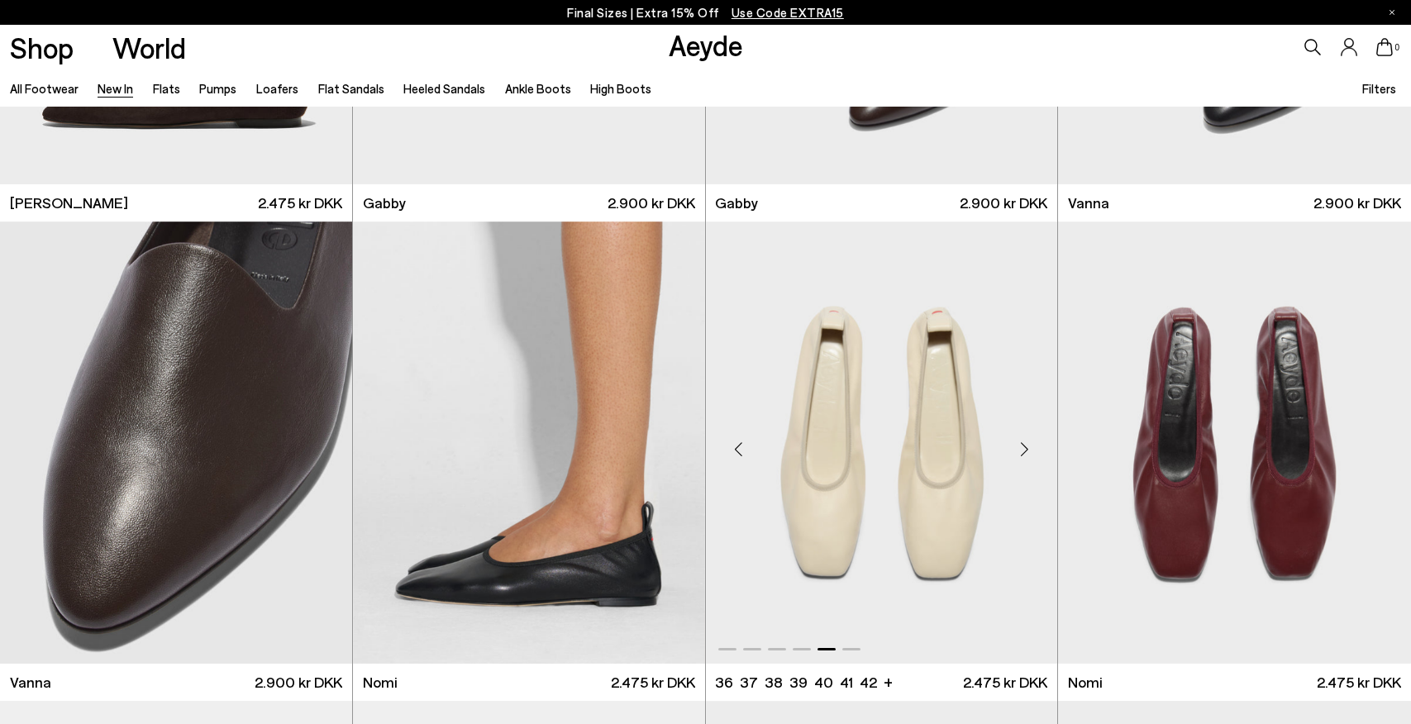
click at [1023, 448] on div "Next slide" at bounding box center [1024, 449] width 50 height 50
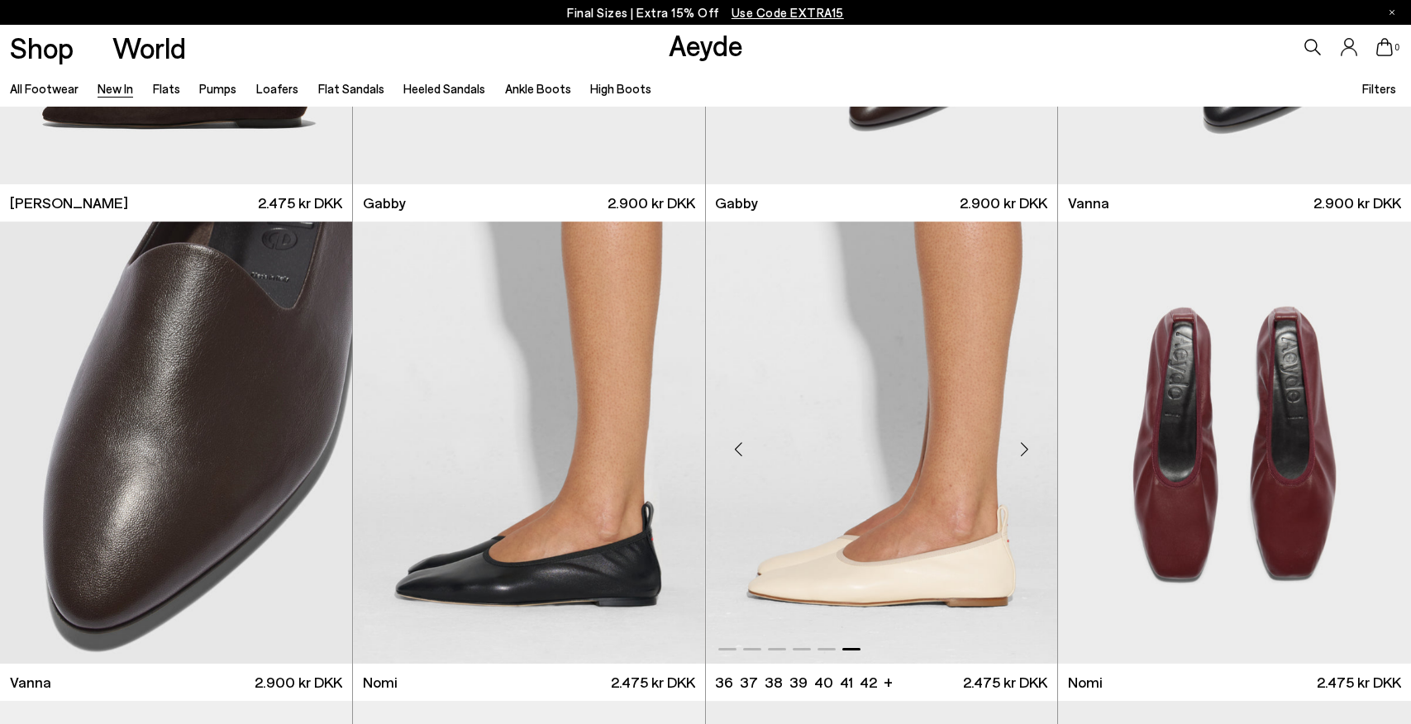
click at [1023, 448] on div "Next slide" at bounding box center [1024, 449] width 50 height 50
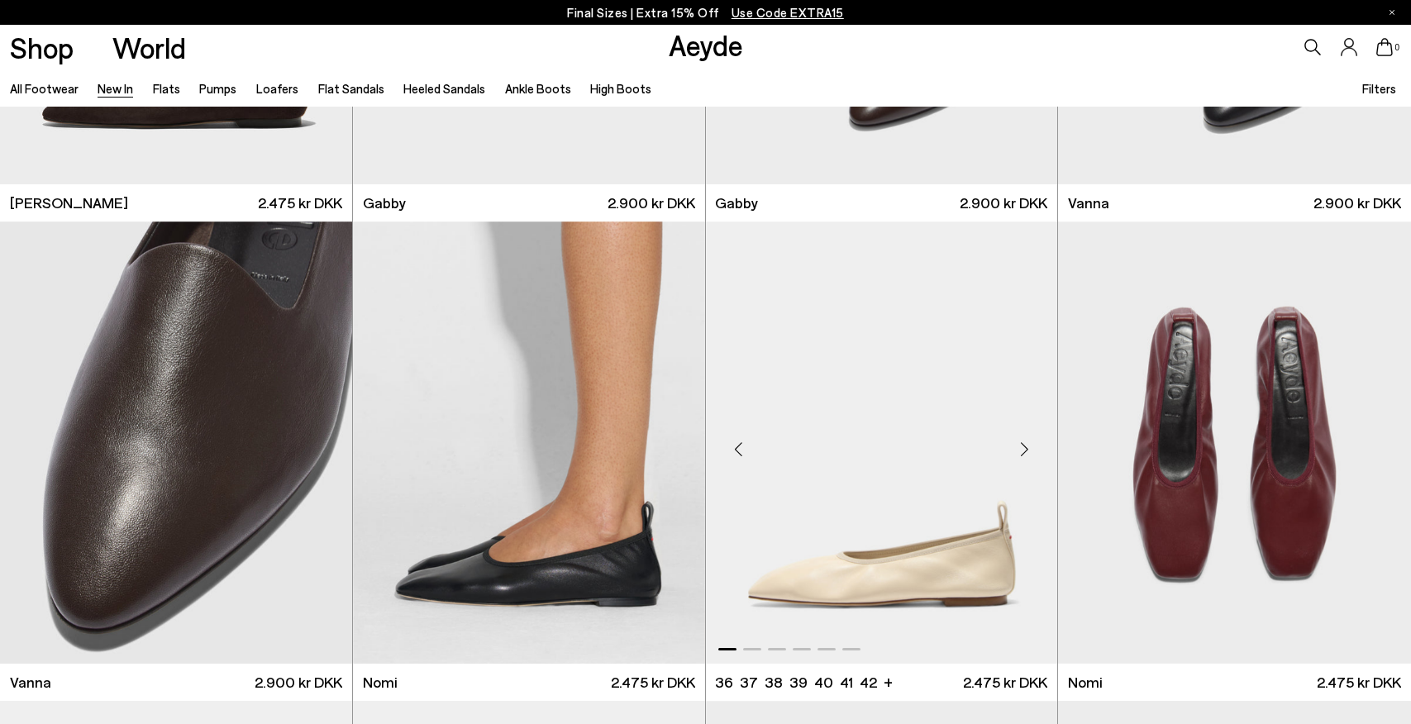
click at [1023, 448] on div "Next slide" at bounding box center [1024, 449] width 50 height 50
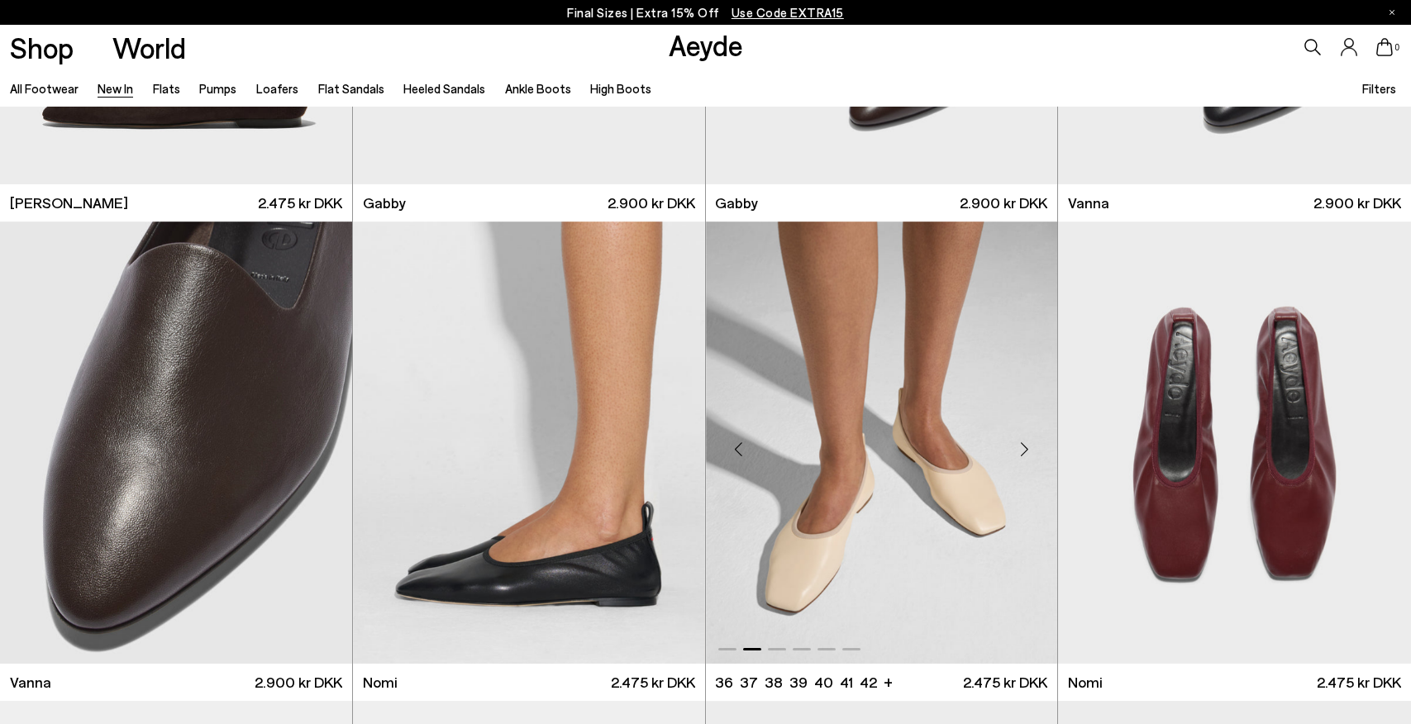
click at [1023, 448] on div "Next slide" at bounding box center [1024, 449] width 50 height 50
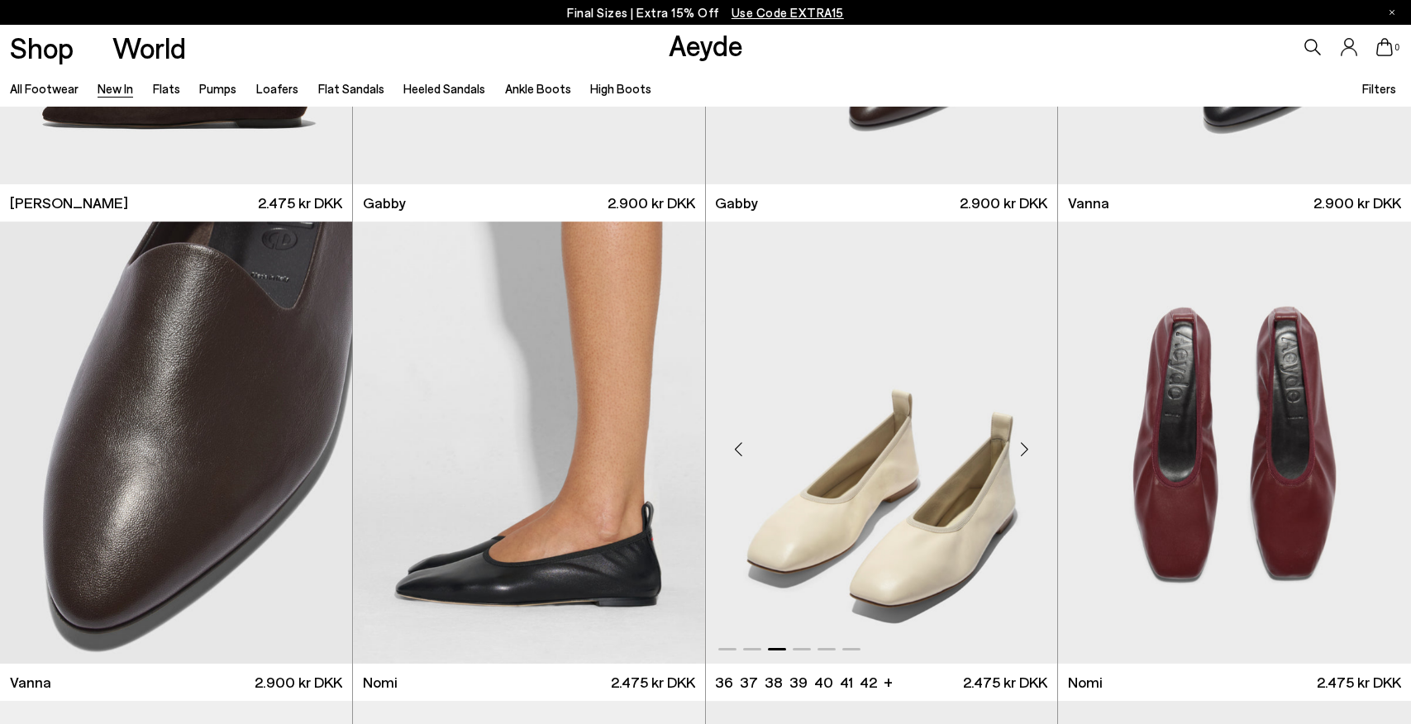
click at [1023, 448] on div "Next slide" at bounding box center [1024, 449] width 50 height 50
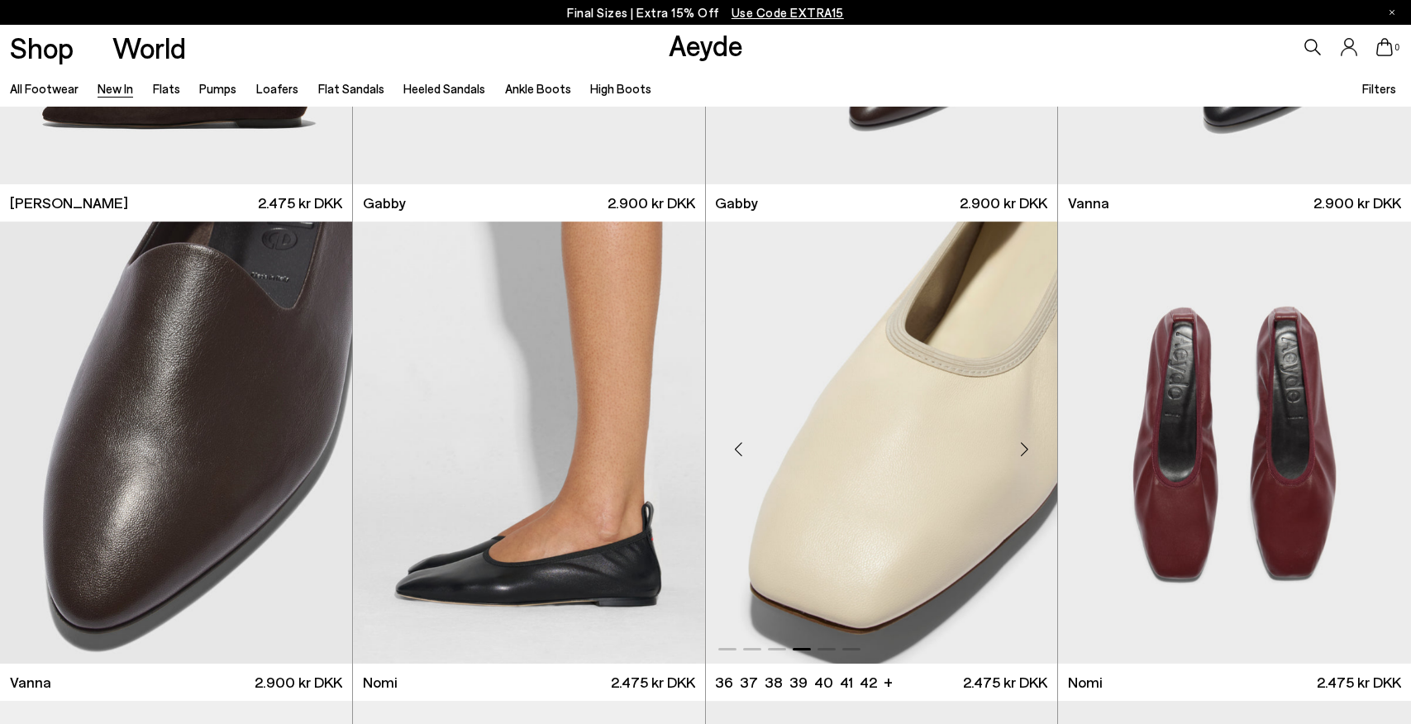
click at [1023, 448] on div "Next slide" at bounding box center [1024, 449] width 50 height 50
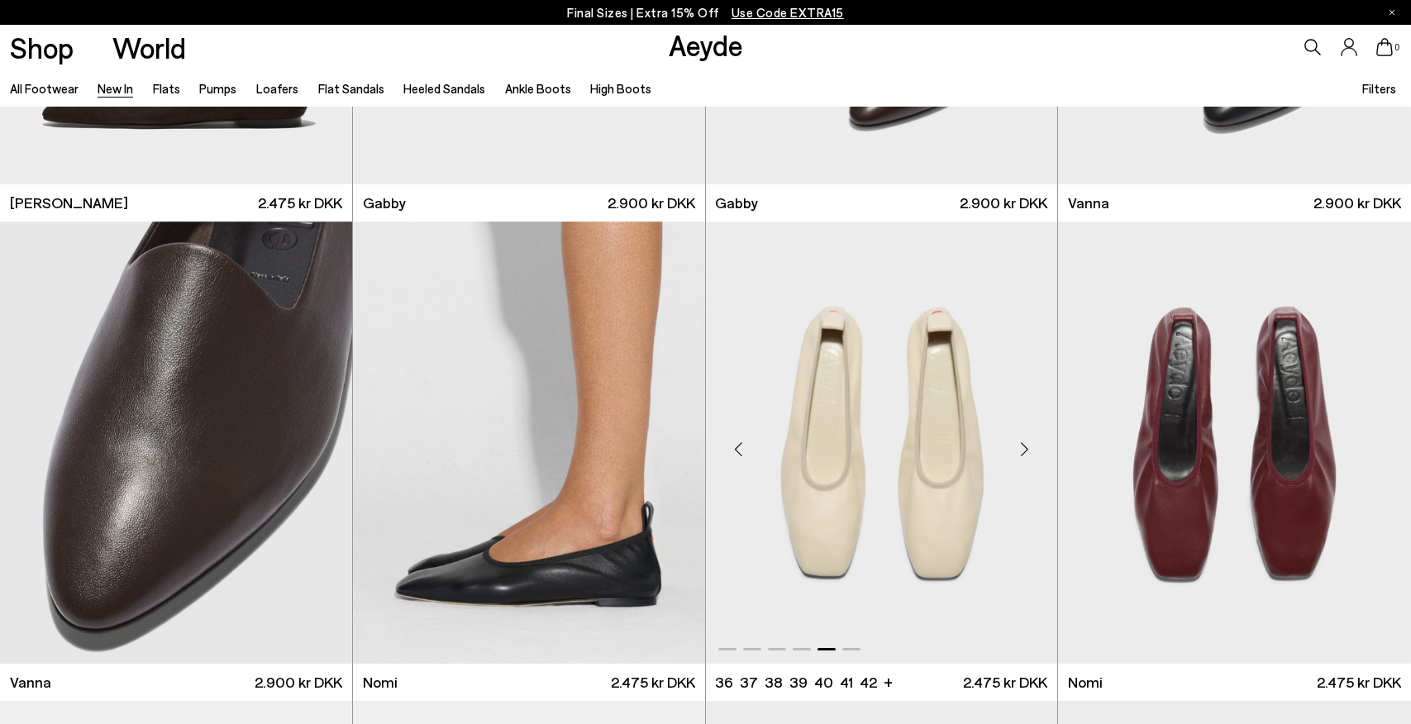
click at [1035, 454] on div "Next slide" at bounding box center [1024, 449] width 50 height 50
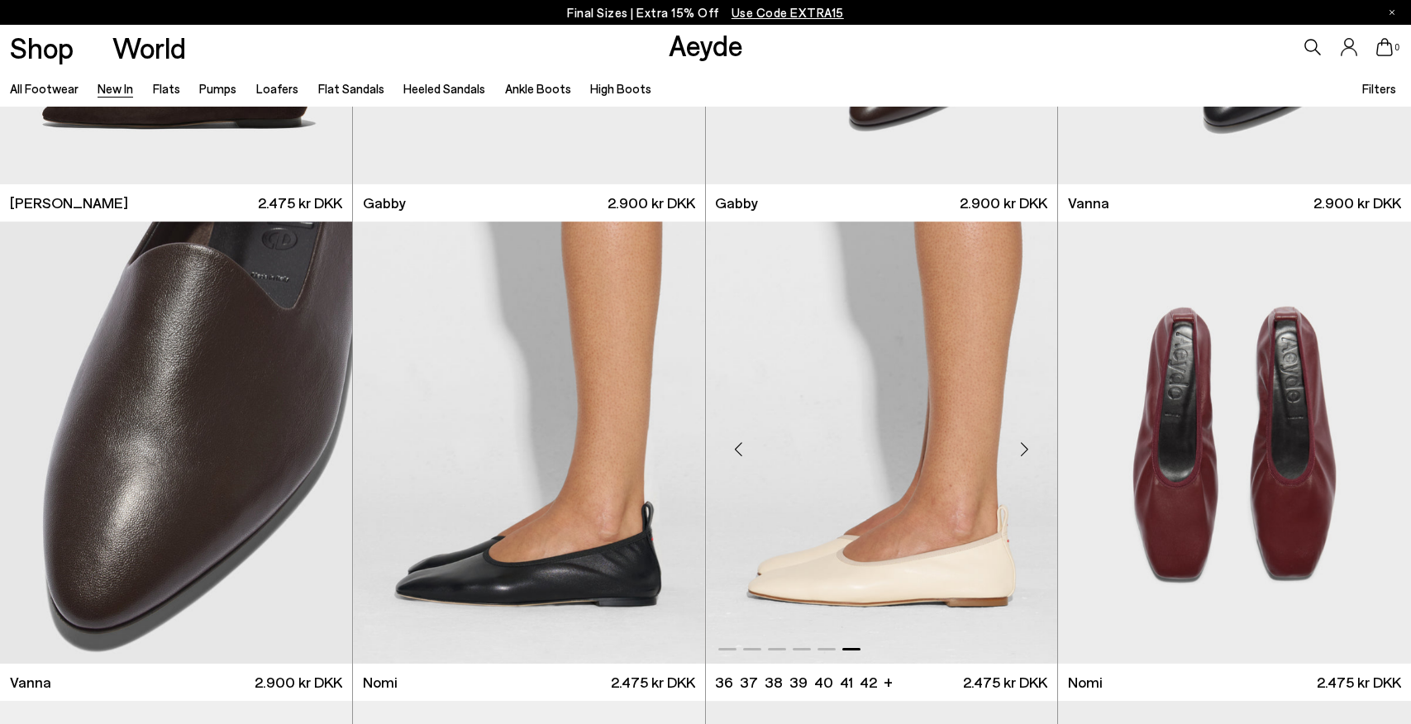
click at [1032, 446] on div "Next slide" at bounding box center [1024, 449] width 50 height 50
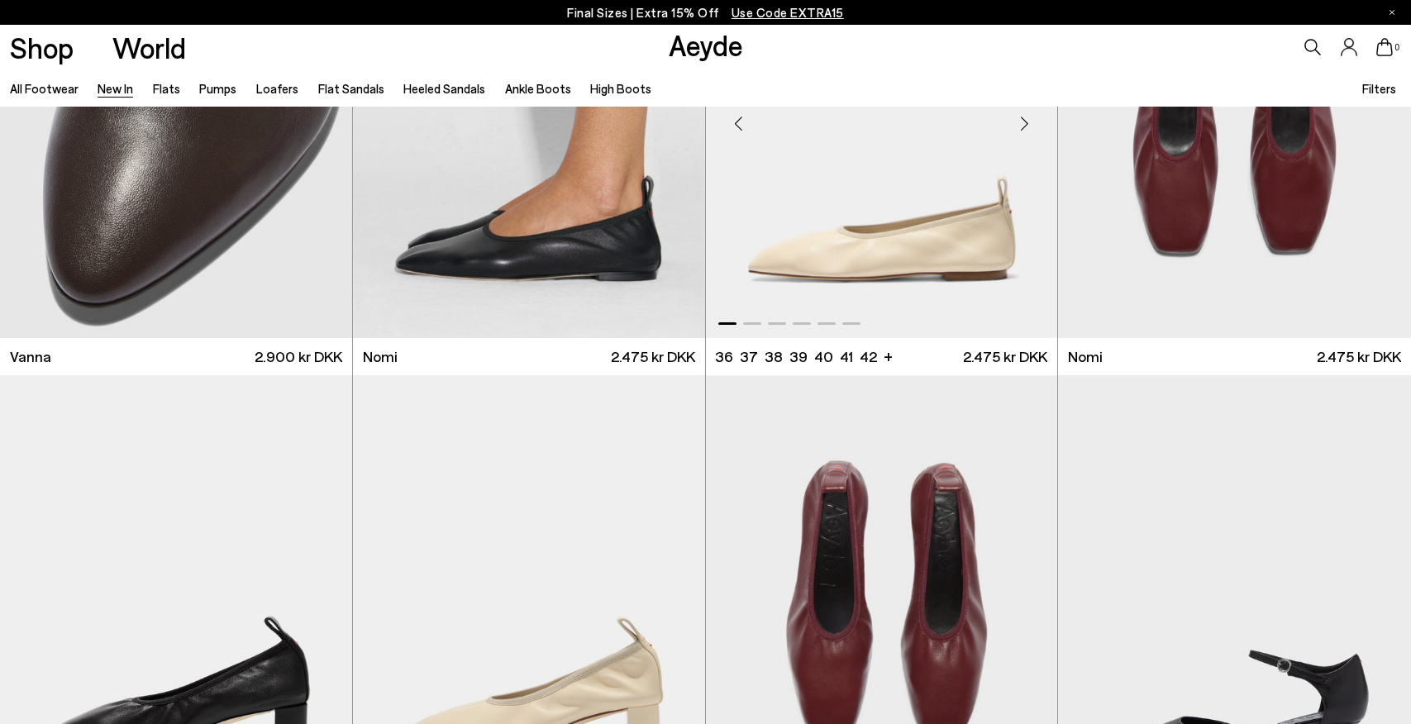
scroll to position [3160, 0]
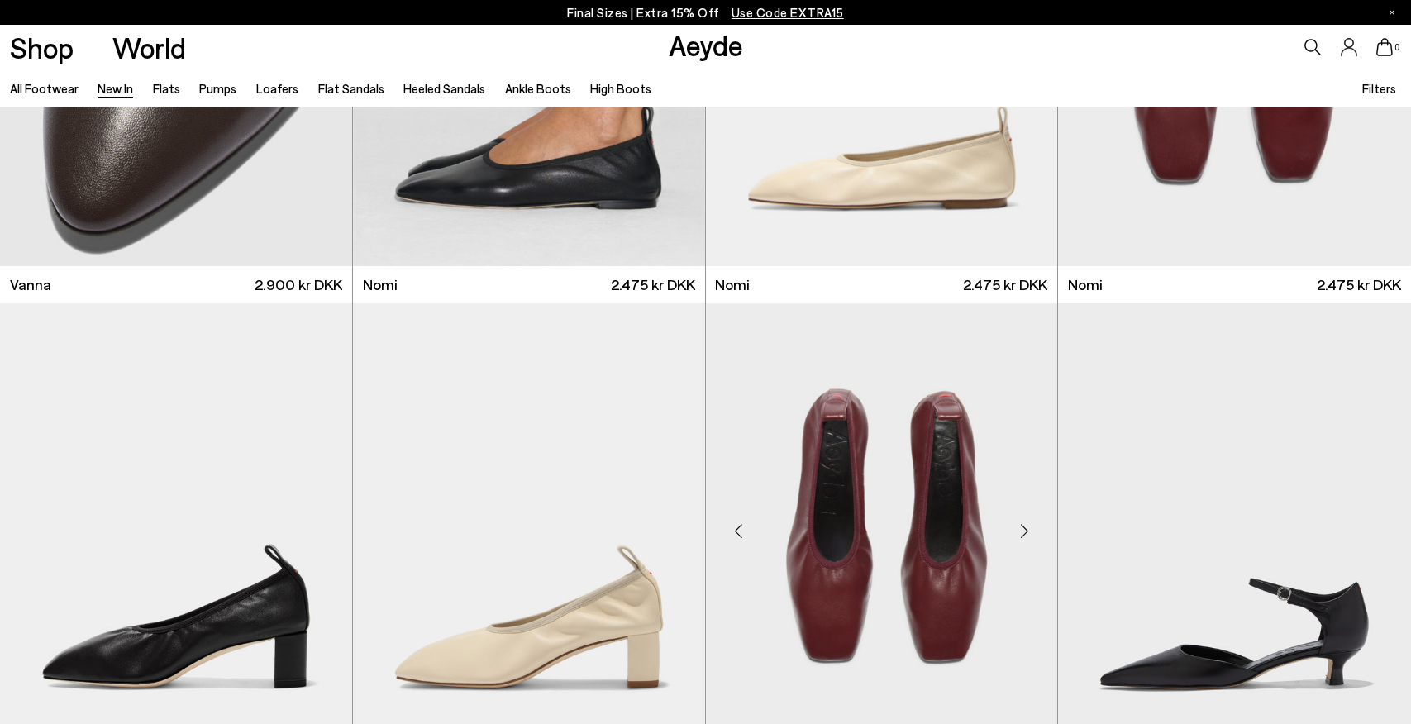
click at [1028, 529] on div "Next slide" at bounding box center [1024, 532] width 50 height 50
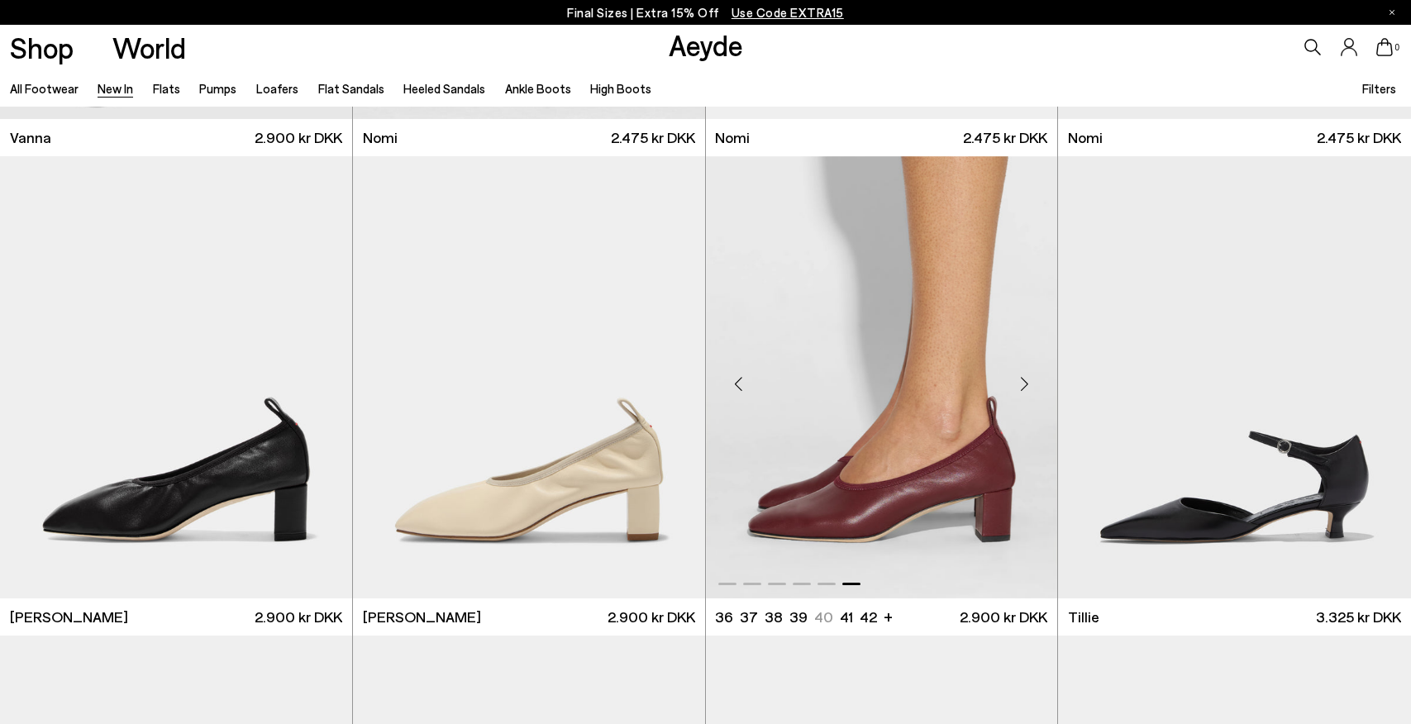
scroll to position [3282, 0]
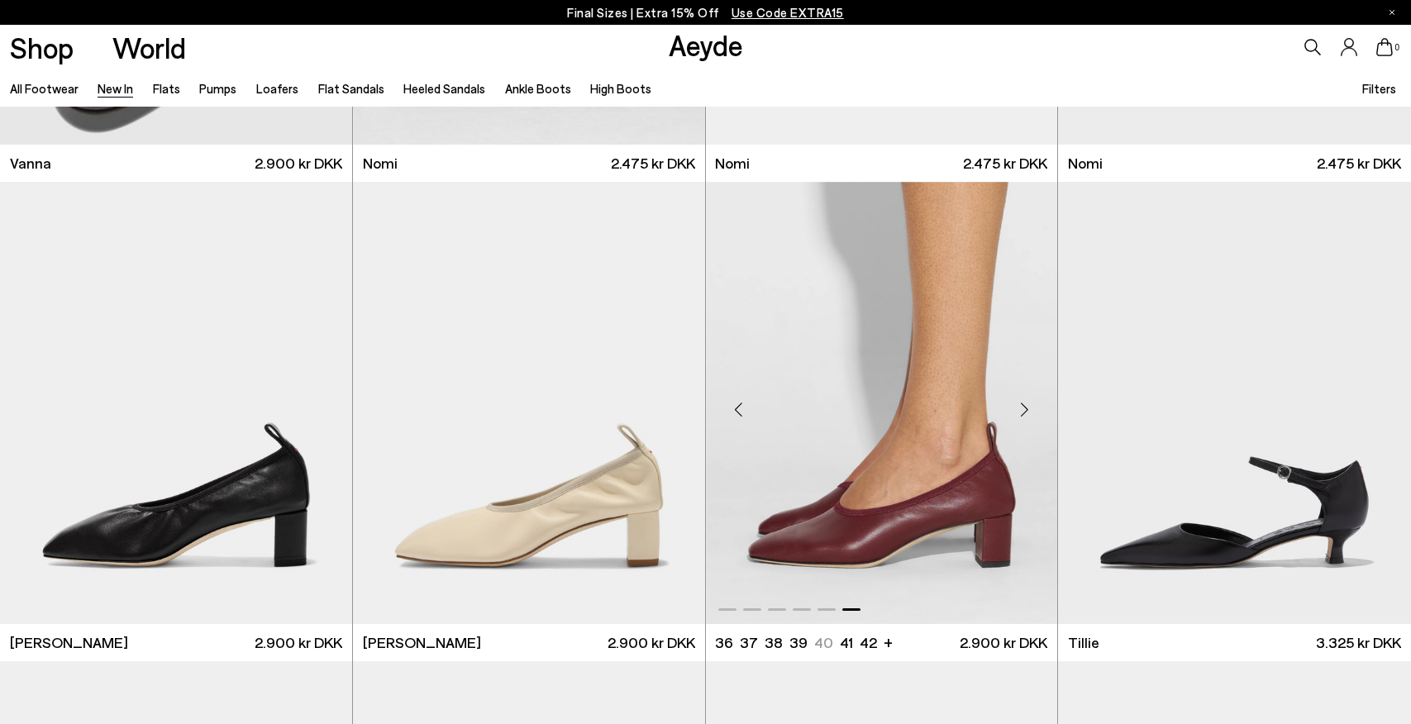
click at [1026, 409] on div "Next slide" at bounding box center [1024, 410] width 50 height 50
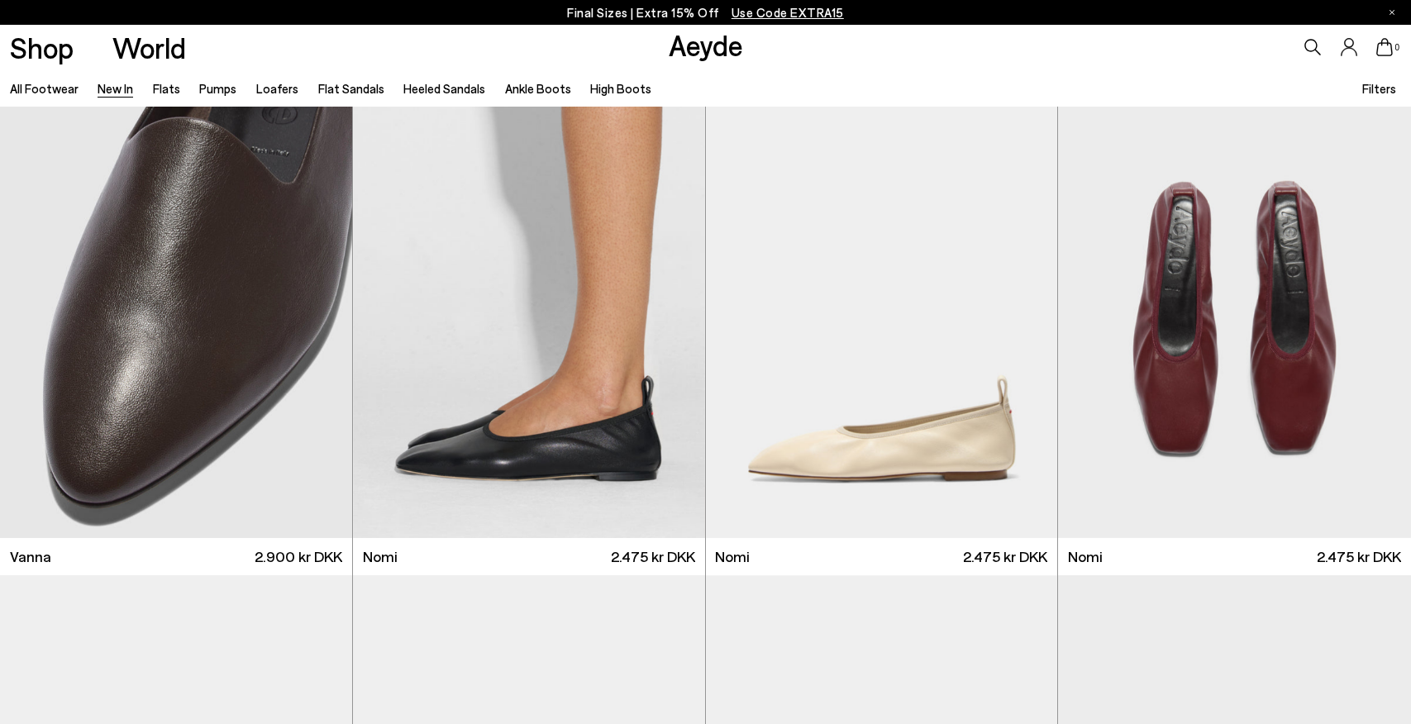
scroll to position [2786, 0]
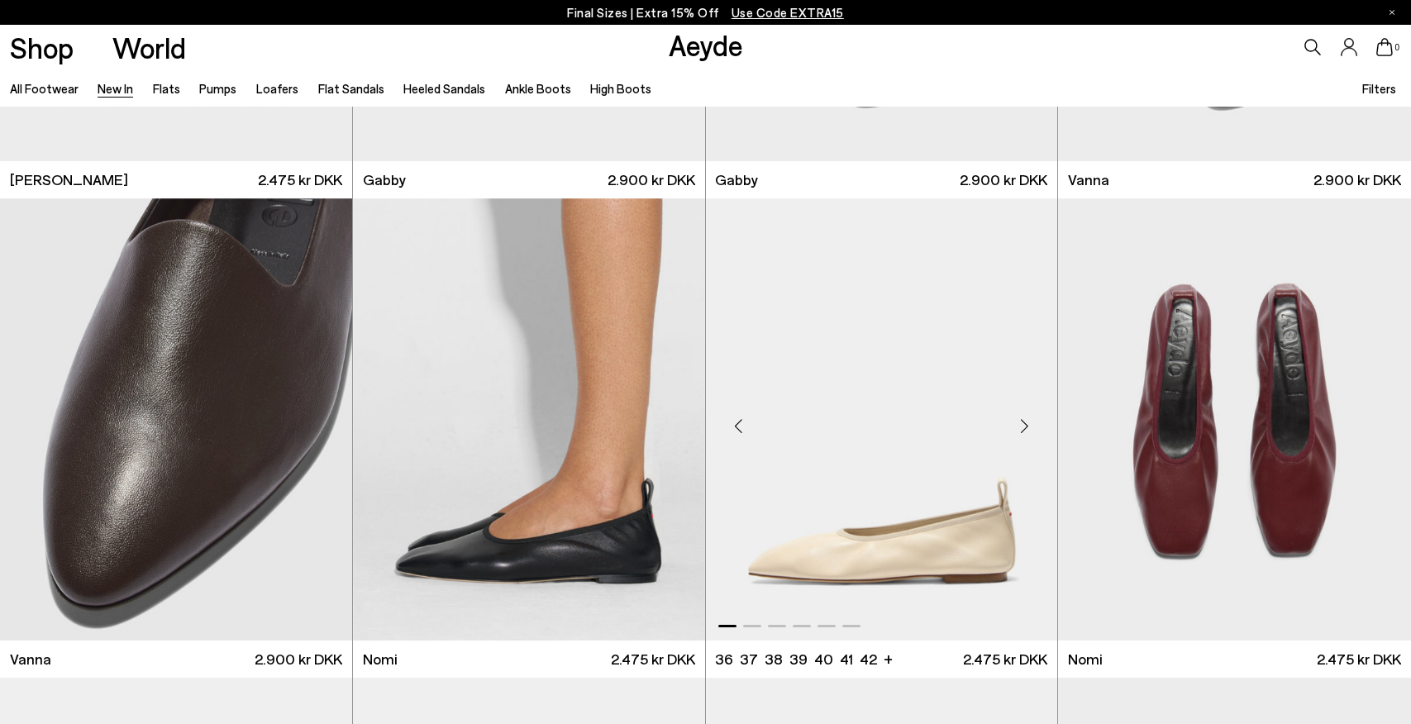
click at [1026, 420] on div "Next slide" at bounding box center [1024, 426] width 50 height 50
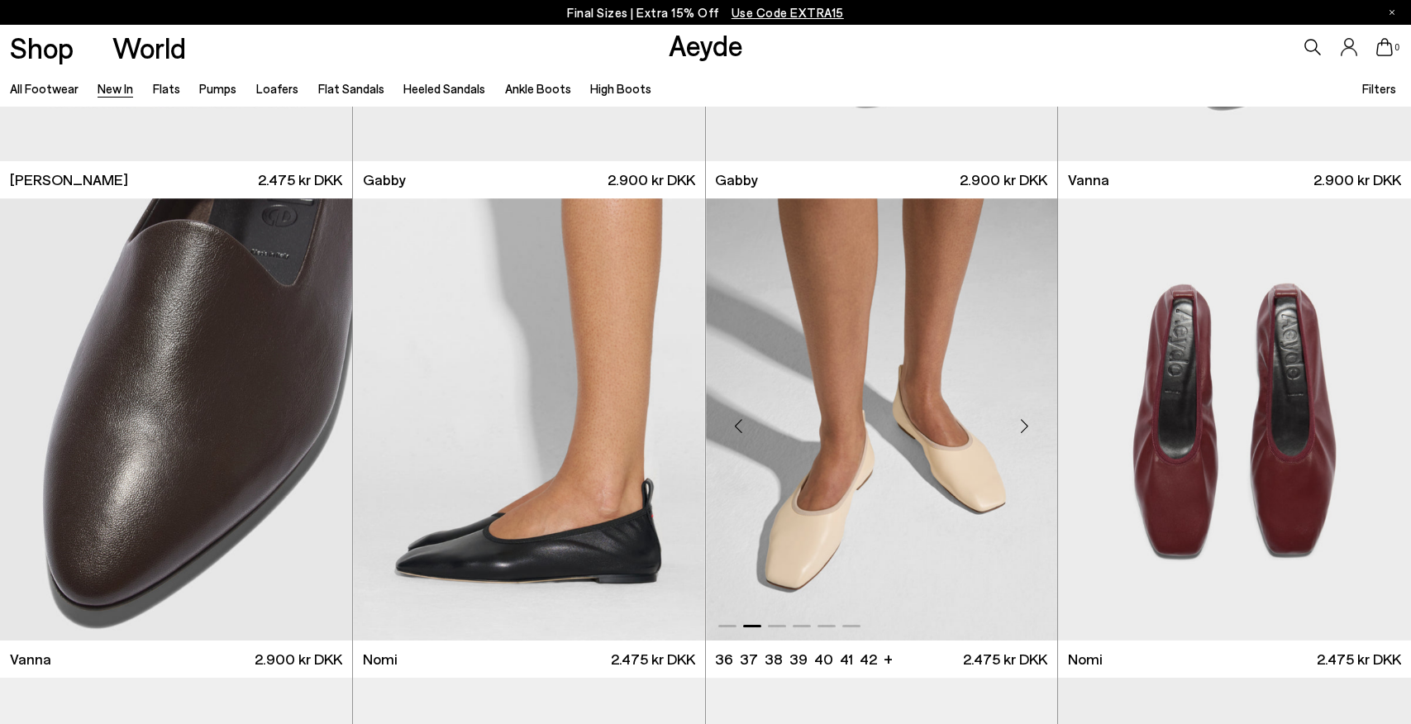
click at [1026, 420] on div "Next slide" at bounding box center [1024, 426] width 50 height 50
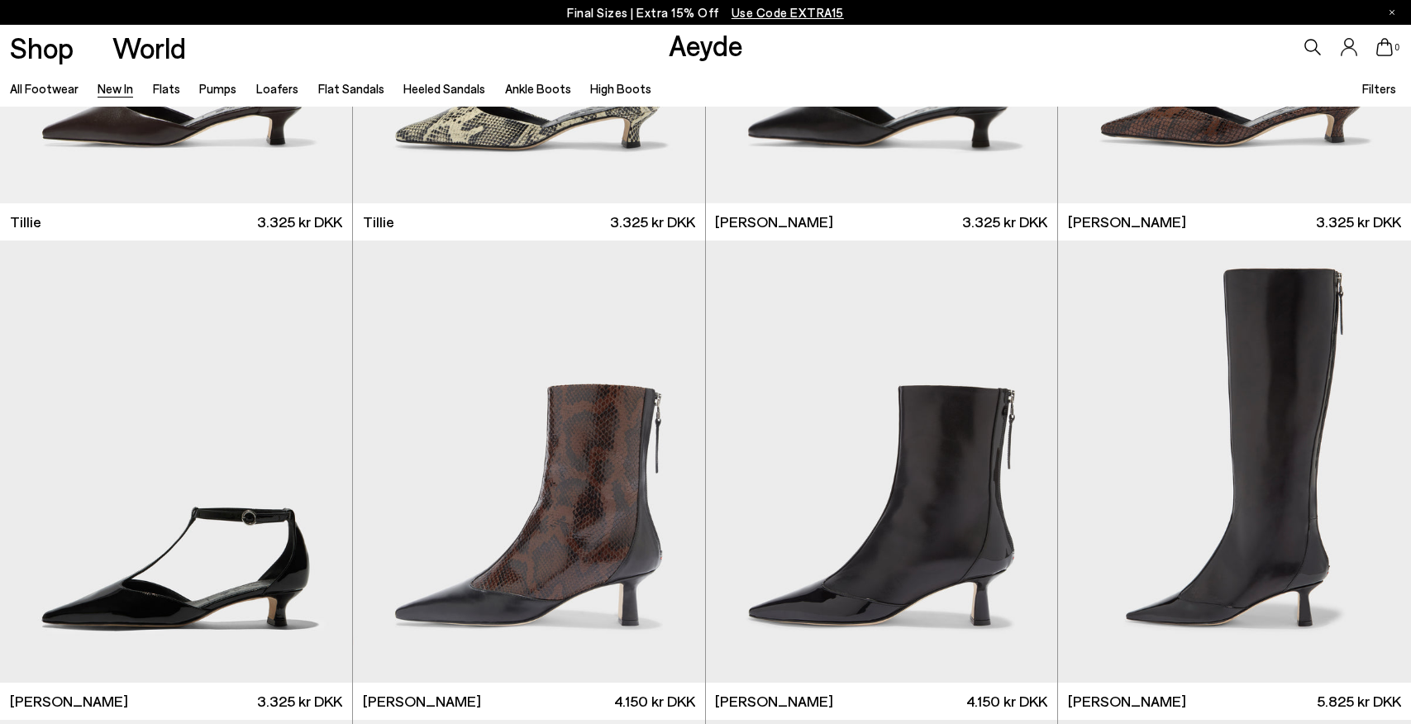
scroll to position [3987, 0]
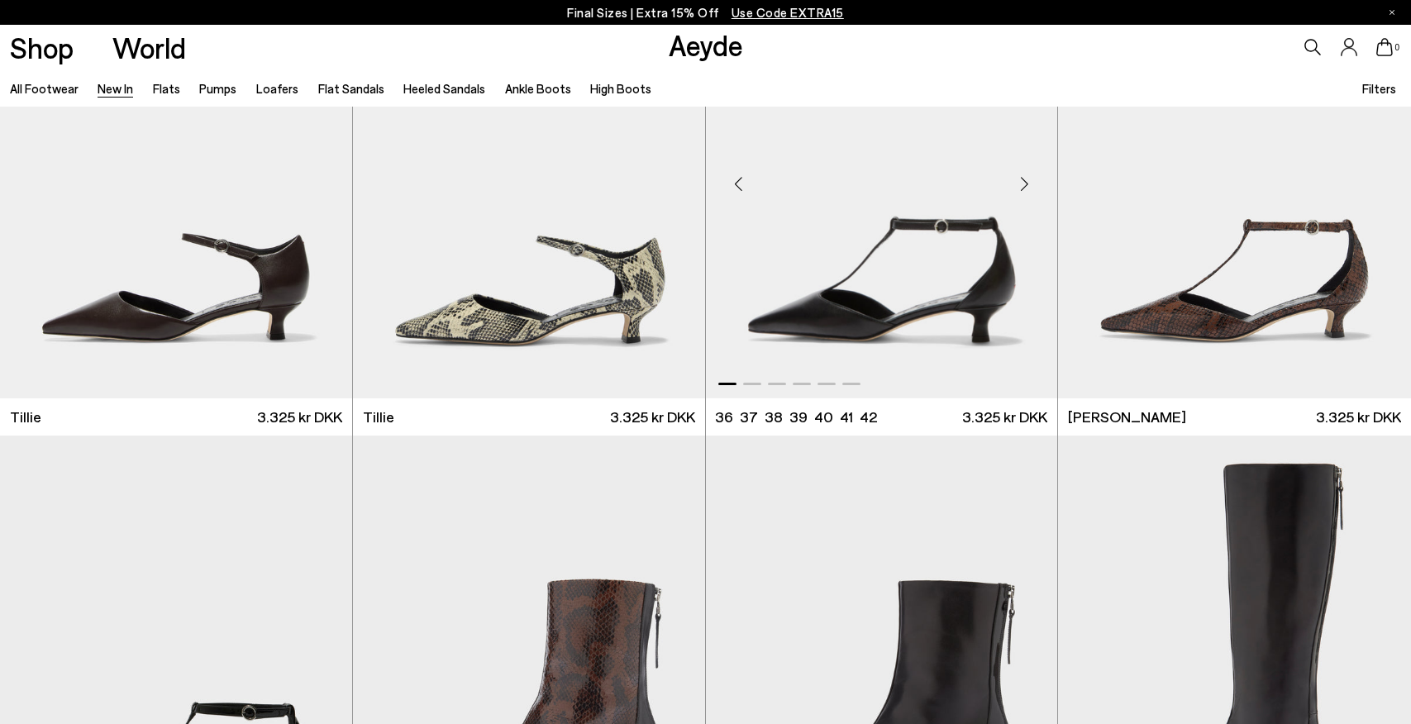
click at [1023, 186] on div "Next slide" at bounding box center [1024, 185] width 50 height 50
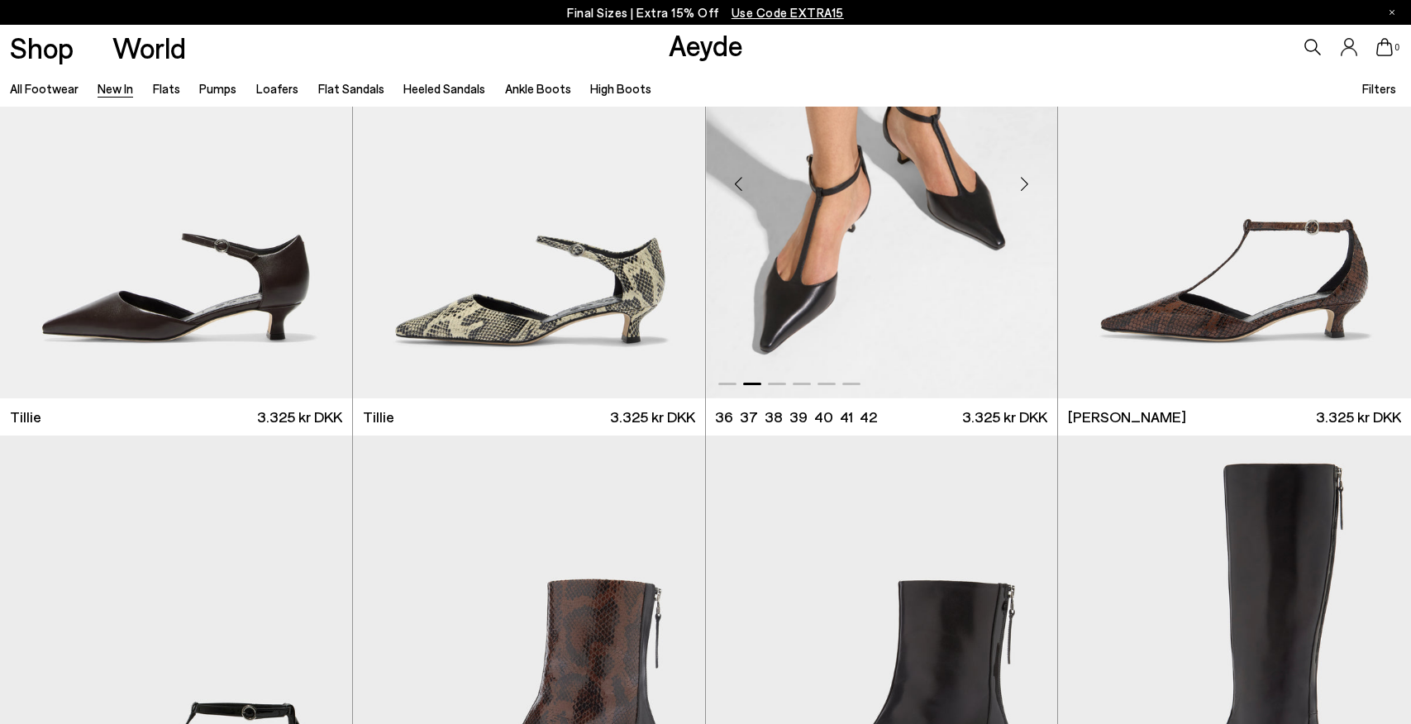
click at [1023, 186] on div "Next slide" at bounding box center [1024, 185] width 50 height 50
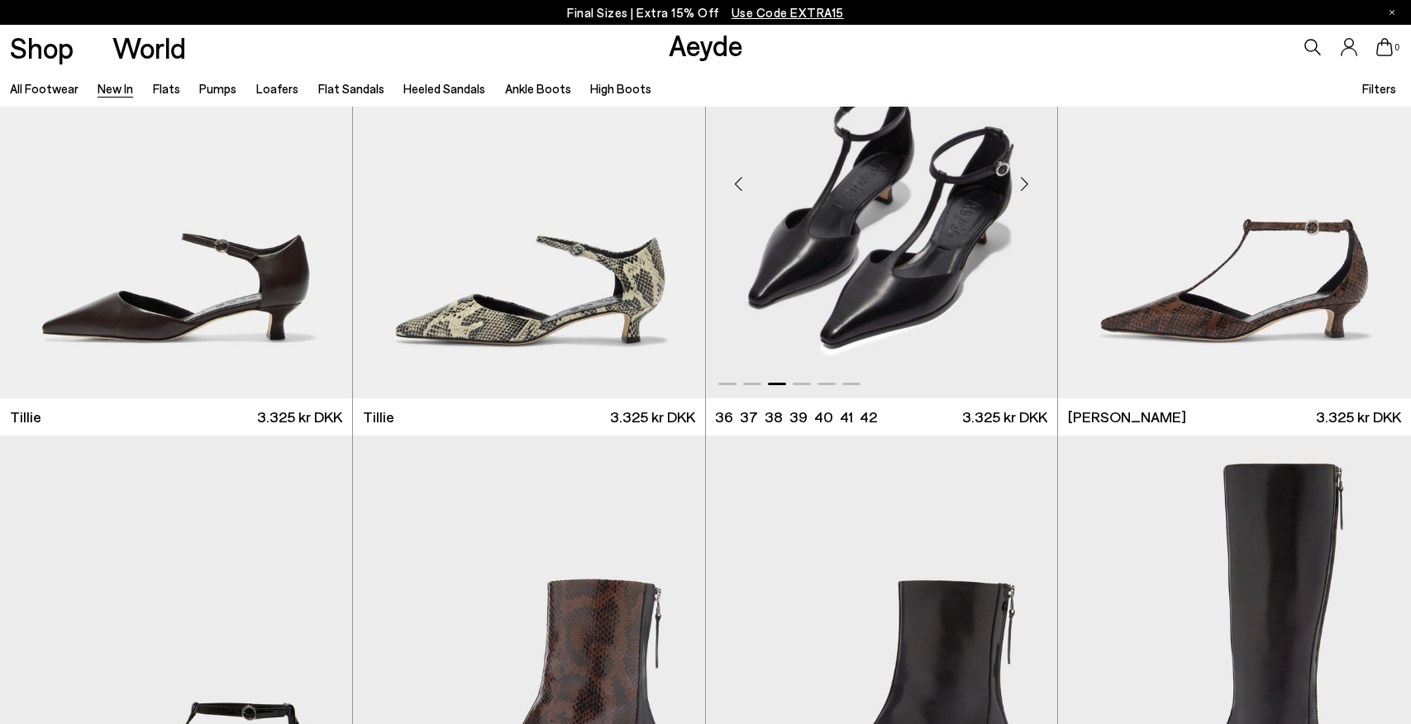
click at [1023, 186] on div "Next slide" at bounding box center [1024, 185] width 50 height 50
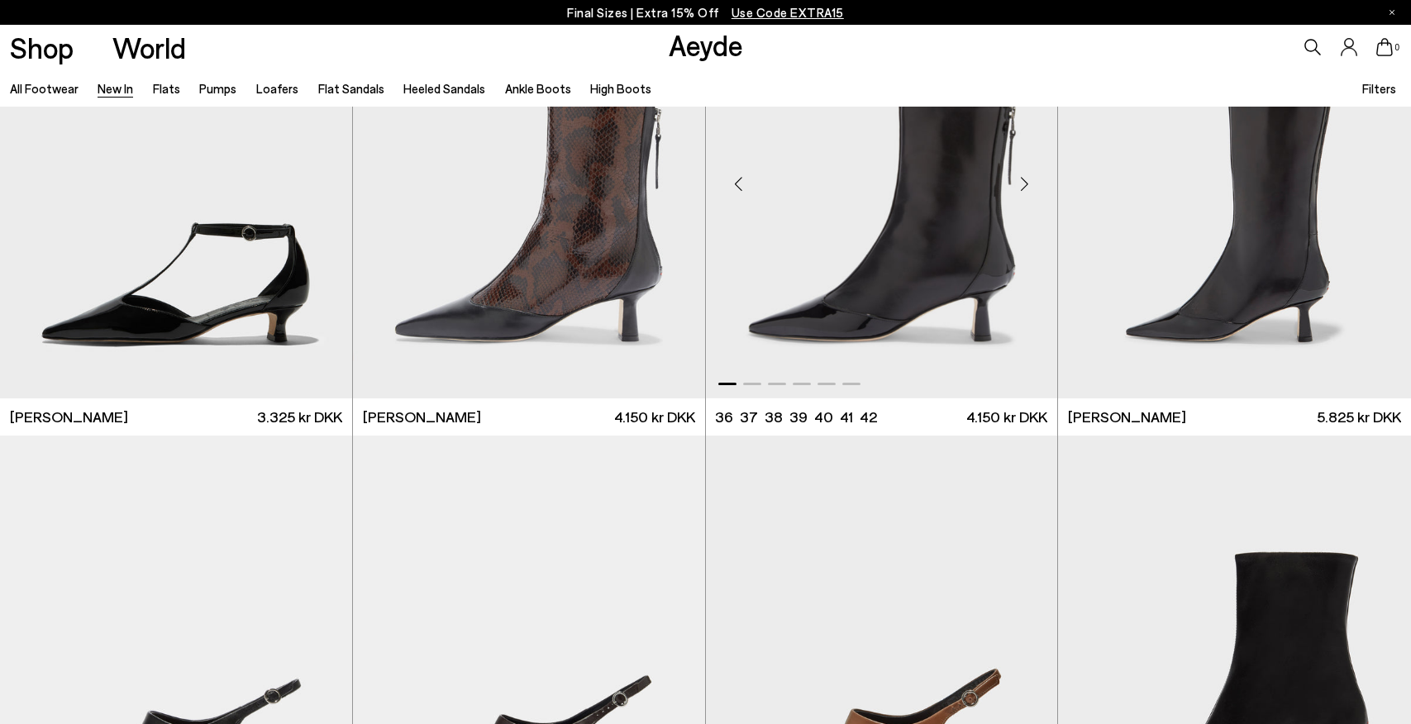
scroll to position [4413, 0]
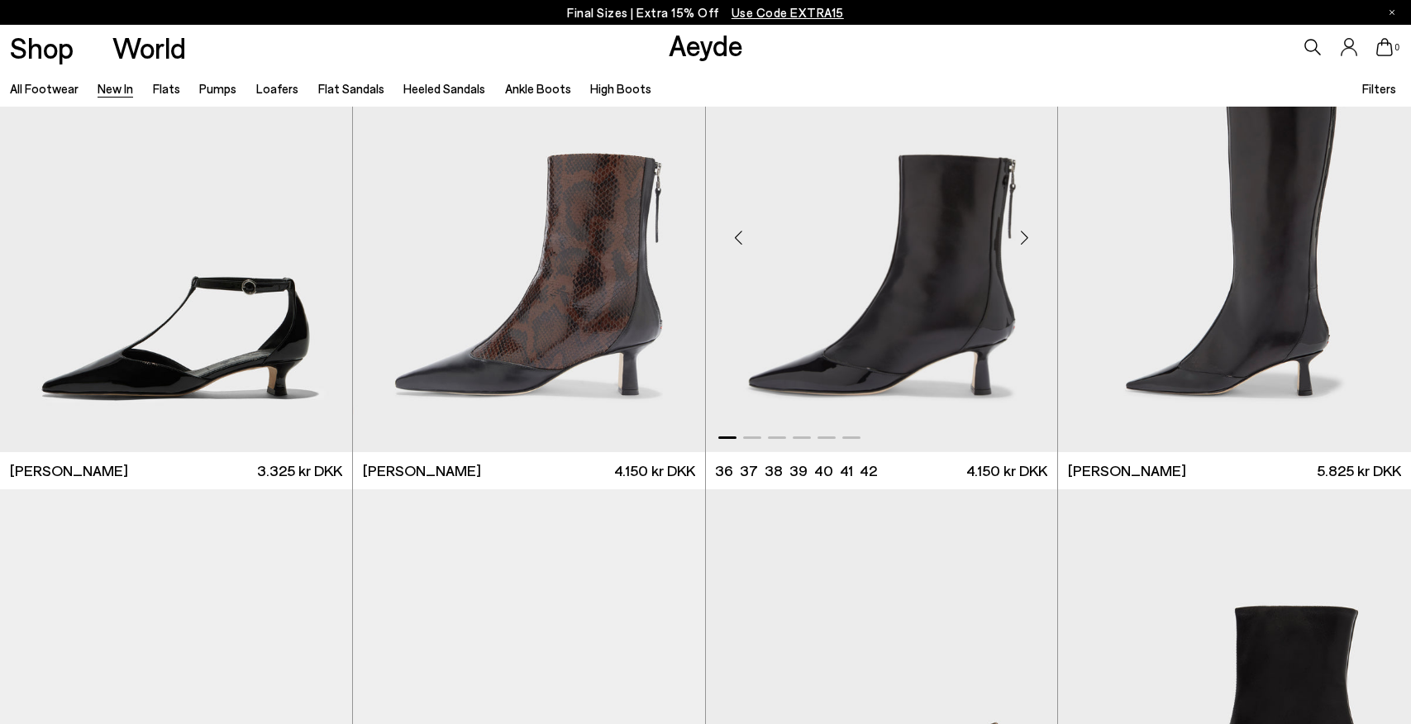
click at [1025, 234] on div "Next slide" at bounding box center [1024, 238] width 50 height 50
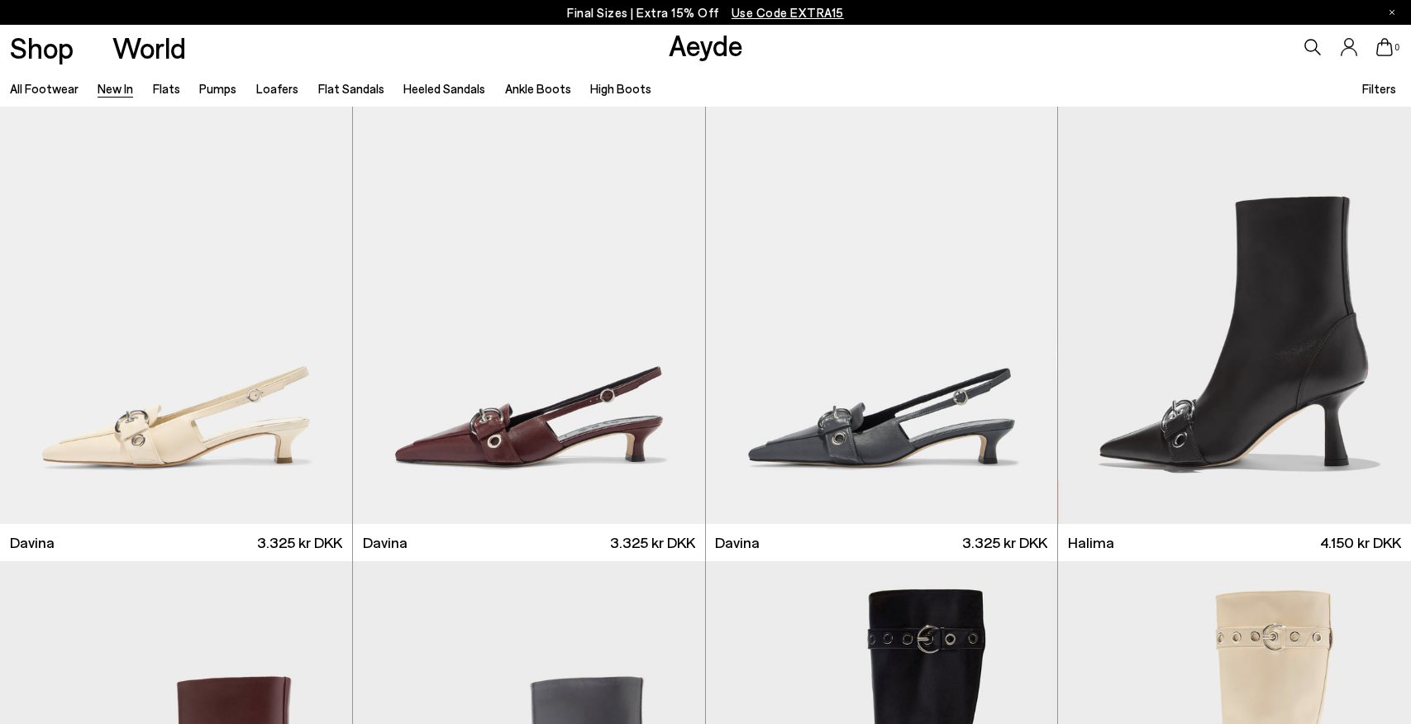
scroll to position [5807, 0]
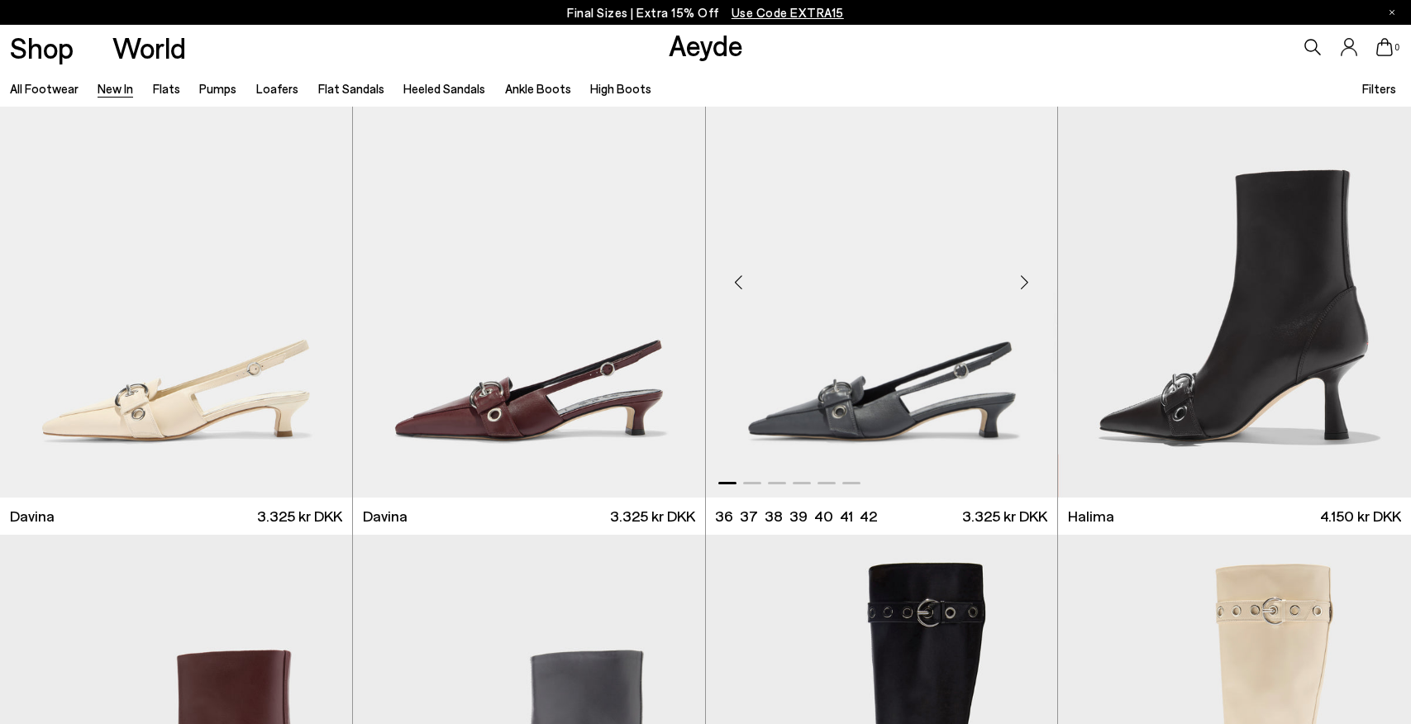
click at [1023, 279] on div "Next slide" at bounding box center [1024, 283] width 50 height 50
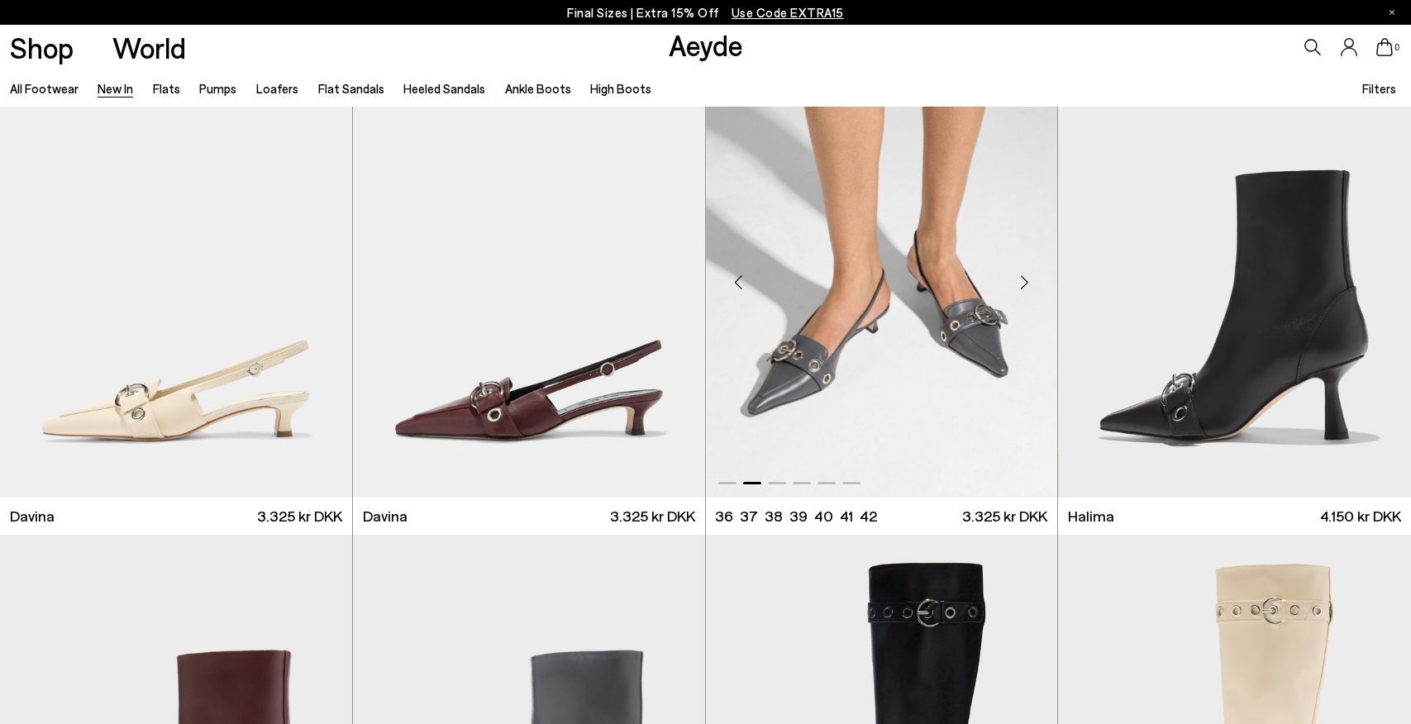
click at [1023, 279] on div "Next slide" at bounding box center [1024, 283] width 50 height 50
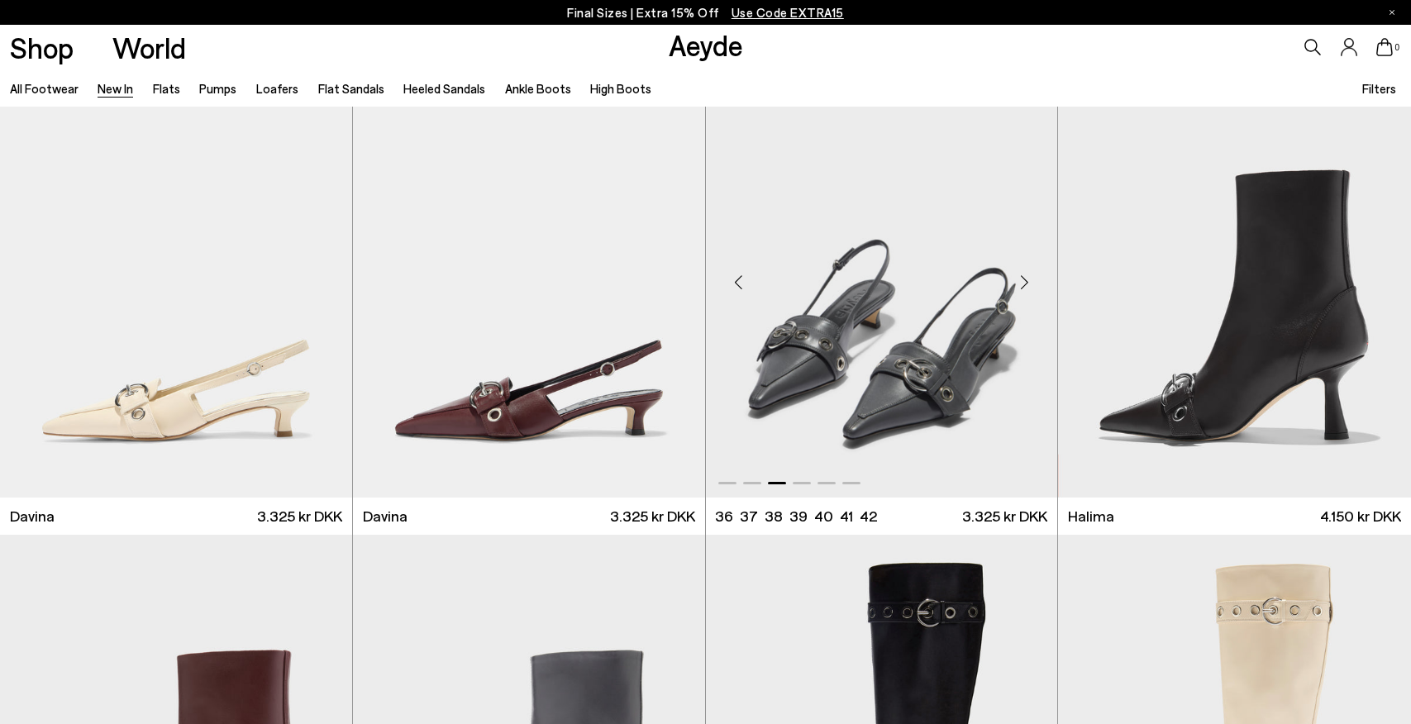
click at [1021, 277] on div "Next slide" at bounding box center [1024, 283] width 50 height 50
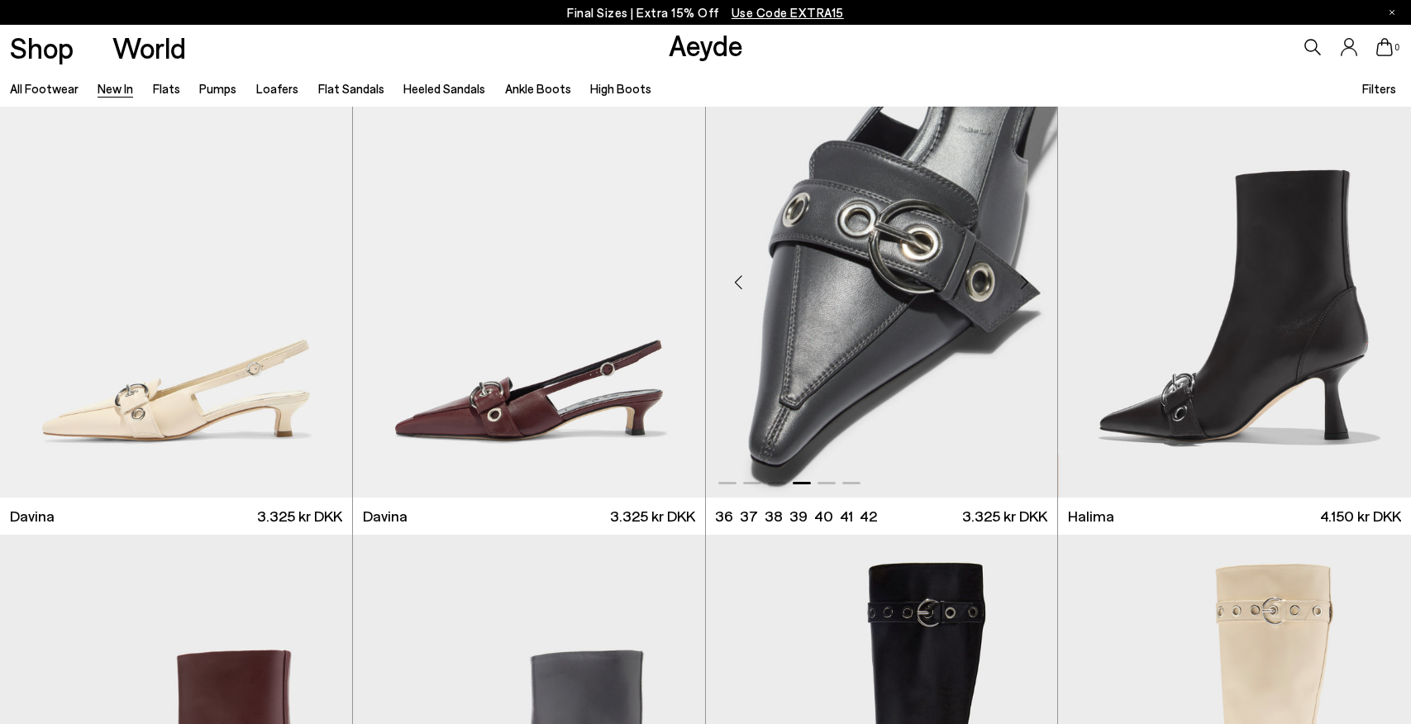
click at [1021, 277] on div "Next slide" at bounding box center [1024, 283] width 50 height 50
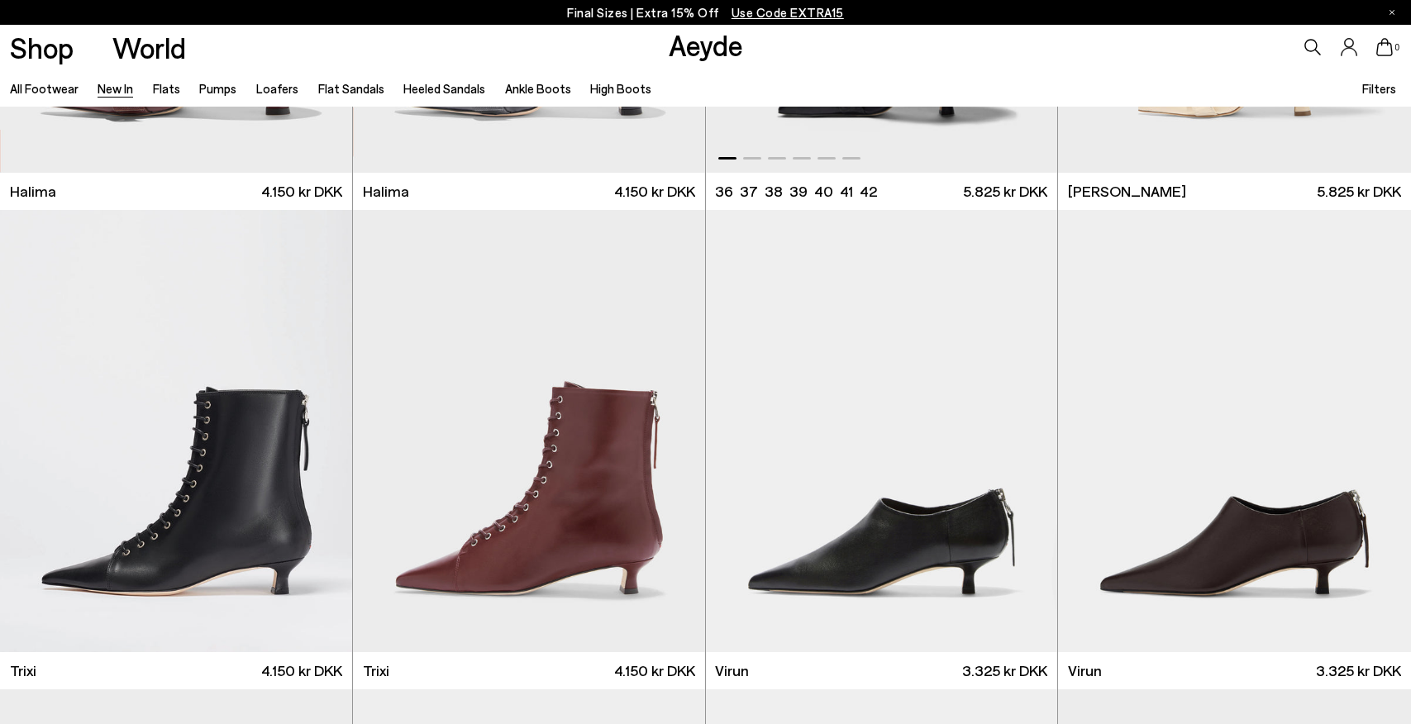
scroll to position [6728, 0]
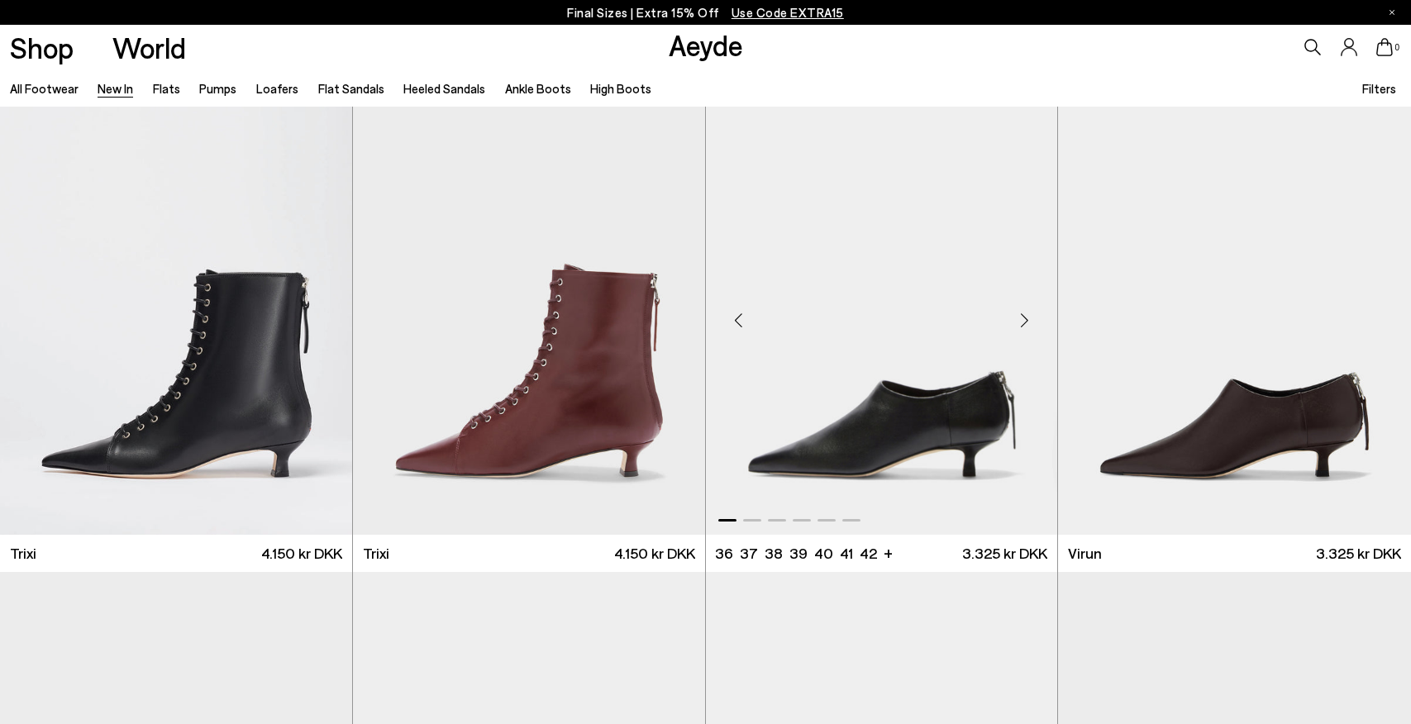
click at [1024, 318] on div "Next slide" at bounding box center [1024, 320] width 50 height 50
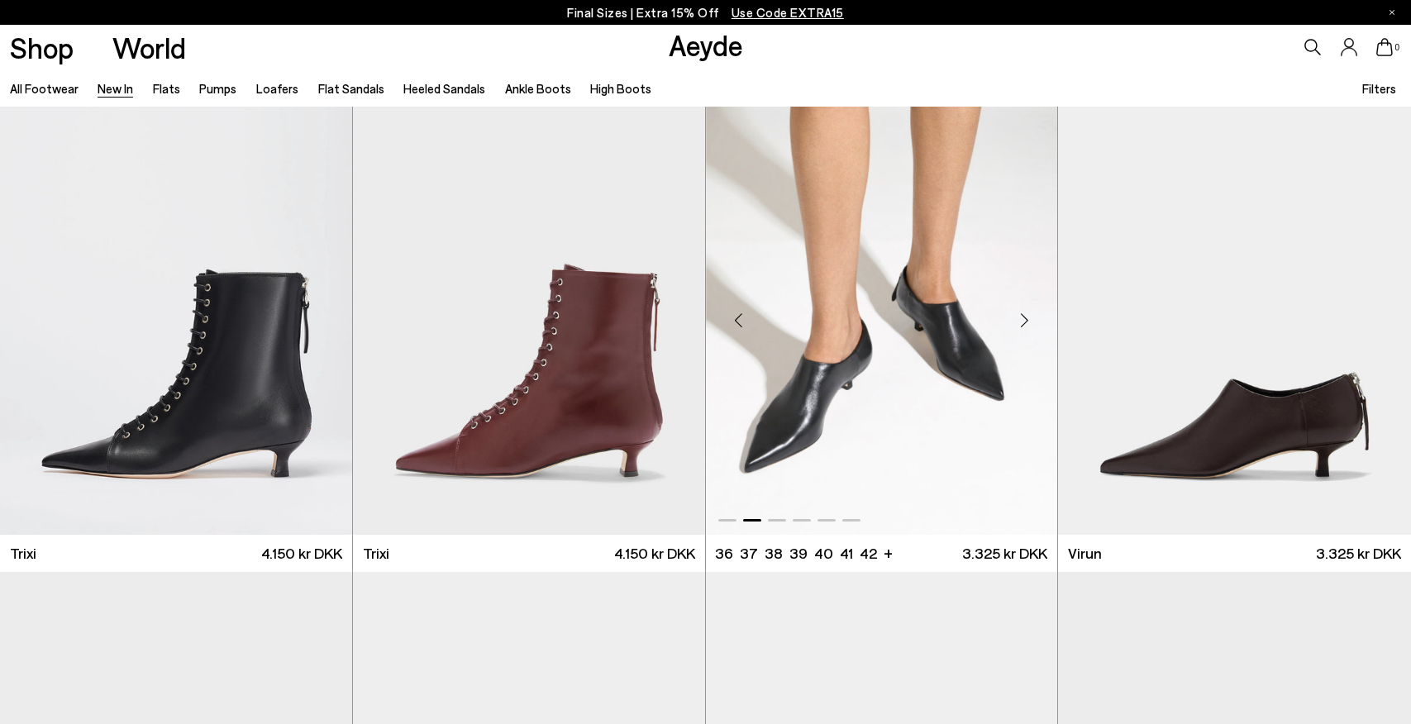
click at [1024, 318] on div "Next slide" at bounding box center [1024, 320] width 50 height 50
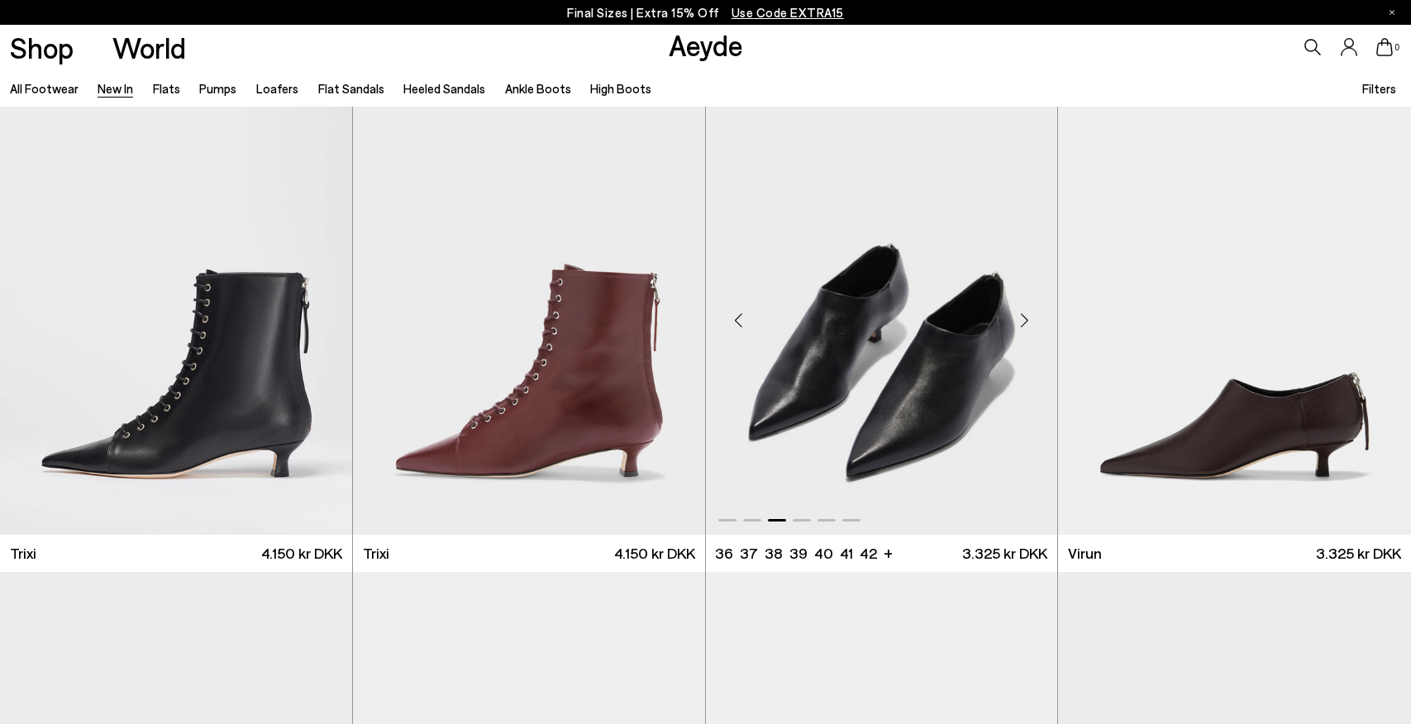
click at [1024, 318] on div "Next slide" at bounding box center [1024, 320] width 50 height 50
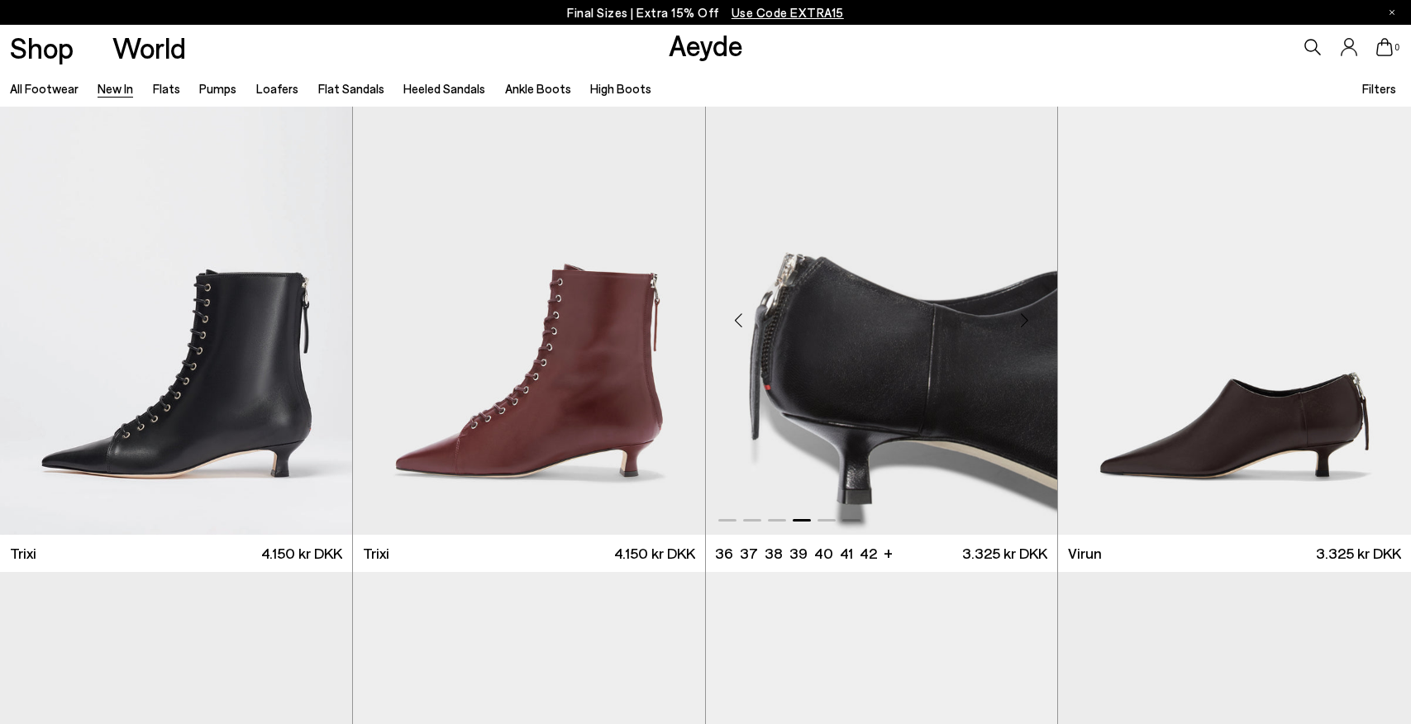
click at [1024, 318] on div "Next slide" at bounding box center [1024, 320] width 50 height 50
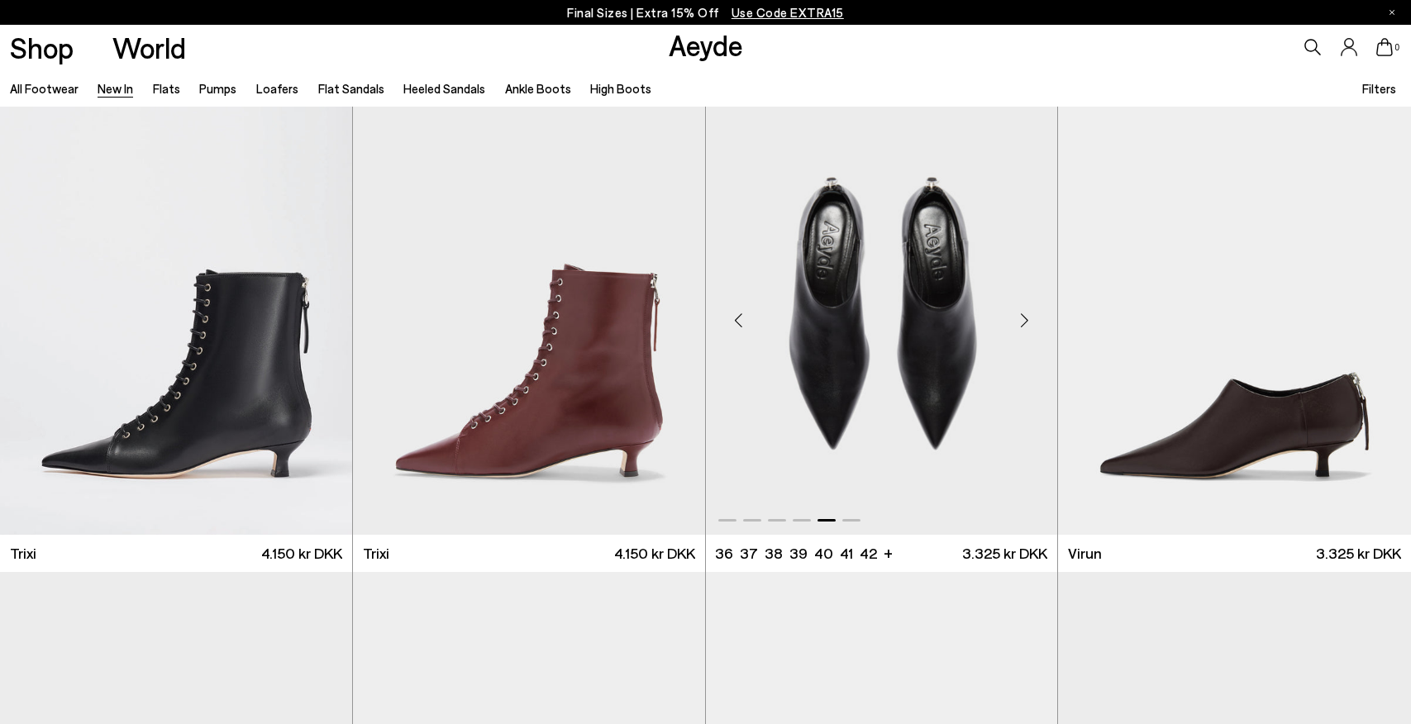
click at [1024, 318] on div "Next slide" at bounding box center [1024, 320] width 50 height 50
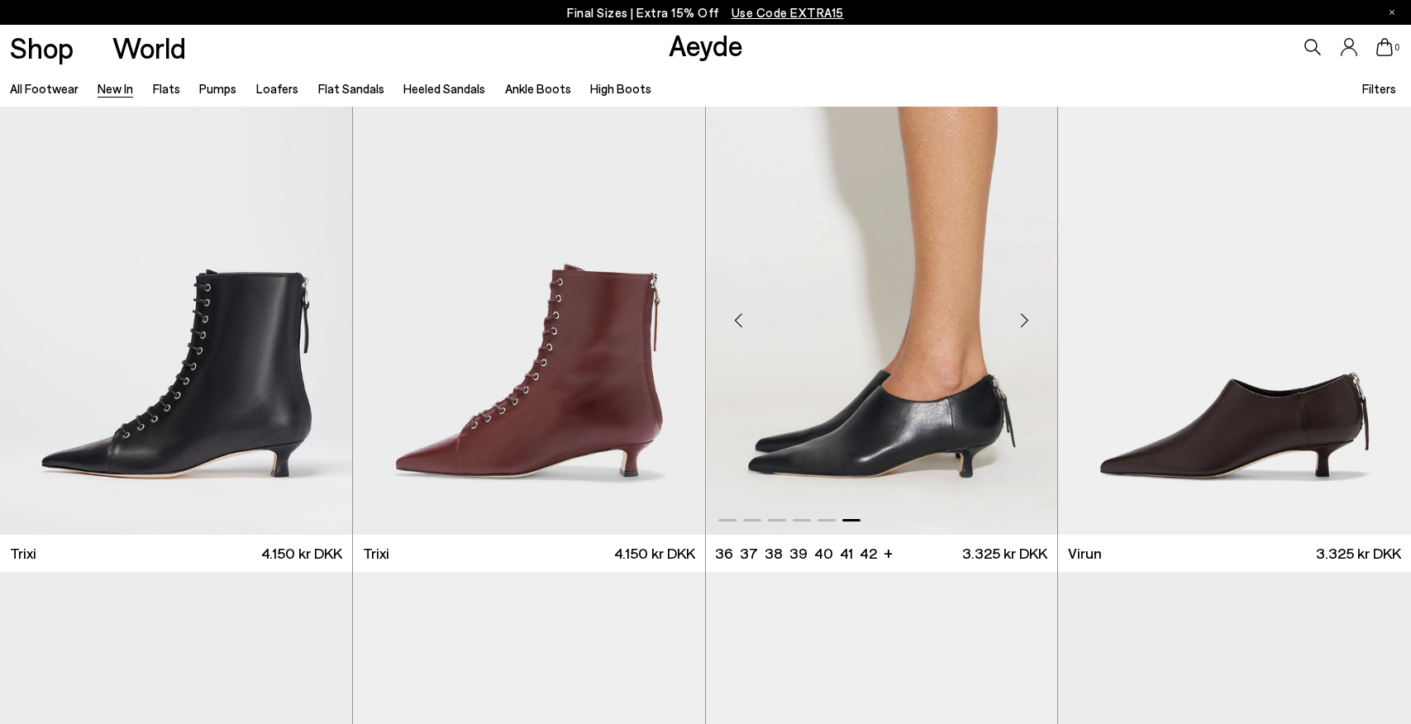
click at [1024, 318] on div "Next slide" at bounding box center [1024, 320] width 50 height 50
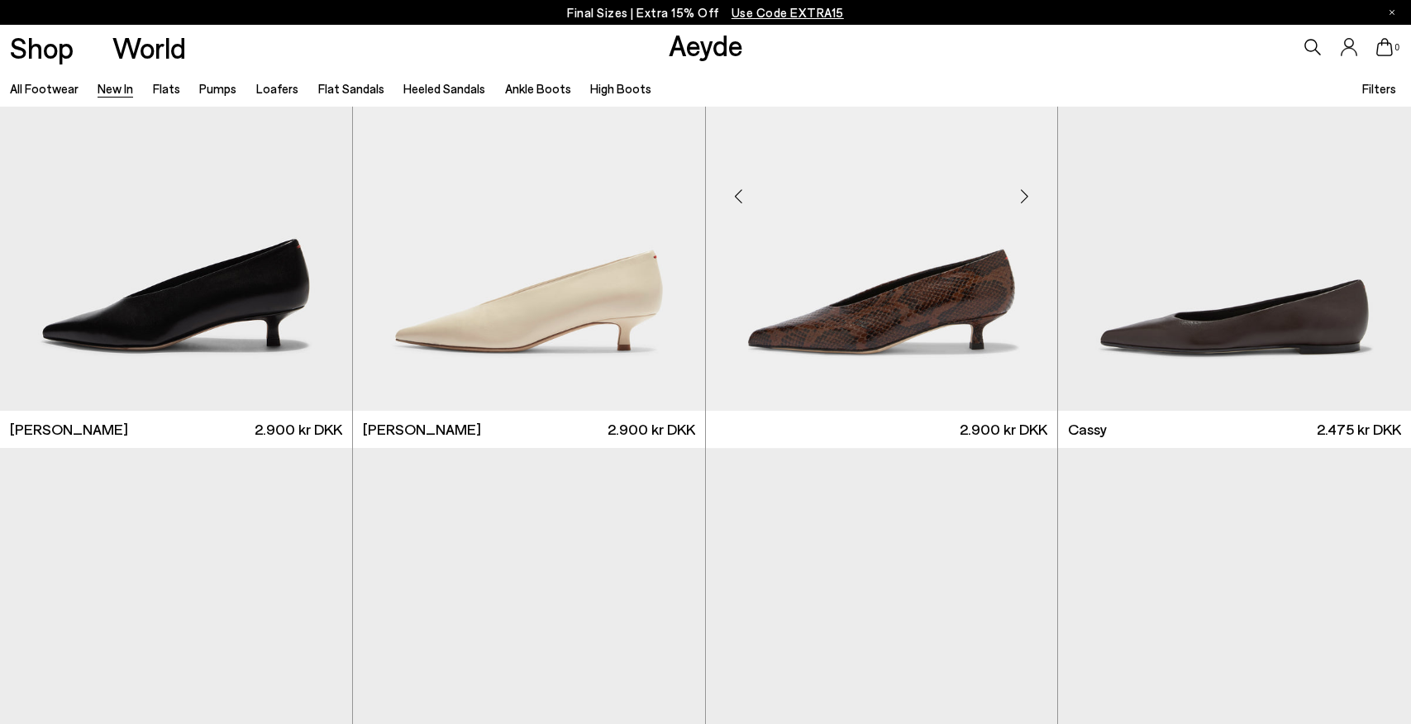
scroll to position [7299, 0]
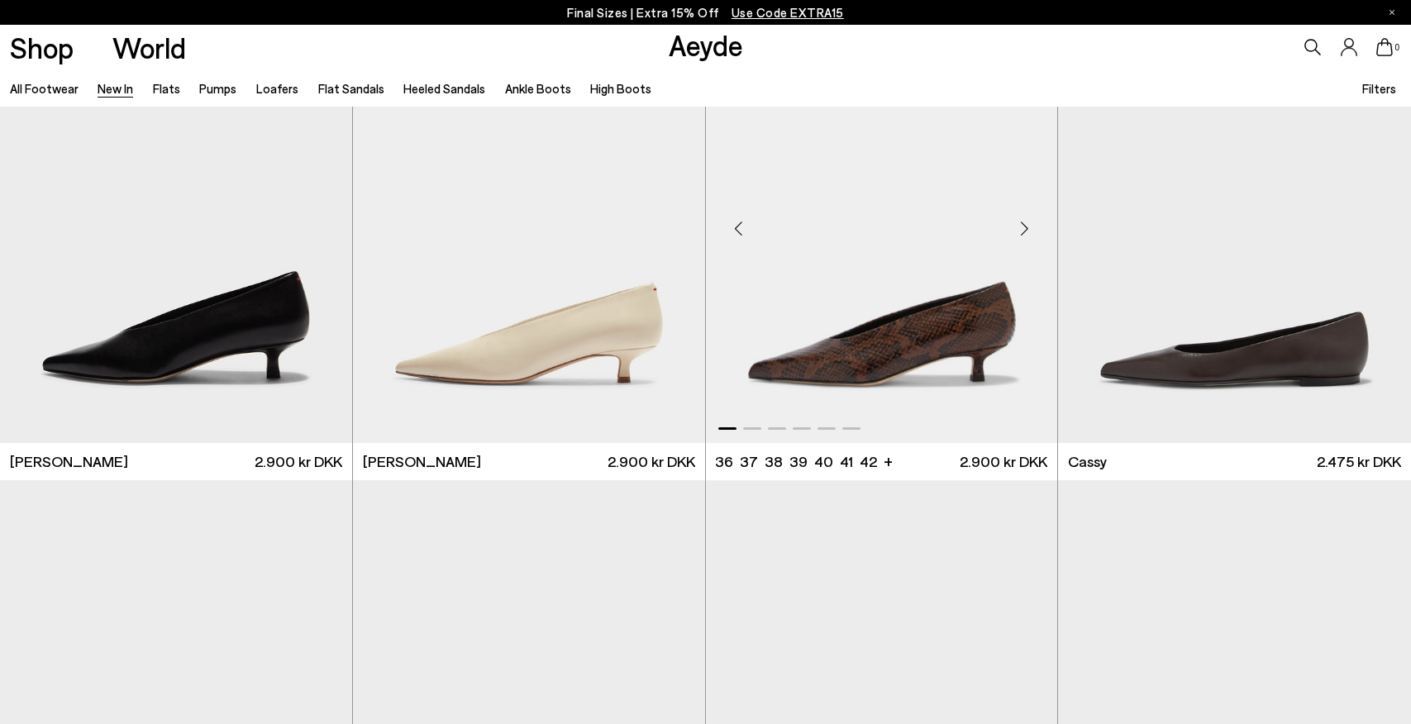
click at [1024, 226] on div "Next slide" at bounding box center [1024, 228] width 50 height 50
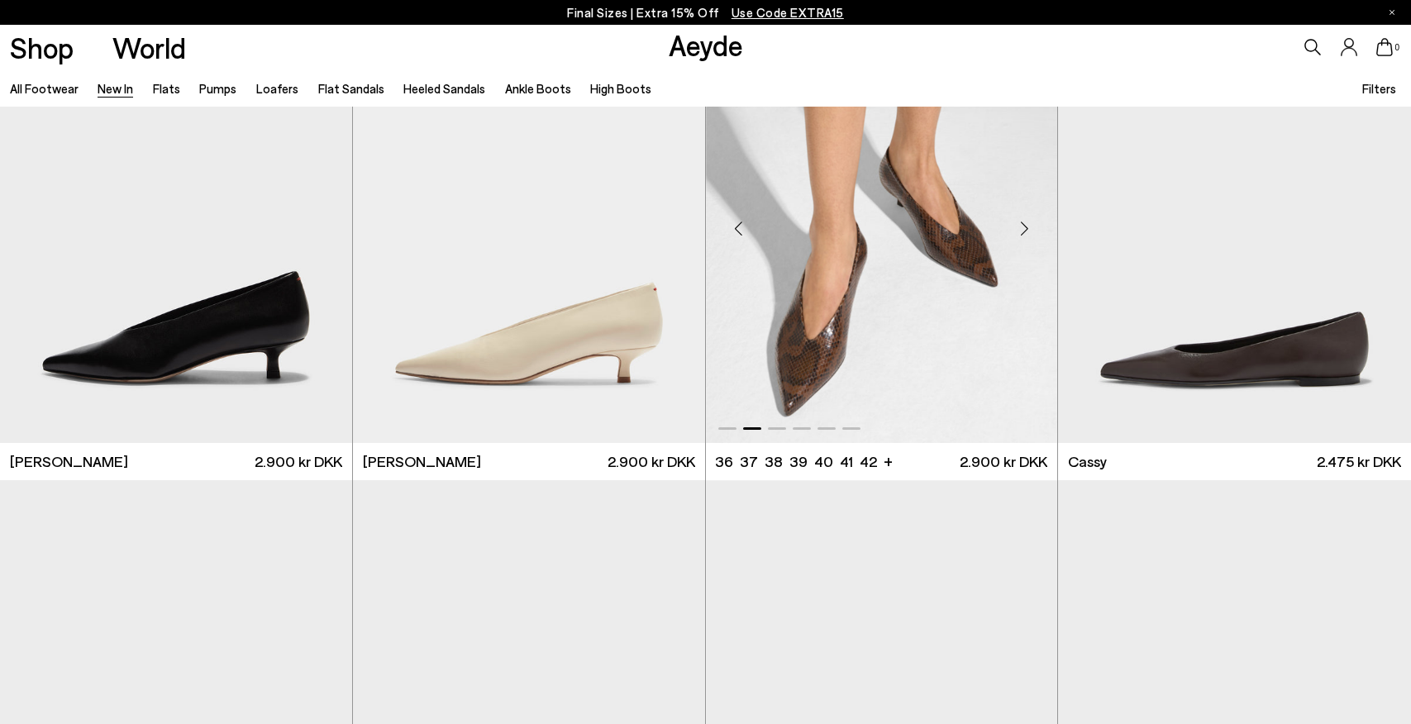
click at [1024, 226] on div "Next slide" at bounding box center [1024, 228] width 50 height 50
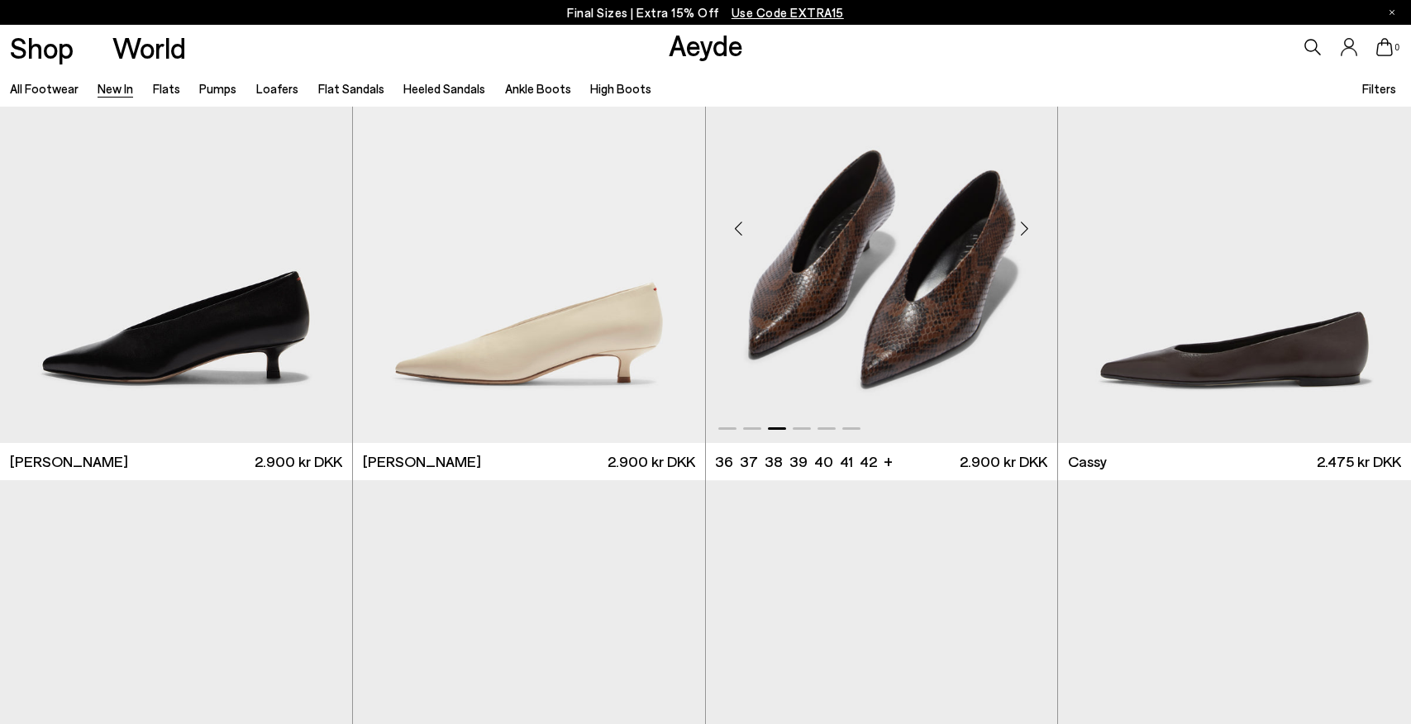
click at [1024, 226] on div "Next slide" at bounding box center [1024, 228] width 50 height 50
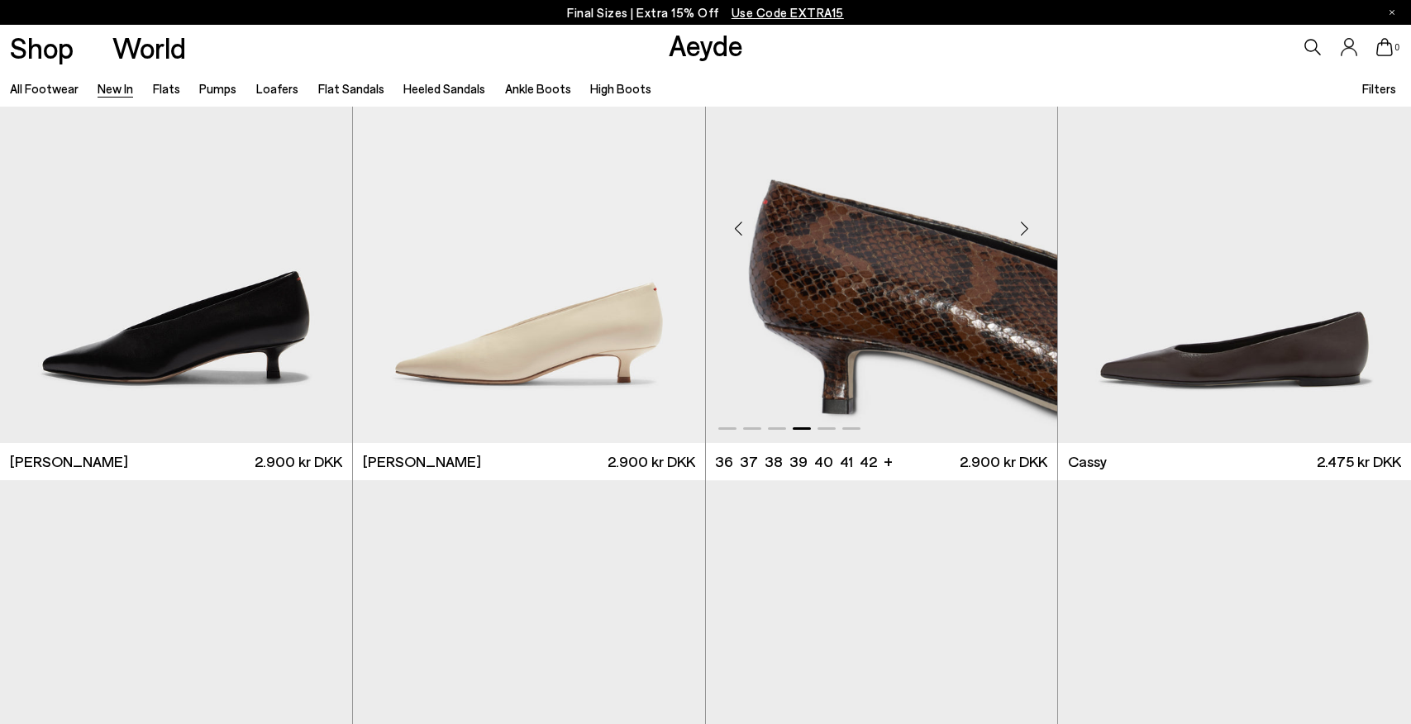
click at [1024, 226] on div "Next slide" at bounding box center [1024, 228] width 50 height 50
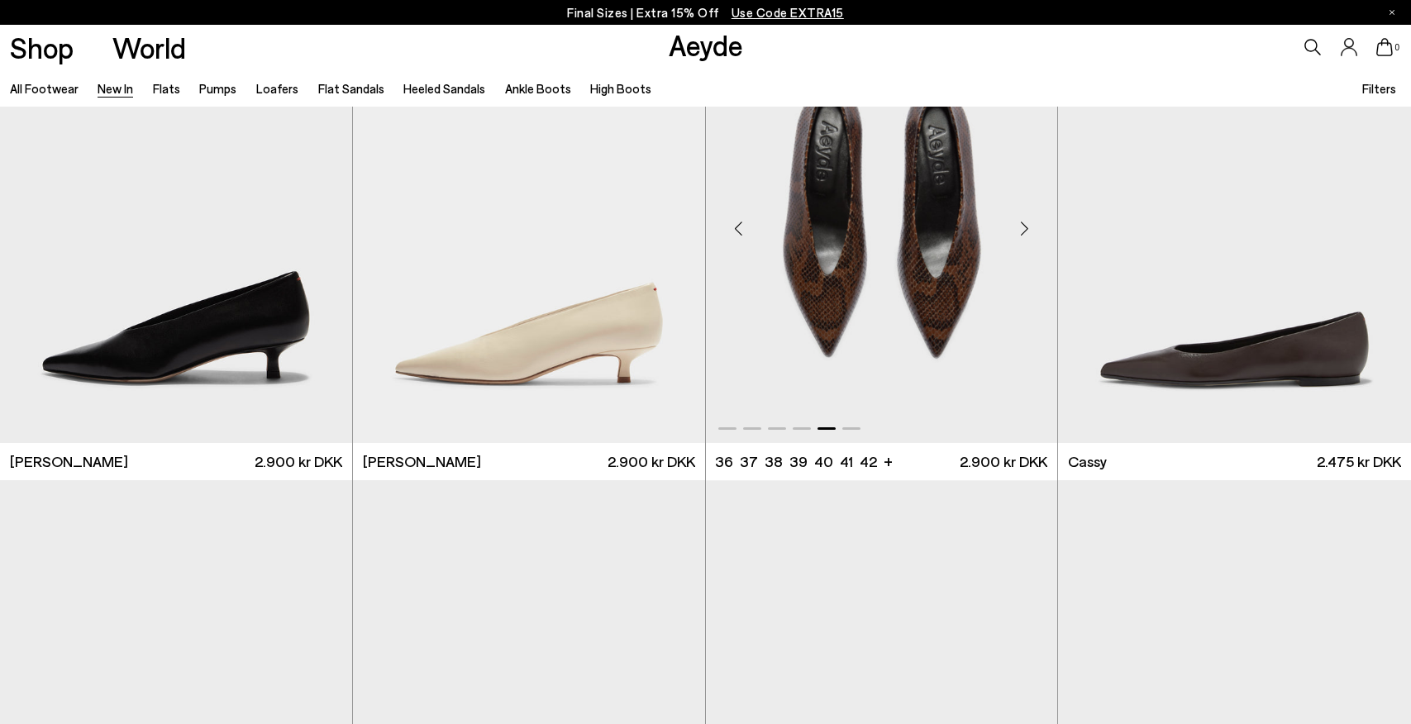
click at [1024, 226] on div "Next slide" at bounding box center [1024, 228] width 50 height 50
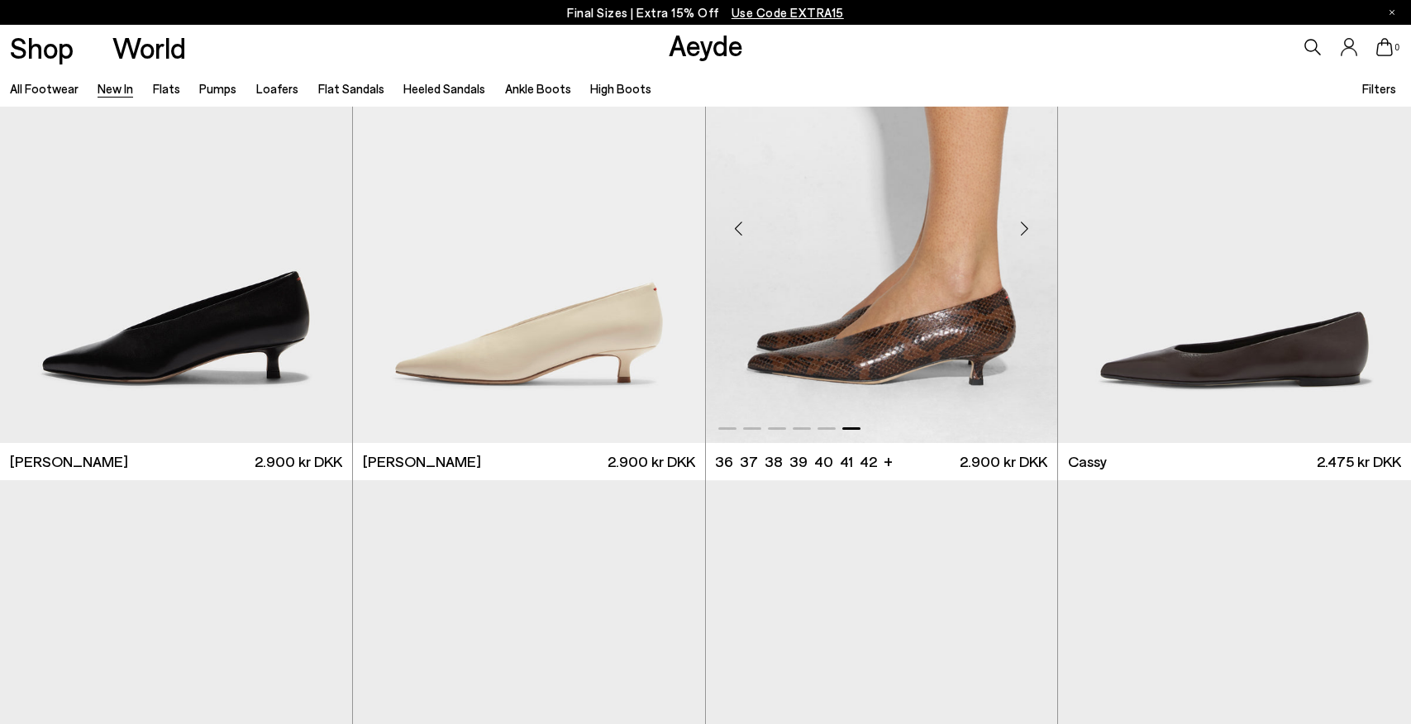
click at [1024, 226] on div "Next slide" at bounding box center [1024, 228] width 50 height 50
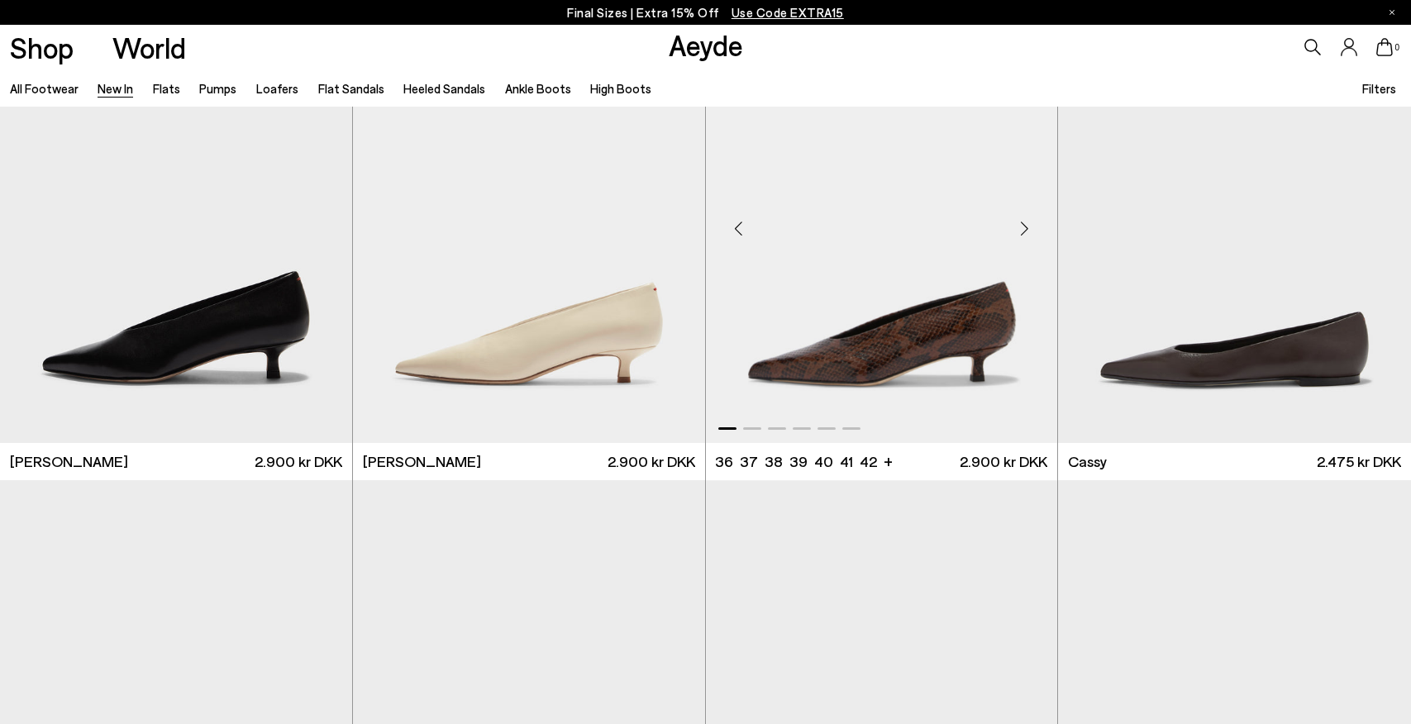
click at [1024, 226] on div "Next slide" at bounding box center [1024, 228] width 50 height 50
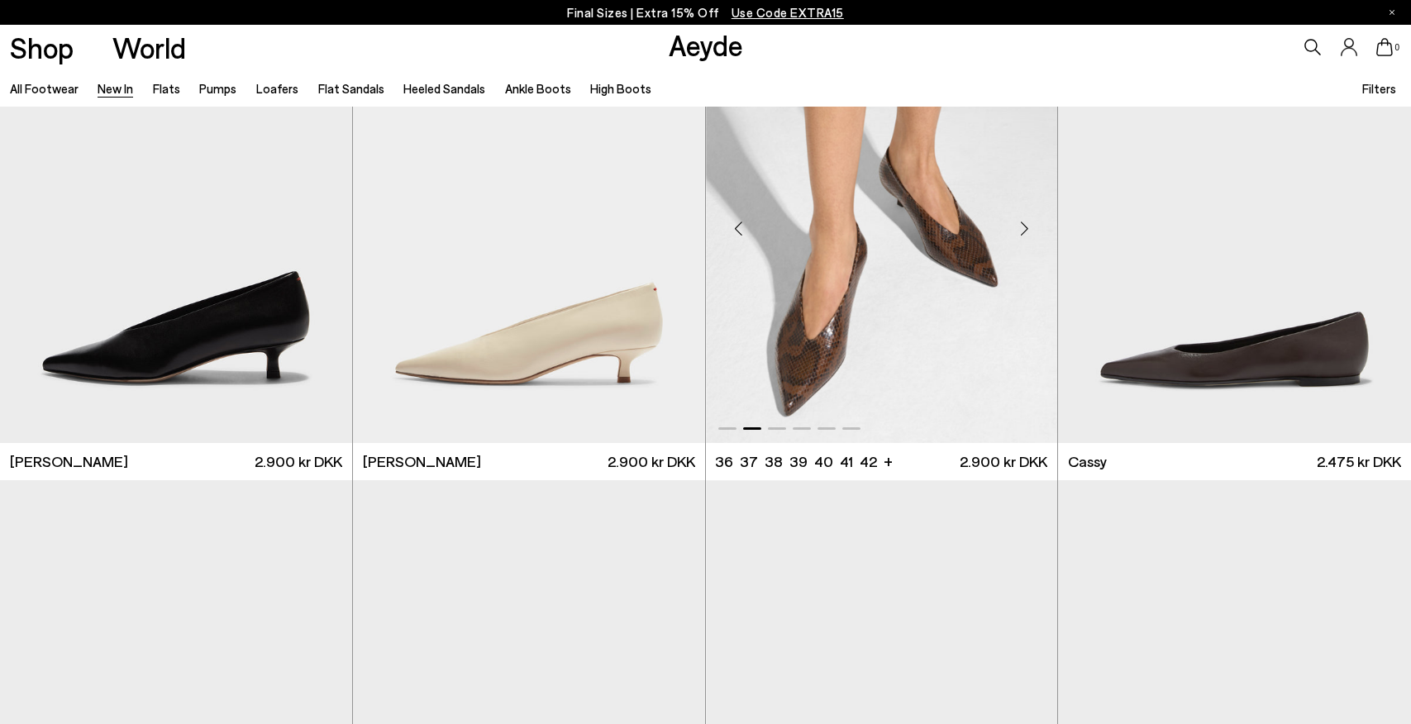
click at [1024, 226] on div "Next slide" at bounding box center [1024, 228] width 50 height 50
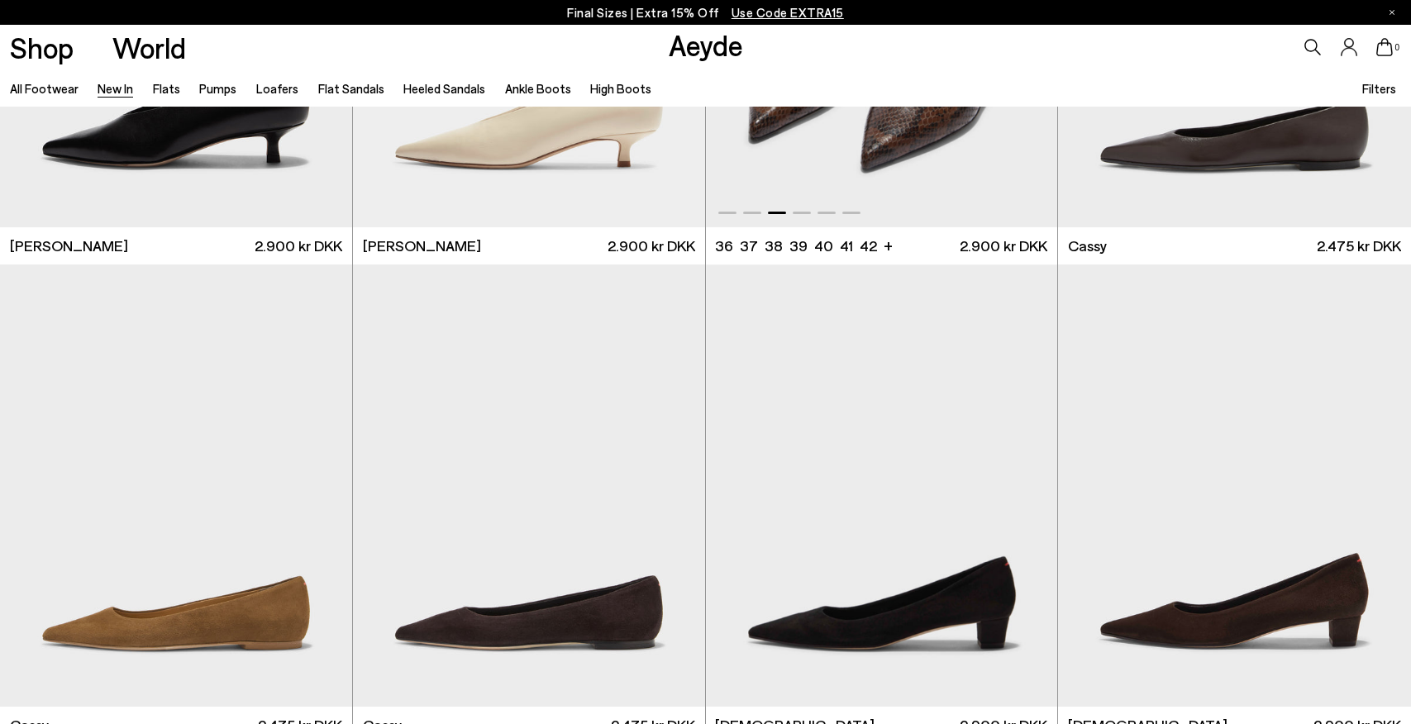
scroll to position [7657, 0]
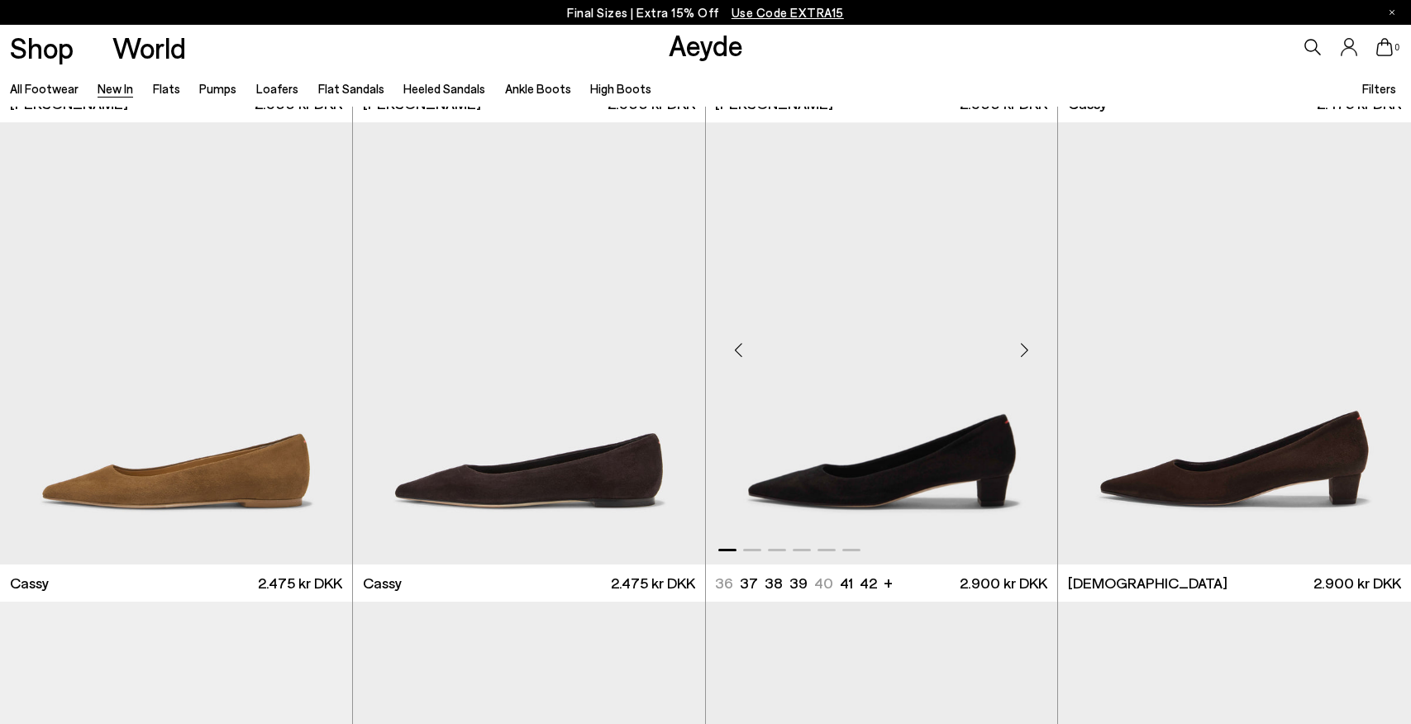
click at [1026, 348] on div "Next slide" at bounding box center [1024, 350] width 50 height 50
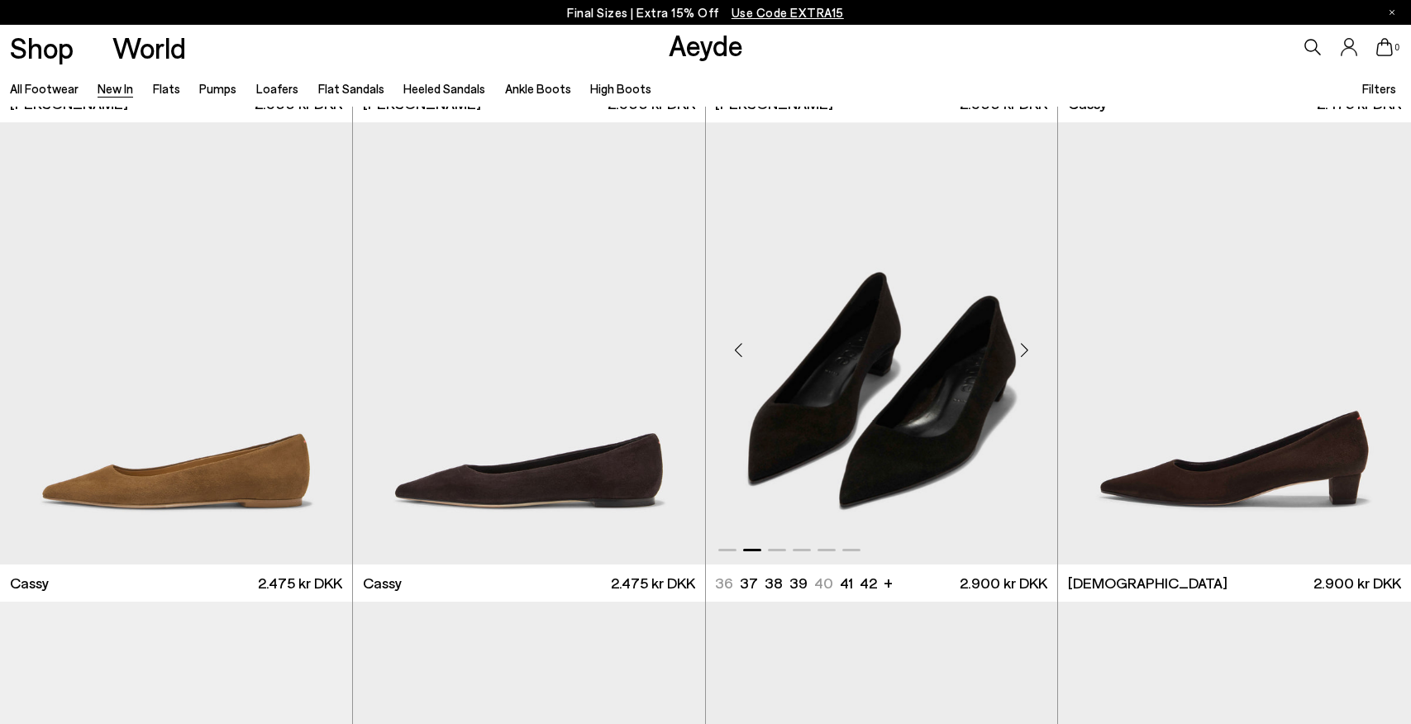
click at [1026, 348] on div "Next slide" at bounding box center [1024, 350] width 50 height 50
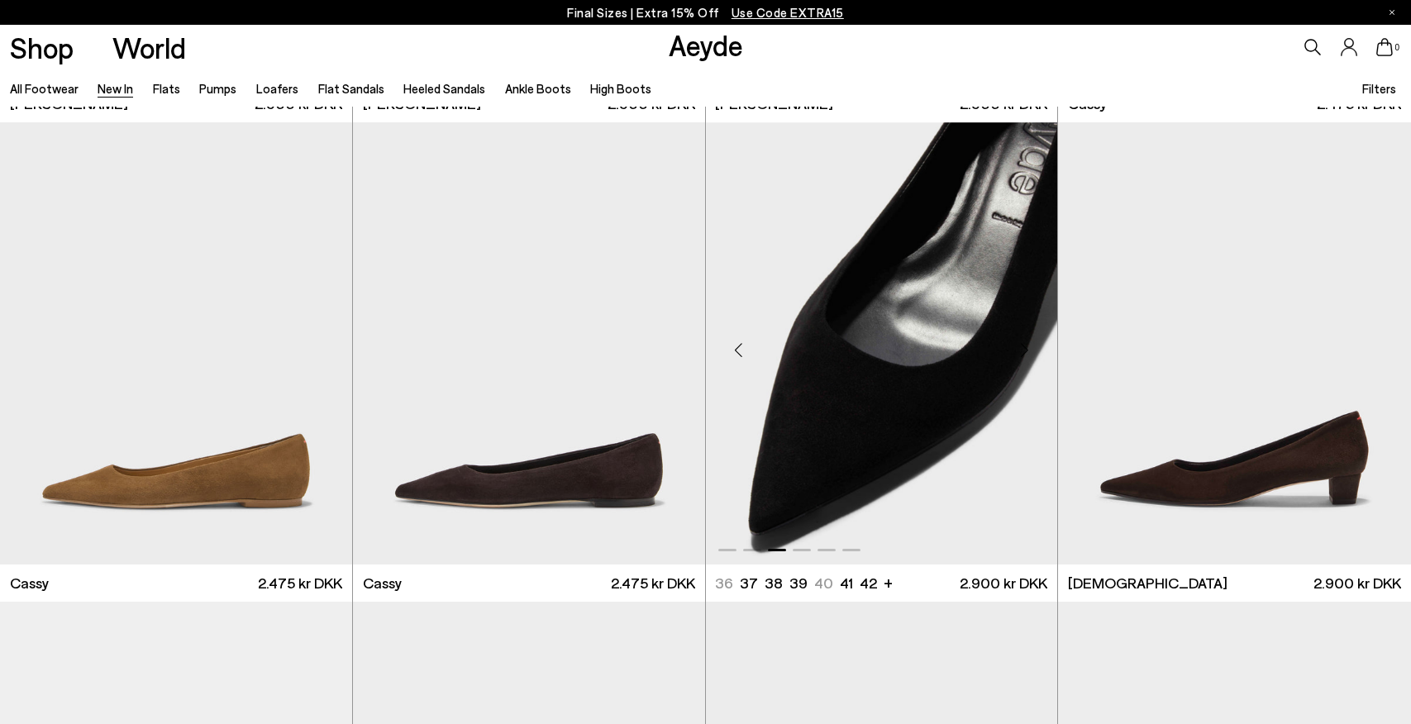
click at [1026, 348] on div "Next slide" at bounding box center [1024, 350] width 50 height 50
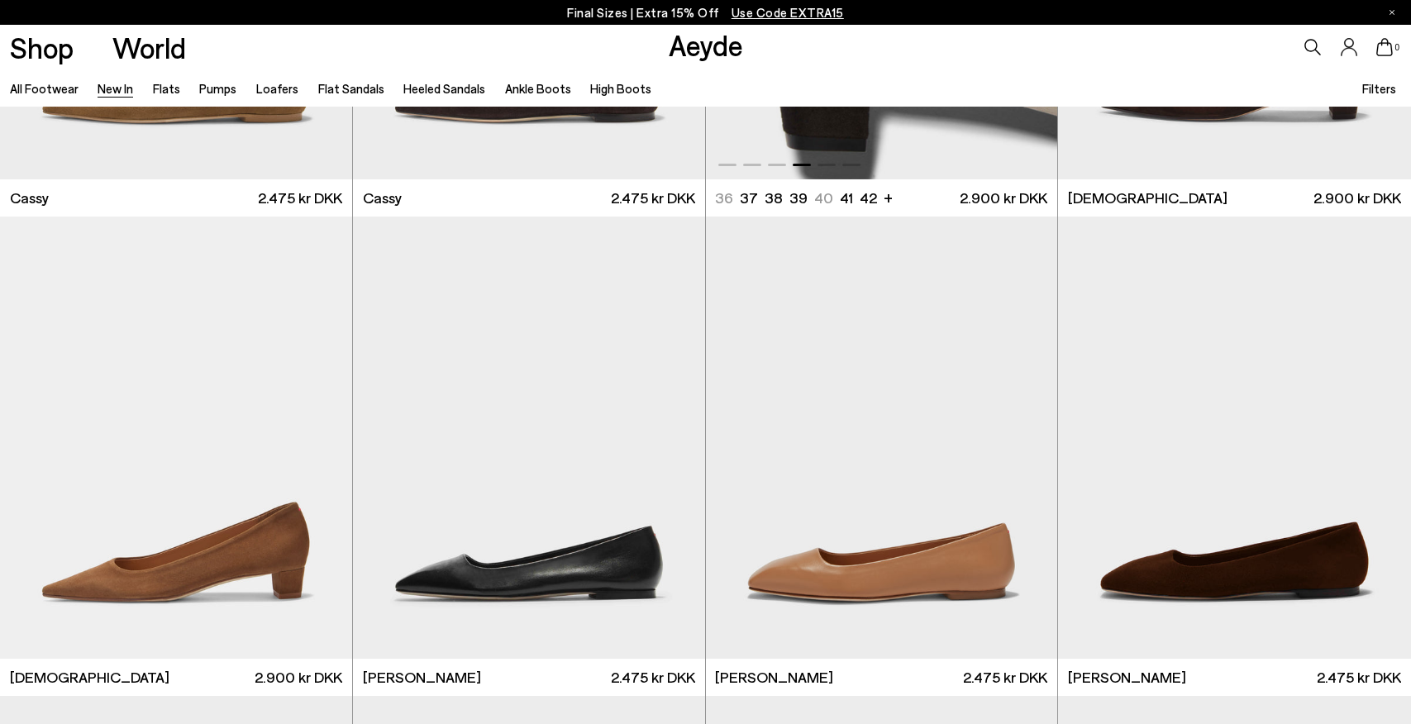
scroll to position [8177, 0]
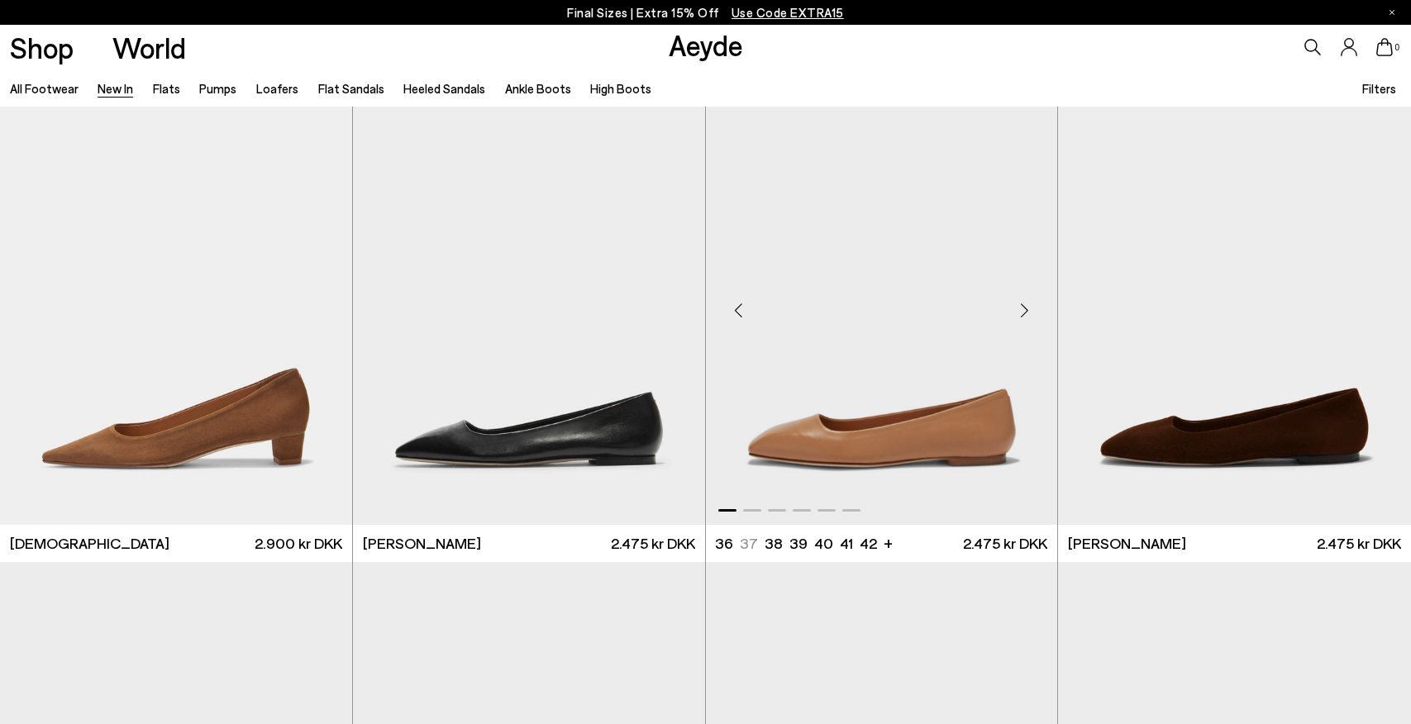
click at [1026, 305] on div "Next slide" at bounding box center [1024, 310] width 50 height 50
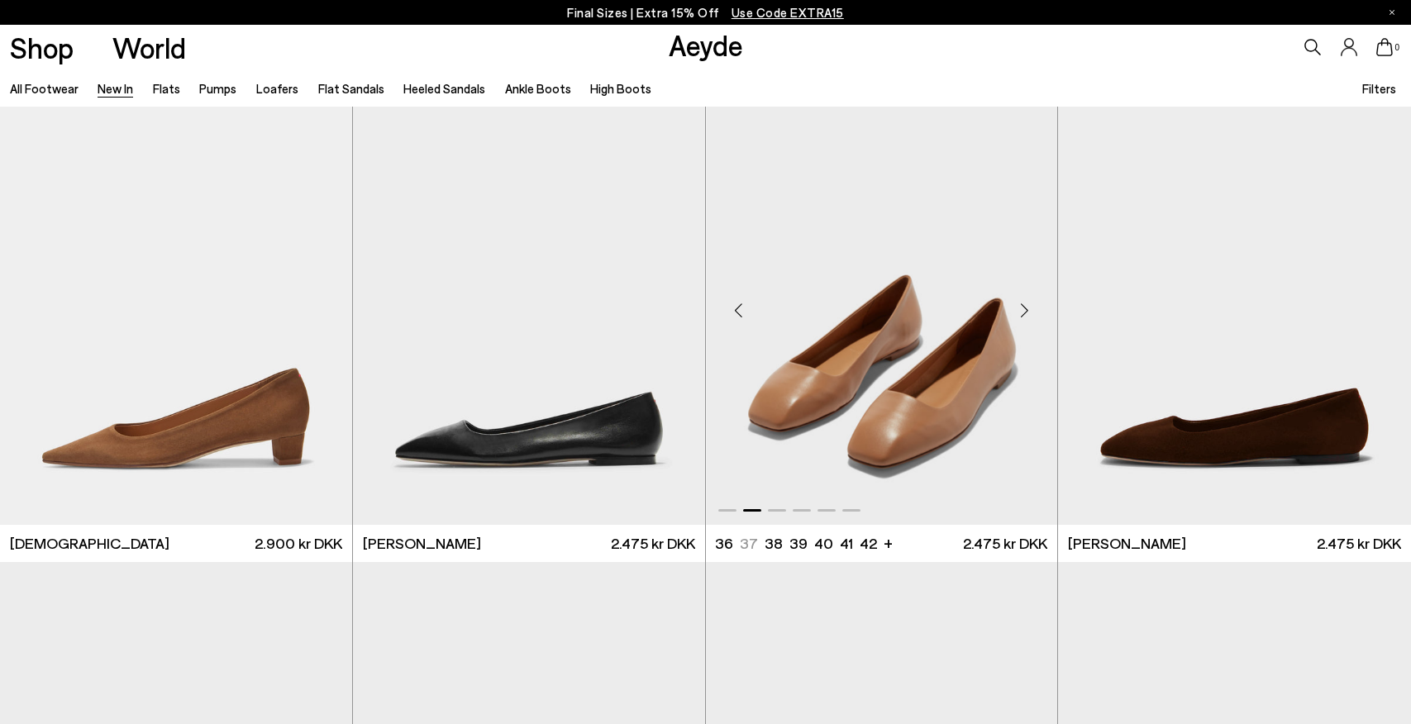
click at [1026, 305] on div "Next slide" at bounding box center [1024, 310] width 50 height 50
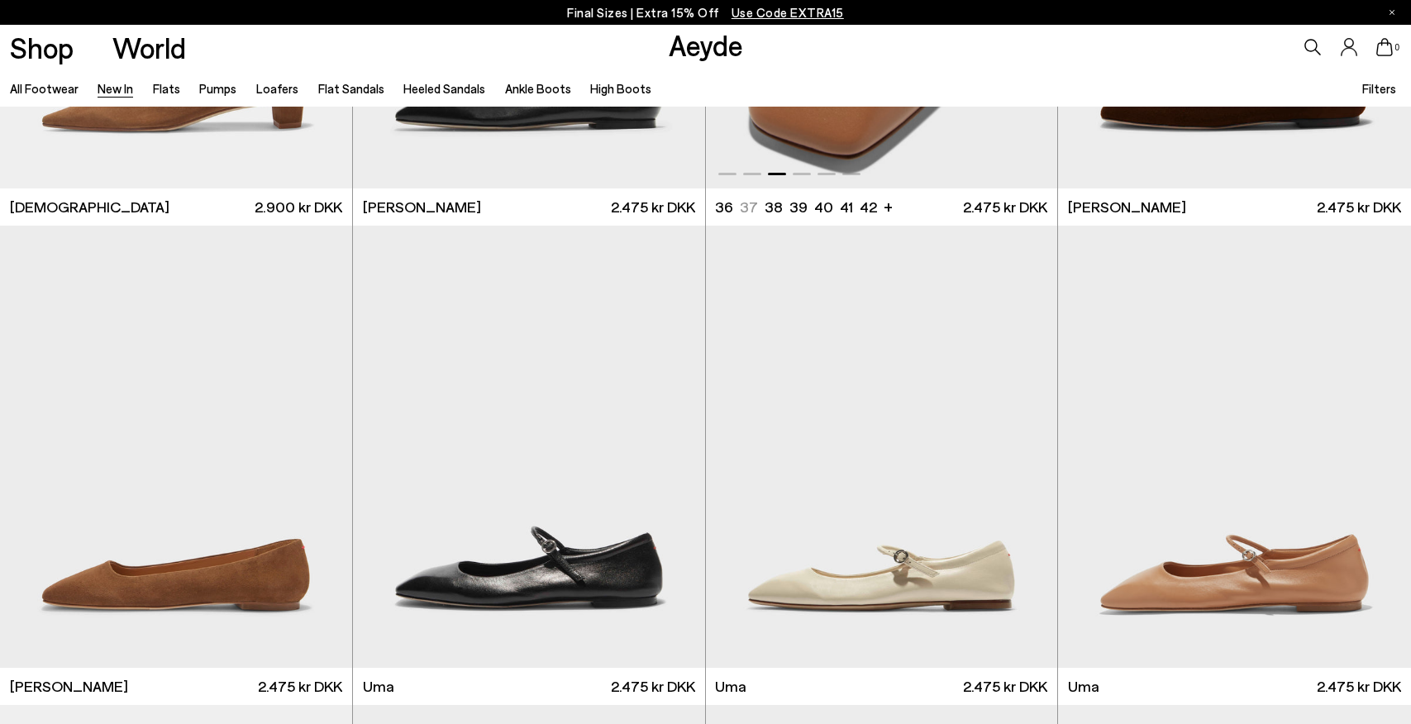
scroll to position [8562, 0]
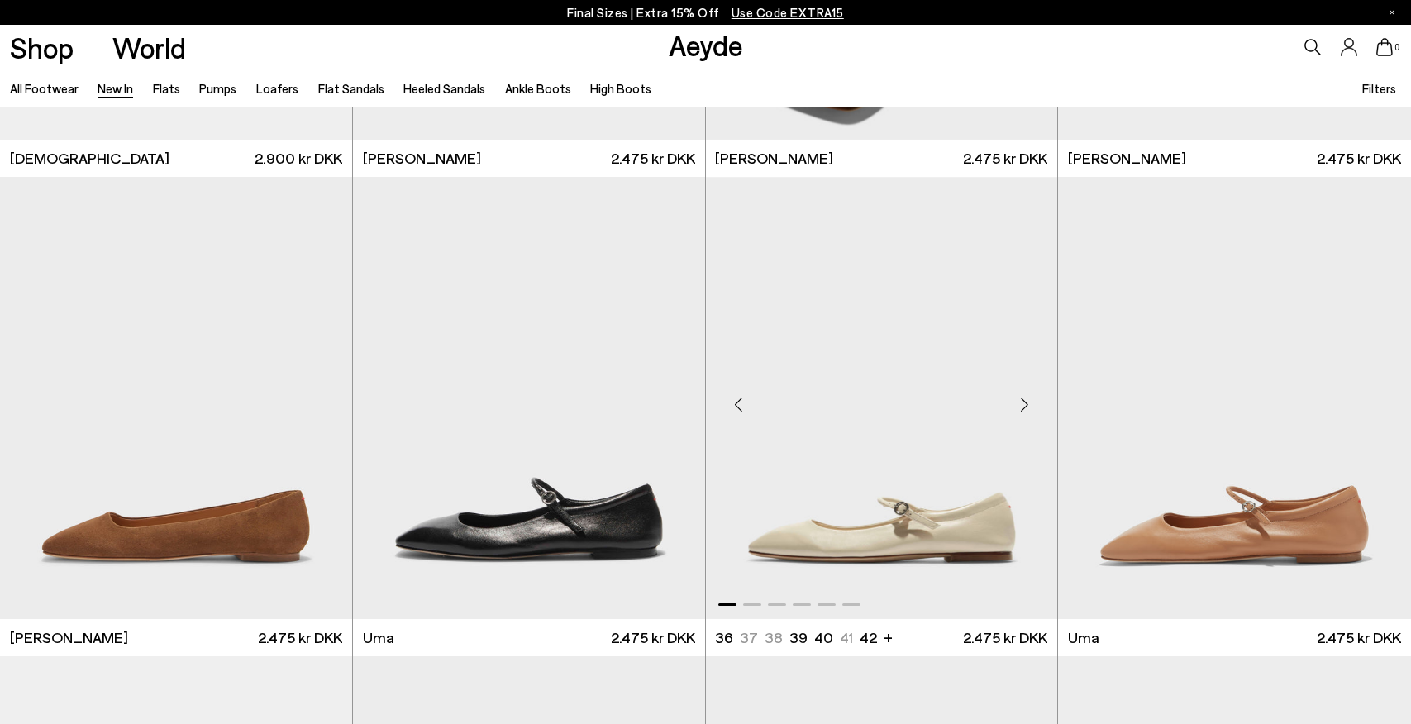
click at [1025, 401] on div "Next slide" at bounding box center [1024, 405] width 50 height 50
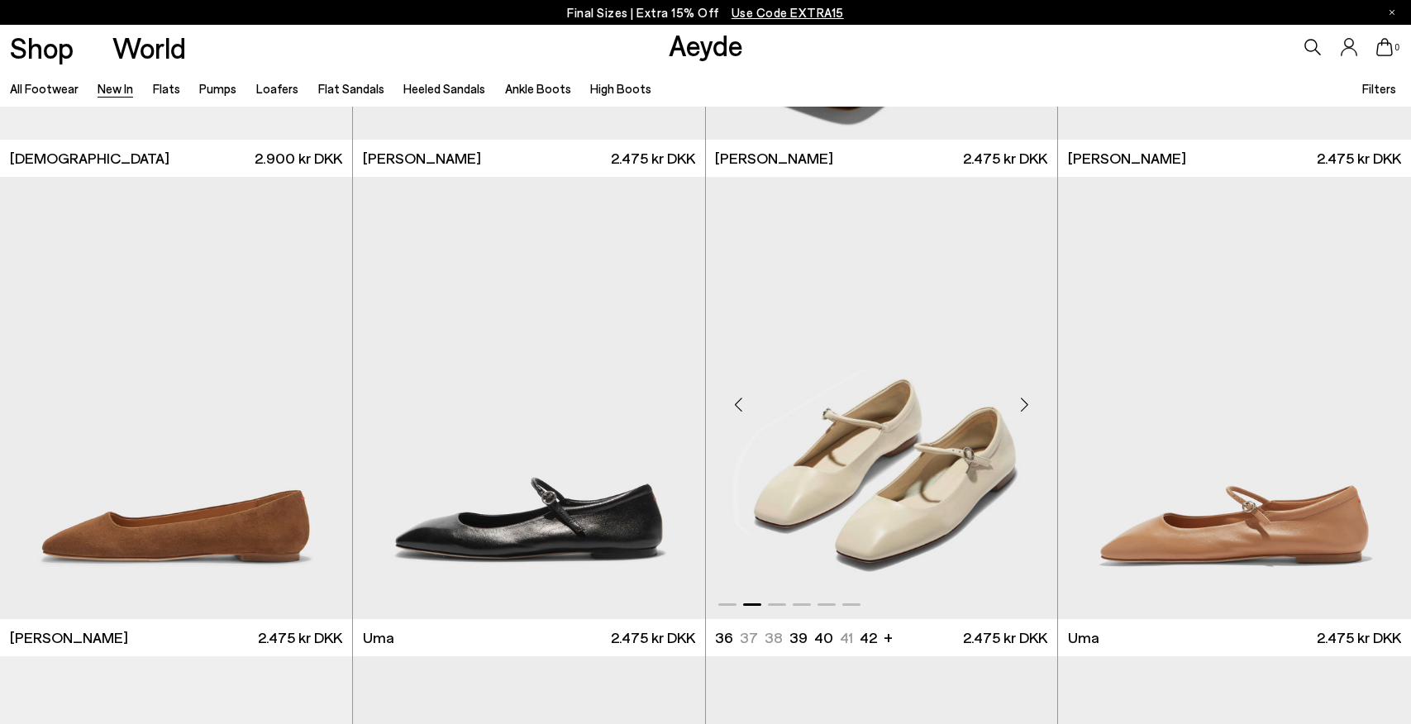
click at [1025, 401] on div "Next slide" at bounding box center [1024, 405] width 50 height 50
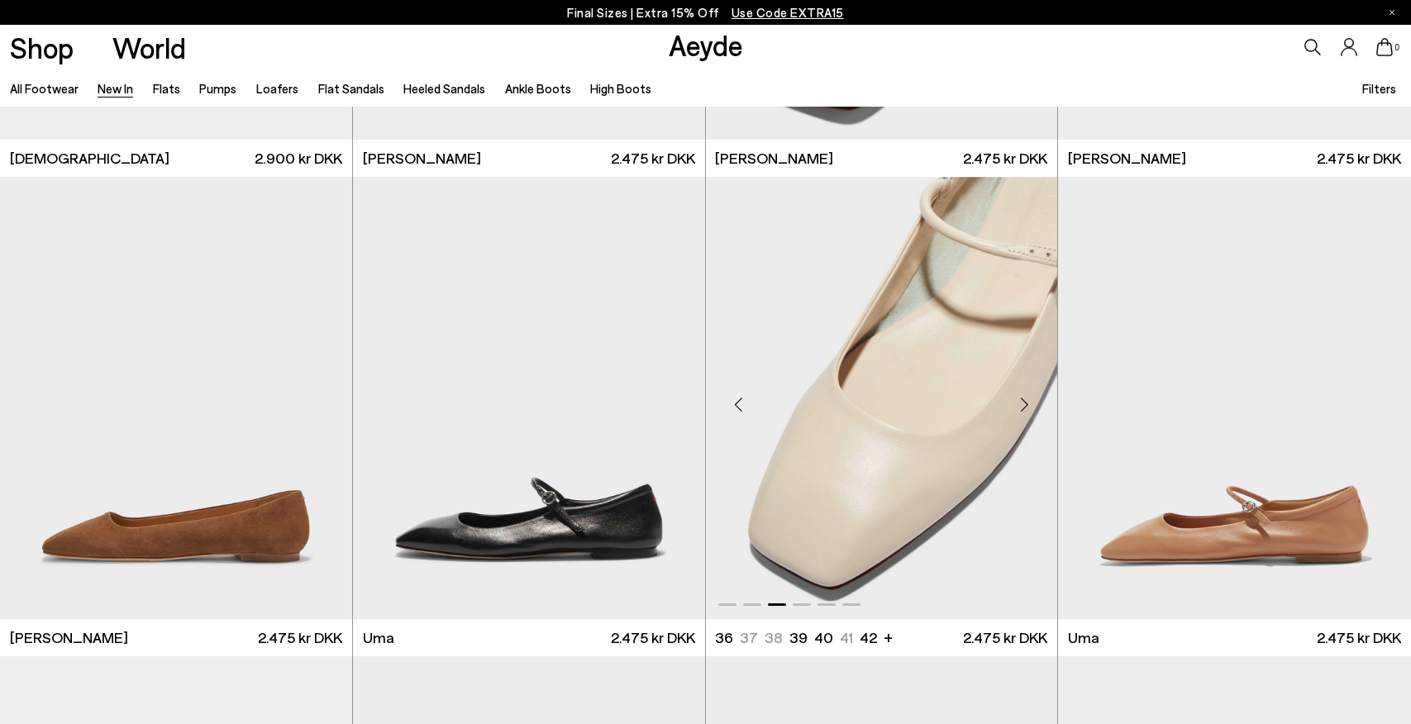
click at [1025, 401] on div "Next slide" at bounding box center [1024, 405] width 50 height 50
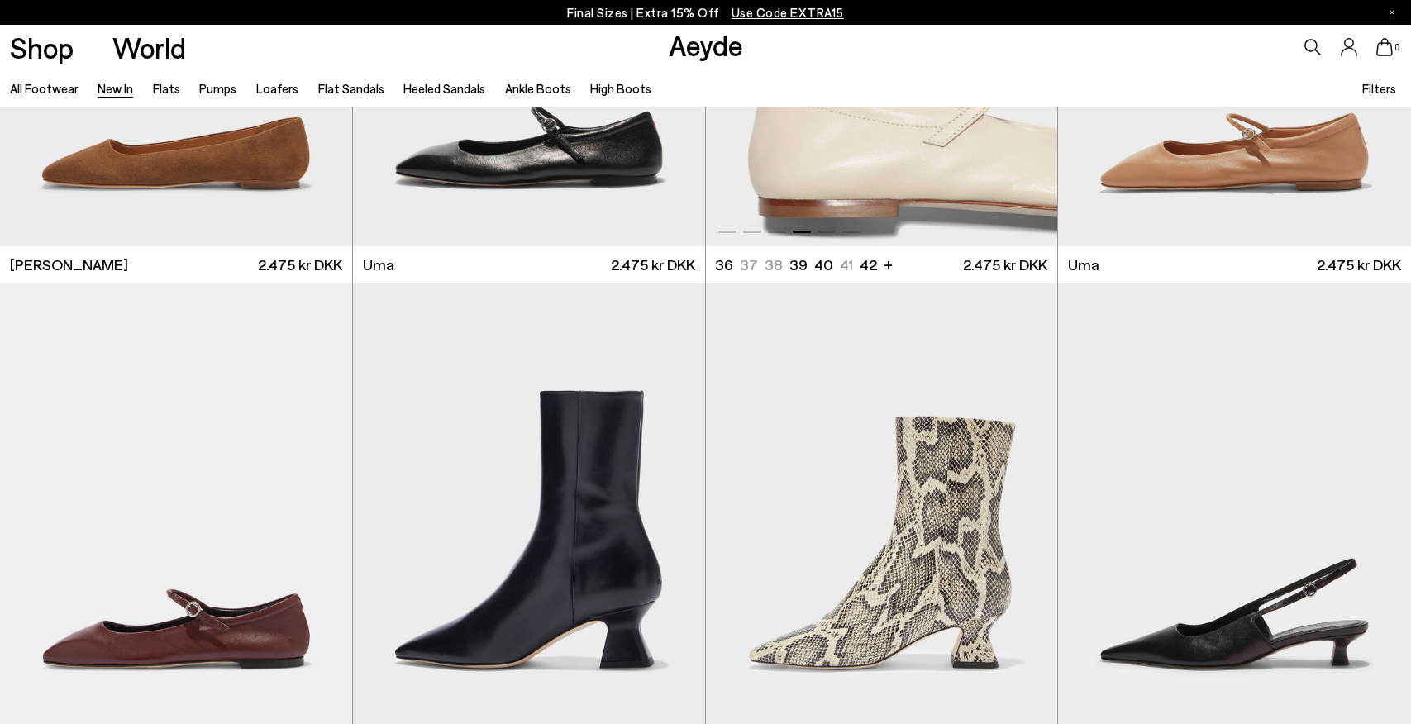
scroll to position [9028, 0]
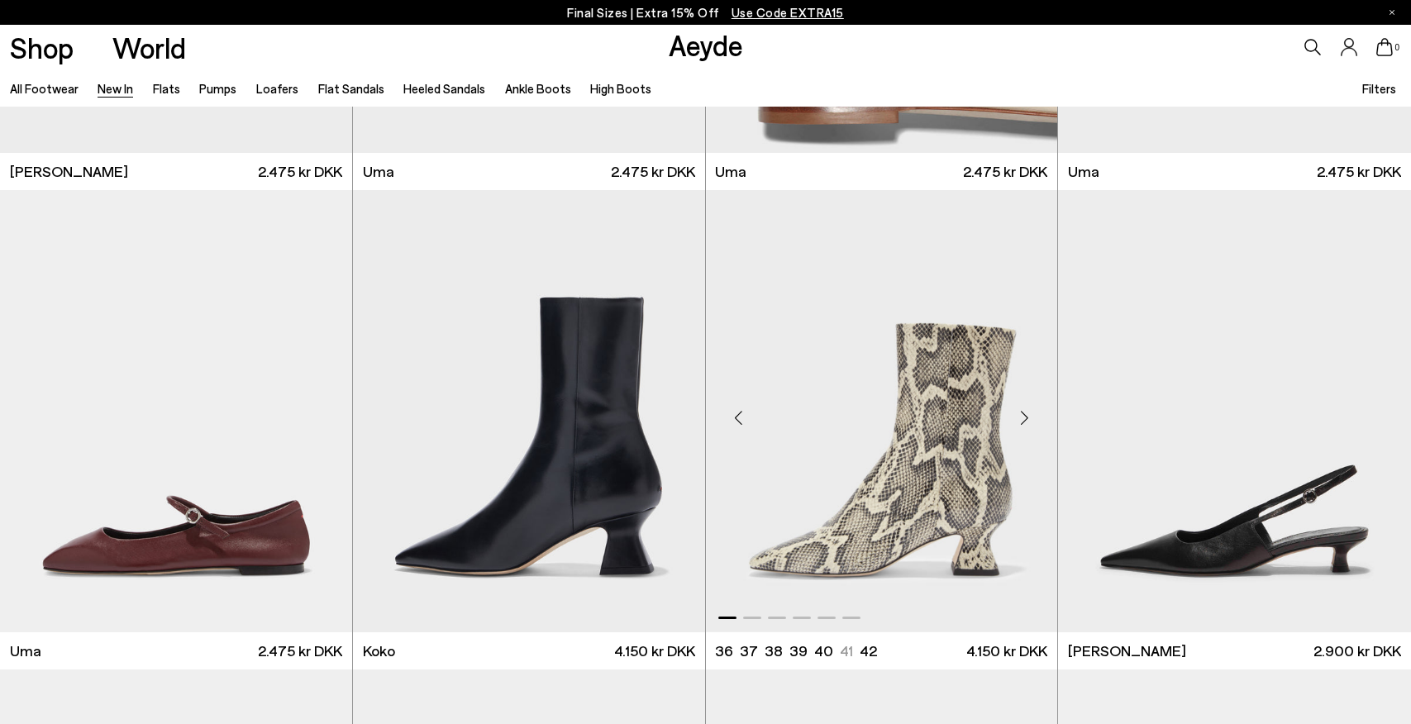
click at [1022, 420] on div "Next slide" at bounding box center [1024, 418] width 50 height 50
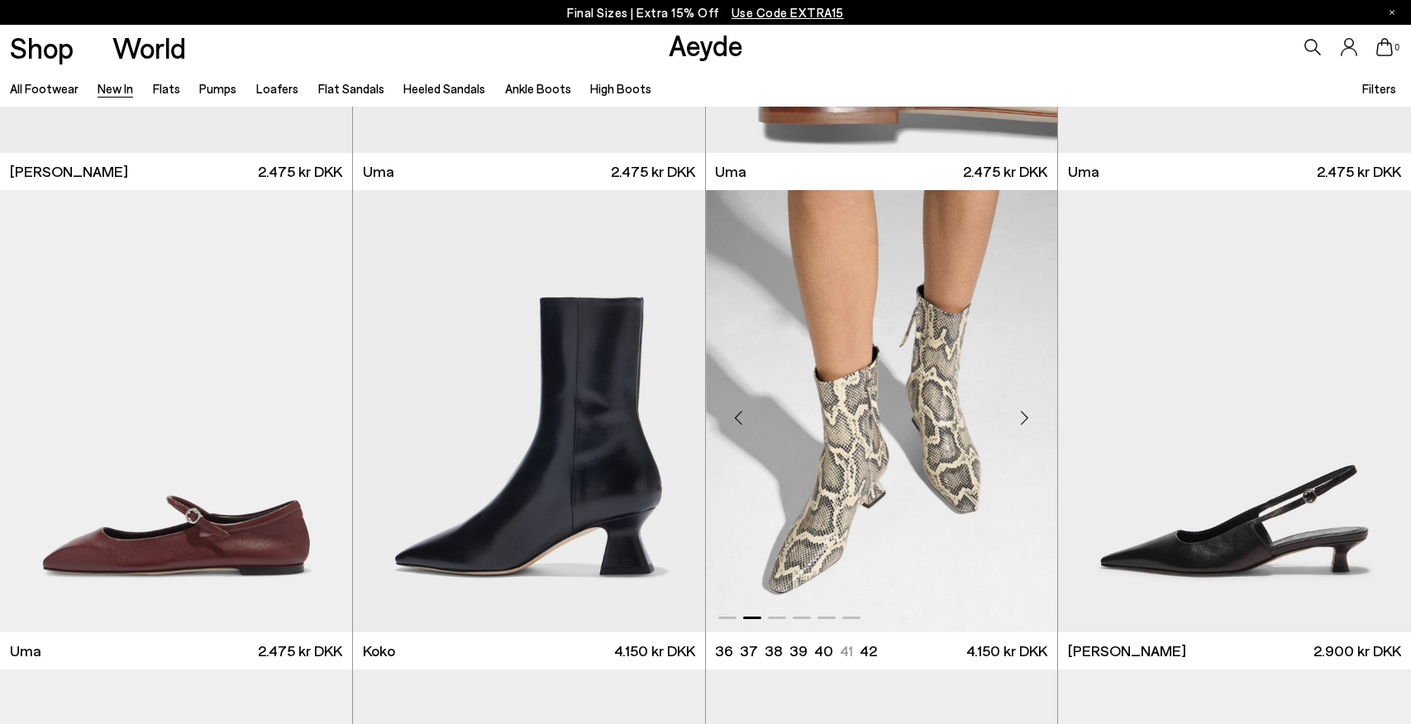
click at [1022, 420] on div "Next slide" at bounding box center [1024, 418] width 50 height 50
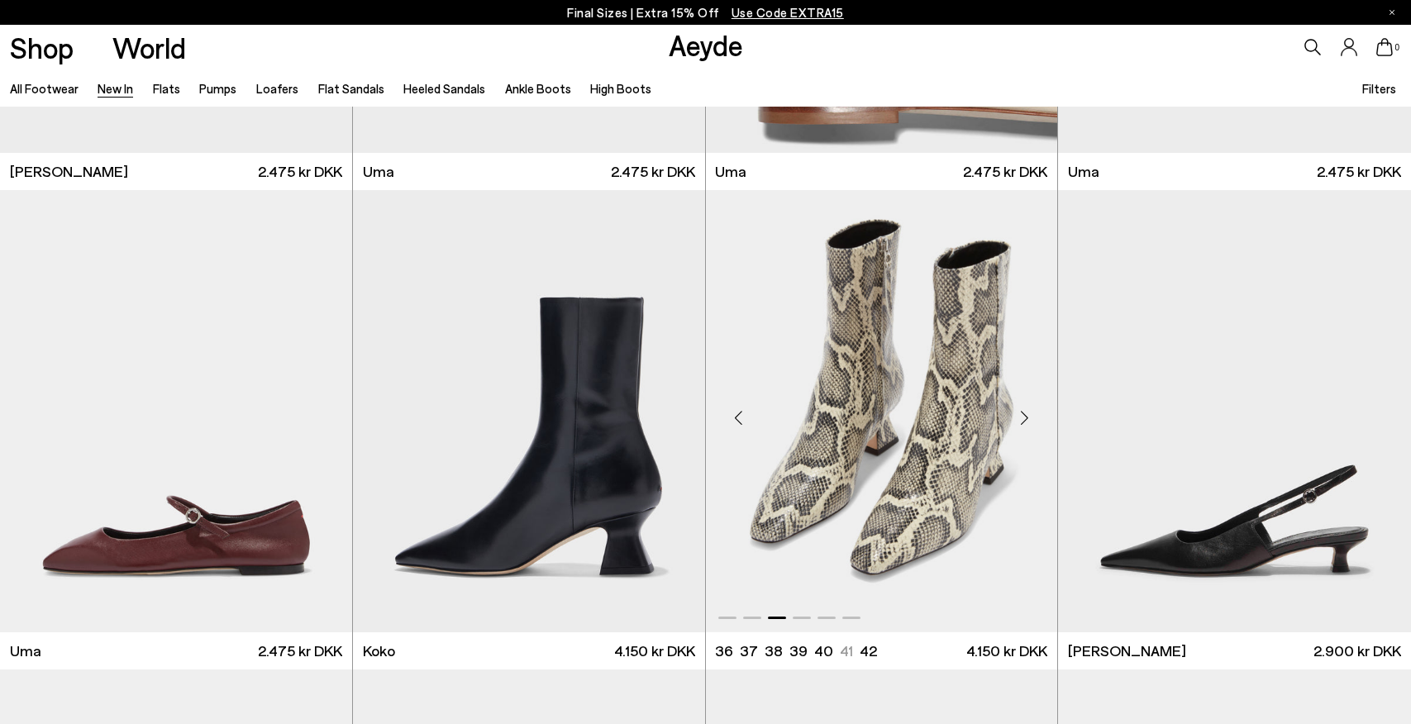
click at [1022, 420] on div "Next slide" at bounding box center [1024, 418] width 50 height 50
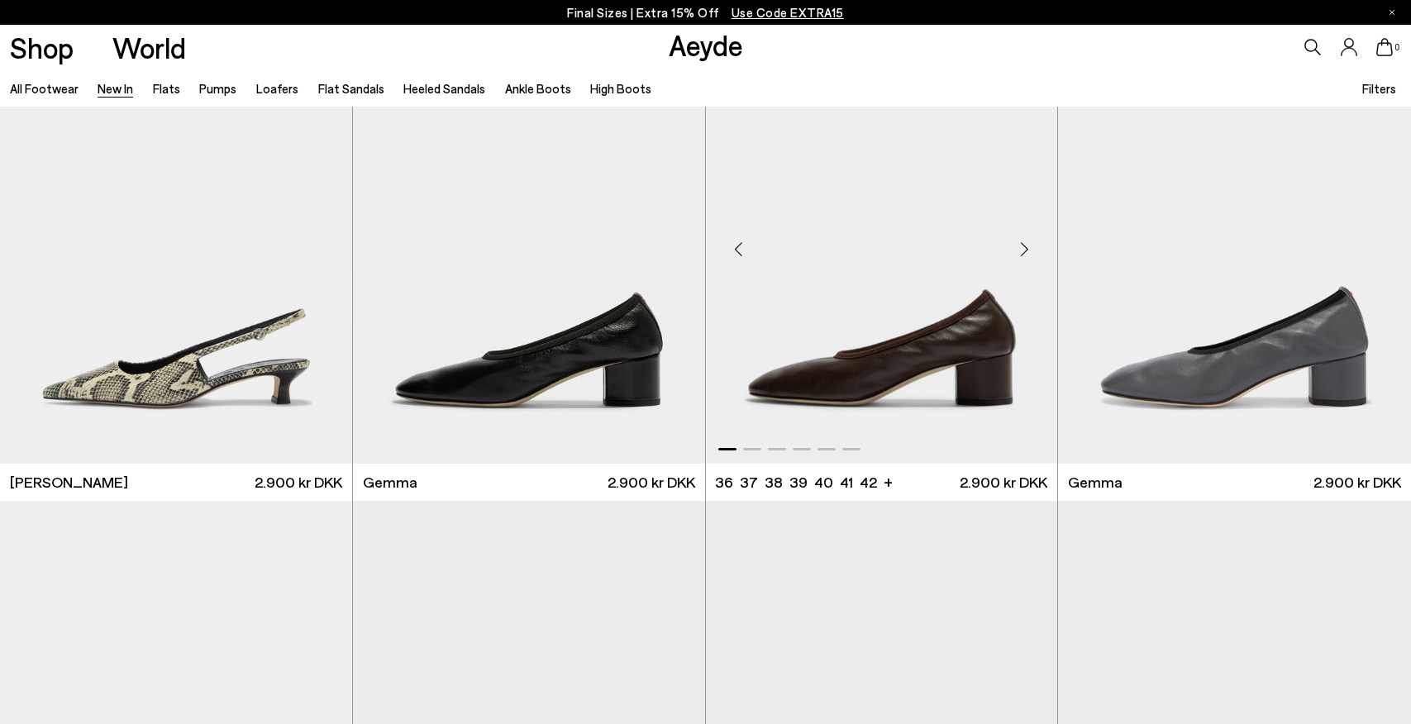
scroll to position [9679, 0]
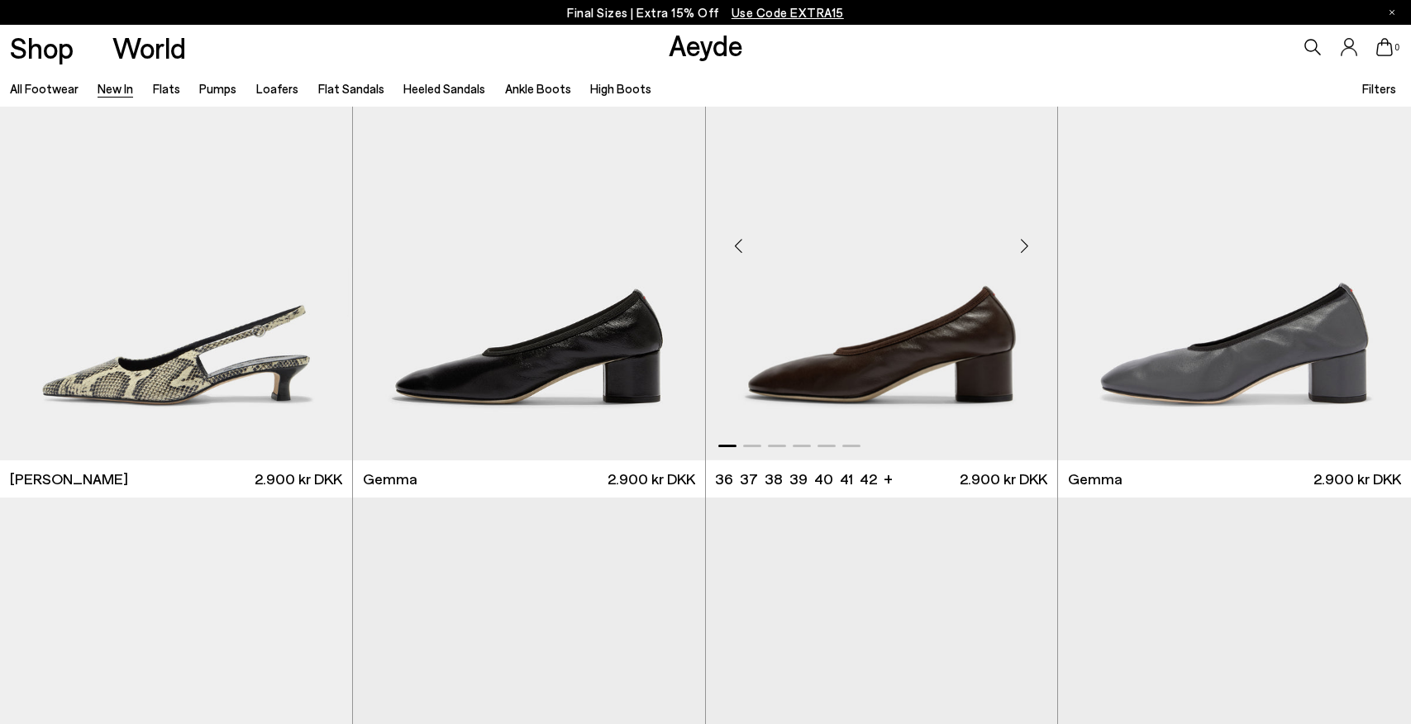
click at [1025, 239] on div "Next slide" at bounding box center [1024, 247] width 50 height 50
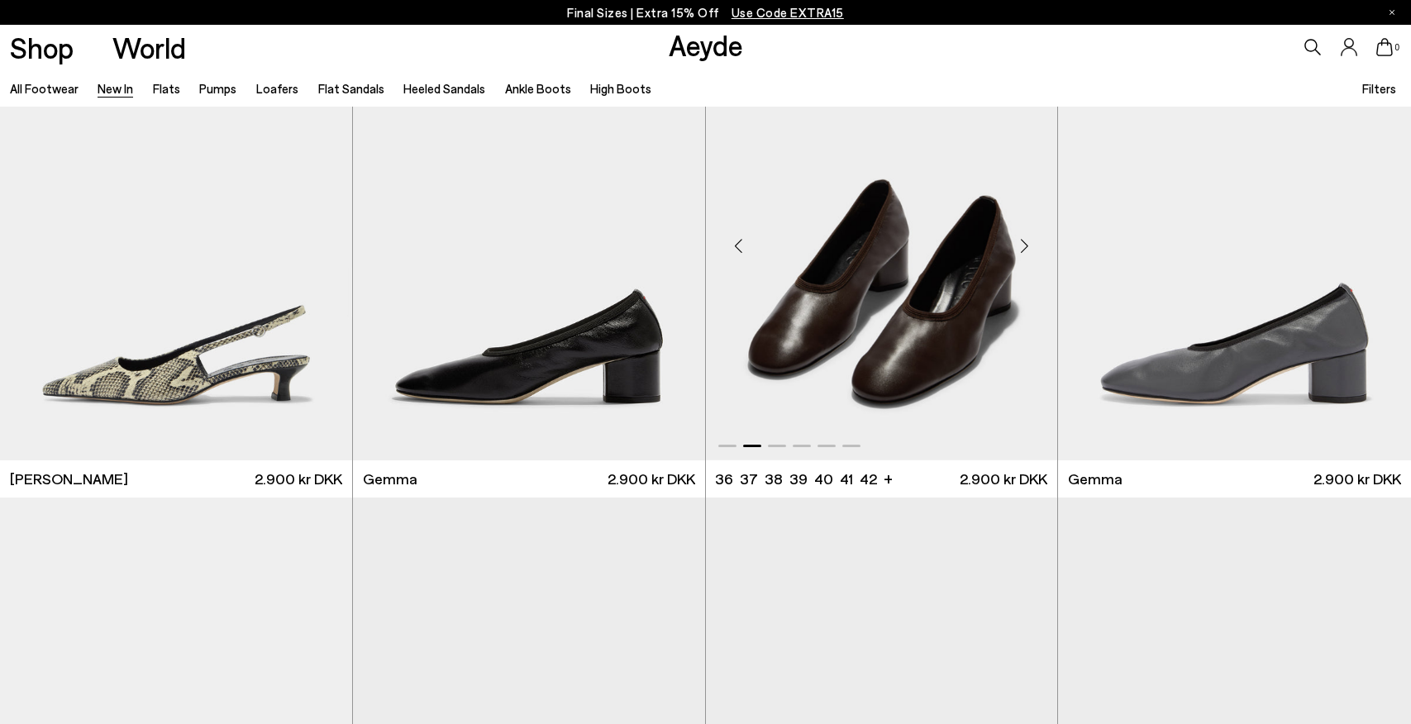
click at [1025, 239] on div "Next slide" at bounding box center [1024, 247] width 50 height 50
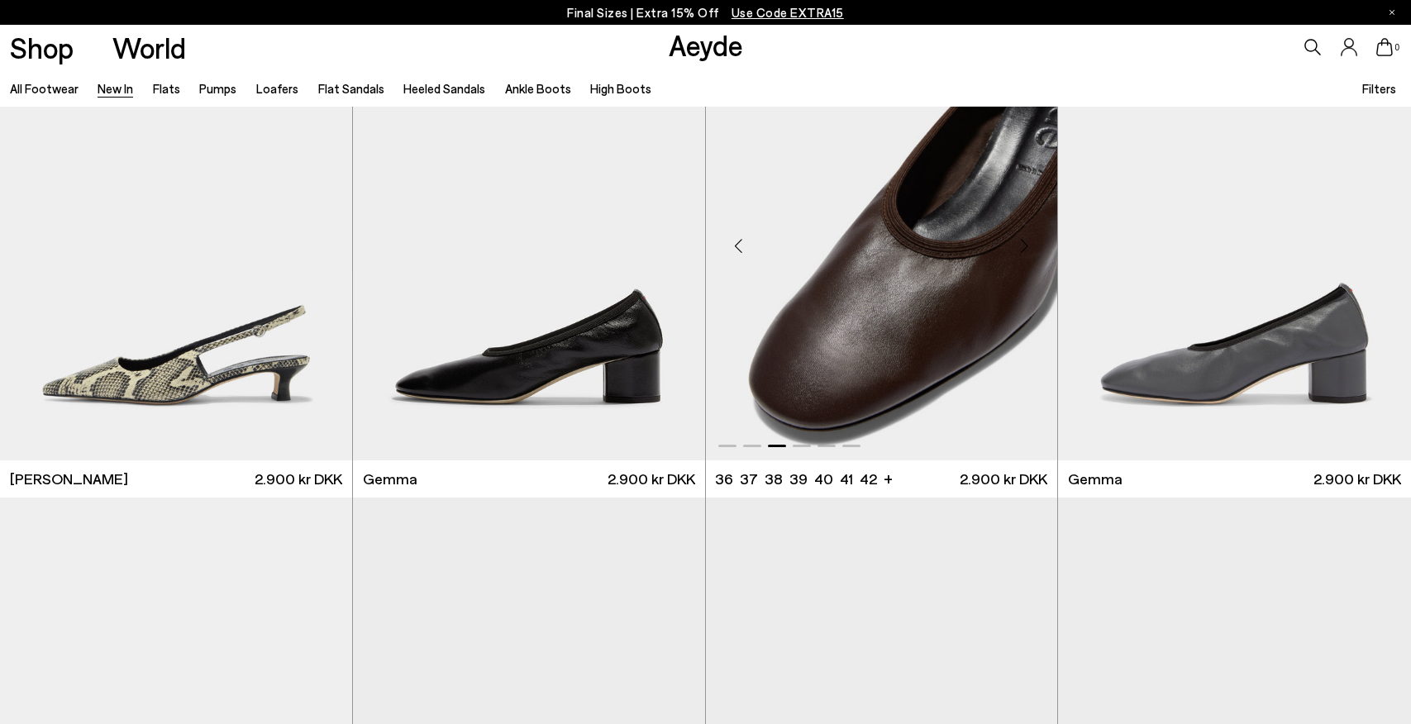
click at [1025, 239] on div "Next slide" at bounding box center [1024, 247] width 50 height 50
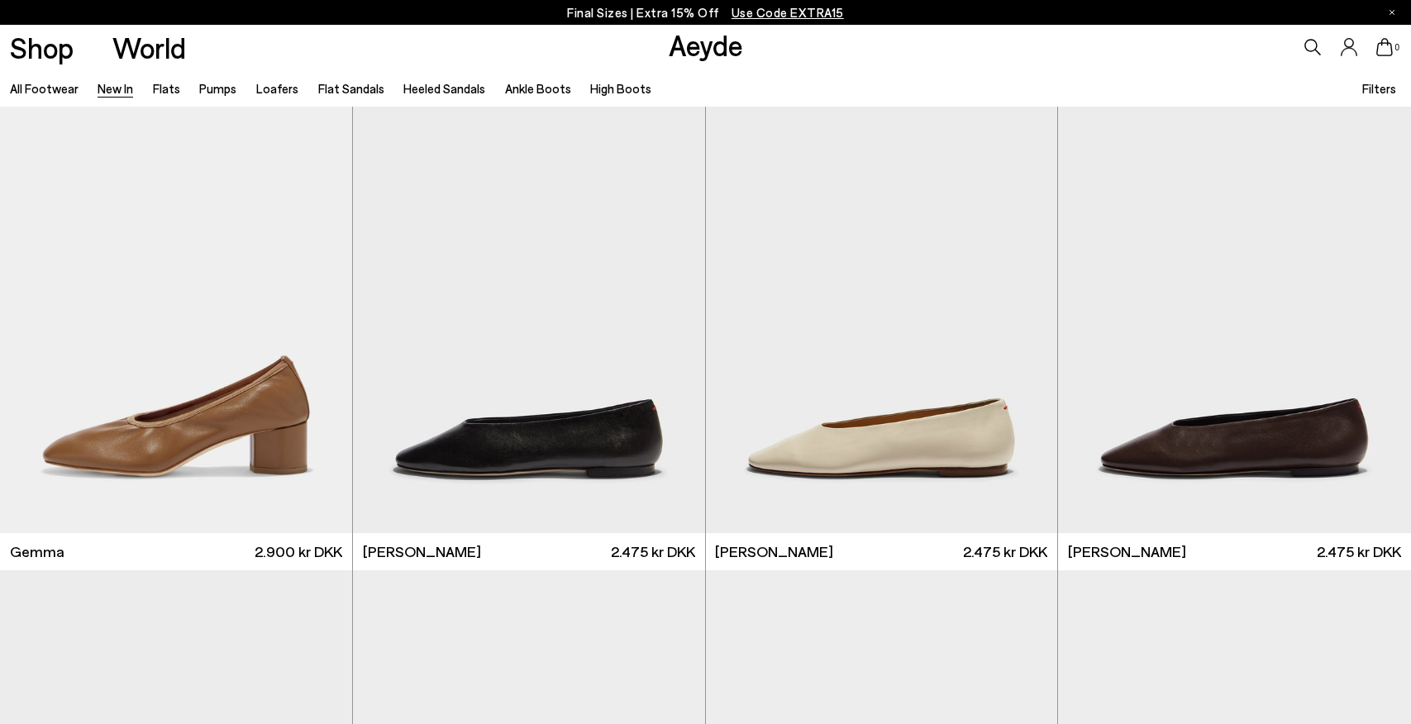
scroll to position [10173, 0]
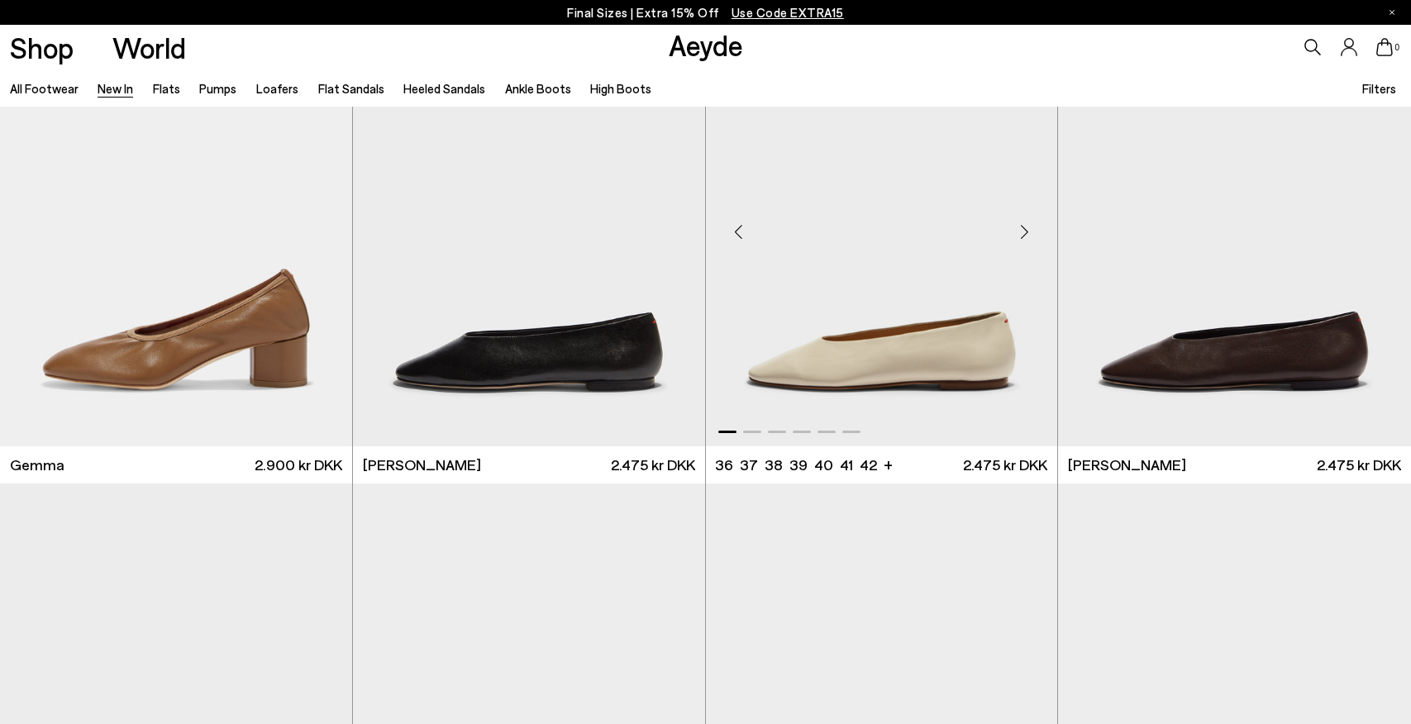
click at [1023, 230] on div "Next slide" at bounding box center [1024, 232] width 50 height 50
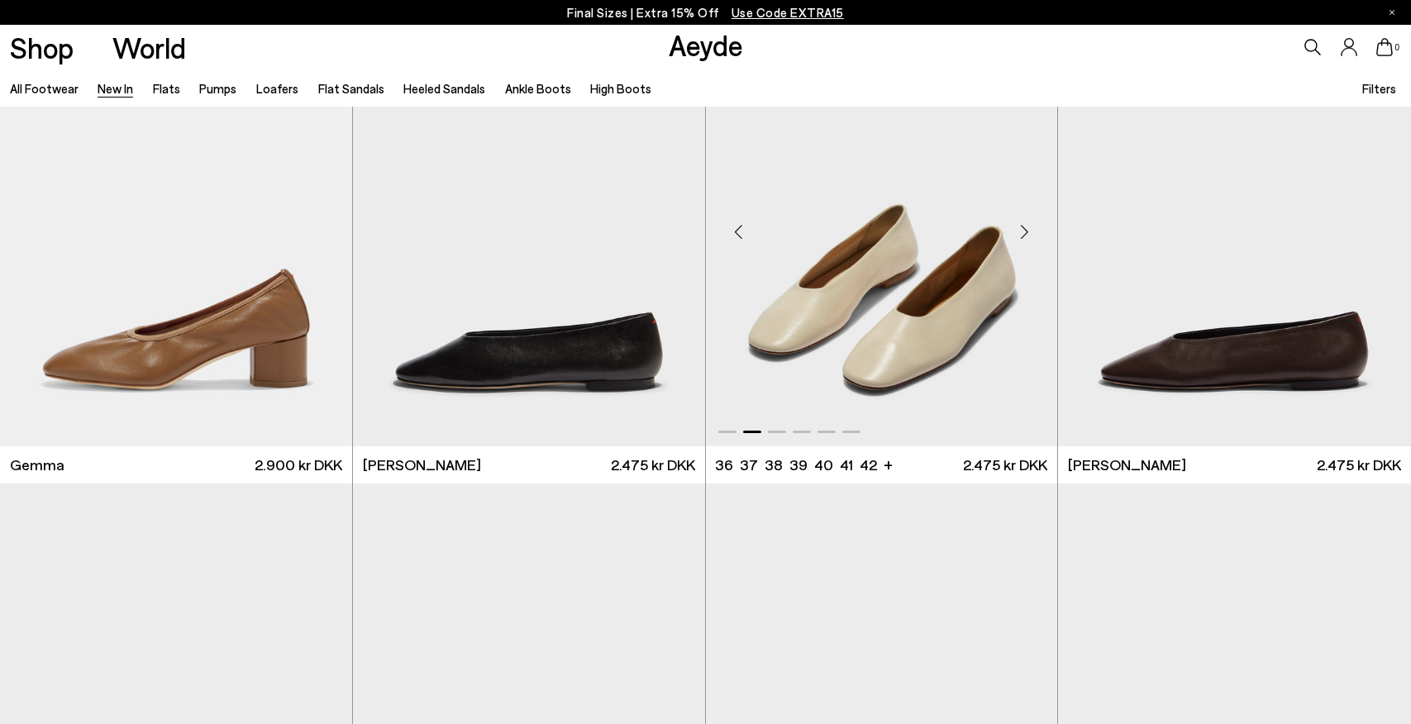
click at [1023, 230] on div "Next slide" at bounding box center [1024, 232] width 50 height 50
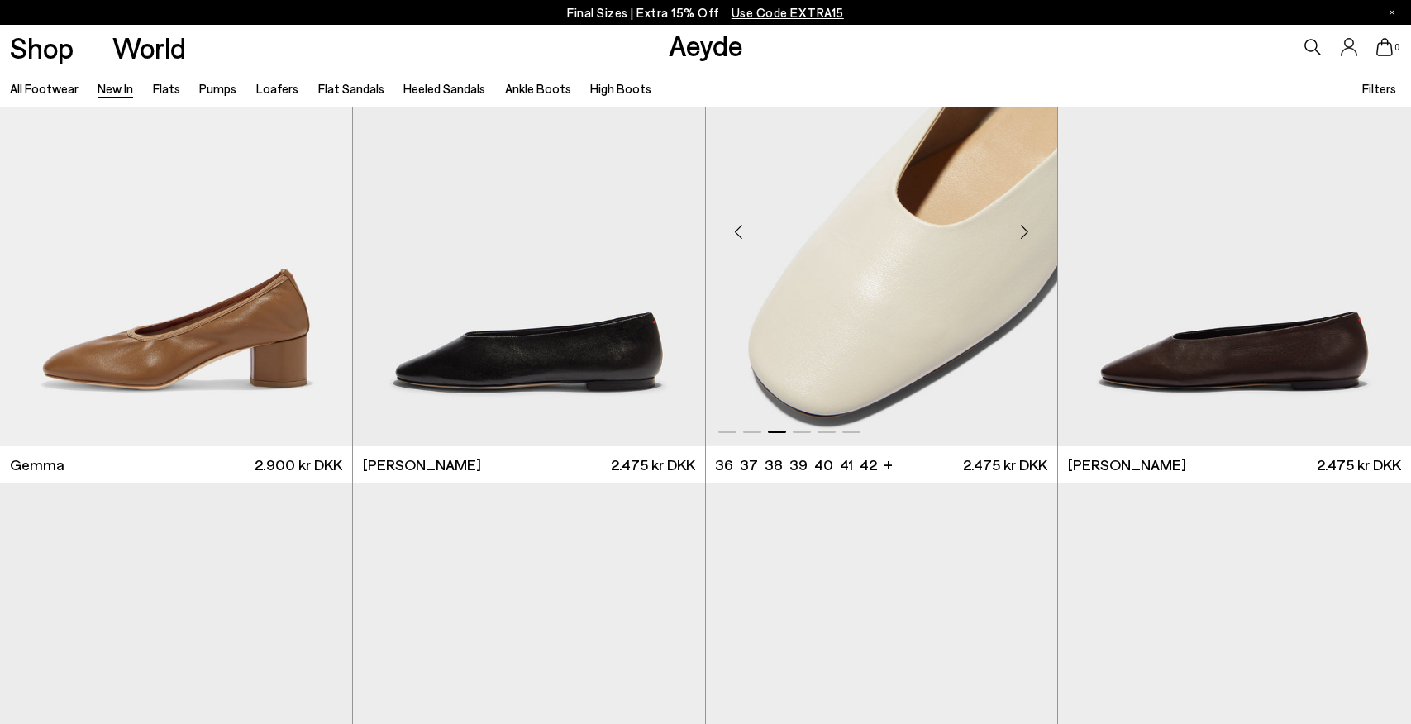
click at [1023, 230] on div "Next slide" at bounding box center [1024, 232] width 50 height 50
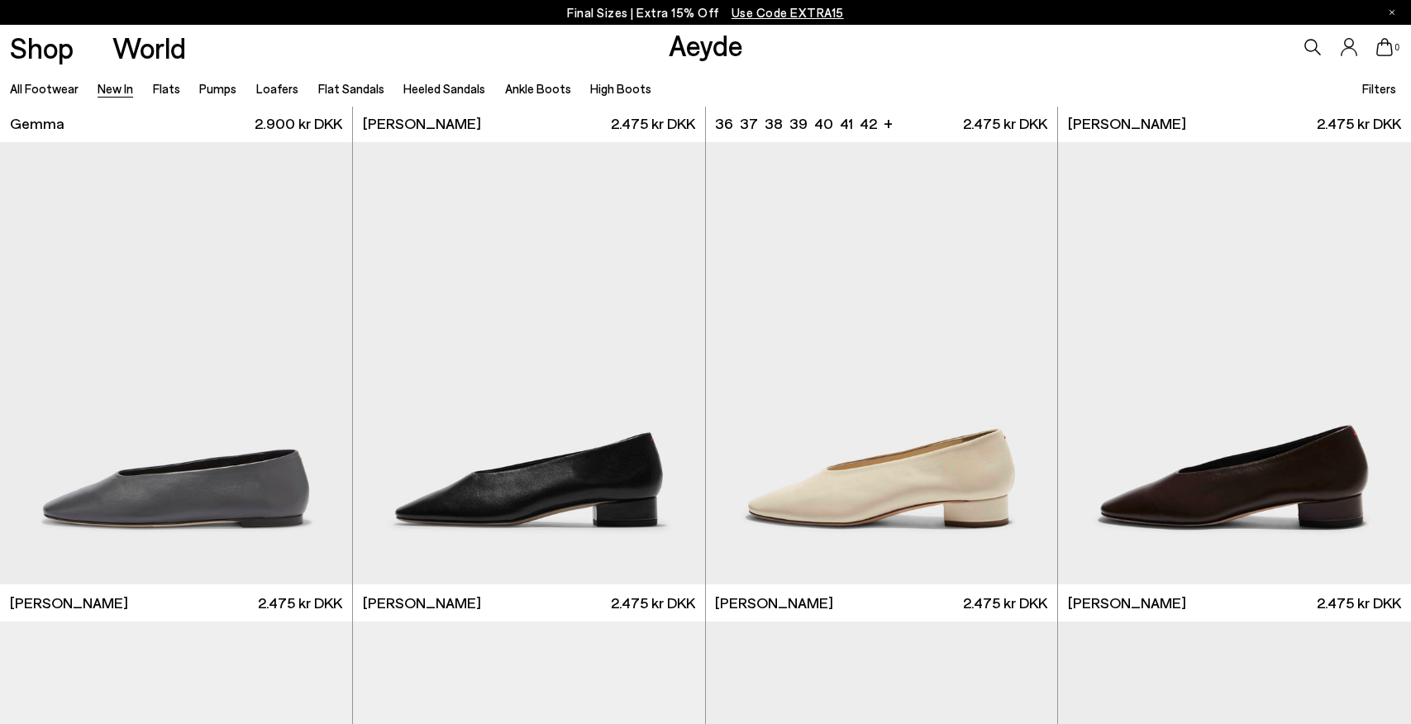
scroll to position [10666, 0]
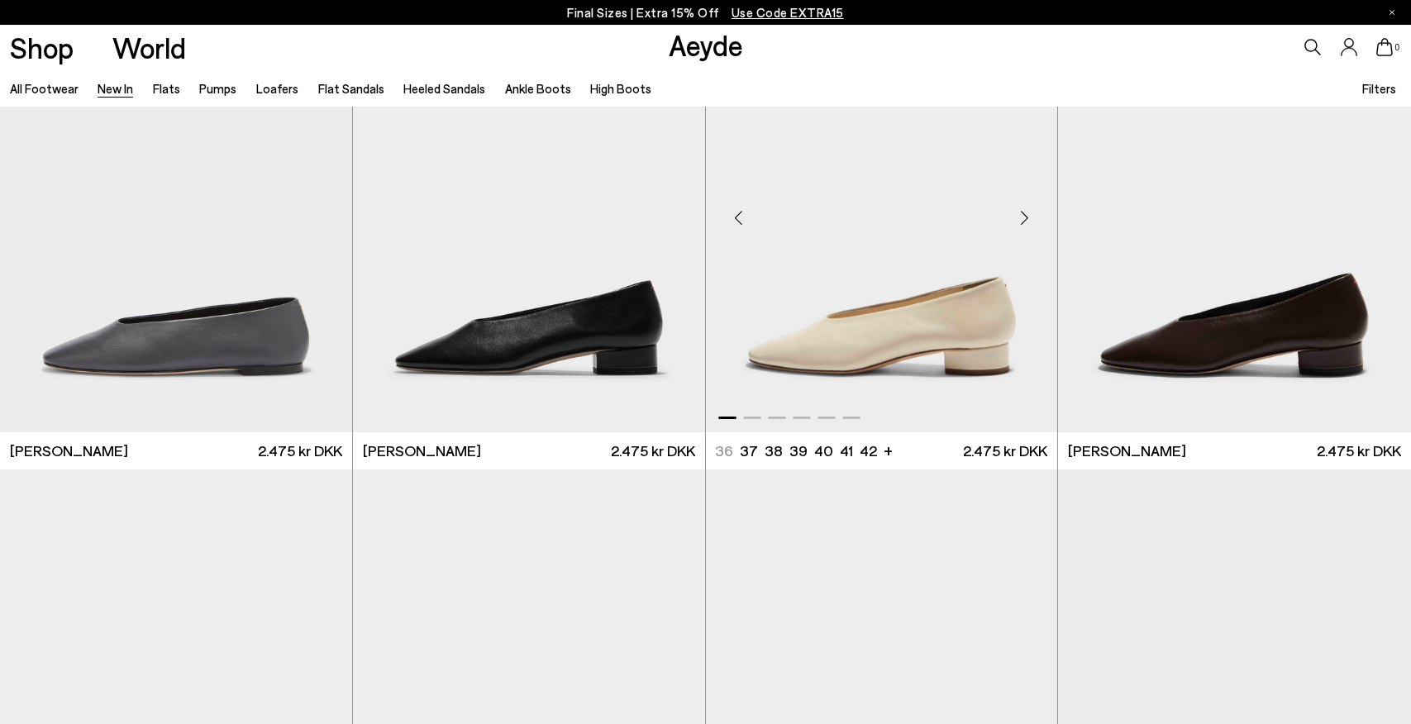
click at [1023, 213] on div "Next slide" at bounding box center [1024, 218] width 50 height 50
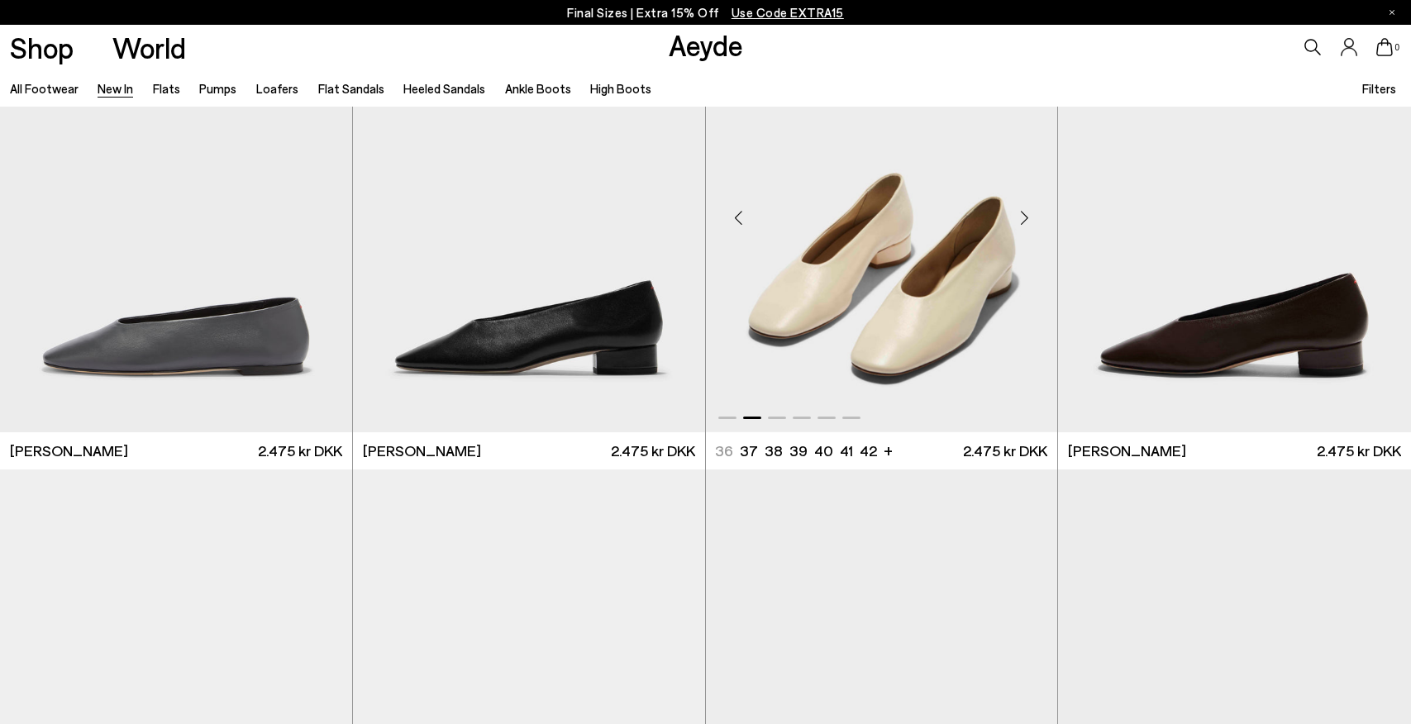
click at [1023, 213] on div "Next slide" at bounding box center [1024, 218] width 50 height 50
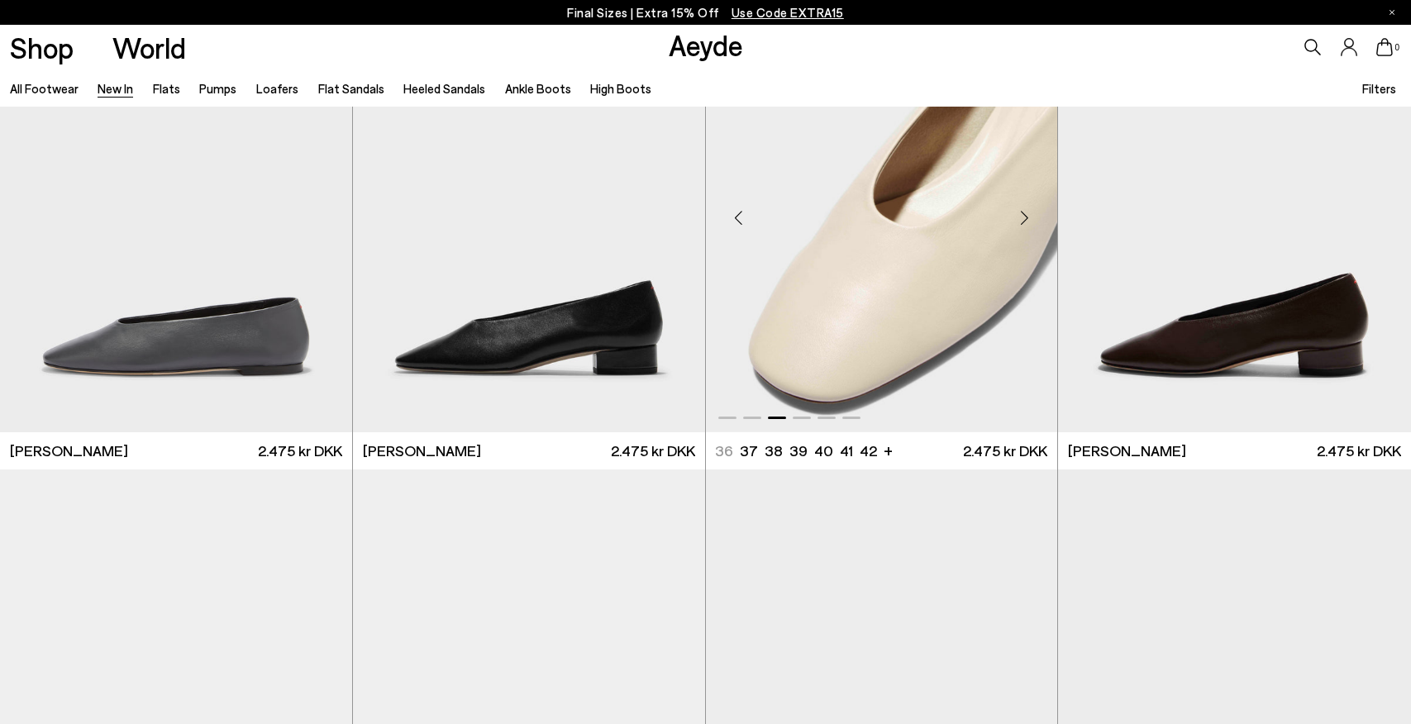
click at [1023, 213] on div "Next slide" at bounding box center [1024, 218] width 50 height 50
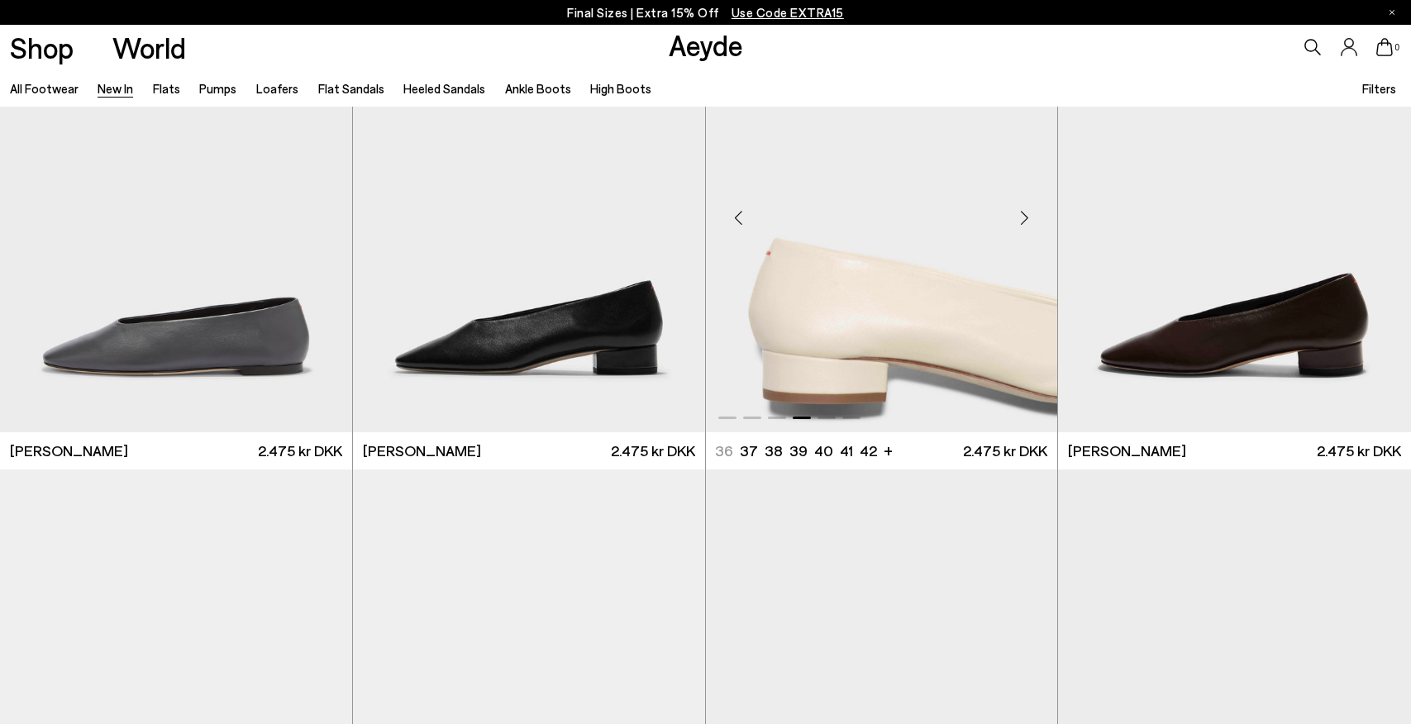
click at [1023, 213] on div "Next slide" at bounding box center [1024, 218] width 50 height 50
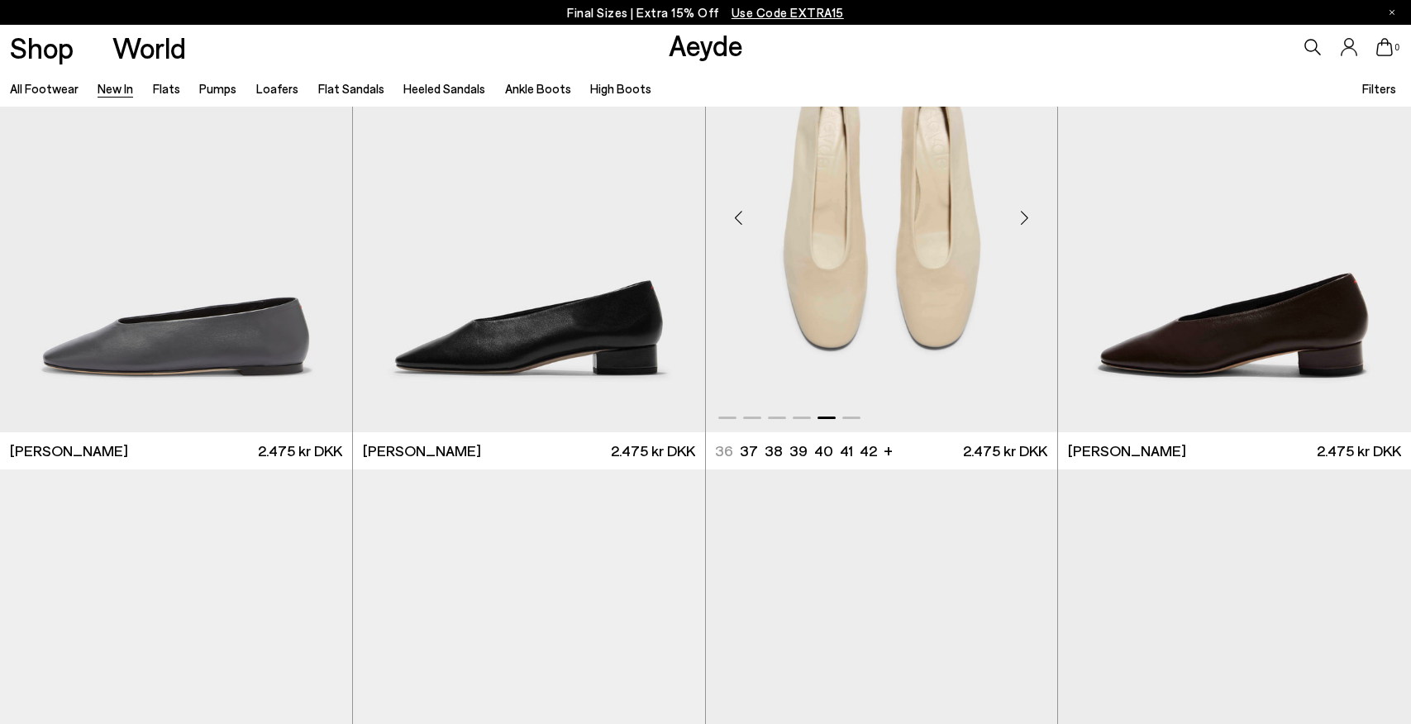
click at [1023, 213] on div "Next slide" at bounding box center [1024, 218] width 50 height 50
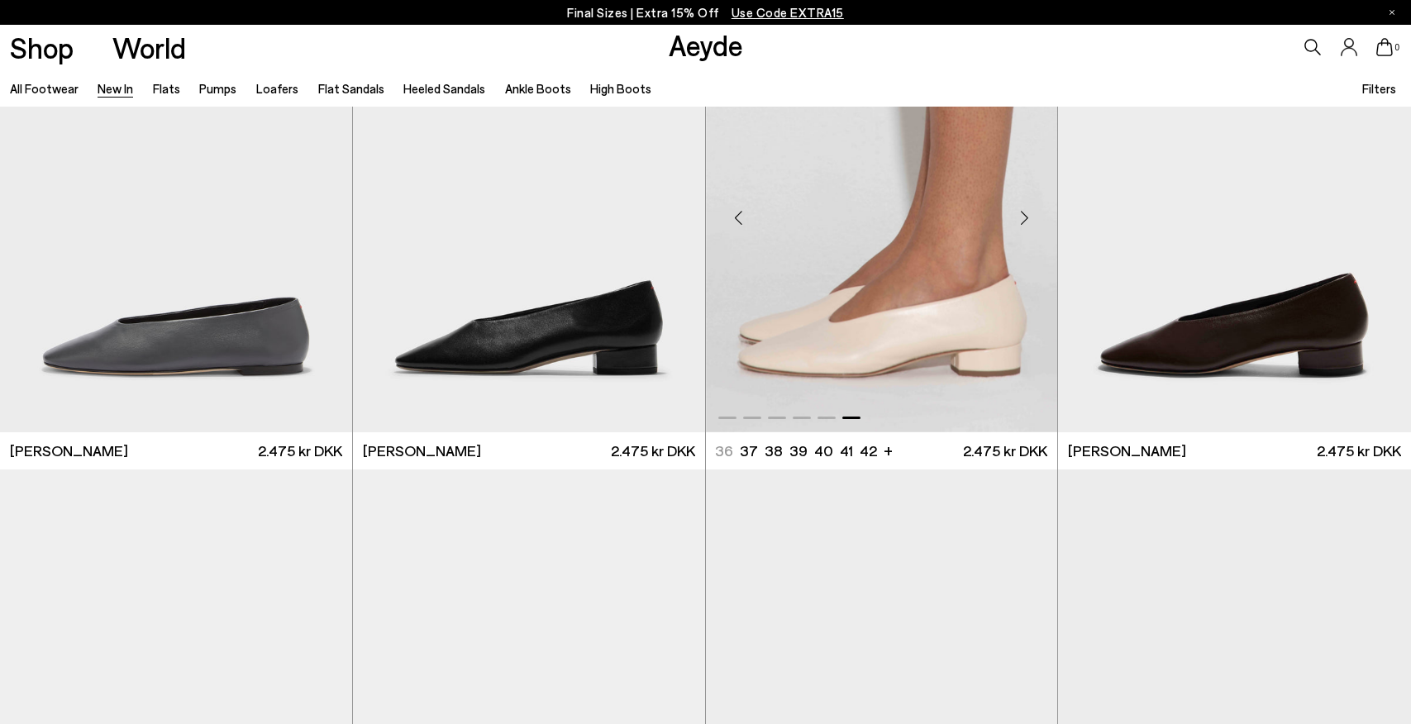
click at [1023, 213] on div "Next slide" at bounding box center [1024, 218] width 50 height 50
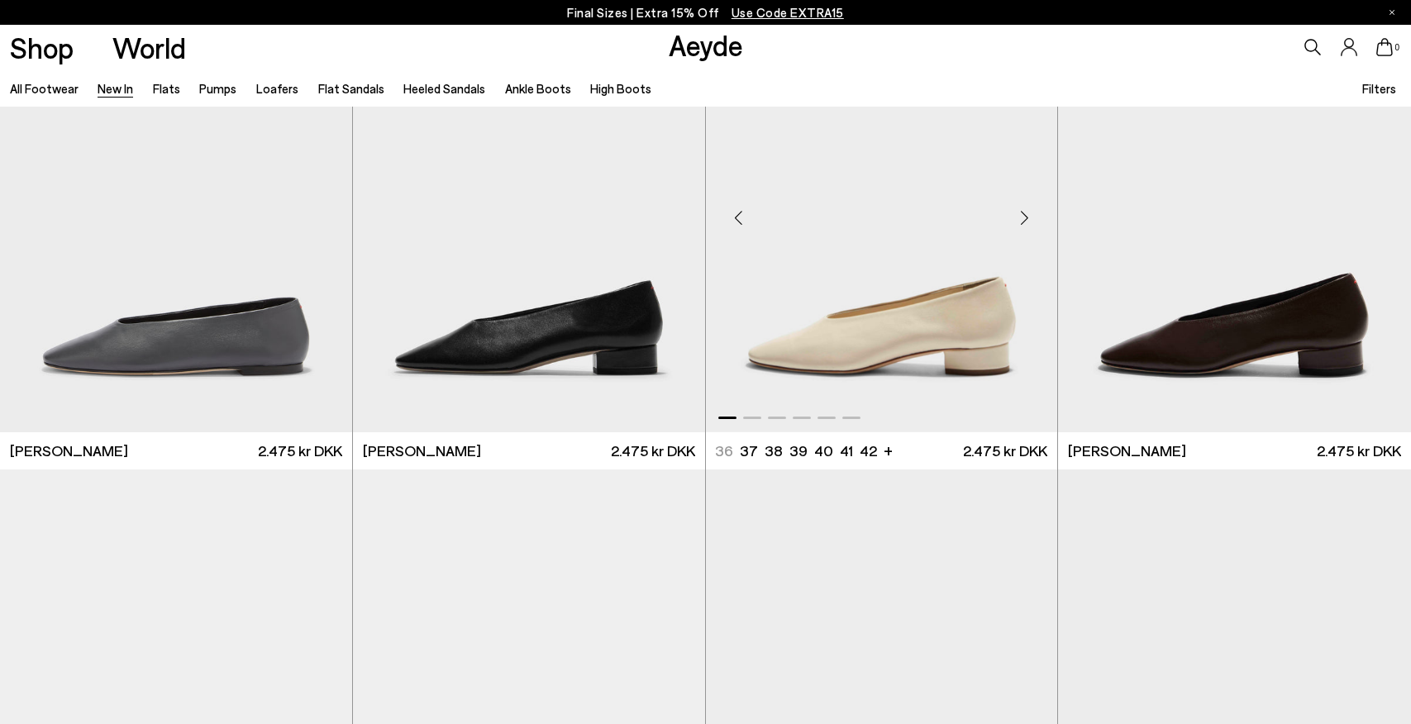
click at [1024, 213] on div "Next slide" at bounding box center [1024, 218] width 50 height 50
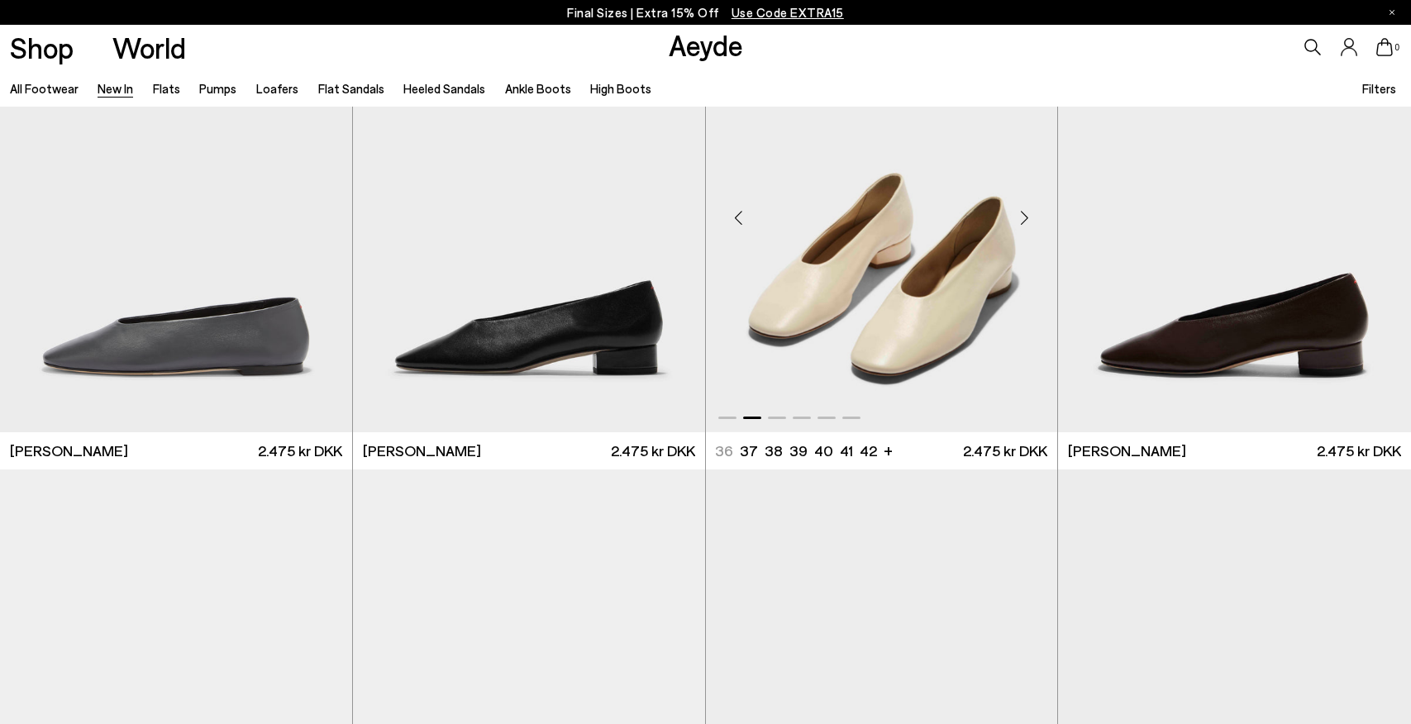
click at [1024, 213] on div "Next slide" at bounding box center [1024, 218] width 50 height 50
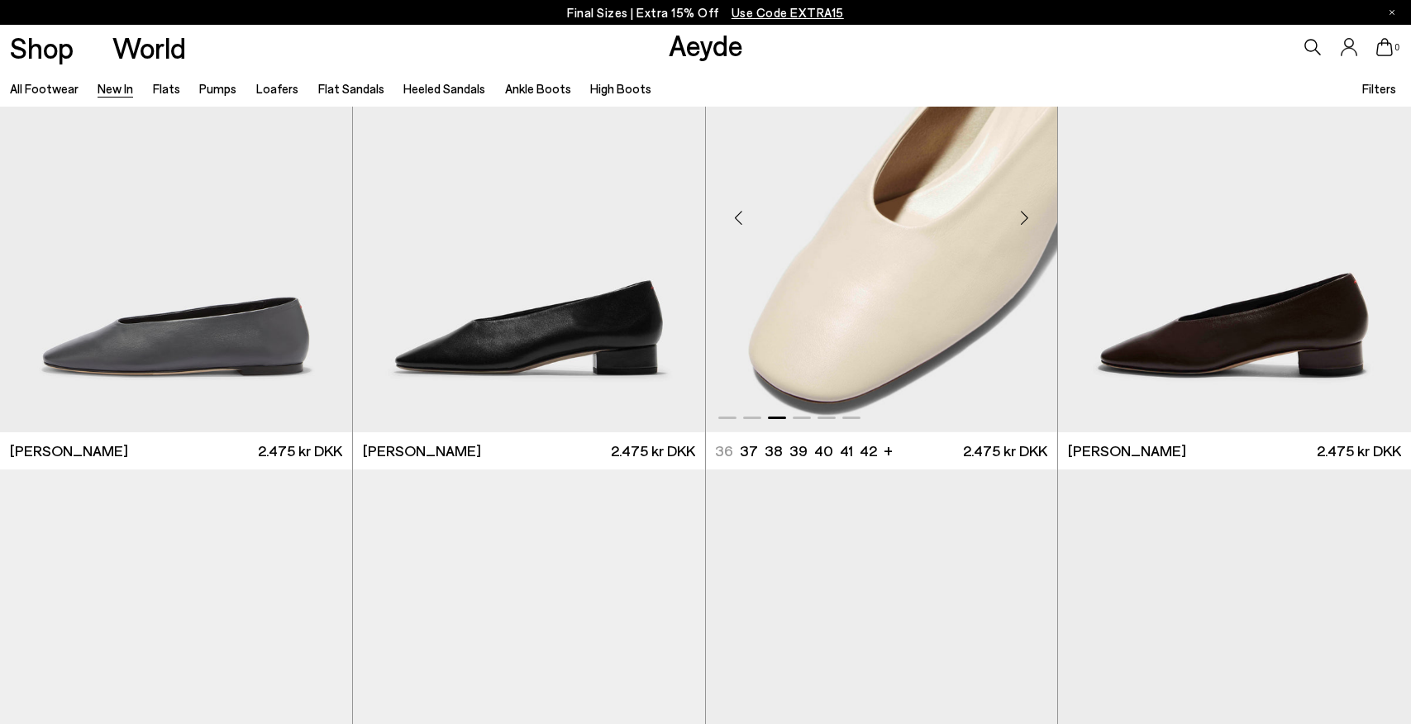
click at [1024, 213] on div "Next slide" at bounding box center [1024, 218] width 50 height 50
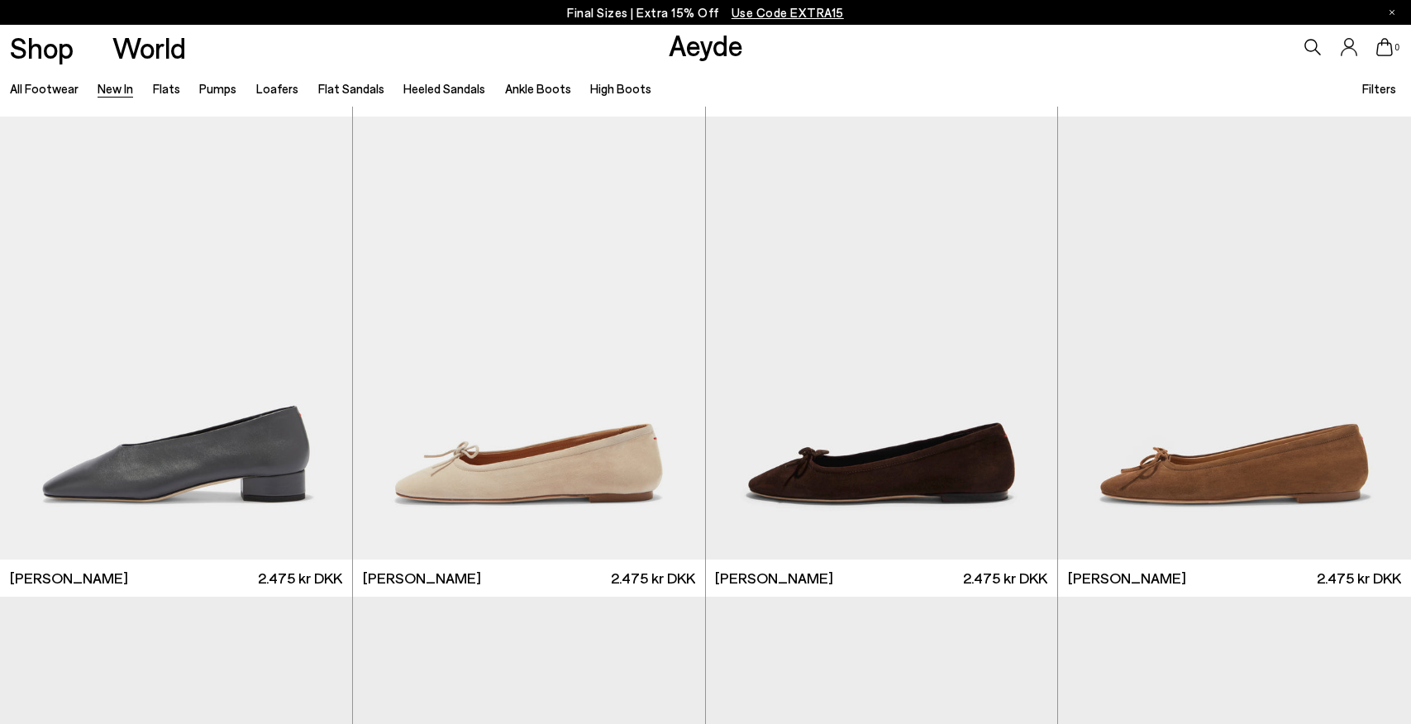
scroll to position [11069, 0]
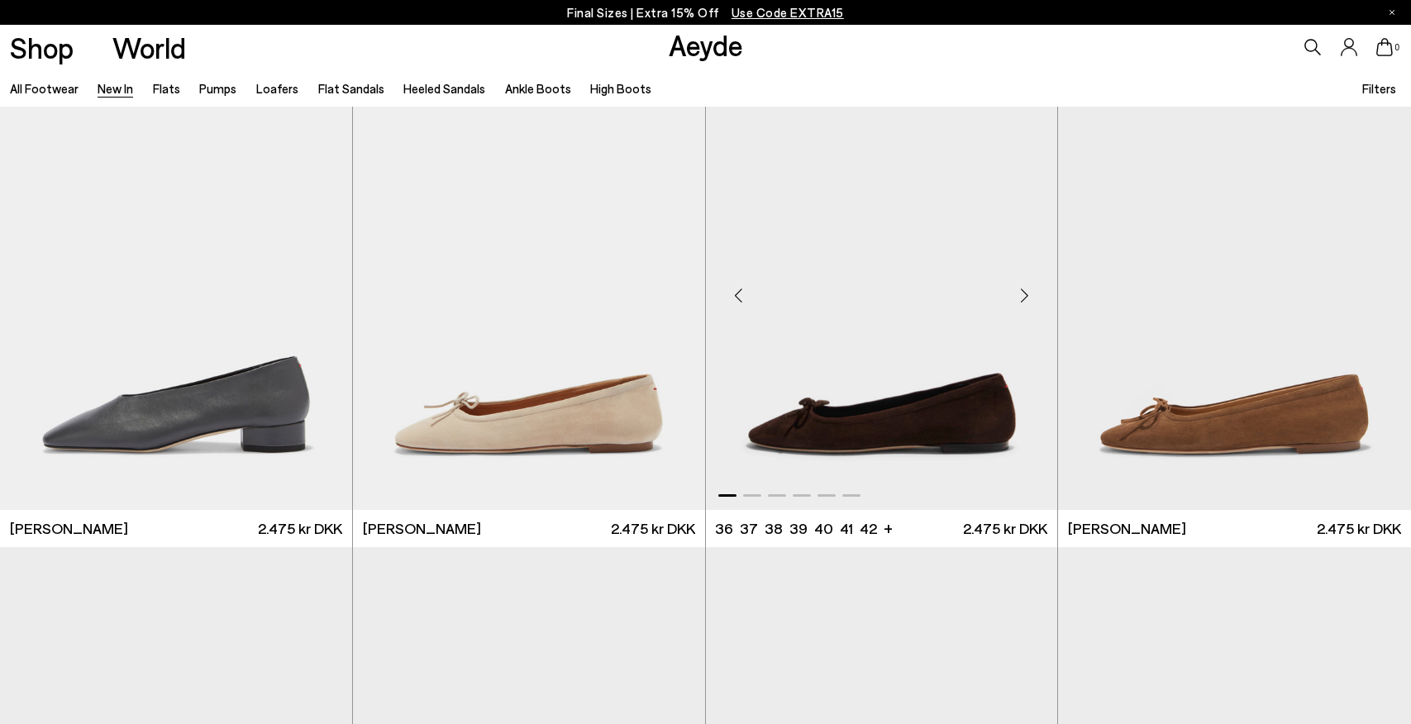
click at [1017, 292] on div "Next slide" at bounding box center [1024, 295] width 50 height 50
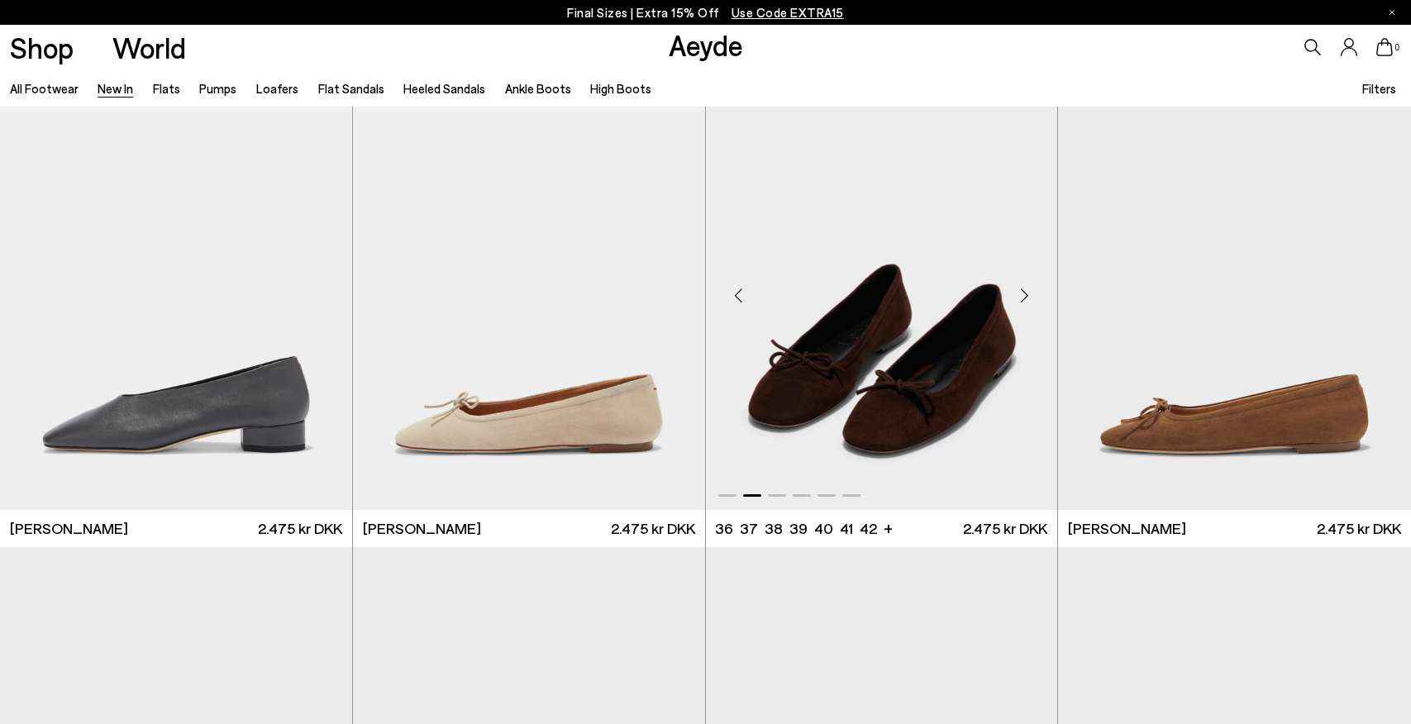
click at [1017, 292] on div "Next slide" at bounding box center [1024, 295] width 50 height 50
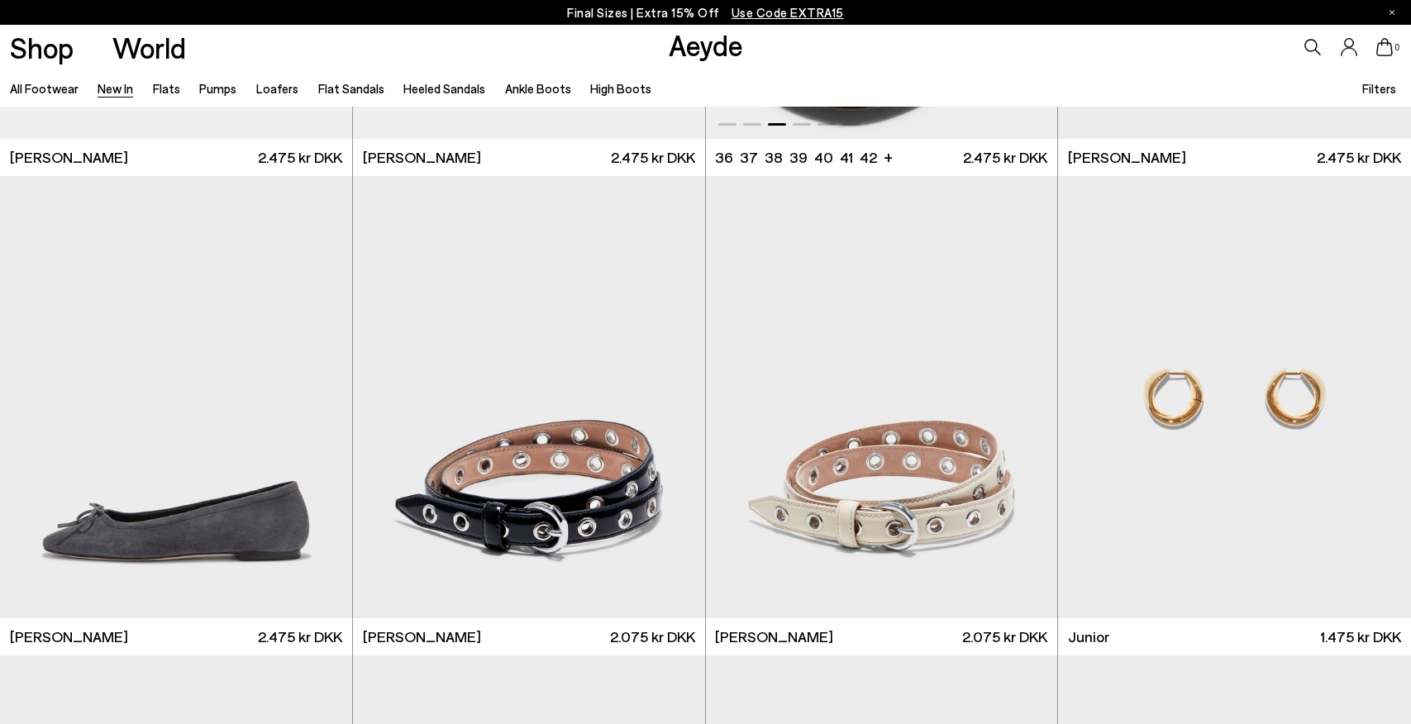
scroll to position [11616, 0]
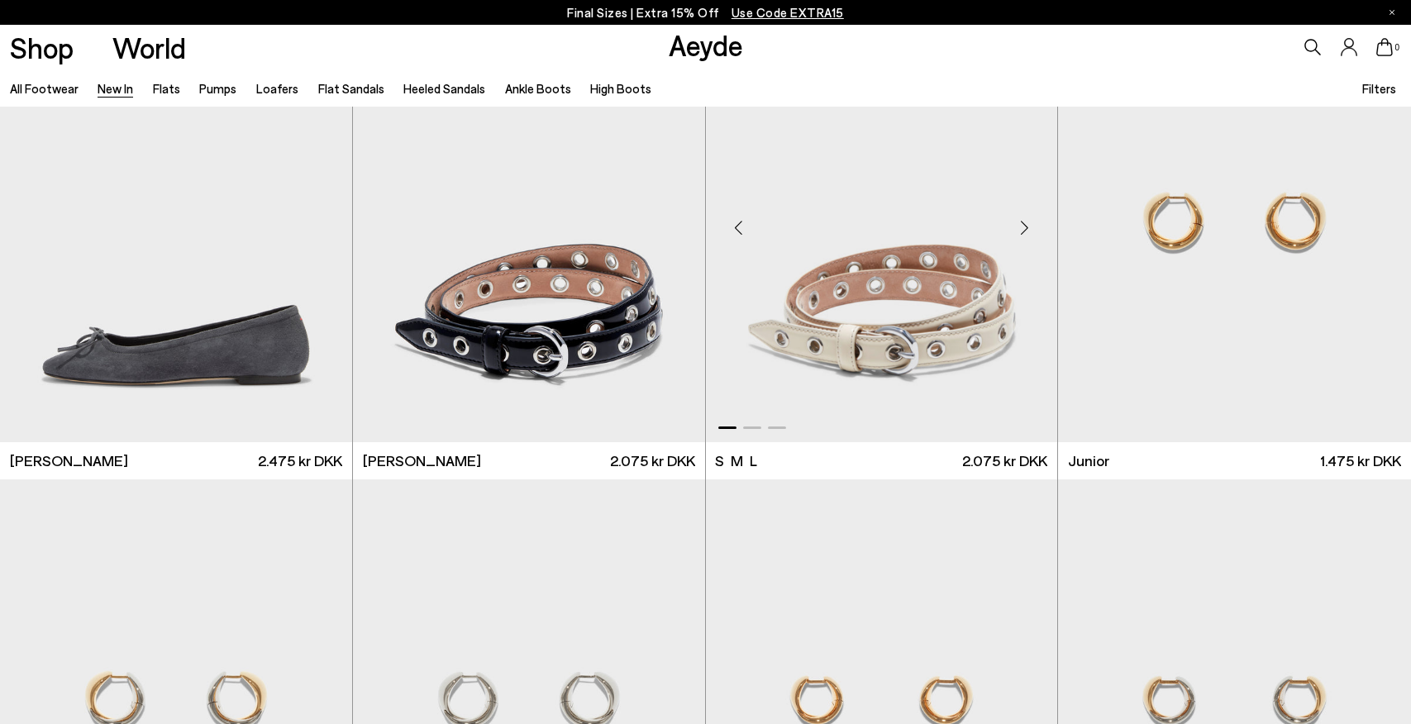
click at [1024, 227] on div "Next slide" at bounding box center [1024, 228] width 50 height 50
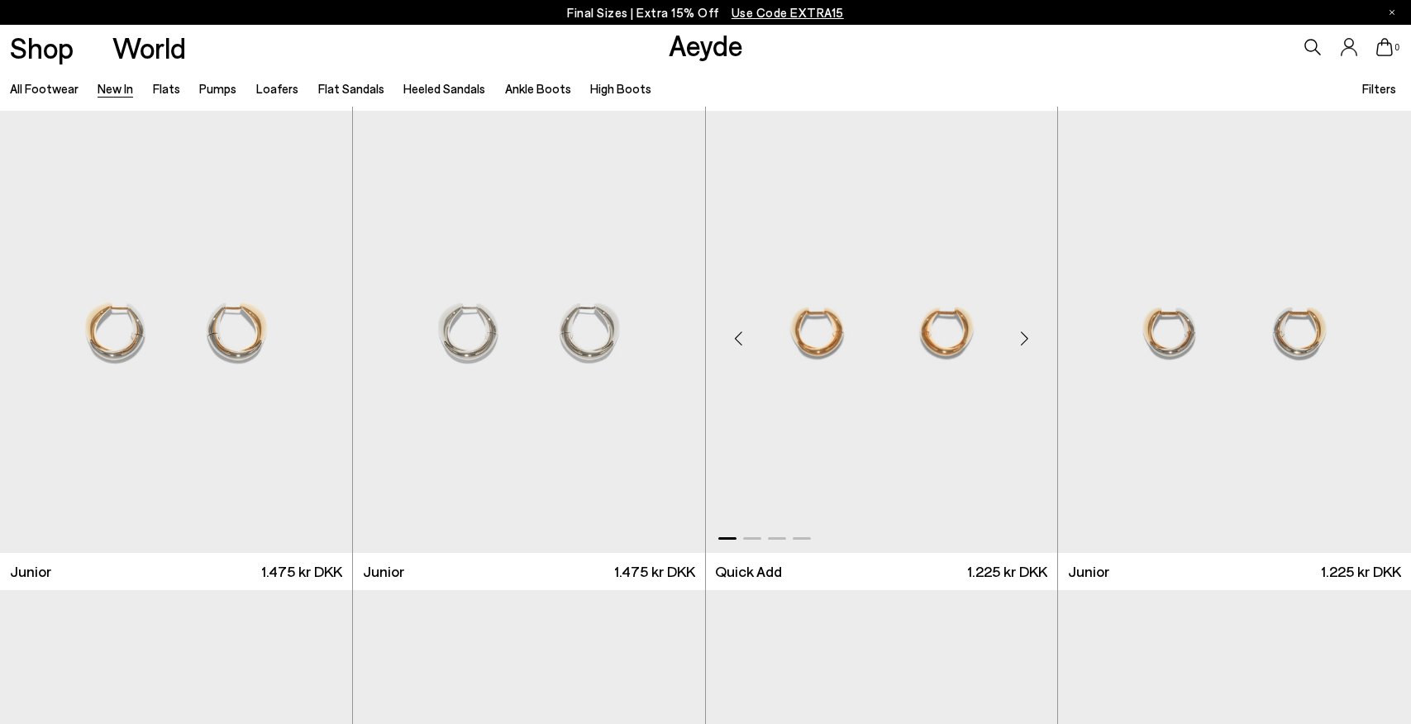
scroll to position [12017, 0]
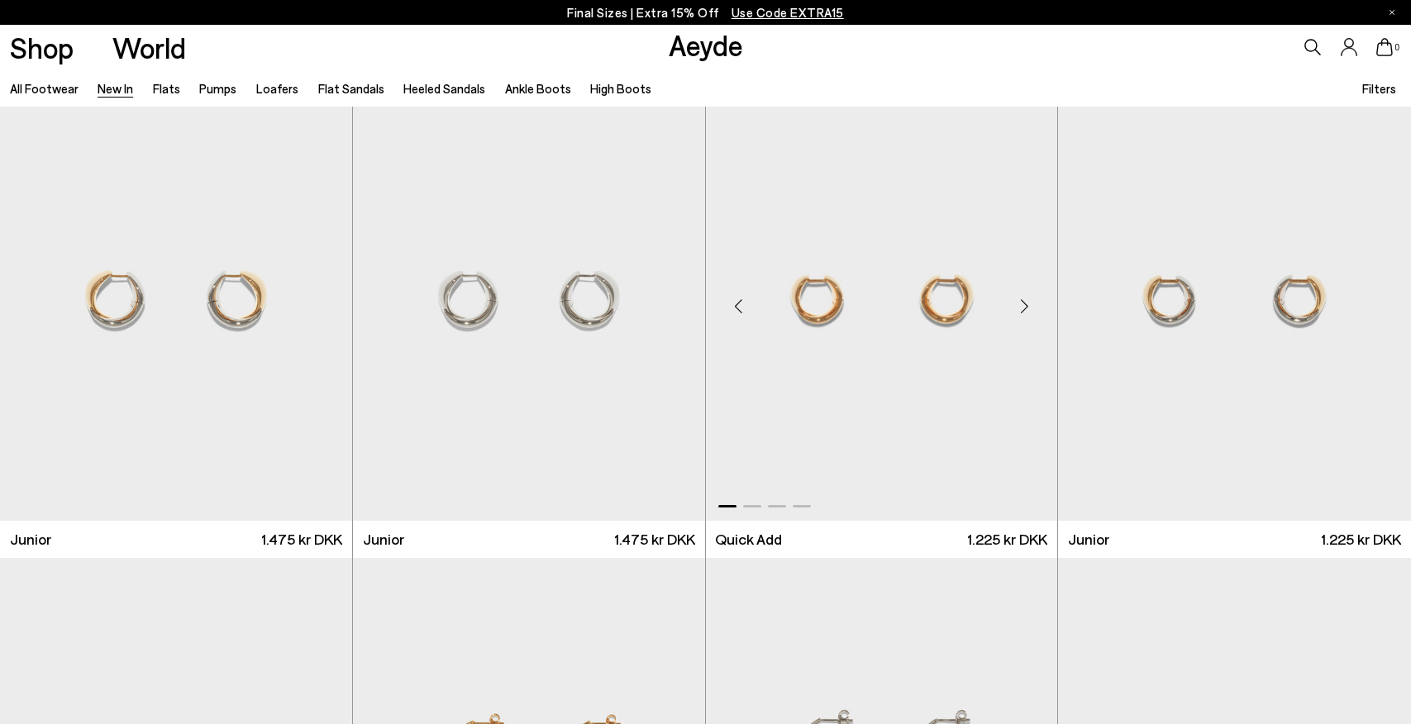
click at [1023, 298] on div "Next slide" at bounding box center [1024, 306] width 50 height 50
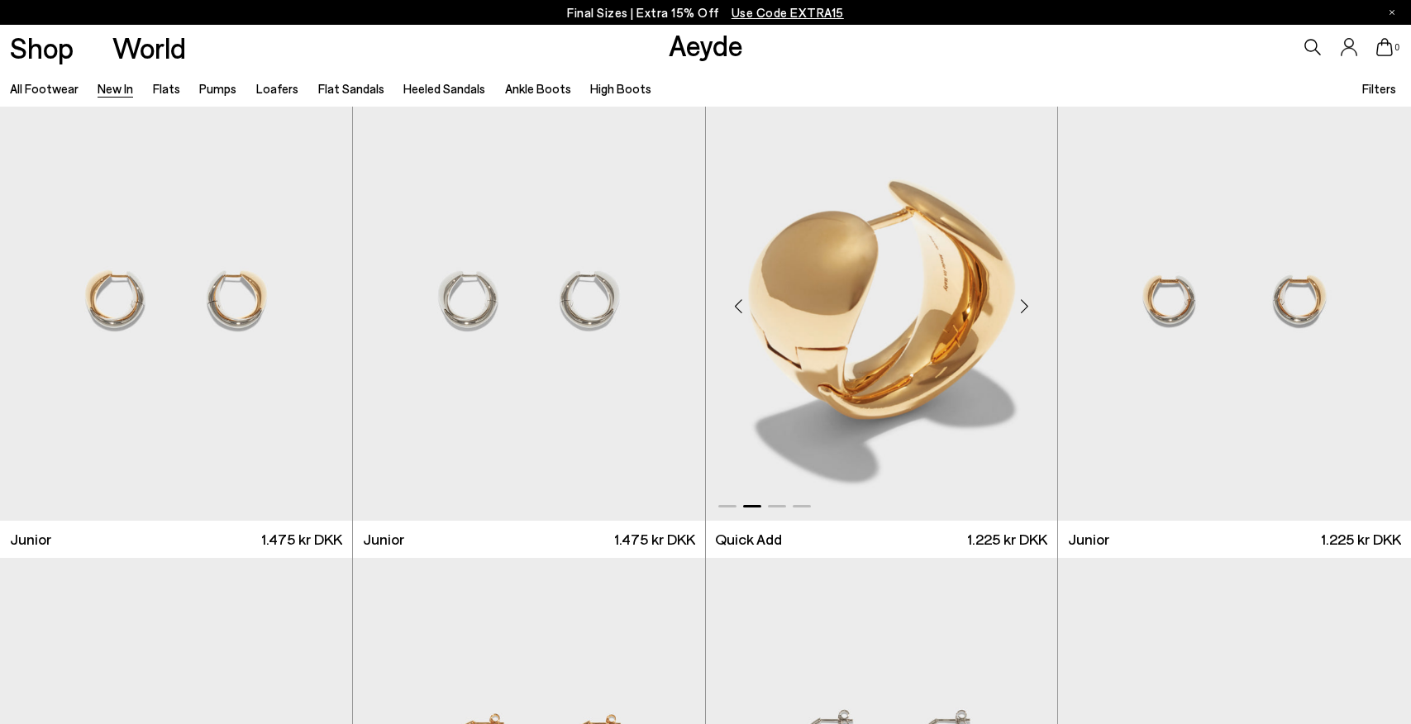
click at [1023, 298] on div "Next slide" at bounding box center [1024, 306] width 50 height 50
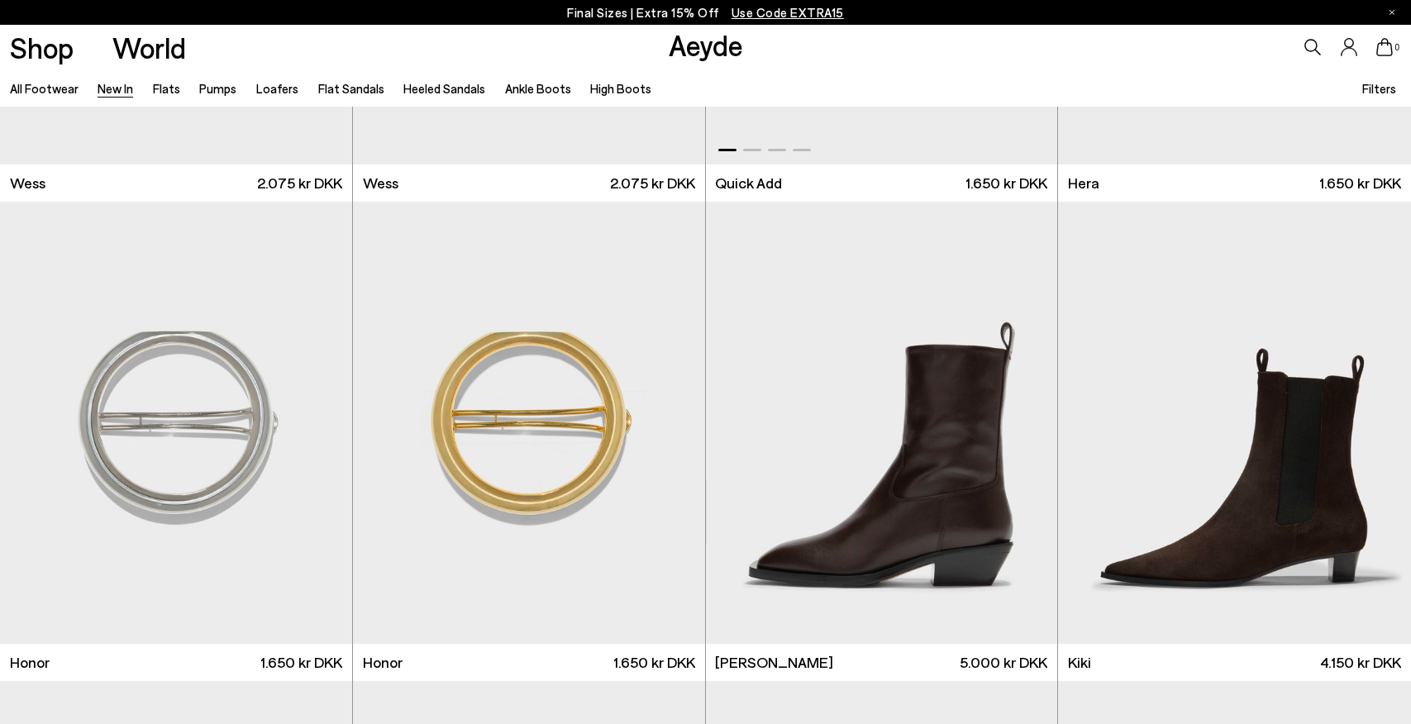
scroll to position [13347, 0]
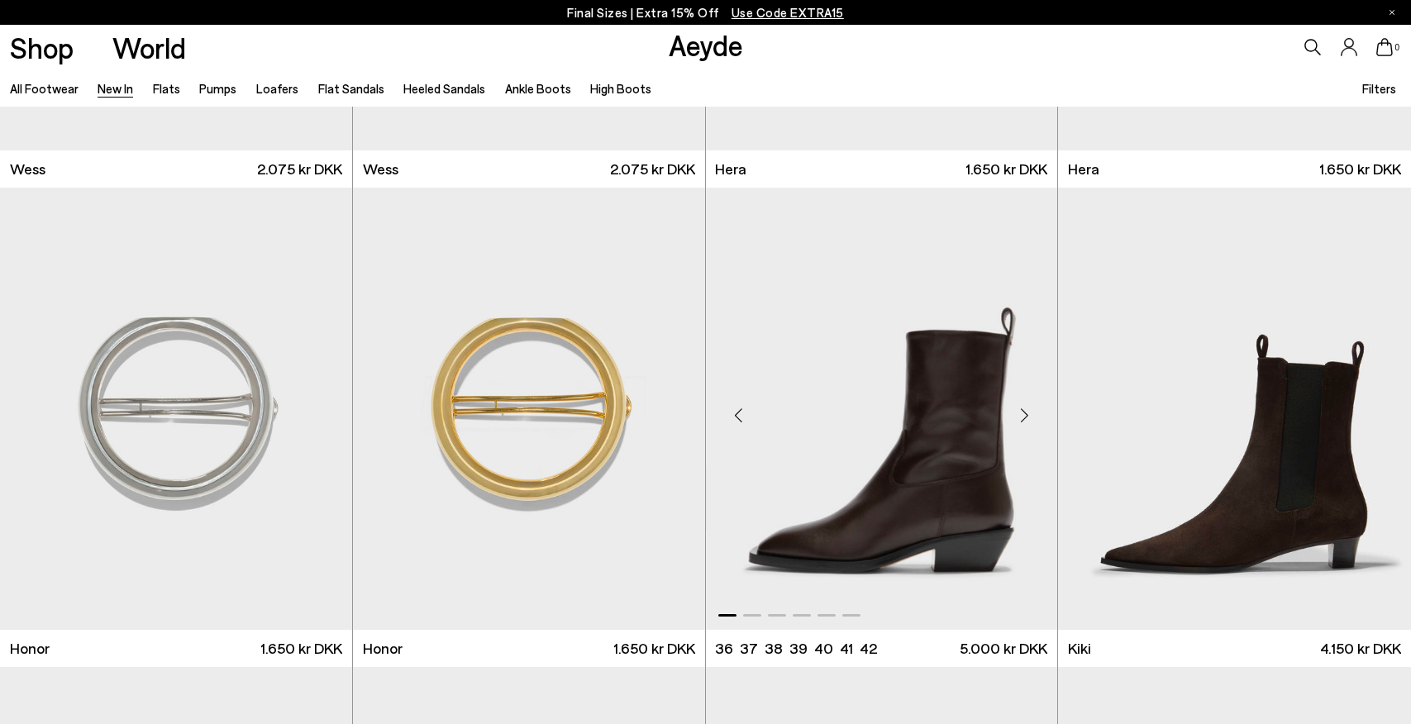
click at [1023, 408] on div "Next slide" at bounding box center [1024, 415] width 50 height 50
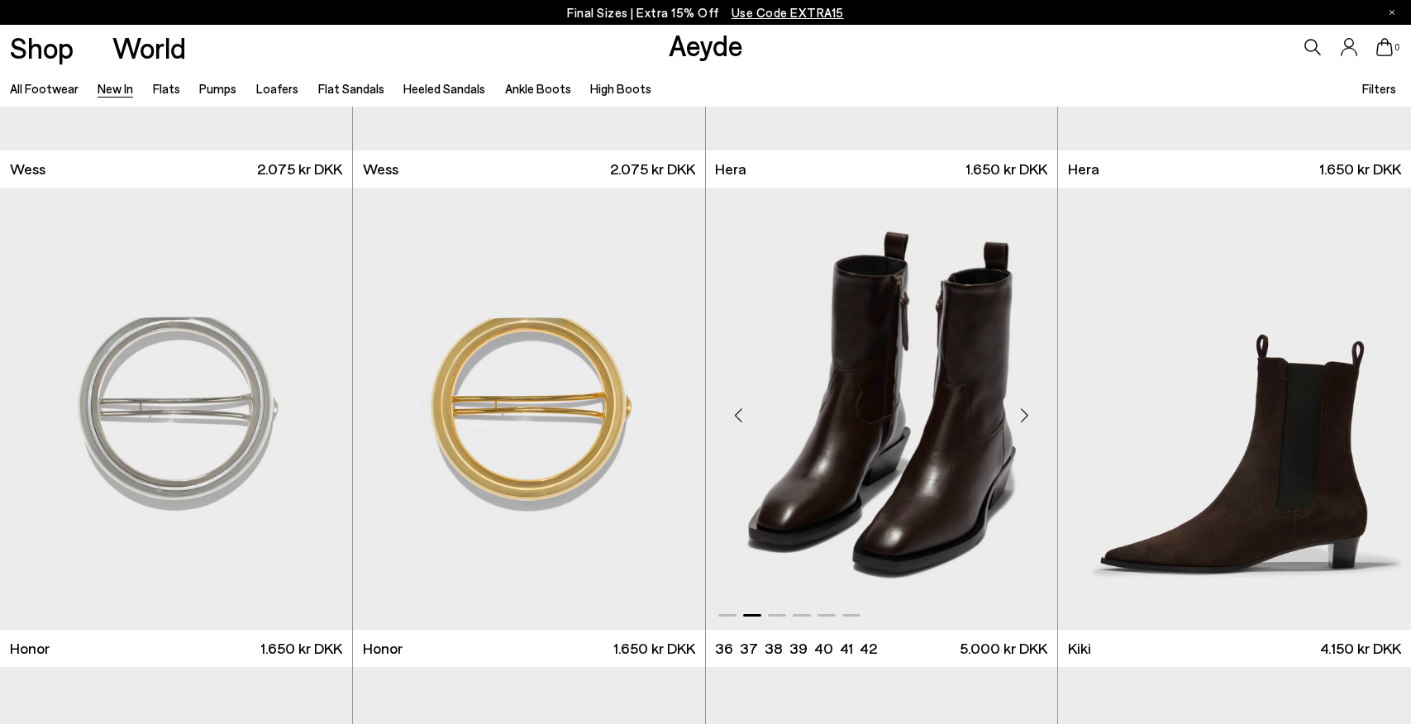
click at [1023, 408] on div "Next slide" at bounding box center [1024, 415] width 50 height 50
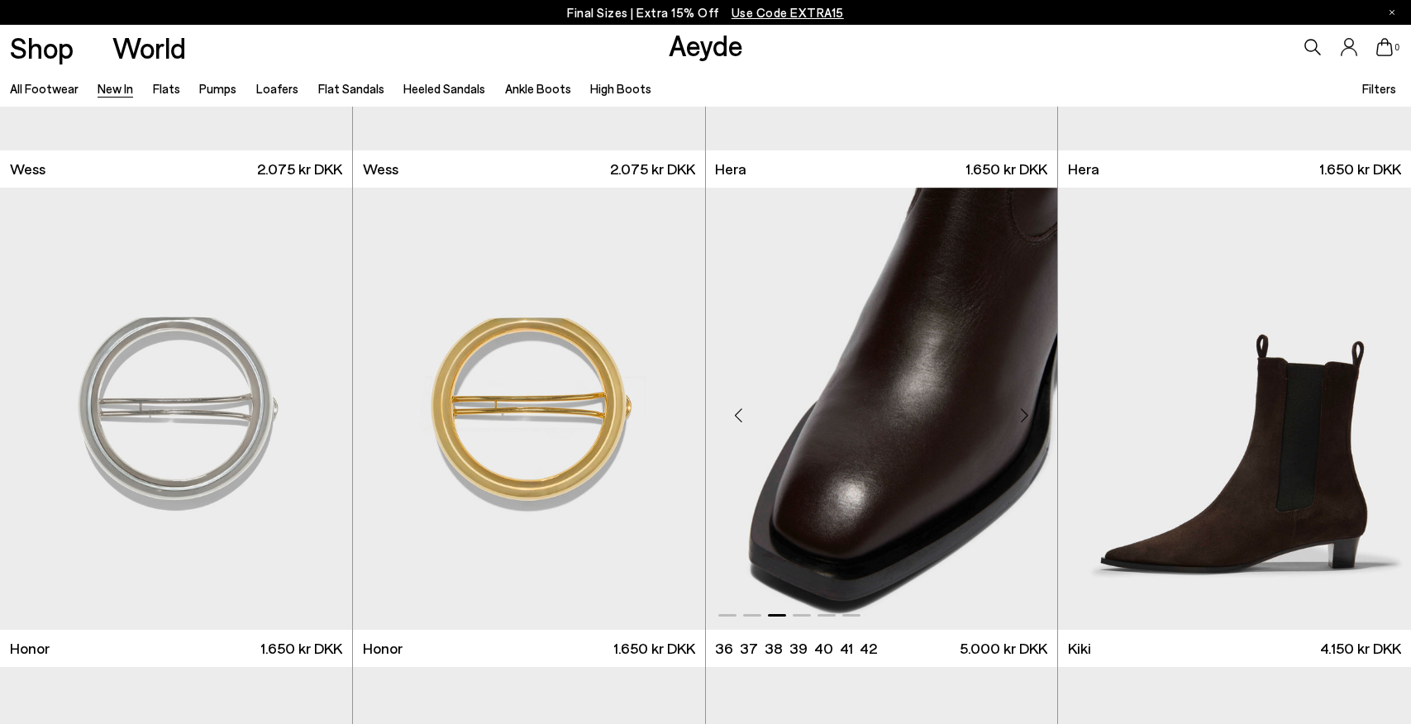
click at [1023, 408] on div "Next slide" at bounding box center [1024, 415] width 50 height 50
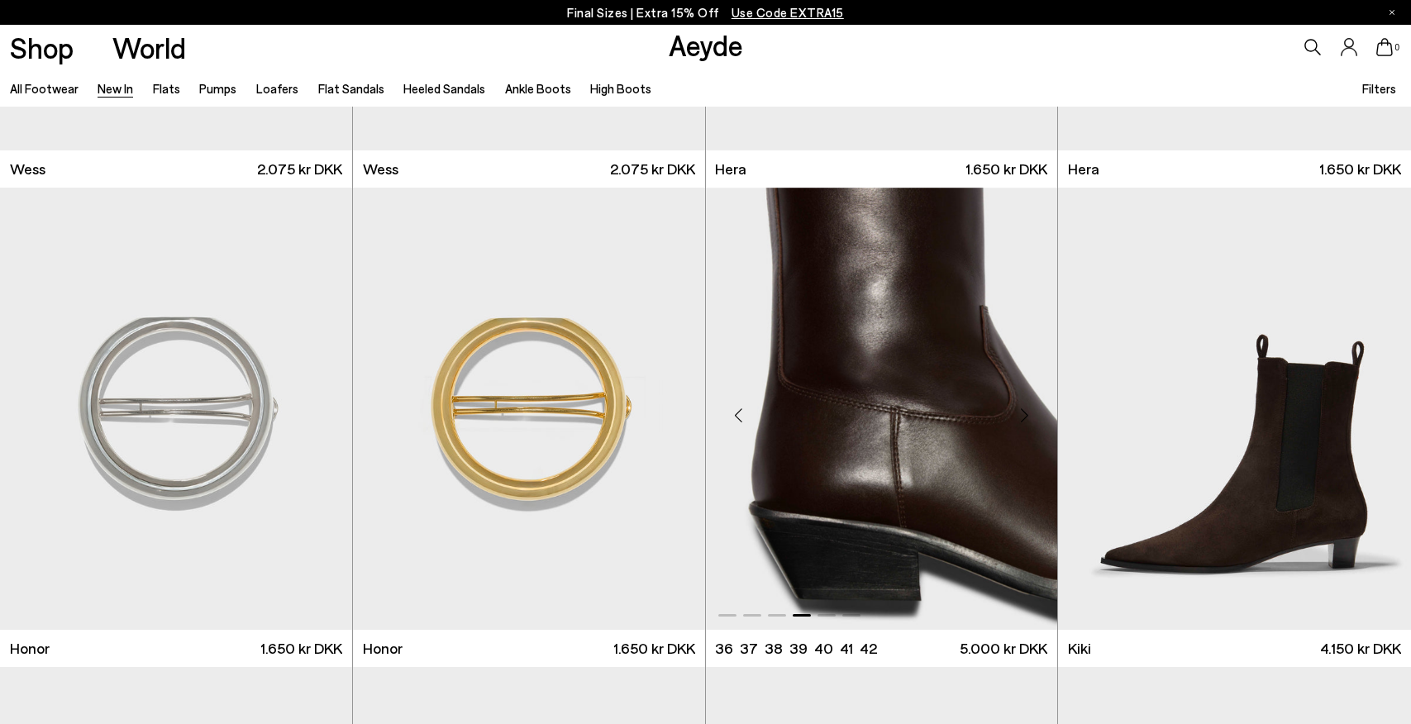
click at [1023, 408] on div "Next slide" at bounding box center [1024, 415] width 50 height 50
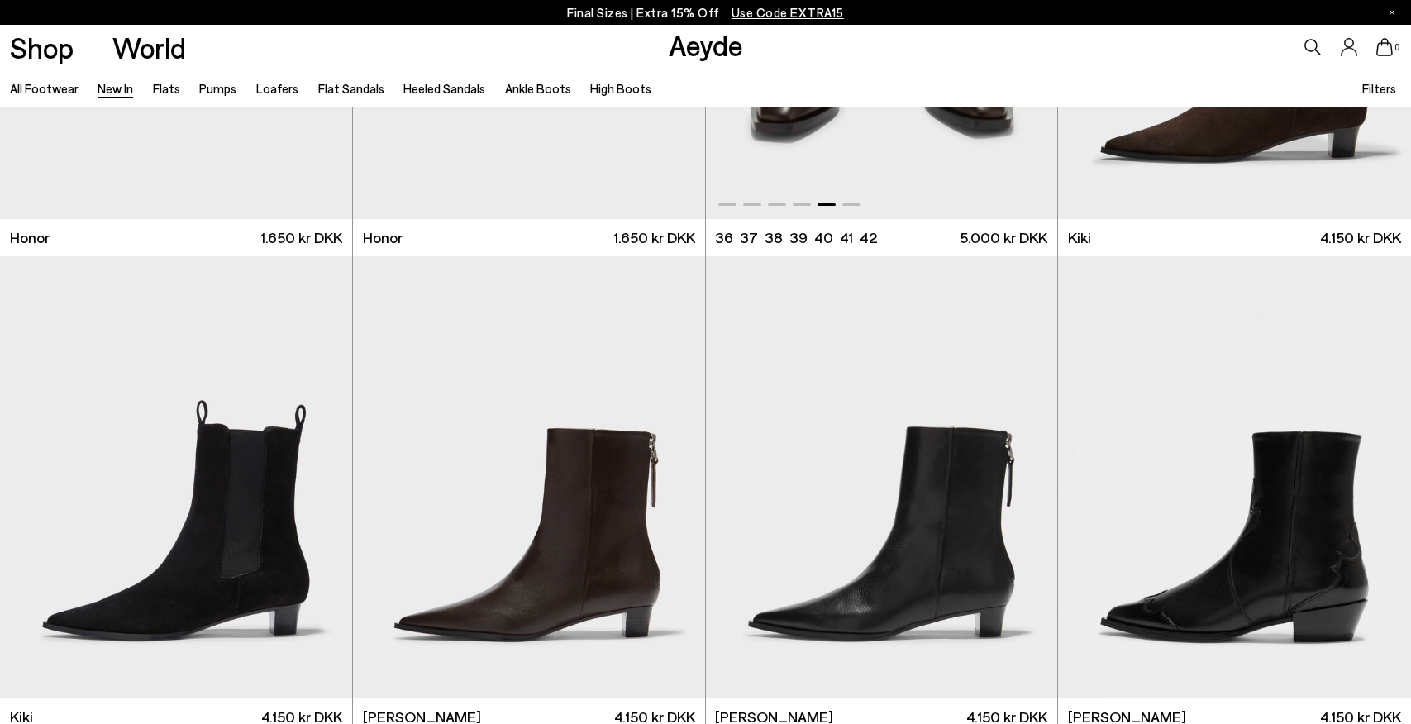
scroll to position [13847, 0]
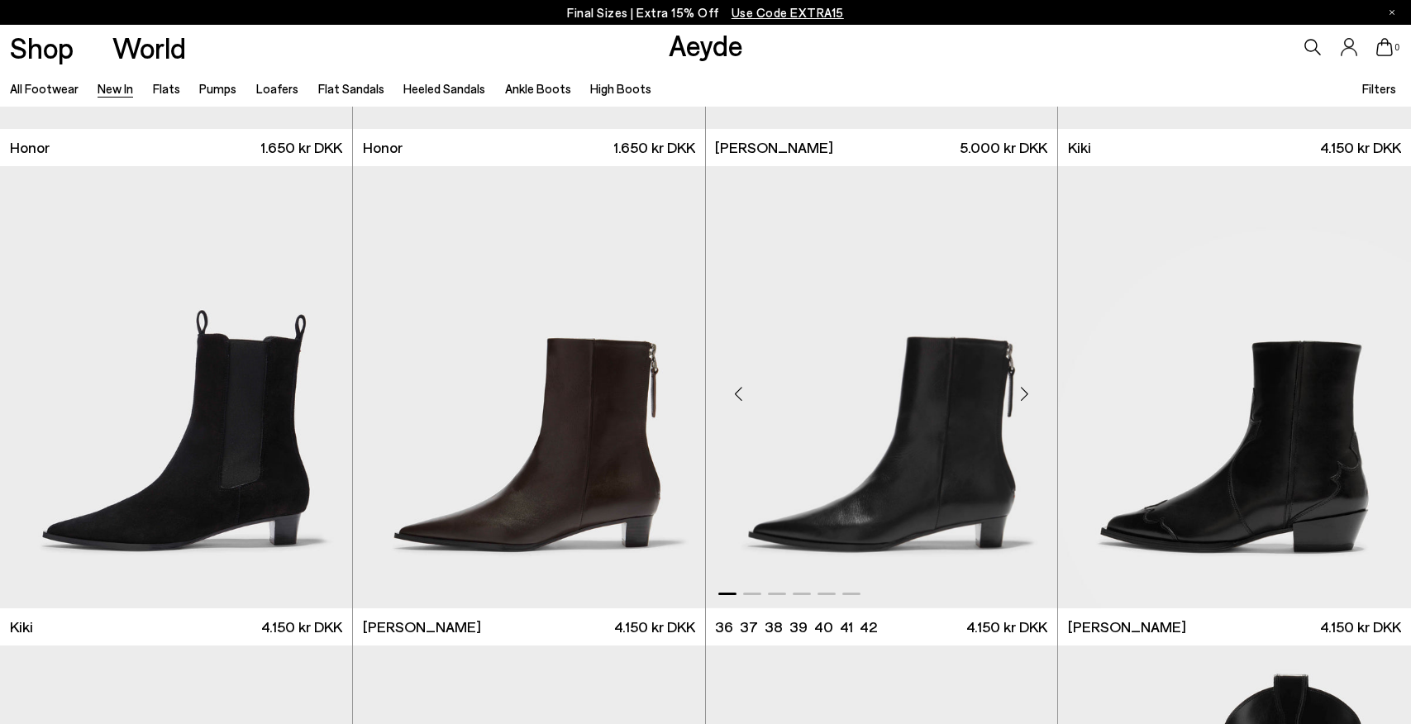
click at [1023, 390] on div "Next slide" at bounding box center [1024, 395] width 50 height 50
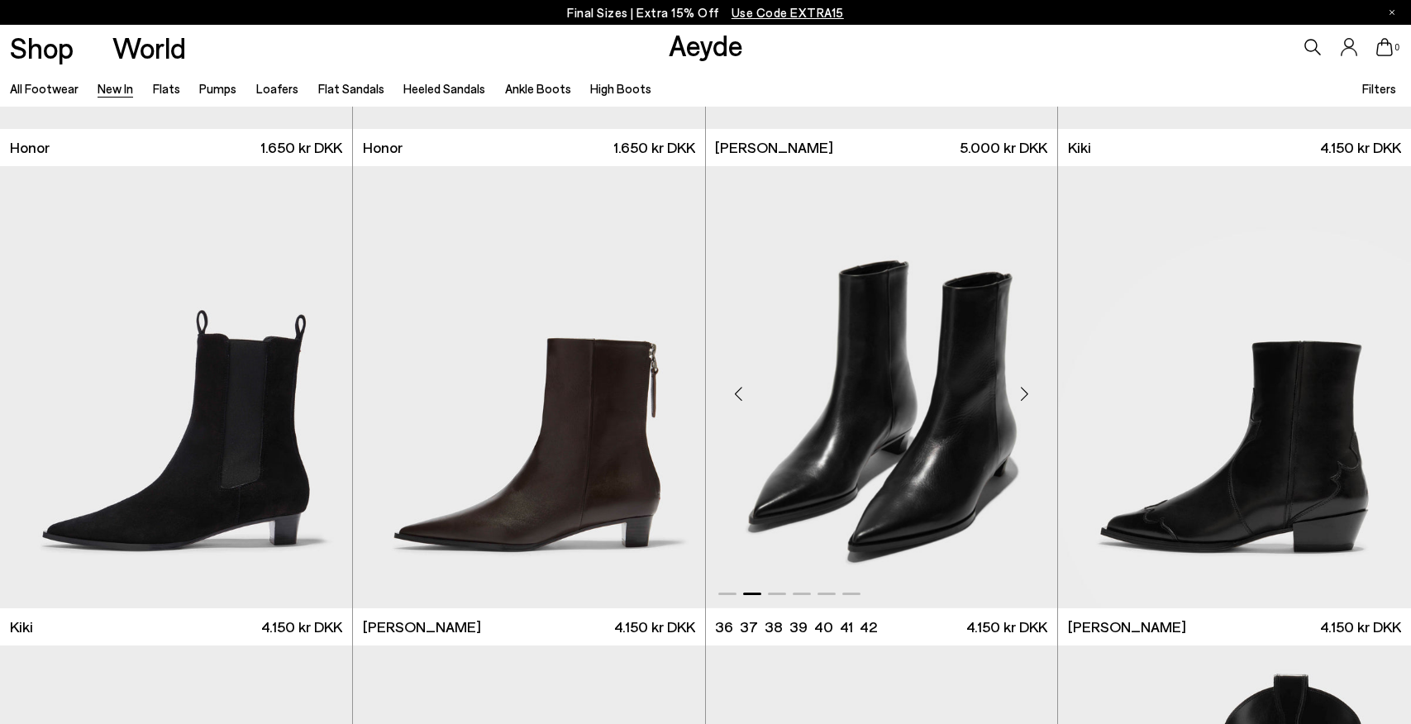
click at [1023, 390] on div "Next slide" at bounding box center [1024, 395] width 50 height 50
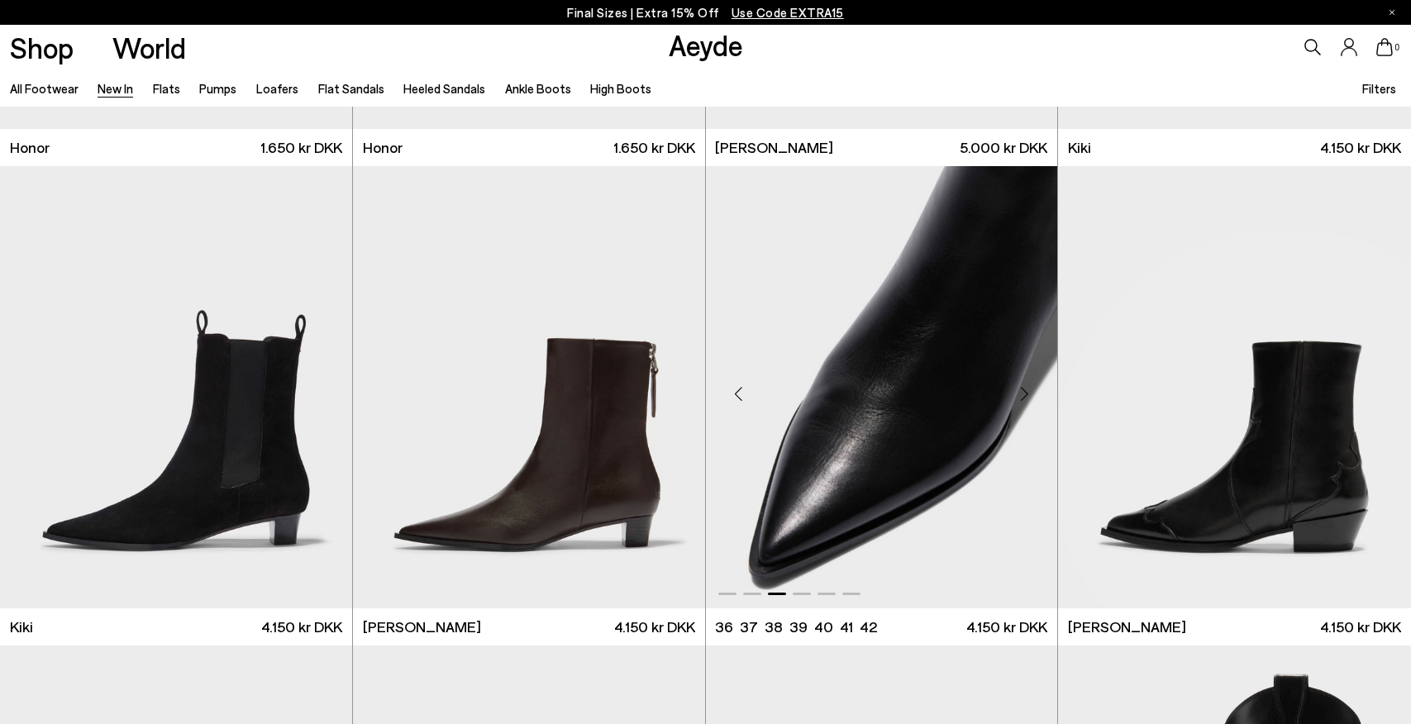
click at [1023, 390] on div "Next slide" at bounding box center [1024, 395] width 50 height 50
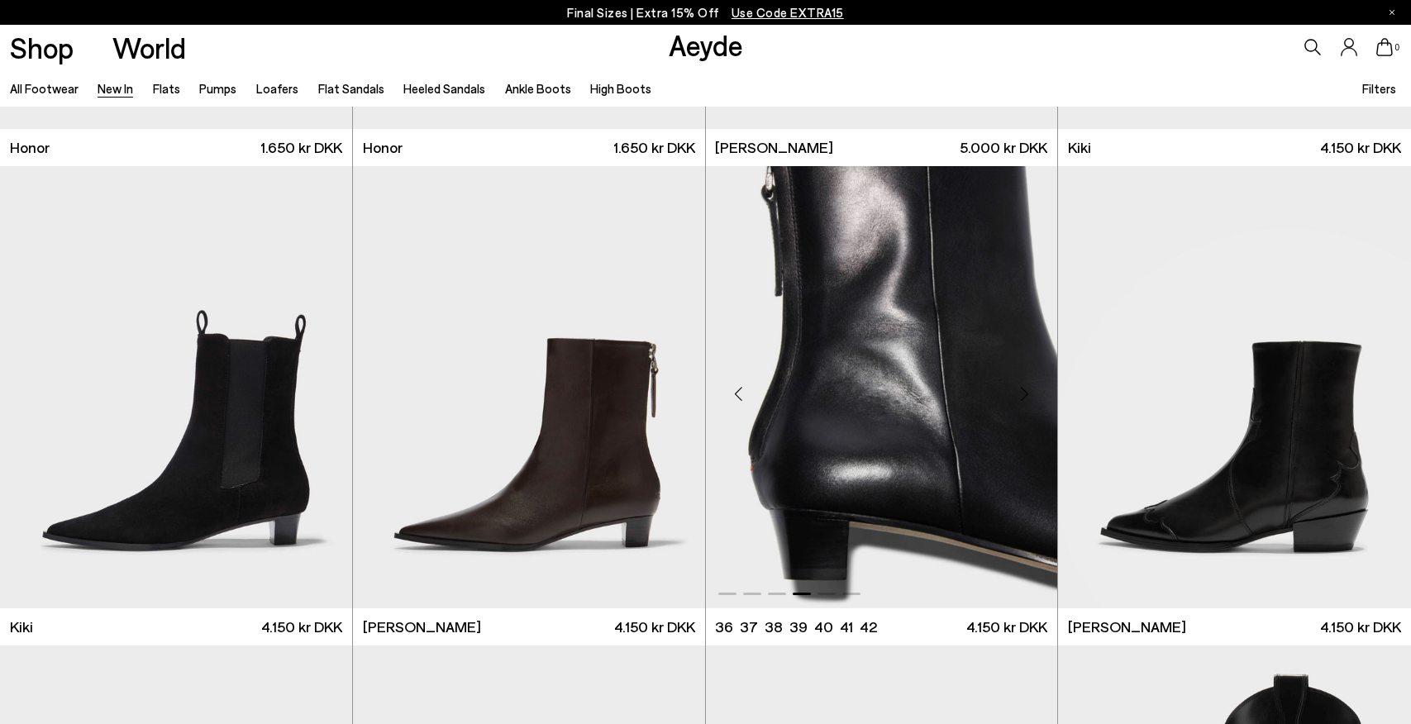
click at [1023, 390] on div "Next slide" at bounding box center [1024, 395] width 50 height 50
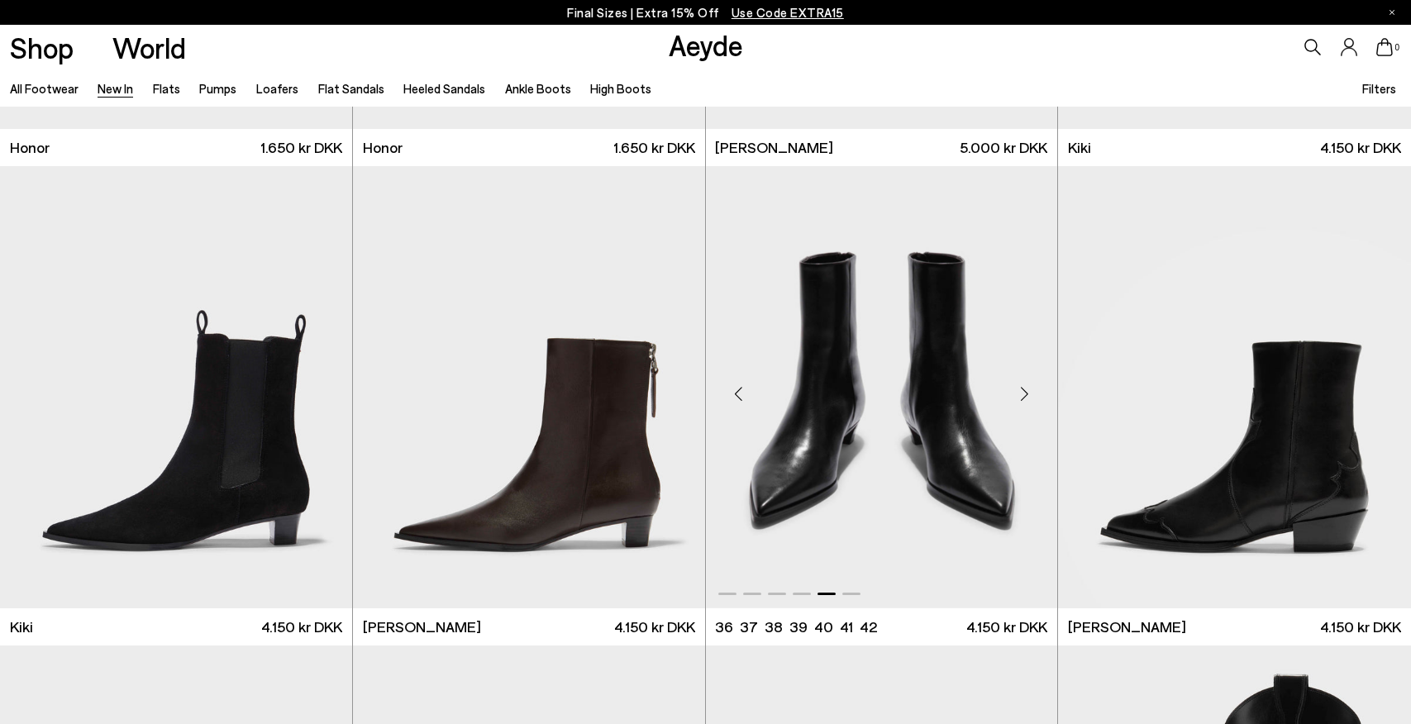
click at [1023, 390] on div "Next slide" at bounding box center [1024, 395] width 50 height 50
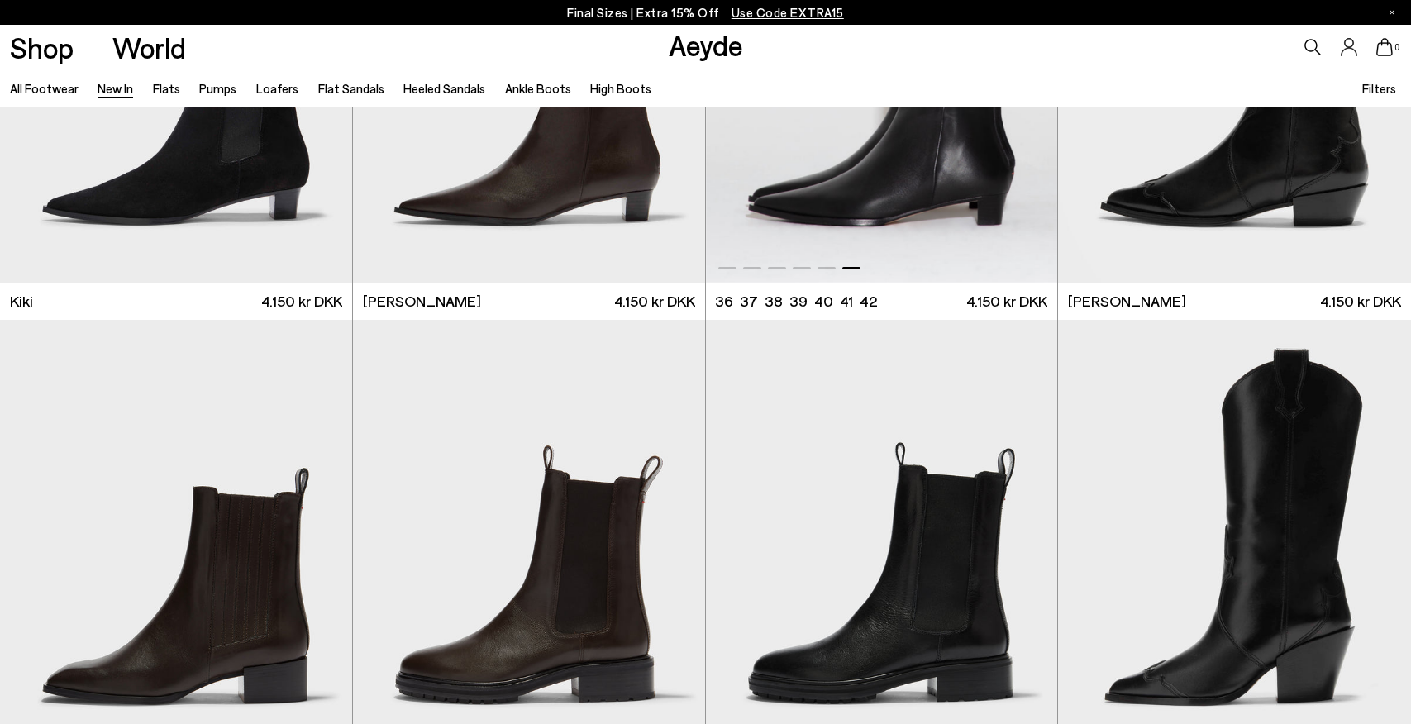
scroll to position [14258, 0]
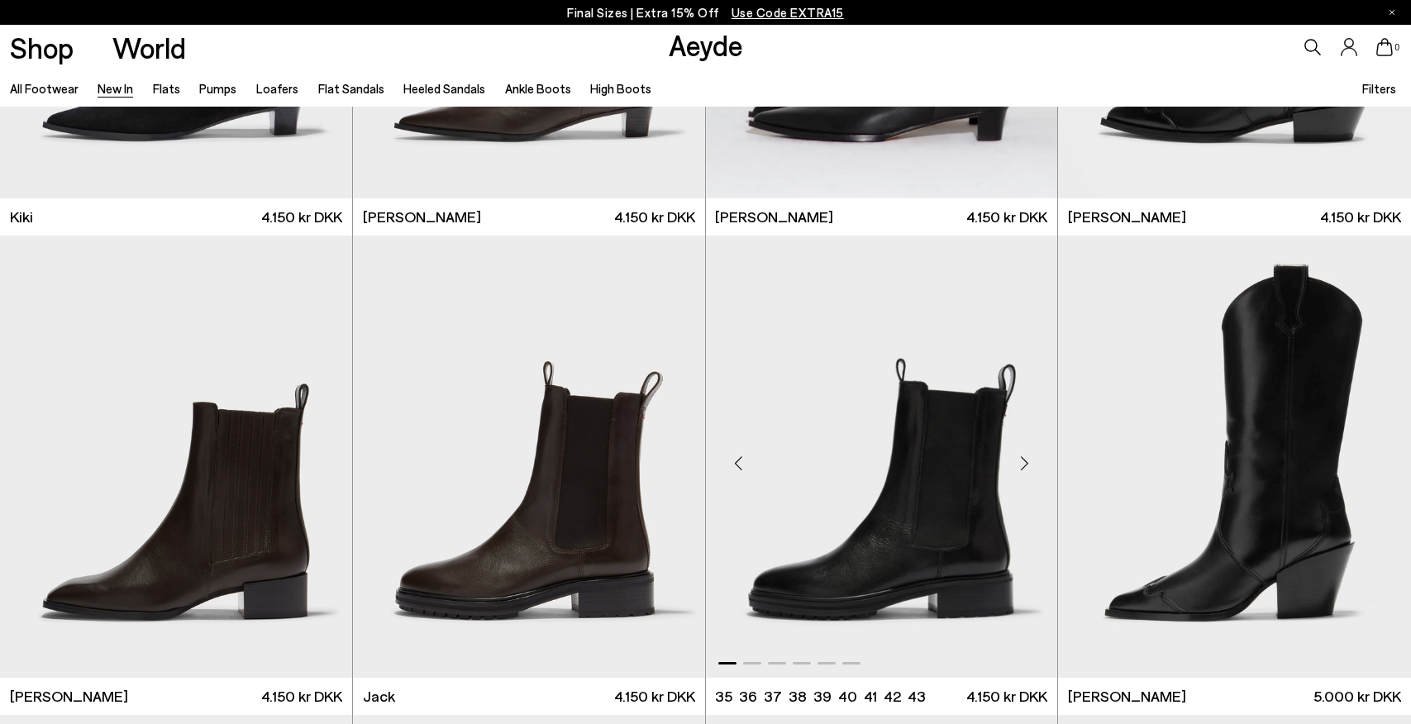
click at [1023, 451] on div "Next slide" at bounding box center [1024, 464] width 50 height 50
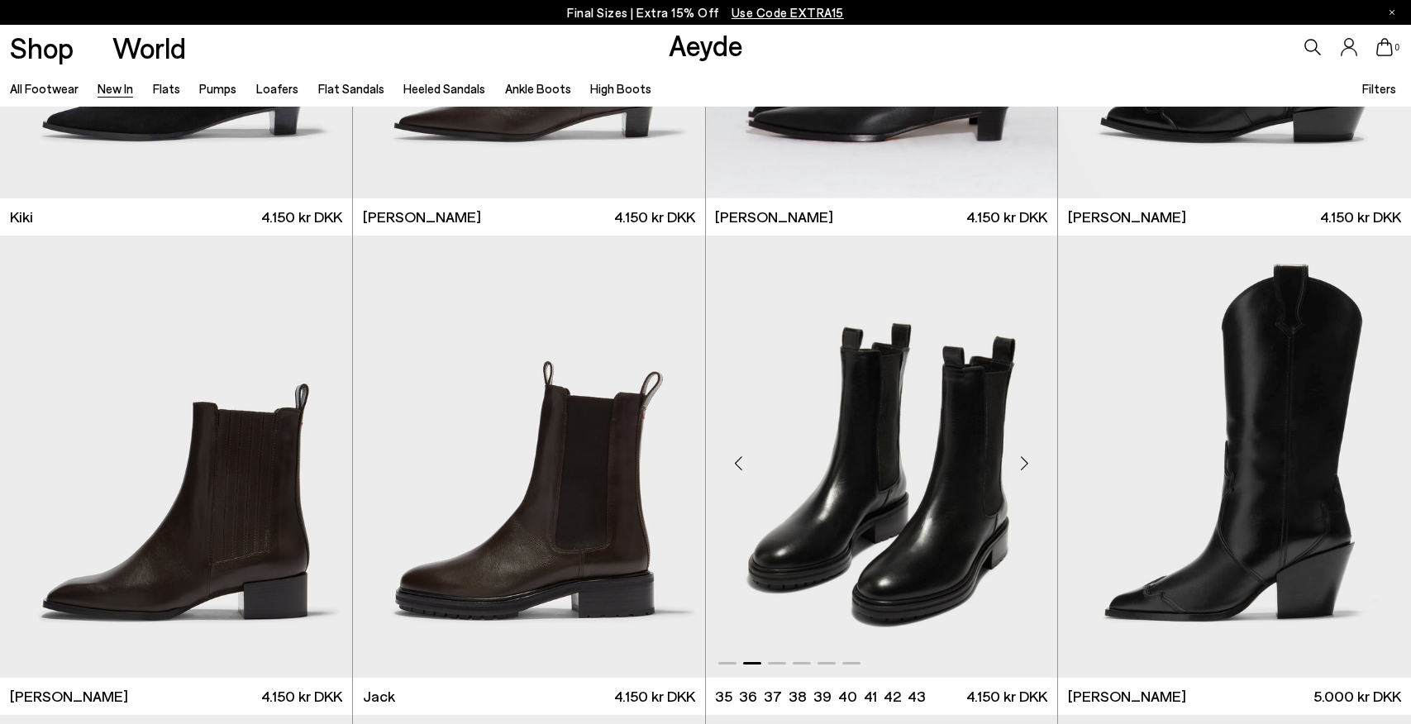
click at [1023, 451] on div "Next slide" at bounding box center [1024, 464] width 50 height 50
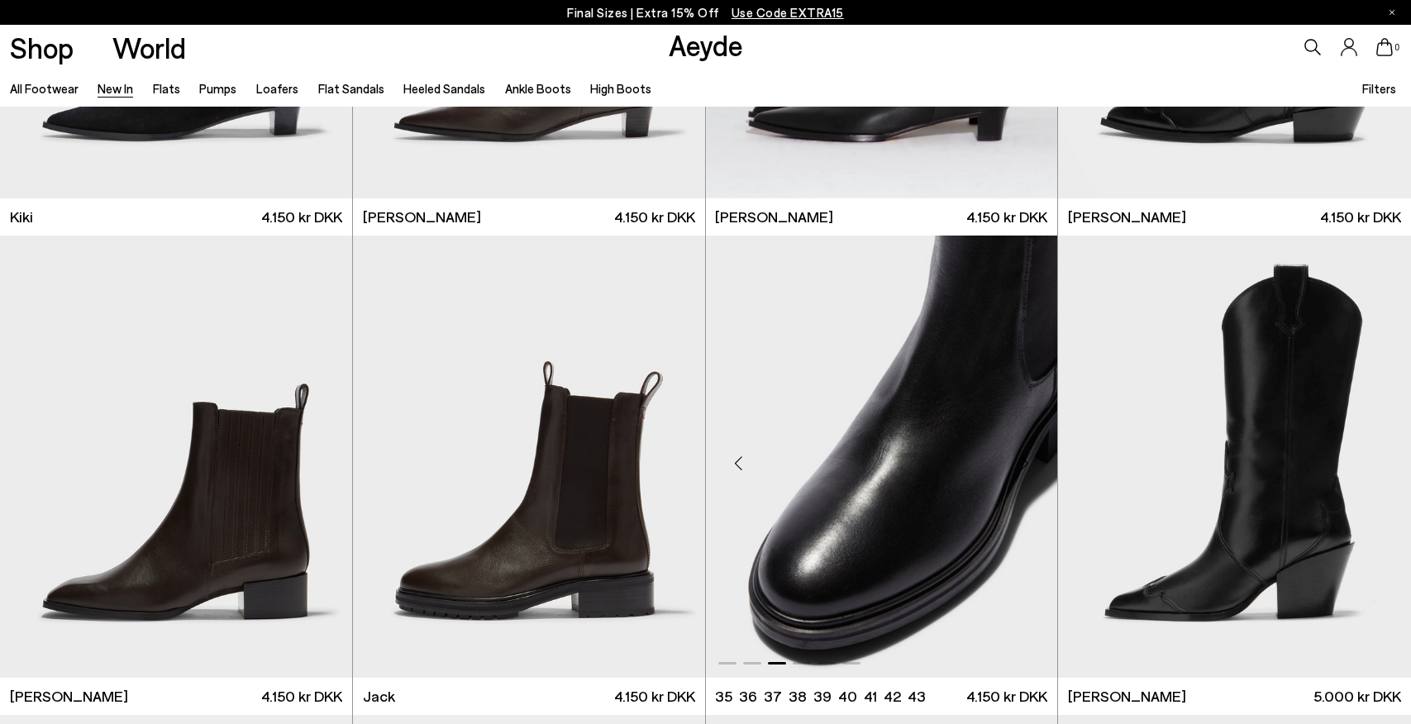
click at [1023, 451] on div "Next slide" at bounding box center [1024, 464] width 50 height 50
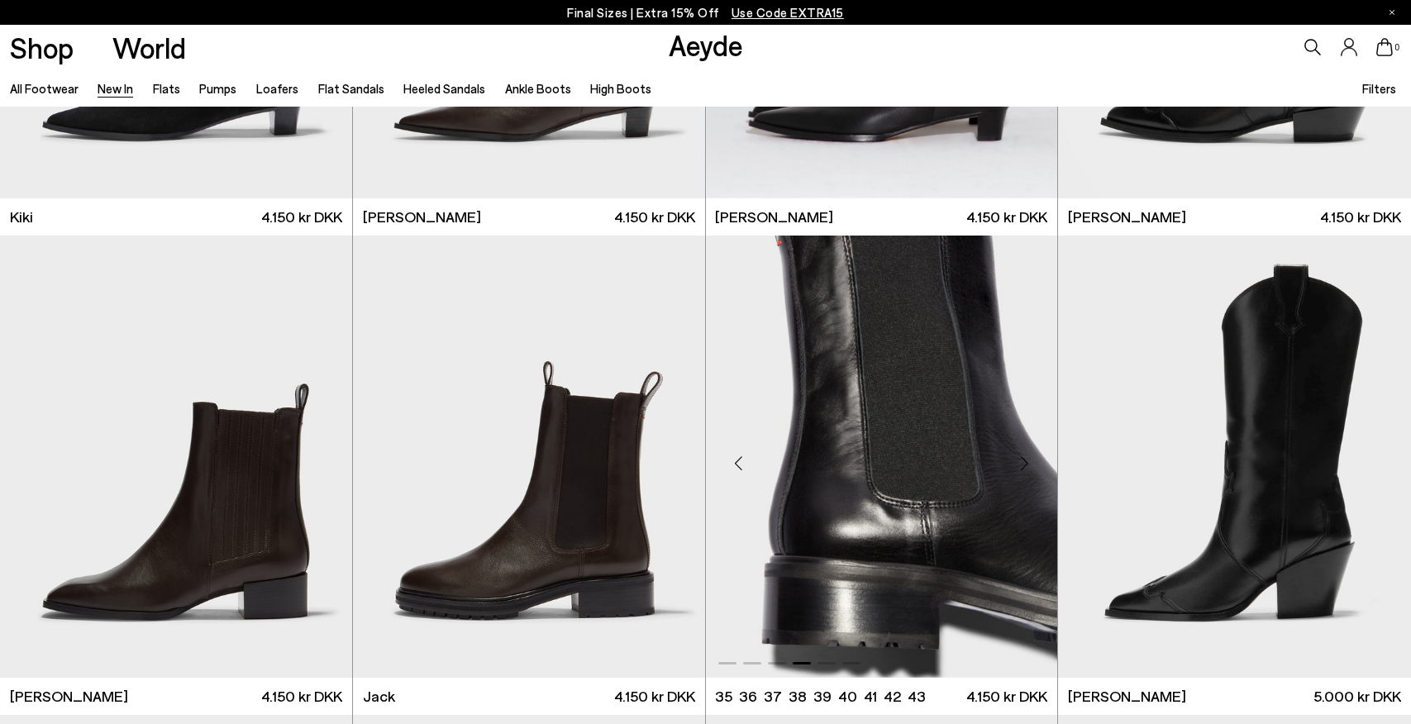
click at [1023, 451] on div "Next slide" at bounding box center [1024, 464] width 50 height 50
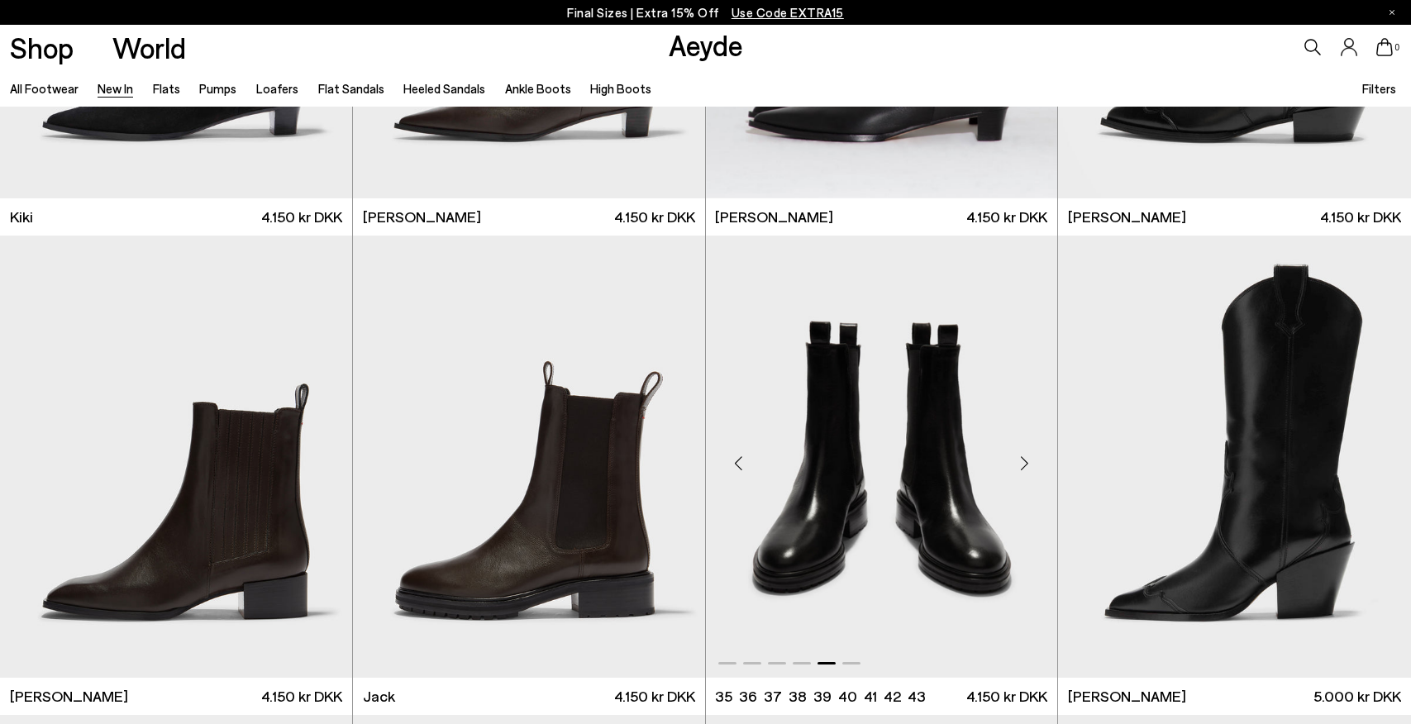
click at [1023, 451] on div "Next slide" at bounding box center [1024, 464] width 50 height 50
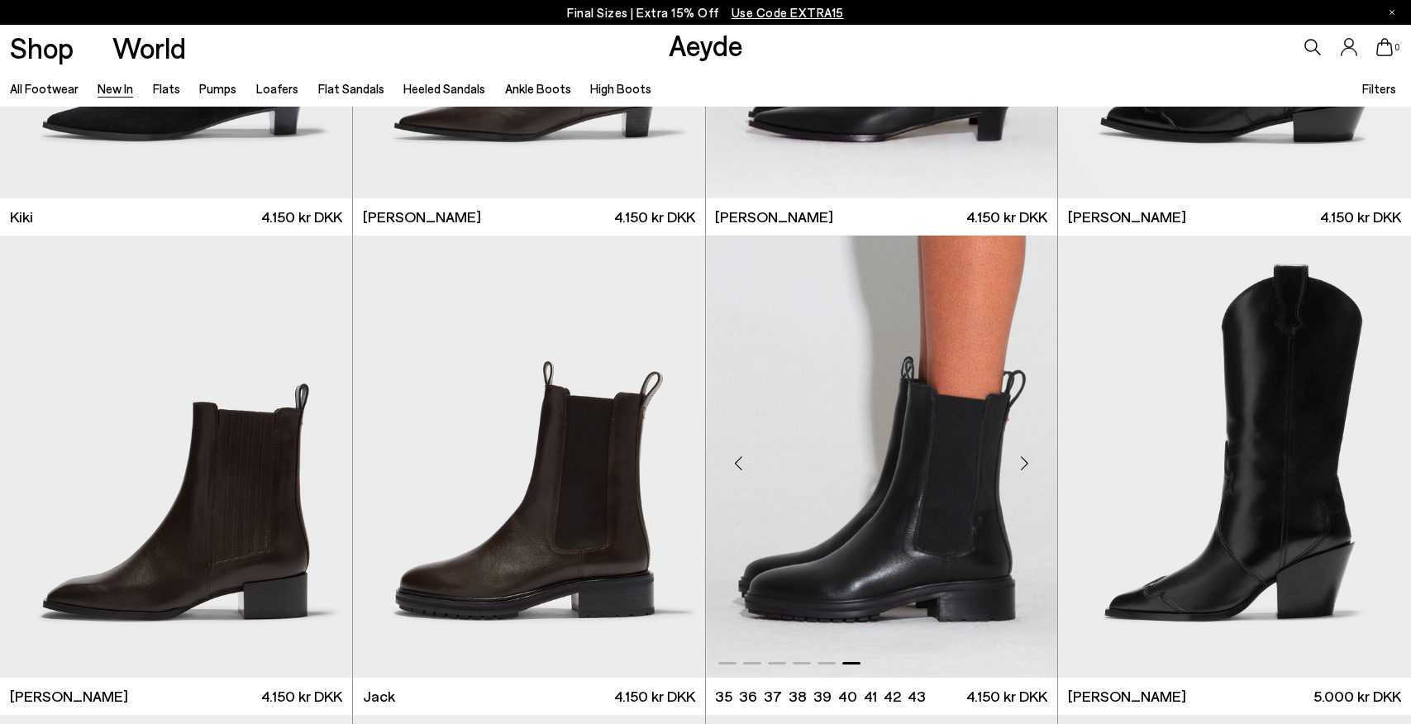
click at [1023, 451] on div "Next slide" at bounding box center [1024, 464] width 50 height 50
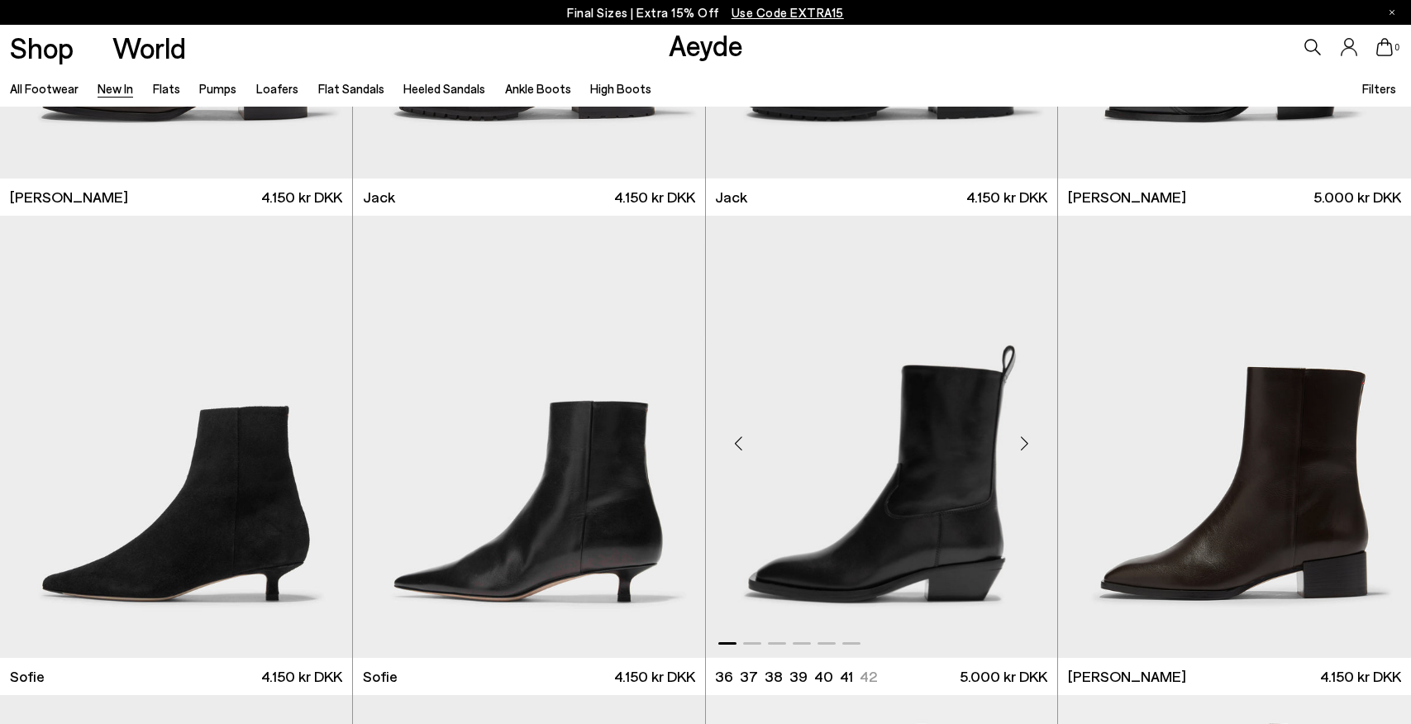
scroll to position [14820, 0]
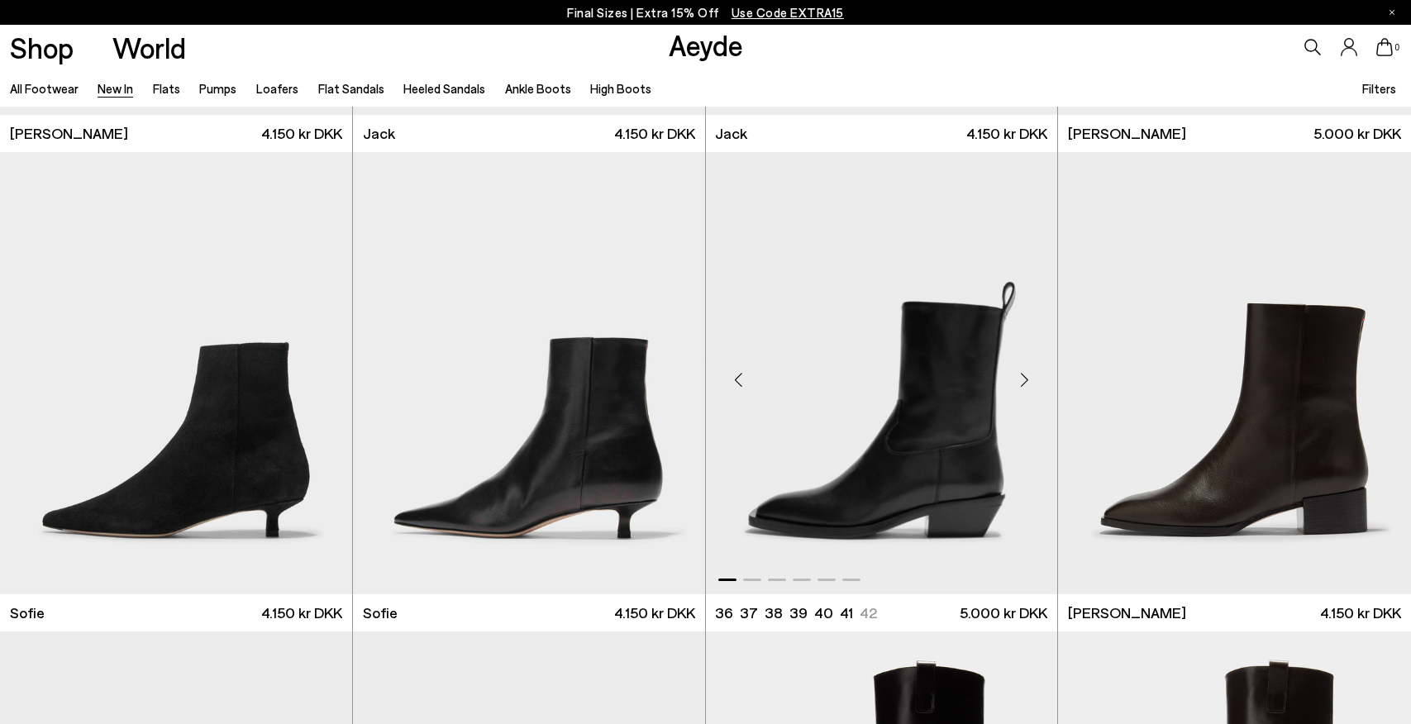
click at [1023, 374] on div "Next slide" at bounding box center [1024, 380] width 50 height 50
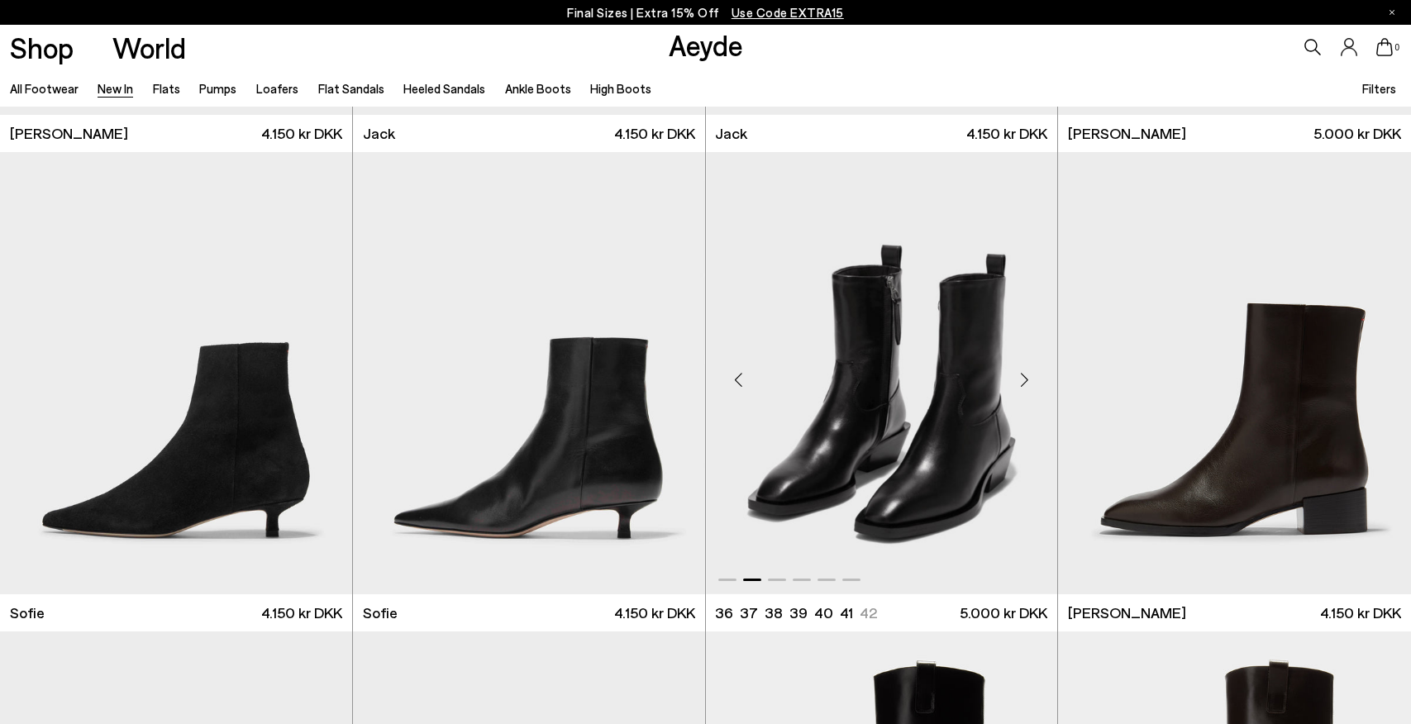
click at [1023, 374] on div "Next slide" at bounding box center [1024, 380] width 50 height 50
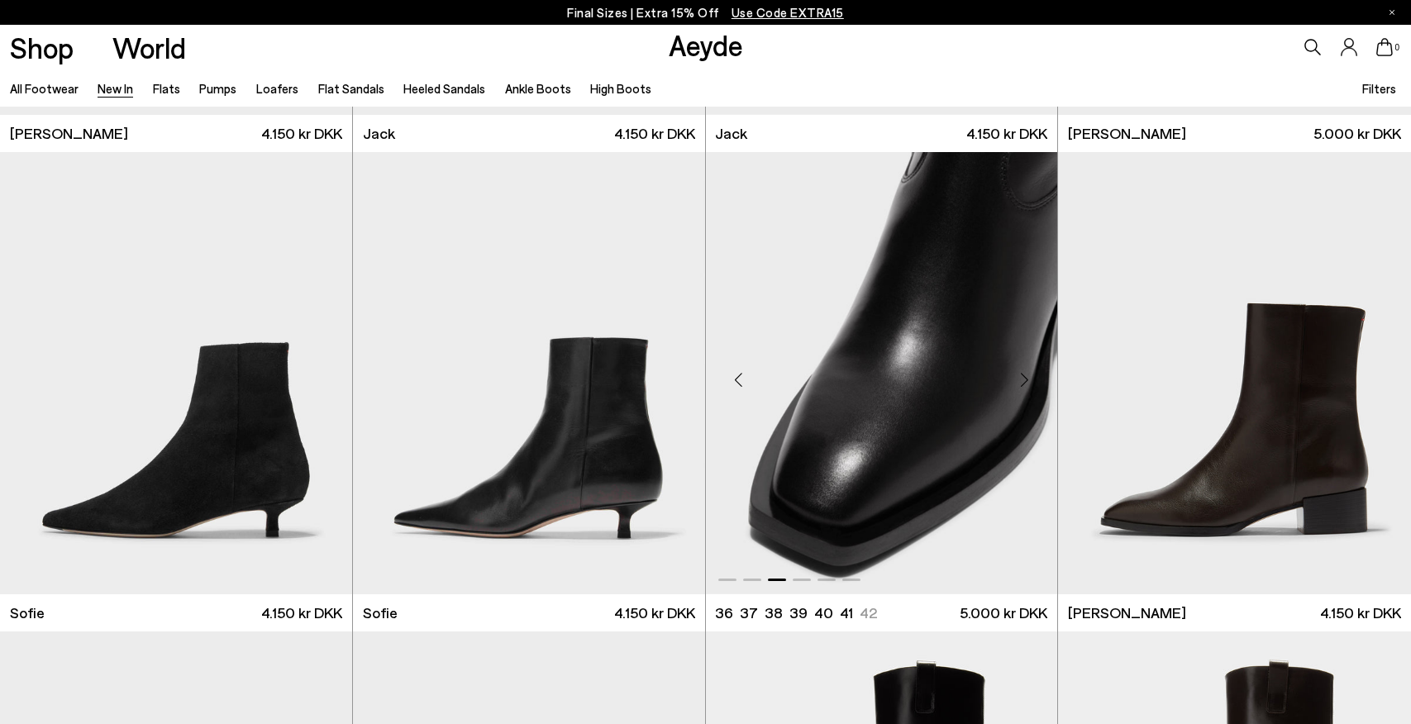
click at [1023, 374] on div "Next slide" at bounding box center [1024, 380] width 50 height 50
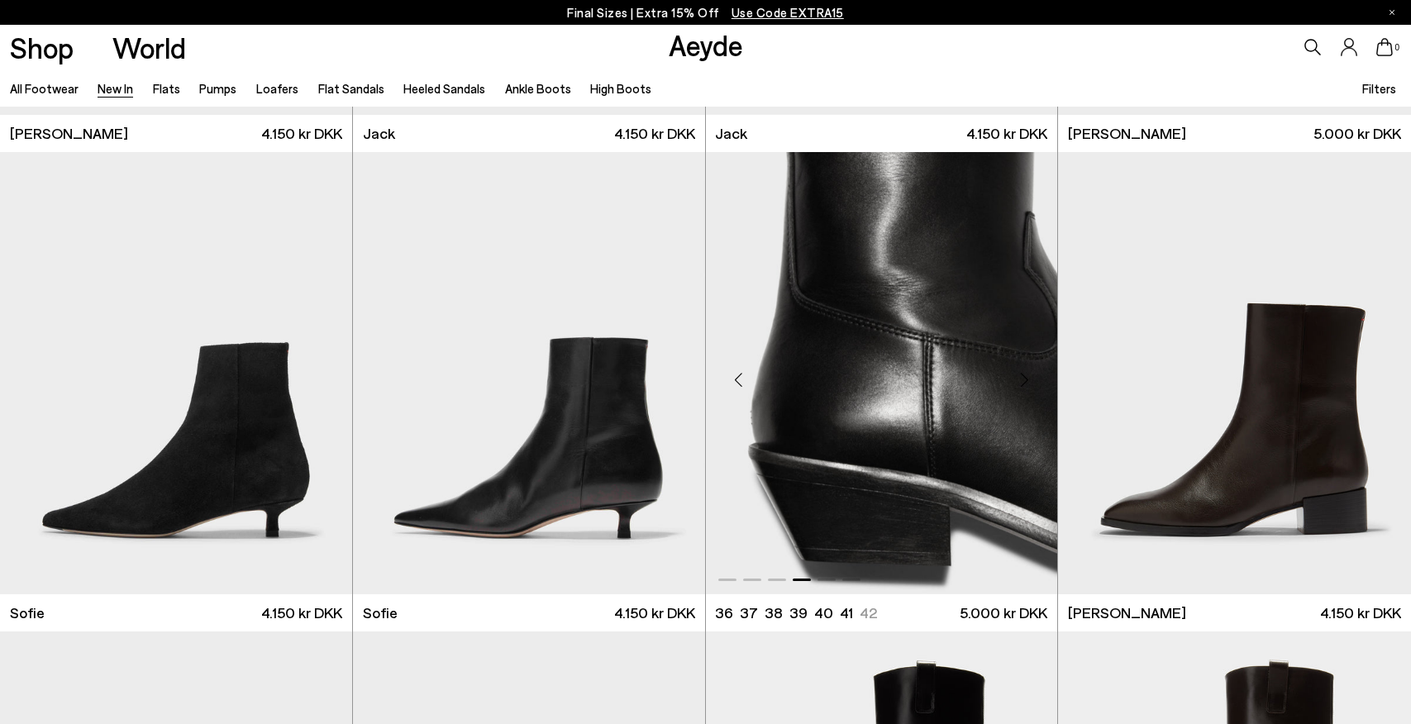
click at [1023, 374] on div "Next slide" at bounding box center [1024, 380] width 50 height 50
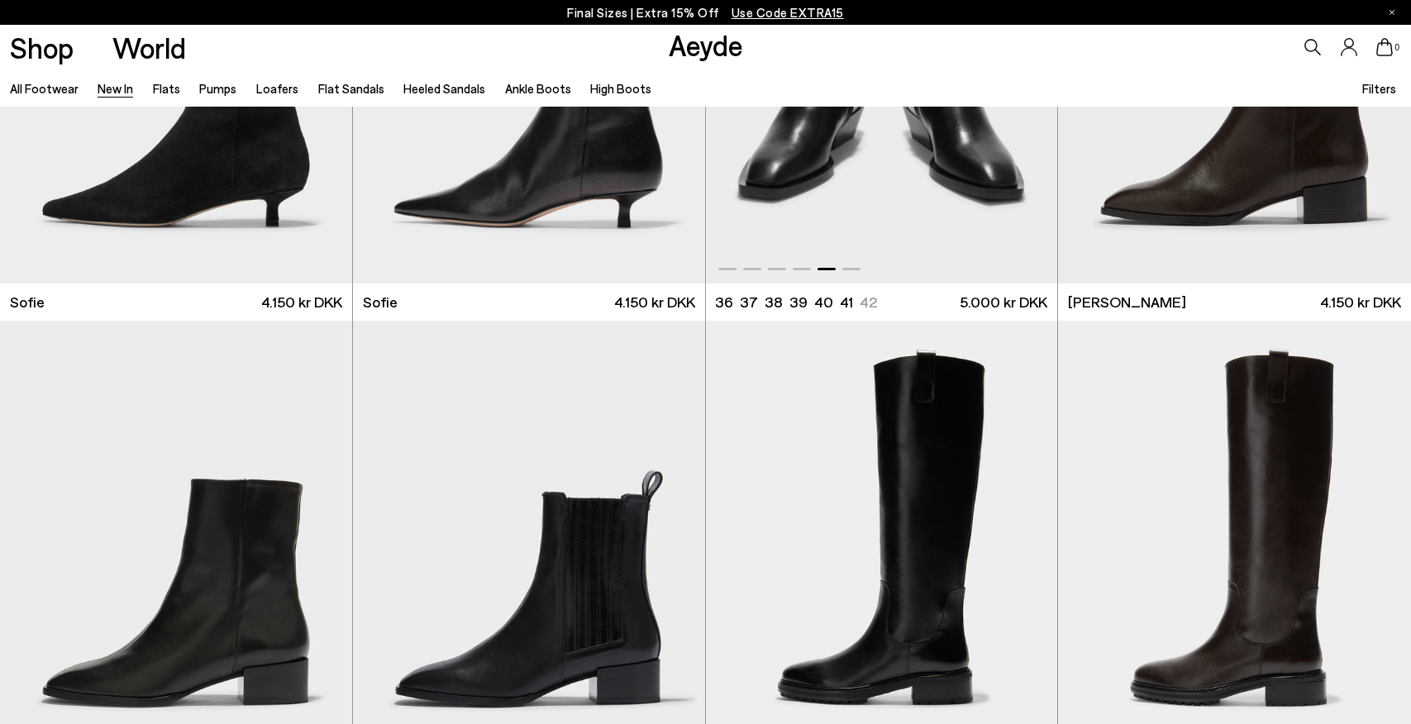
scroll to position [15282, 0]
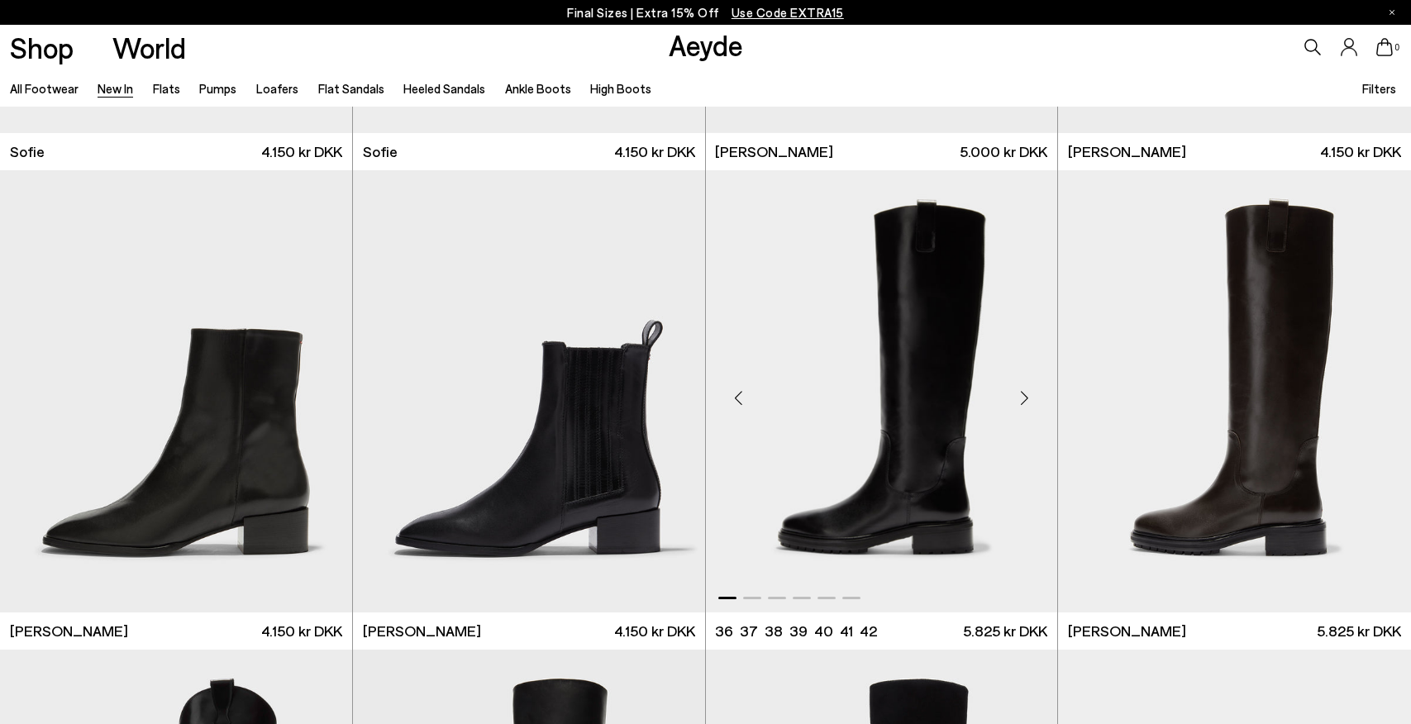
click at [1021, 396] on div "Next slide" at bounding box center [1024, 399] width 50 height 50
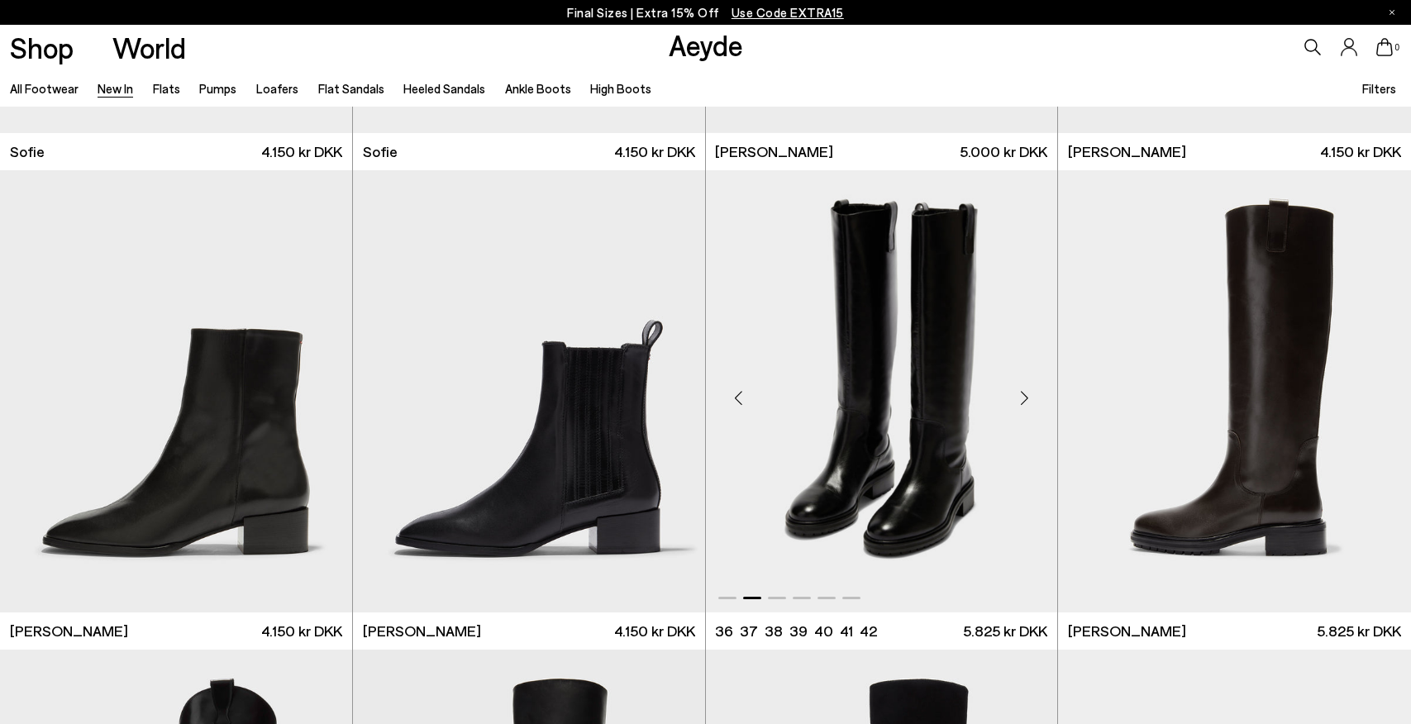
click at [1021, 396] on div "Next slide" at bounding box center [1024, 399] width 50 height 50
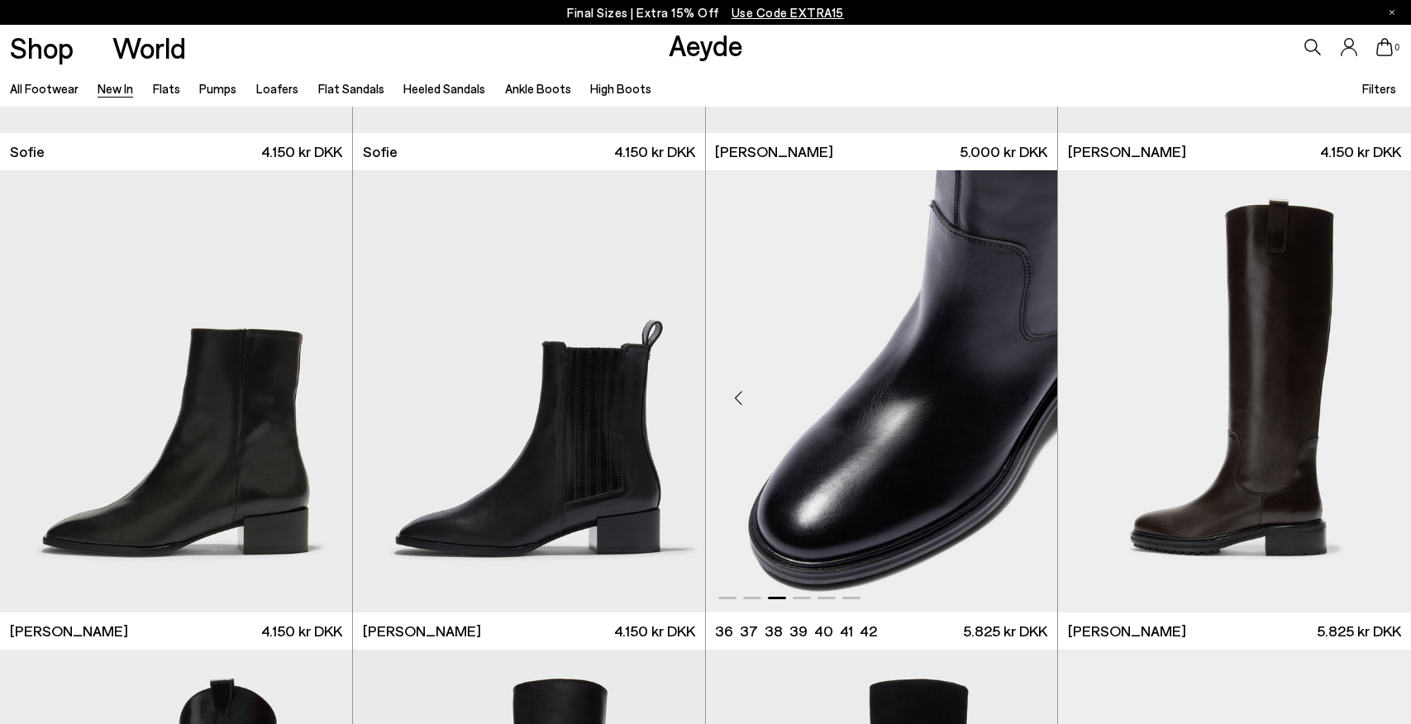
click at [1021, 396] on div "Next slide" at bounding box center [1024, 399] width 50 height 50
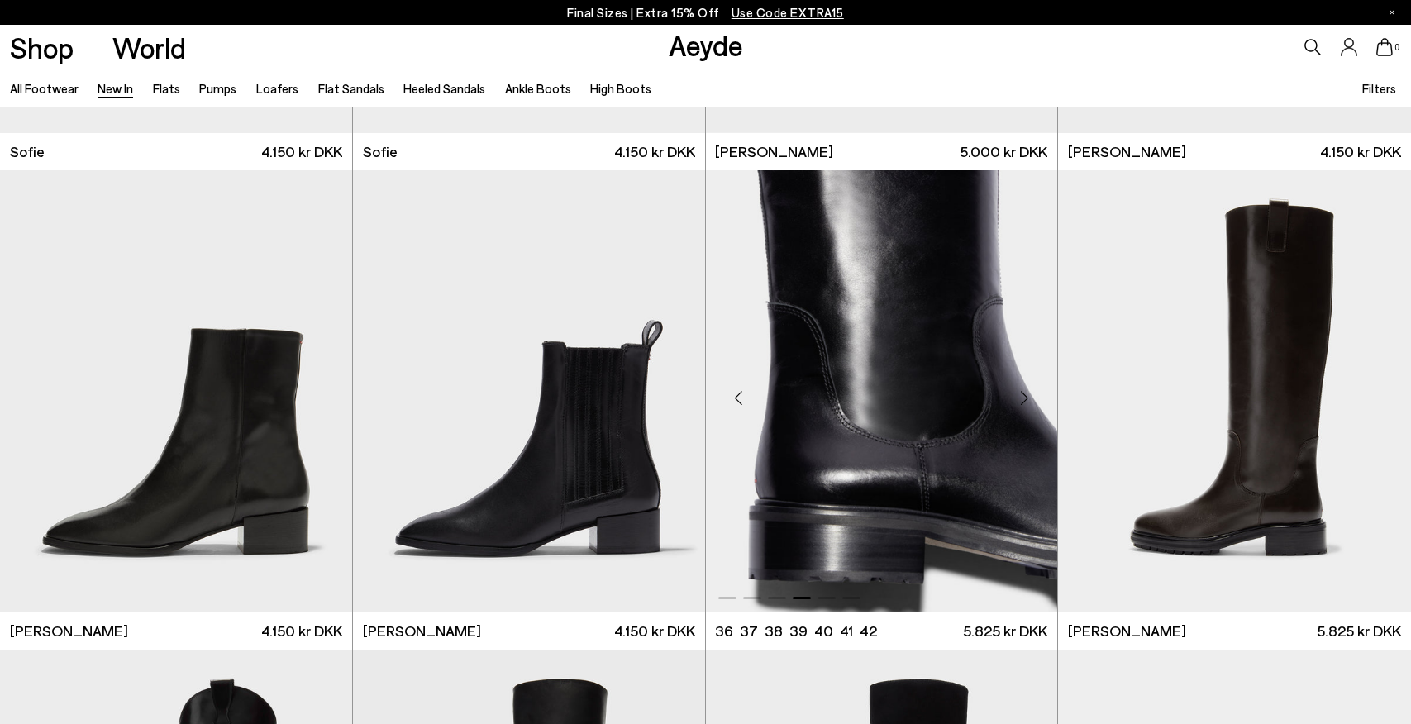
click at [1021, 396] on div "Next slide" at bounding box center [1024, 399] width 50 height 50
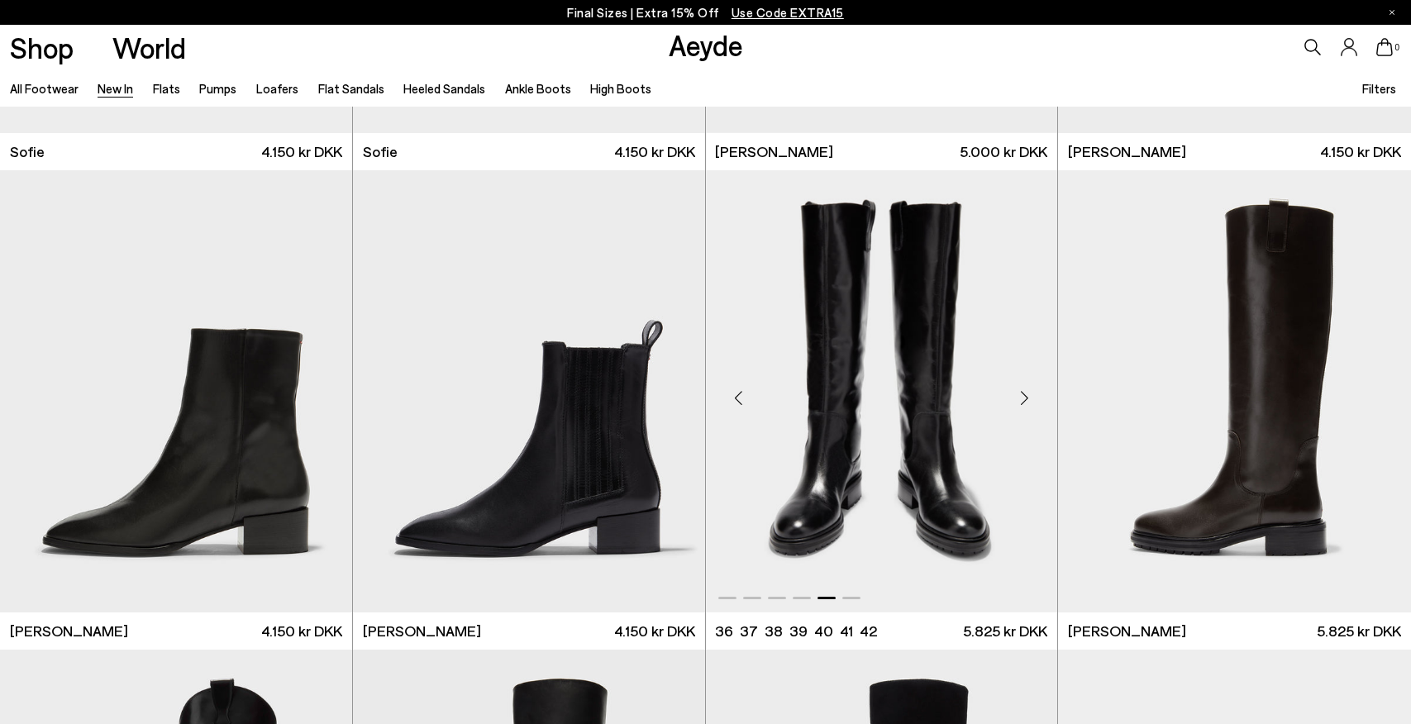
click at [1021, 396] on div "Next slide" at bounding box center [1024, 399] width 50 height 50
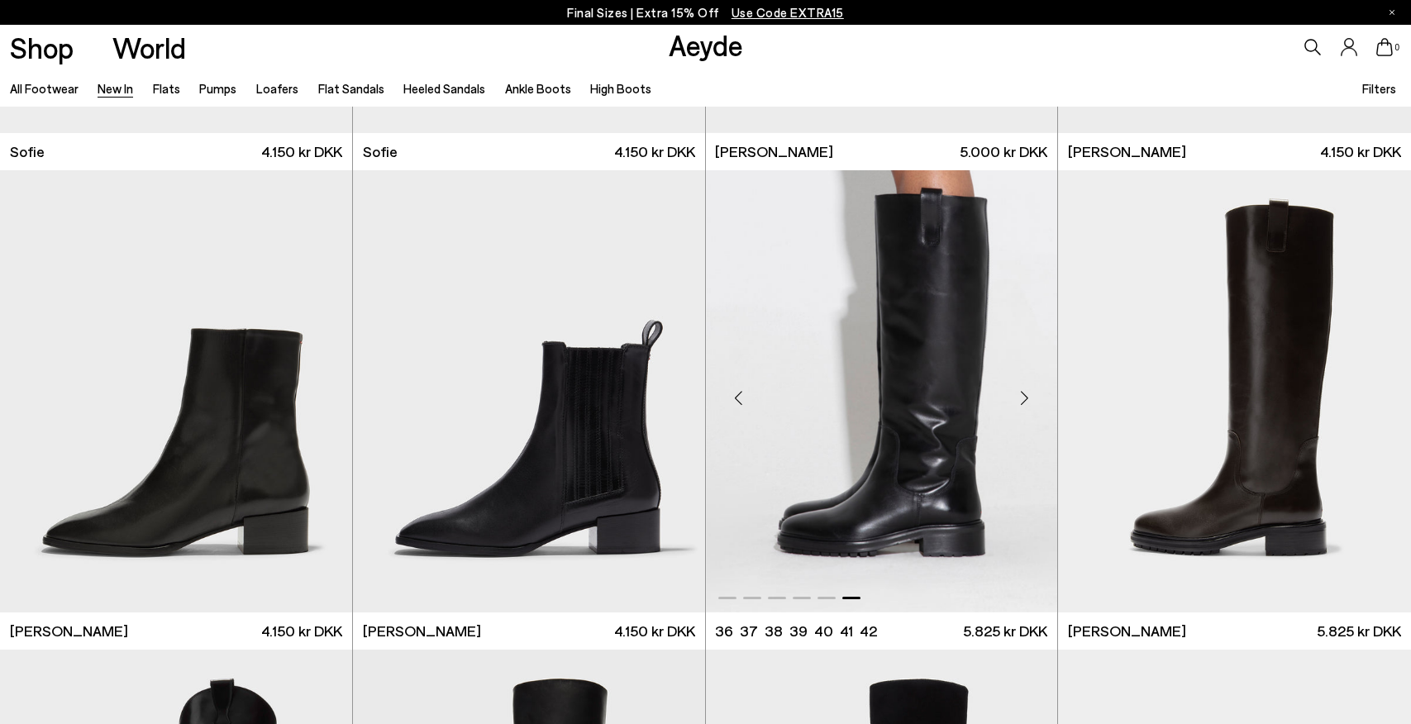
click at [1021, 396] on div "Next slide" at bounding box center [1024, 399] width 50 height 50
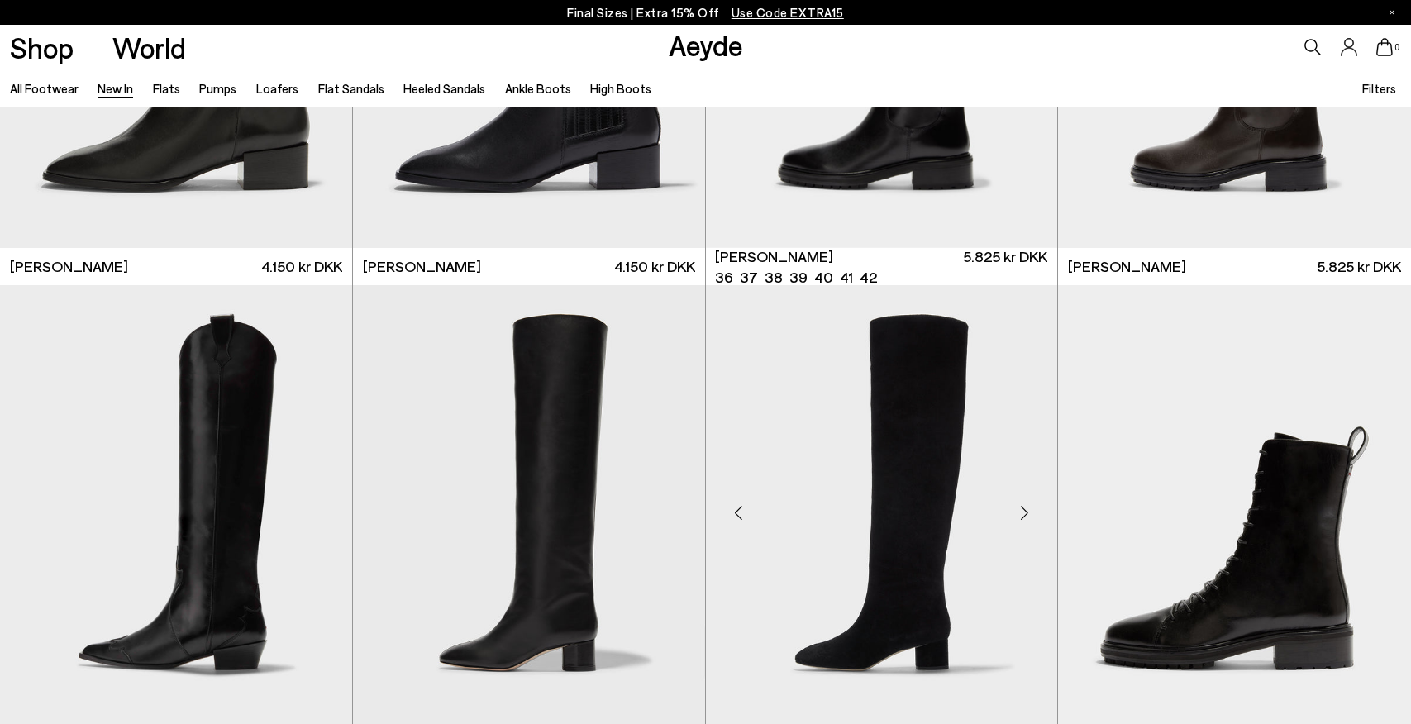
scroll to position [15648, 0]
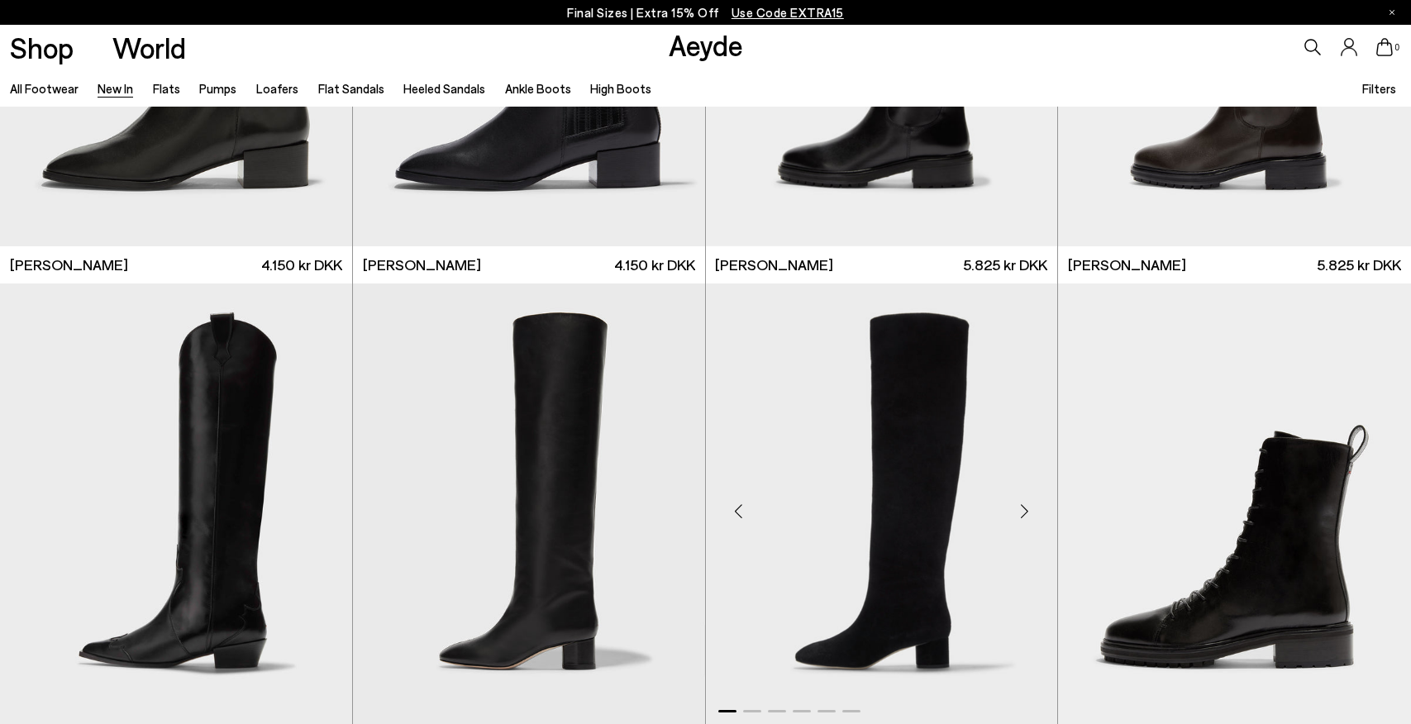
click at [1021, 508] on div "Next slide" at bounding box center [1024, 512] width 50 height 50
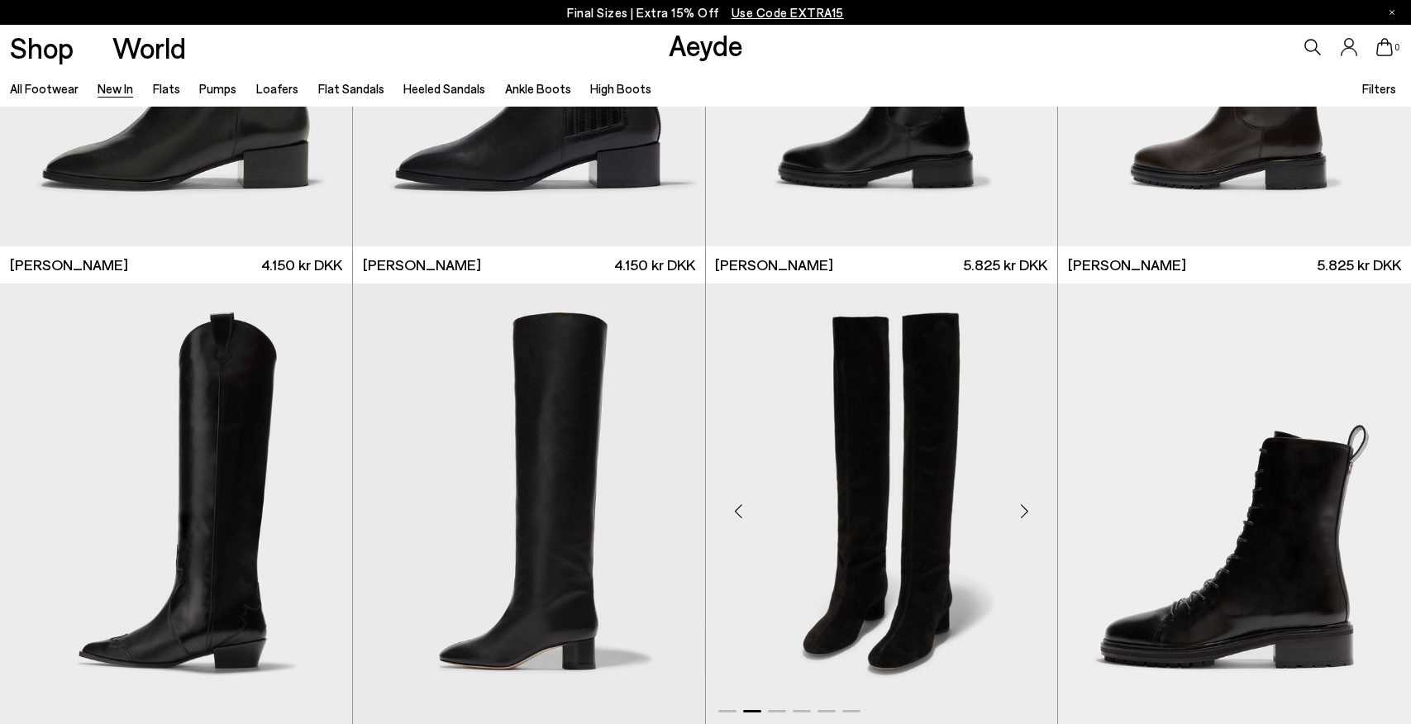
click at [1021, 508] on div "Next slide" at bounding box center [1024, 512] width 50 height 50
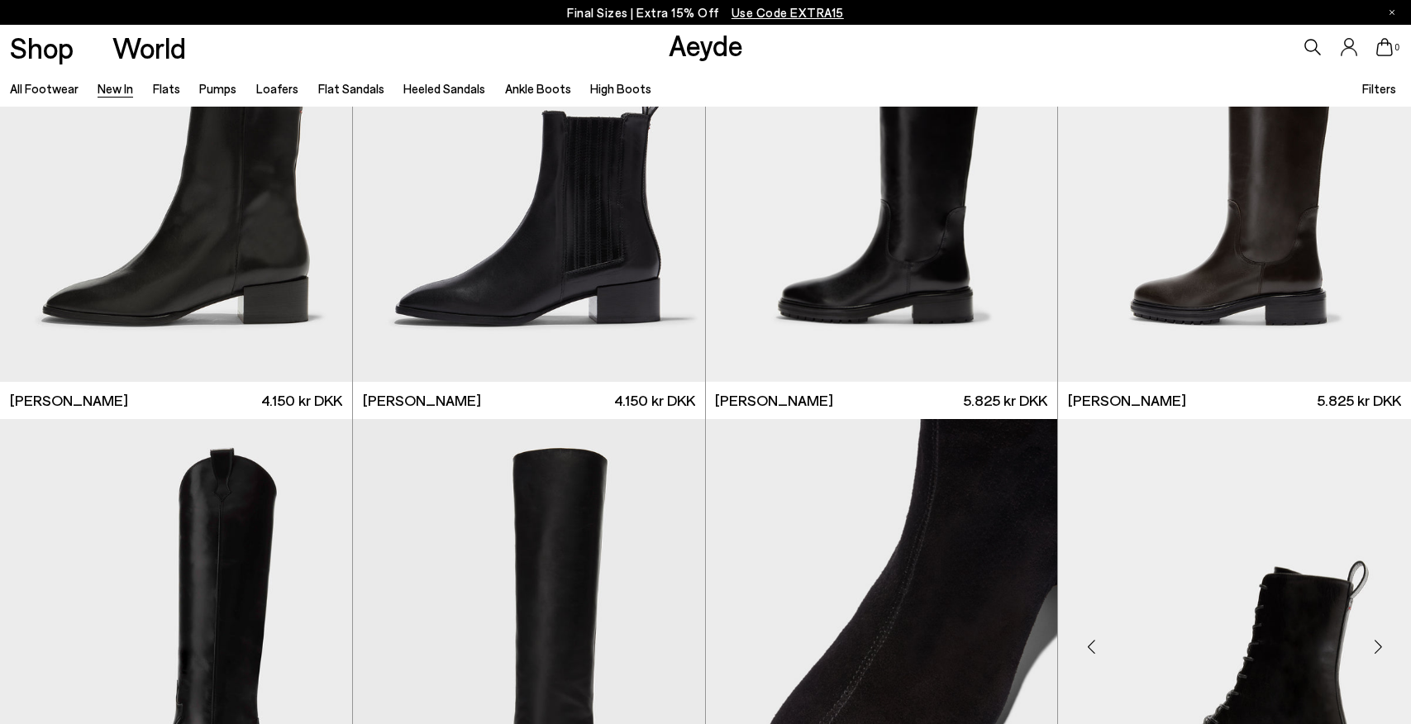
scroll to position [15426, 0]
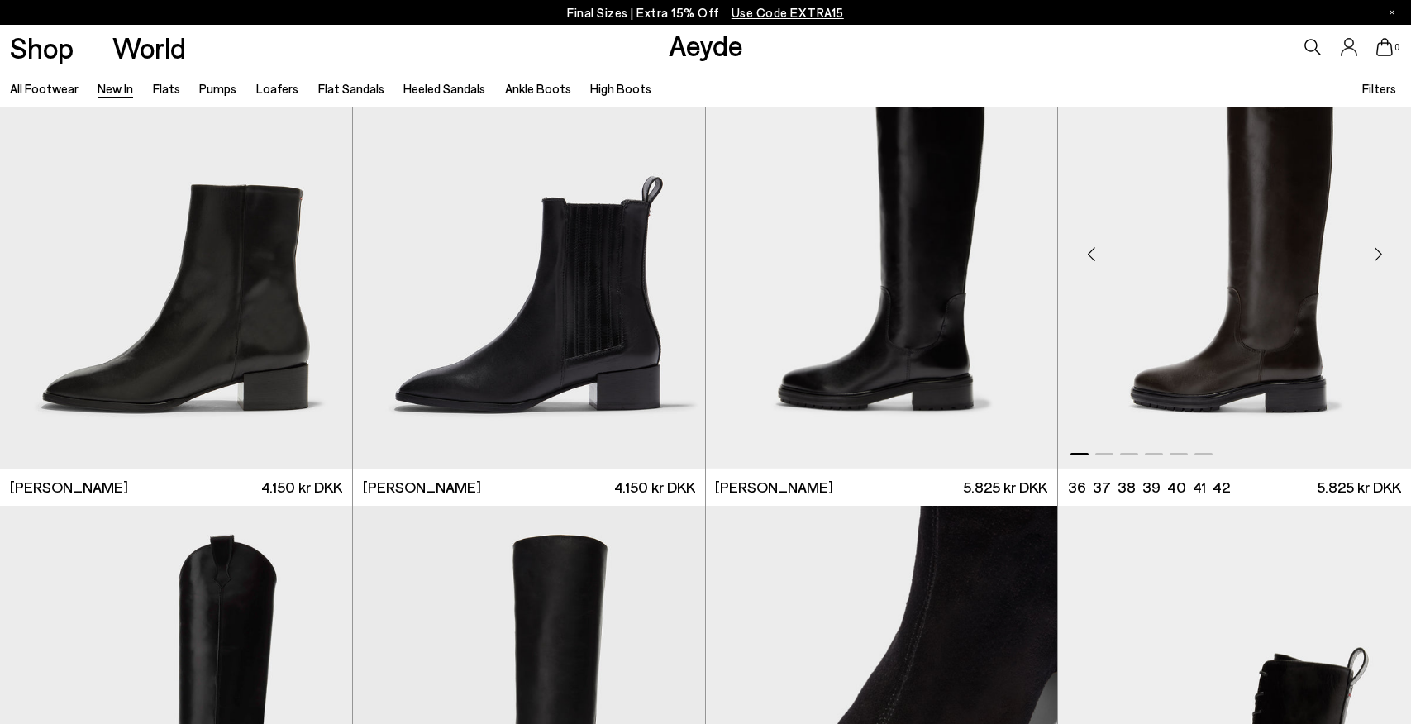
click at [1381, 248] on div "Next slide" at bounding box center [1378, 255] width 50 height 50
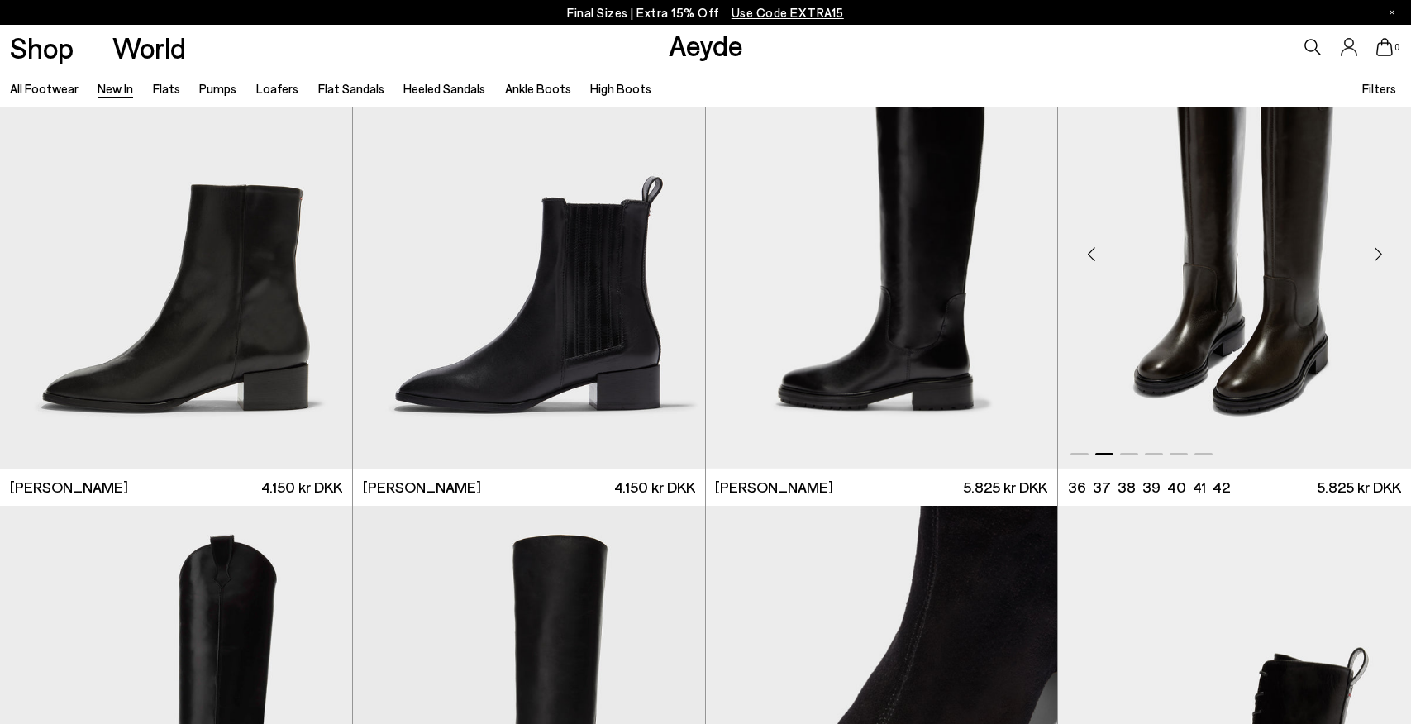
click at [1381, 248] on div "Next slide" at bounding box center [1378, 255] width 50 height 50
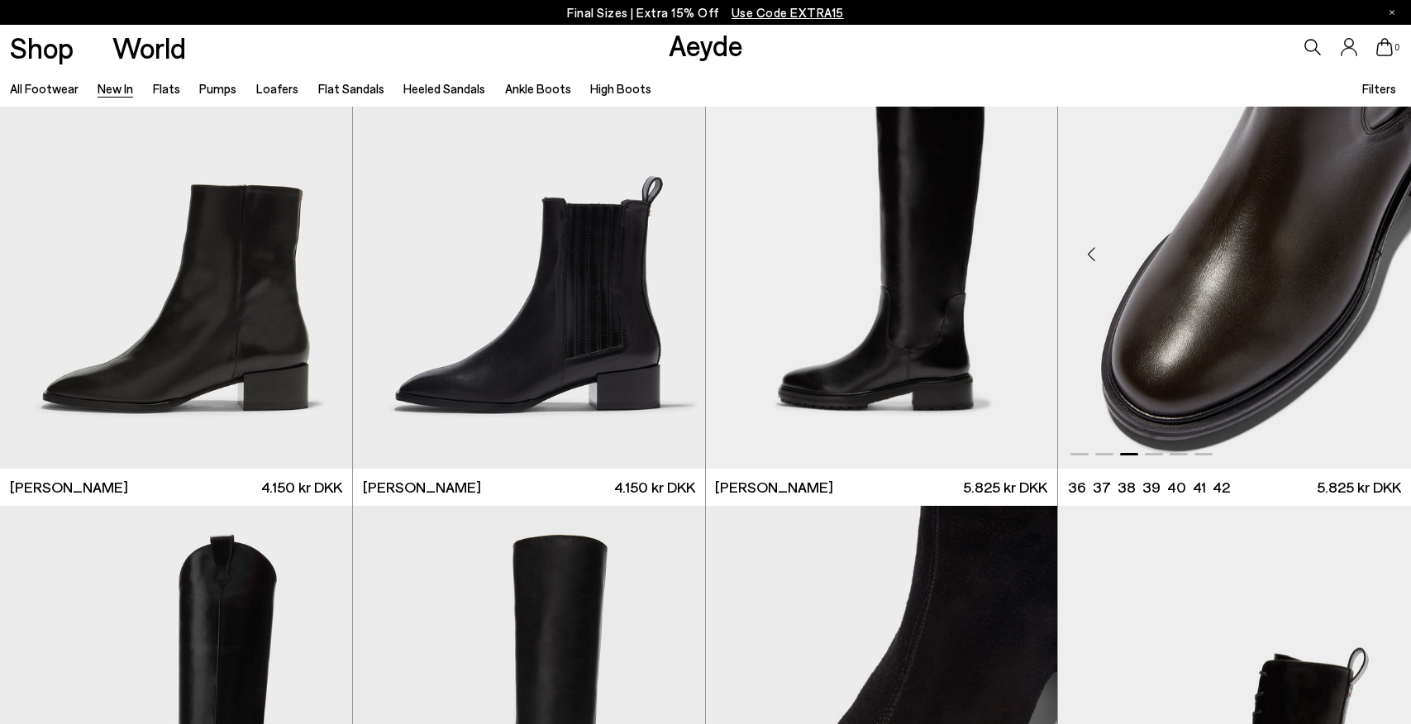
click at [1381, 248] on div "Next slide" at bounding box center [1378, 255] width 50 height 50
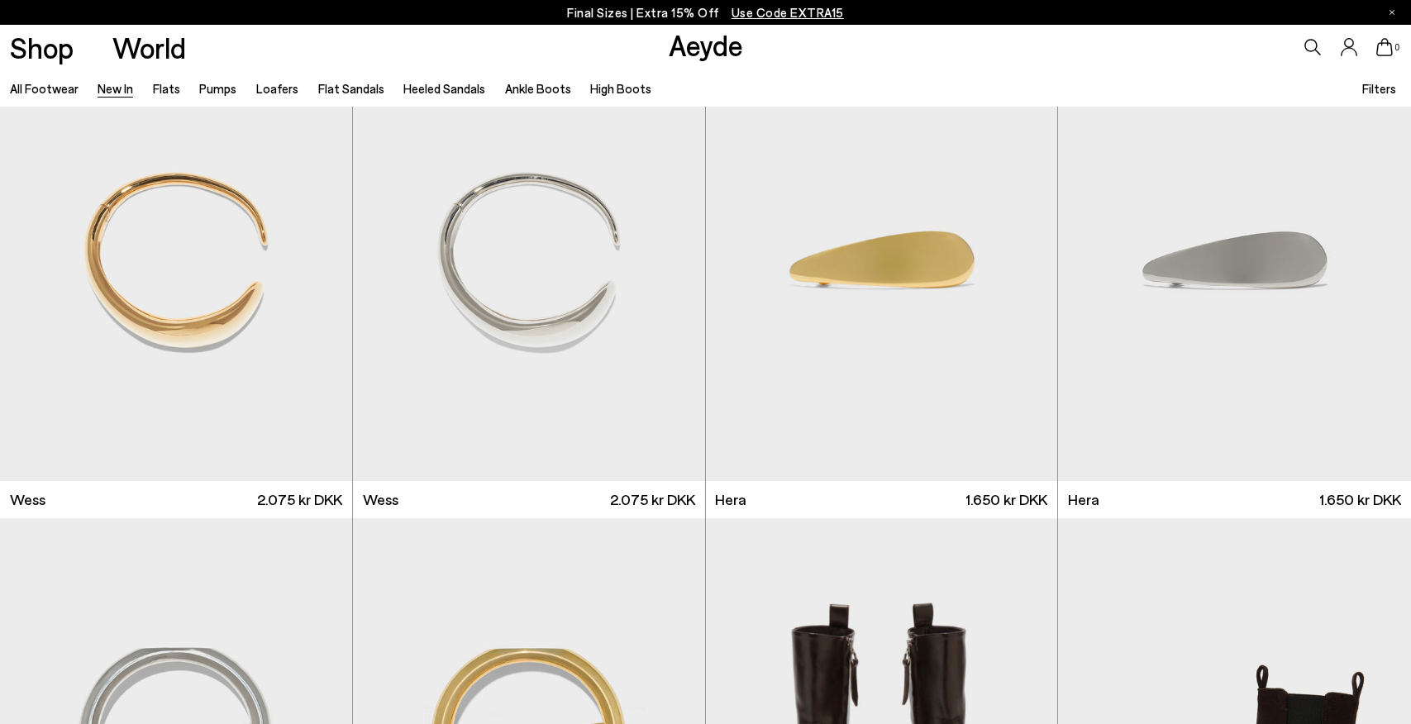
scroll to position [12924, 0]
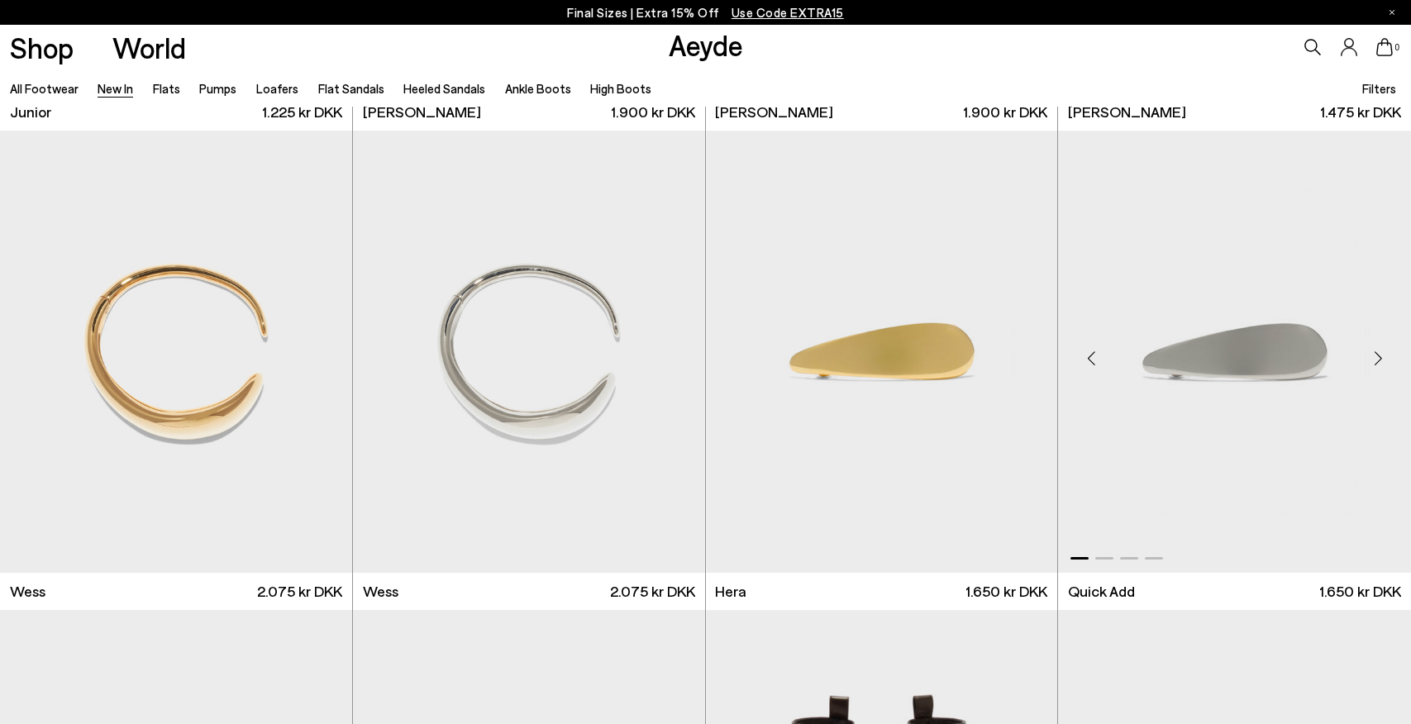
click at [1381, 356] on div "Next slide" at bounding box center [1378, 358] width 50 height 50
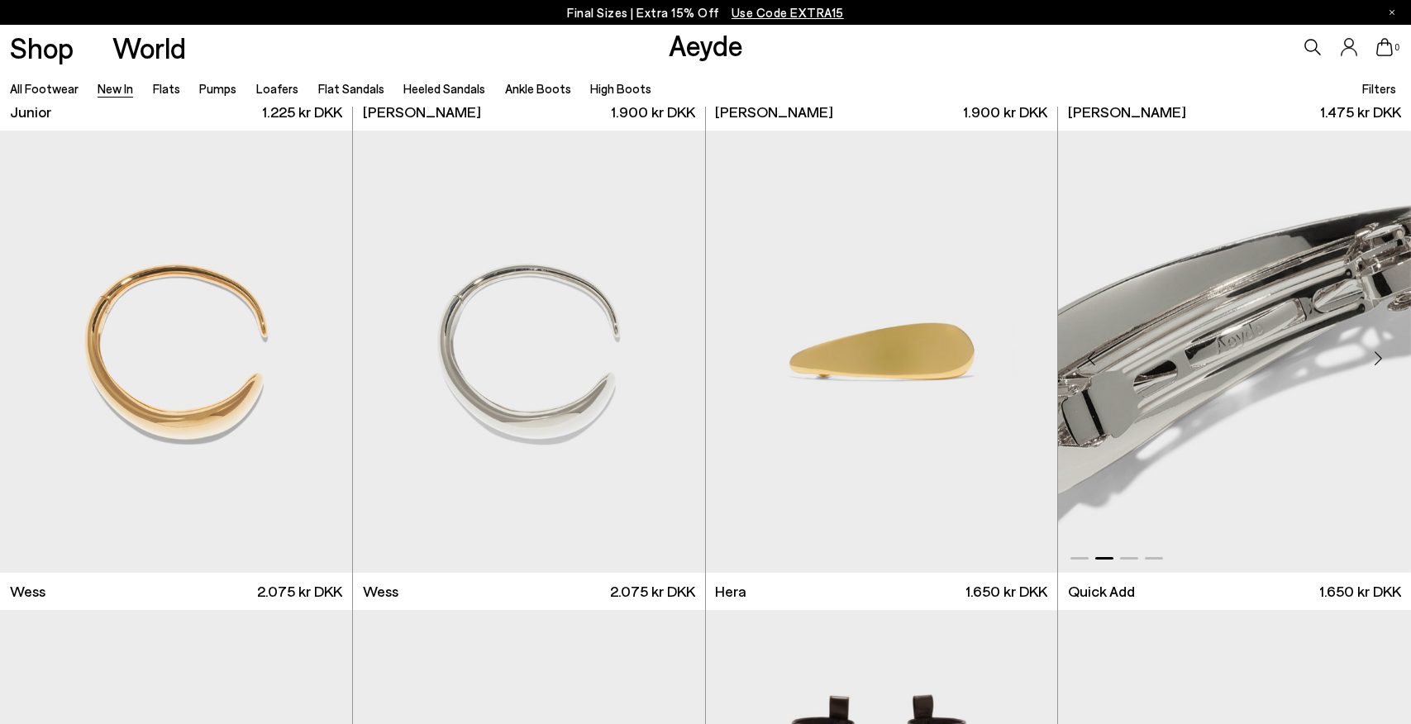
click at [1381, 356] on div "Next slide" at bounding box center [1378, 358] width 50 height 50
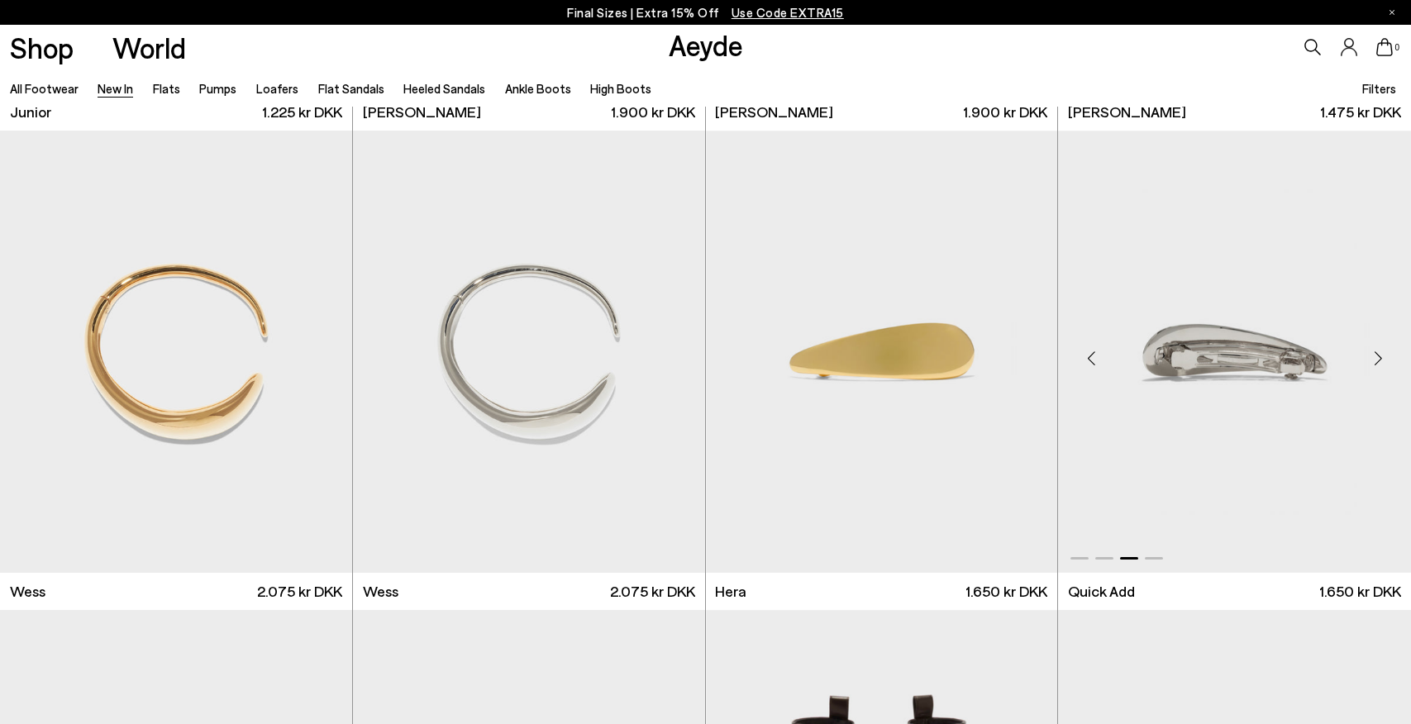
click at [1381, 356] on div "Next slide" at bounding box center [1378, 358] width 50 height 50
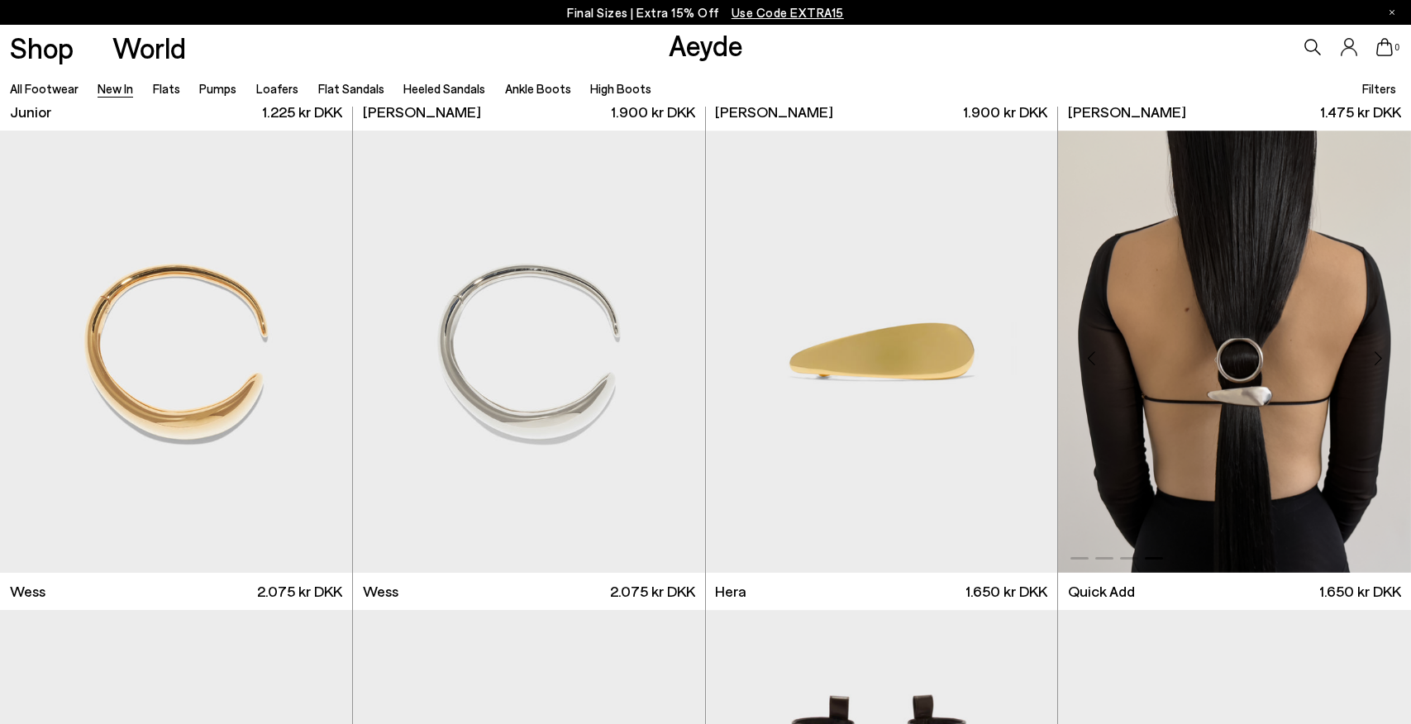
click at [1381, 356] on div "Next slide" at bounding box center [1378, 358] width 50 height 50
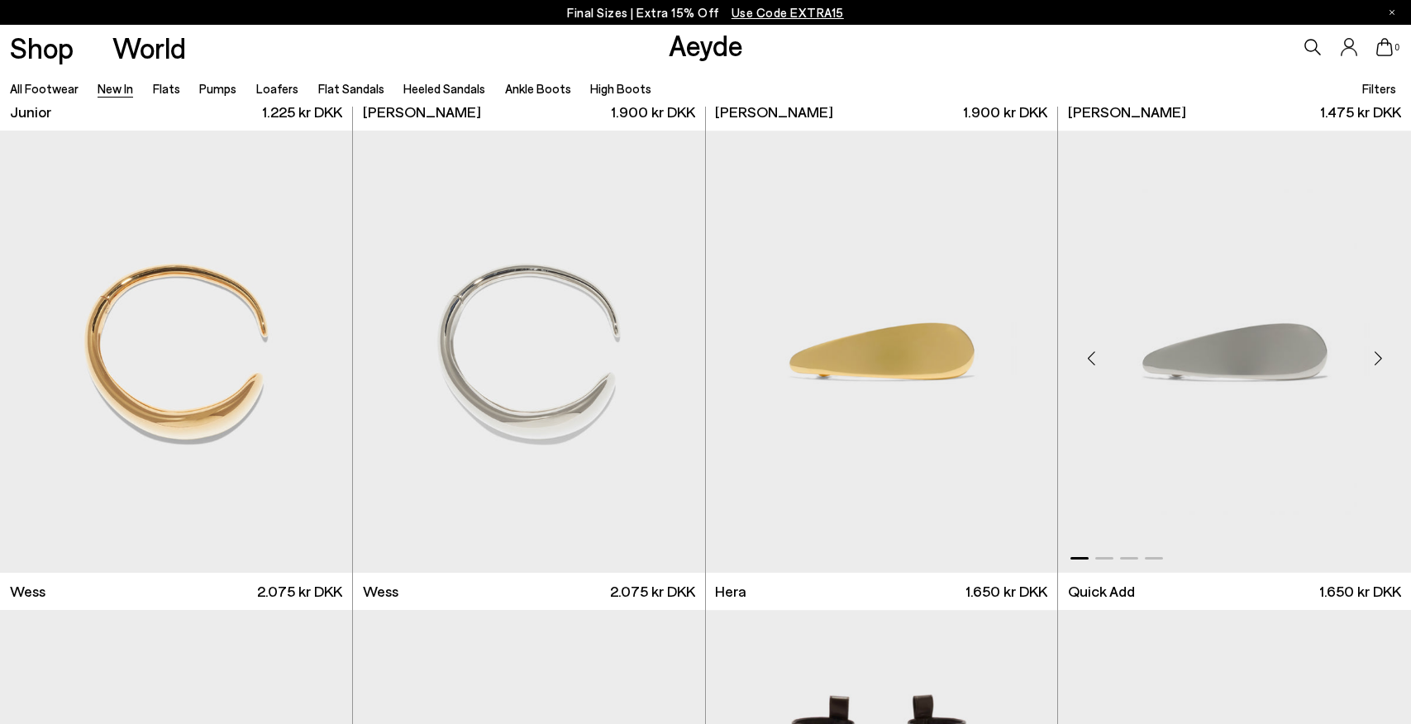
click at [1381, 356] on div "Next slide" at bounding box center [1378, 358] width 50 height 50
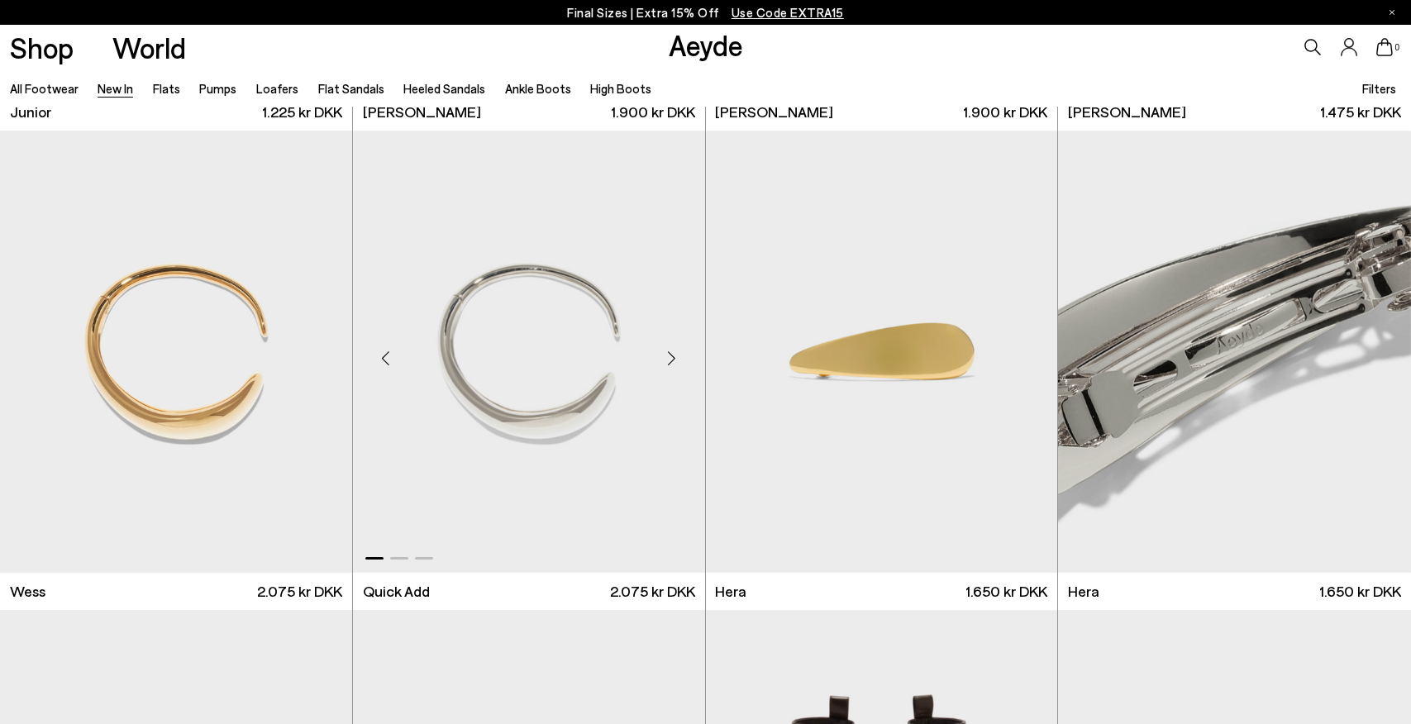
click at [672, 353] on div "Next slide" at bounding box center [672, 358] width 50 height 50
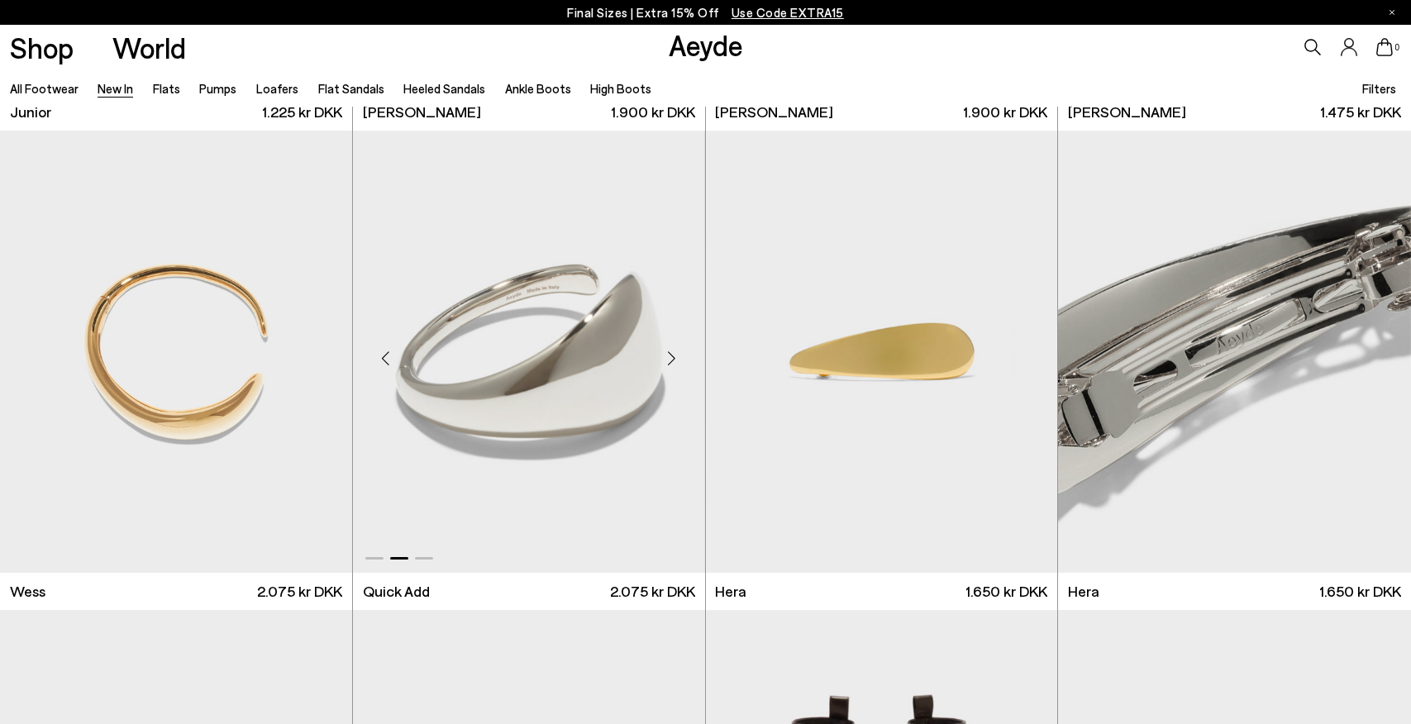
click at [672, 353] on div "Next slide" at bounding box center [672, 358] width 50 height 50
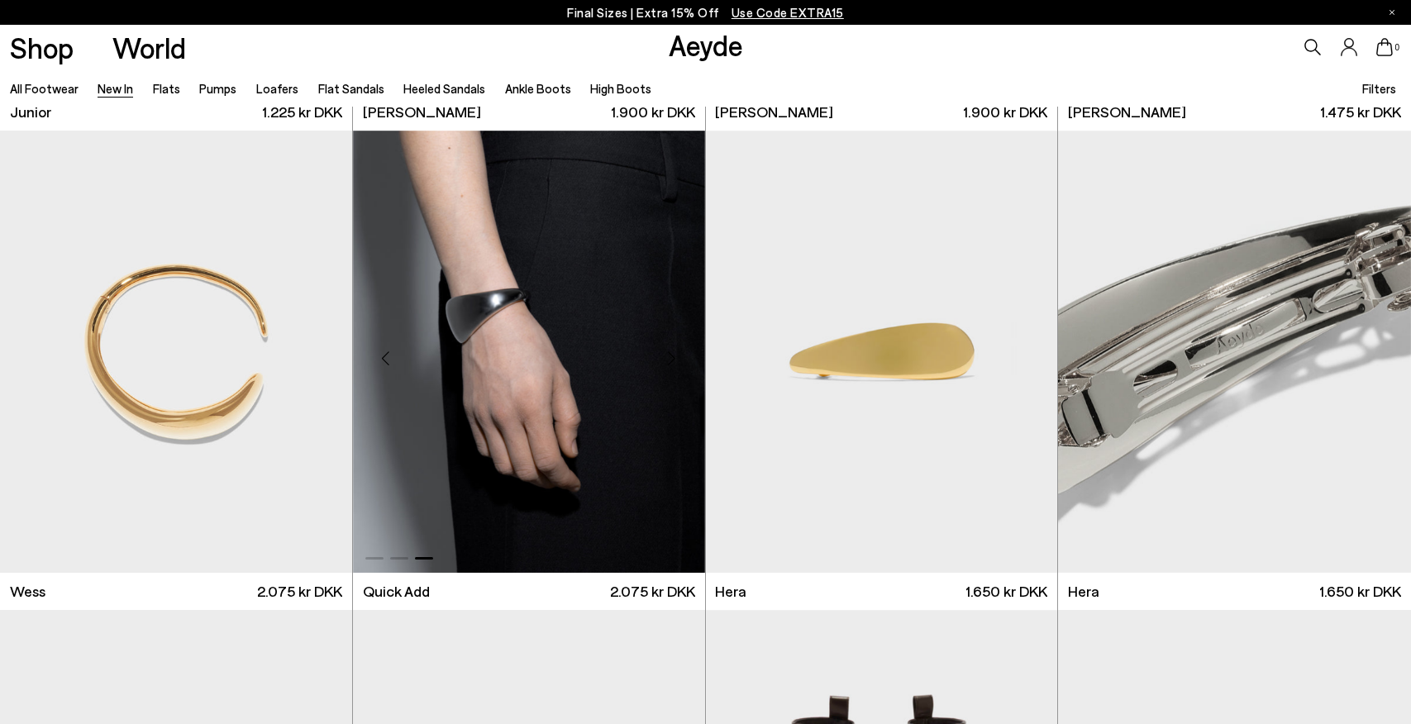
click at [672, 353] on div "Next slide" at bounding box center [672, 358] width 50 height 50
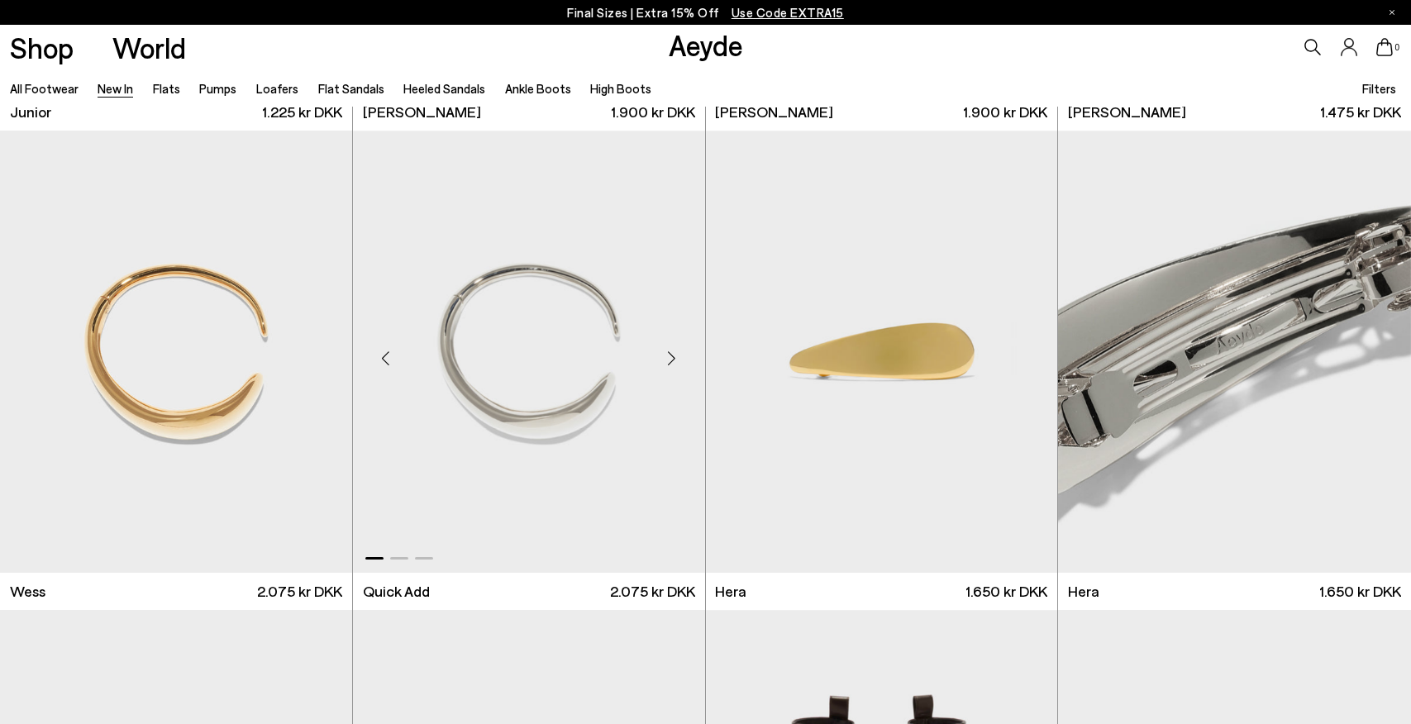
click at [672, 353] on div "Next slide" at bounding box center [672, 358] width 50 height 50
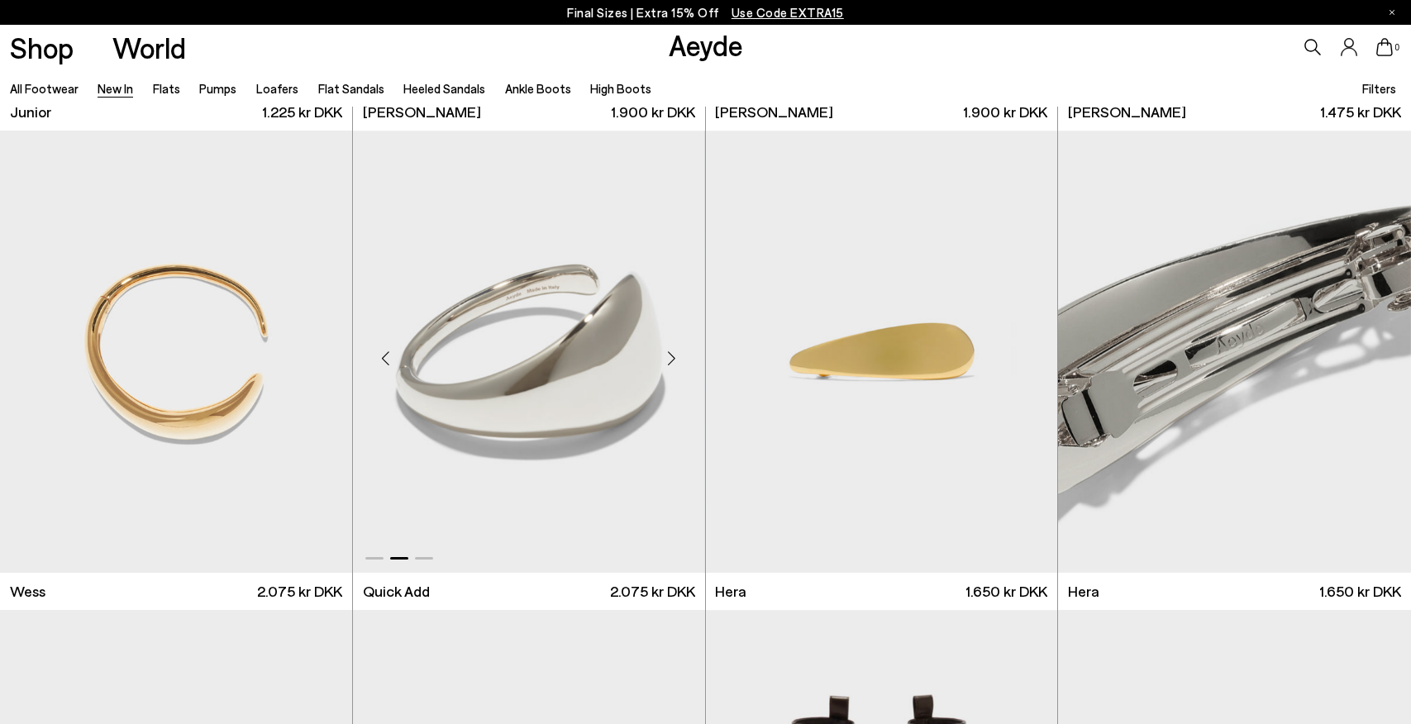
click at [672, 353] on div "Next slide" at bounding box center [672, 358] width 50 height 50
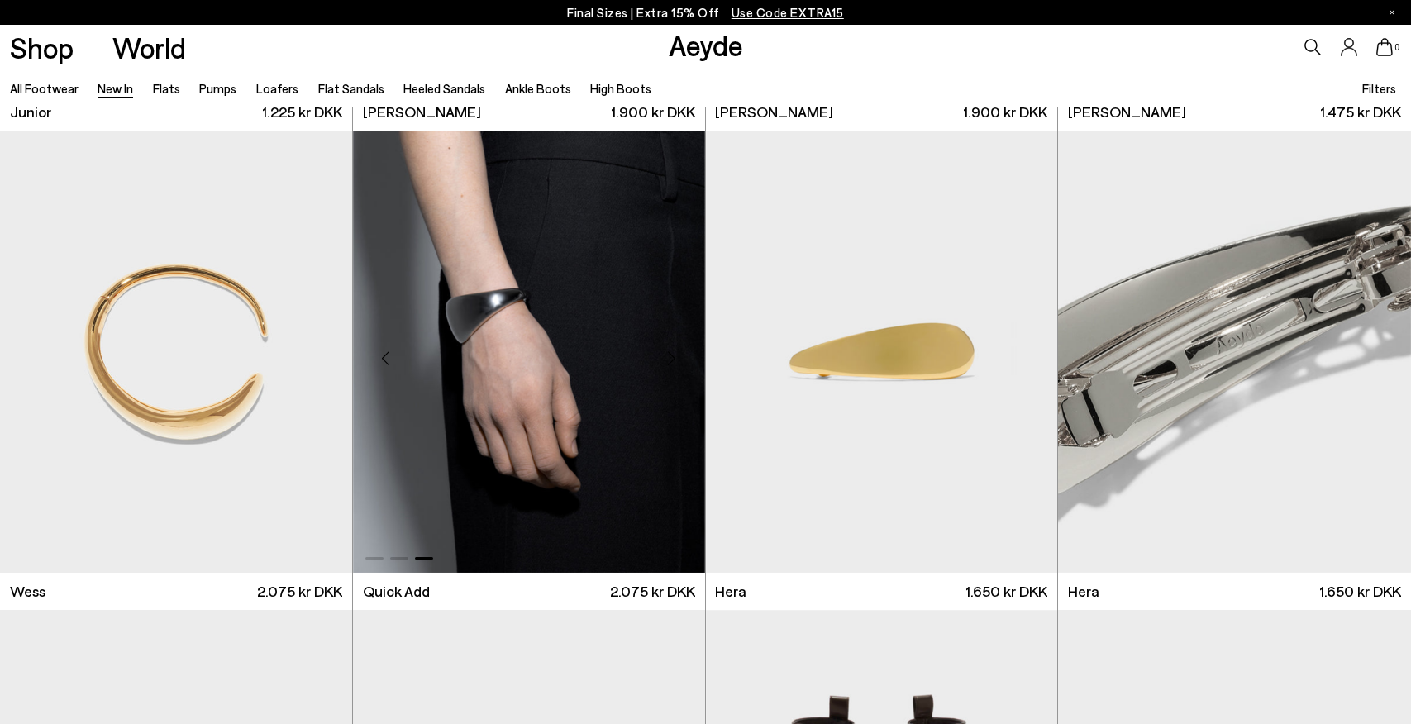
click at [672, 353] on div "Next slide" at bounding box center [672, 358] width 50 height 50
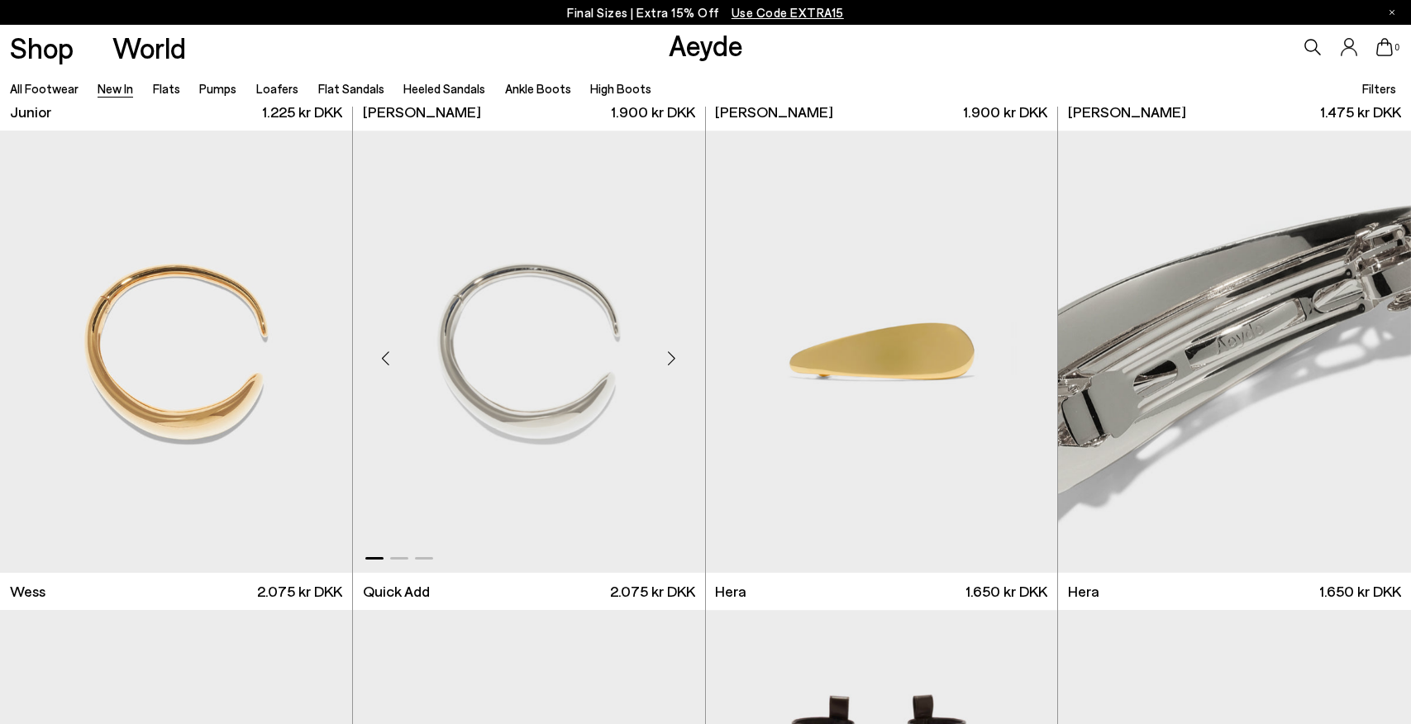
click at [672, 353] on div "Next slide" at bounding box center [672, 358] width 50 height 50
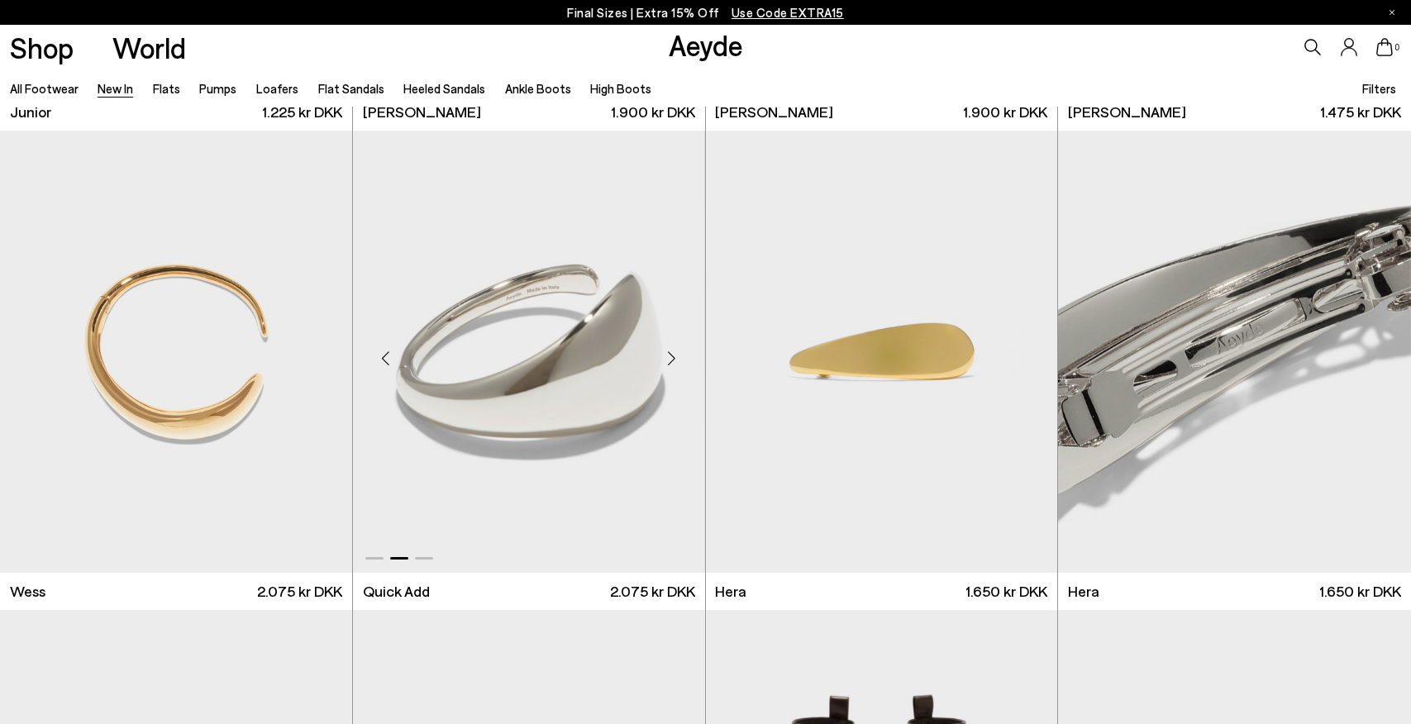
click at [672, 353] on div "Next slide" at bounding box center [672, 358] width 50 height 50
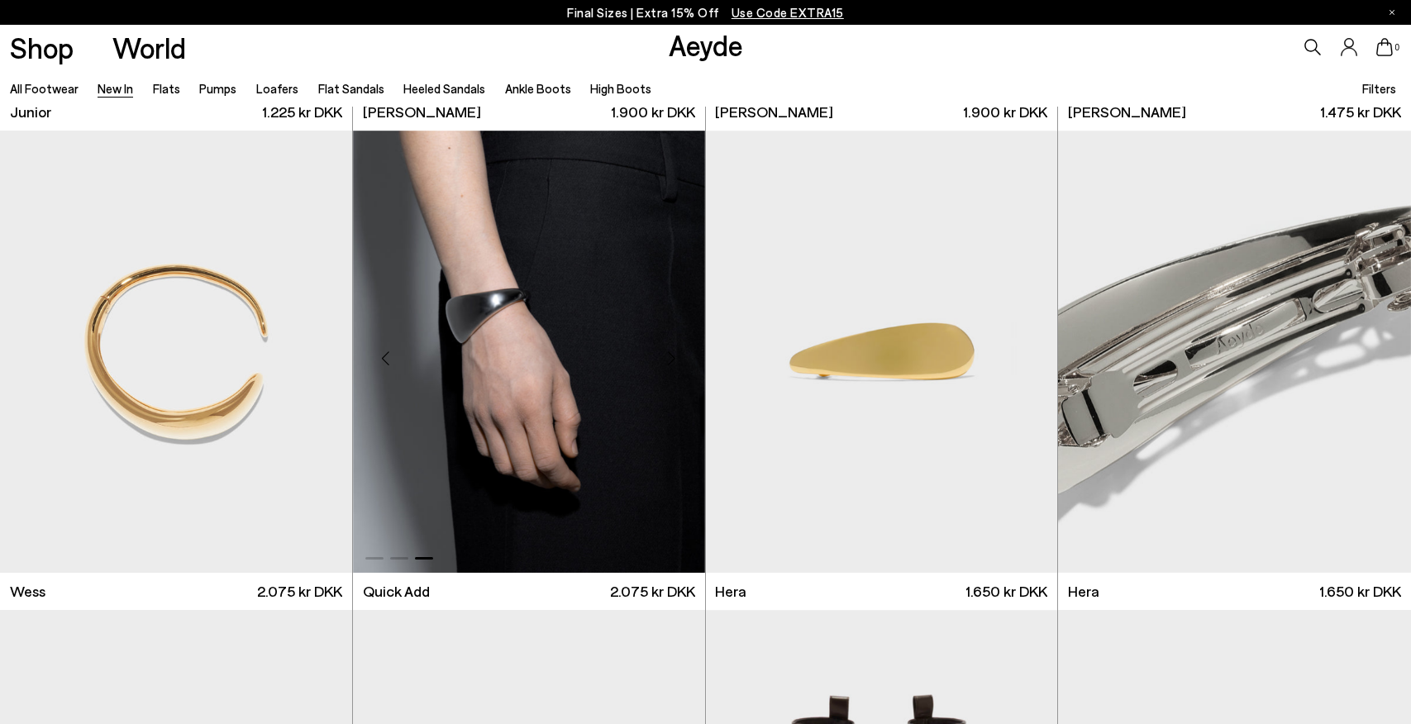
click at [672, 353] on div "Next slide" at bounding box center [672, 358] width 50 height 50
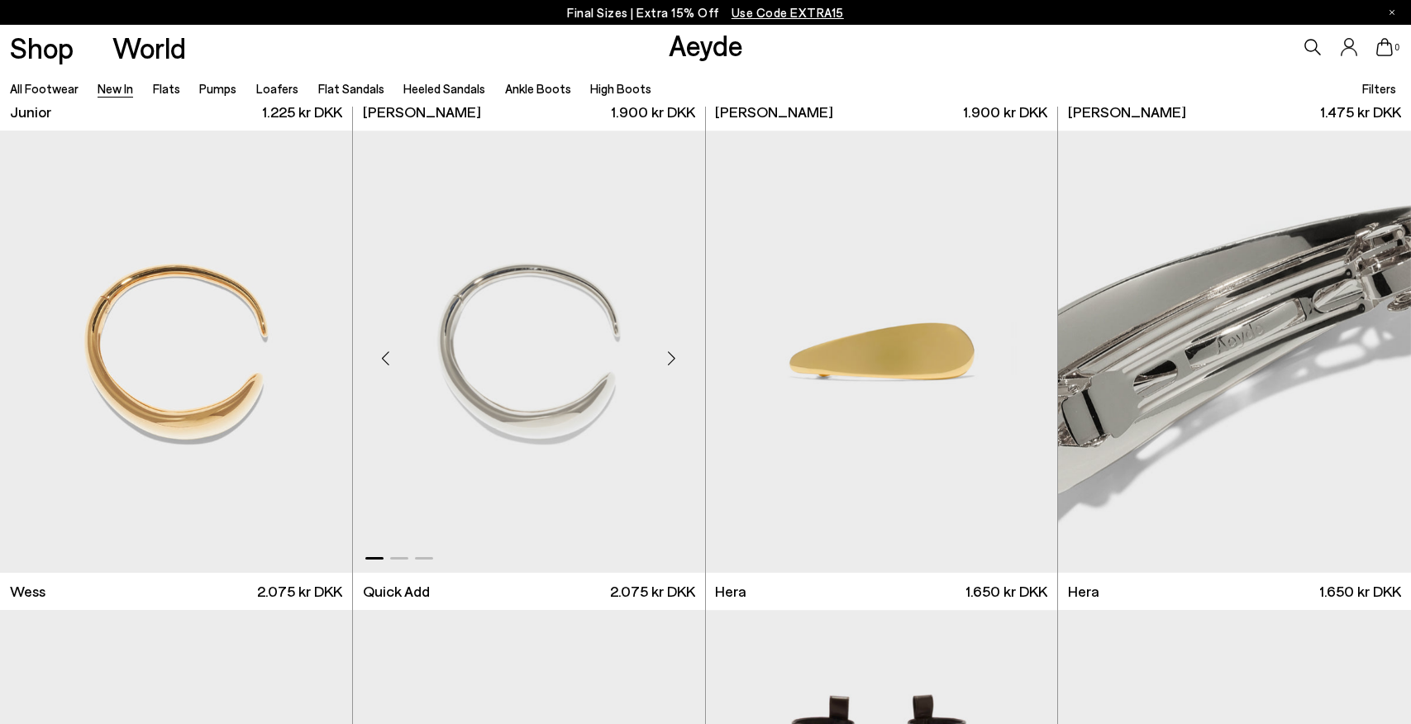
click at [672, 353] on div "Next slide" at bounding box center [672, 358] width 50 height 50
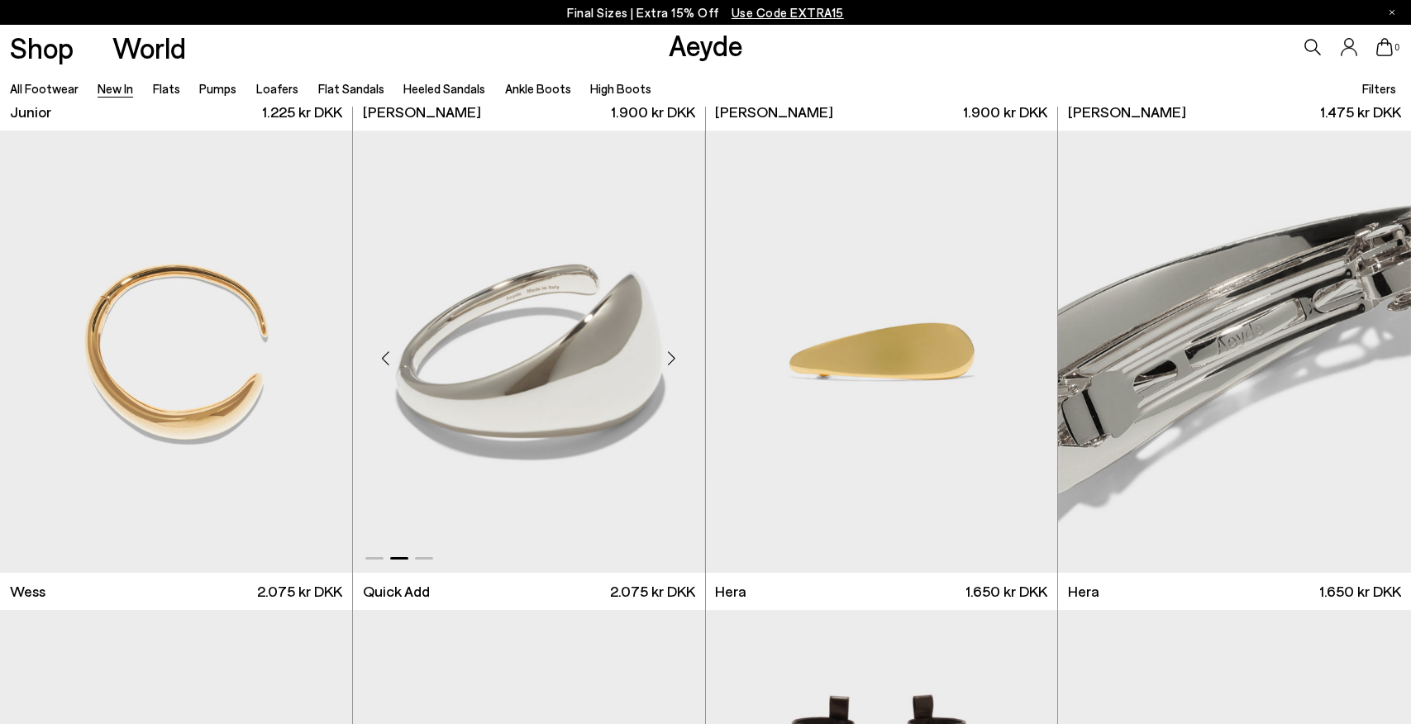
click at [672, 353] on div "Next slide" at bounding box center [672, 358] width 50 height 50
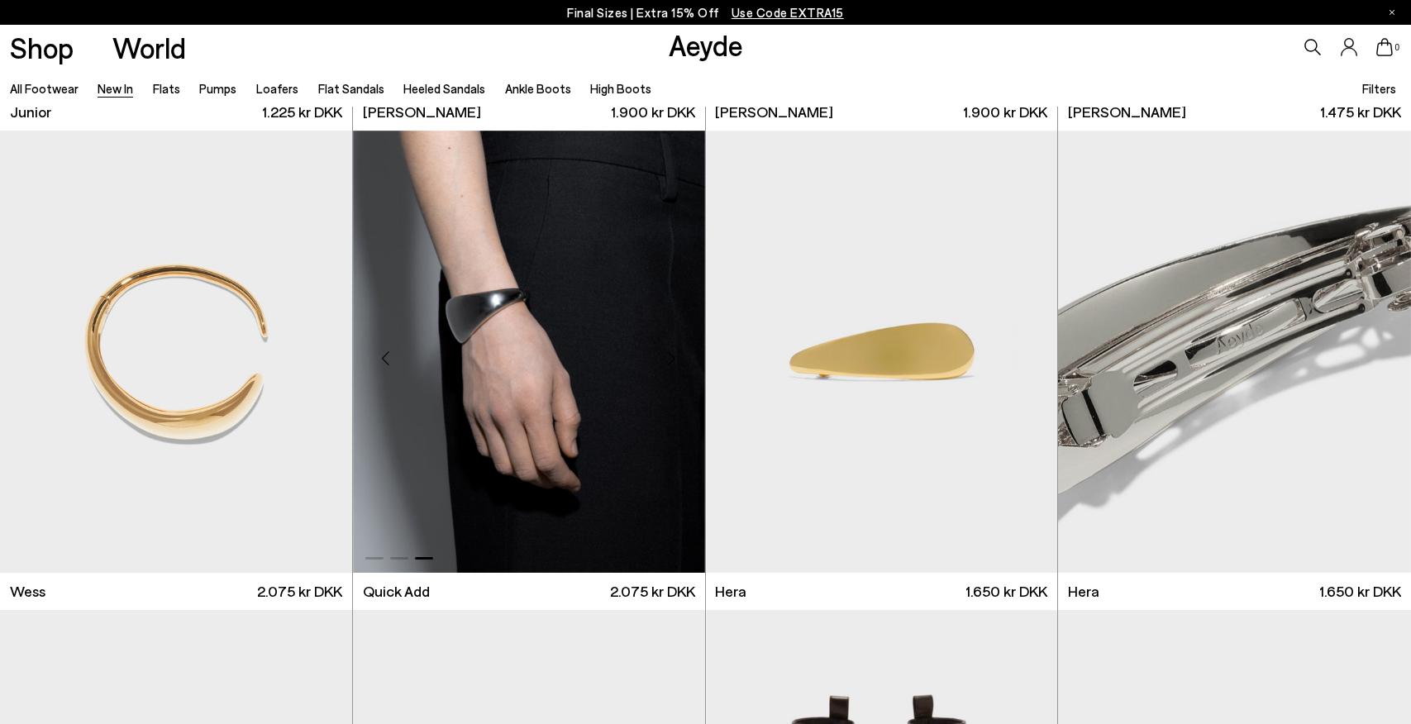
click at [672, 353] on div "Next slide" at bounding box center [672, 358] width 50 height 50
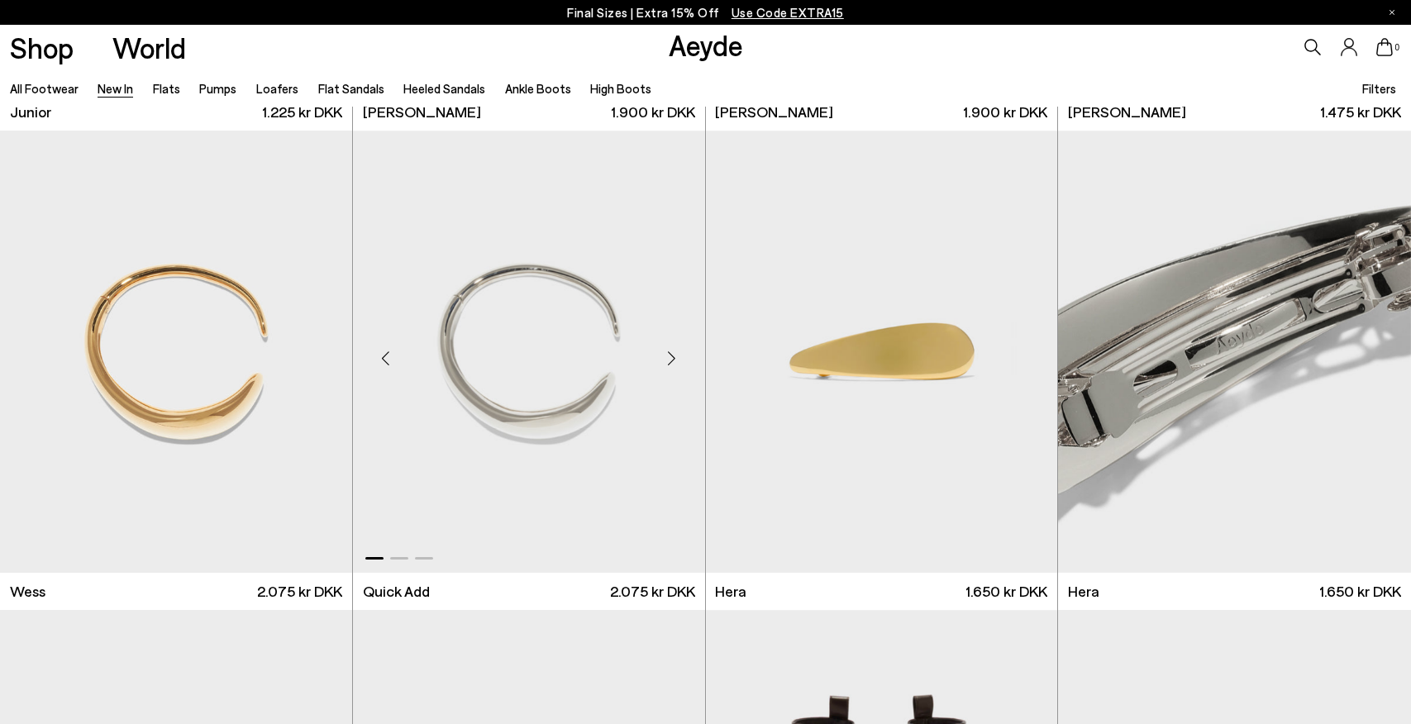
click at [672, 353] on div "Next slide" at bounding box center [672, 358] width 50 height 50
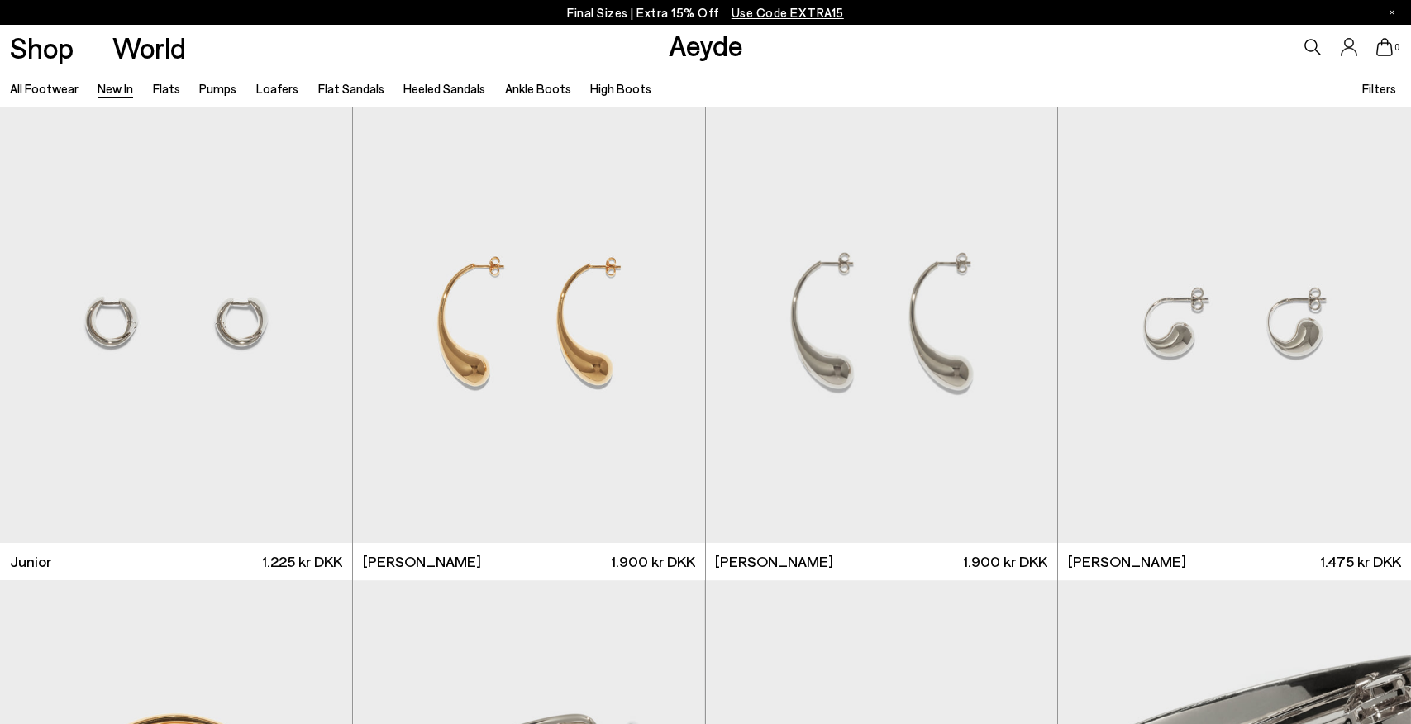
scroll to position [12418, 0]
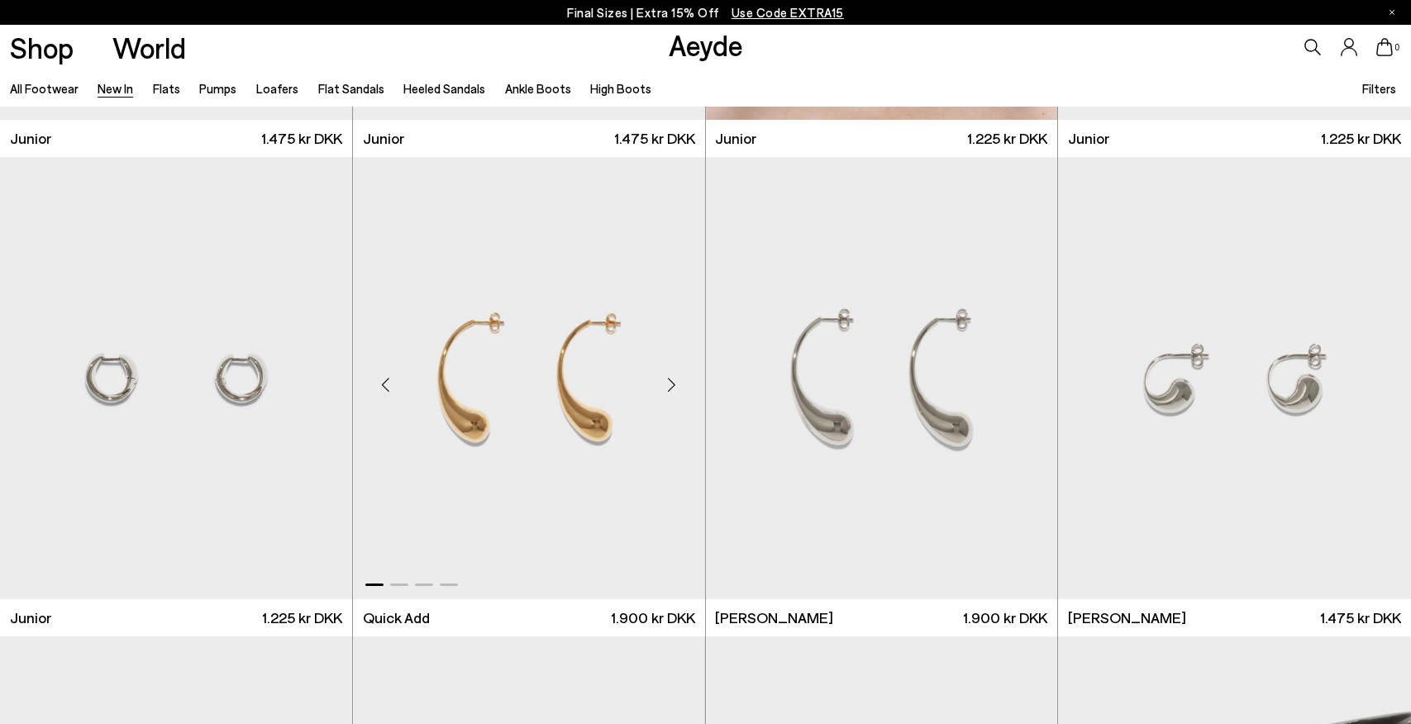
click at [672, 384] on div "Next slide" at bounding box center [672, 385] width 50 height 50
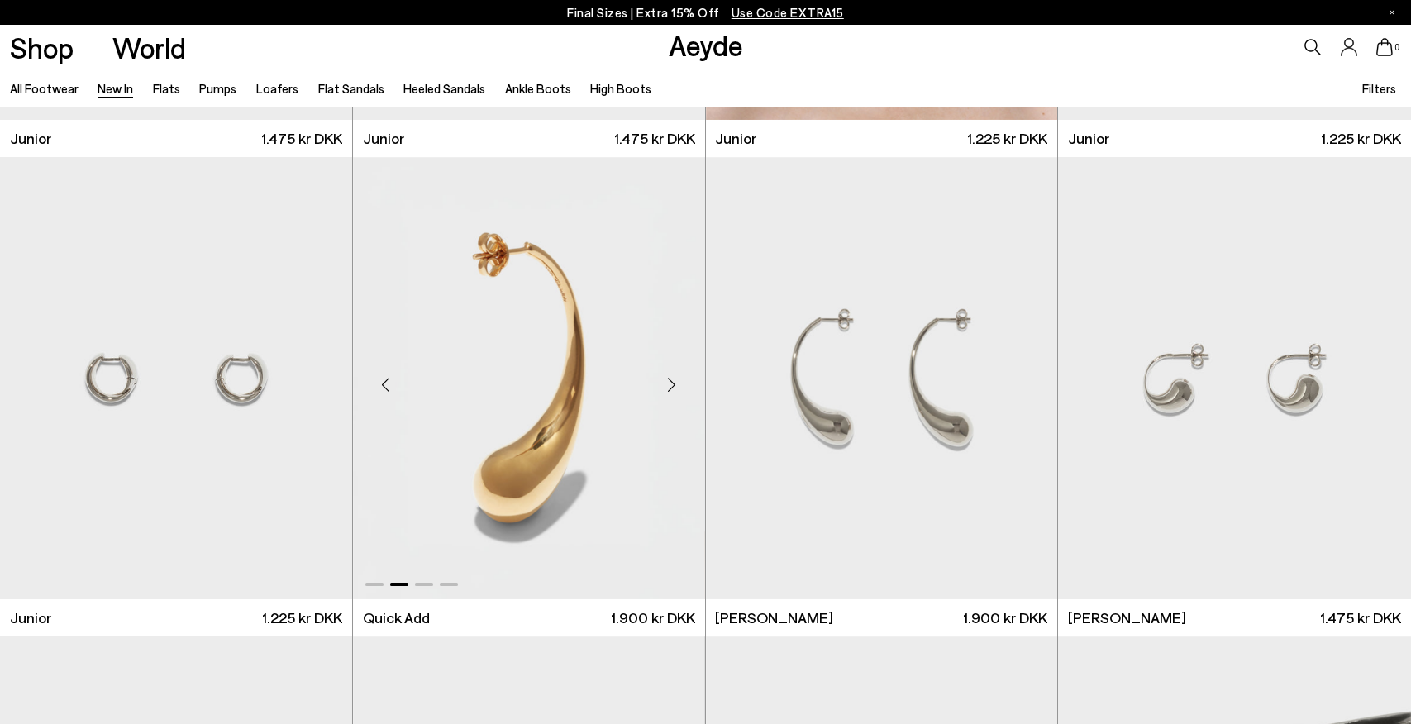
click at [672, 384] on div "Next slide" at bounding box center [672, 385] width 50 height 50
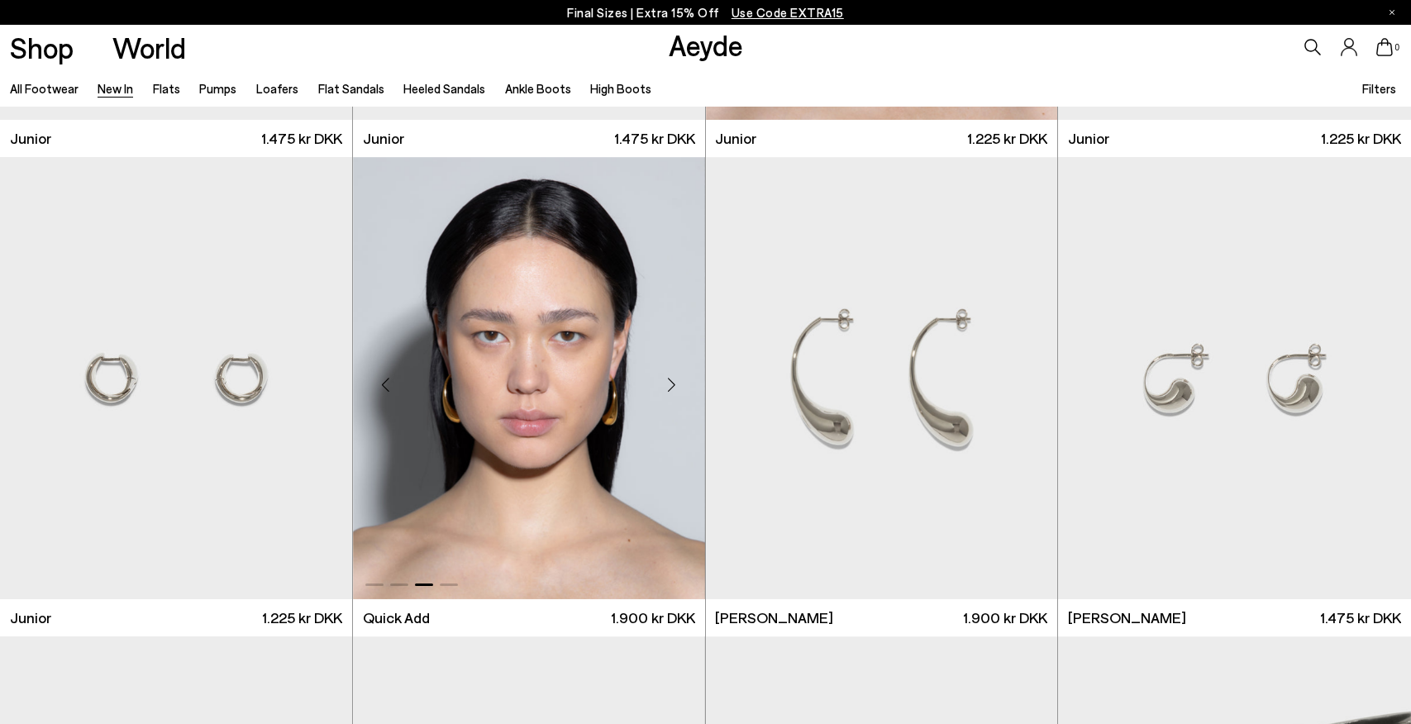
click at [672, 384] on div "Next slide" at bounding box center [672, 385] width 50 height 50
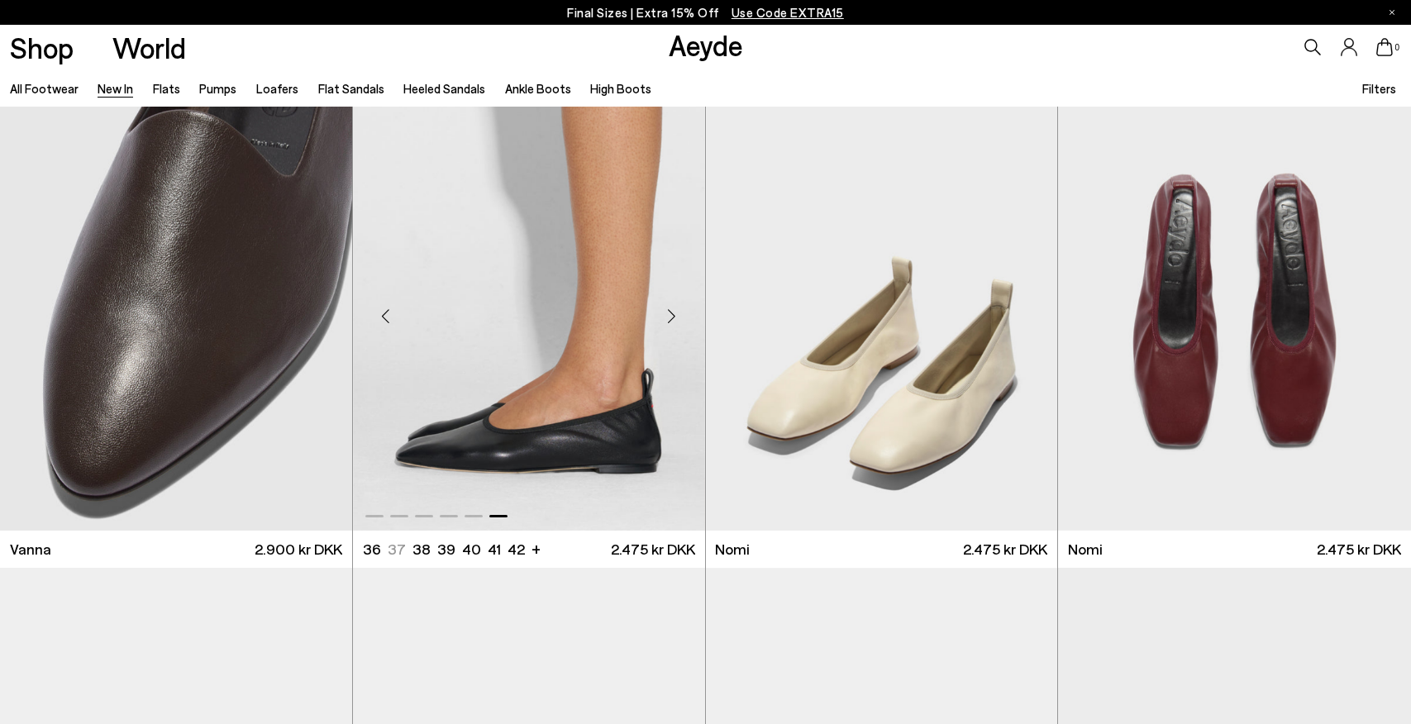
scroll to position [2894, 0]
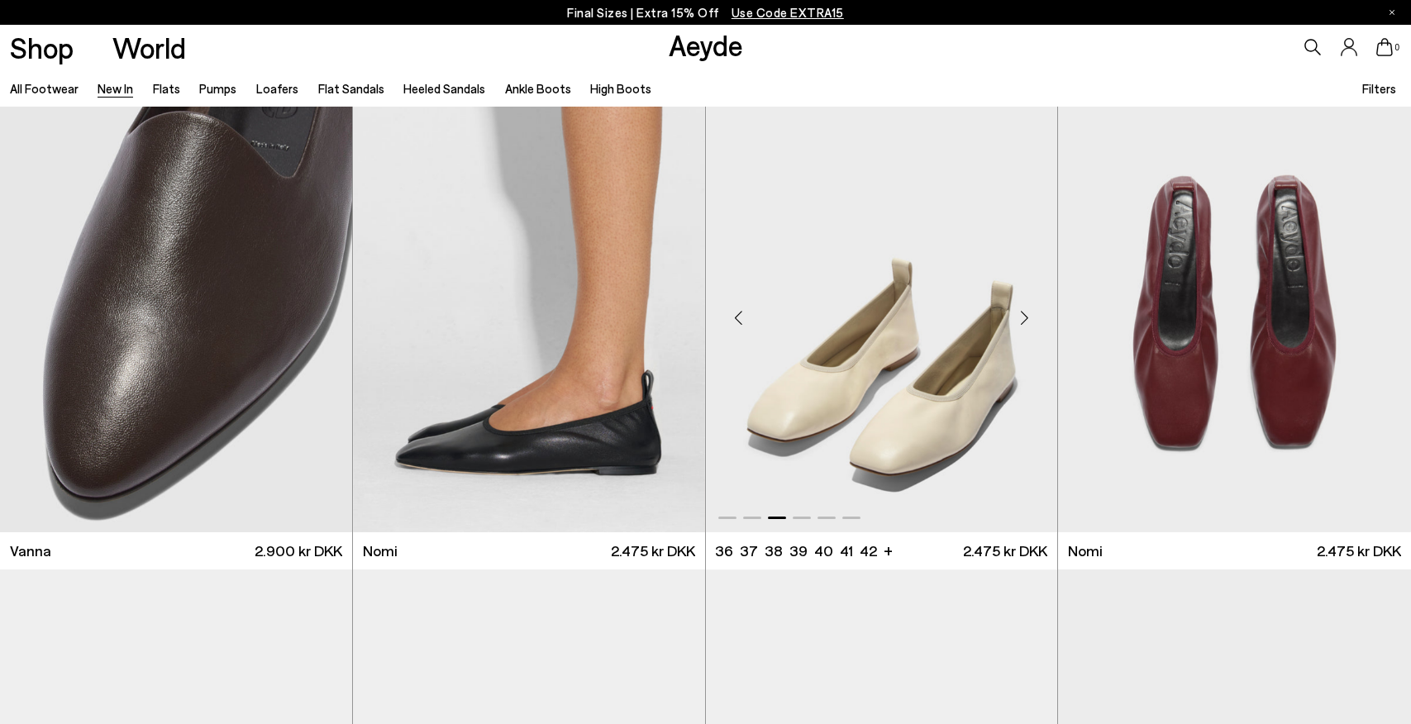
click at [1033, 316] on div "Next slide" at bounding box center [1024, 318] width 50 height 50
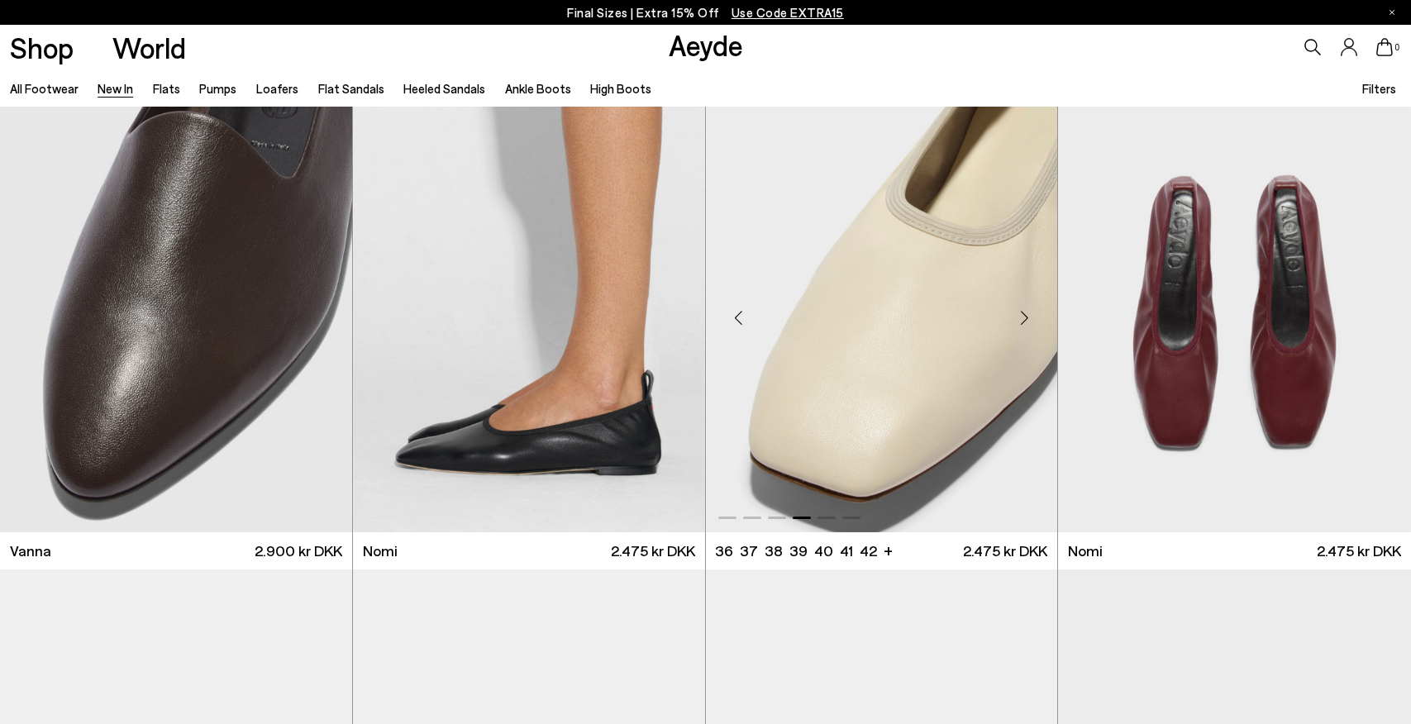
click at [1030, 316] on div "Next slide" at bounding box center [1024, 318] width 50 height 50
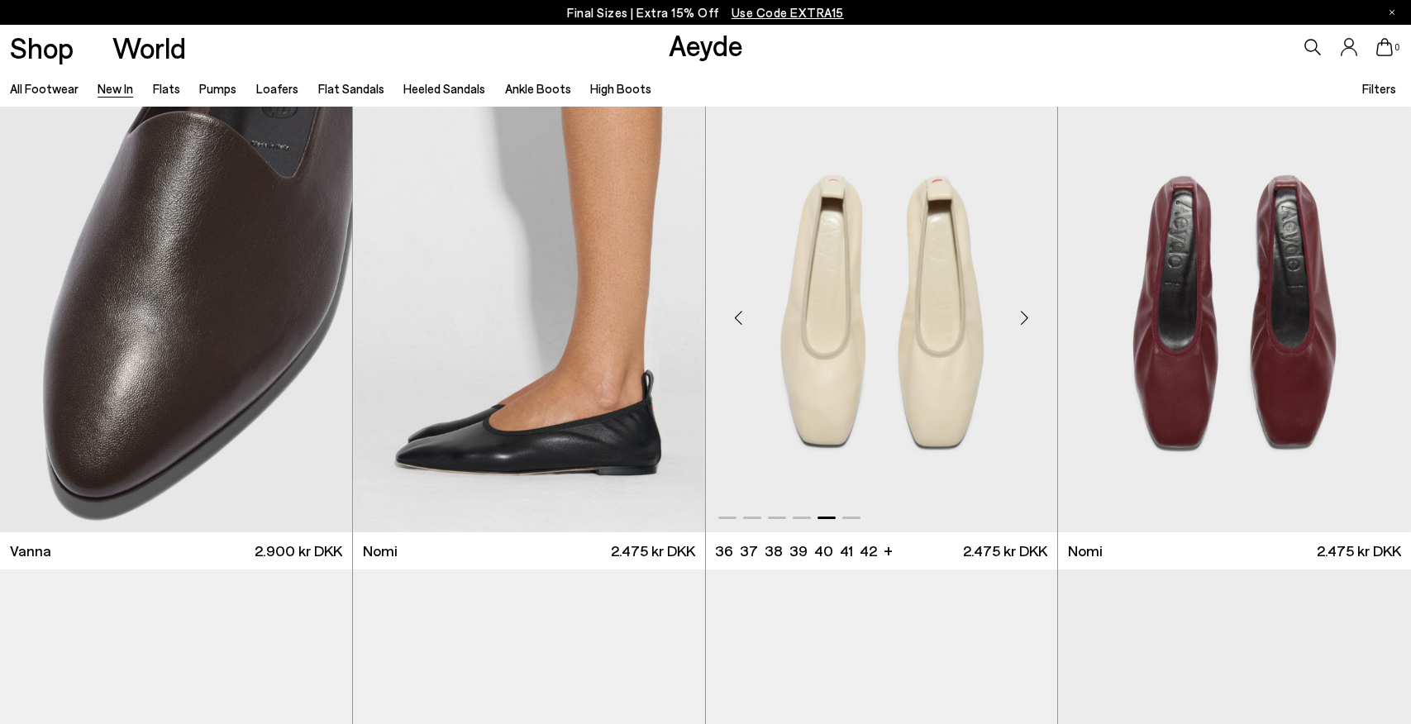
click at [1029, 316] on div "Next slide" at bounding box center [1024, 318] width 50 height 50
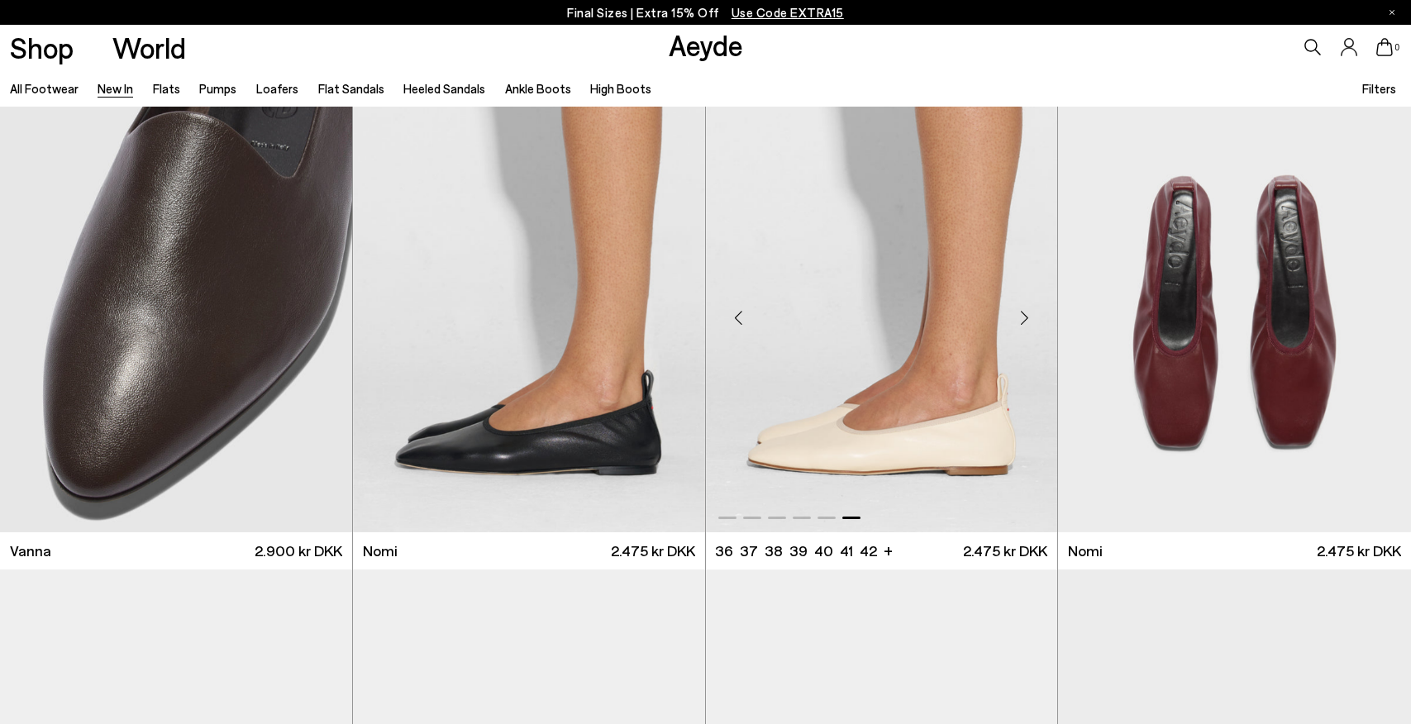
click at [1027, 316] on div "Next slide" at bounding box center [1024, 318] width 50 height 50
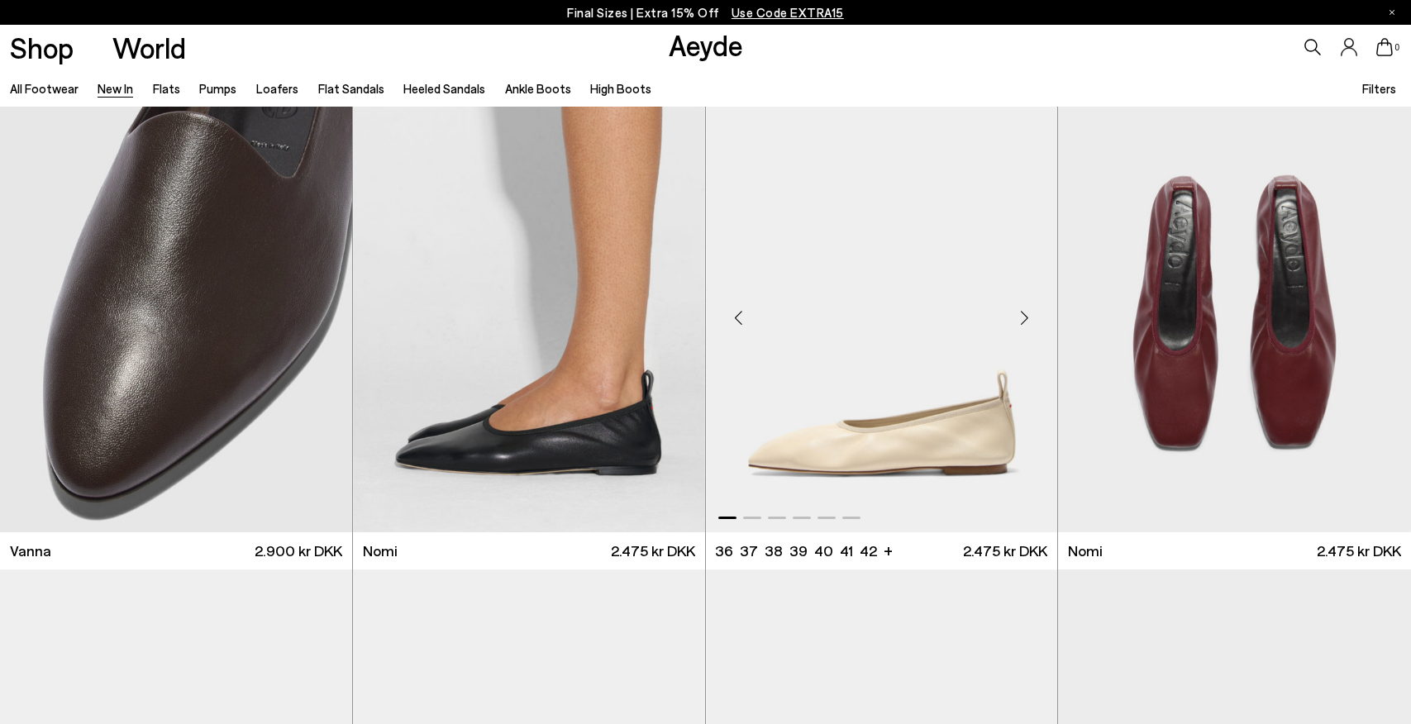
click at [1027, 316] on div "Next slide" at bounding box center [1024, 318] width 50 height 50
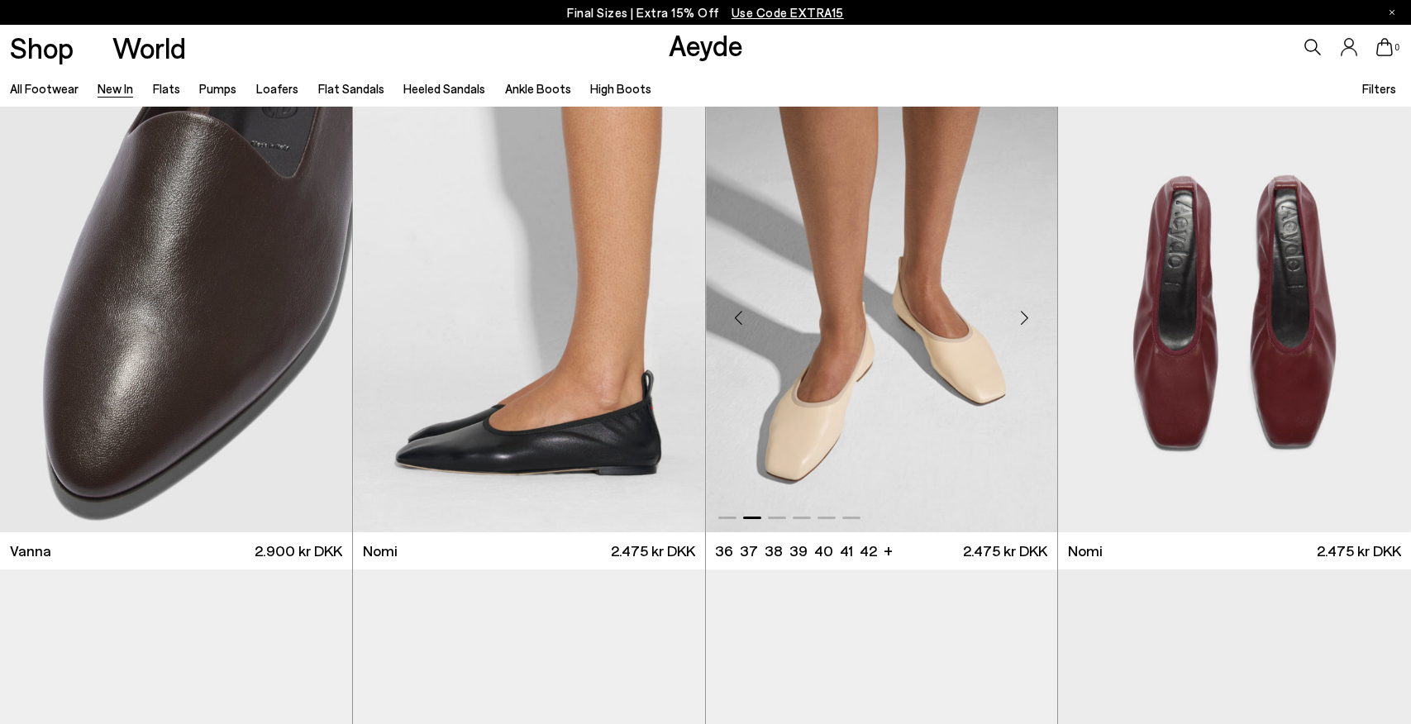
click at [1027, 316] on div "Next slide" at bounding box center [1024, 318] width 50 height 50
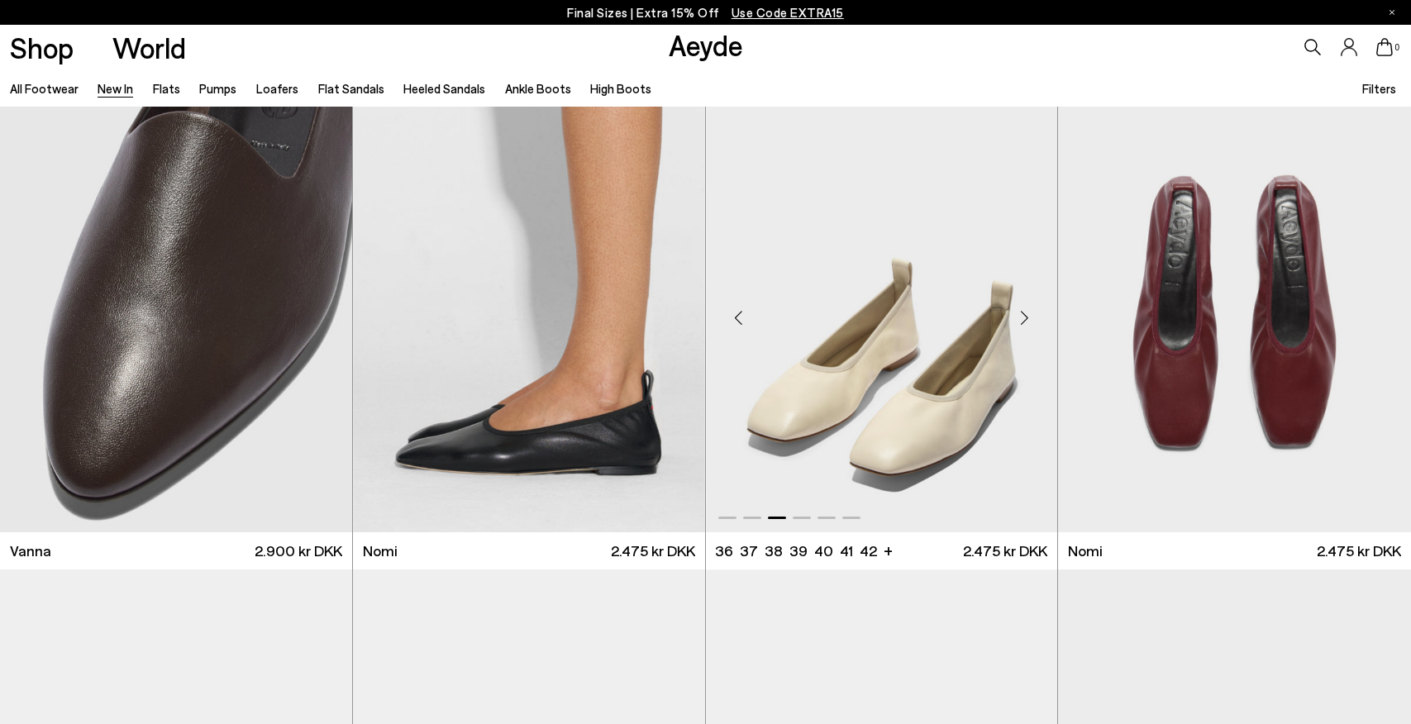
click at [1027, 316] on div "Next slide" at bounding box center [1024, 318] width 50 height 50
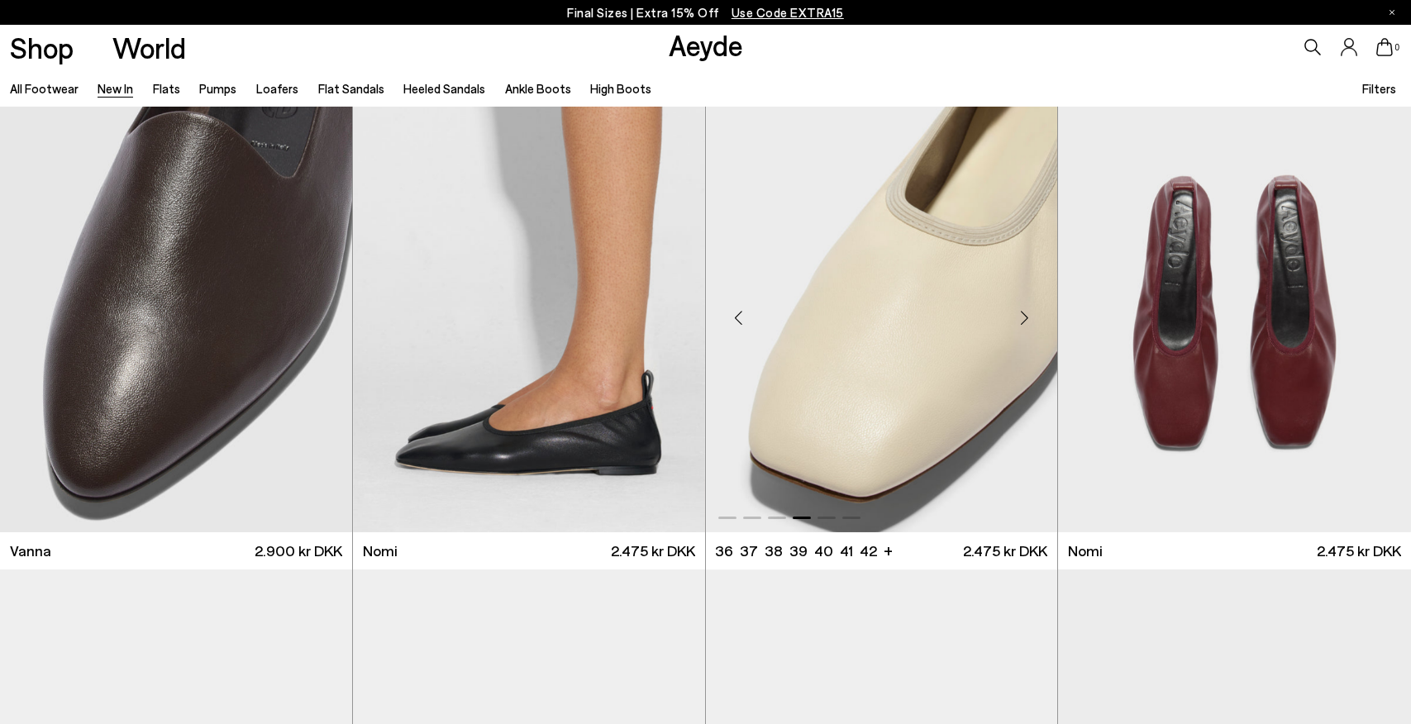
click at [1027, 316] on div "Next slide" at bounding box center [1024, 318] width 50 height 50
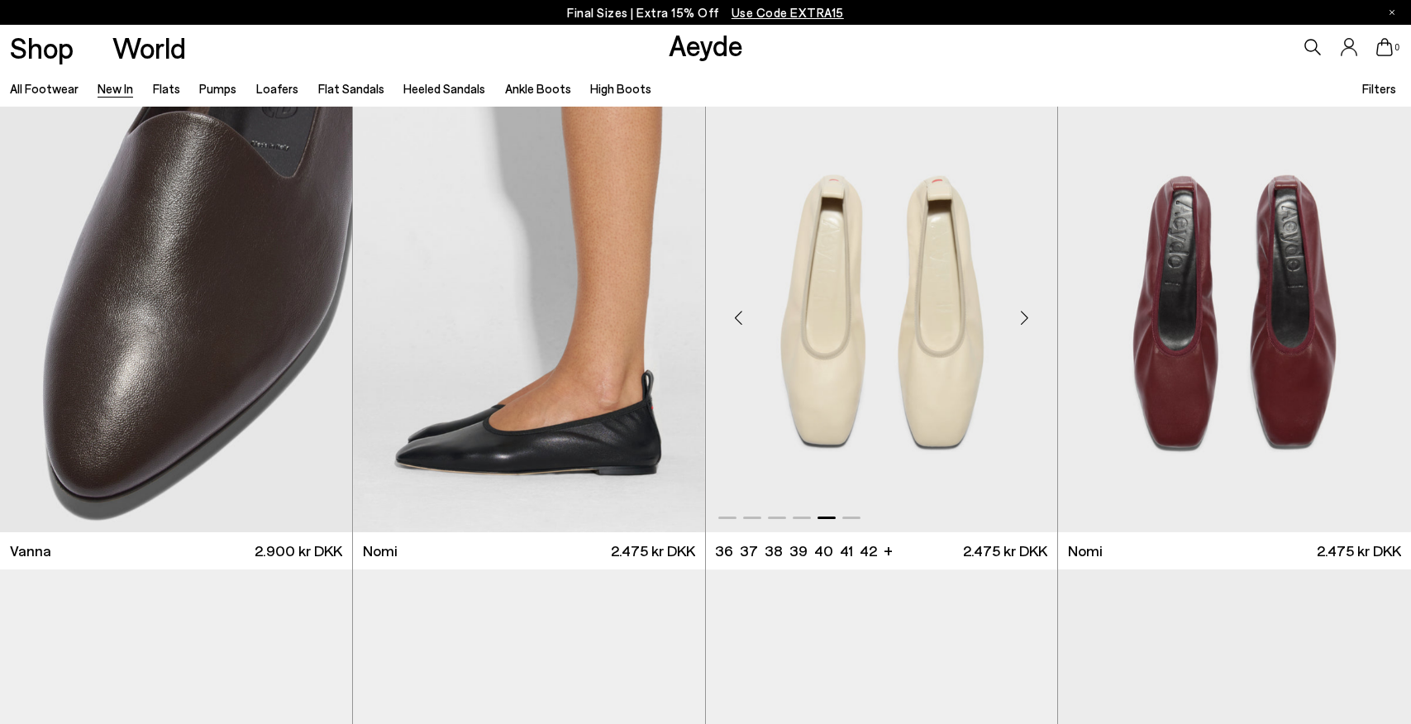
click at [1027, 316] on div "Next slide" at bounding box center [1024, 318] width 50 height 50
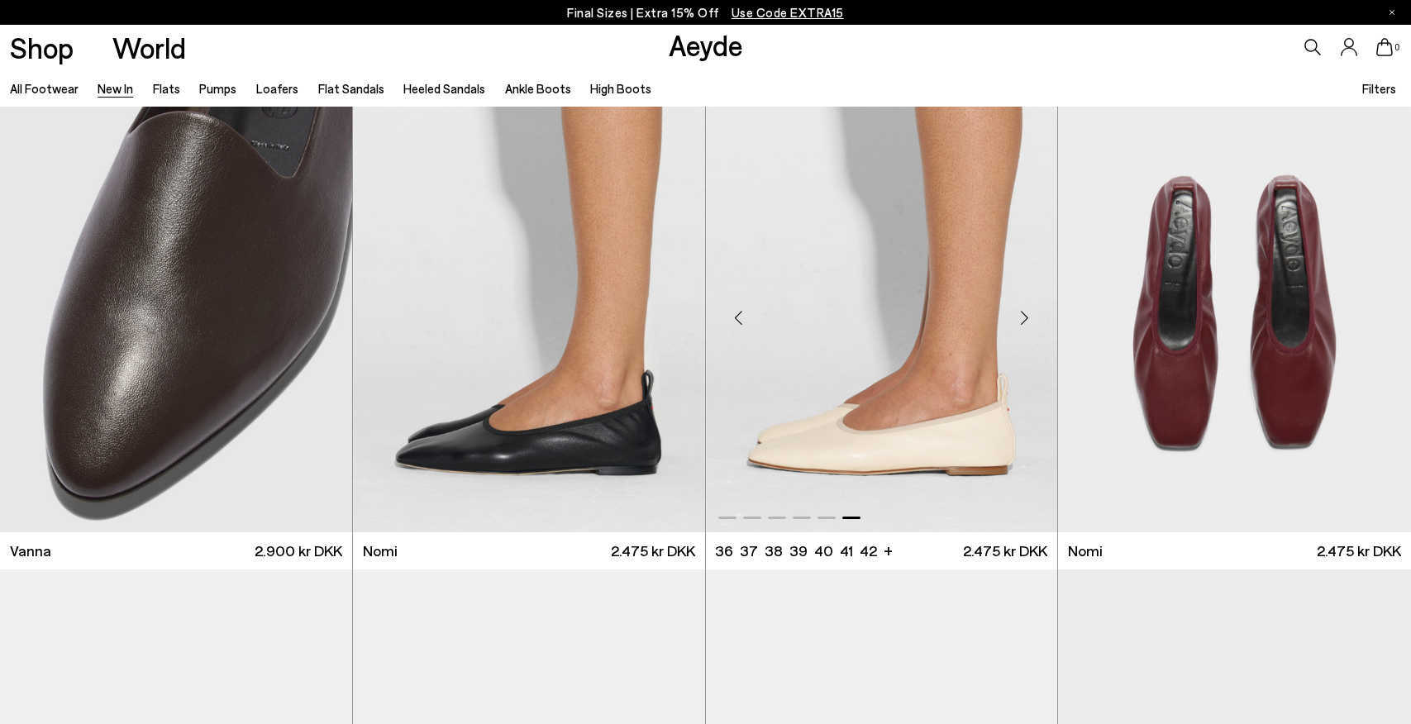
click at [1027, 316] on div "Next slide" at bounding box center [1024, 318] width 50 height 50
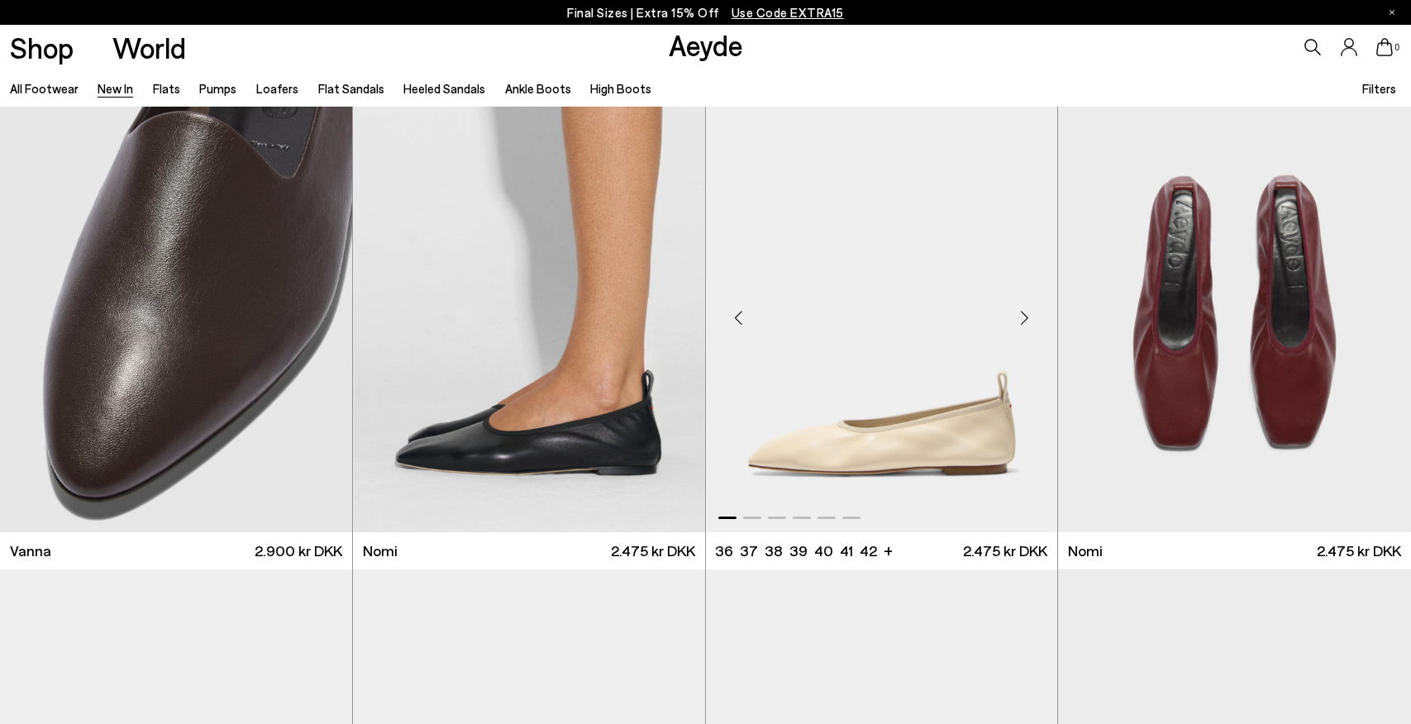
click at [1027, 316] on div "Next slide" at bounding box center [1024, 318] width 50 height 50
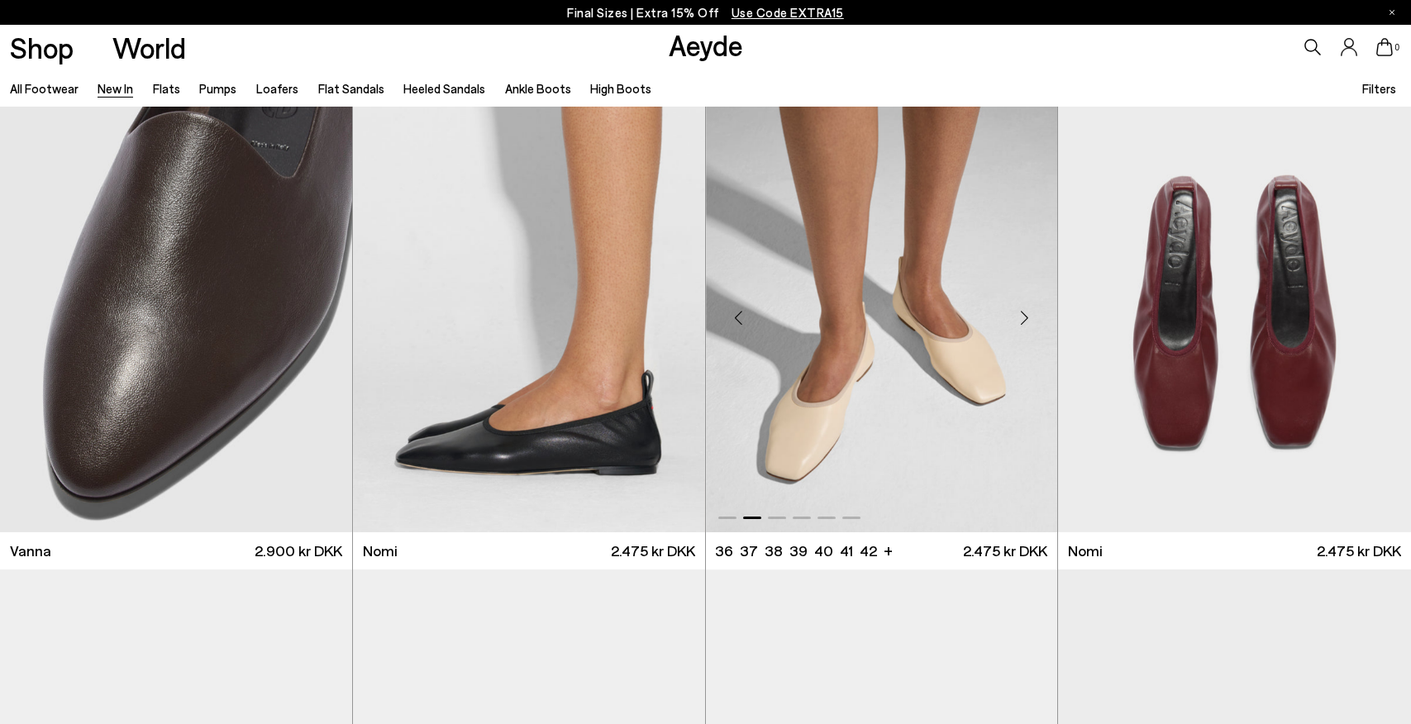
click at [1027, 316] on div "Next slide" at bounding box center [1024, 318] width 50 height 50
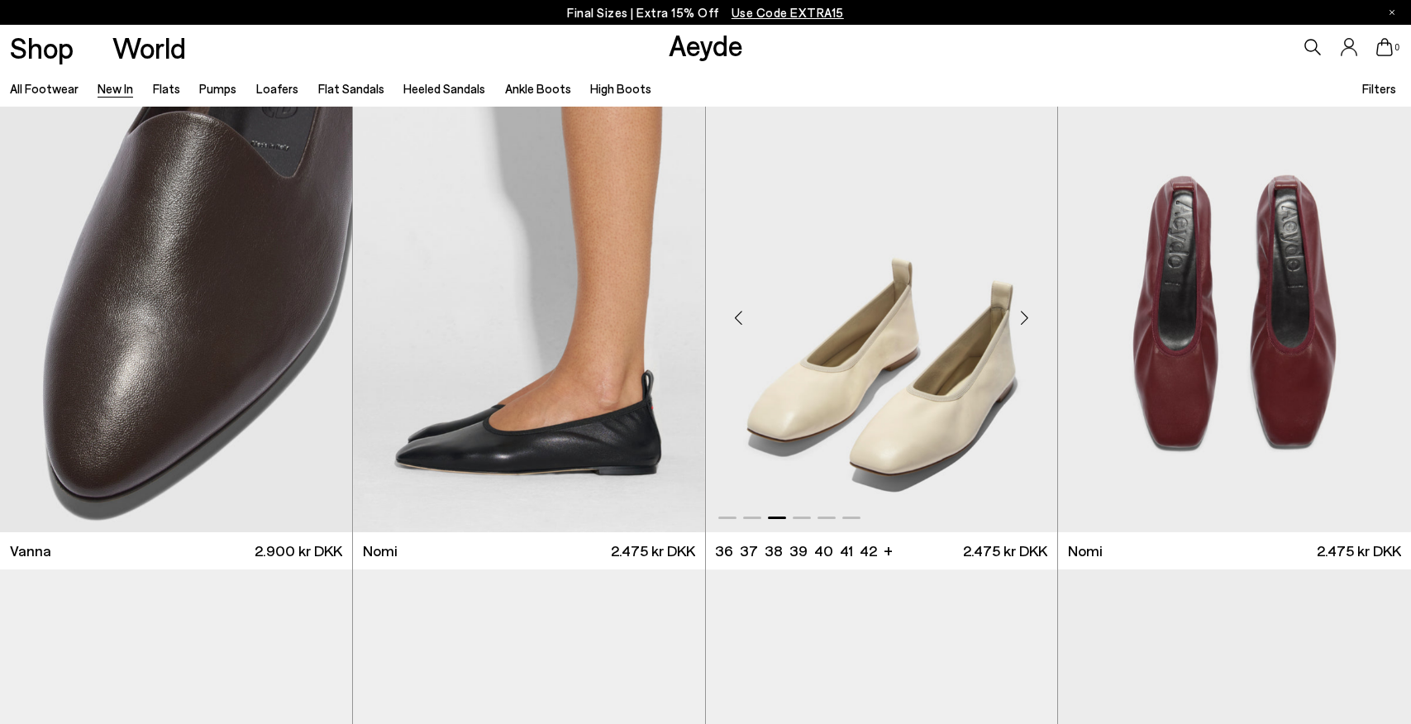
click at [1027, 316] on div "Next slide" at bounding box center [1024, 318] width 50 height 50
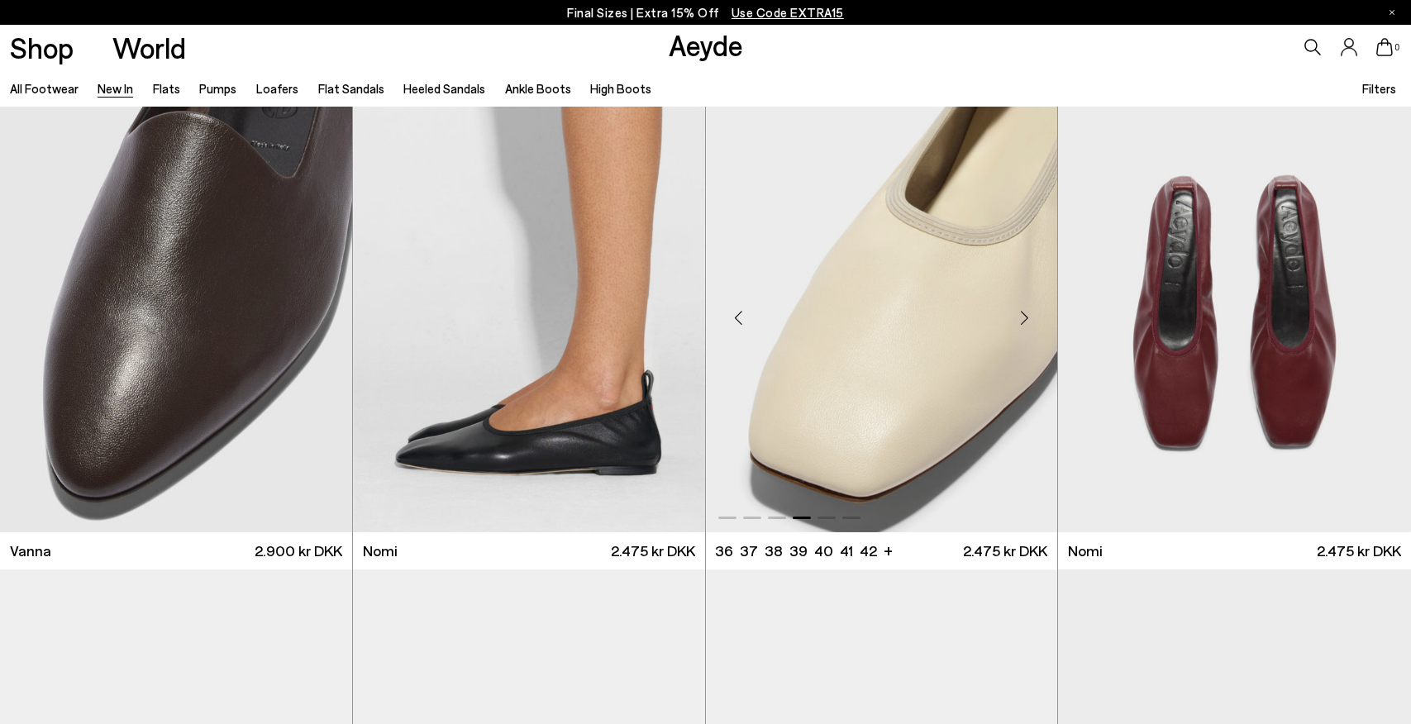
click at [1027, 316] on div "Next slide" at bounding box center [1024, 318] width 50 height 50
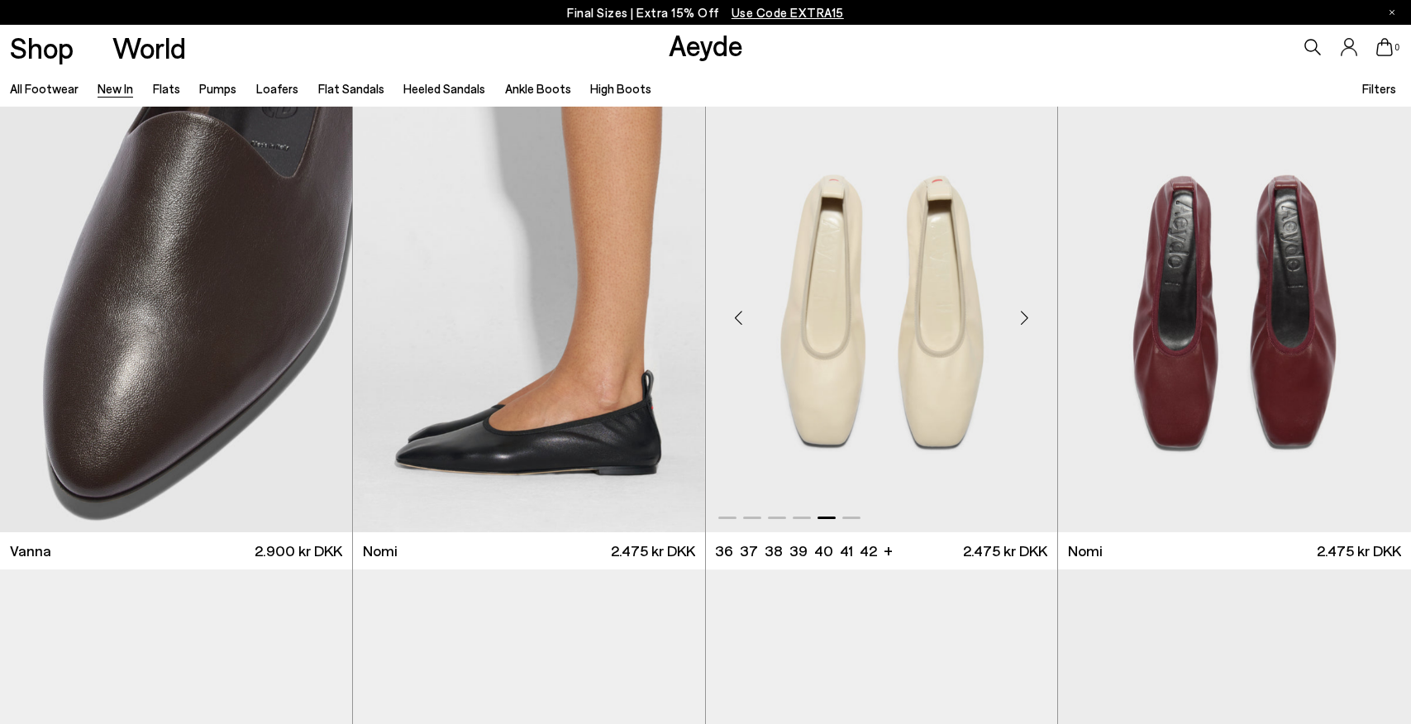
click at [1027, 316] on div "Next slide" at bounding box center [1024, 318] width 50 height 50
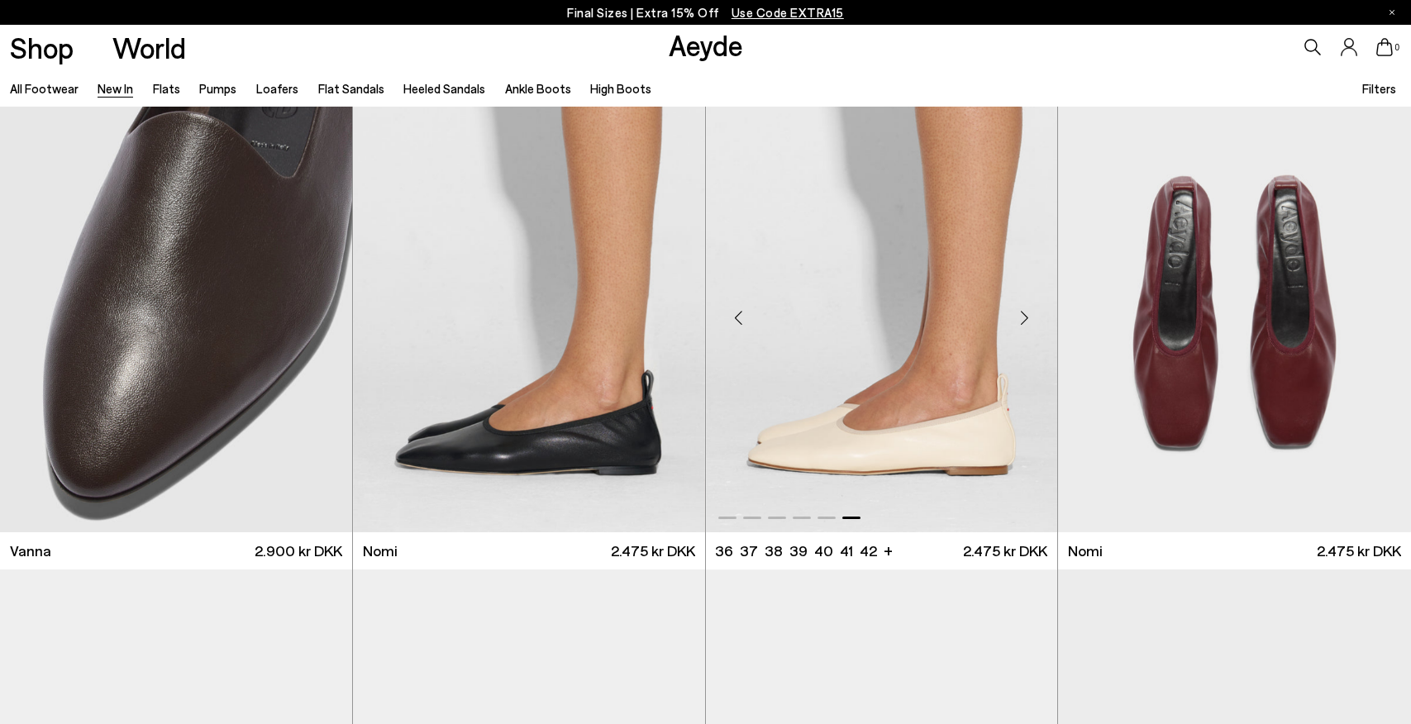
click at [1027, 316] on div "Next slide" at bounding box center [1024, 318] width 50 height 50
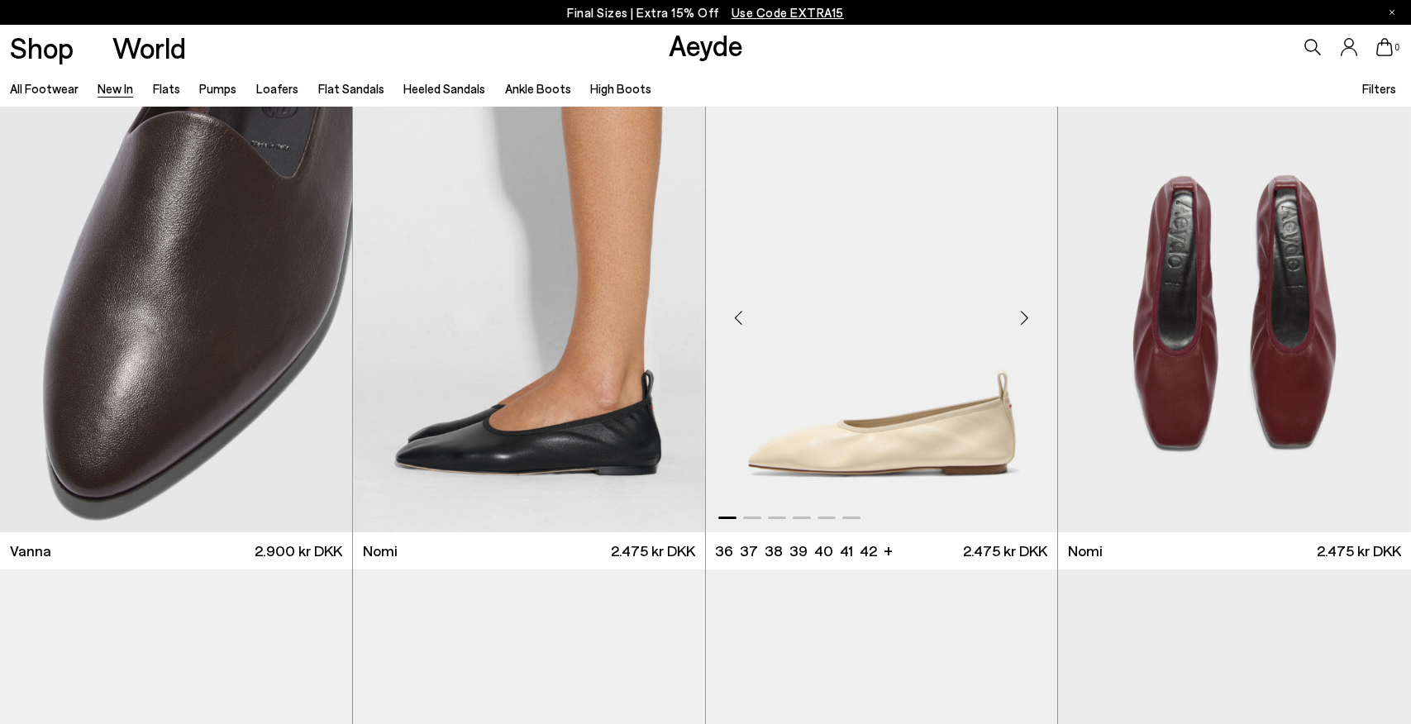
click at [1027, 316] on div "Next slide" at bounding box center [1024, 318] width 50 height 50
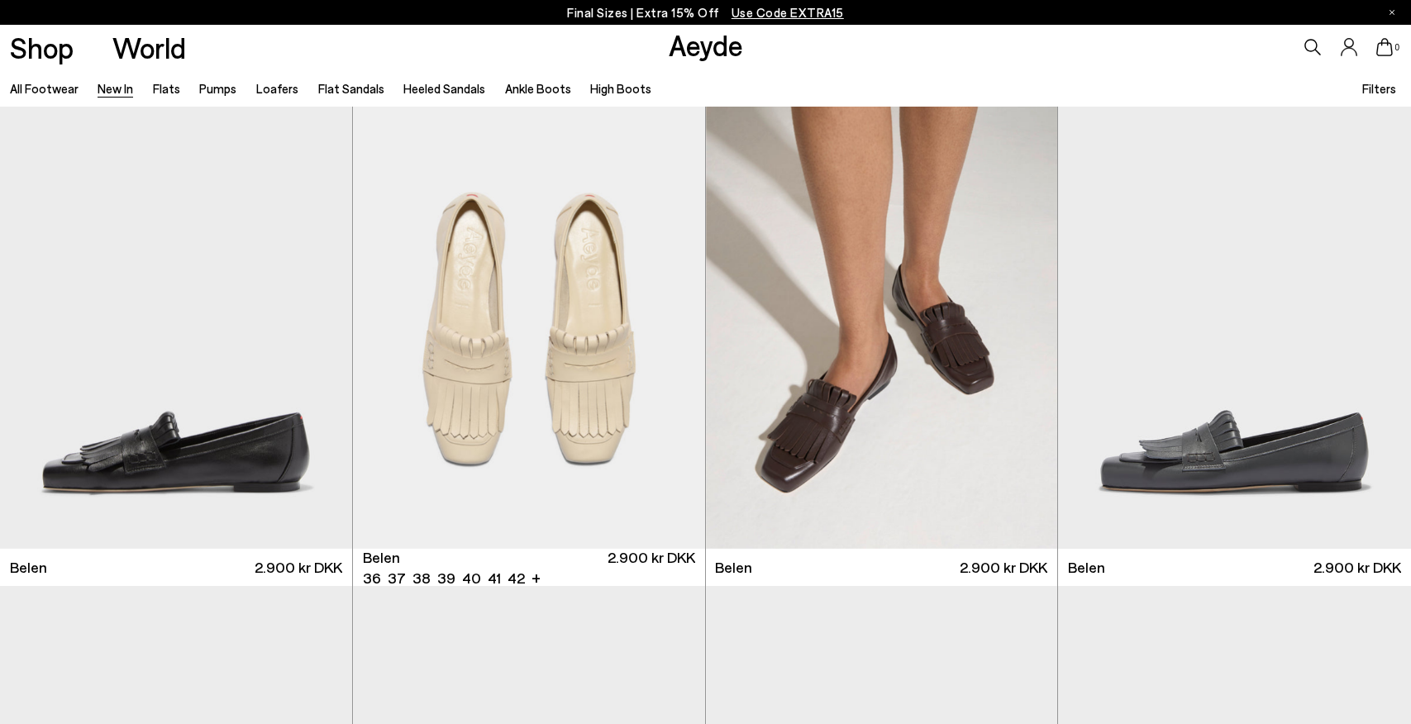
scroll to position [0, 0]
click at [364, 85] on link "Flat Sandals" at bounding box center [351, 88] width 66 height 15
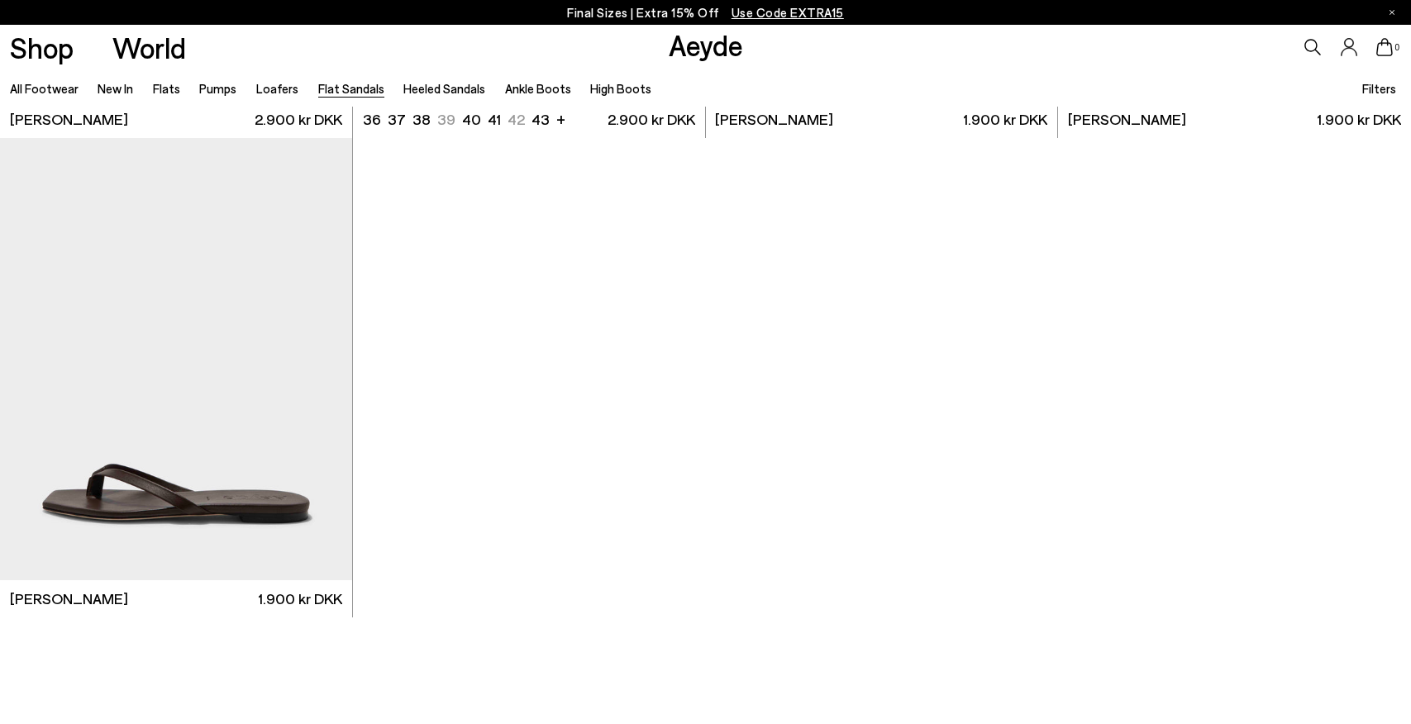
scroll to position [2848, 0]
